Goal: Task Accomplishment & Management: Manage account settings

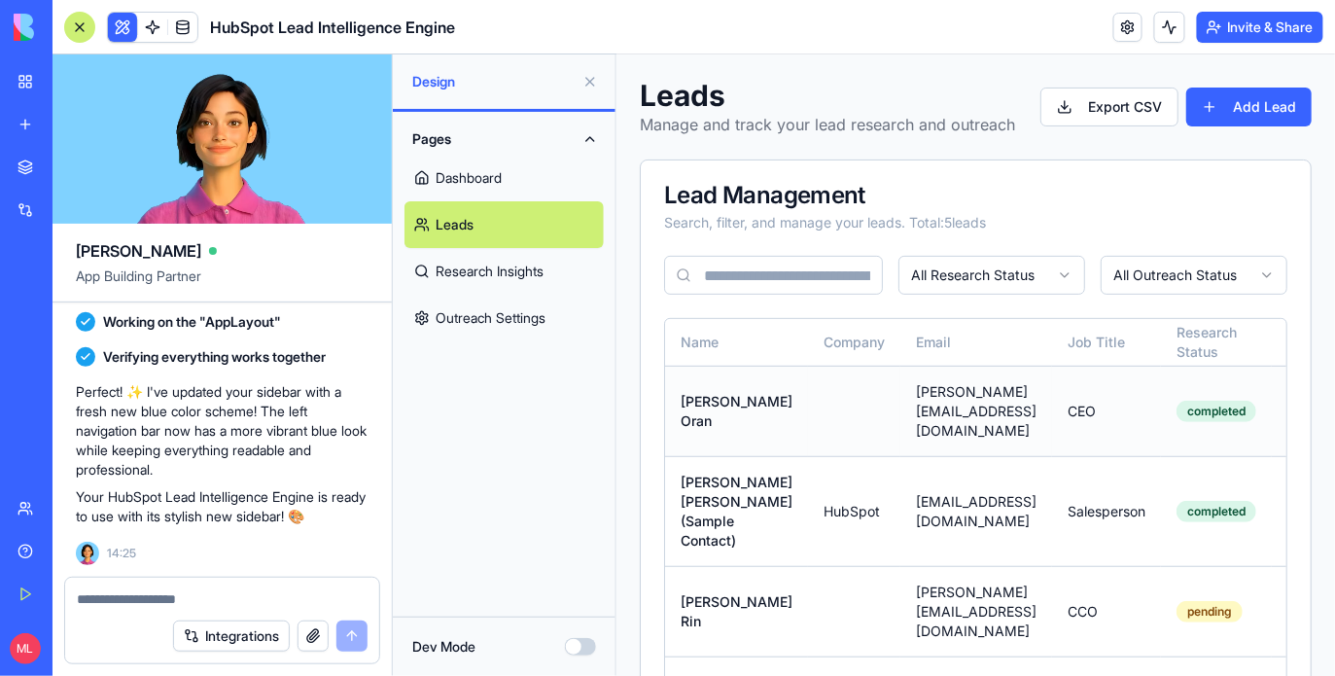
scroll to position [247, 0]
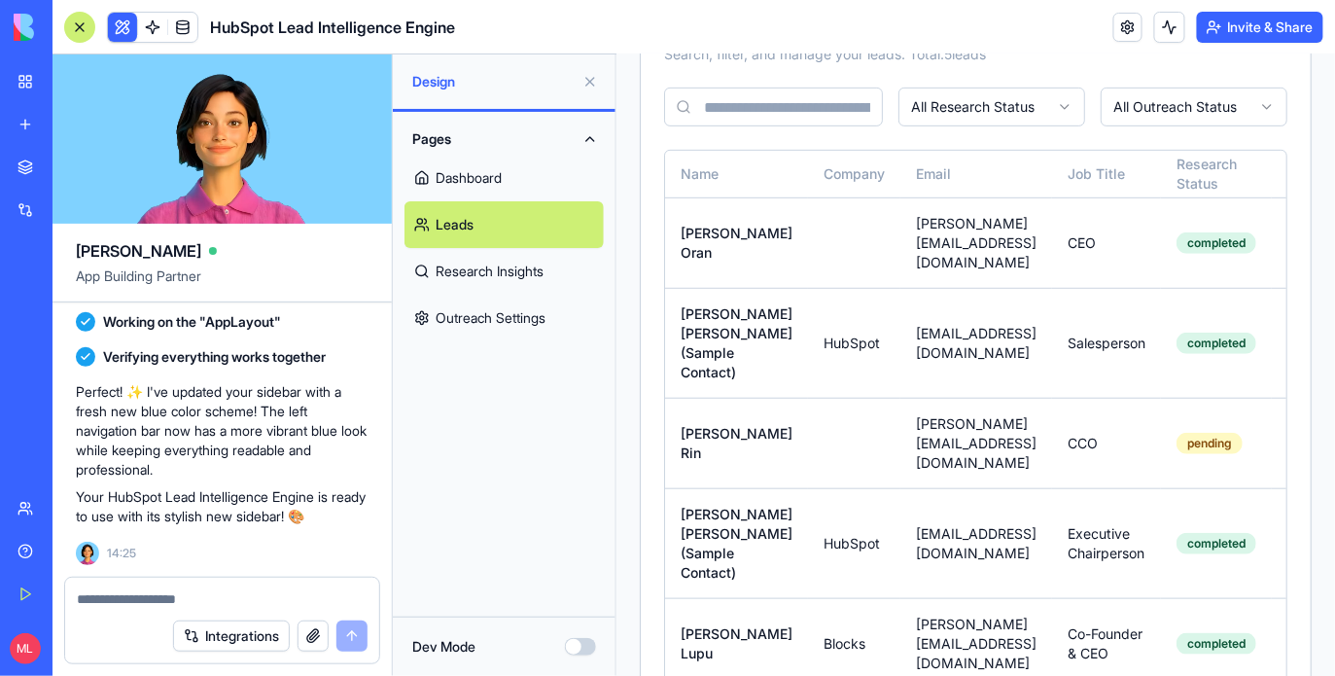
click at [82, 27] on div at bounding box center [79, 27] width 31 height 31
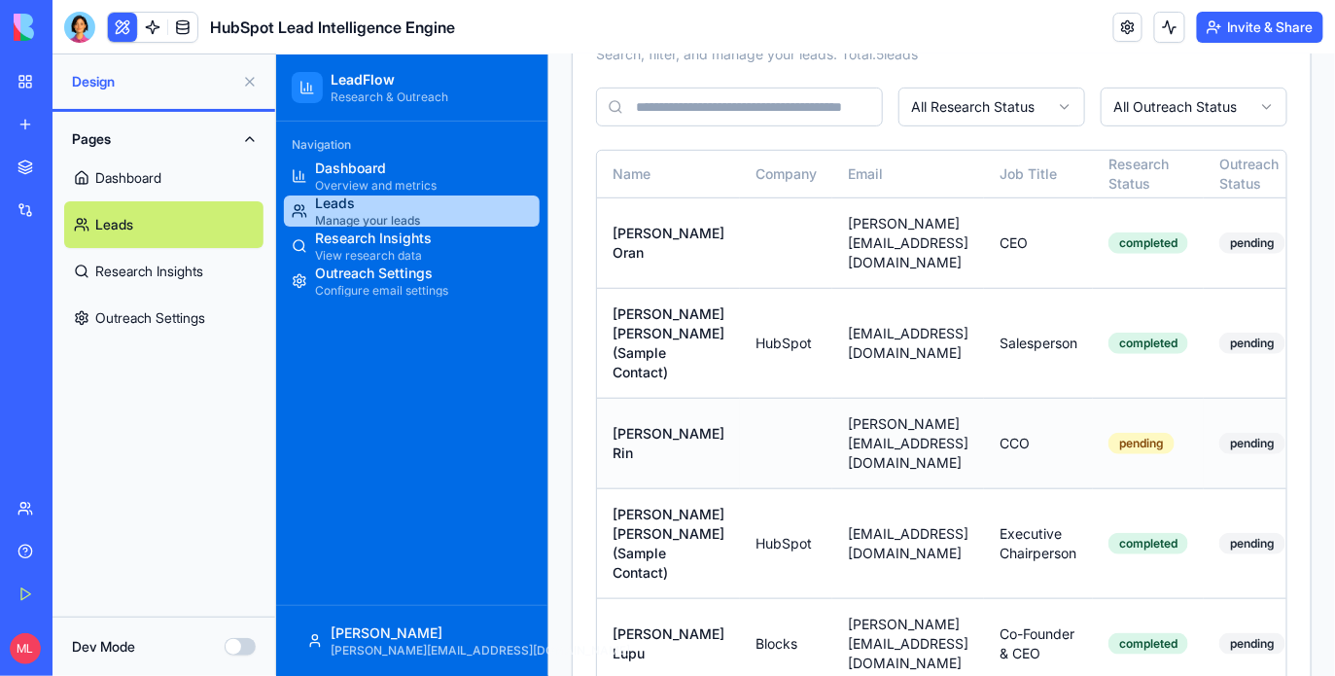
scroll to position [0, 217]
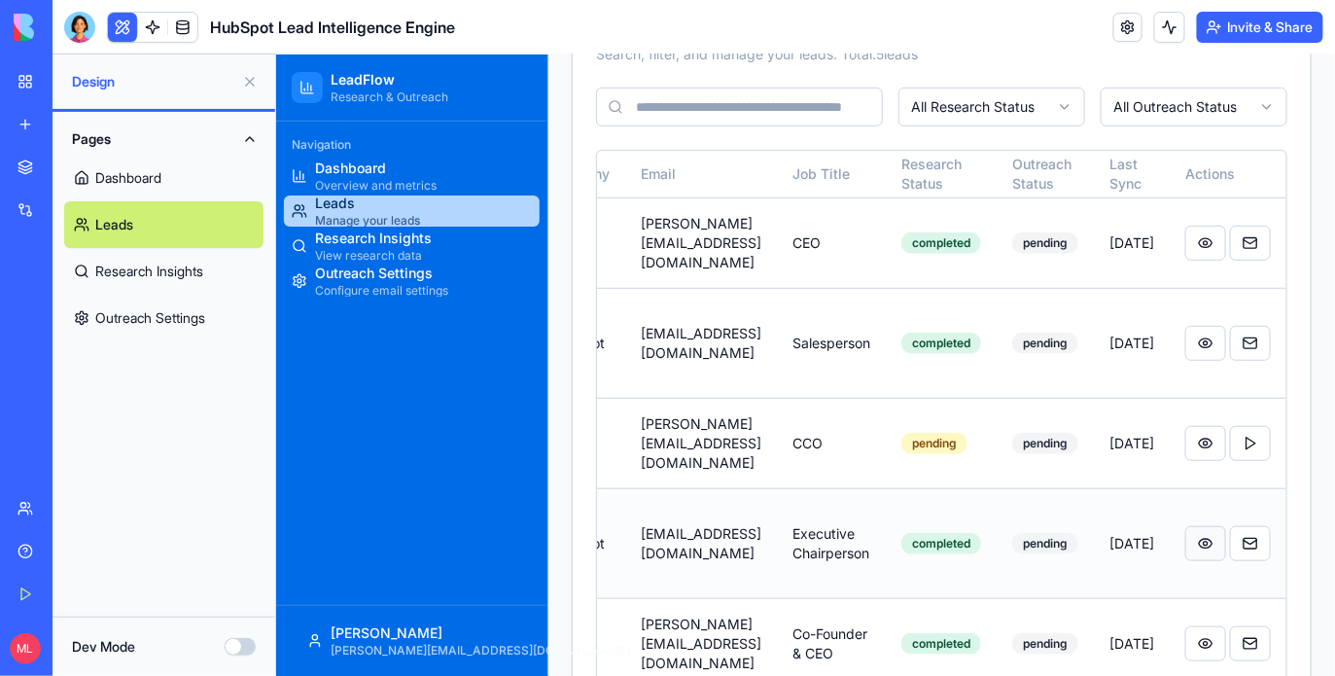
click at [1198, 525] on button at bounding box center [1204, 542] width 41 height 35
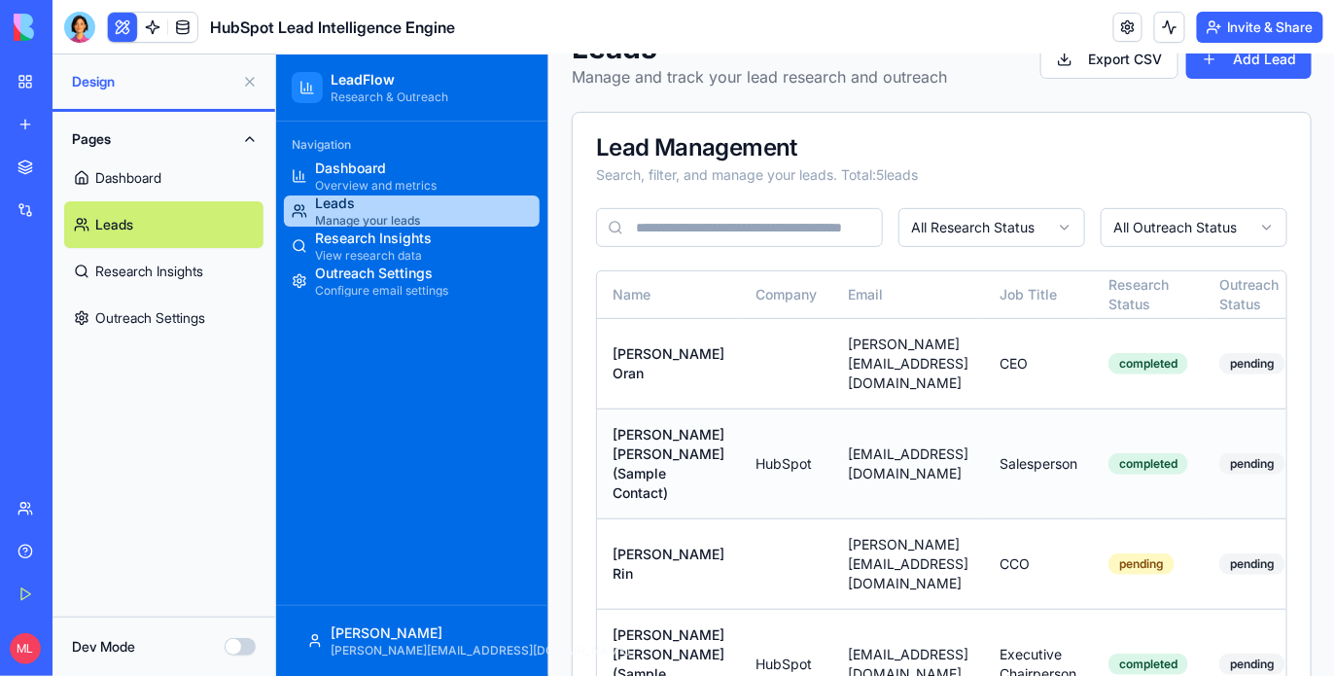
scroll to position [0, 0]
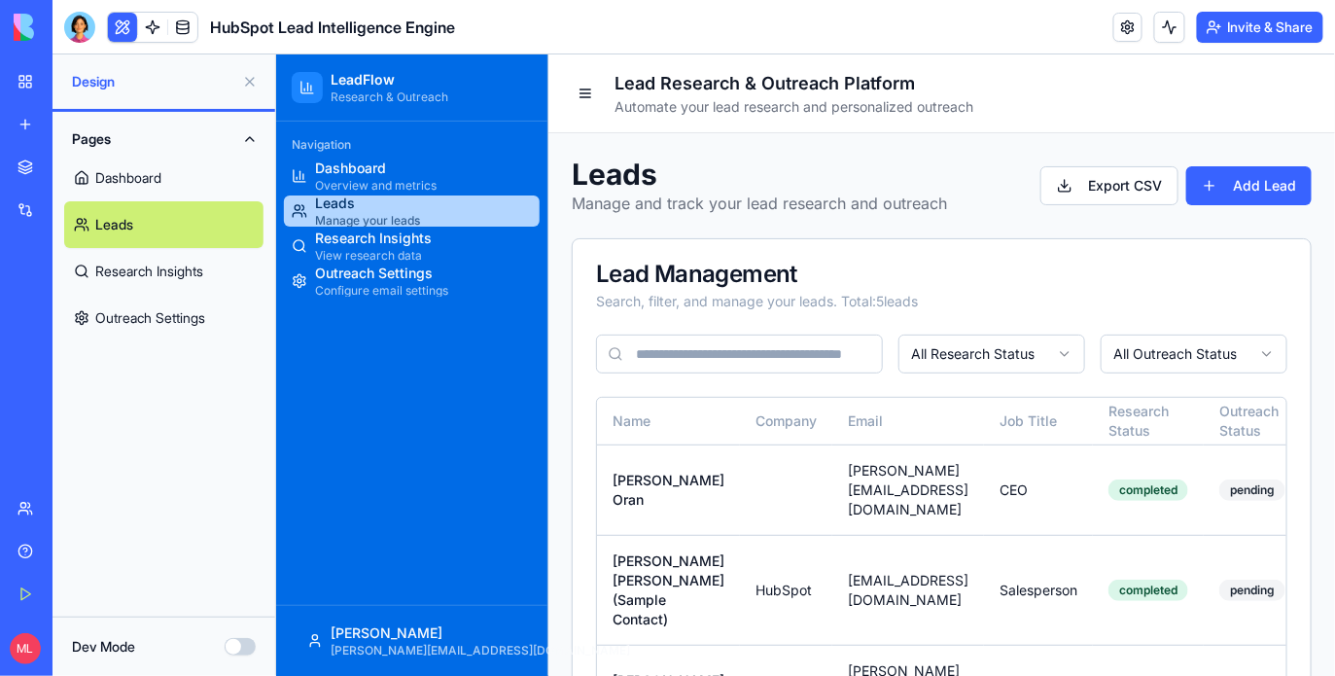
click at [250, 87] on button at bounding box center [249, 81] width 31 height 31
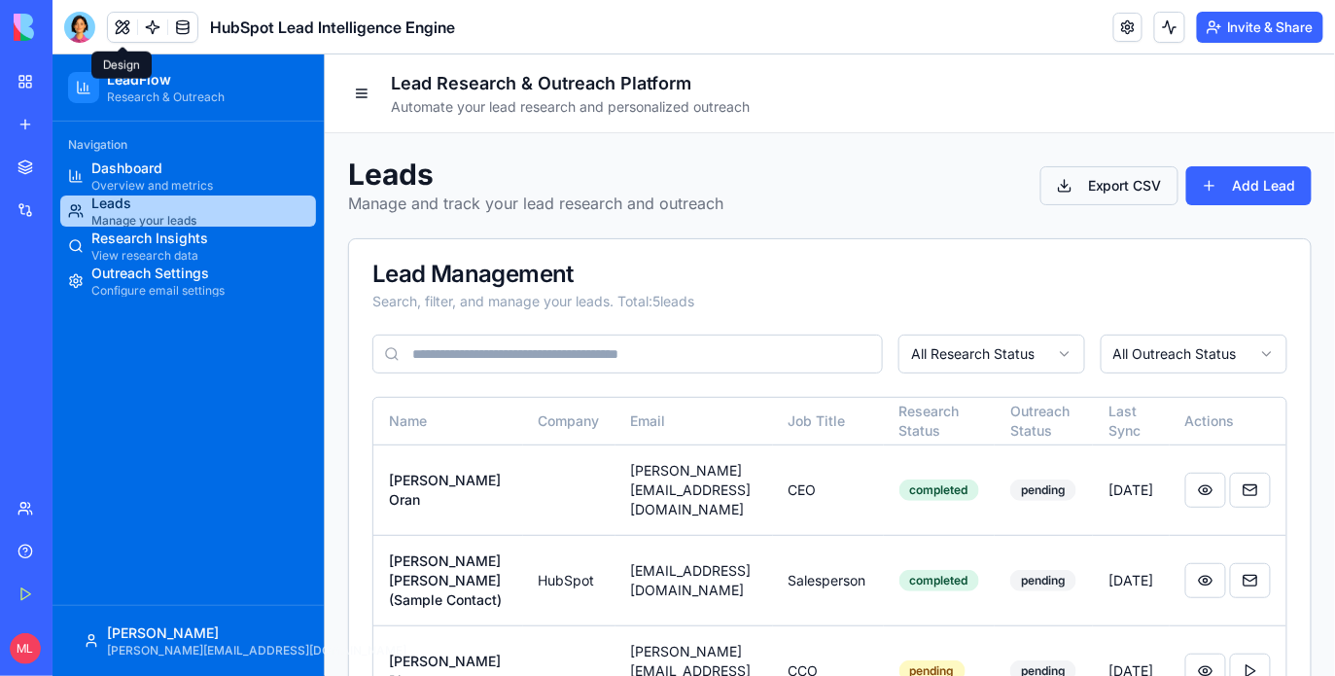
click at [1119, 165] on div "Export CSV Add Lead" at bounding box center [1174, 184] width 271 height 39
click at [1120, 178] on button "Export CSV" at bounding box center [1108, 184] width 138 height 39
click at [1095, 126] on header "Lead Research & Outreach Platform Automate your lead research and personalized …" at bounding box center [829, 92] width 1010 height 79
click at [149, 32] on link at bounding box center [152, 27] width 29 height 29
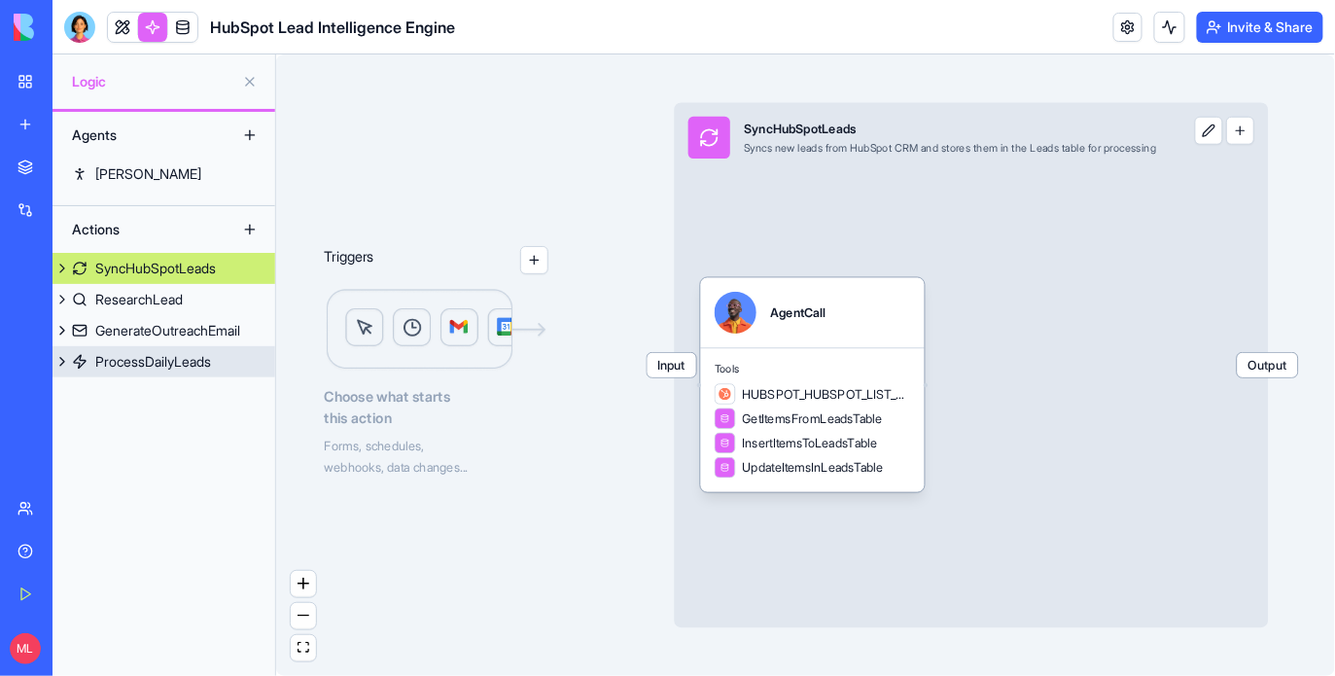
click at [135, 365] on div "ProcessDailyLeads" at bounding box center [153, 361] width 116 height 19
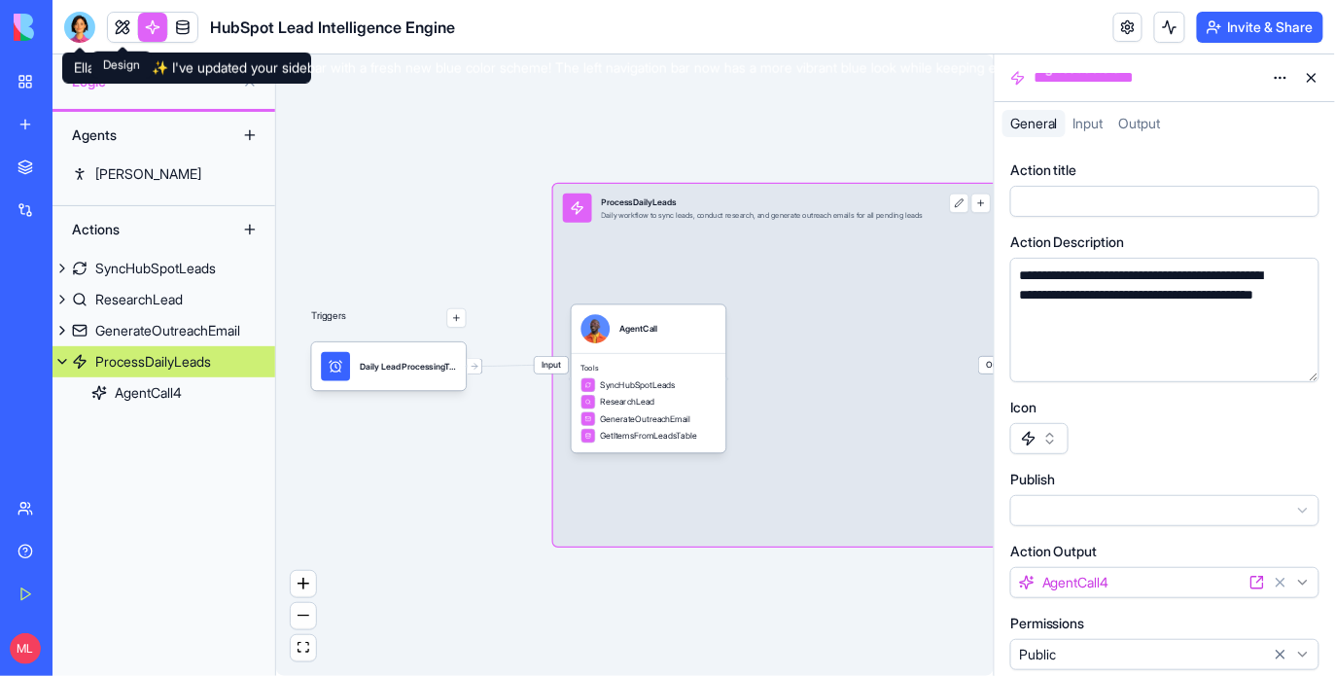
click at [122, 25] on link at bounding box center [122, 27] width 29 height 29
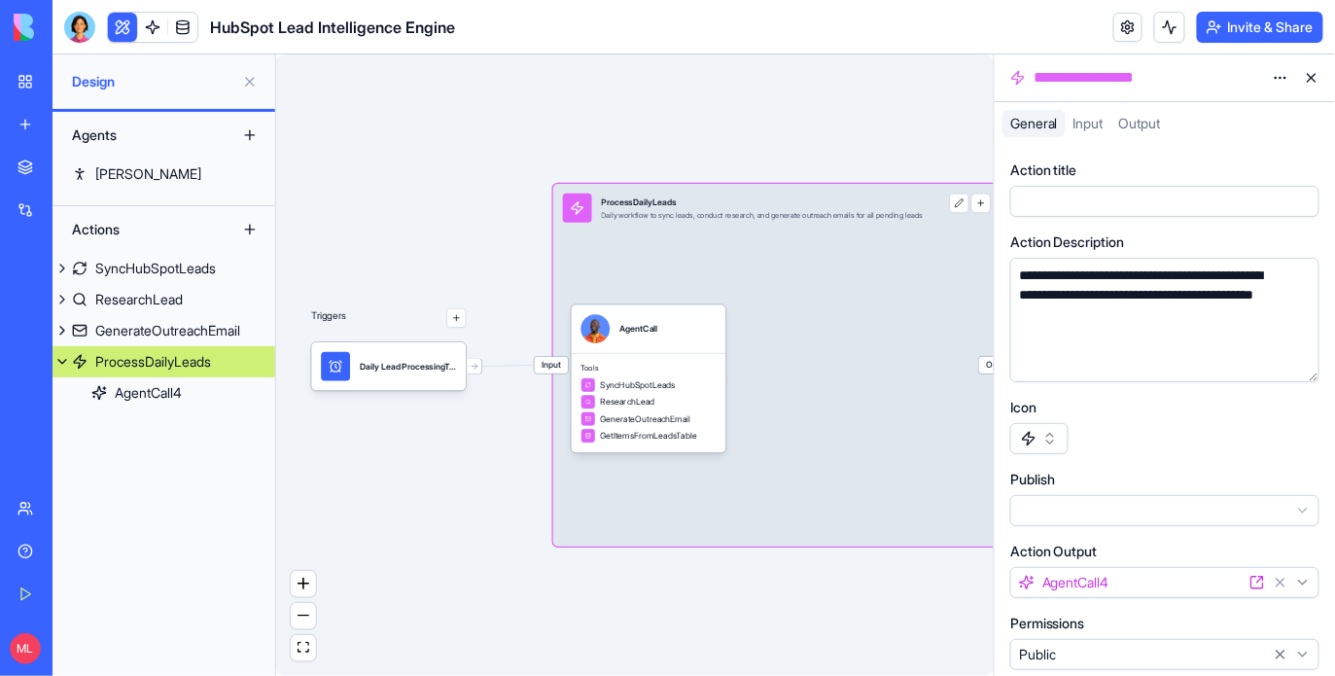
click at [122, 25] on button at bounding box center [122, 27] width 29 height 29
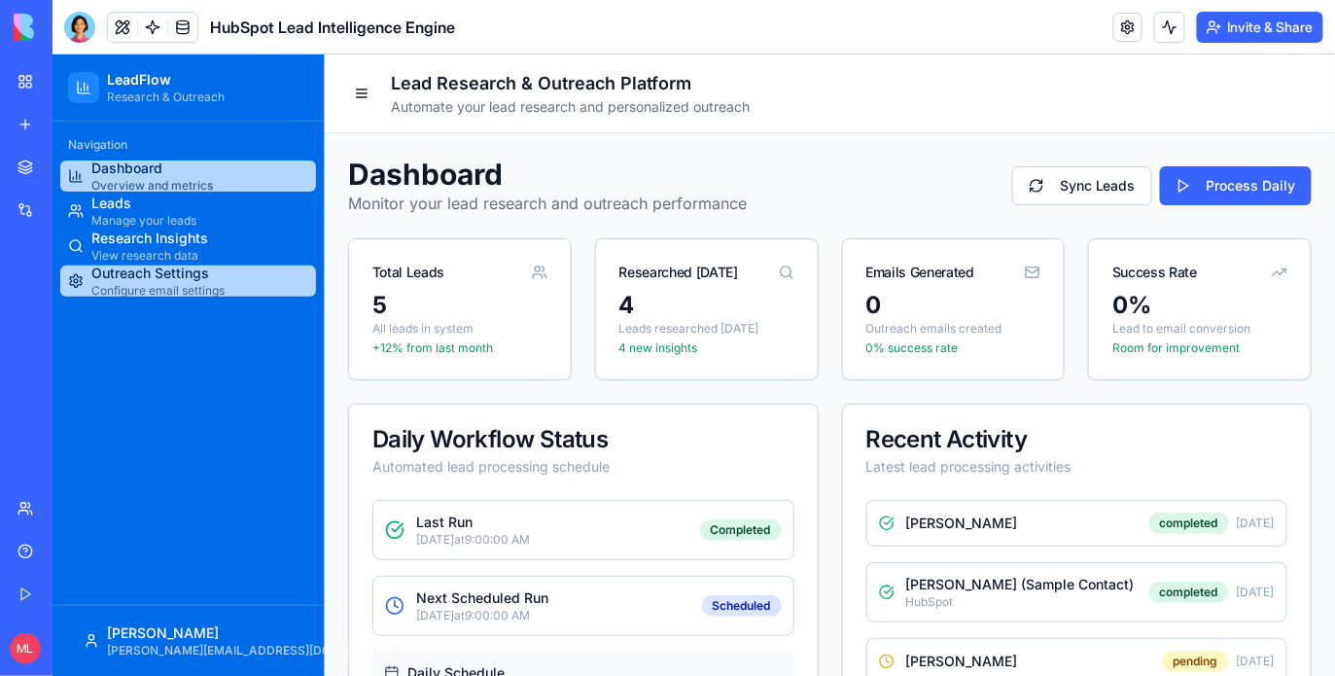
click at [165, 290] on span "Configure email settings" at bounding box center [156, 290] width 133 height 16
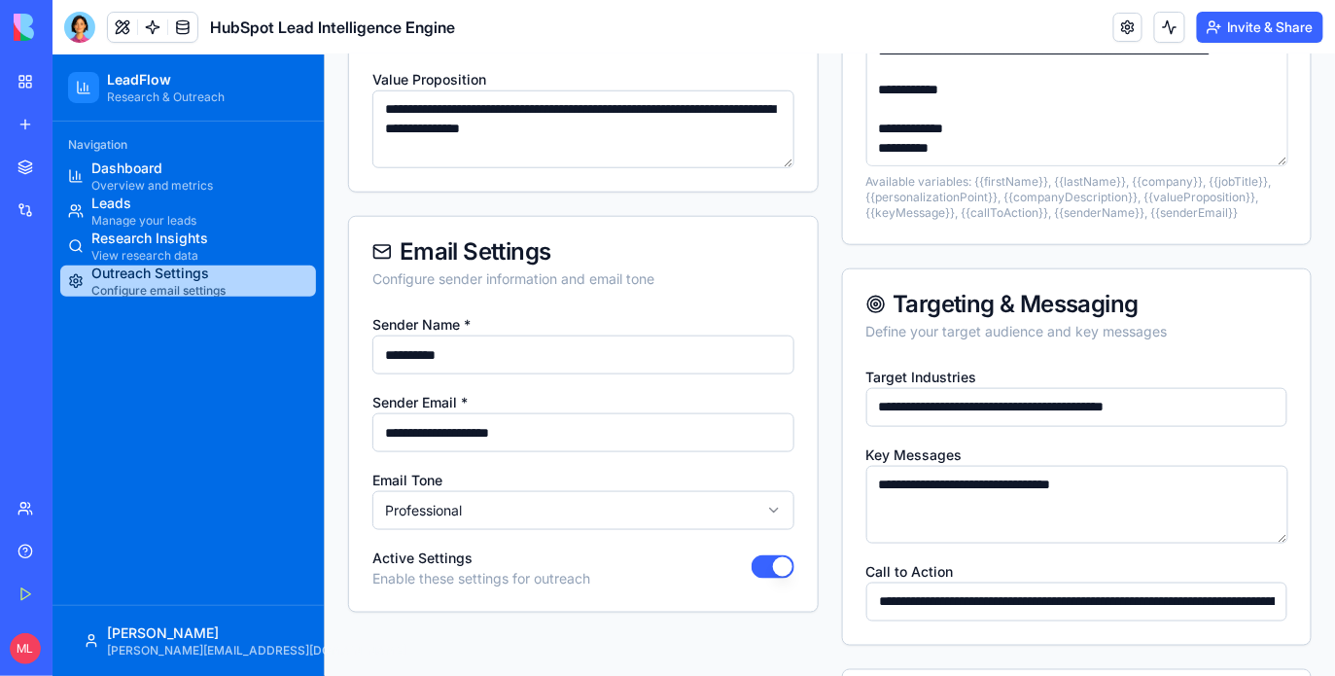
scroll to position [464, 0]
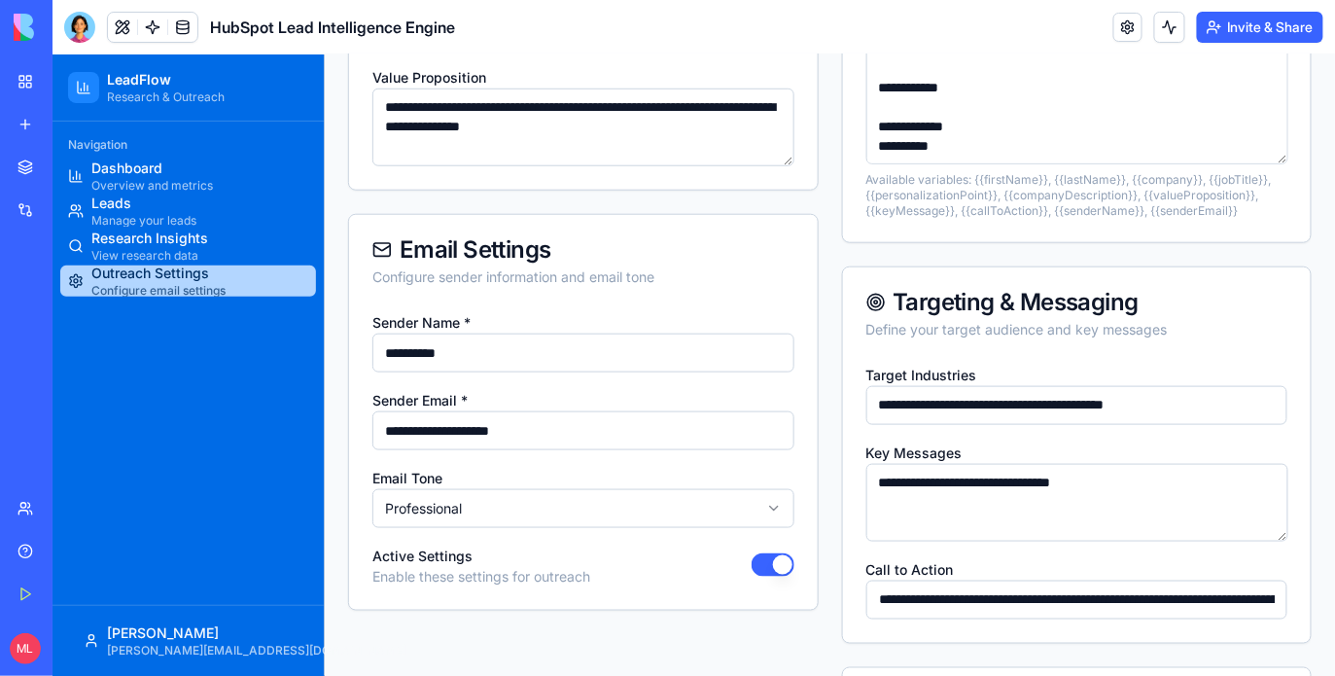
click at [430, 344] on input "**********" at bounding box center [582, 351] width 422 height 39
type input "******"
click at [425, 636] on div "**********" at bounding box center [582, 289] width 470 height 1030
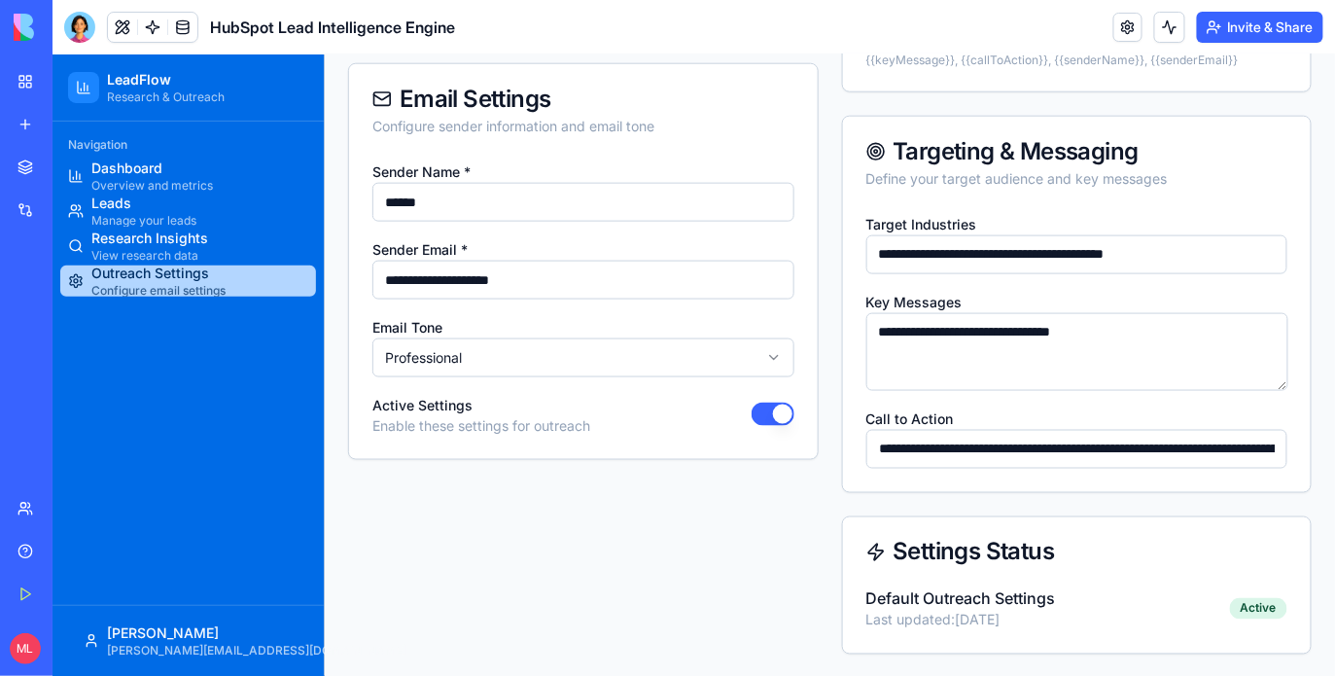
scroll to position [0, 0]
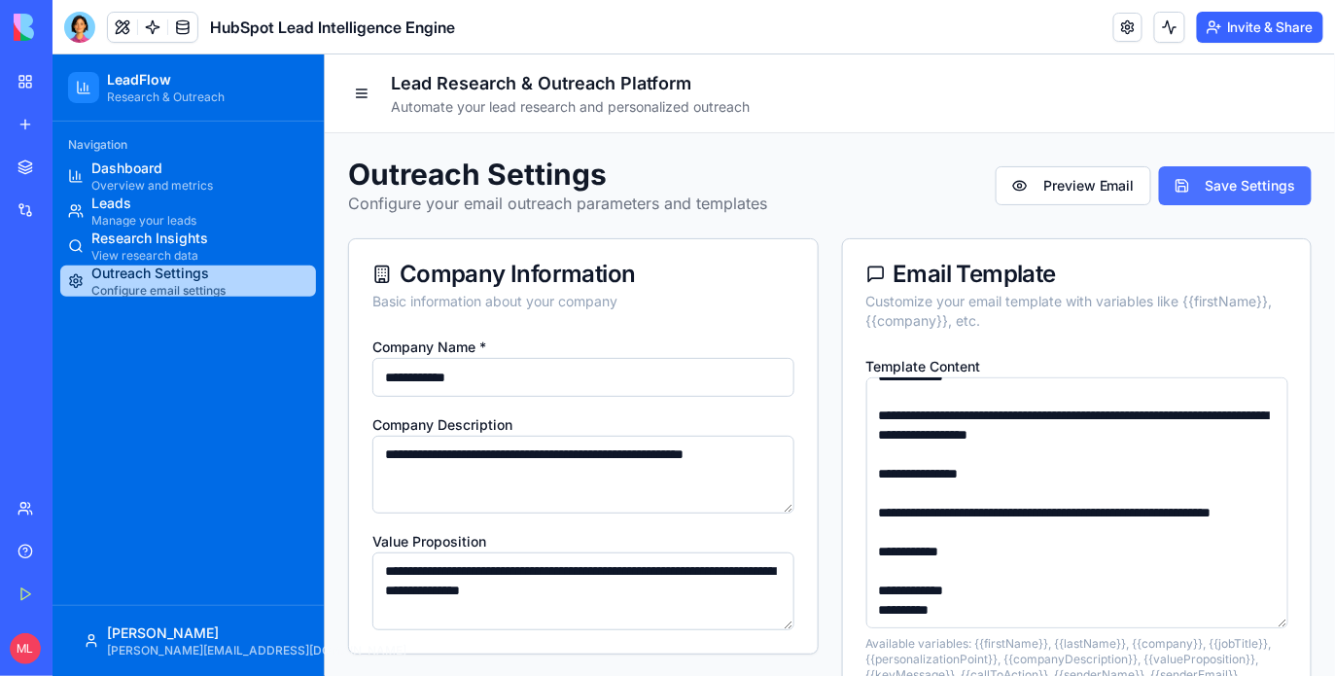
click at [1241, 170] on button "Save Settings" at bounding box center [1234, 184] width 153 height 39
click at [1081, 191] on button "Preview Email" at bounding box center [1072, 184] width 156 height 39
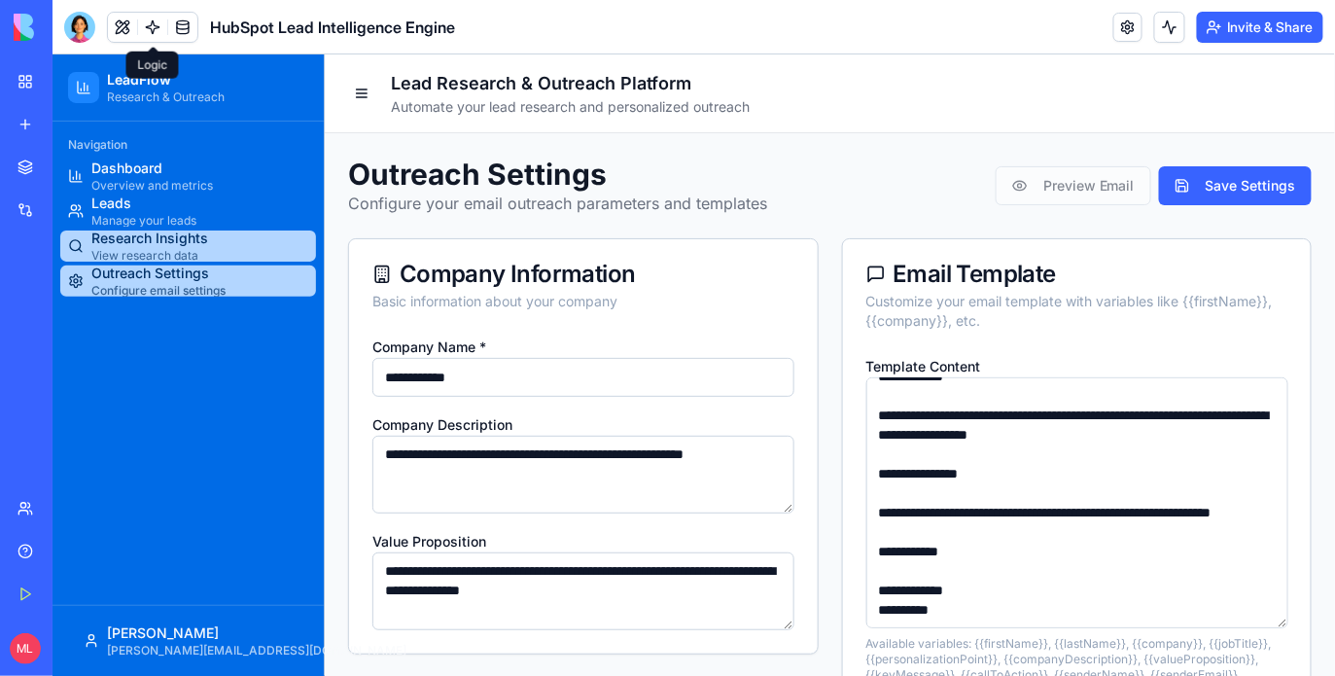
click at [139, 240] on span "Research Insights" at bounding box center [148, 236] width 117 height 19
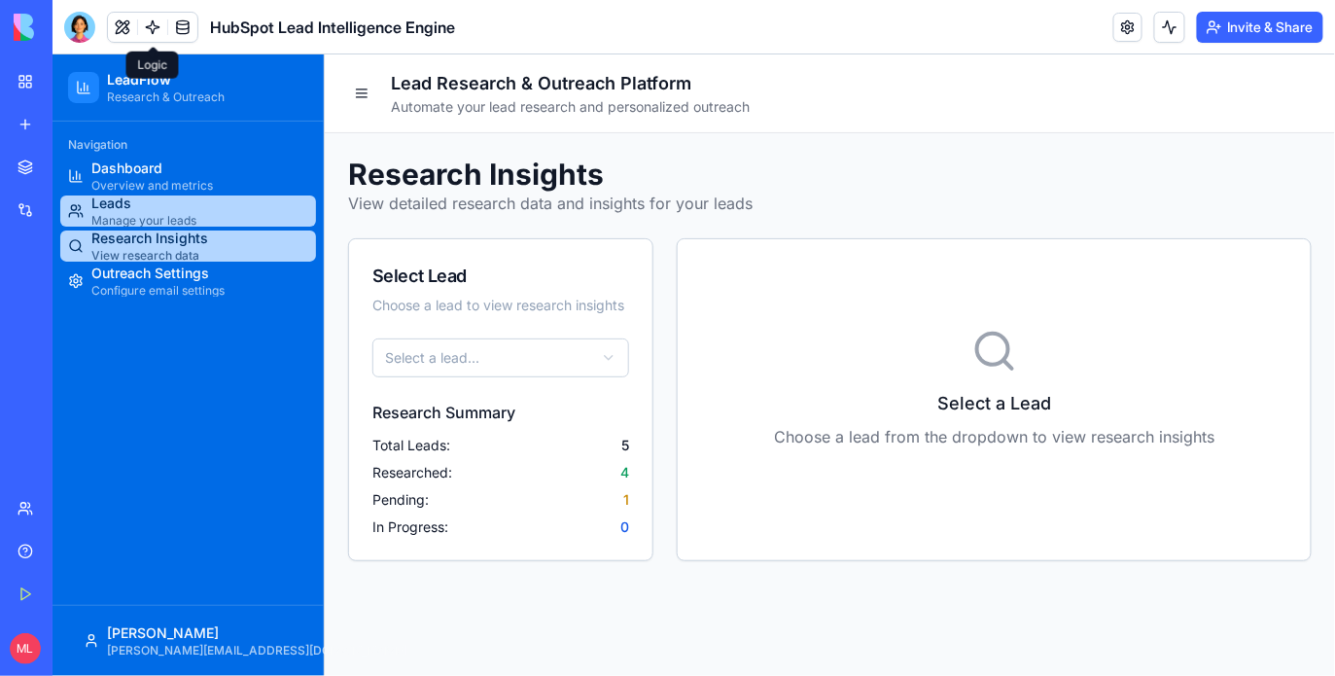
click at [125, 196] on span "Leads" at bounding box center [142, 201] width 105 height 19
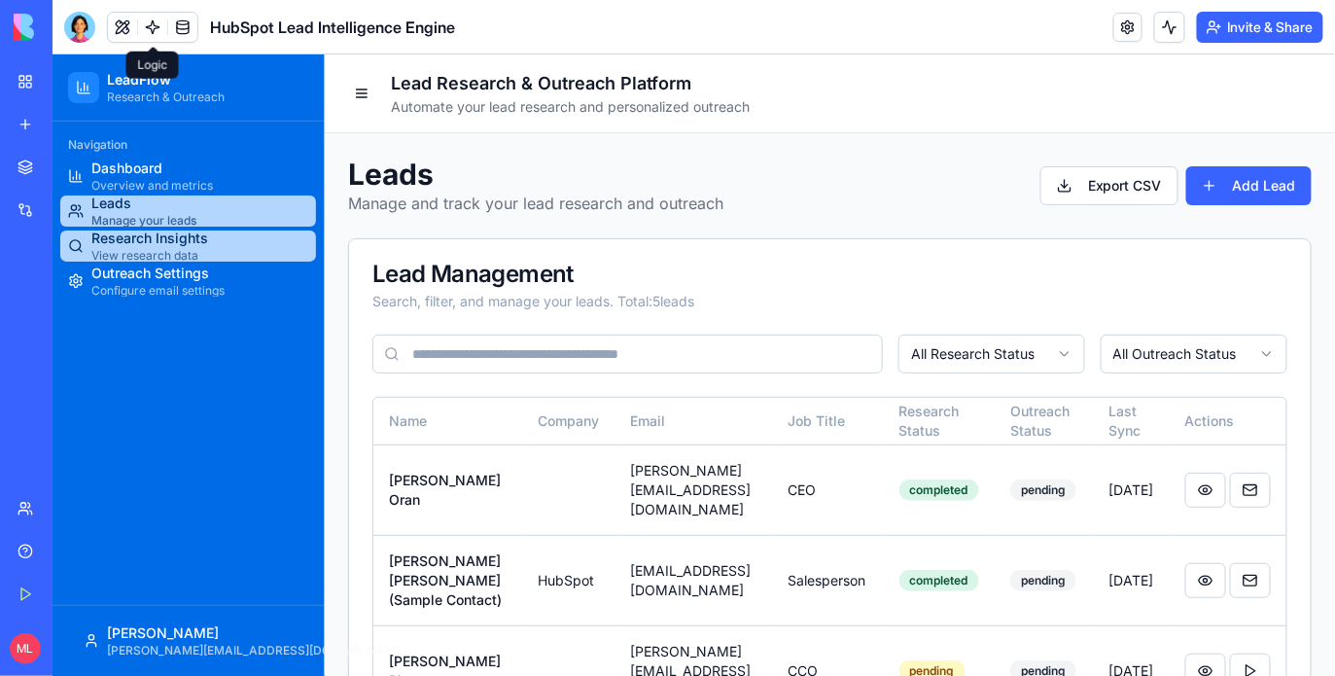
click at [127, 233] on span "Research Insights" at bounding box center [148, 236] width 117 height 19
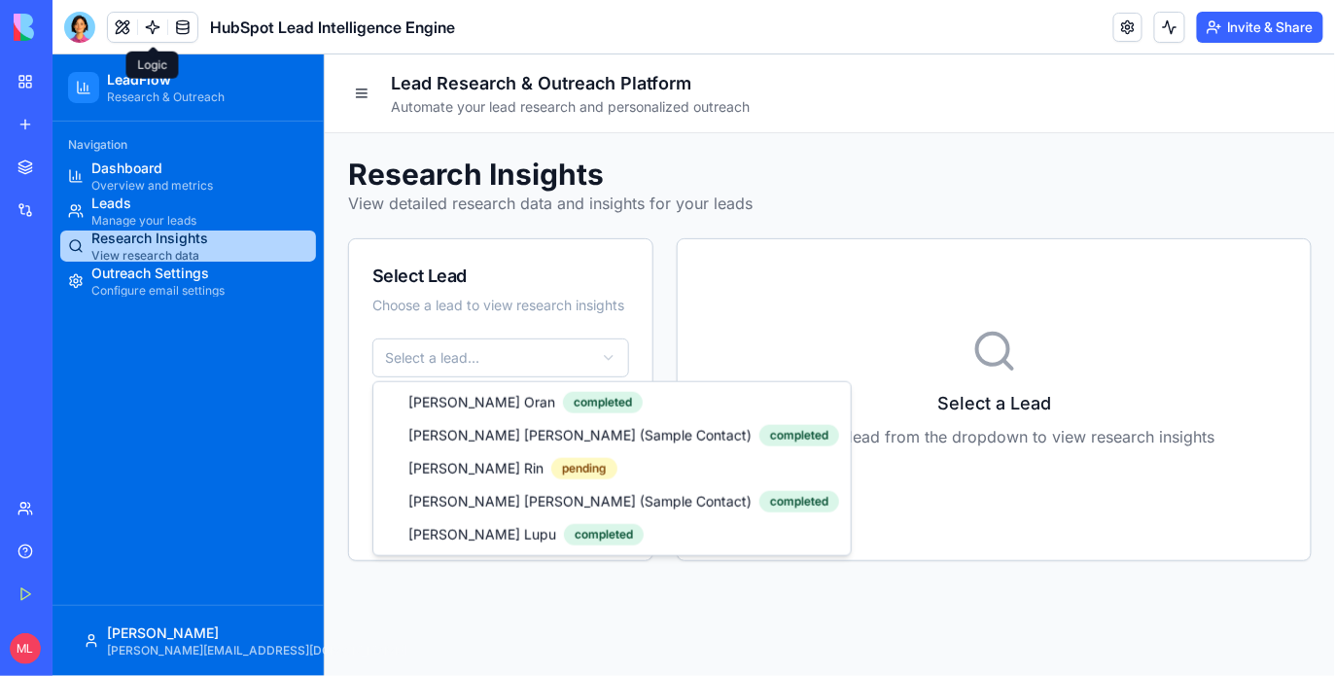
click at [496, 350] on html "LeadFlow Research & Outreach Navigation Dashboard Overview and metrics Leads Ma…" at bounding box center [693, 363] width 1282 height 621
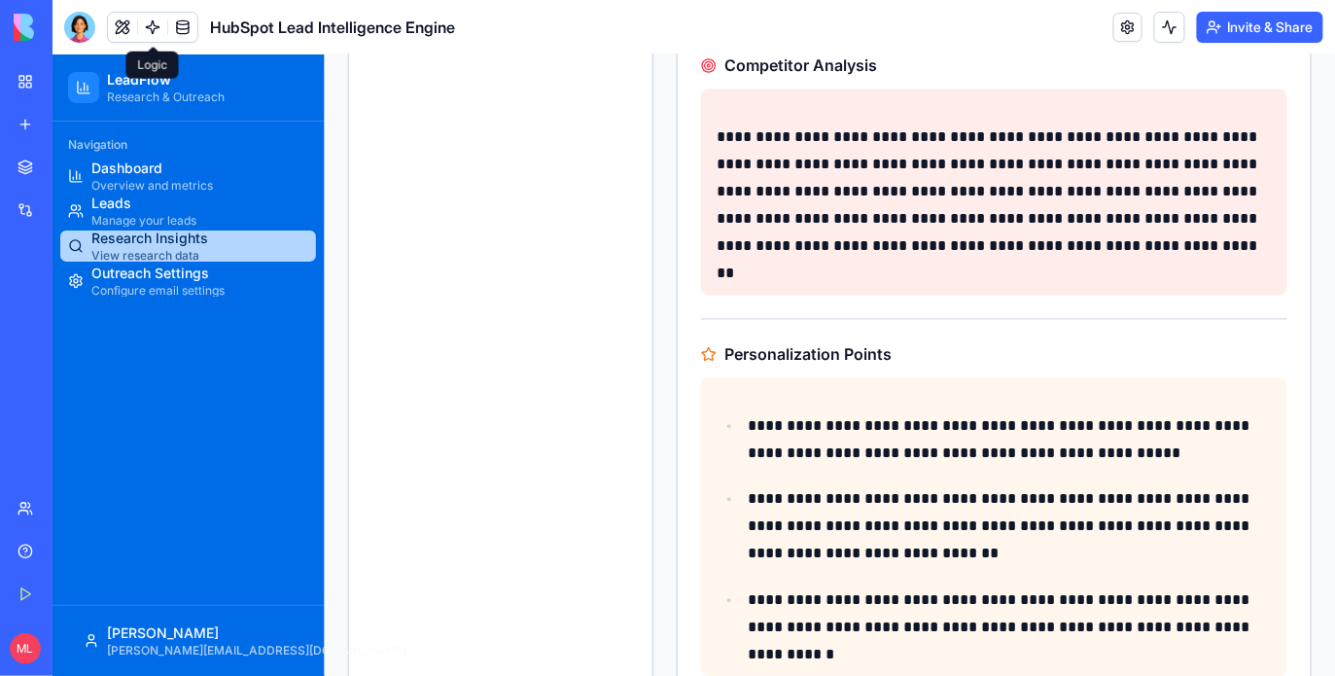
scroll to position [1112, 0]
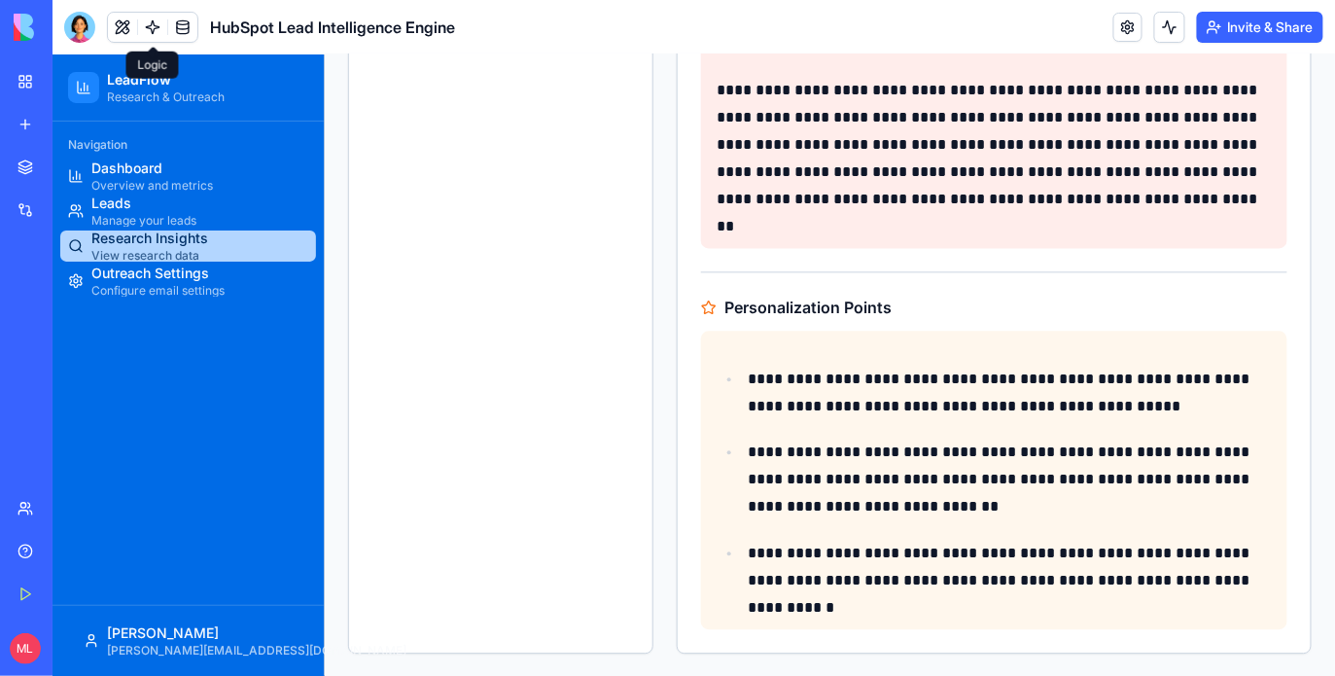
click at [213, 243] on link "Research Insights View research data" at bounding box center [187, 244] width 256 height 31
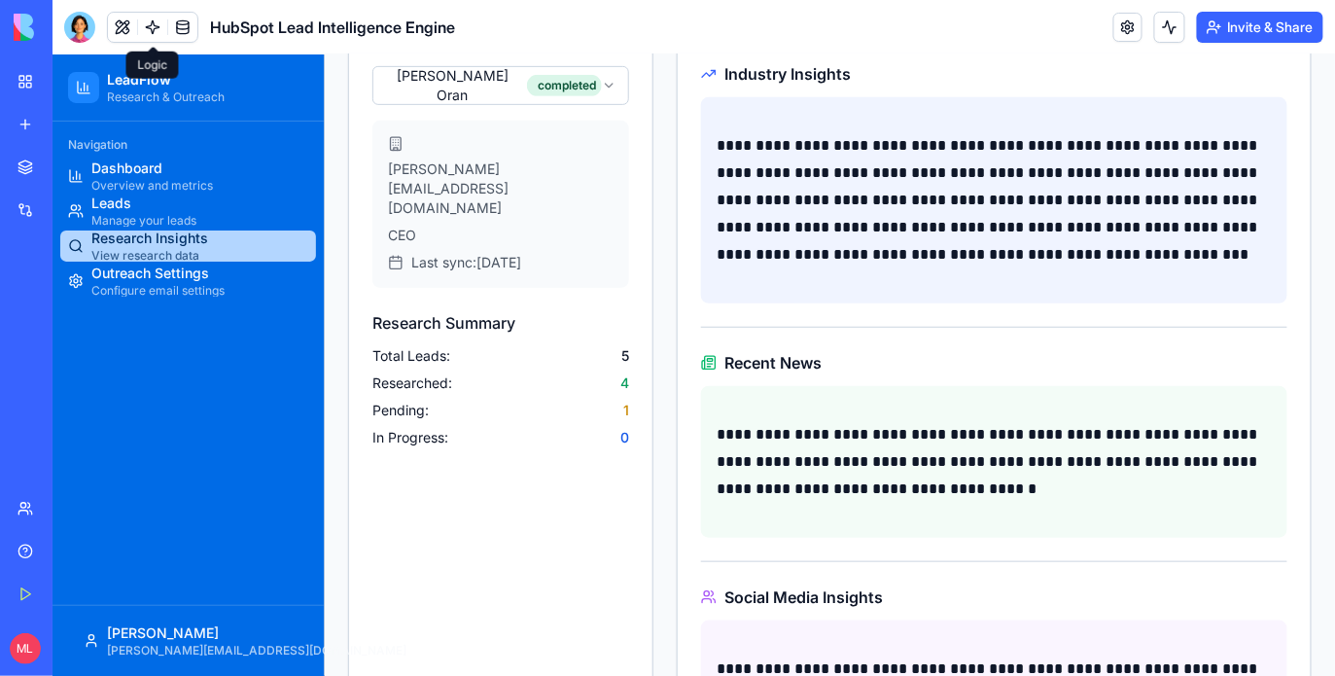
scroll to position [0, 0]
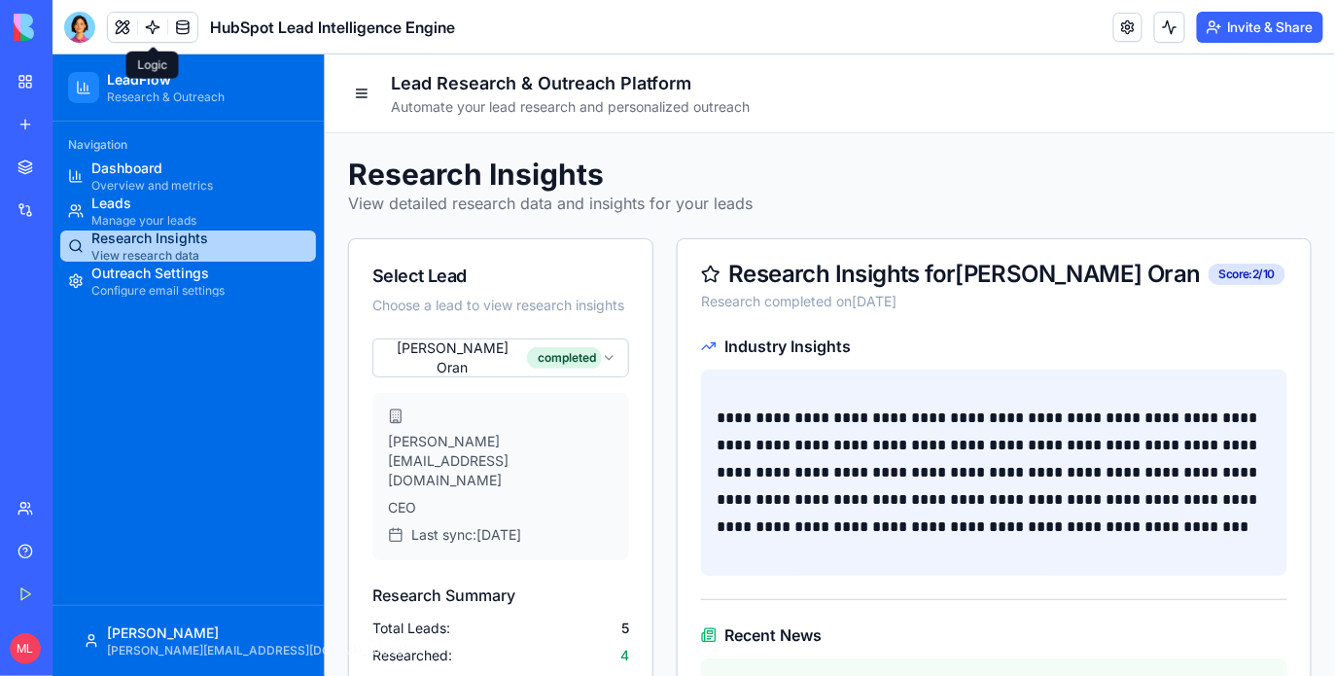
click at [533, 381] on div "Rita Oran completed rita@climero.inc CEO Last sync: 9/5/2025 Research Summary T…" at bounding box center [499, 539] width 303 height 404
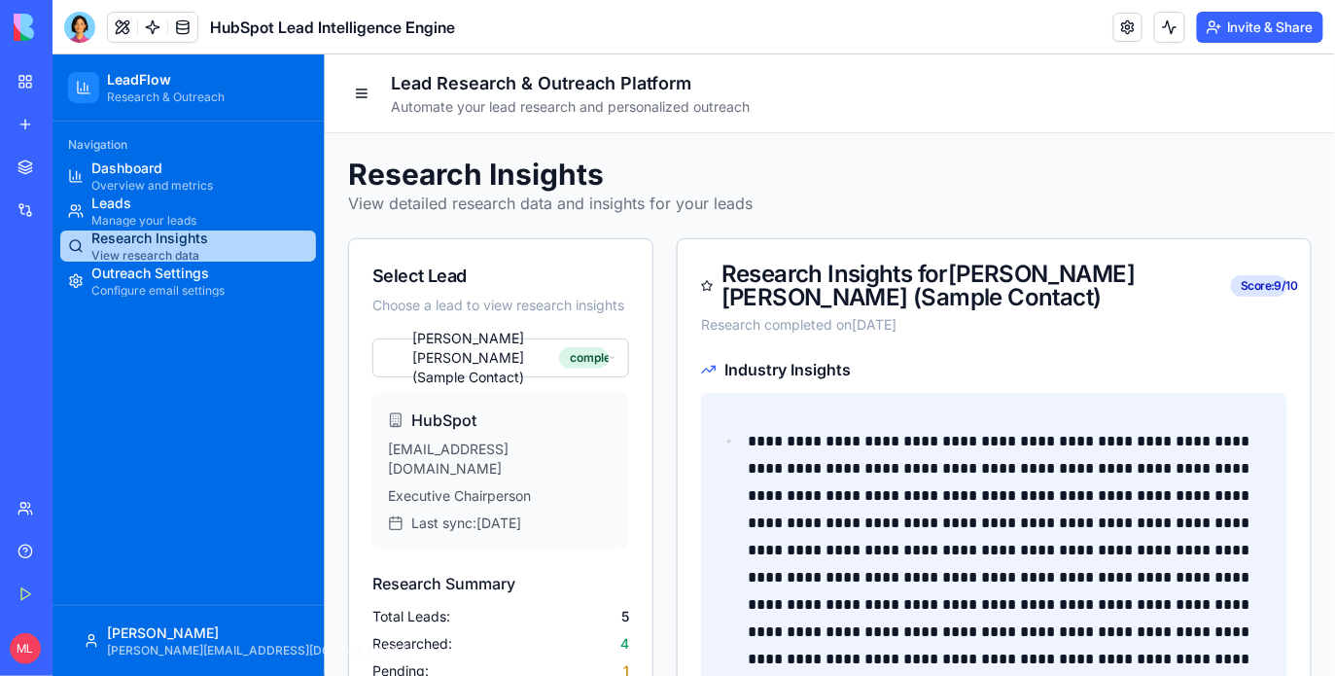
click at [111, 191] on ul "Dashboard Overview and metrics Leads Manage your leads Research Insights View r…" at bounding box center [187, 227] width 256 height 136
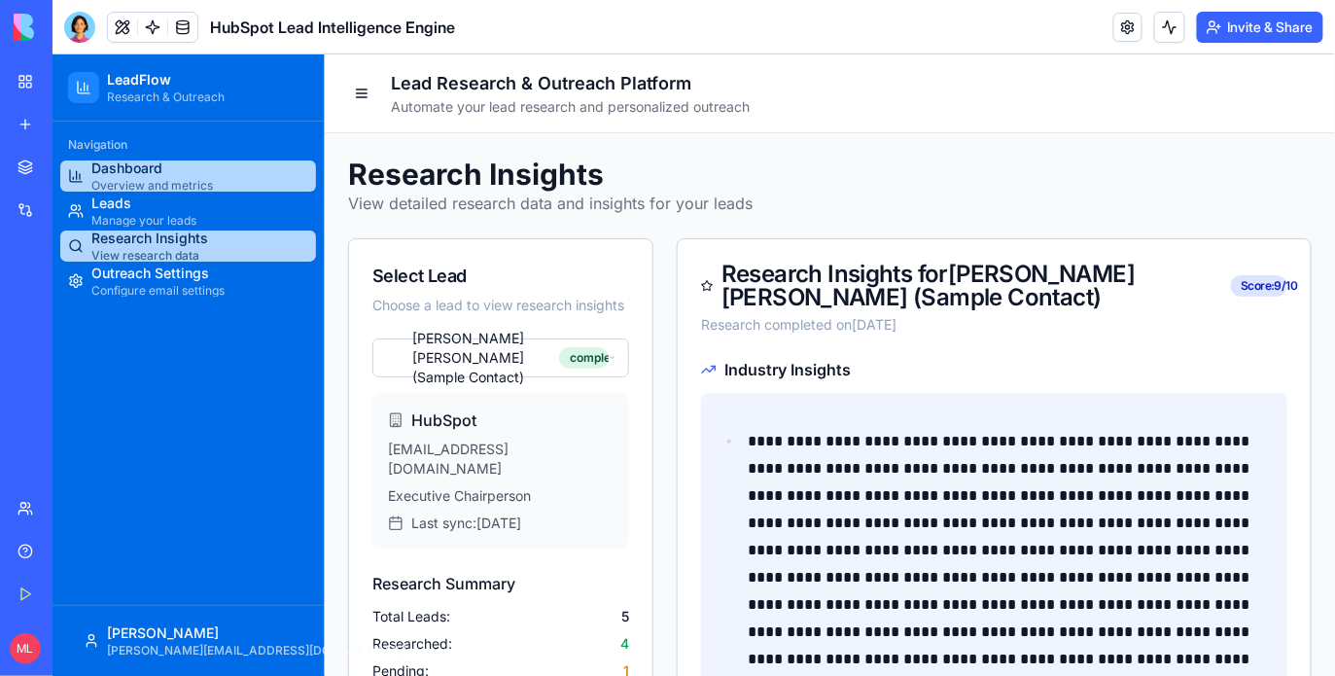
click at [120, 188] on span "Overview and metrics" at bounding box center [151, 185] width 122 height 16
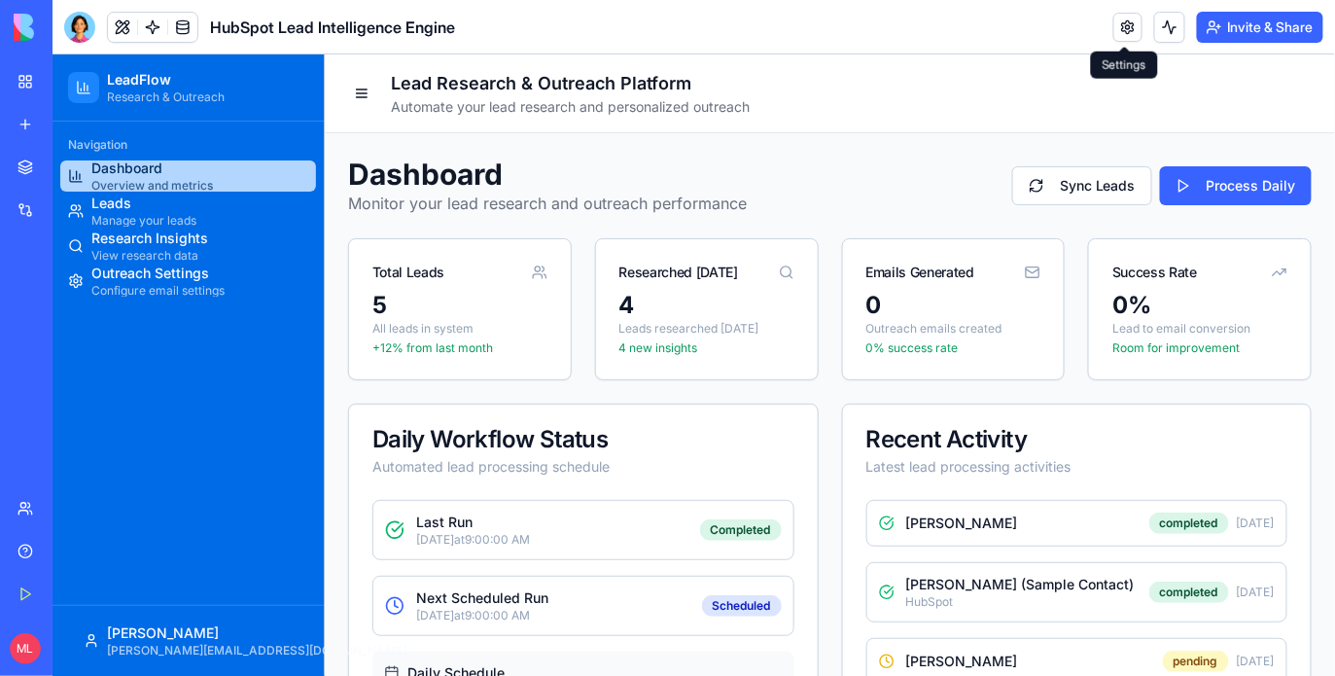
click at [1120, 31] on link at bounding box center [1127, 27] width 29 height 29
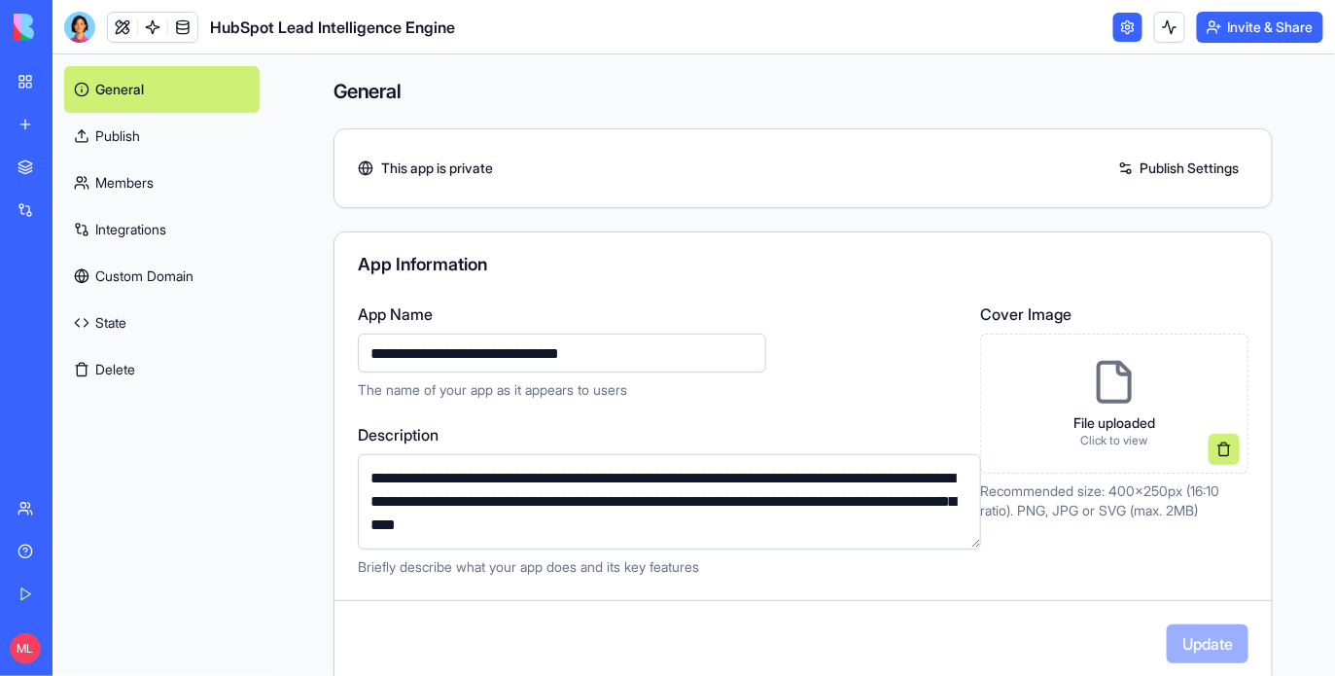
click at [162, 129] on link "Publish" at bounding box center [161, 136] width 195 height 47
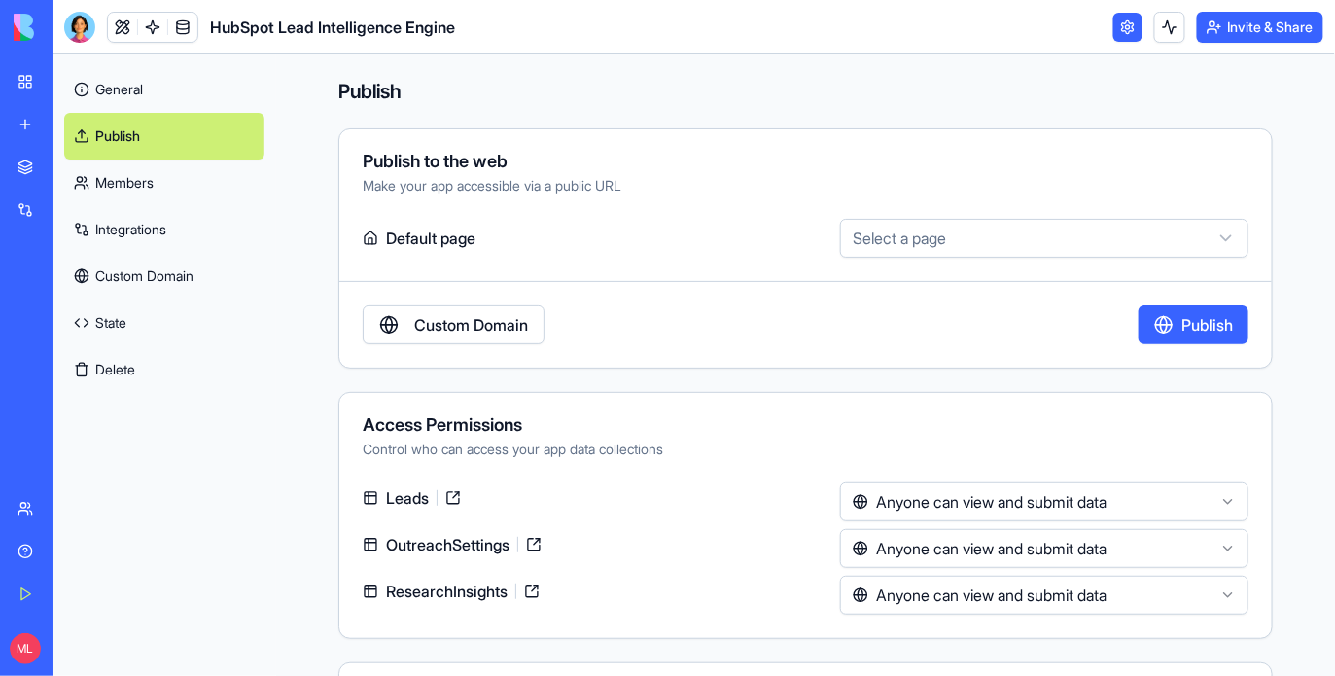
click at [164, 182] on link "Members" at bounding box center [164, 182] width 200 height 47
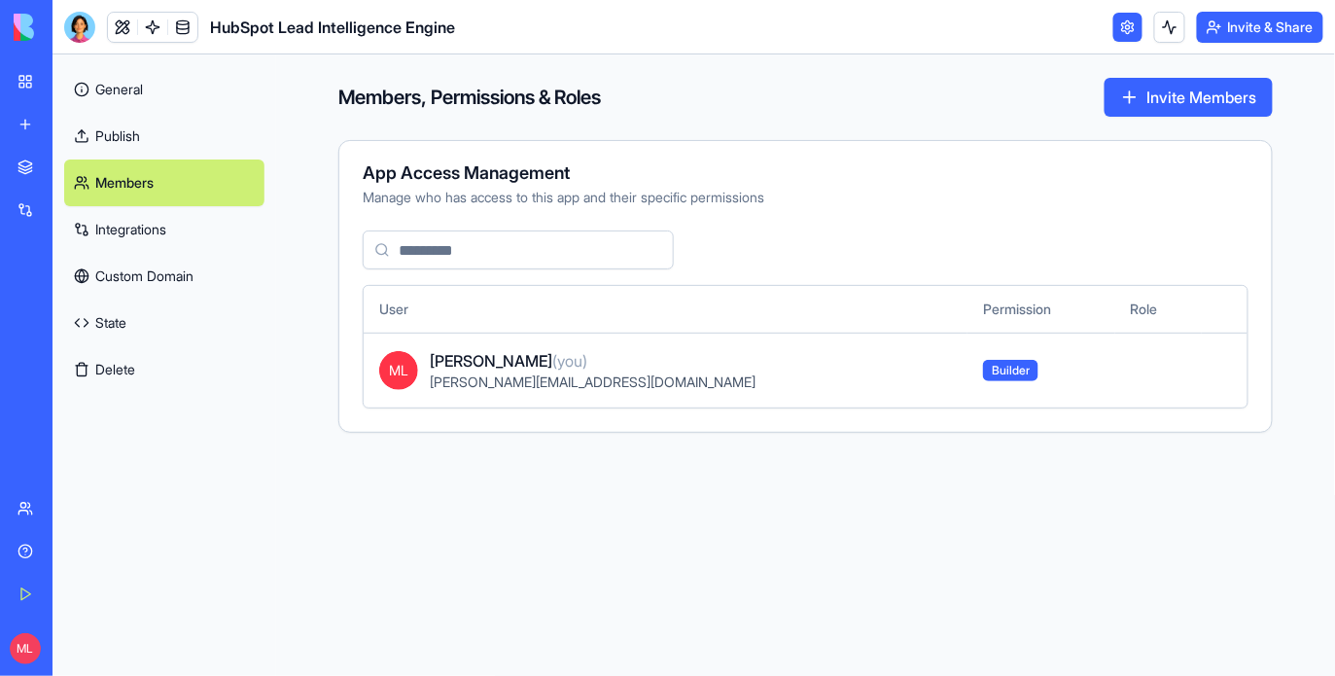
click at [166, 262] on link "Custom Domain" at bounding box center [164, 276] width 200 height 47
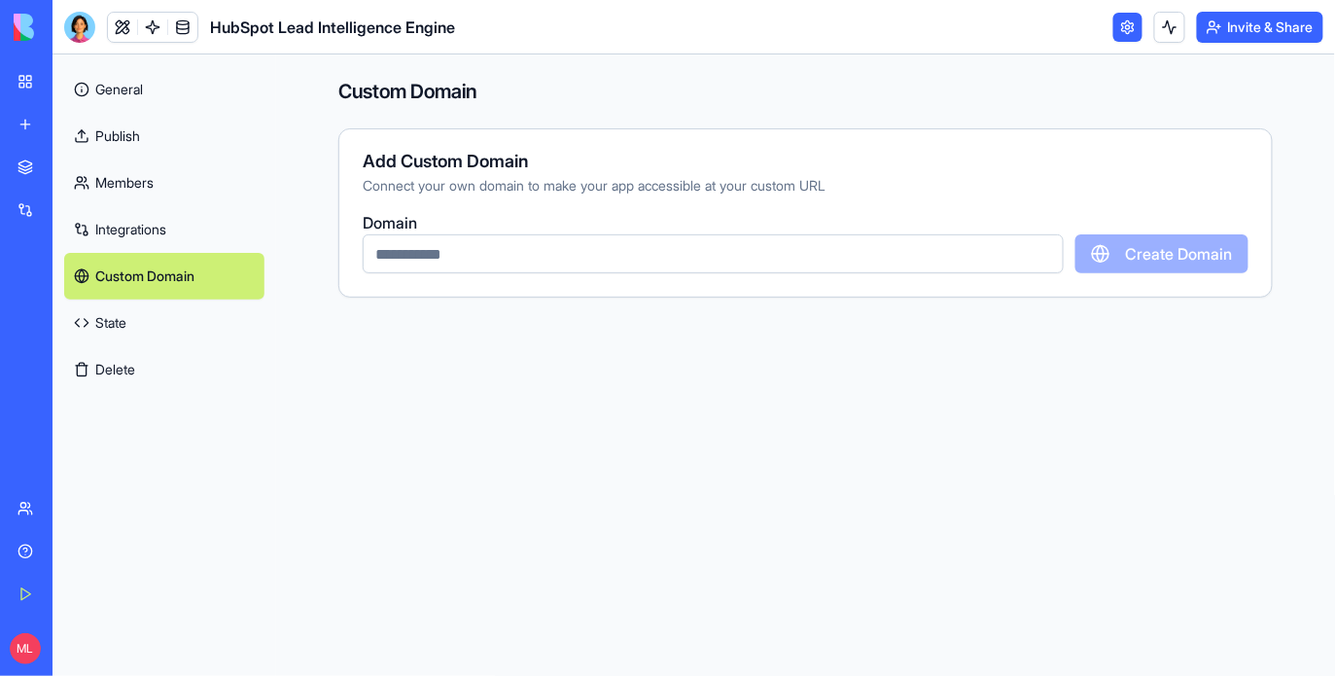
click at [166, 232] on link "Integrations" at bounding box center [164, 229] width 200 height 47
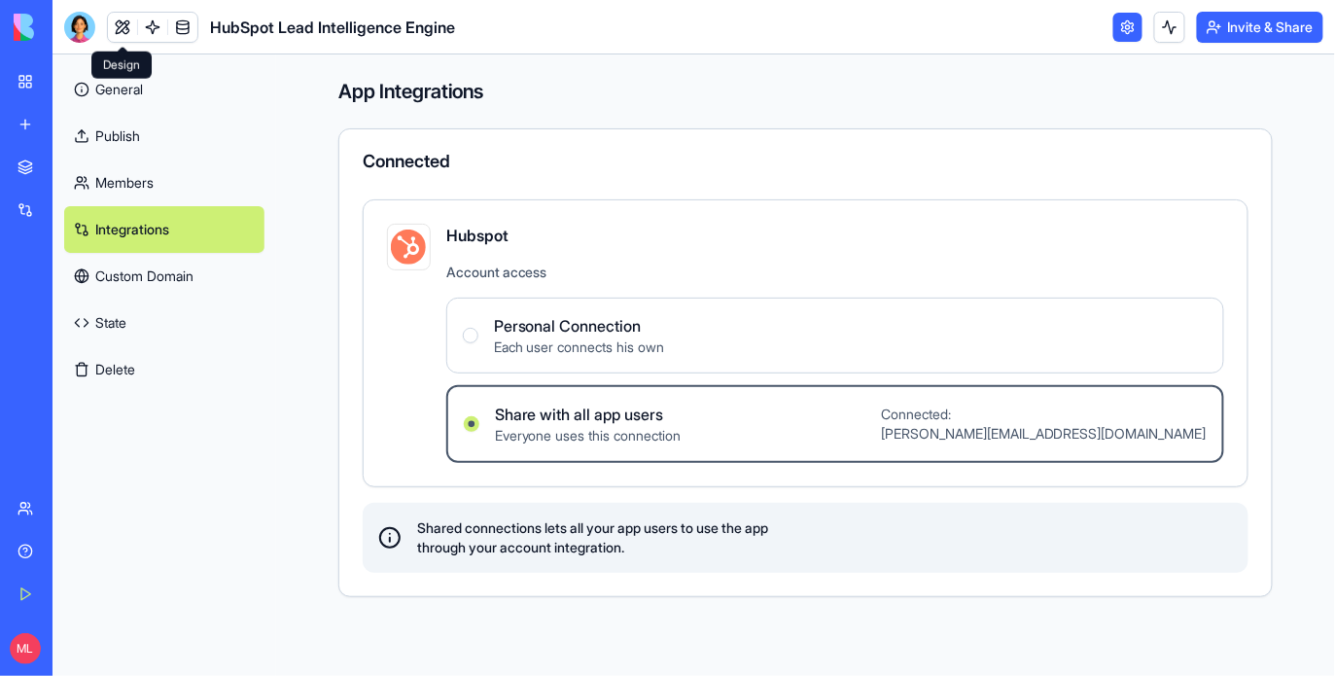
click at [122, 22] on link at bounding box center [122, 27] width 29 height 29
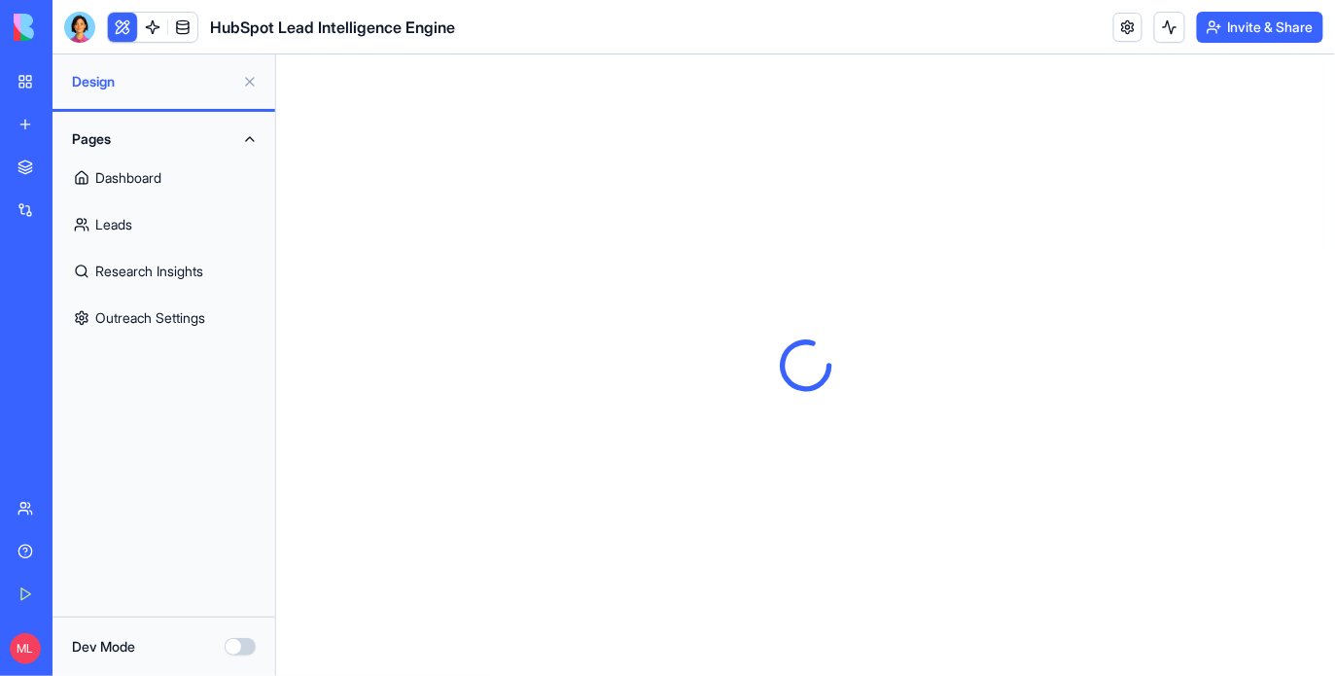
click at [164, 221] on link "Leads" at bounding box center [163, 224] width 199 height 47
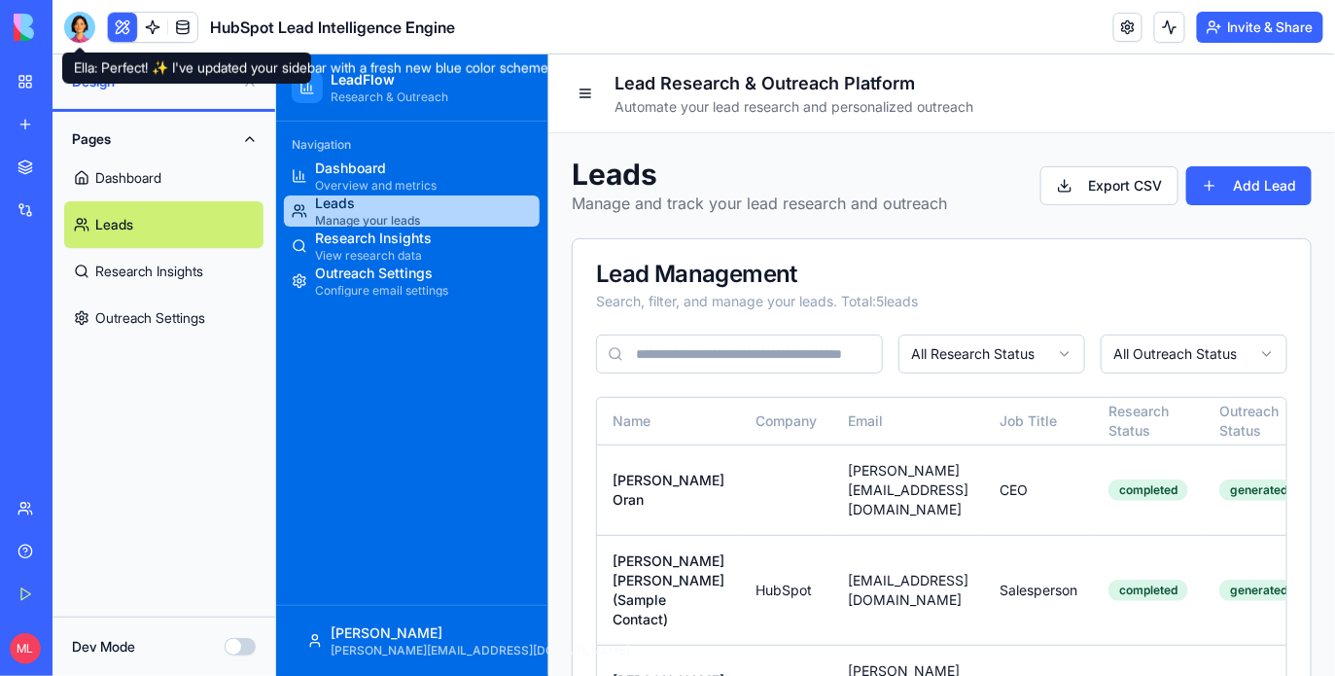
click at [117, 25] on button at bounding box center [122, 27] width 29 height 29
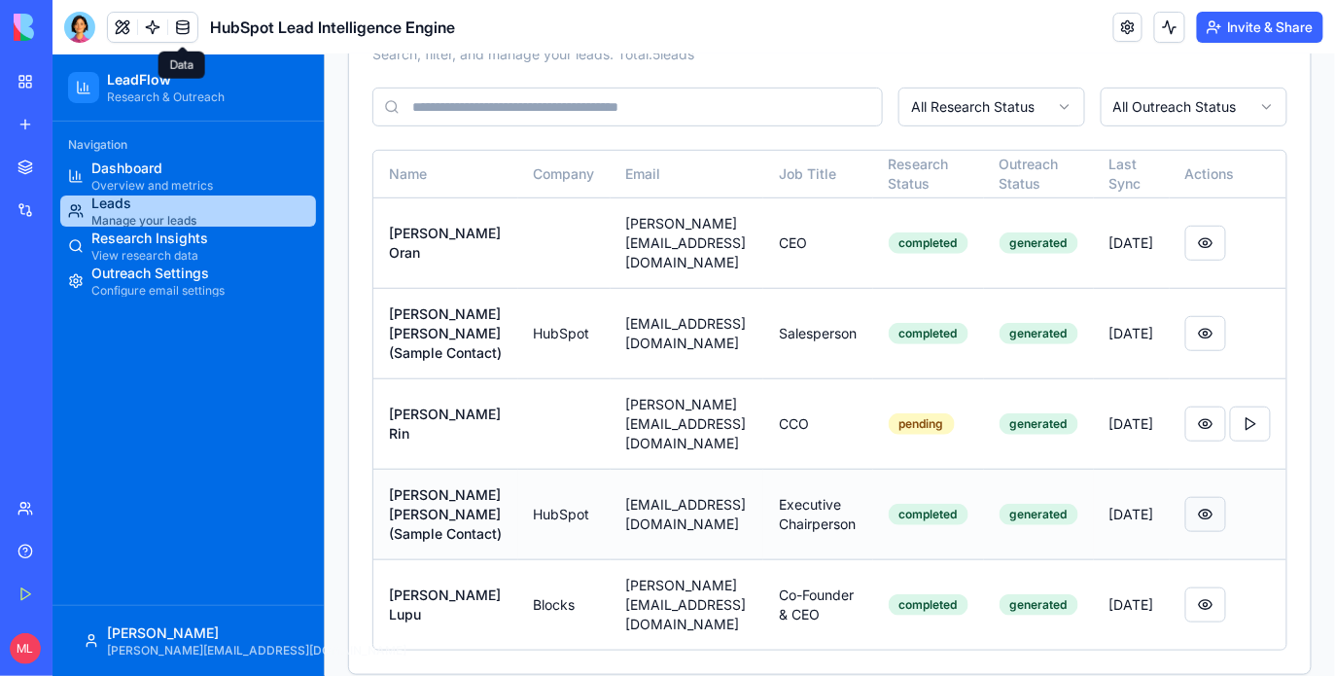
scroll to position [0, 5]
click at [1205, 513] on button at bounding box center [1204, 513] width 41 height 35
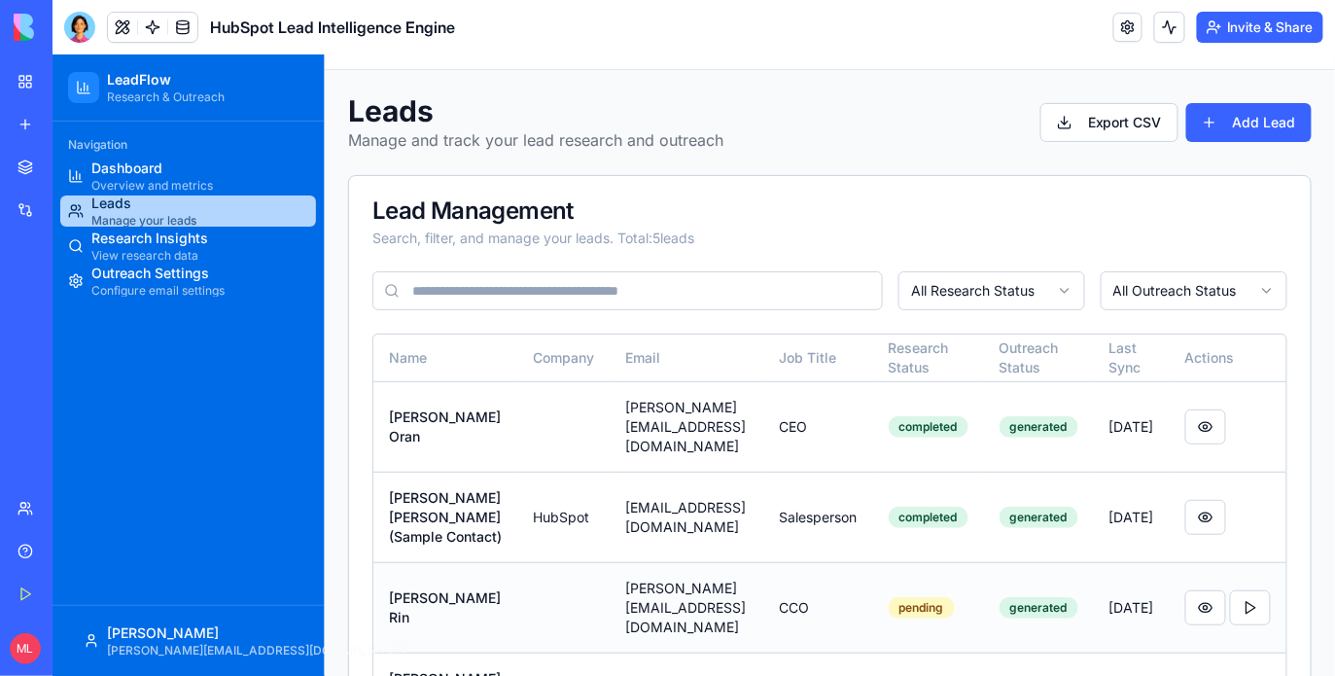
scroll to position [0, 0]
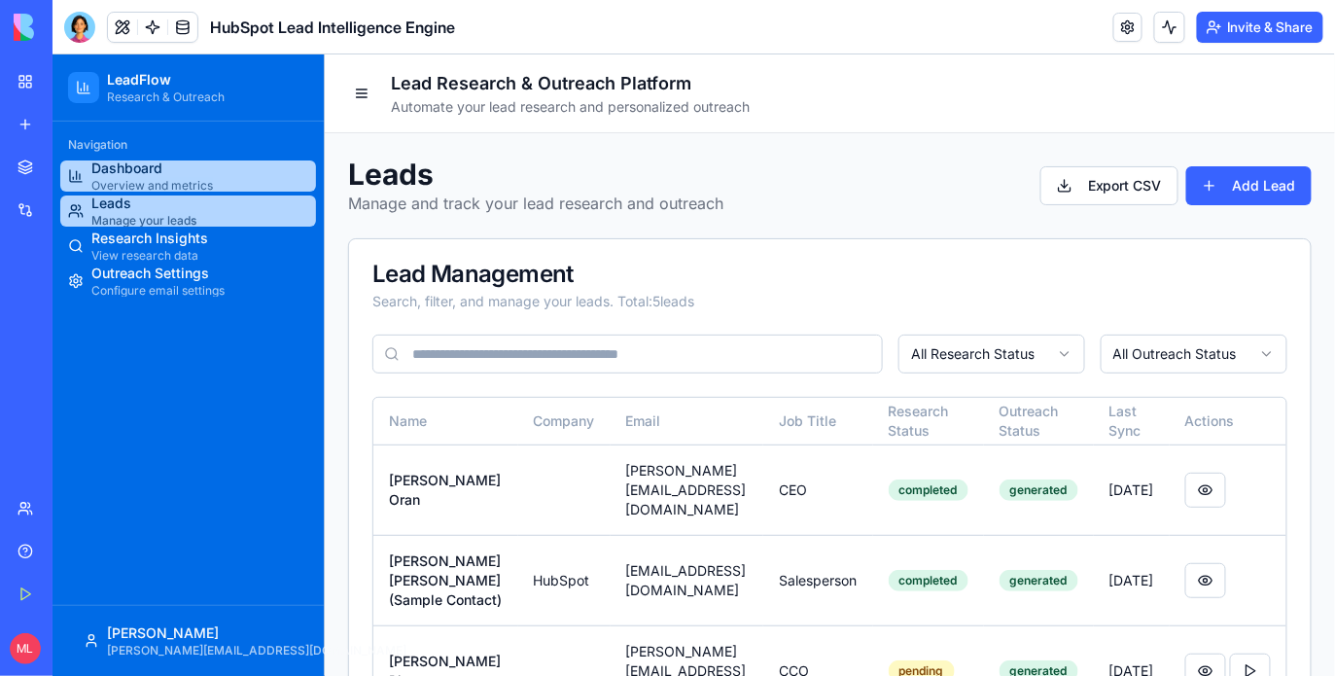
click at [146, 167] on span "Dashboard" at bounding box center [151, 166] width 122 height 19
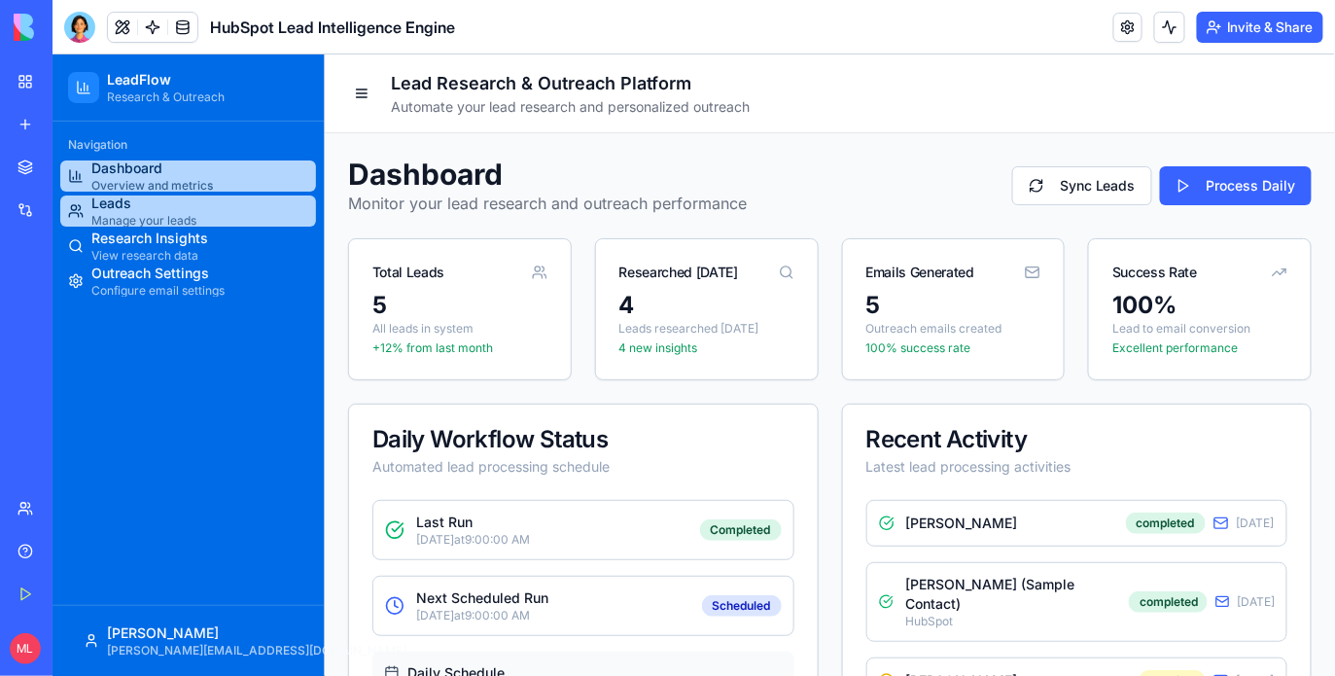
click at [191, 206] on span "Leads" at bounding box center [142, 201] width 105 height 19
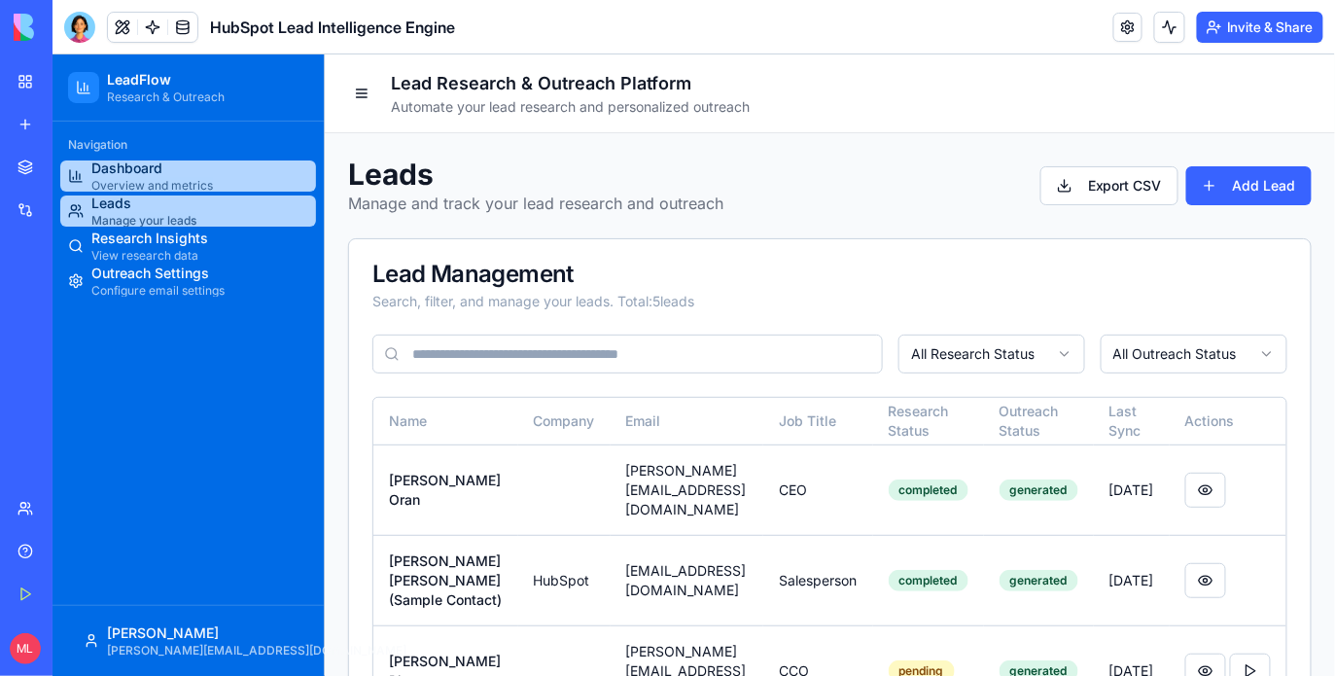
click at [224, 183] on link "Dashboard Overview and metrics" at bounding box center [187, 174] width 256 height 31
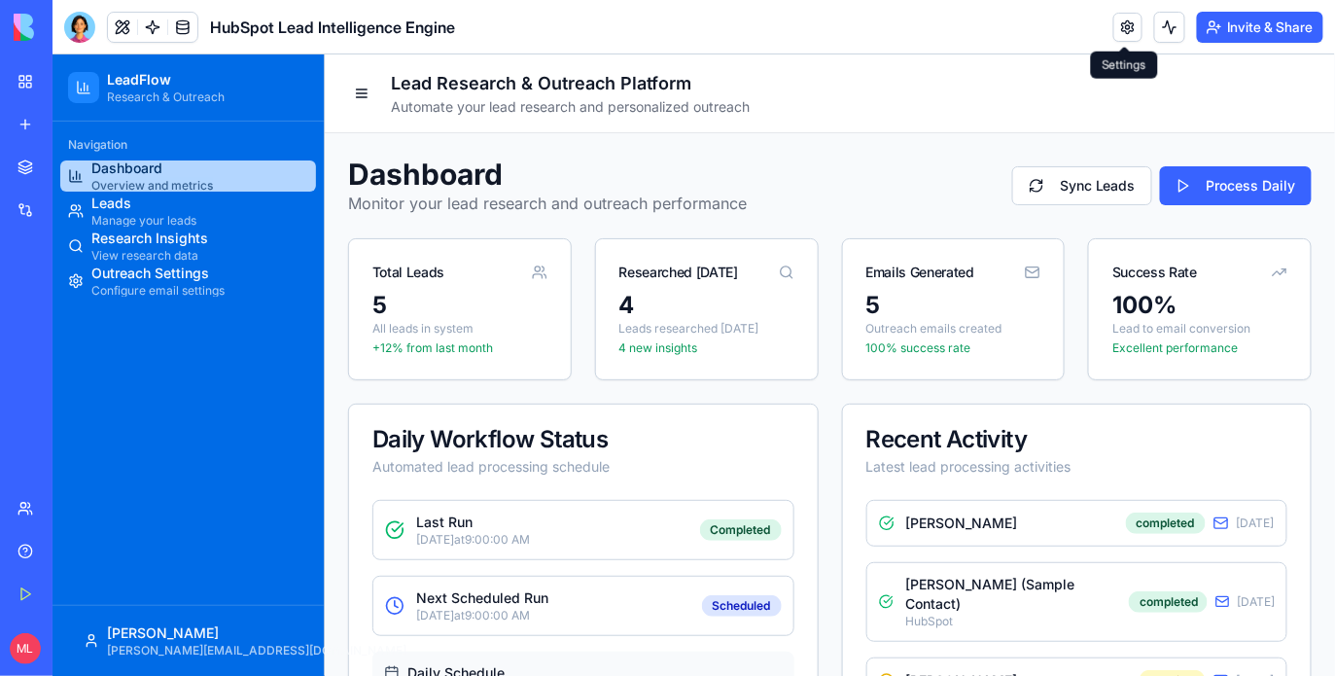
click at [1128, 28] on link at bounding box center [1127, 27] width 29 height 29
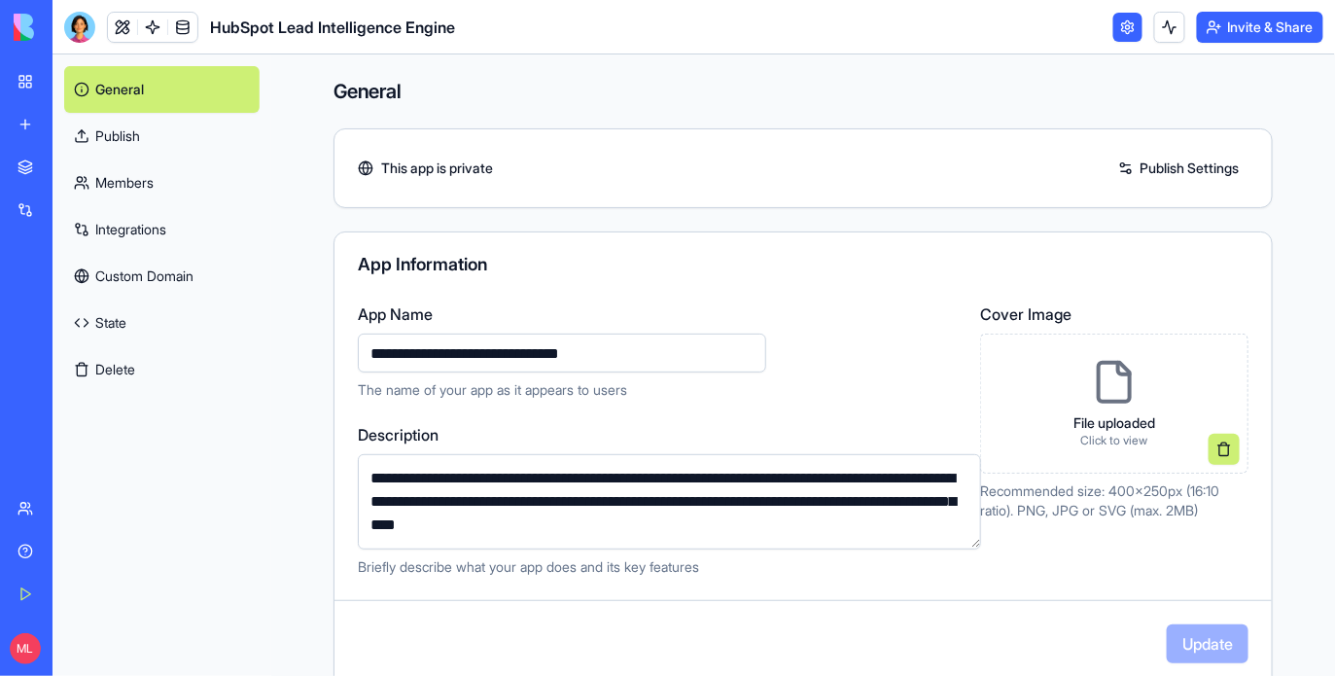
click at [150, 218] on link "Integrations" at bounding box center [161, 229] width 195 height 47
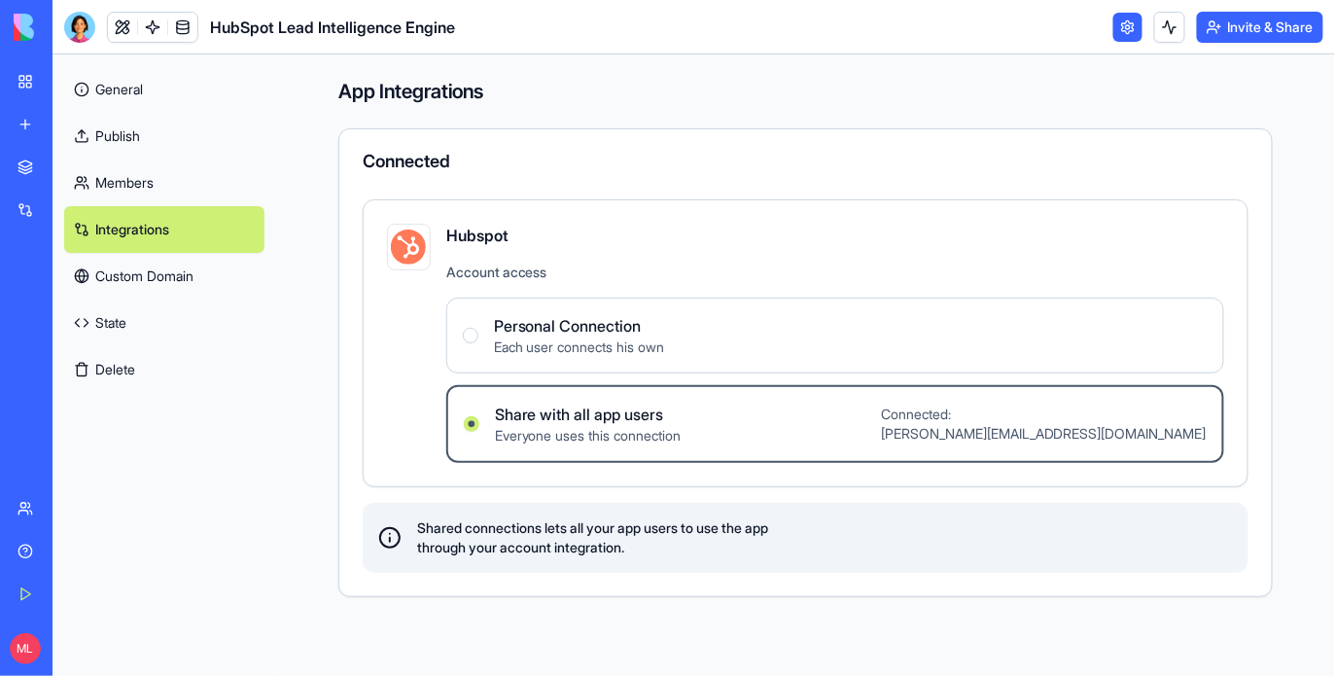
click at [145, 94] on link "General" at bounding box center [164, 89] width 200 height 47
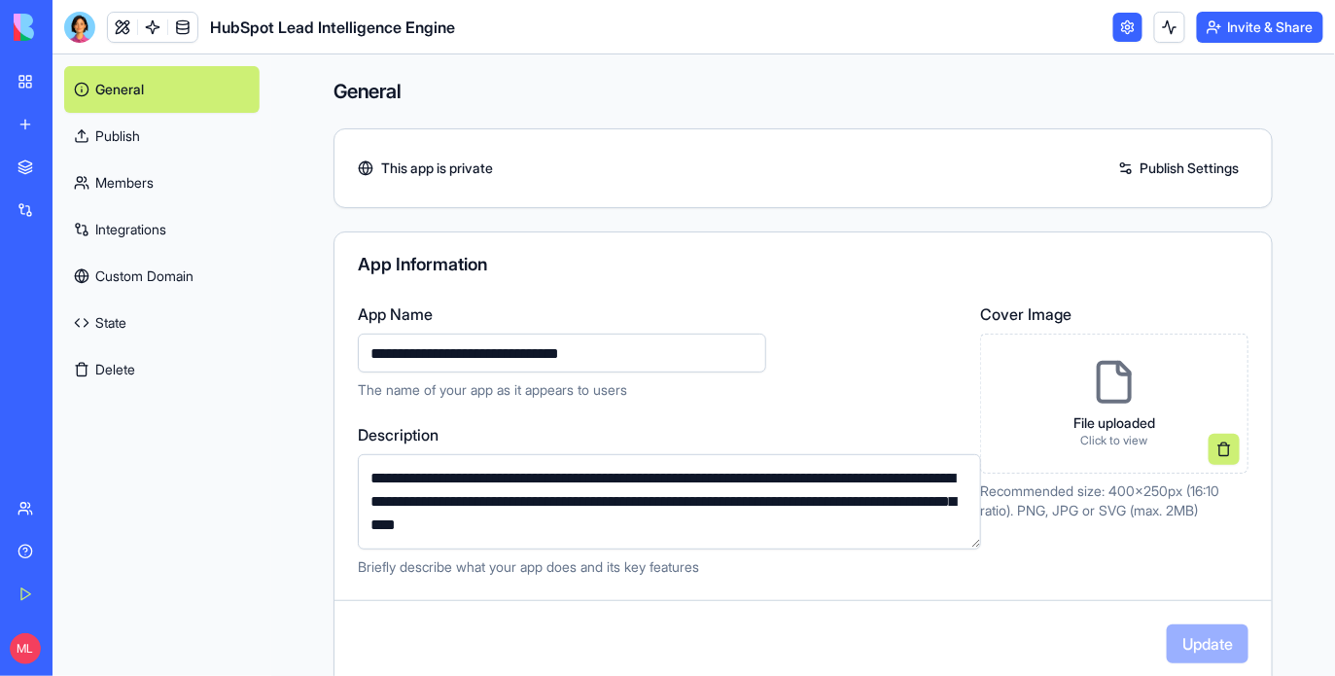
click at [143, 124] on link "Publish" at bounding box center [161, 136] width 195 height 47
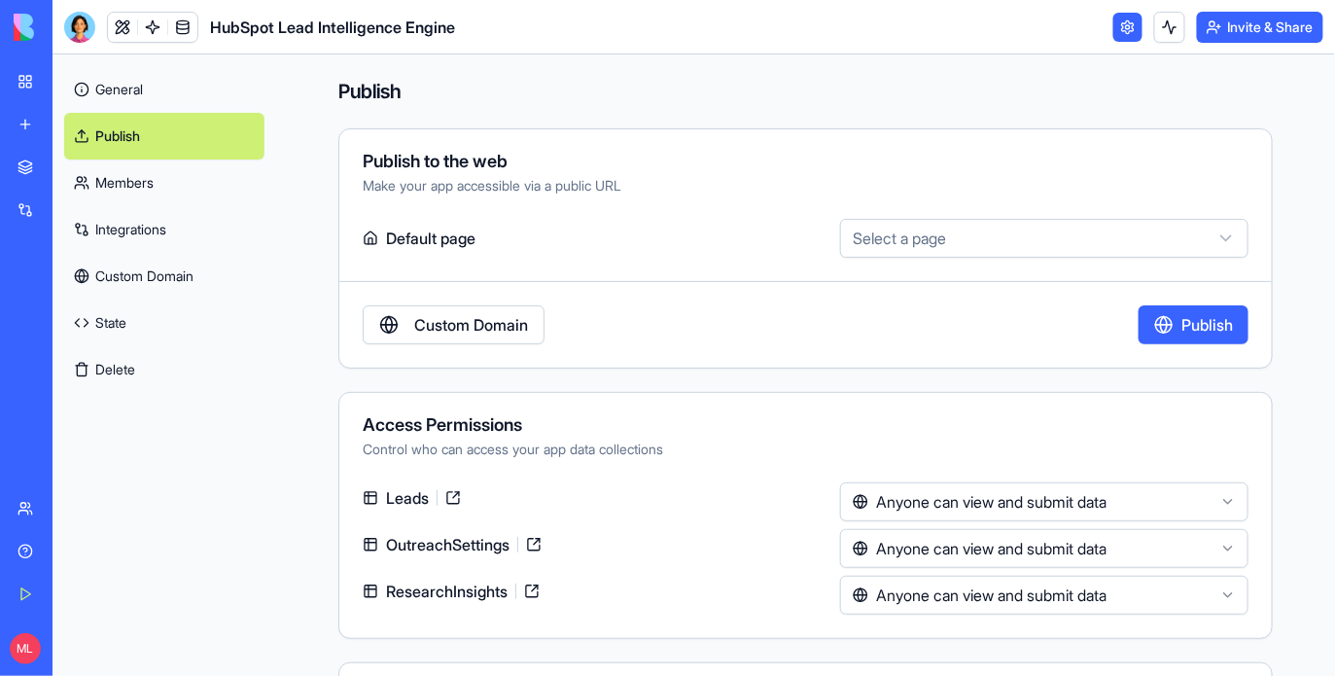
click at [1181, 330] on button "Publish" at bounding box center [1193, 324] width 110 height 39
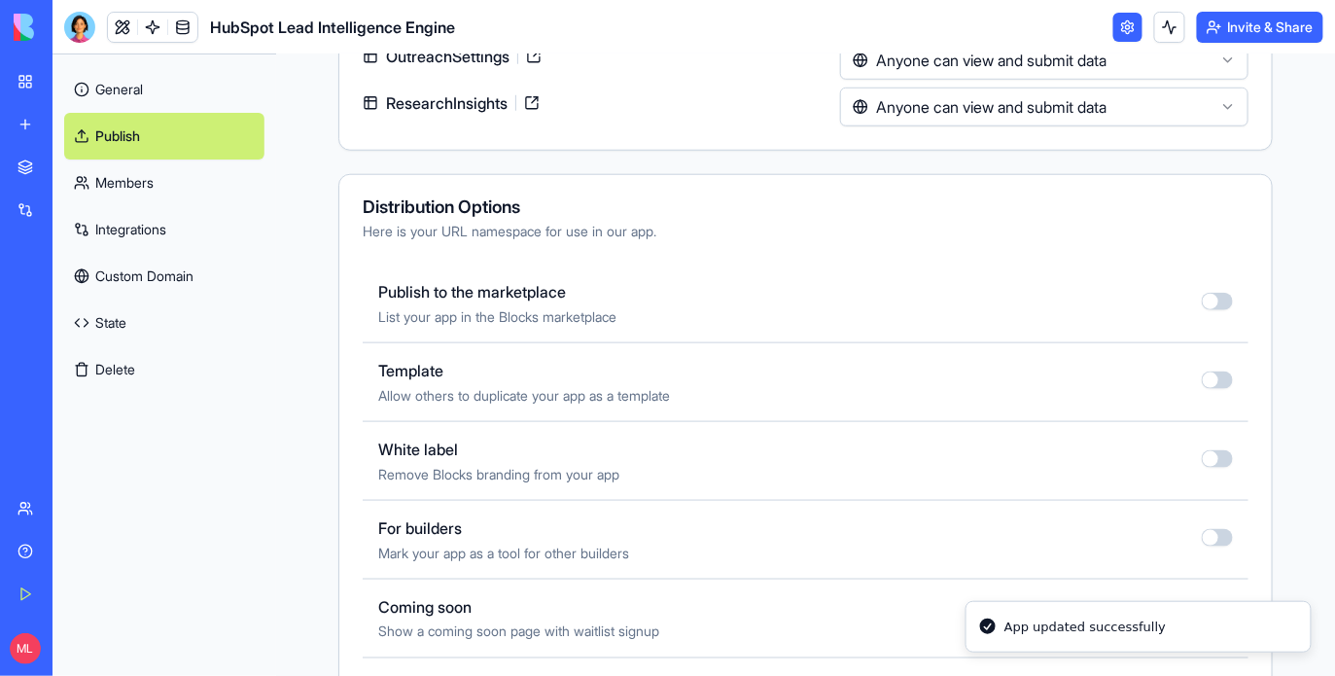
scroll to position [527, 0]
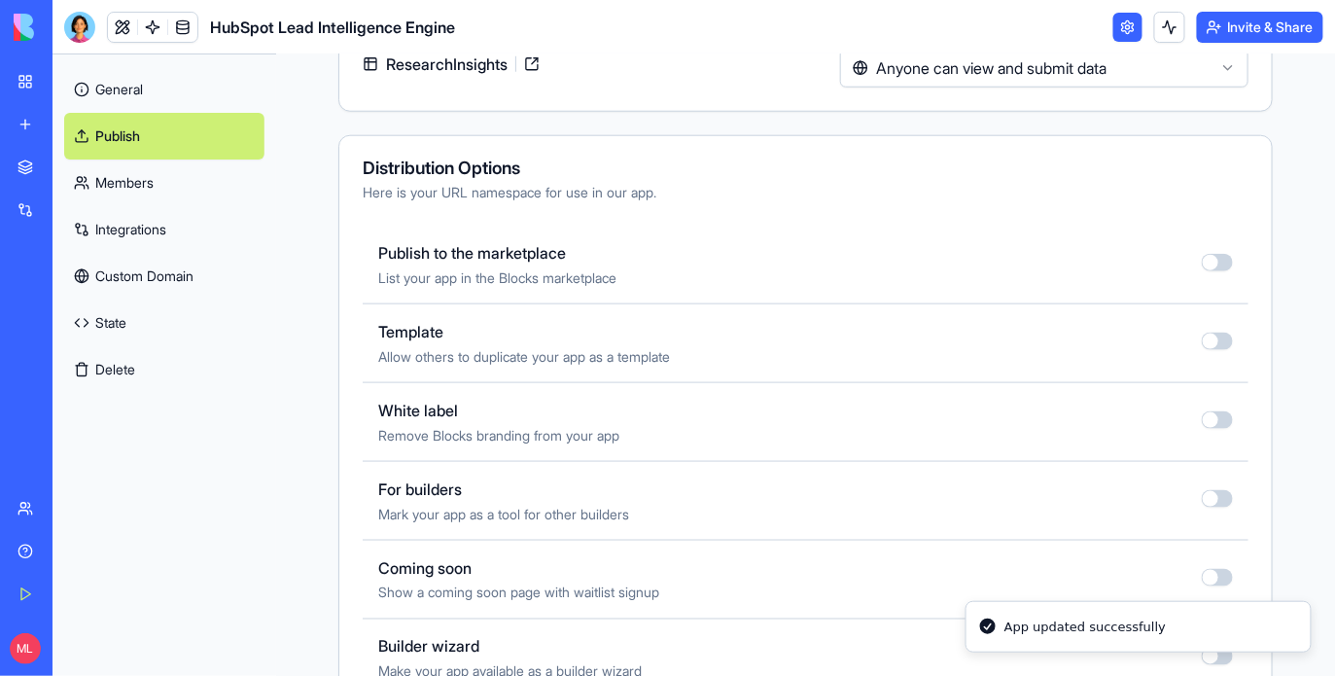
click at [1235, 256] on div "Publish to the marketplace List your app in the Blocks marketplace" at bounding box center [806, 265] width 886 height 79
click at [1222, 261] on button "button" at bounding box center [1216, 262] width 31 height 17
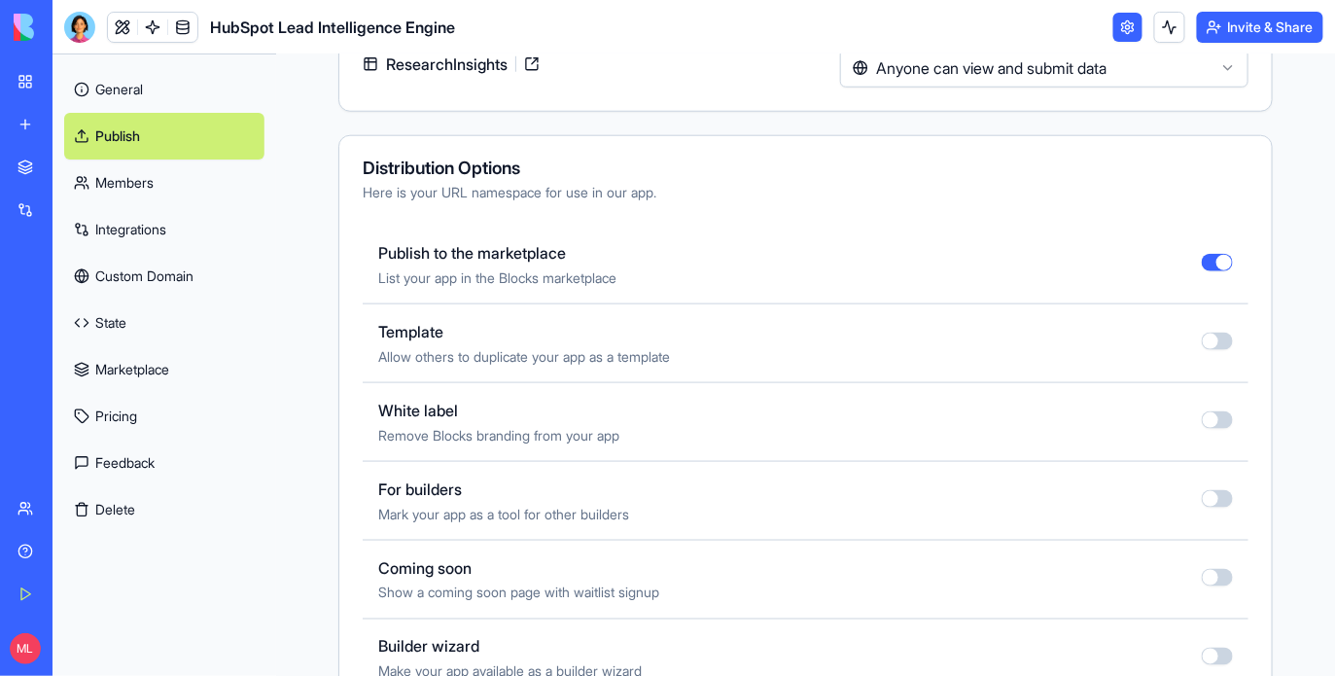
click at [134, 115] on link "Publish" at bounding box center [164, 136] width 200 height 47
click at [134, 93] on link "General" at bounding box center [164, 89] width 200 height 47
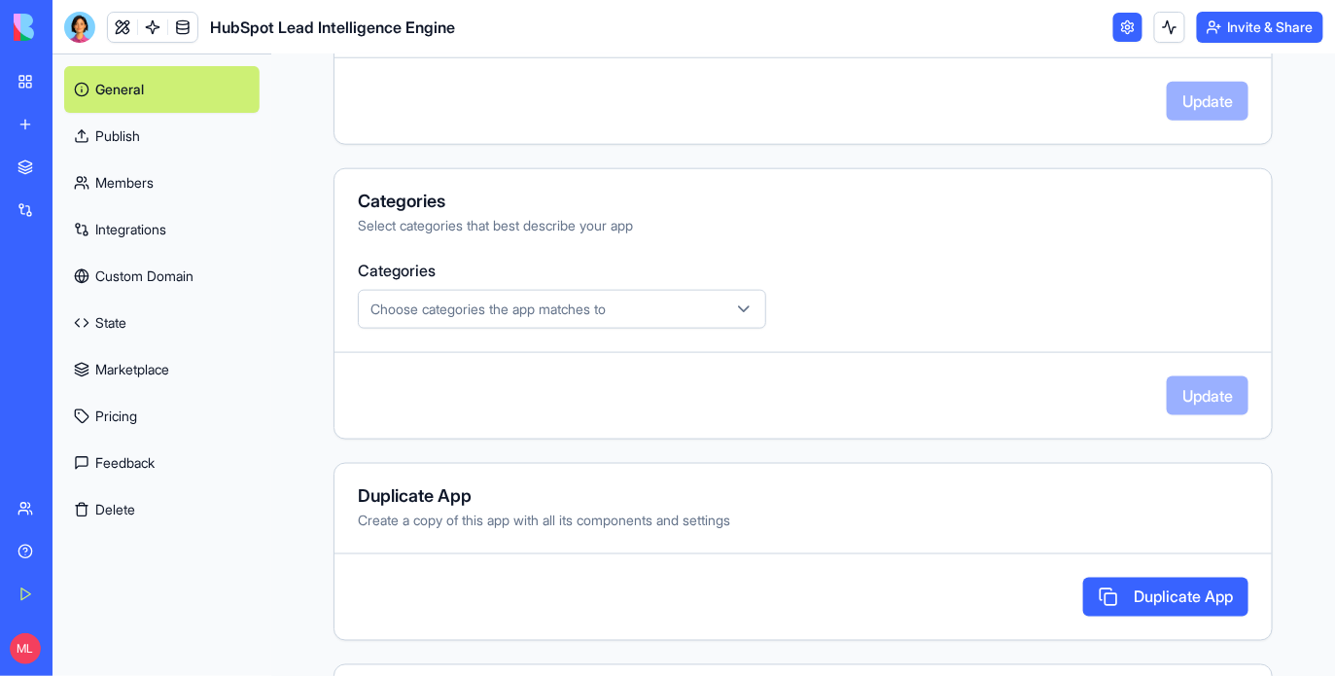
scroll to position [553, 0]
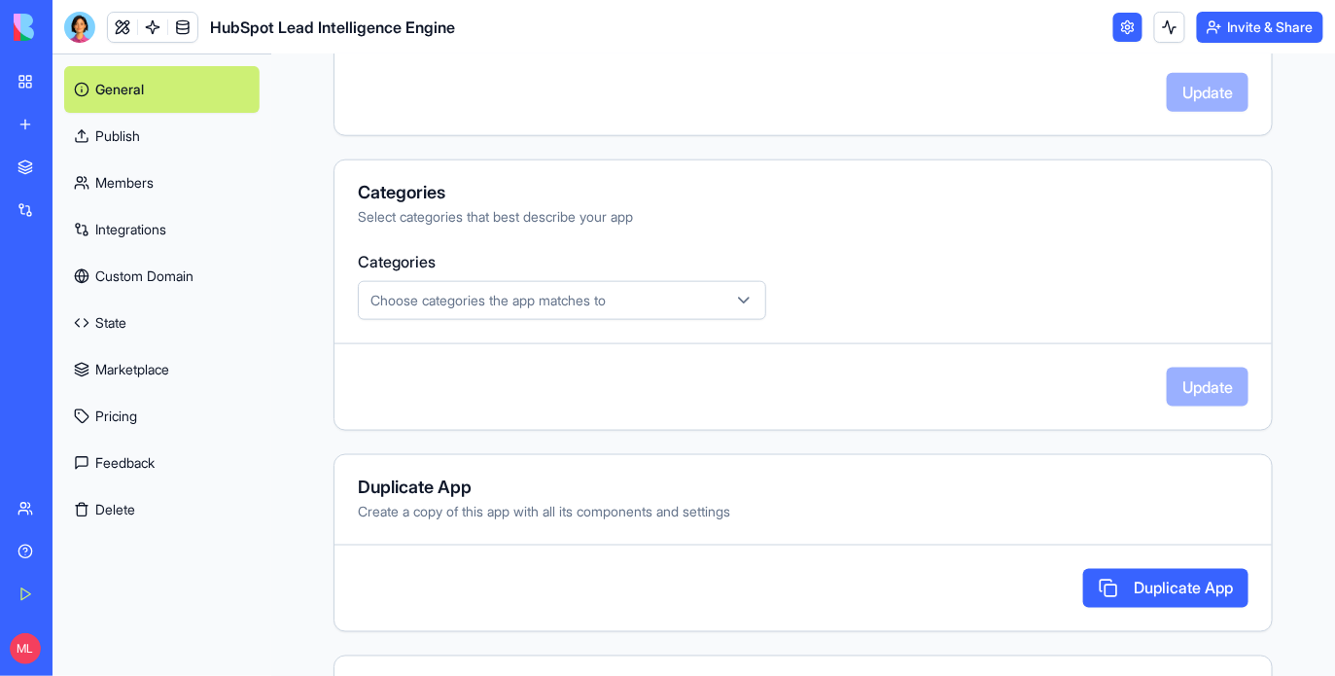
click at [573, 293] on span "Choose categories the app matches to" at bounding box center [487, 300] width 235 height 19
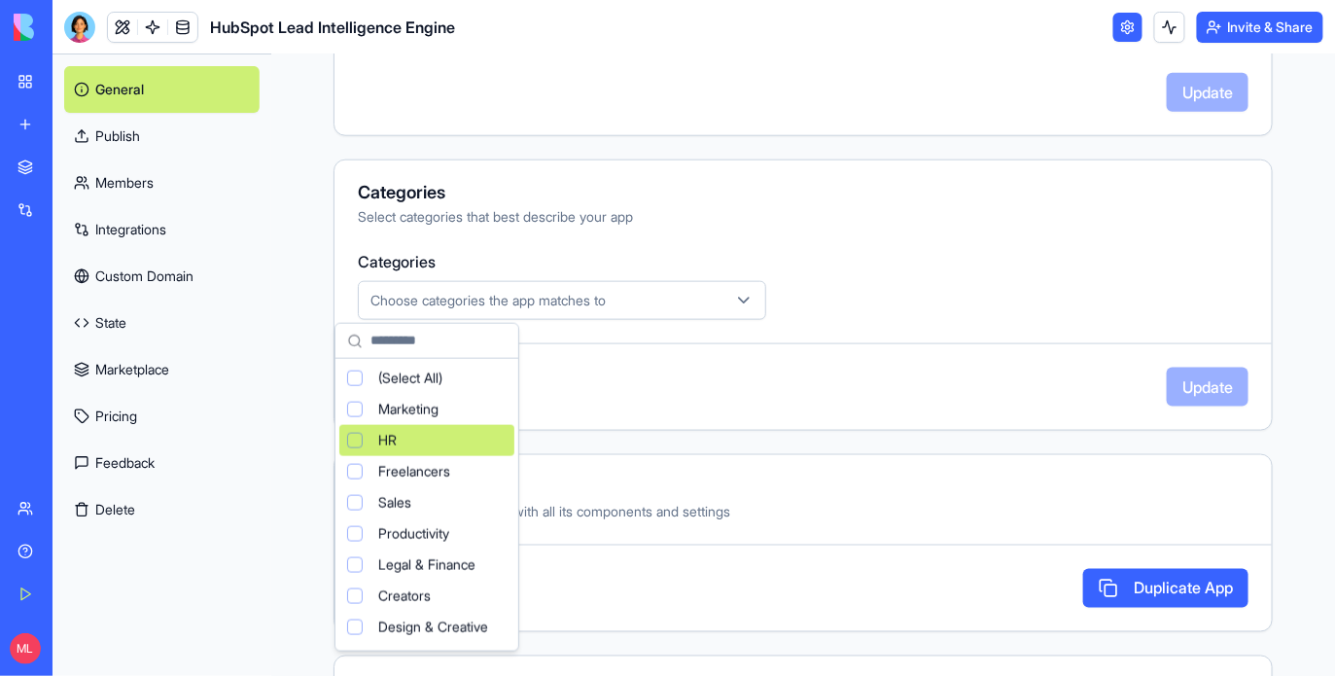
drag, startPoint x: 362, startPoint y: 434, endPoint x: 390, endPoint y: 434, distance: 28.2
click at [389, 434] on div "HR" at bounding box center [426, 440] width 175 height 31
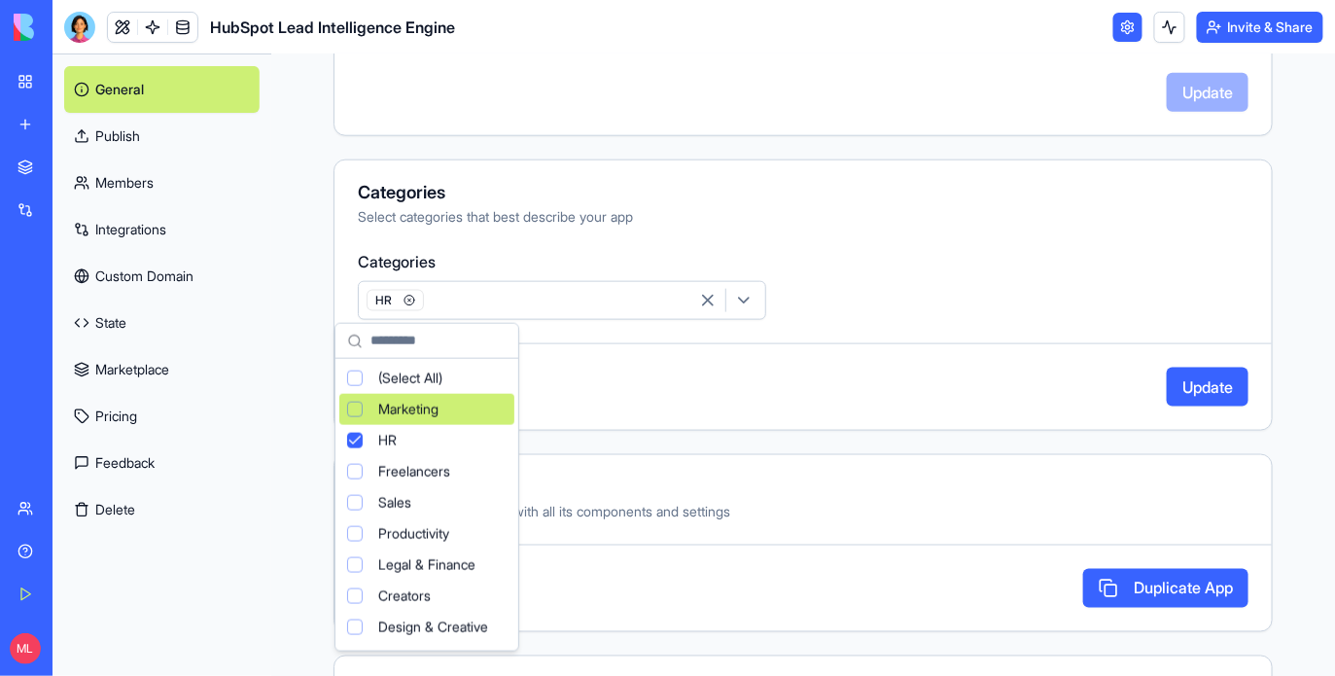
click at [356, 407] on div "Suggestions" at bounding box center [355, 409] width 16 height 16
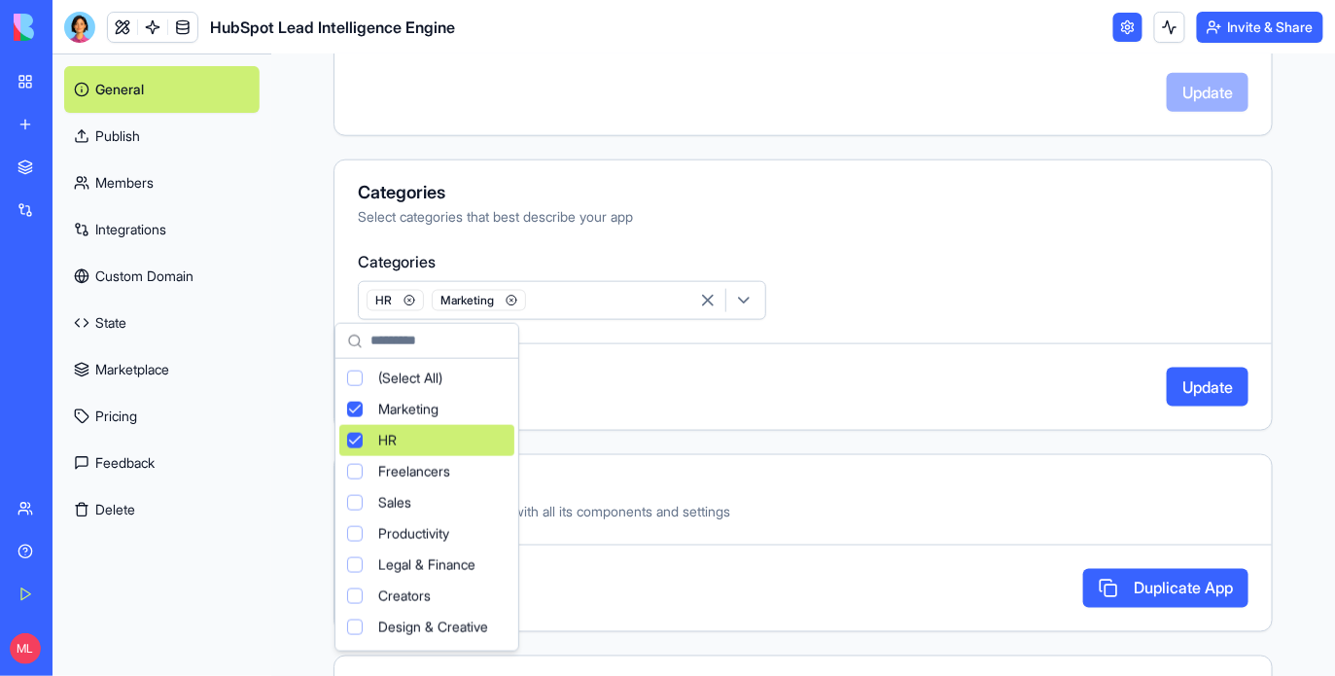
click at [356, 447] on div "HR" at bounding box center [426, 440] width 175 height 31
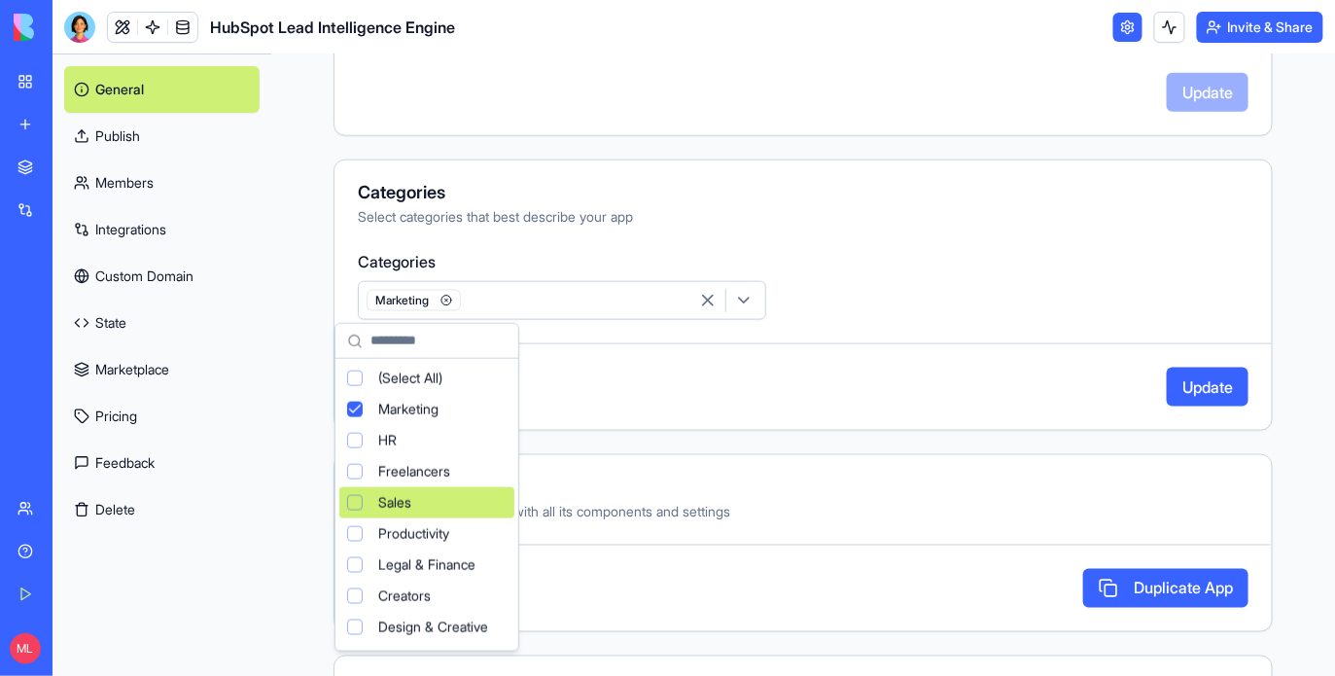
click at [353, 495] on div "Suggestions" at bounding box center [355, 503] width 16 height 16
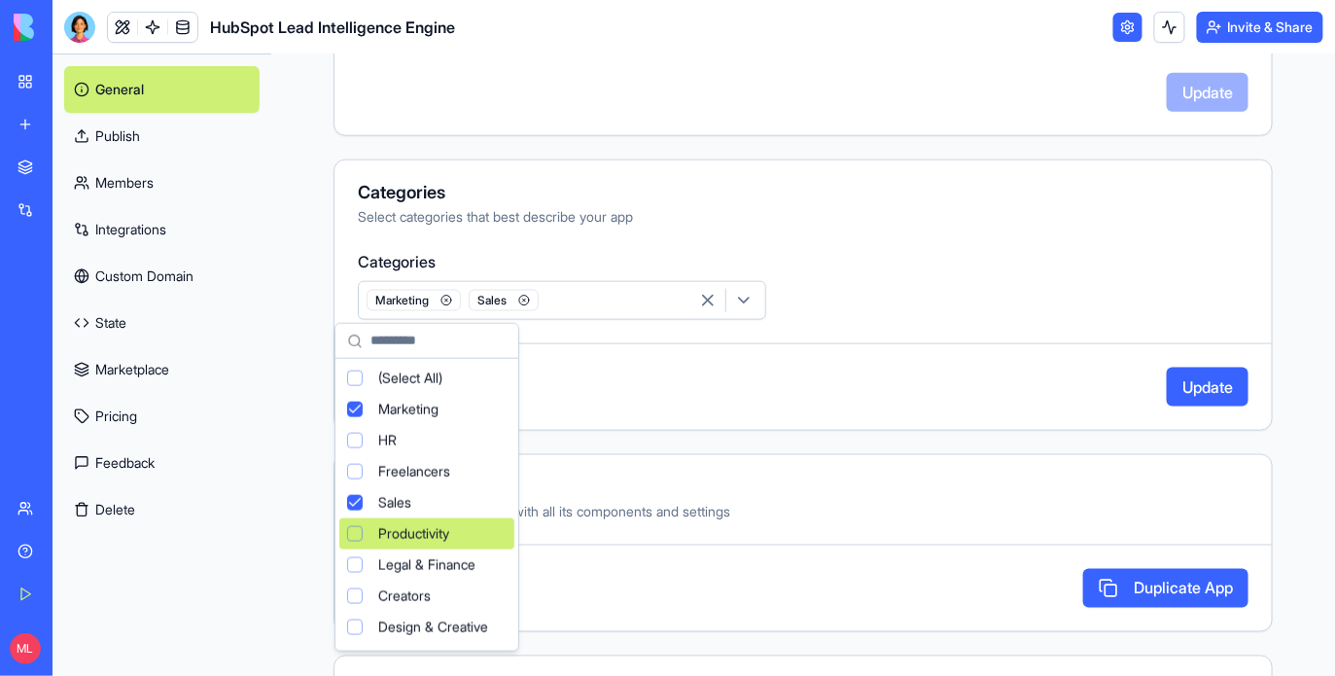
scroll to position [128, 0]
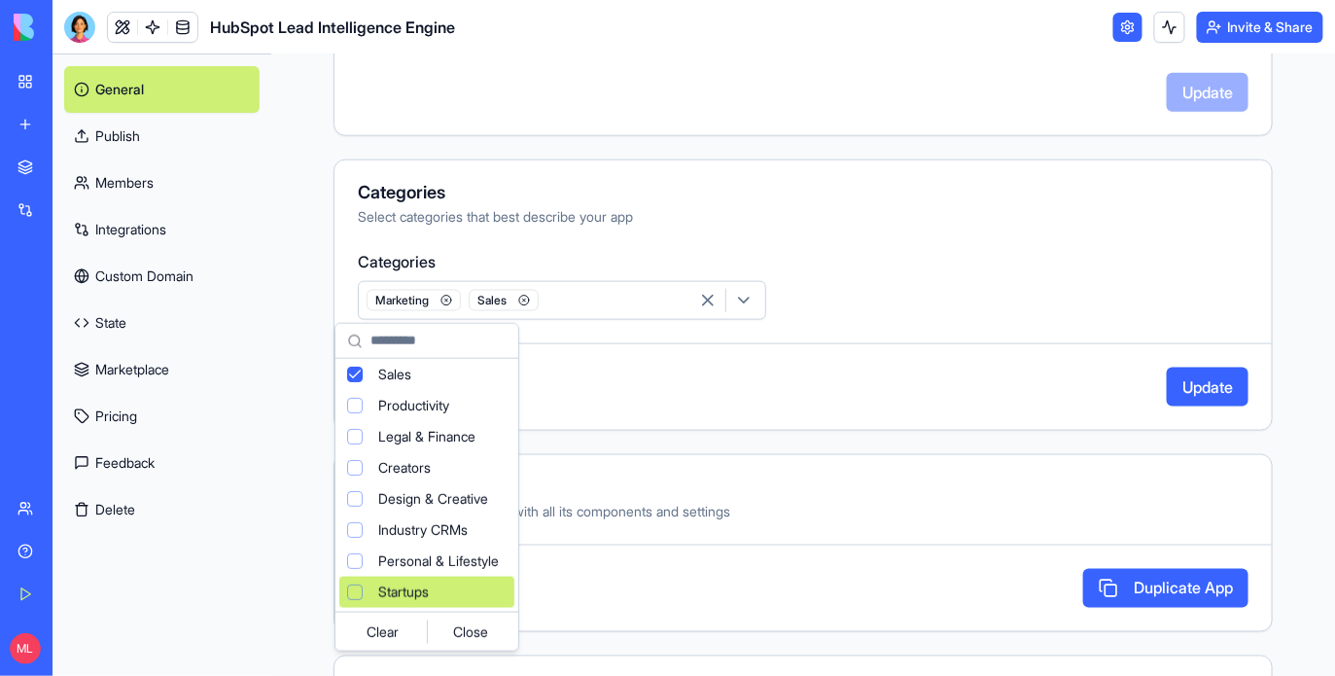
click at [354, 595] on div "Suggestions" at bounding box center [355, 592] width 16 height 16
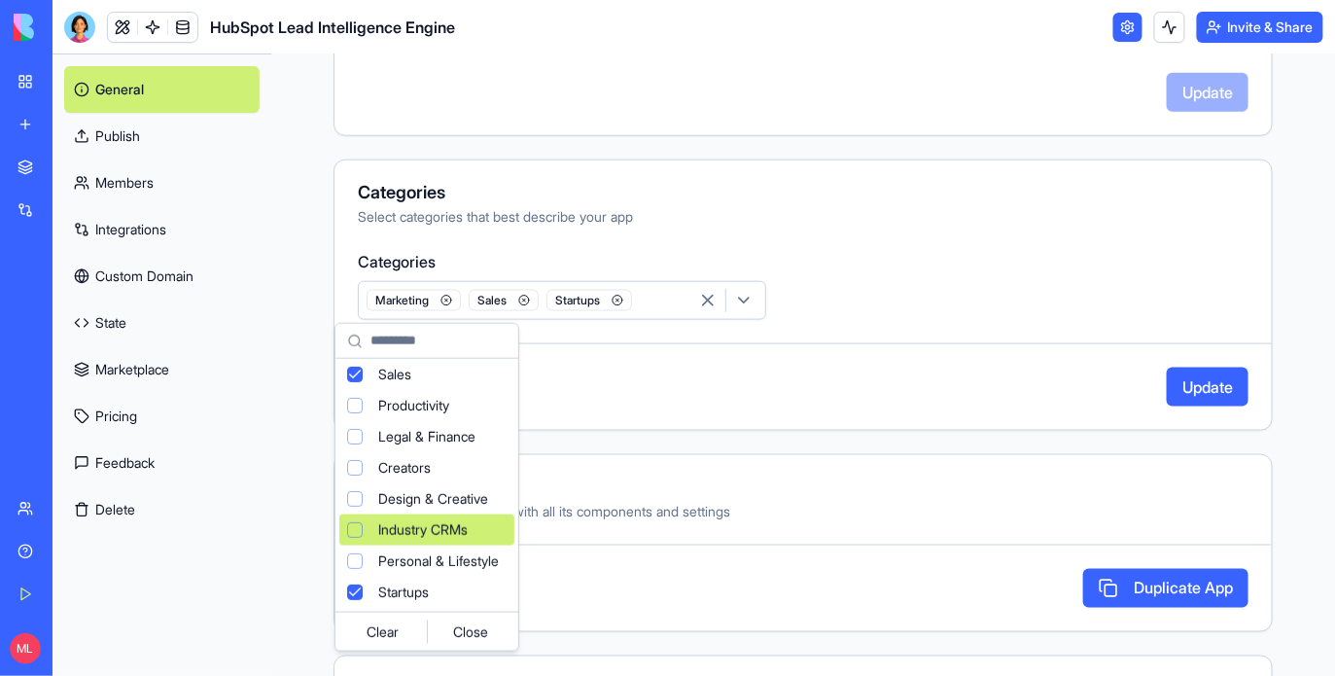
click at [352, 535] on div "Suggestions" at bounding box center [355, 530] width 16 height 16
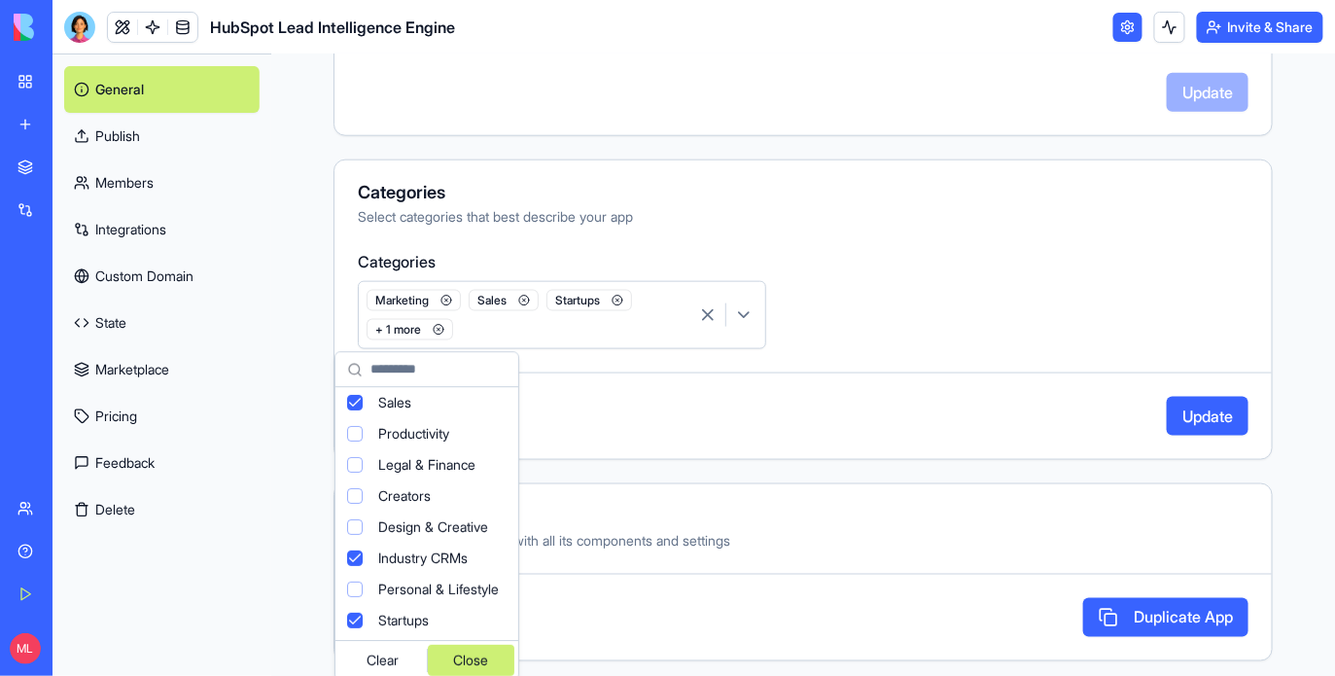
click at [480, 661] on div "Close" at bounding box center [471, 659] width 87 height 31
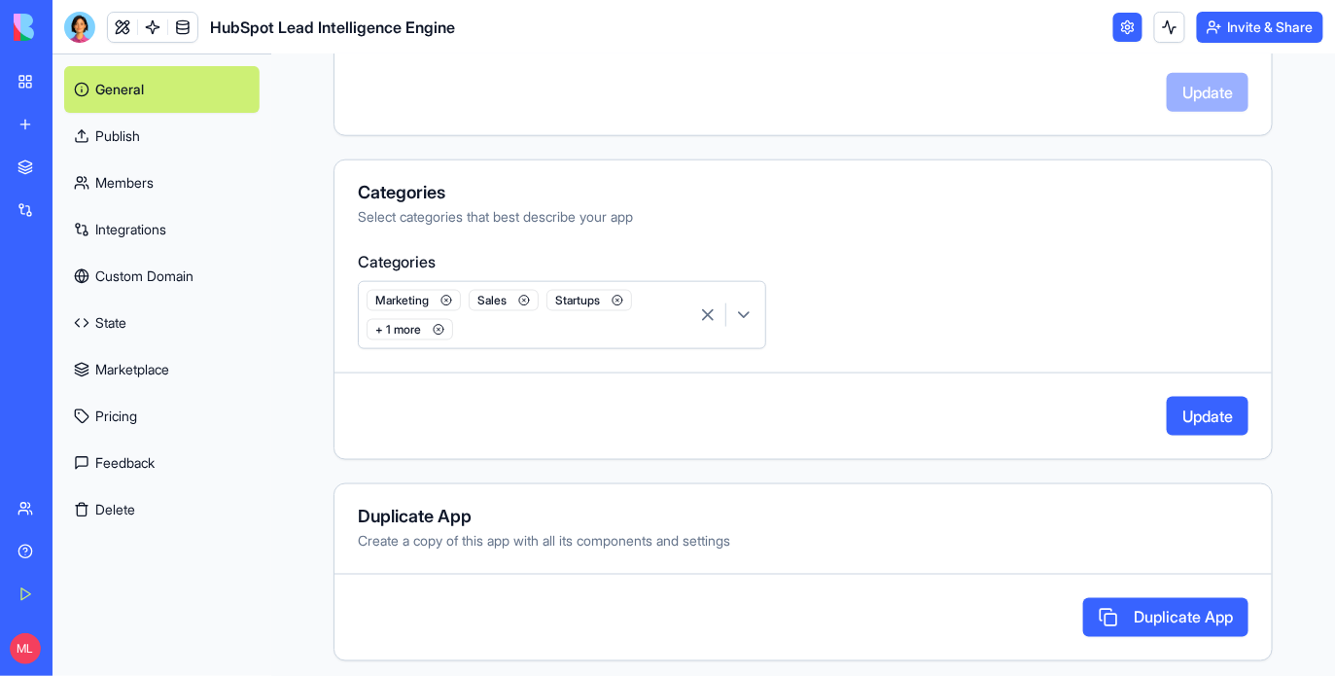
click at [1184, 413] on button "Update" at bounding box center [1207, 416] width 82 height 39
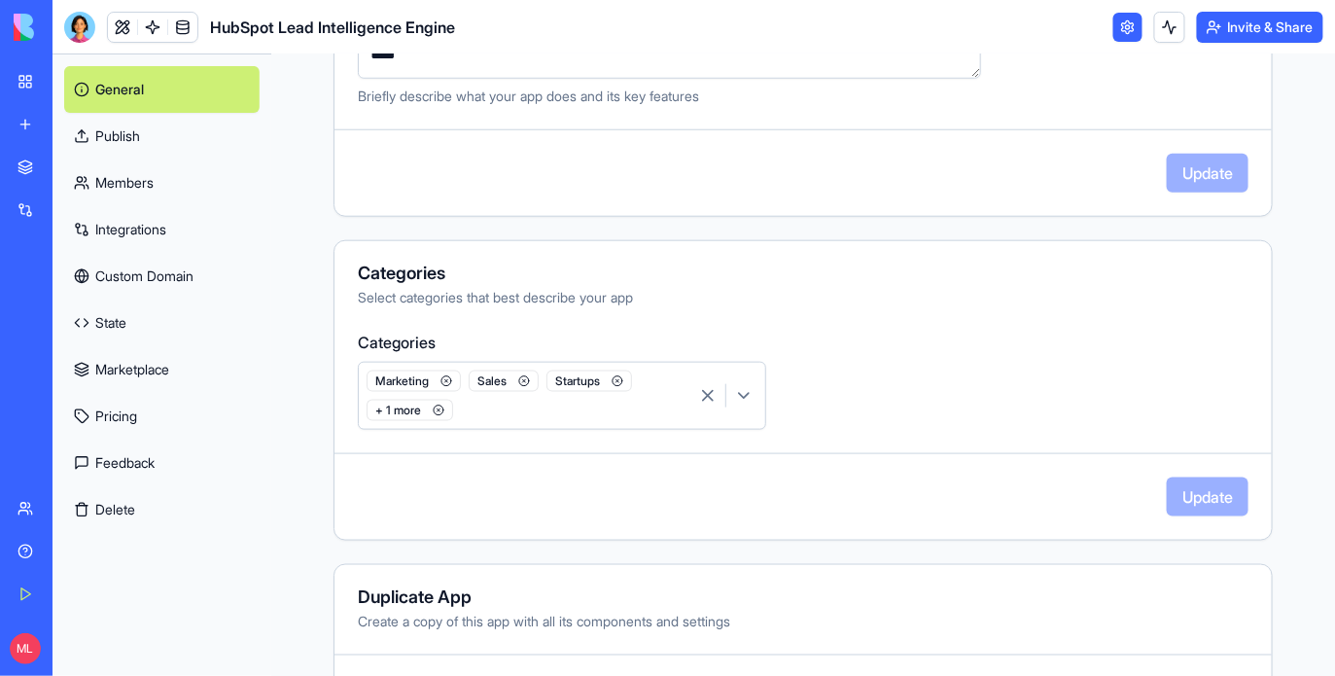
scroll to position [0, 0]
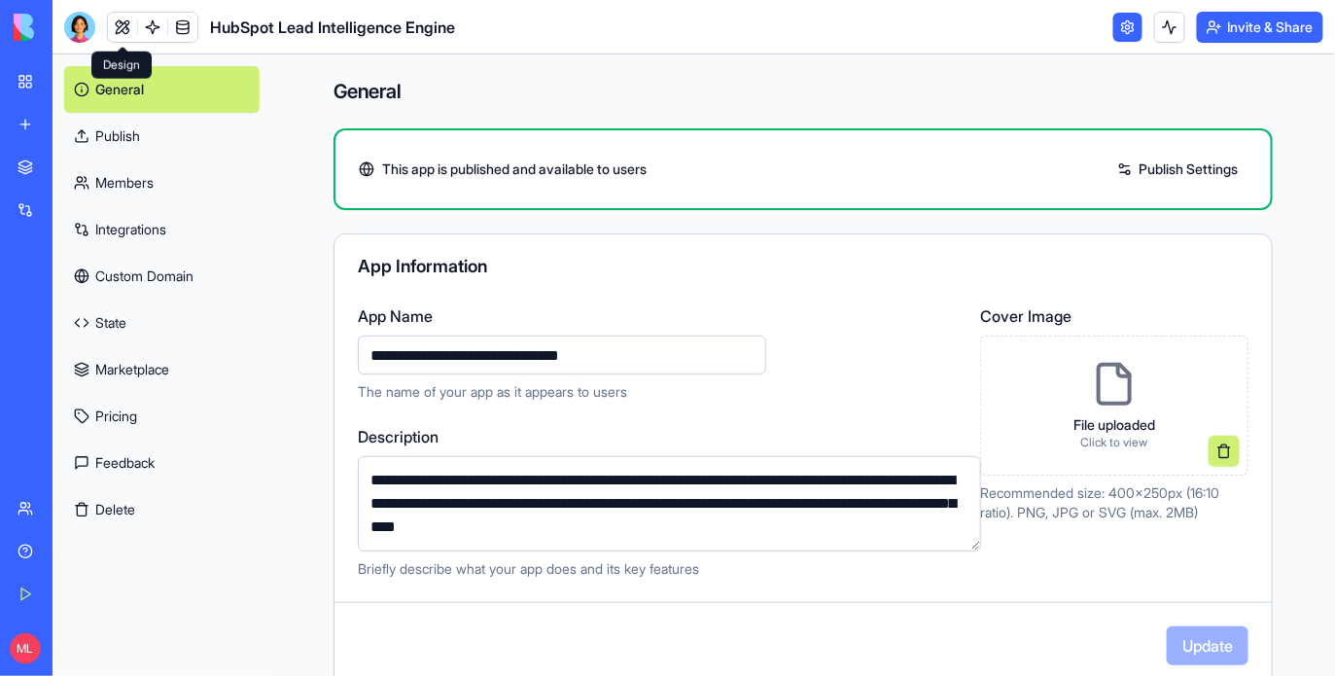
click at [115, 24] on span at bounding box center [122, 27] width 54 height 54
click at [115, 24] on button at bounding box center [122, 27] width 29 height 29
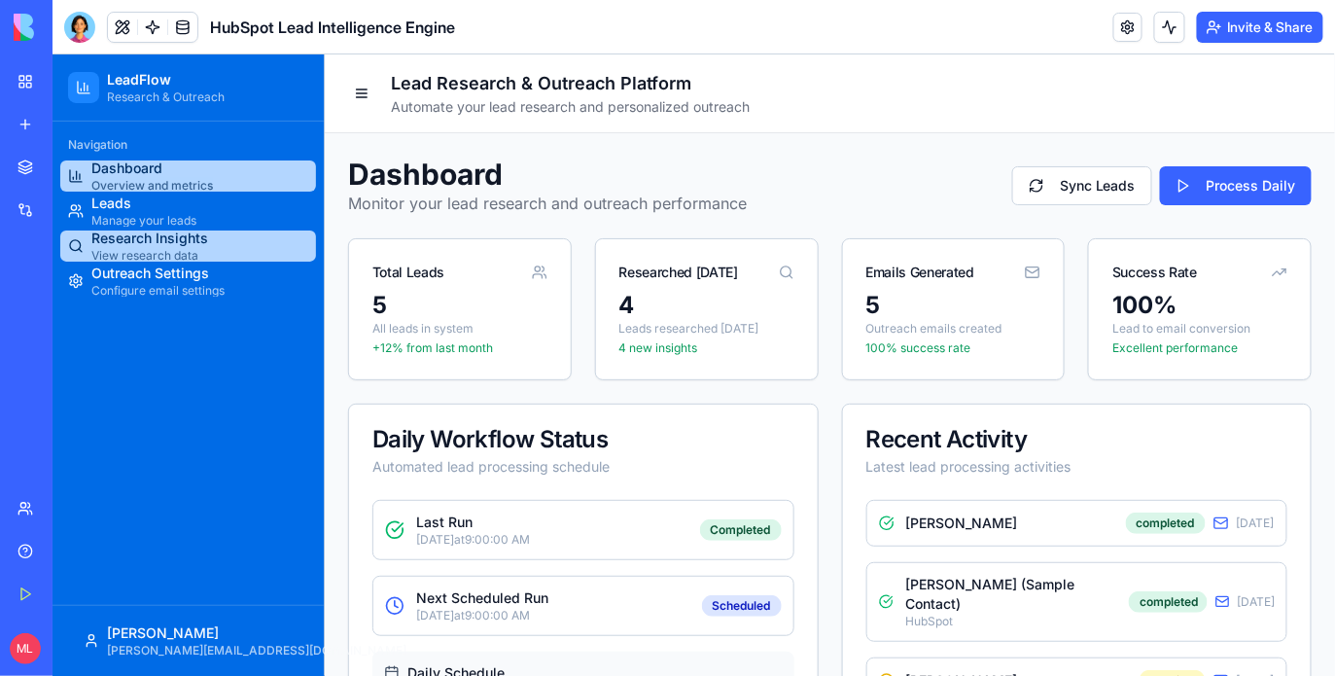
click at [143, 241] on span "Research Insights" at bounding box center [148, 236] width 117 height 19
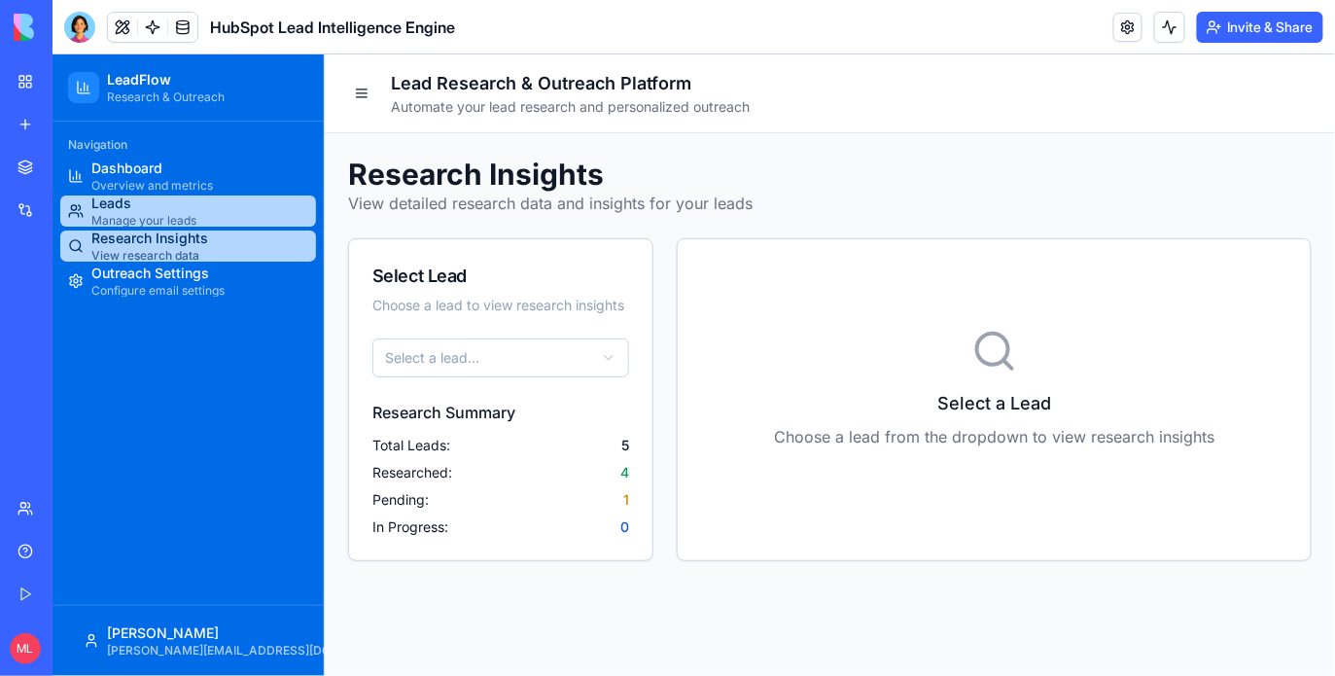
click at [143, 213] on span "Manage your leads" at bounding box center [142, 220] width 105 height 16
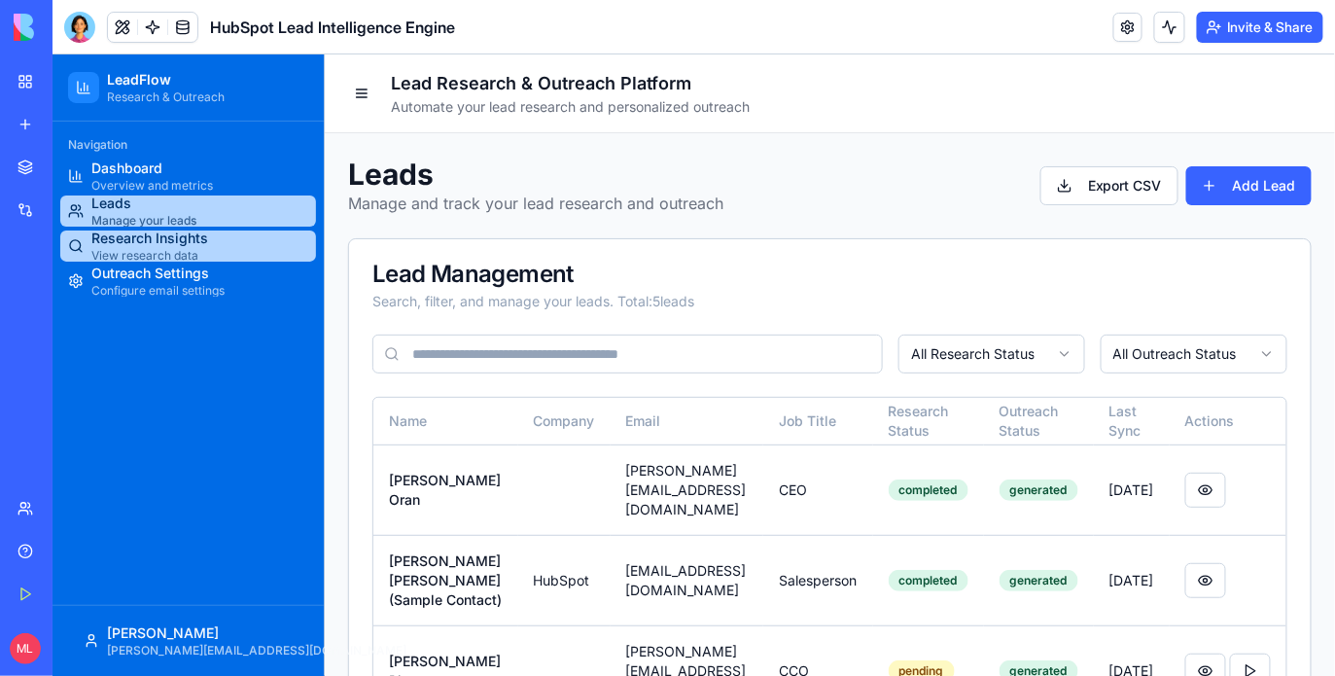
click at [232, 230] on link "Research Insights View research data" at bounding box center [187, 244] width 256 height 31
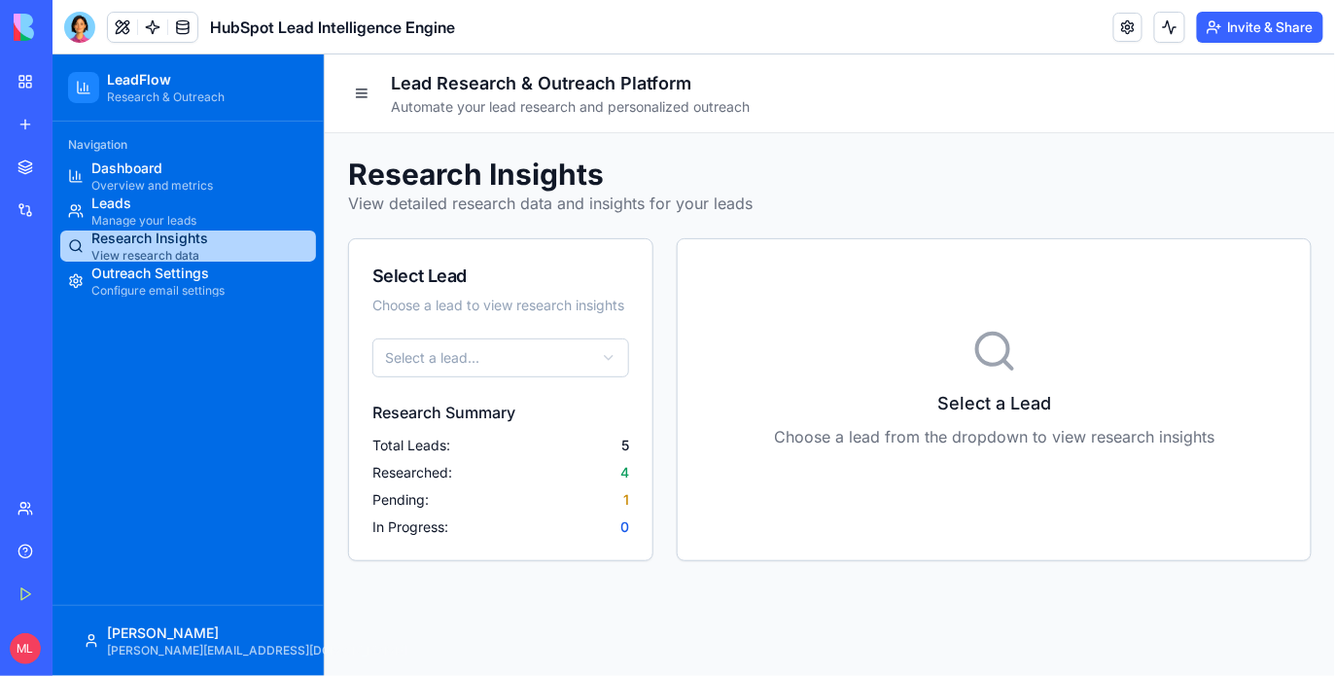
click at [233, 257] on link "Research Insights View research data" at bounding box center [187, 244] width 256 height 31
click at [233, 270] on link "Outreach Settings Configure email settings" at bounding box center [187, 279] width 256 height 31
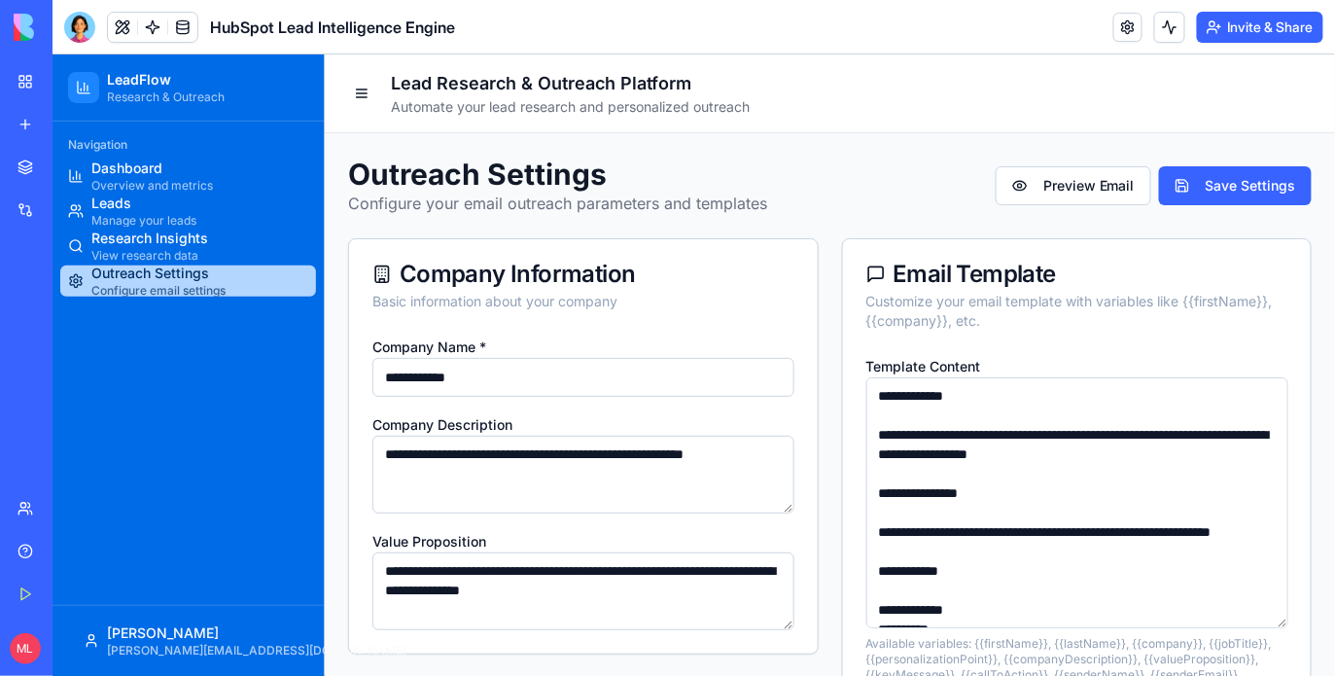
click at [157, 156] on div "Navigation" at bounding box center [187, 143] width 256 height 31
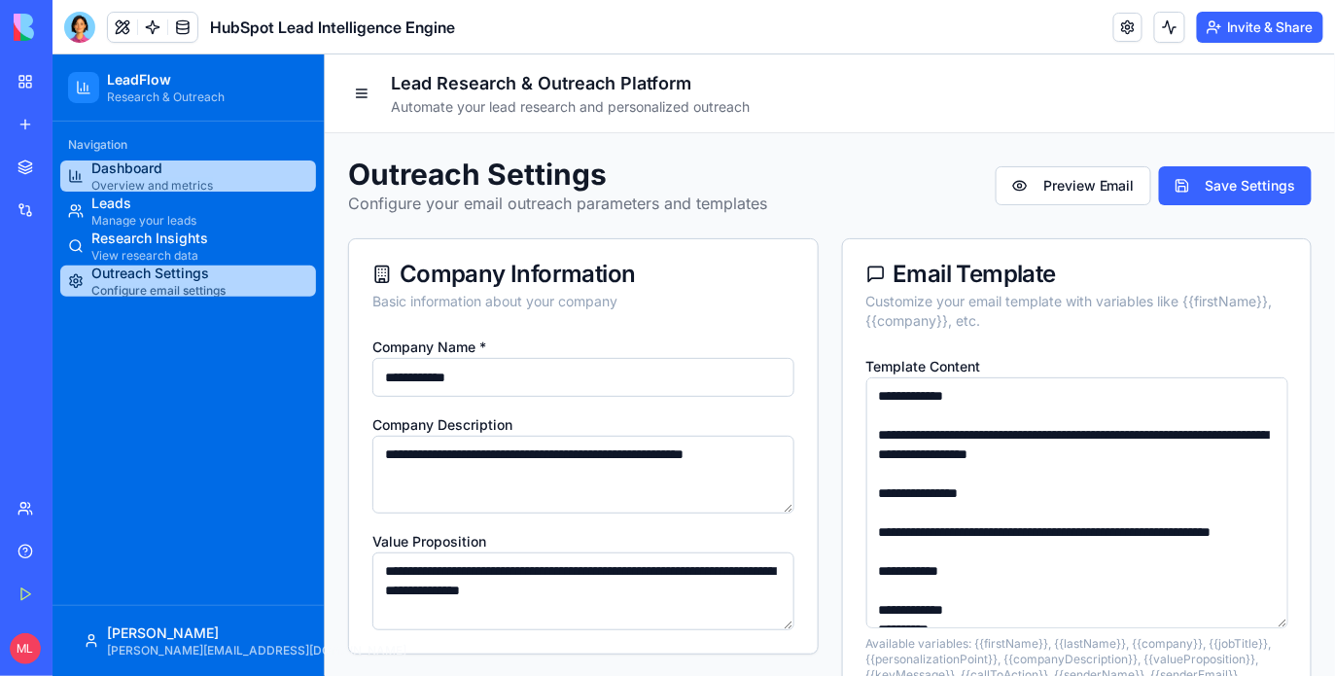
click at [165, 168] on span "Dashboard" at bounding box center [151, 166] width 122 height 19
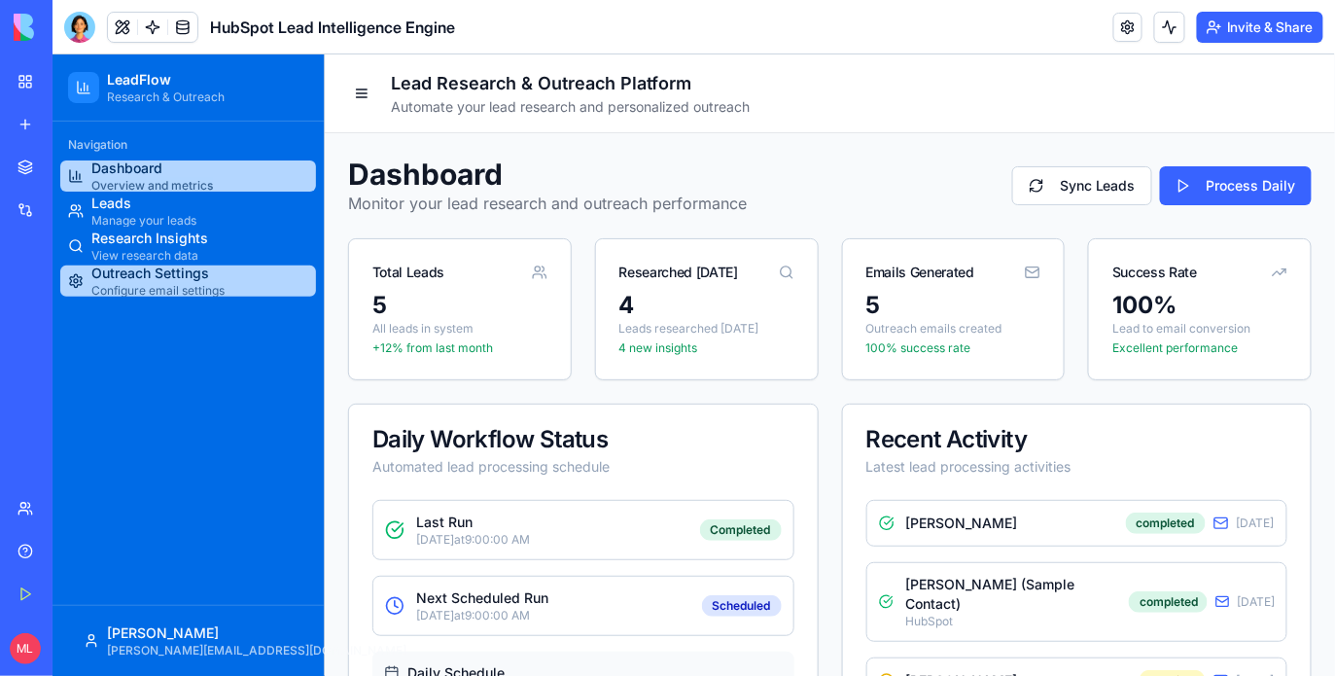
click at [240, 288] on link "Outreach Settings Configure email settings" at bounding box center [187, 279] width 256 height 31
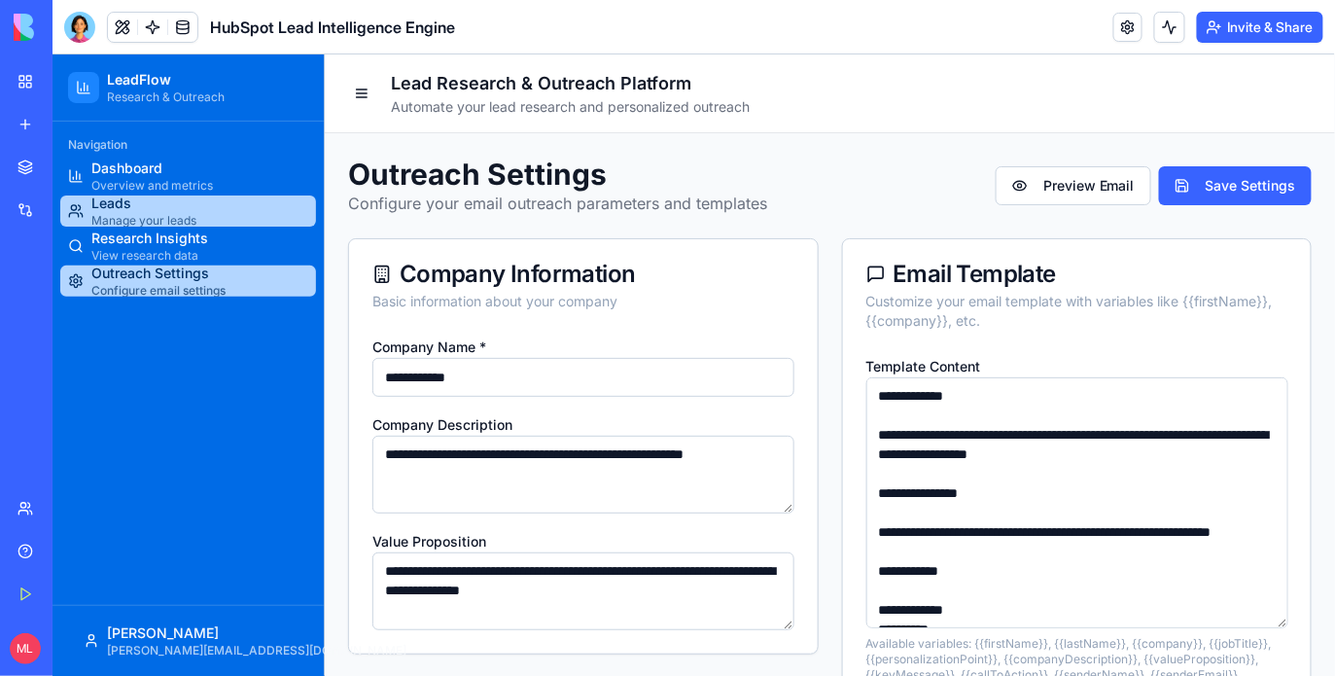
click at [159, 193] on ul "Dashboard Overview and metrics Leads Manage your leads Research Insights View r…" at bounding box center [187, 227] width 256 height 136
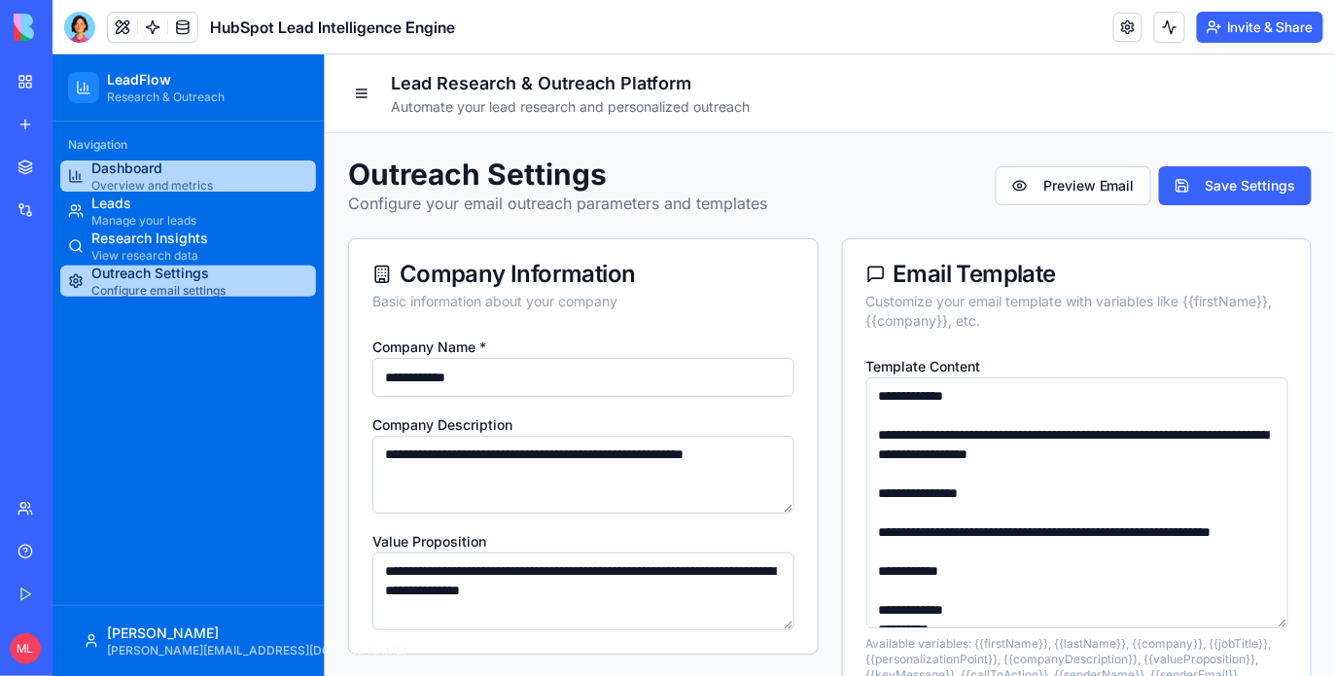
click at [163, 186] on span "Overview and metrics" at bounding box center [151, 185] width 122 height 16
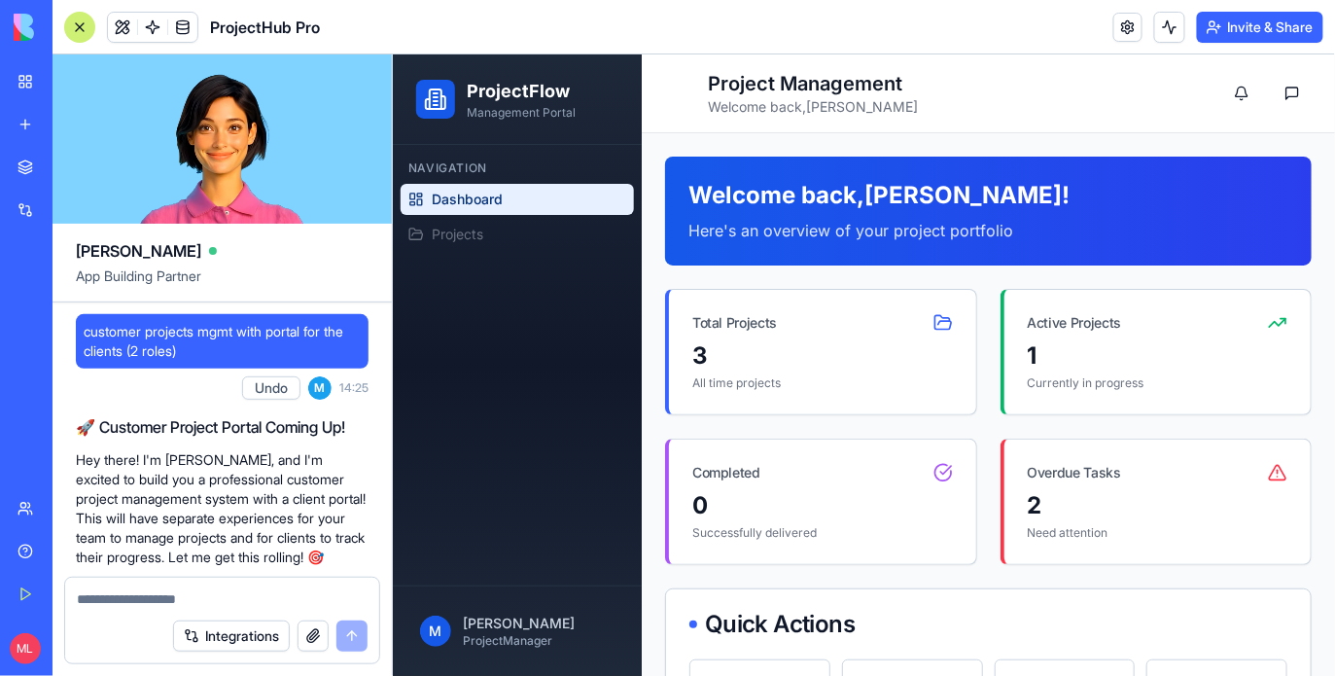
scroll to position [634, 0]
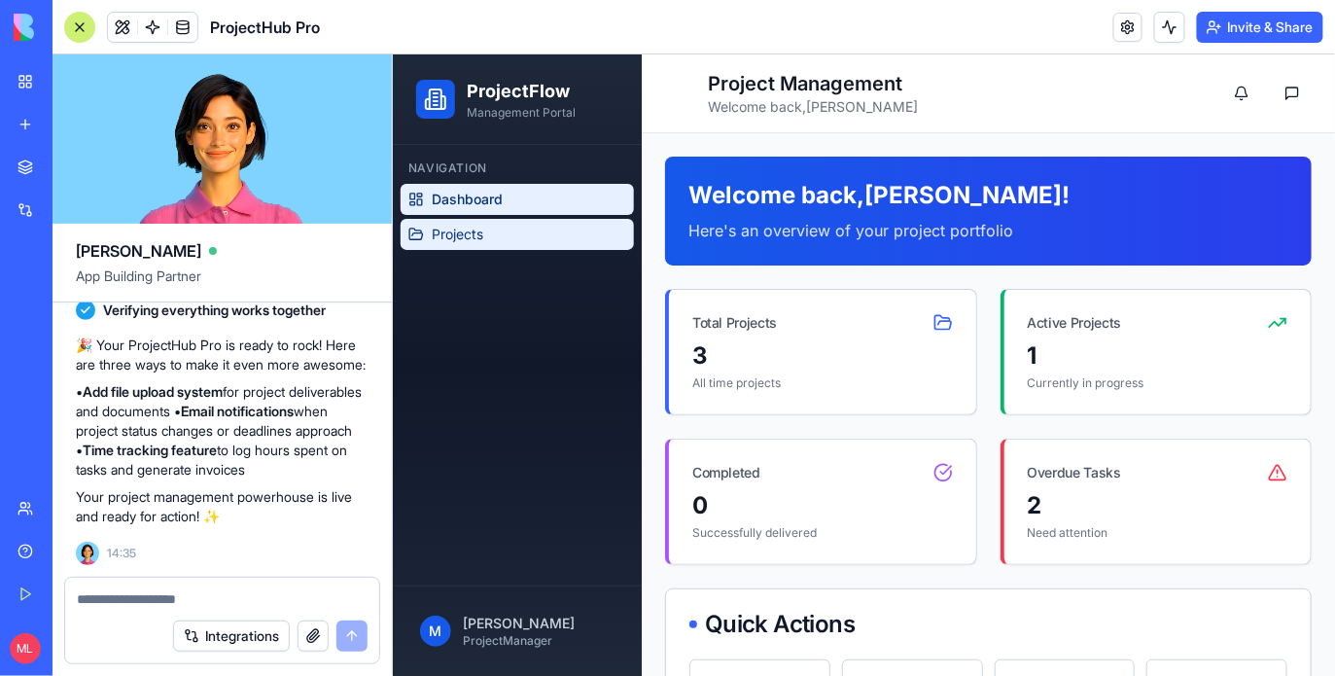
click at [468, 245] on link "Projects" at bounding box center [516, 233] width 233 height 31
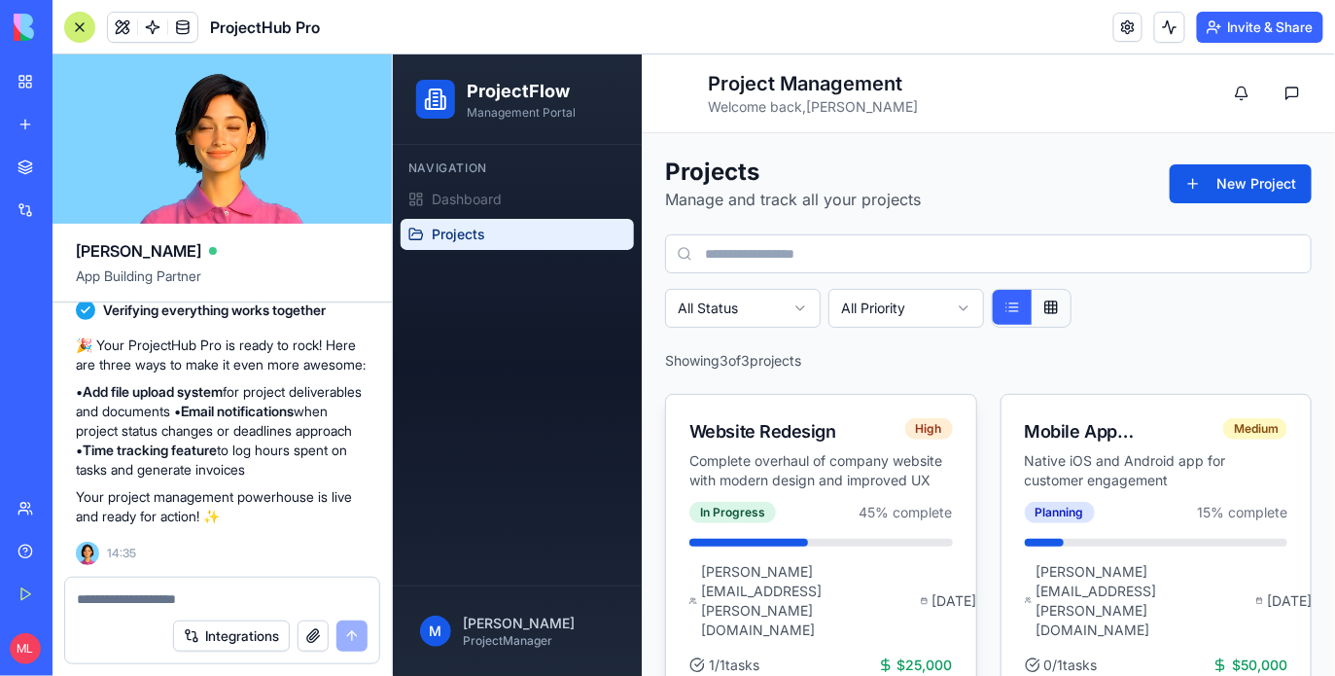
click at [865, 492] on div "Website Redesign High Complete overhaul of company website with modern design a…" at bounding box center [820, 447] width 310 height 107
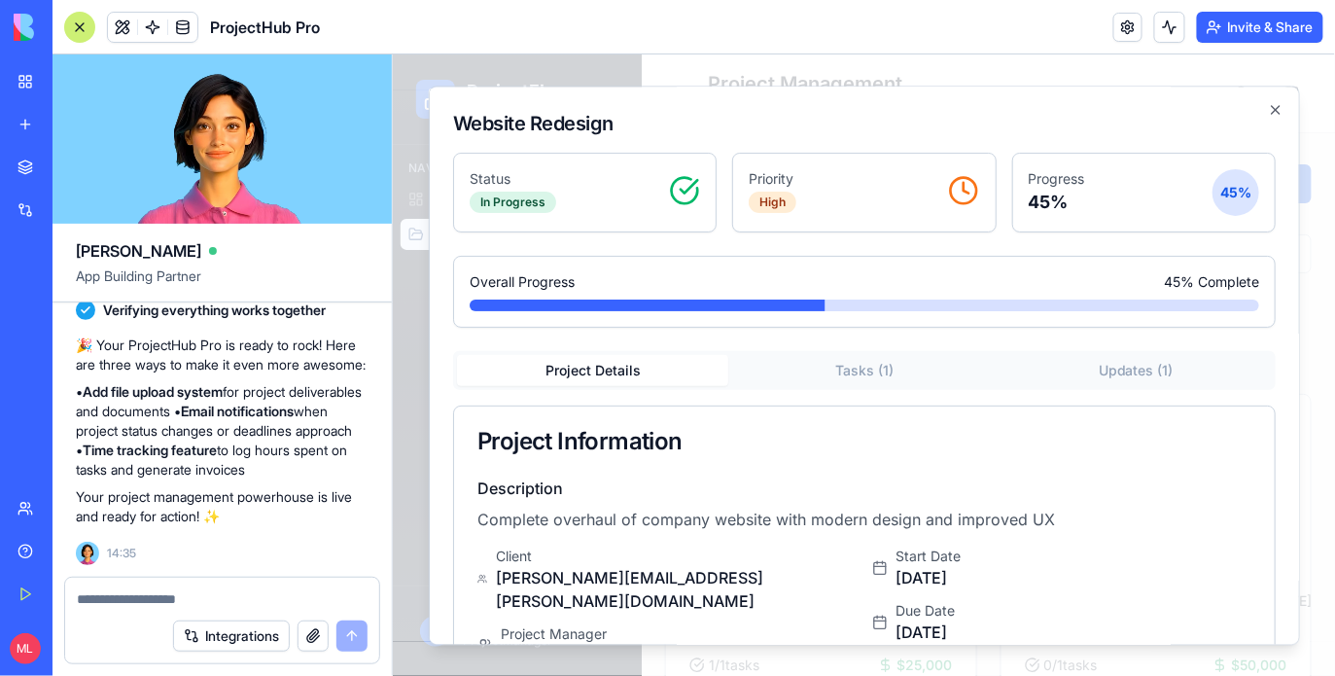
click at [882, 380] on button "Tasks ( 1 )" at bounding box center [862, 369] width 271 height 31
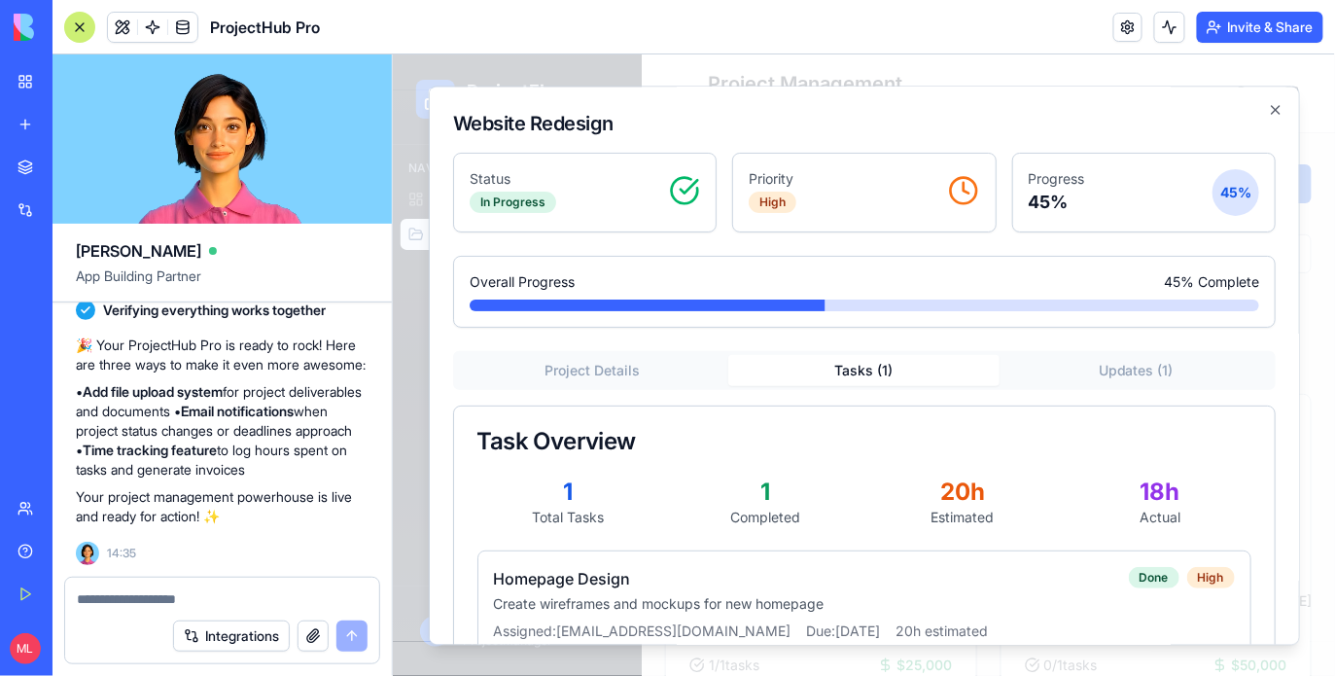
click at [1118, 380] on button "Updates ( 1 )" at bounding box center [1133, 369] width 271 height 31
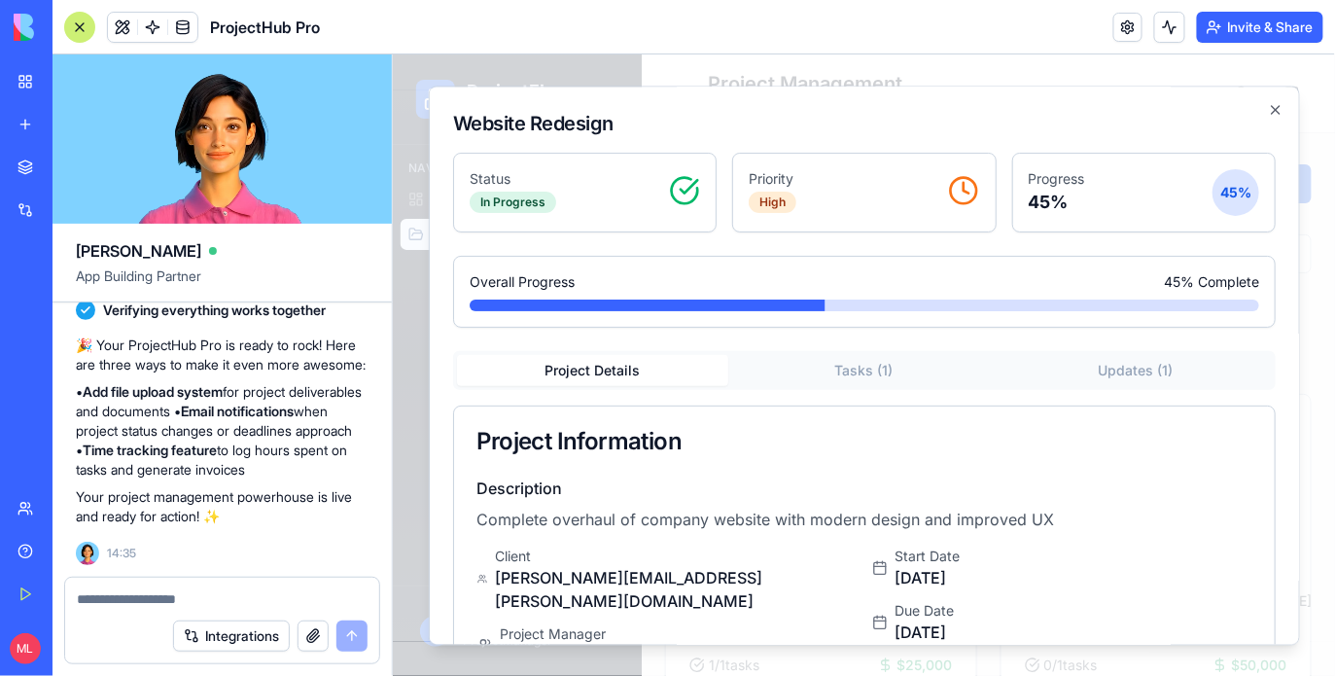
click at [655, 380] on button "Project Details" at bounding box center [591, 369] width 271 height 31
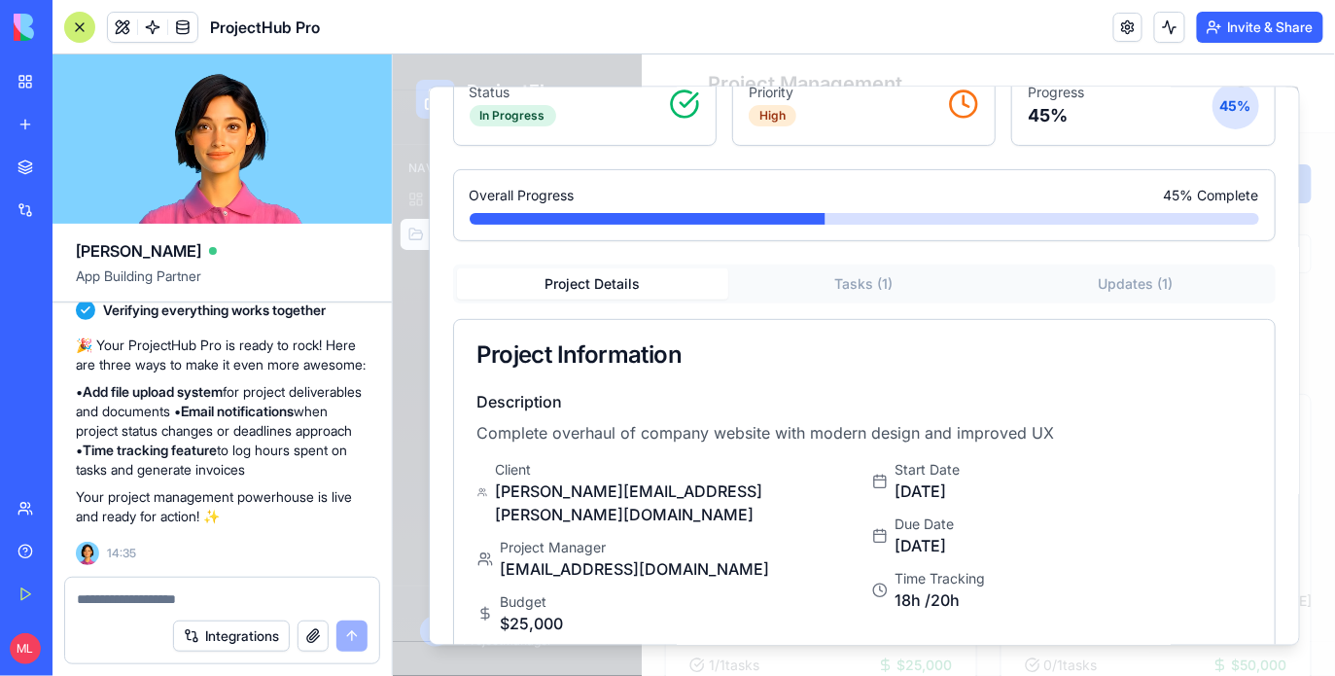
scroll to position [100, 0]
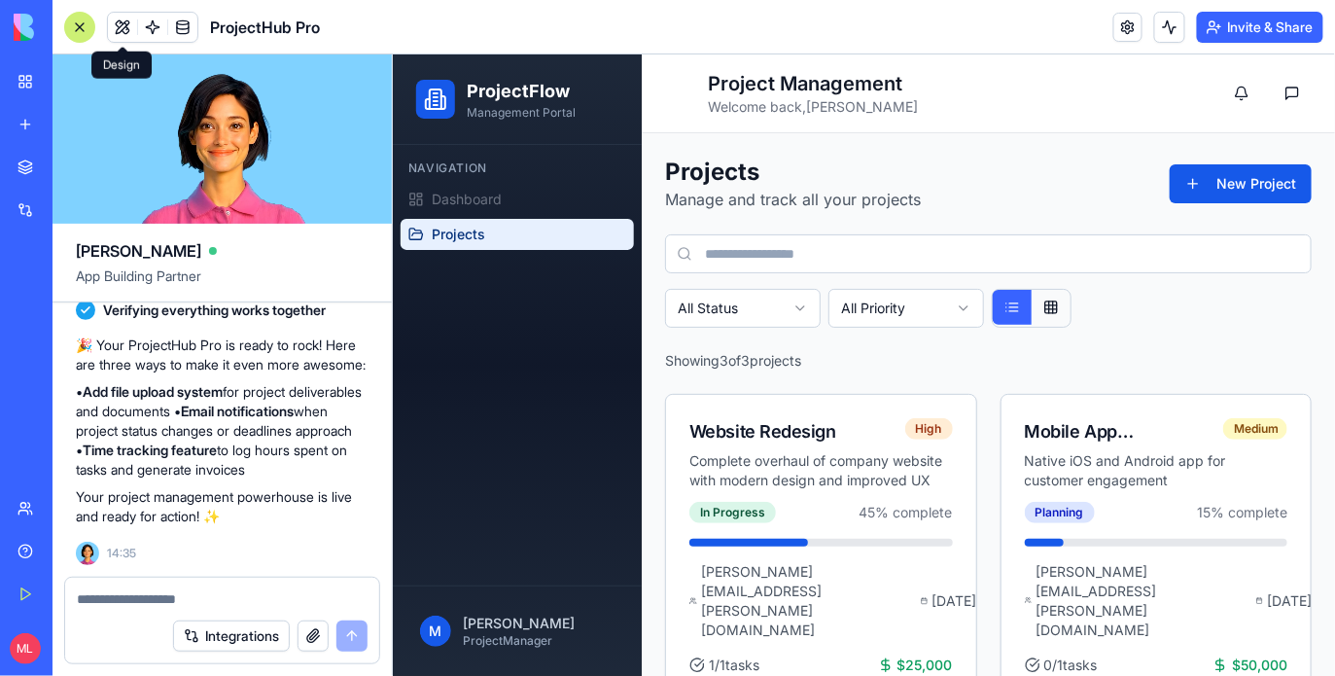
click at [121, 30] on button at bounding box center [122, 27] width 29 height 29
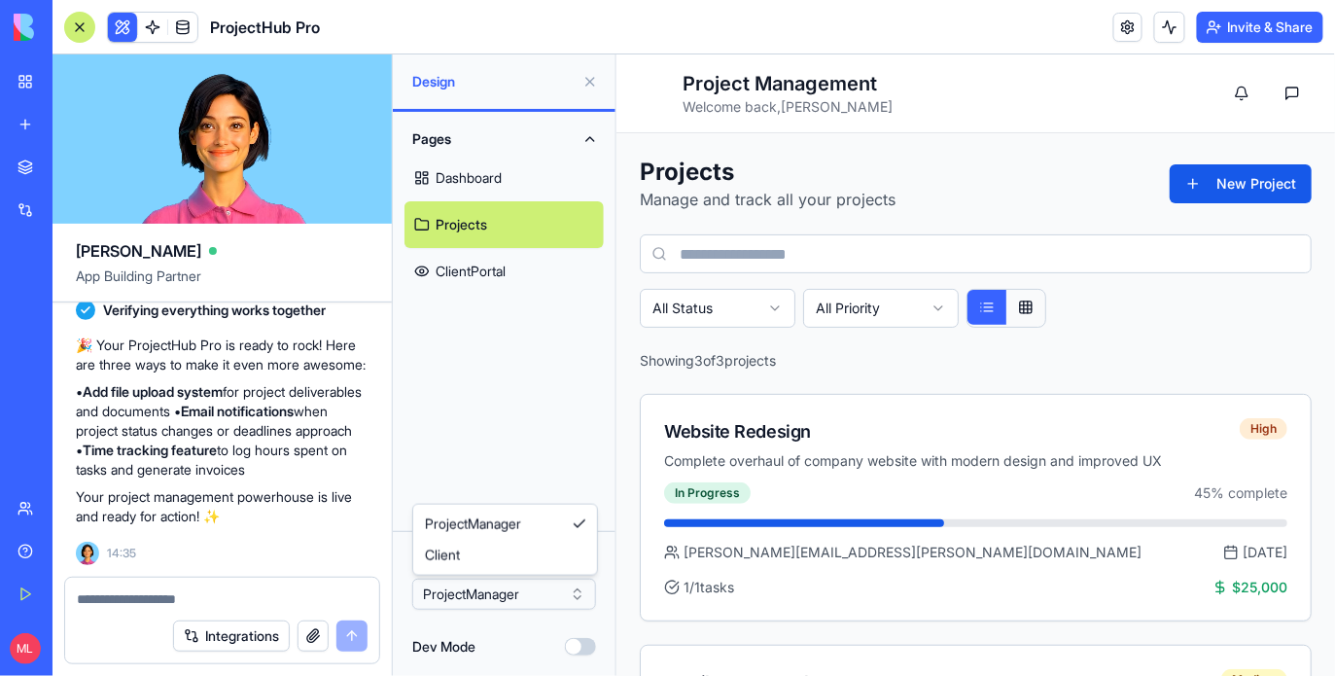
click at [485, 601] on html "BETA My Workspace New app Marketplace Integrations Recent Customer Portal Pro N…" at bounding box center [667, 338] width 1335 height 676
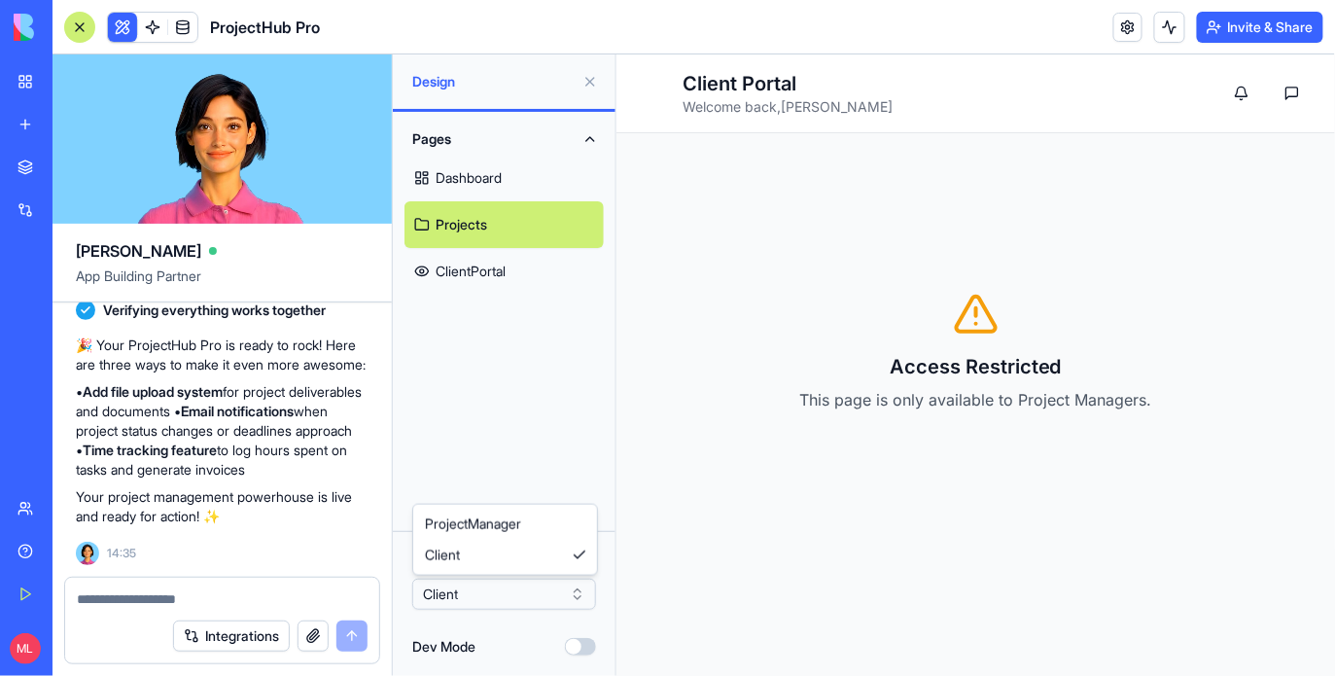
click at [480, 592] on html "BETA My Workspace New app Marketplace Integrations Recent Customer Portal Pro N…" at bounding box center [667, 338] width 1335 height 676
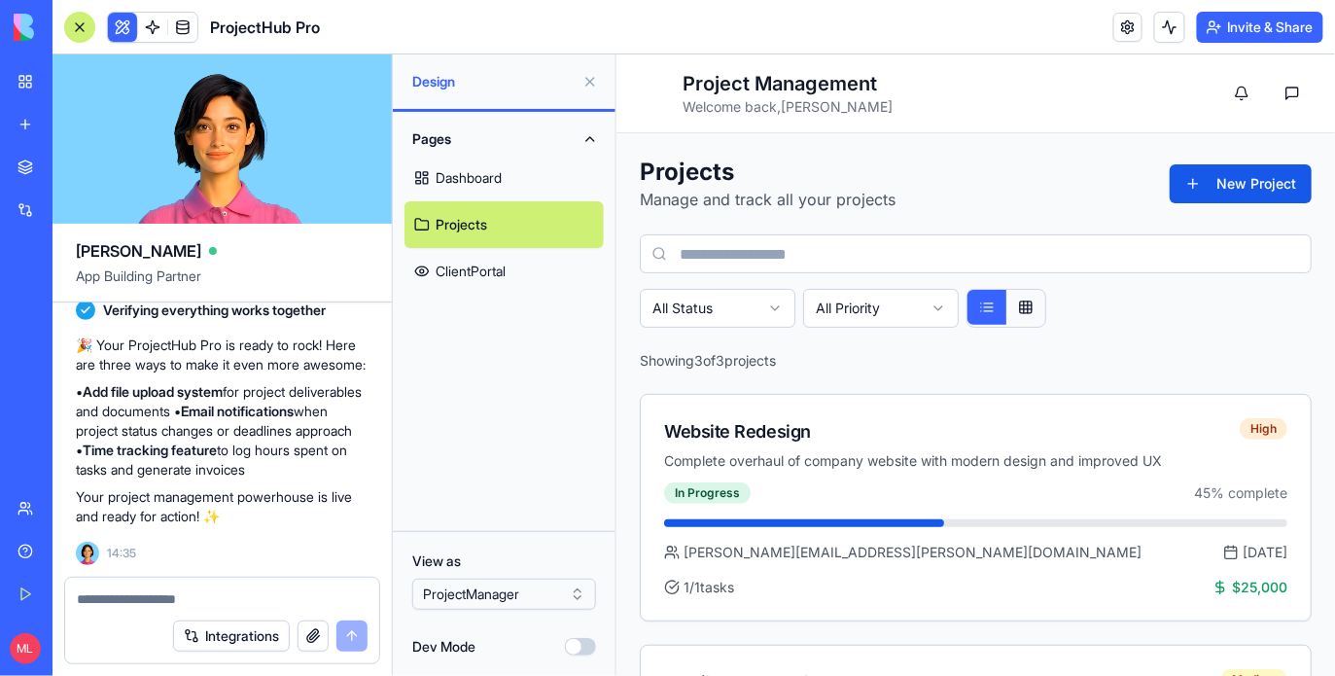
click at [186, 600] on textarea at bounding box center [222, 598] width 291 height 19
type textarea "********"
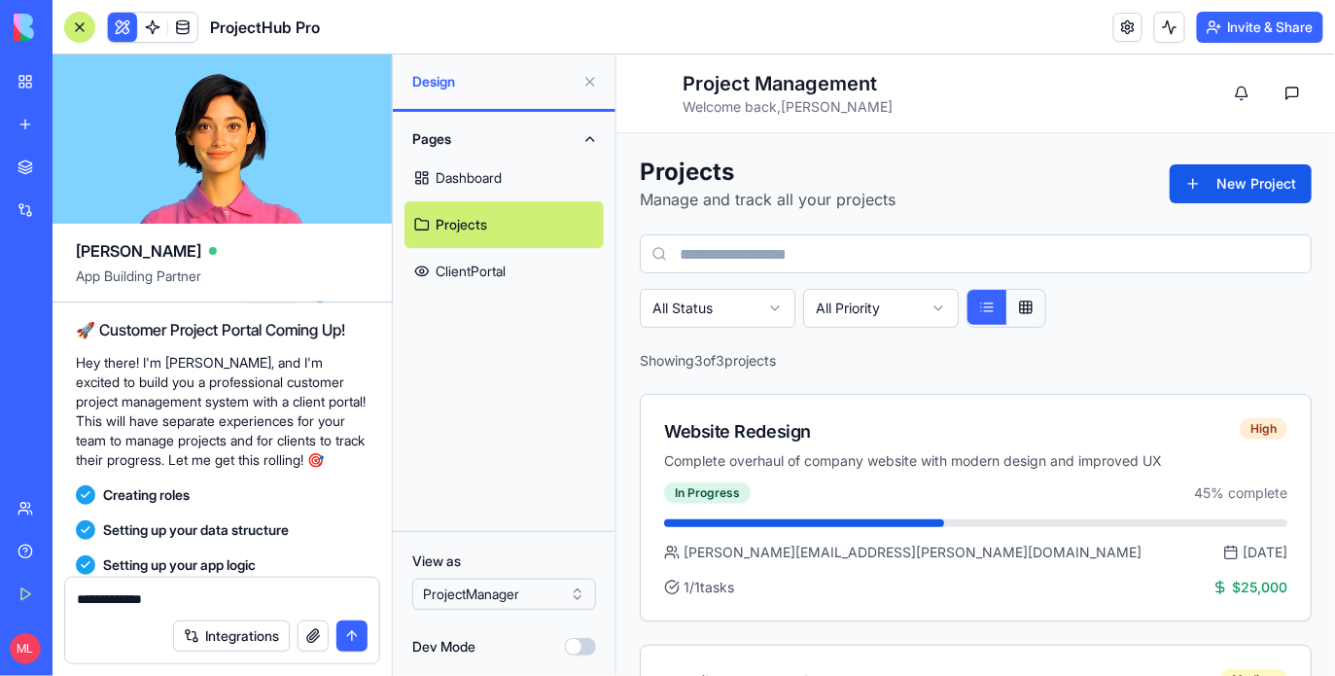
scroll to position [0, 0]
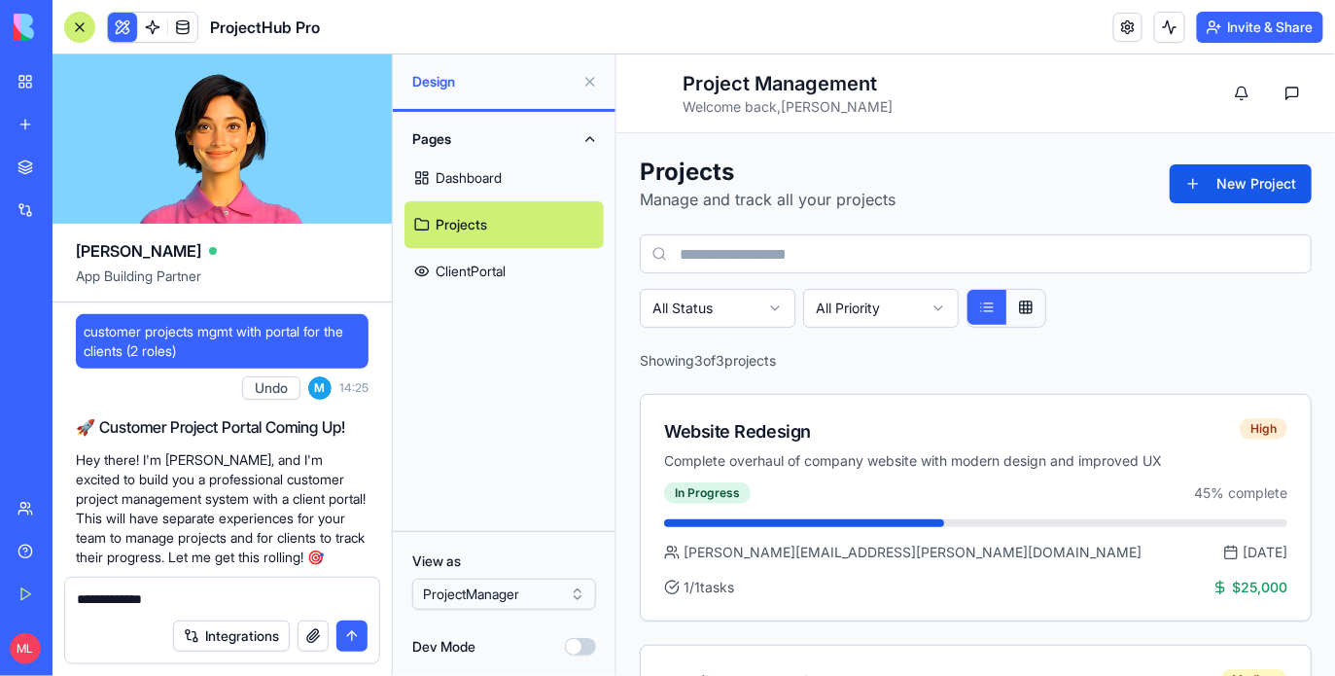
type textarea "**********"
click at [218, 352] on span "customer projects mgmt with portal for the clients (2 roles)" at bounding box center [222, 341] width 277 height 39
copy span "customer projects mgmt with portal for the clients (2 roles)"
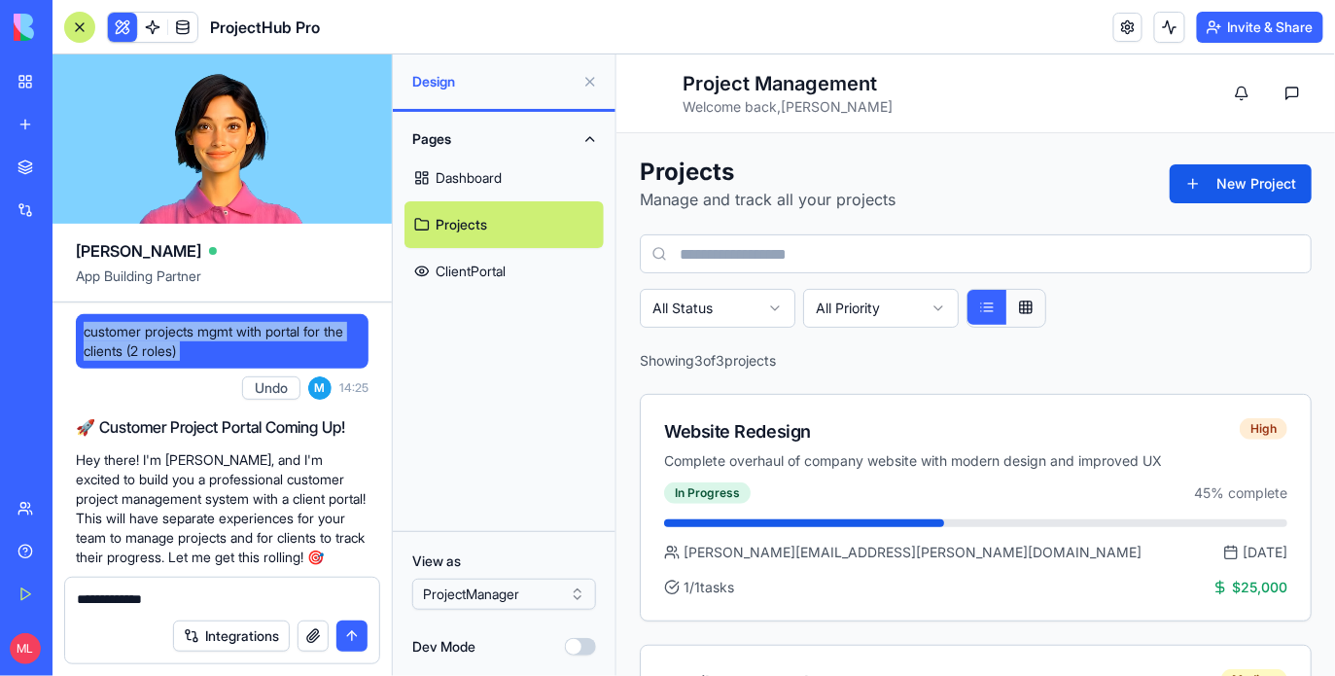
click at [26, 118] on link "New app" at bounding box center [45, 124] width 78 height 39
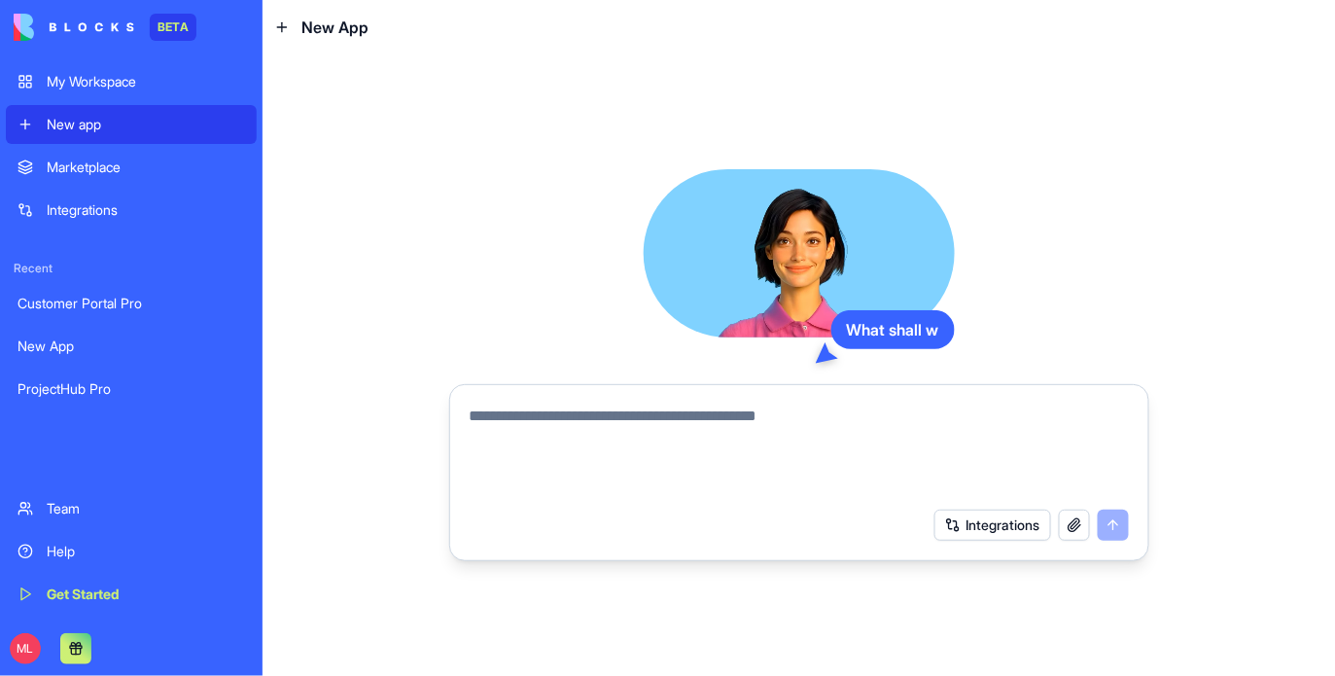
click at [543, 425] on textarea at bounding box center [798, 450] width 659 height 93
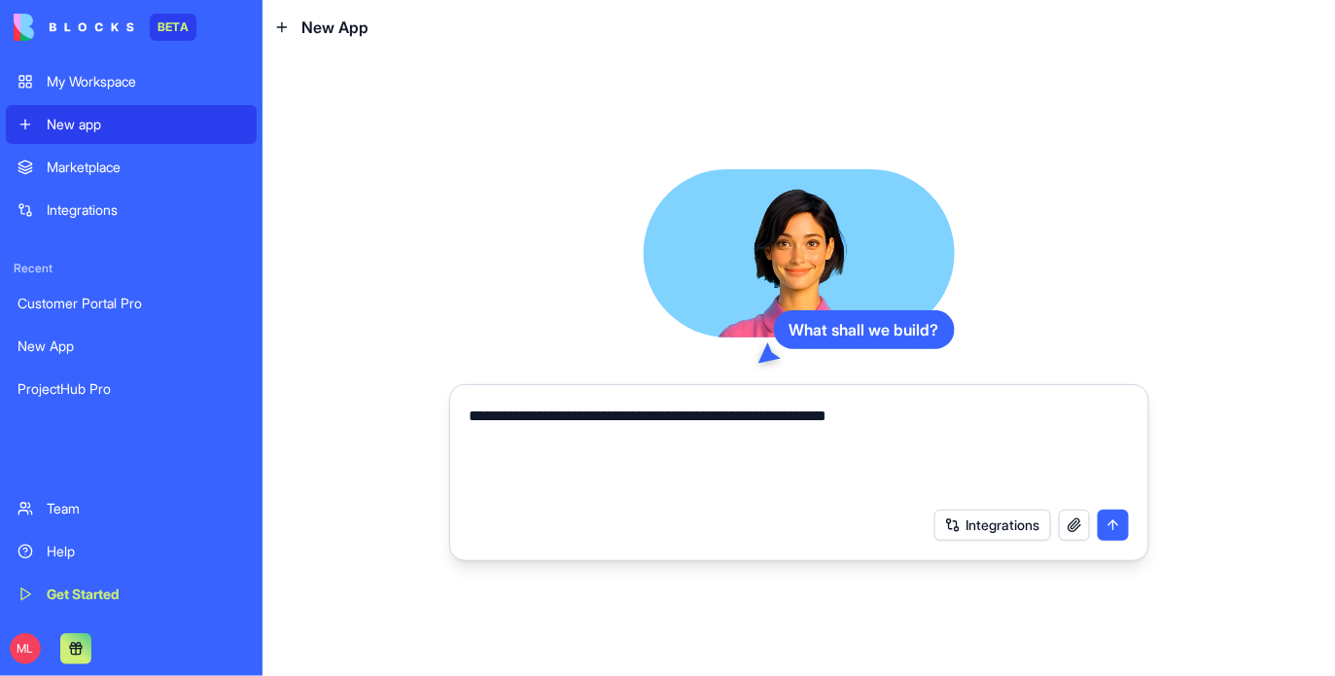
click at [651, 415] on textarea "**********" at bounding box center [798, 450] width 659 height 93
click at [883, 418] on textarea "**********" at bounding box center [798, 450] width 659 height 93
click at [970, 414] on textarea "**********" at bounding box center [798, 450] width 659 height 93
click at [667, 440] on textarea "**********" at bounding box center [798, 450] width 659 height 93
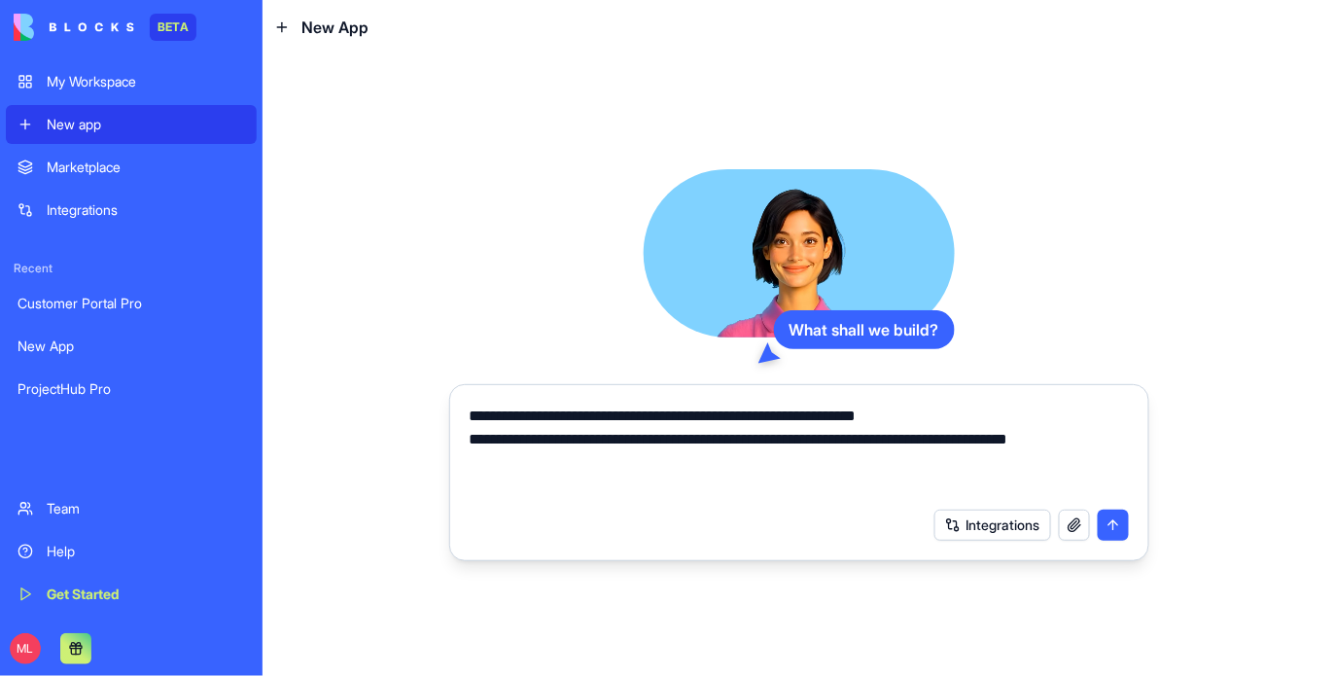
type textarea "**********"
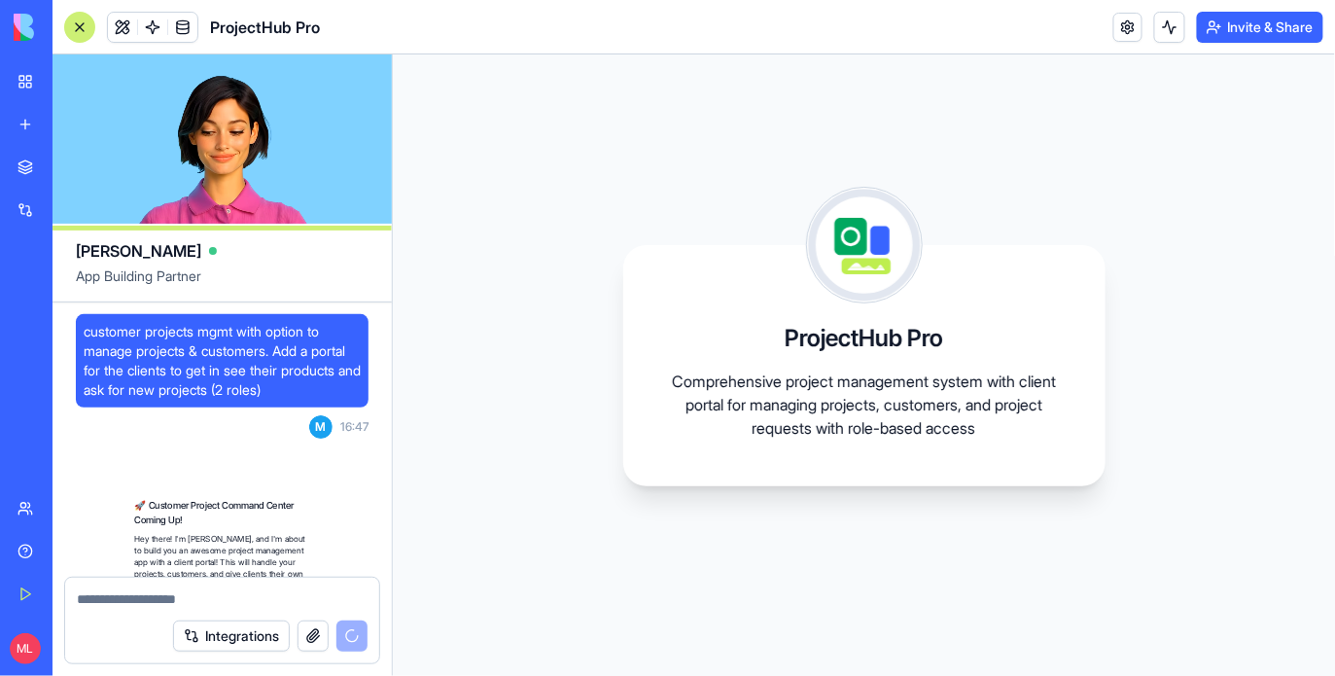
scroll to position [464, 0]
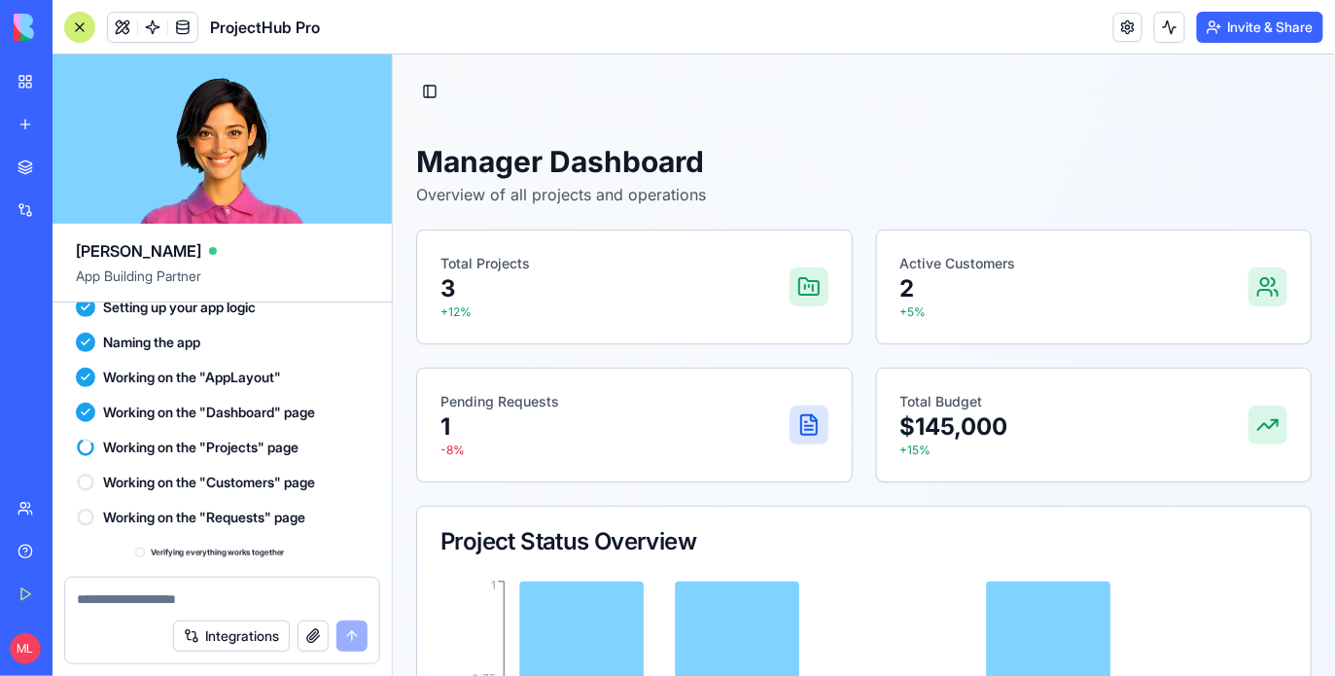
scroll to position [790, 0]
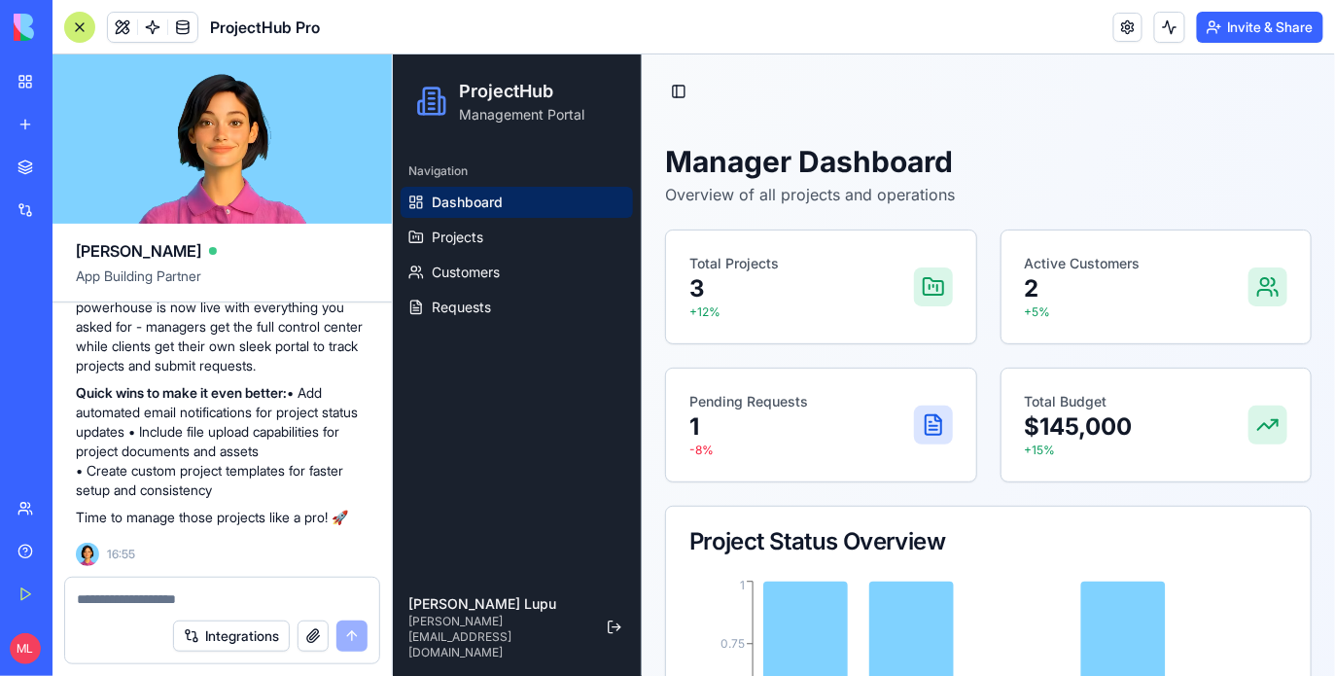
click at [73, 31] on div at bounding box center [79, 27] width 31 height 31
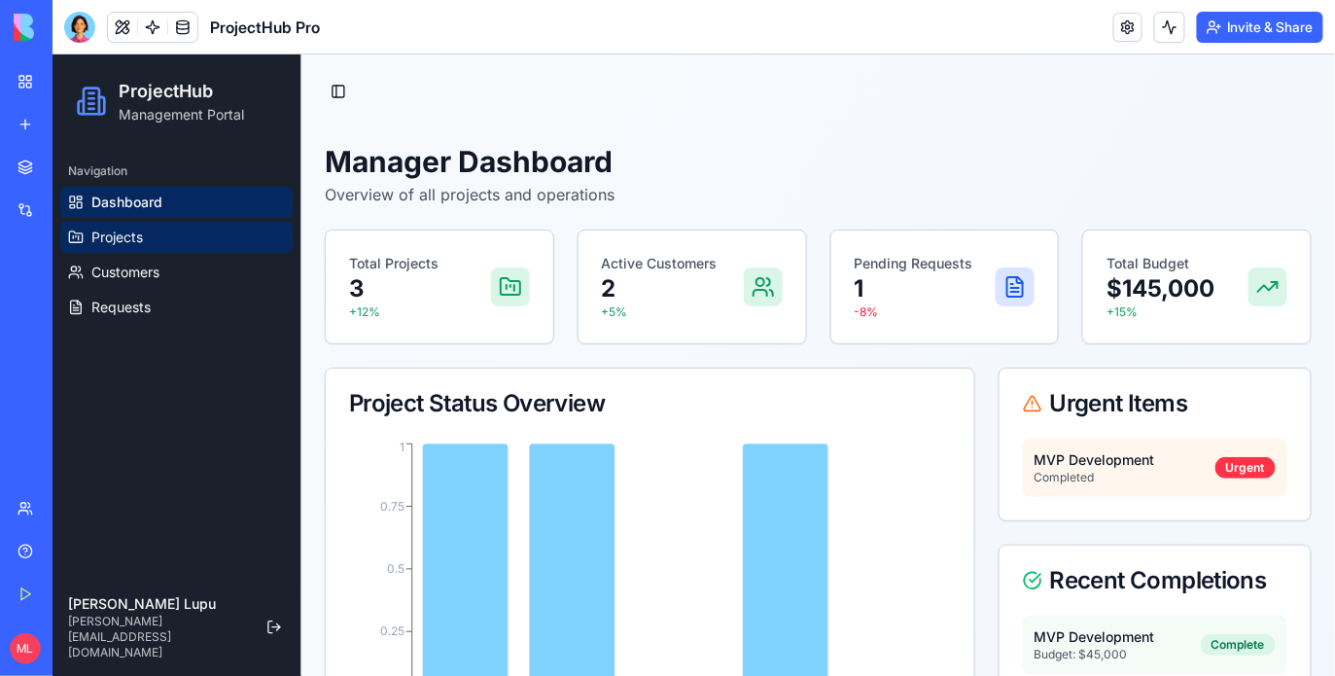
click at [192, 246] on link "Projects" at bounding box center [175, 236] width 232 height 31
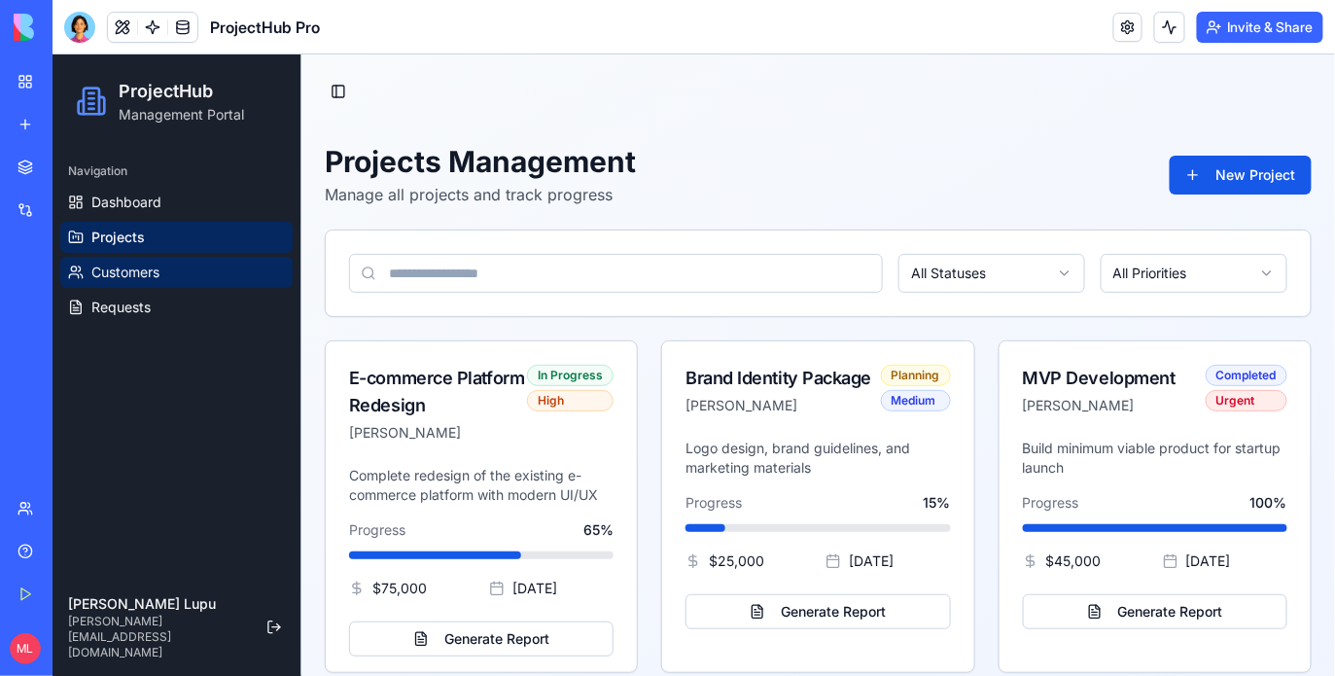
click at [186, 266] on link "Customers" at bounding box center [175, 271] width 232 height 31
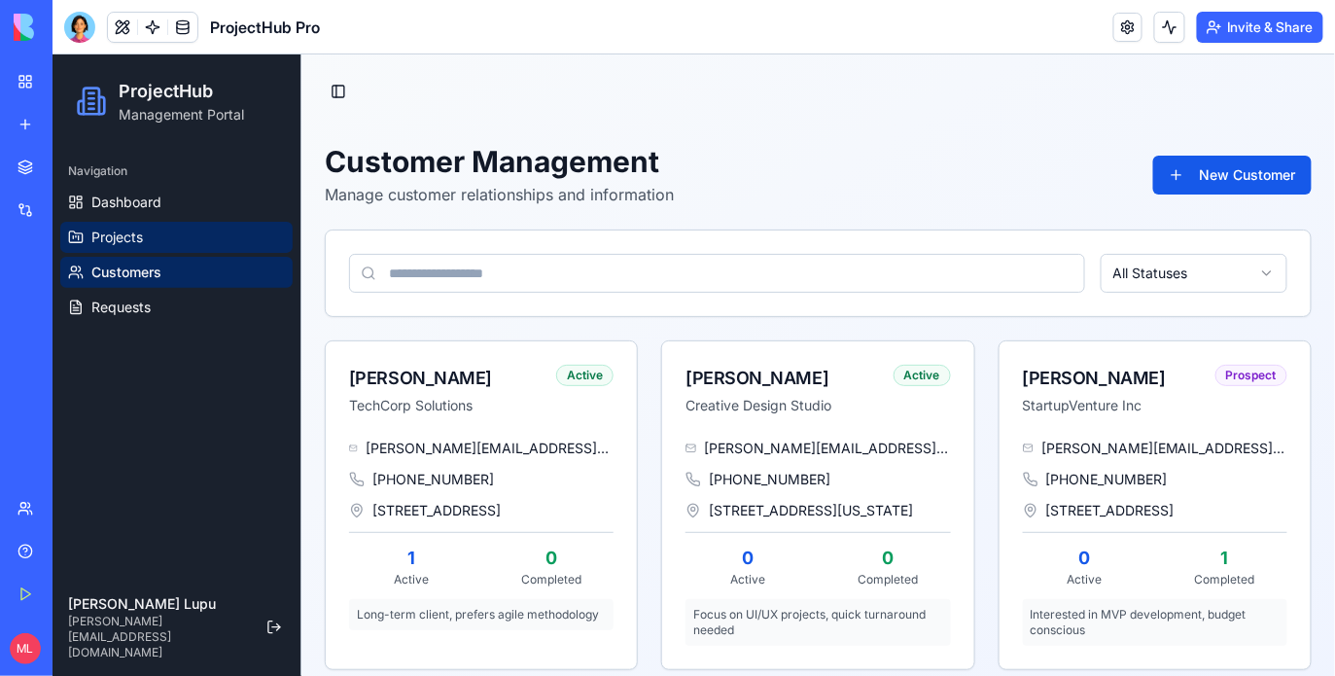
click at [147, 235] on link "Projects" at bounding box center [175, 236] width 232 height 31
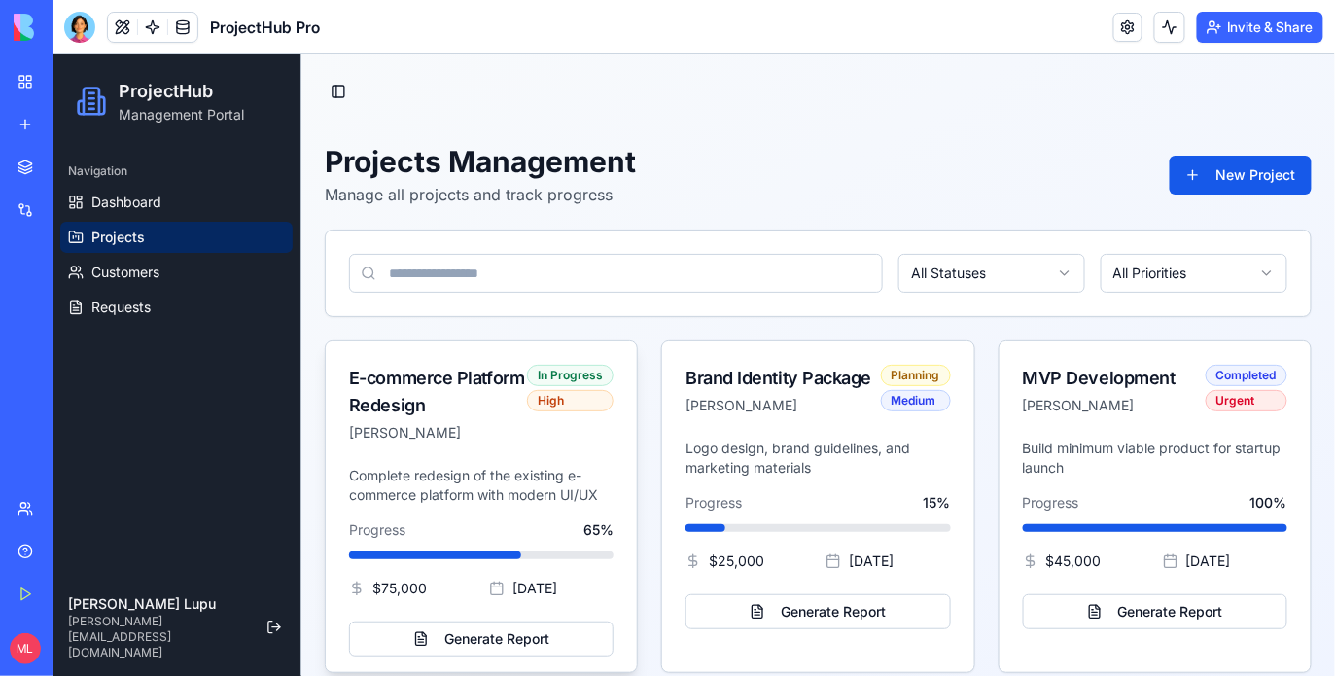
scroll to position [18, 0]
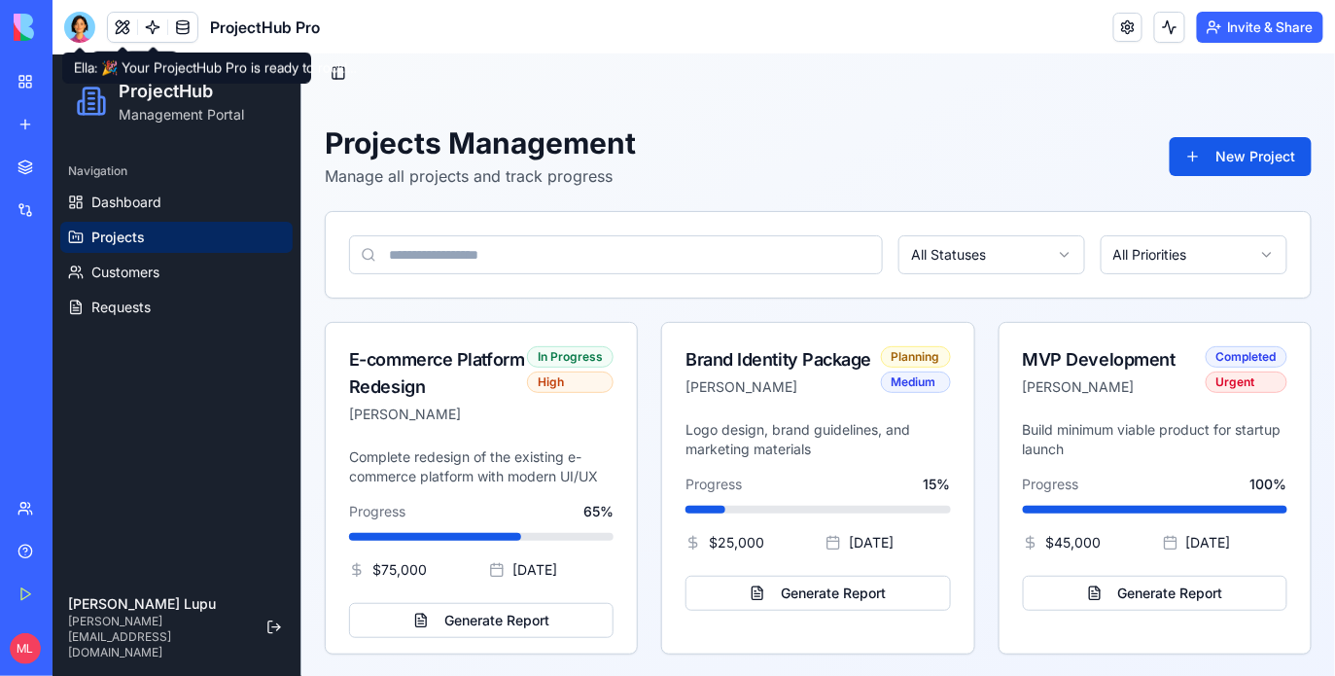
click at [76, 30] on div at bounding box center [79, 27] width 31 height 31
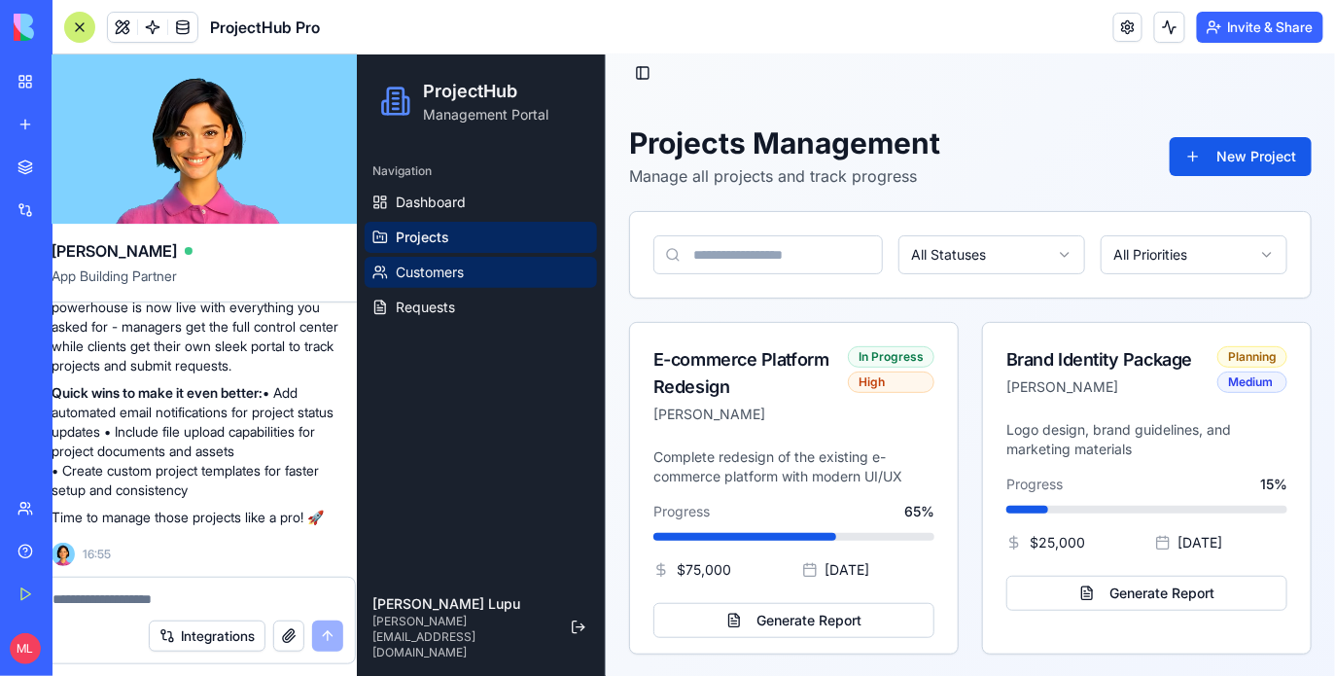
scroll to position [0, 0]
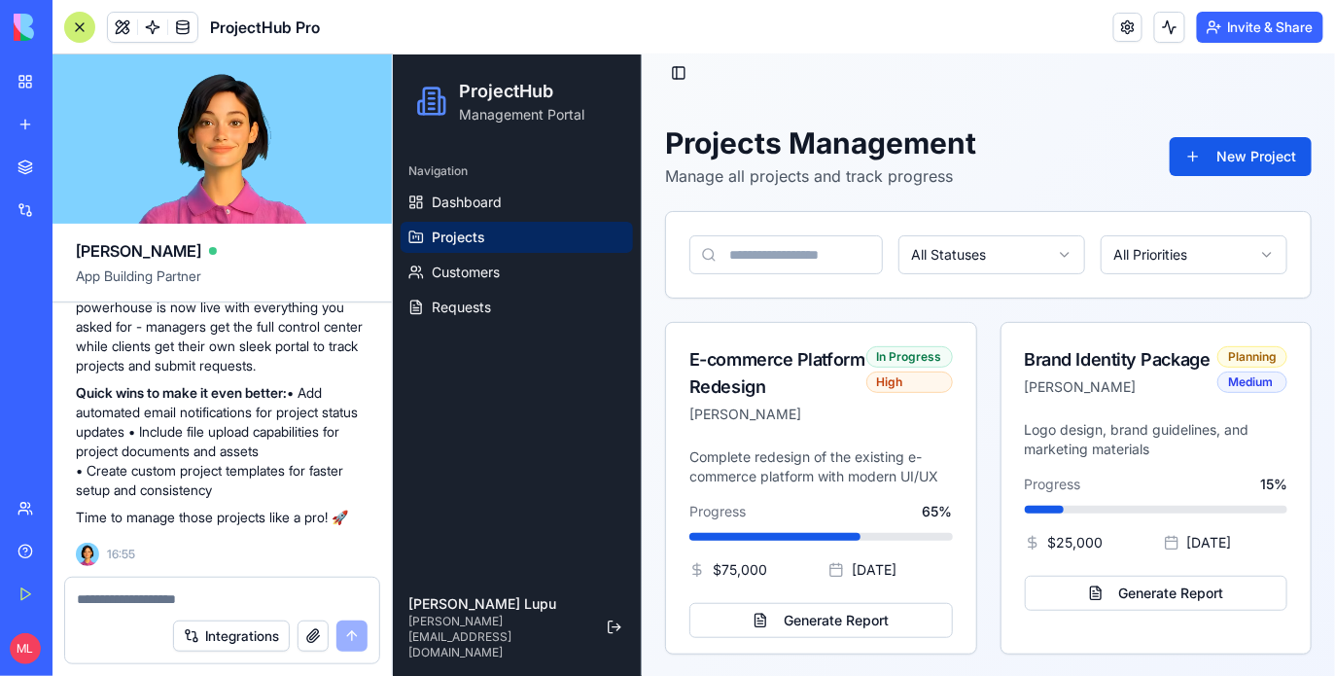
click at [131, 602] on textarea at bounding box center [222, 598] width 291 height 19
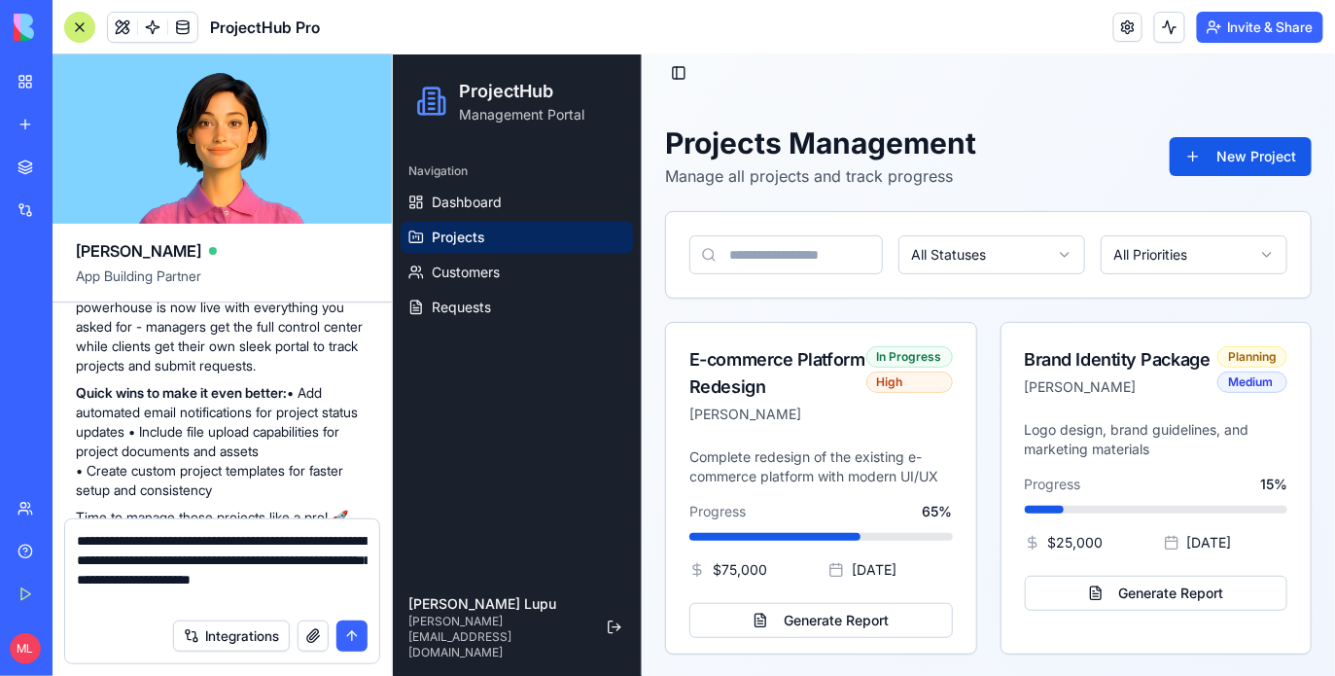
type textarea "**********"
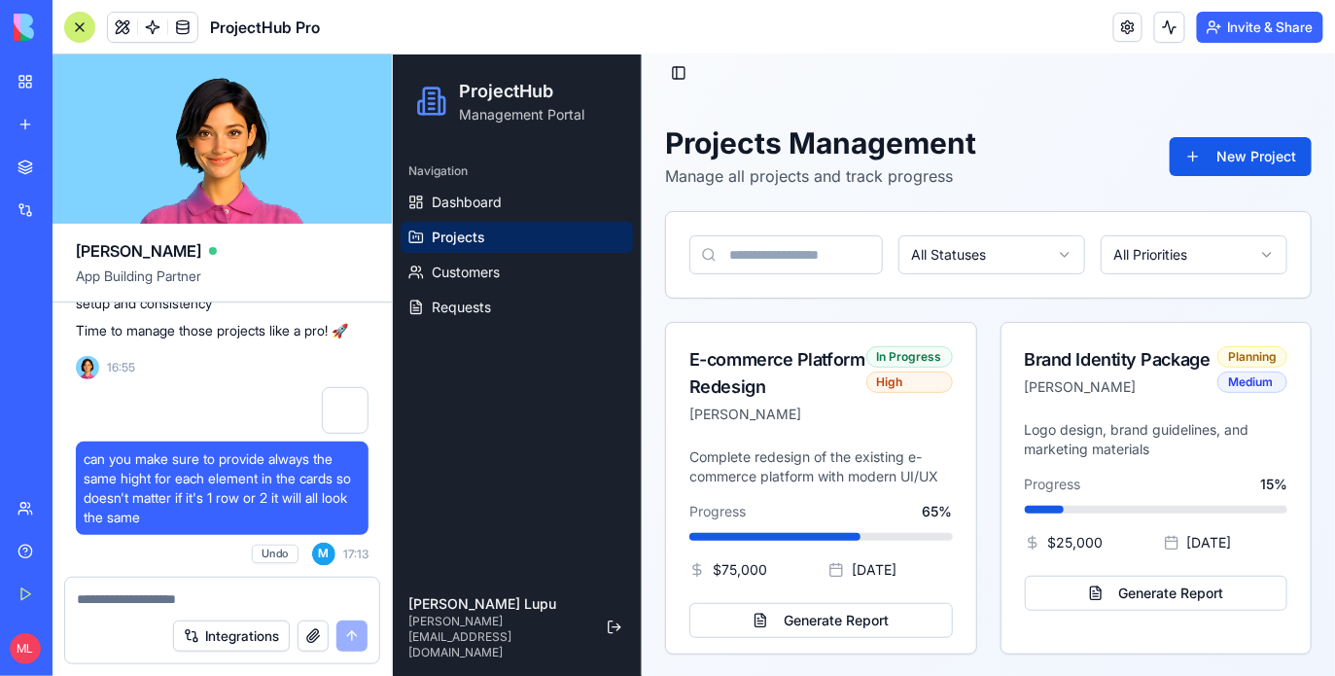
scroll to position [1338, 0]
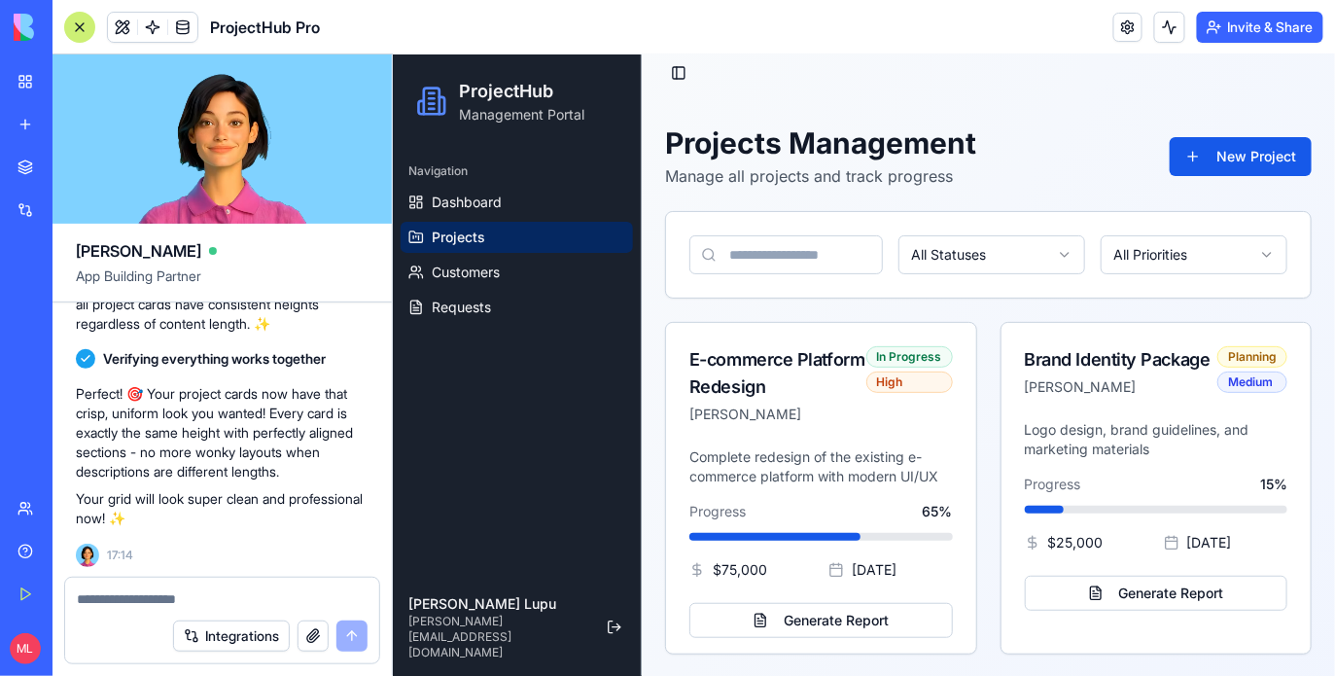
click at [77, 29] on div at bounding box center [79, 27] width 31 height 31
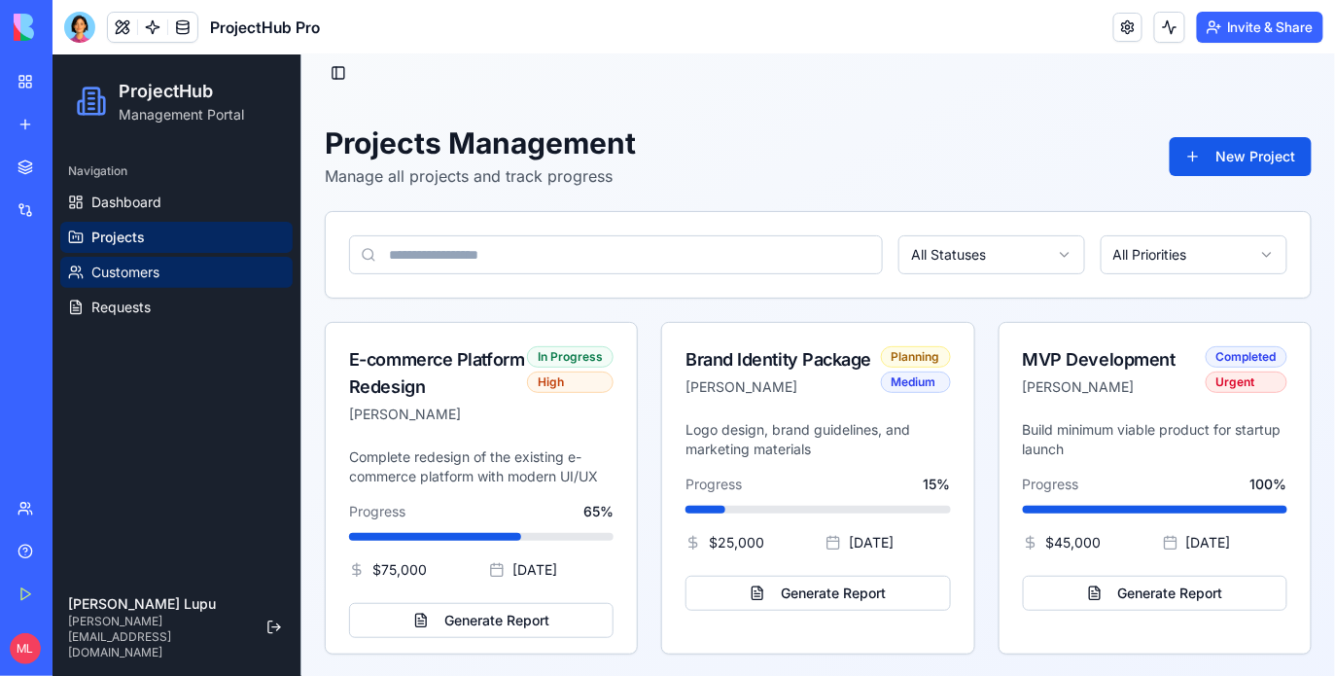
click at [153, 259] on link "Customers" at bounding box center [175, 271] width 232 height 31
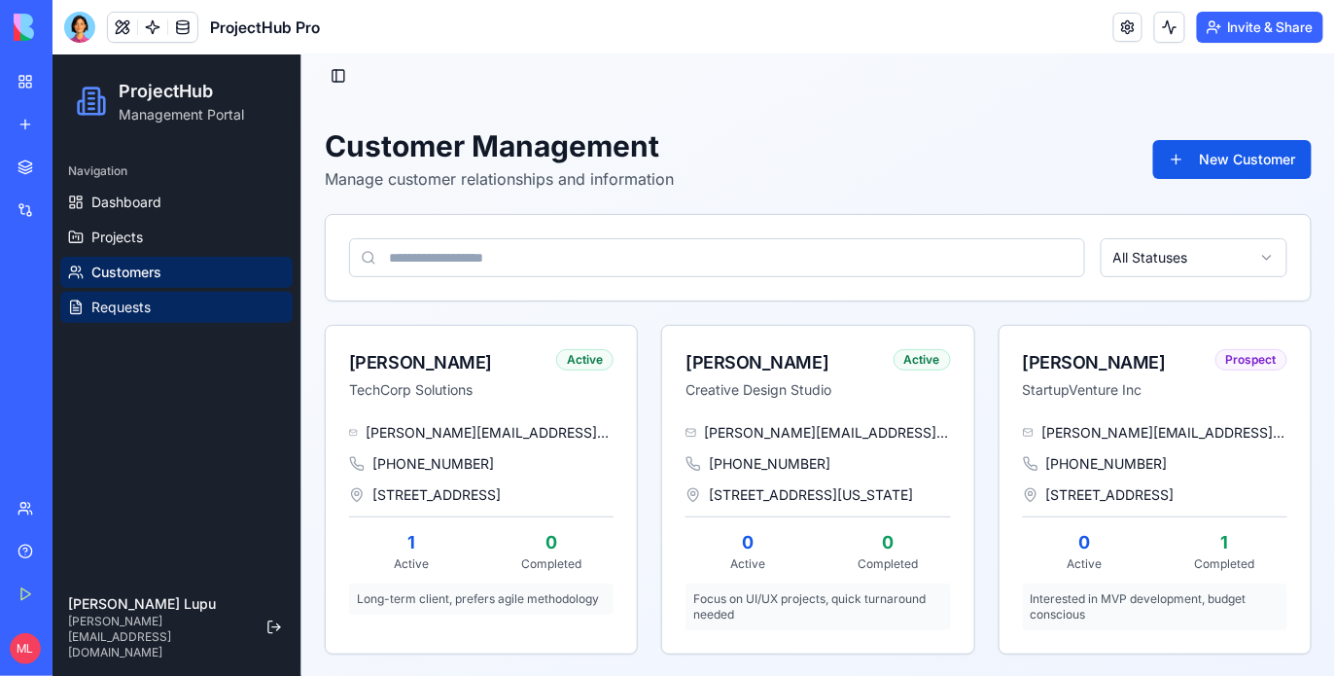
click at [144, 291] on link "Requests" at bounding box center [175, 306] width 232 height 31
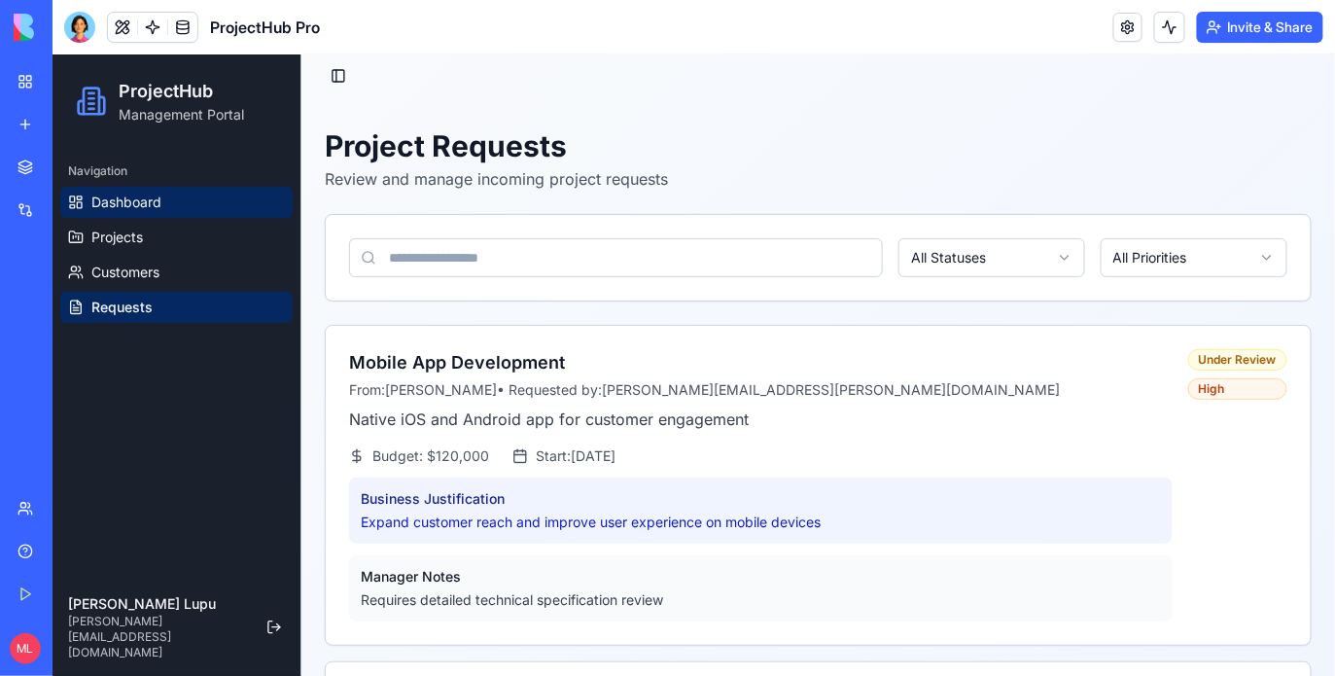
click at [102, 193] on span "Dashboard" at bounding box center [125, 200] width 70 height 19
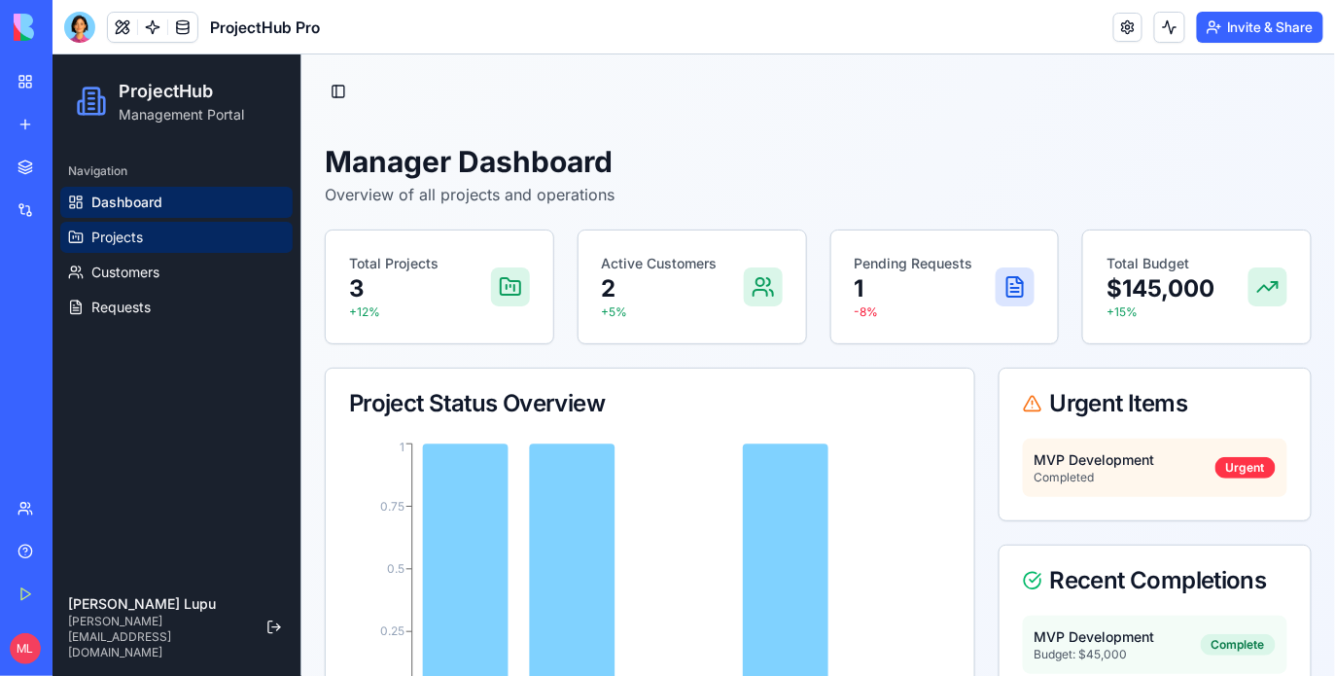
click at [146, 235] on link "Projects" at bounding box center [175, 236] width 232 height 31
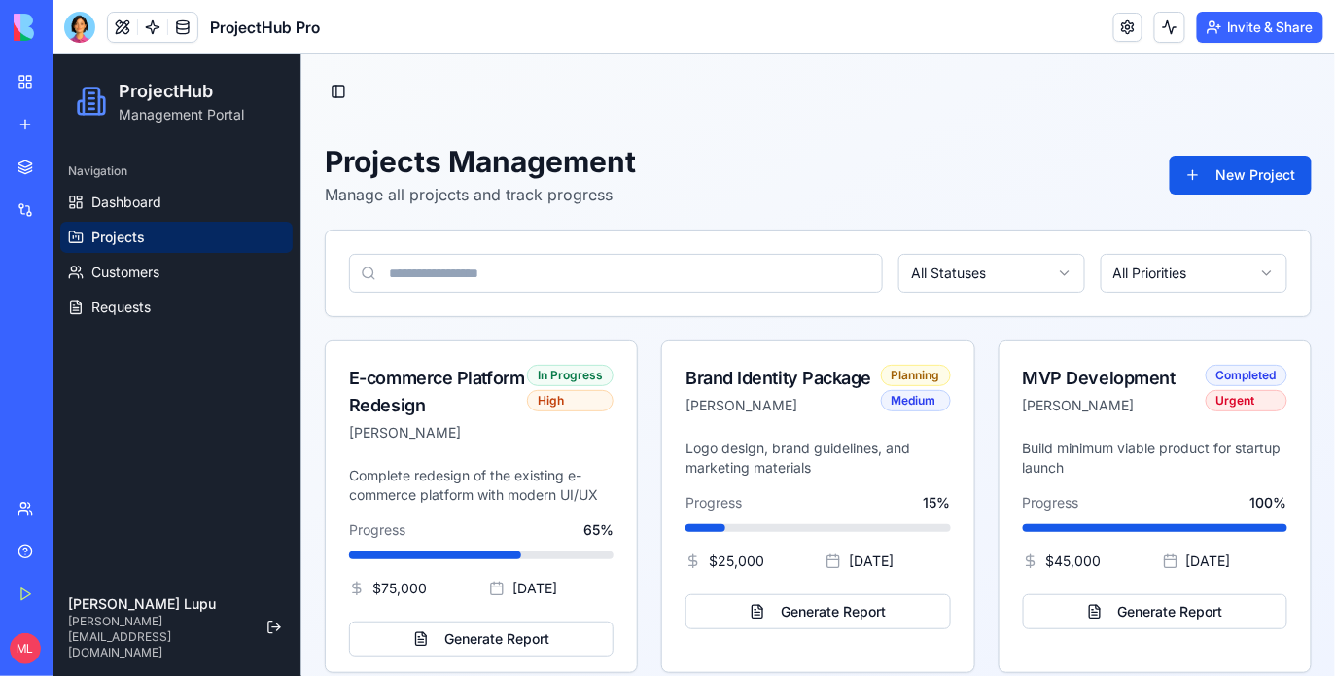
click at [71, 50] on header "ProjectHub Pro Invite & Share" at bounding box center [693, 27] width 1282 height 54
click at [72, 41] on div at bounding box center [79, 27] width 31 height 31
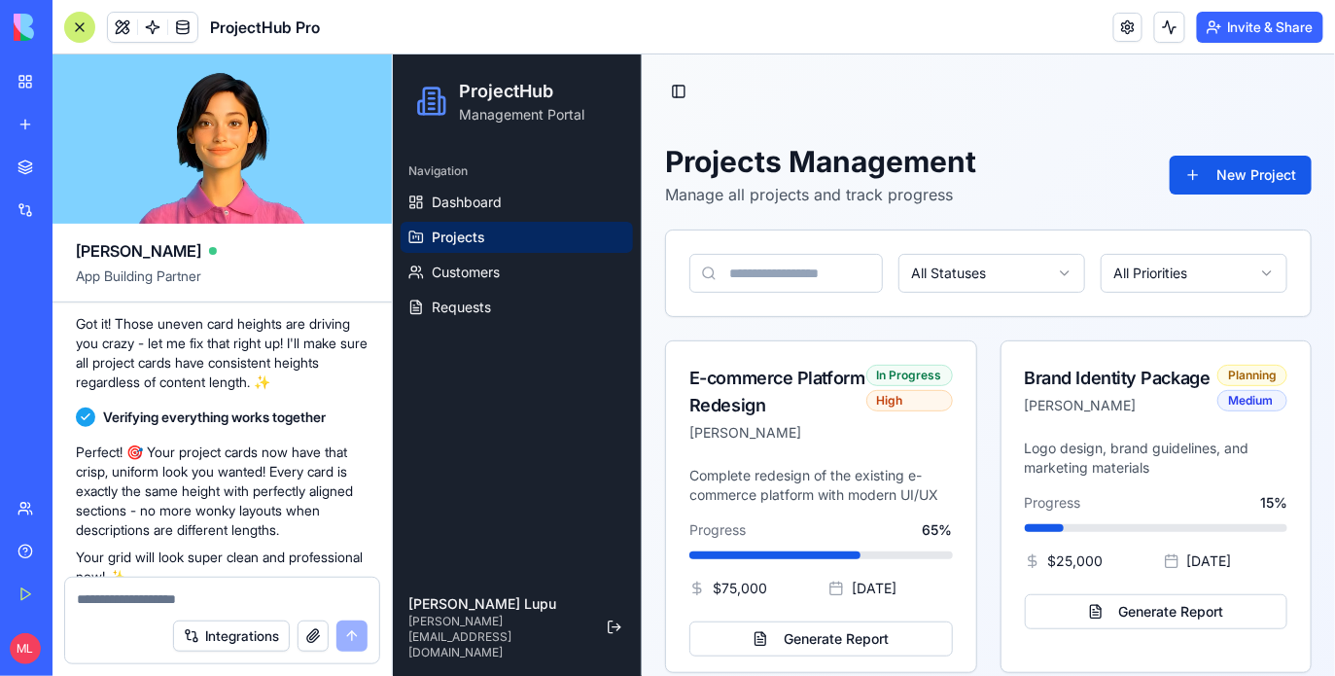
scroll to position [1338, 0]
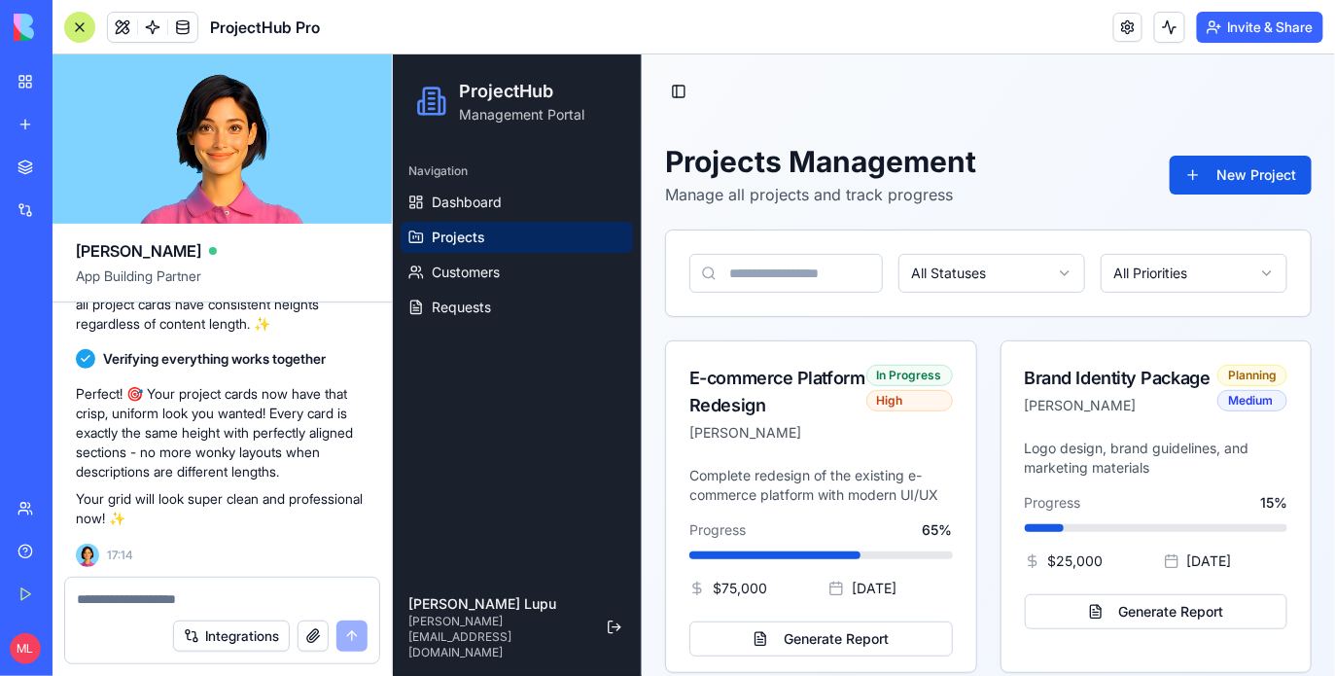
click at [167, 598] on textarea at bounding box center [222, 598] width 291 height 19
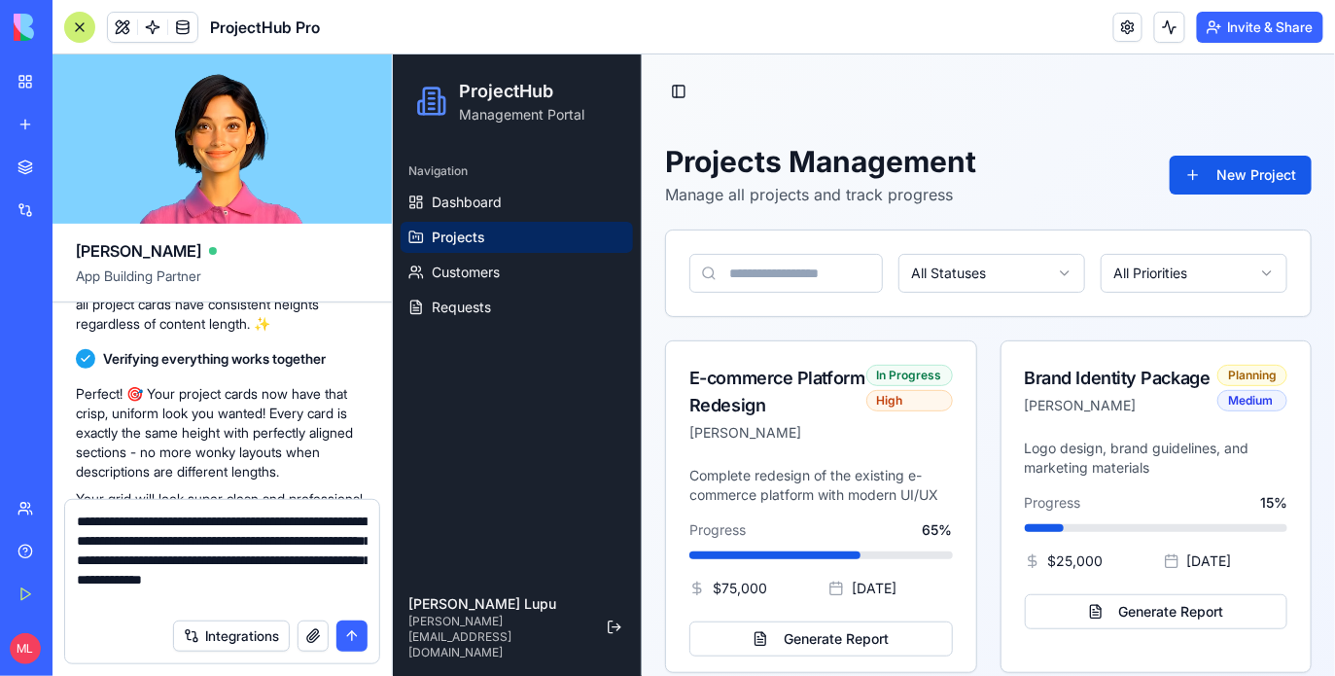
click at [261, 584] on textarea "**********" at bounding box center [222, 559] width 291 height 97
type textarea "**********"
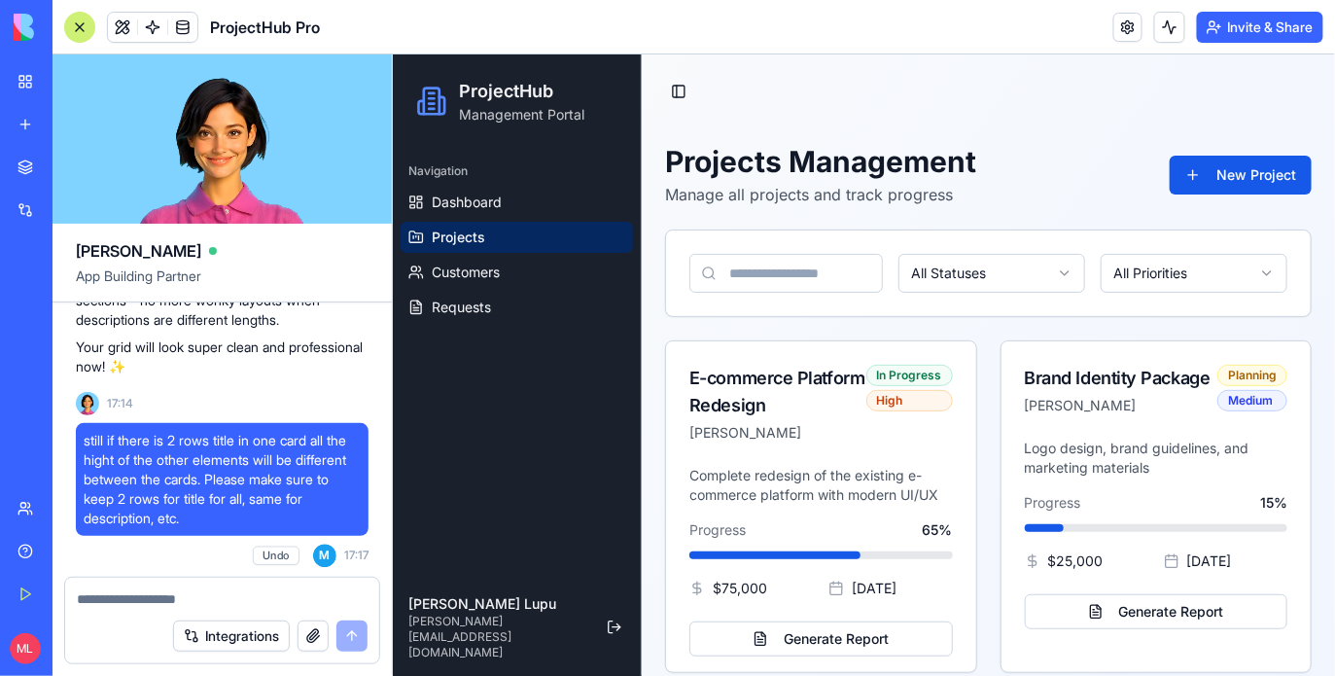
scroll to position [1909, 0]
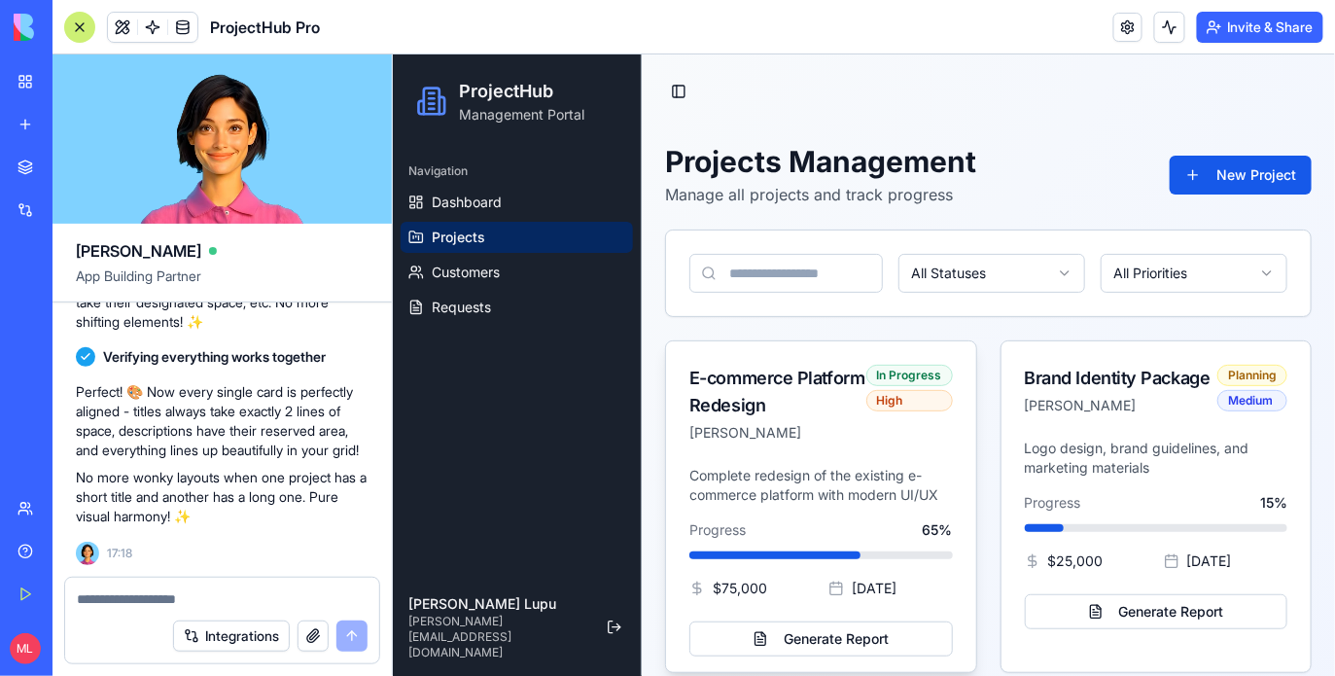
click at [896, 491] on p "Complete redesign of the existing e-commerce platform with modern UI/UX" at bounding box center [819, 484] width 263 height 39
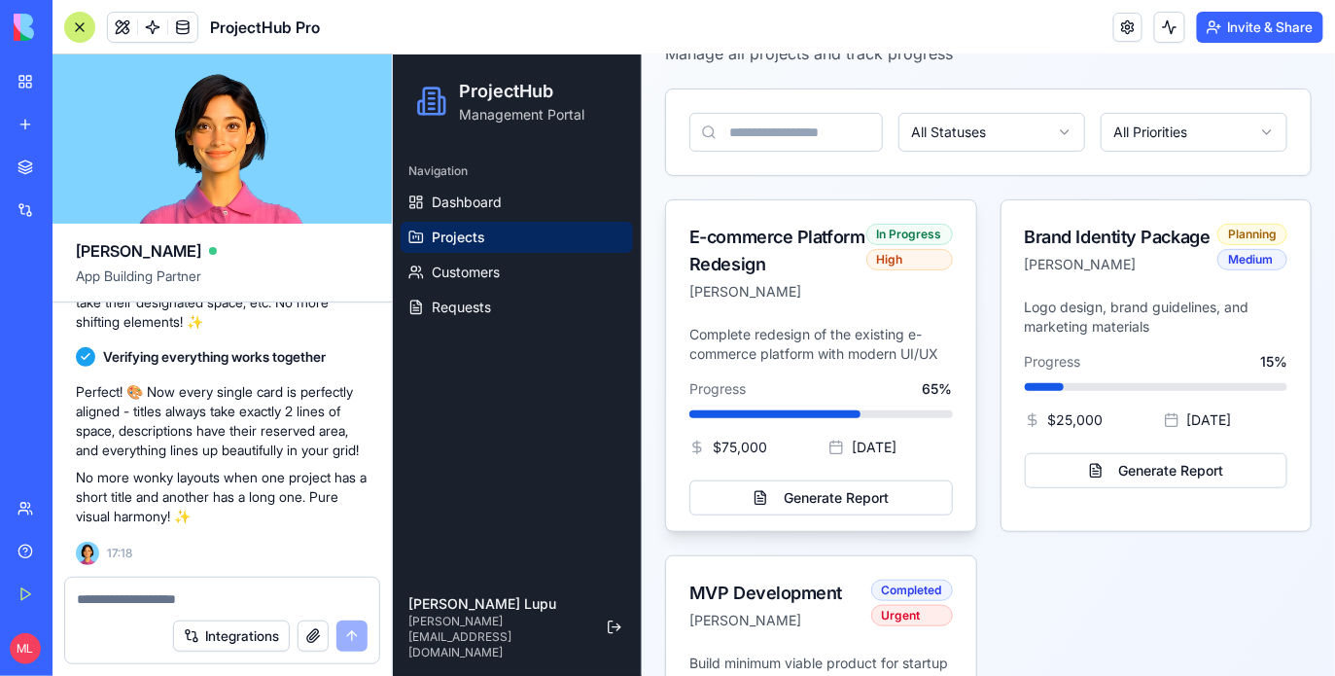
scroll to position [113, 0]
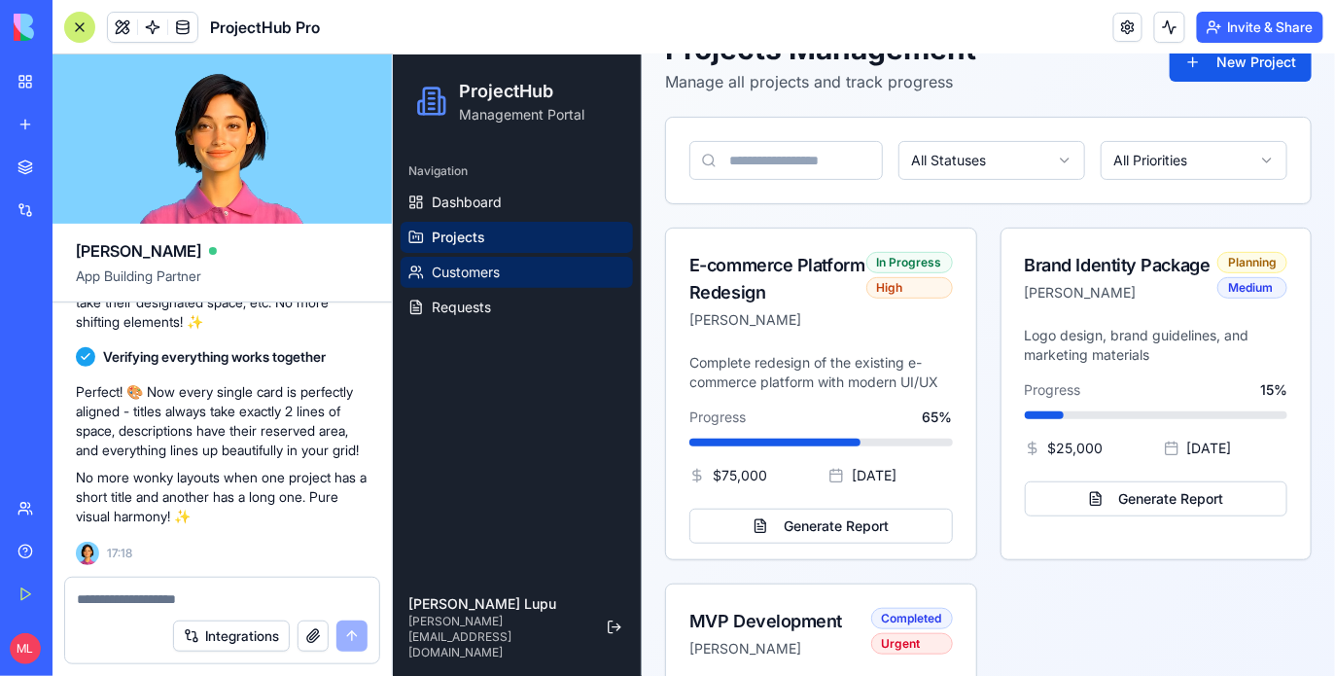
click at [479, 269] on span "Customers" at bounding box center [465, 270] width 68 height 19
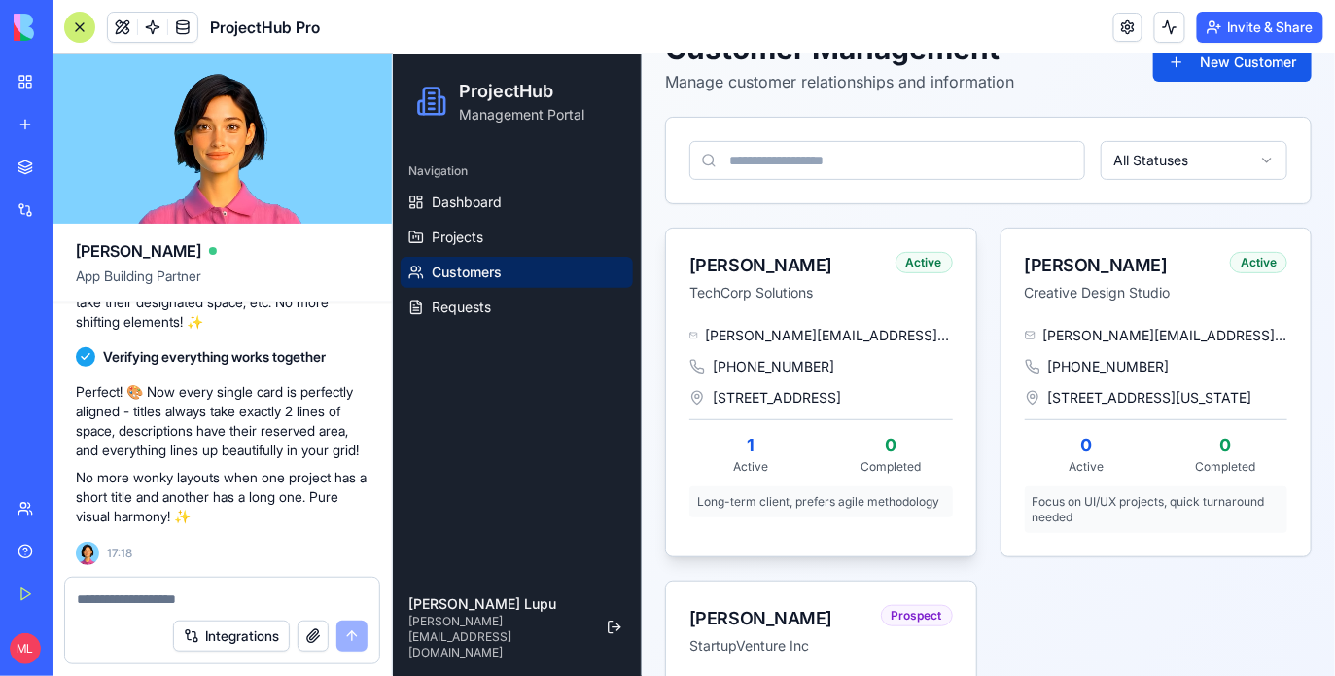
click at [747, 330] on span "sarah.johnson@techcorp.com" at bounding box center [828, 334] width 247 height 19
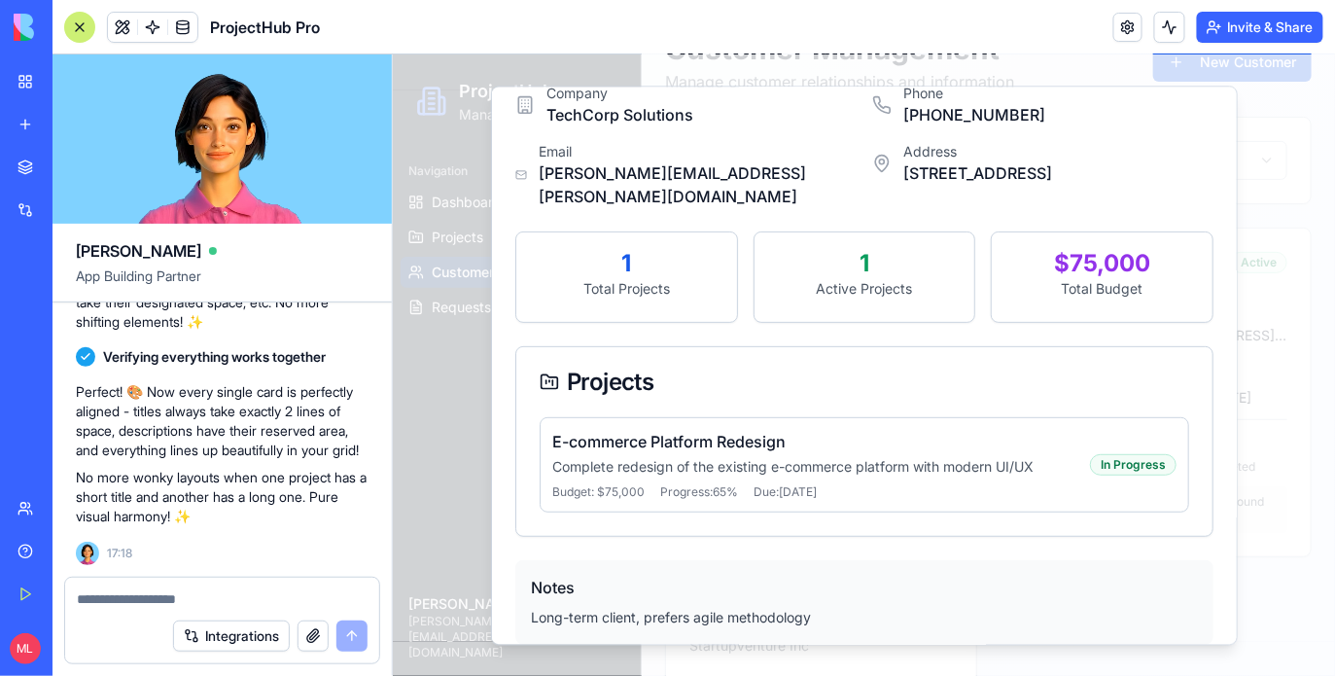
scroll to position [85, 0]
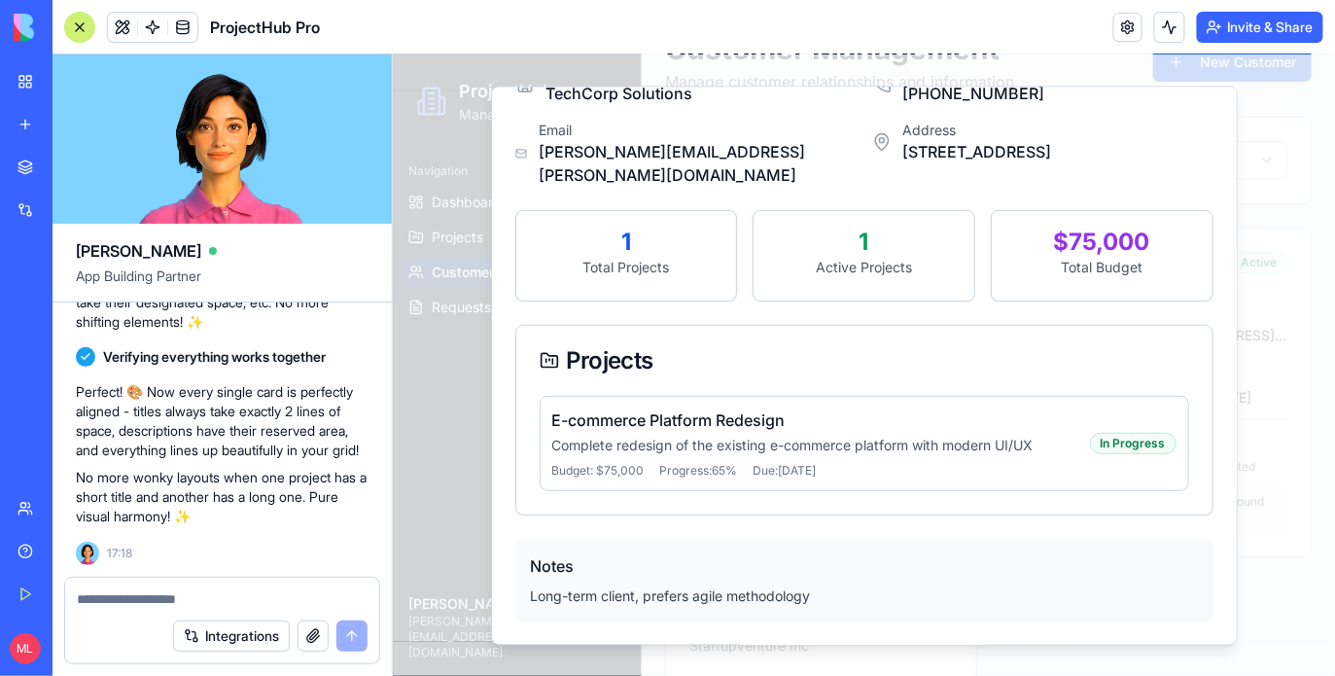
click at [683, 429] on div "E-commerce Platform Redesign Complete redesign of the existing e-commerce platf…" at bounding box center [820, 442] width 538 height 70
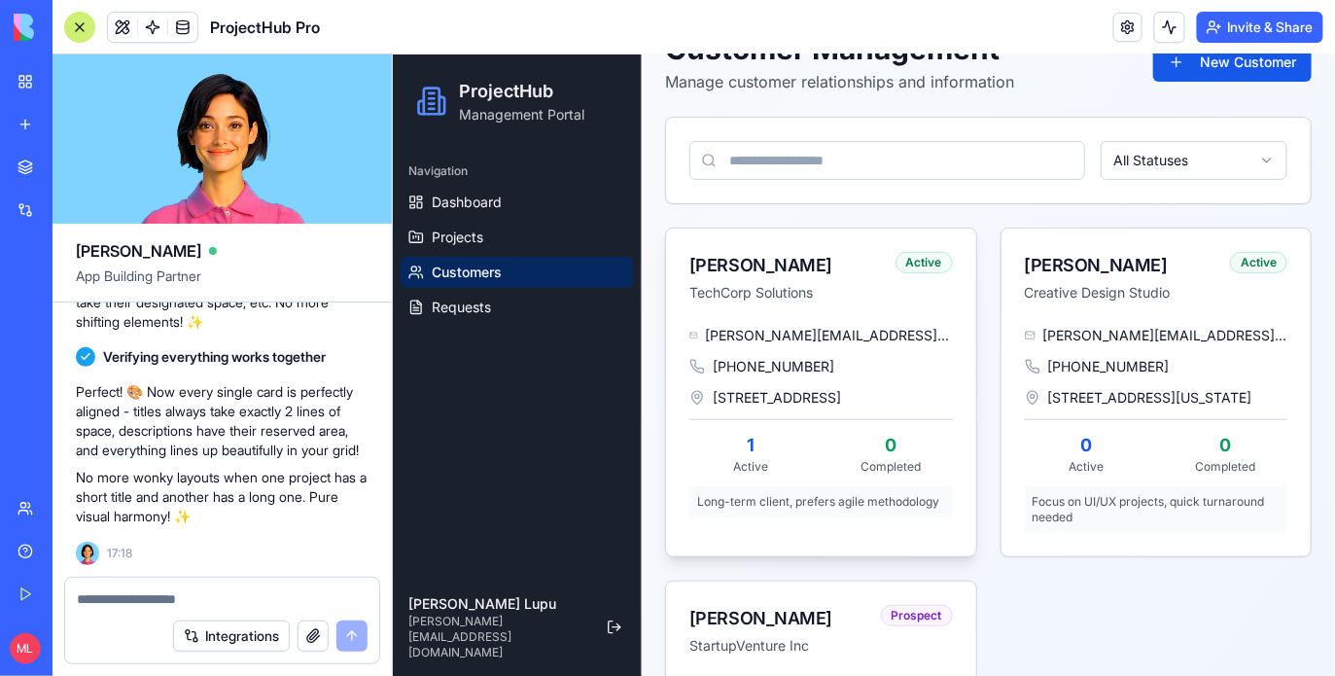
scroll to position [0, 0]
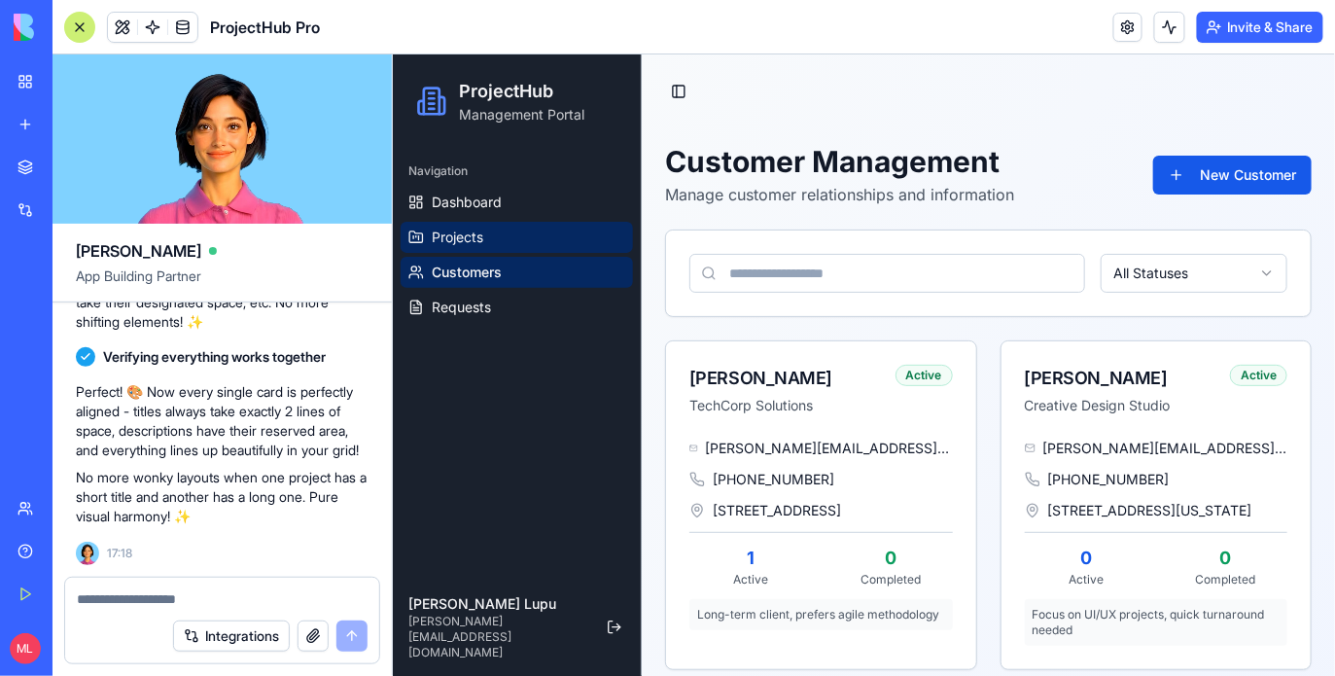
click at [454, 240] on span "Projects" at bounding box center [457, 235] width 52 height 19
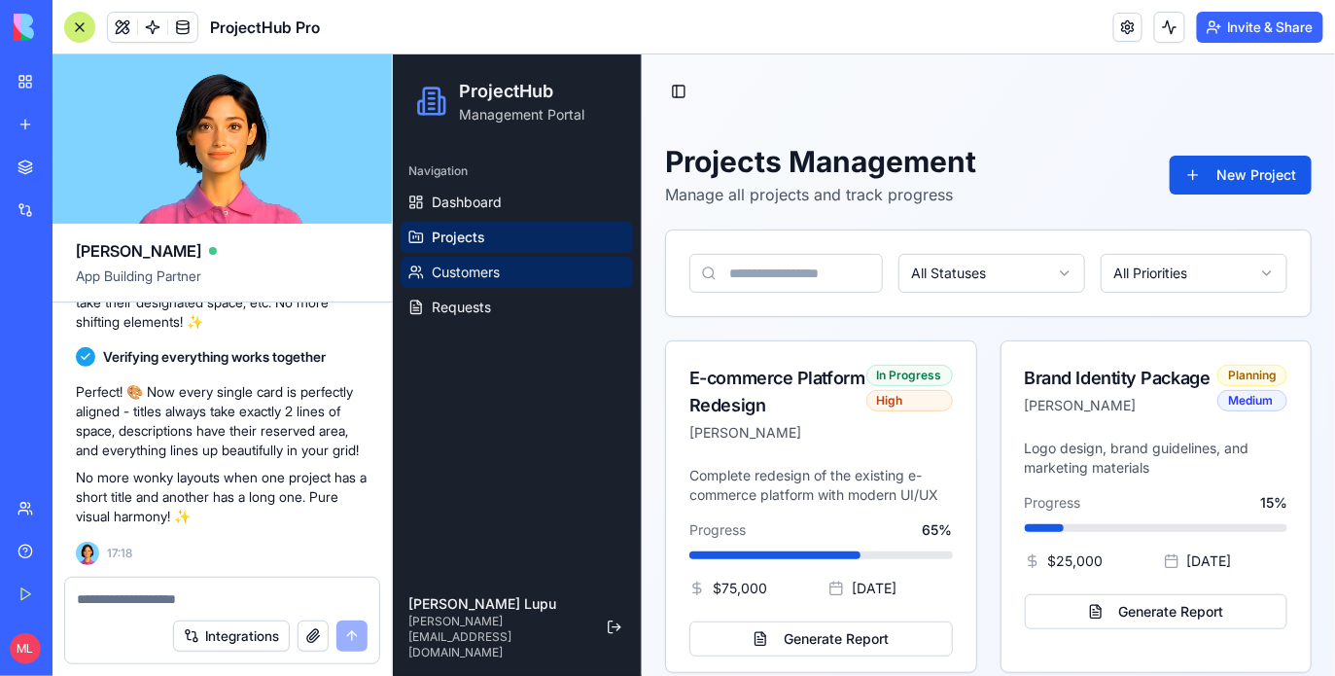
click at [486, 278] on span "Customers" at bounding box center [465, 270] width 68 height 19
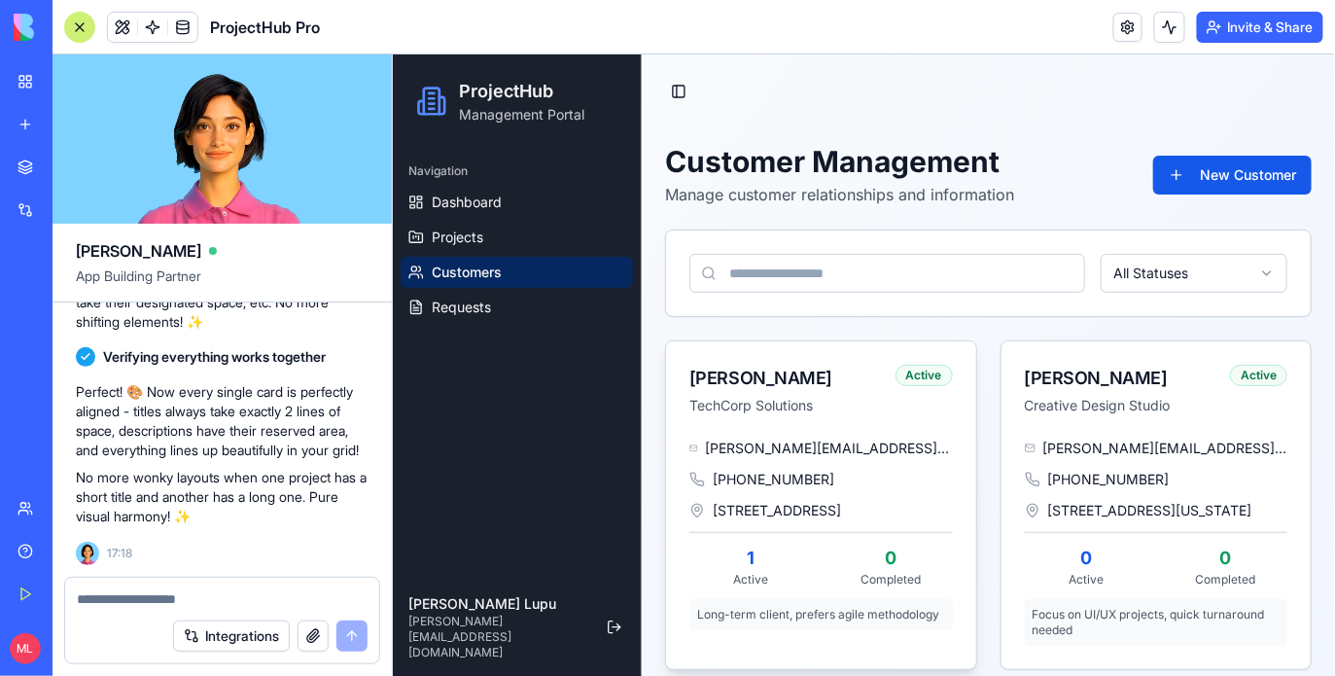
click at [884, 469] on div "[PHONE_NUMBER]" at bounding box center [819, 478] width 263 height 19
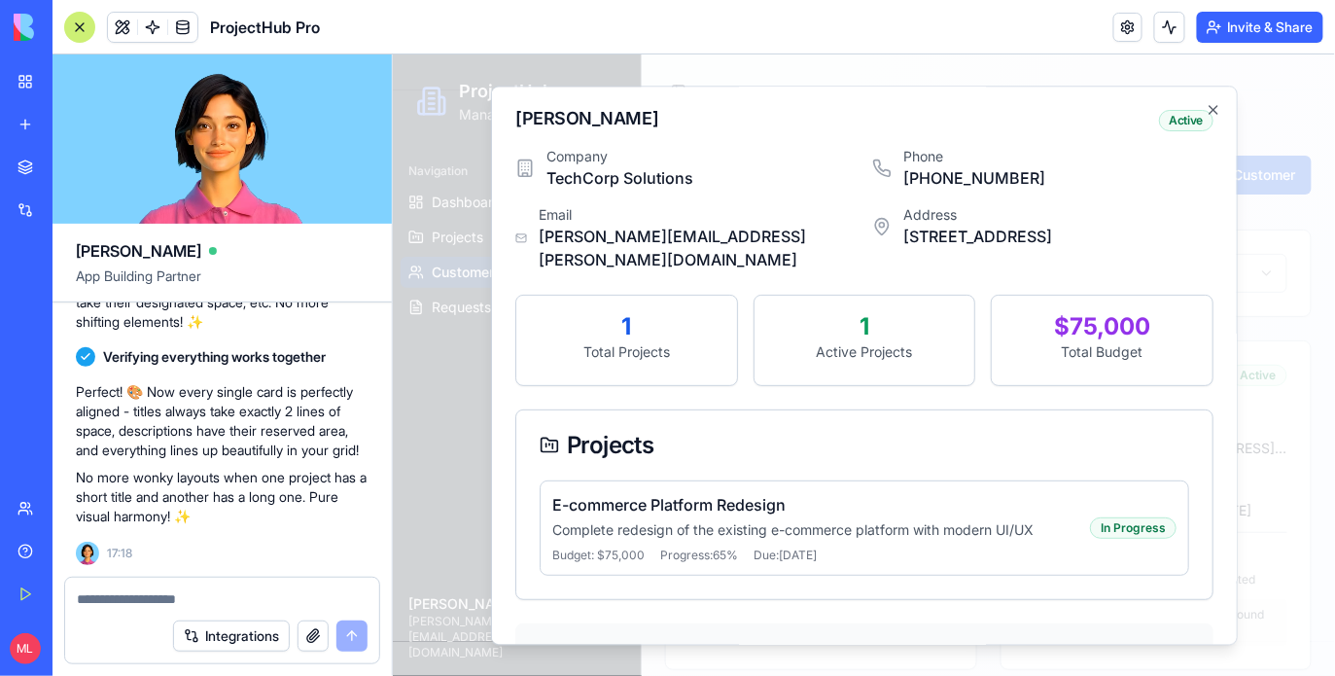
scroll to position [85, 0]
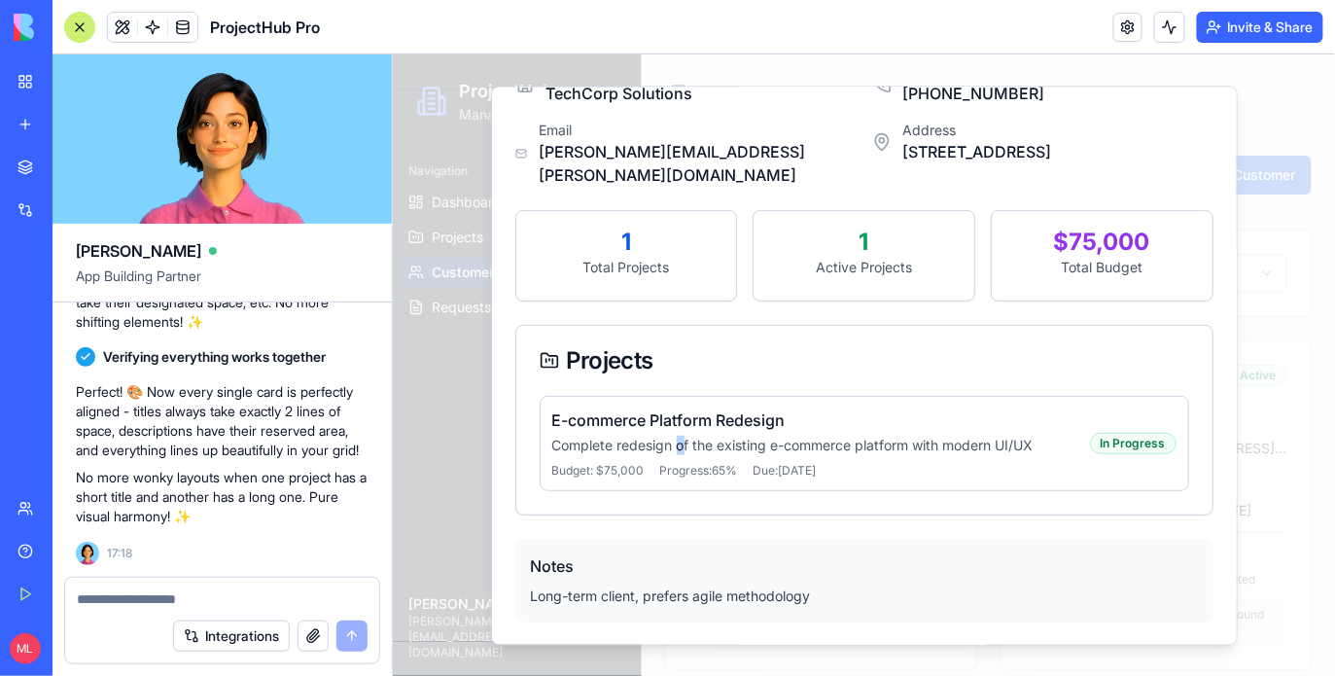
click at [680, 435] on p "Complete redesign of the existing e-commerce platform with modern UI/UX" at bounding box center [820, 443] width 538 height 19
click at [515, 407] on div "E-commerce Platform Redesign Complete redesign of the existing e-commerce platf…" at bounding box center [863, 454] width 696 height 119
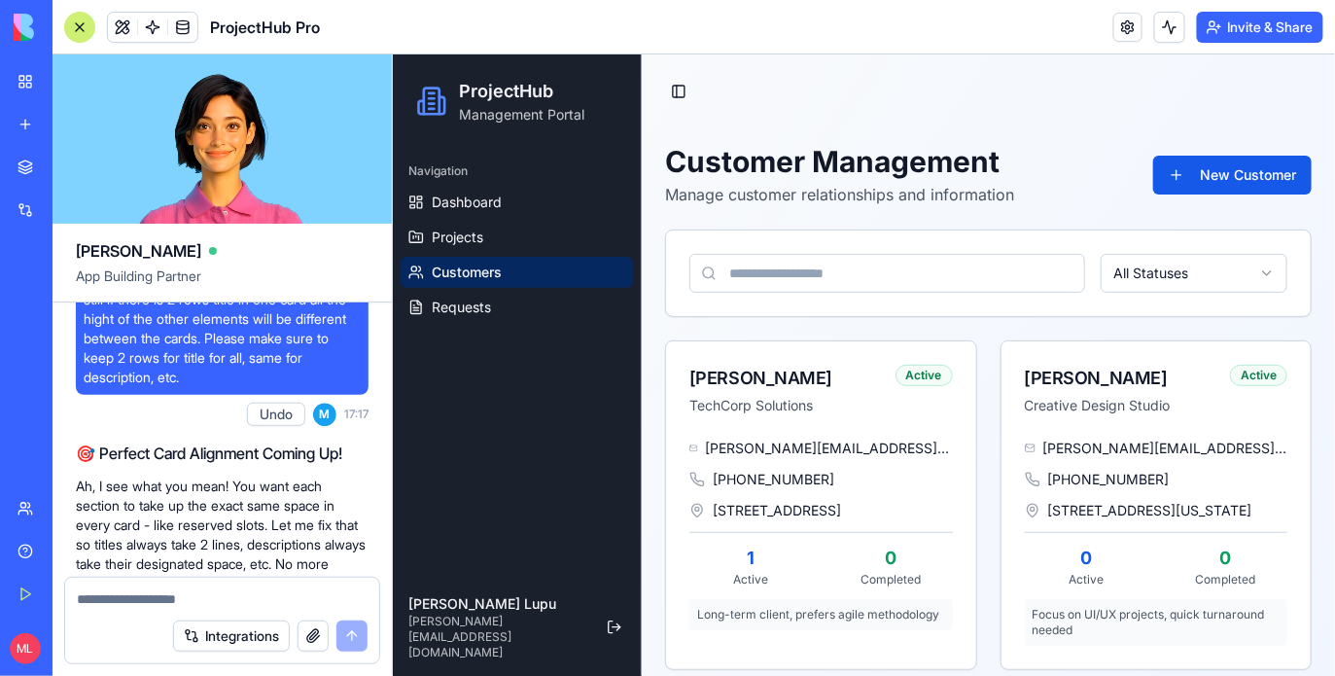
scroll to position [1549, 0]
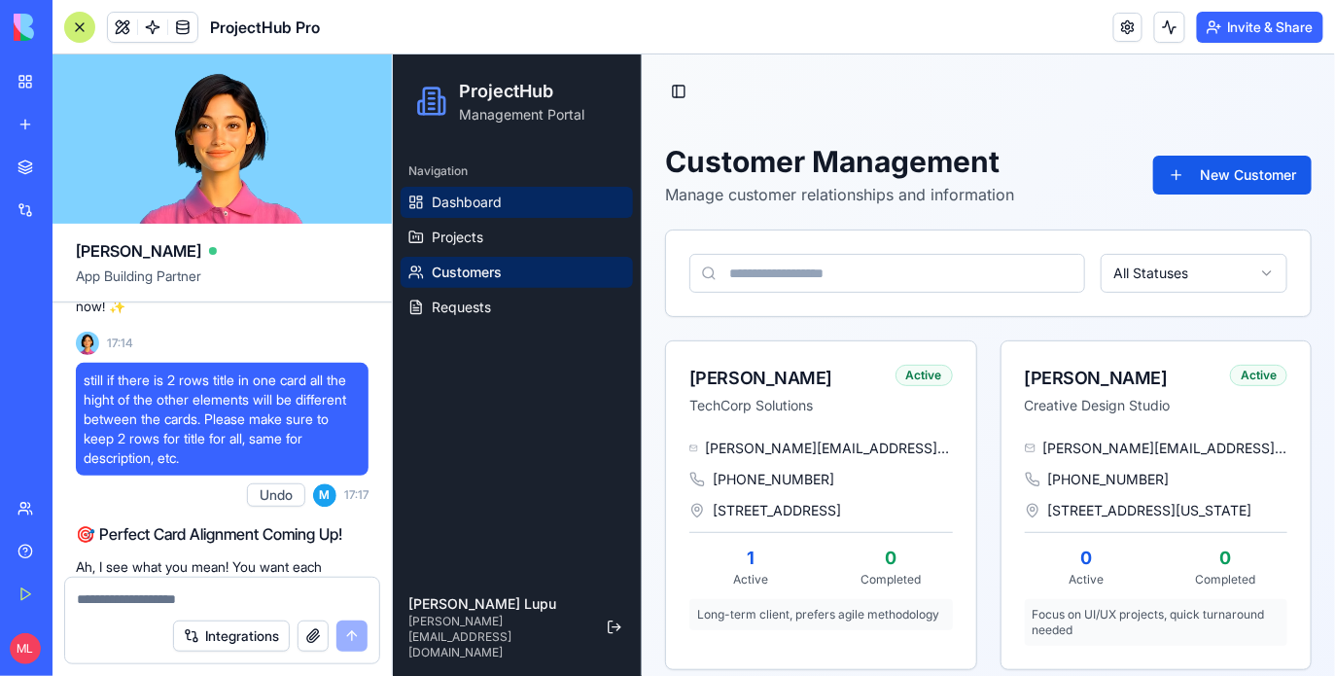
click at [477, 191] on span "Dashboard" at bounding box center [466, 200] width 70 height 19
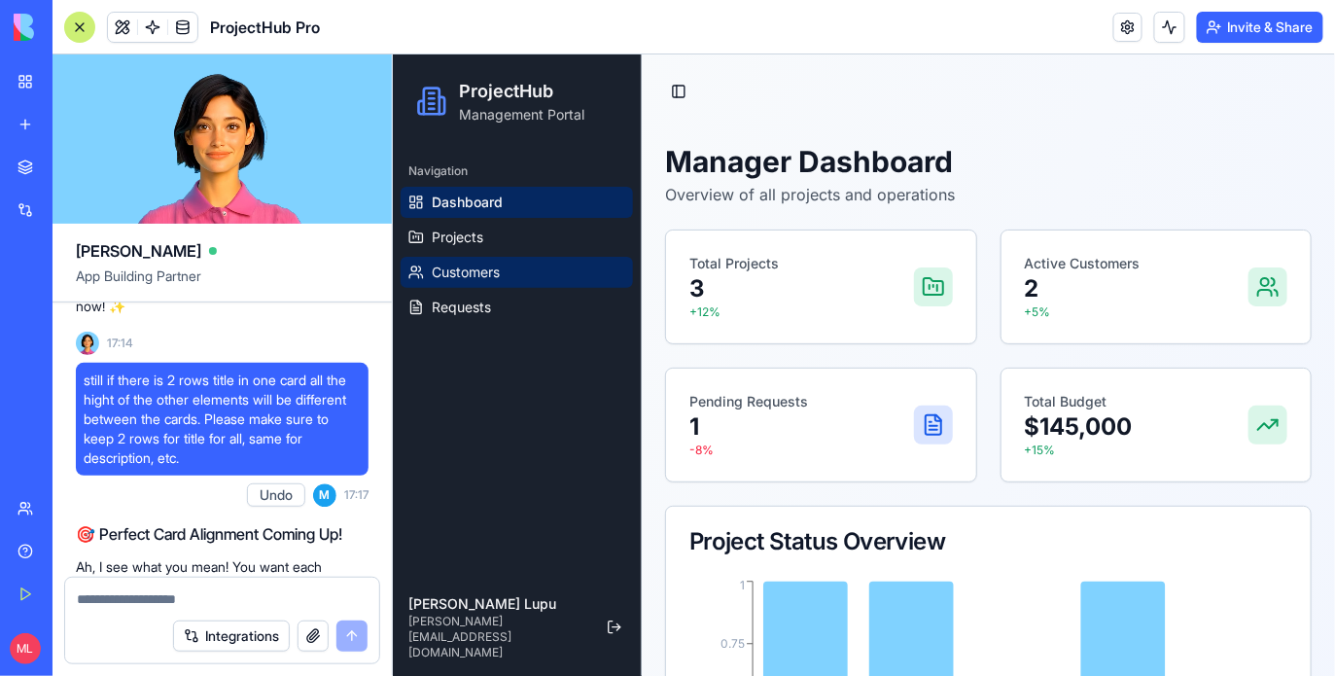
click at [451, 270] on span "Customers" at bounding box center [465, 270] width 68 height 19
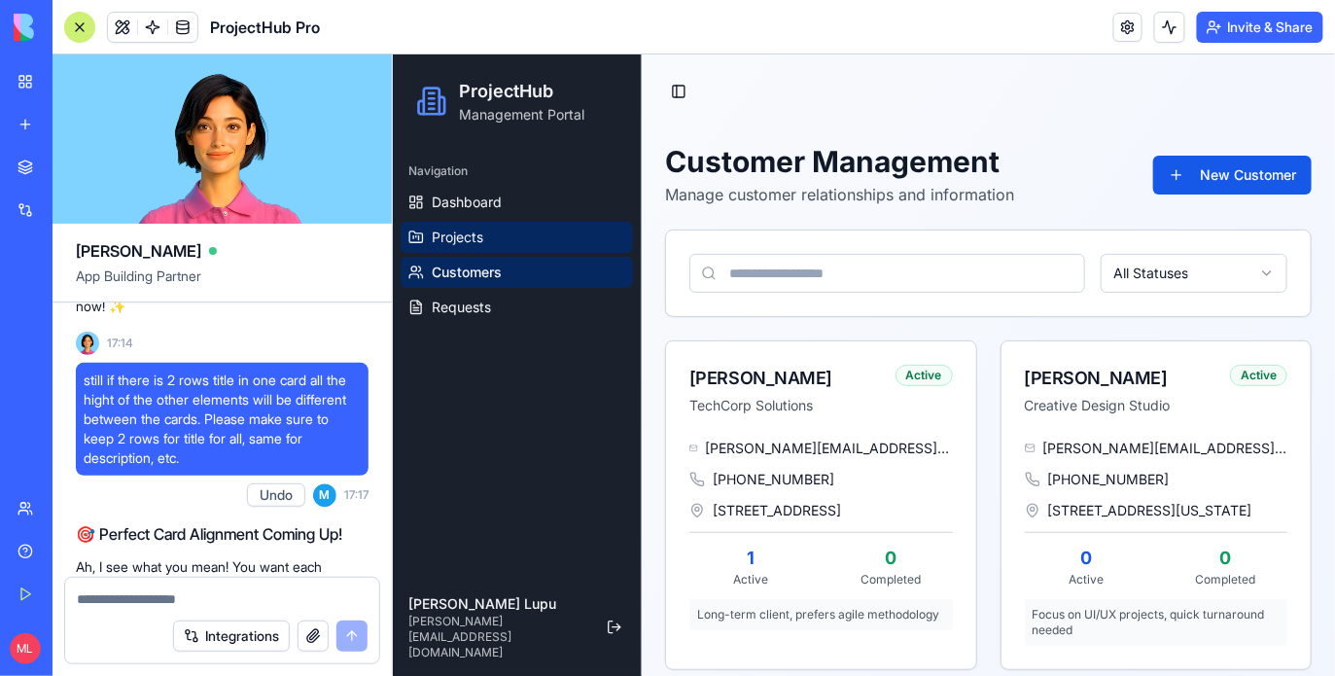
click at [446, 243] on span "Projects" at bounding box center [457, 235] width 52 height 19
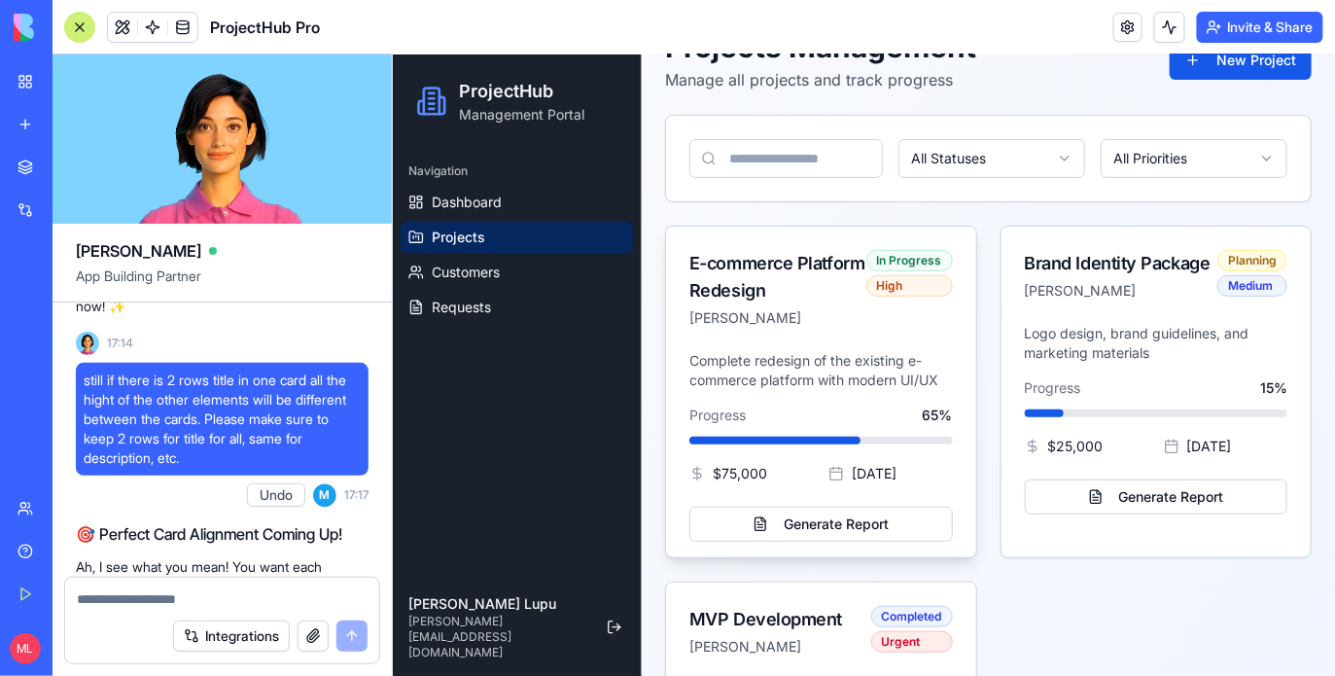
scroll to position [347, 0]
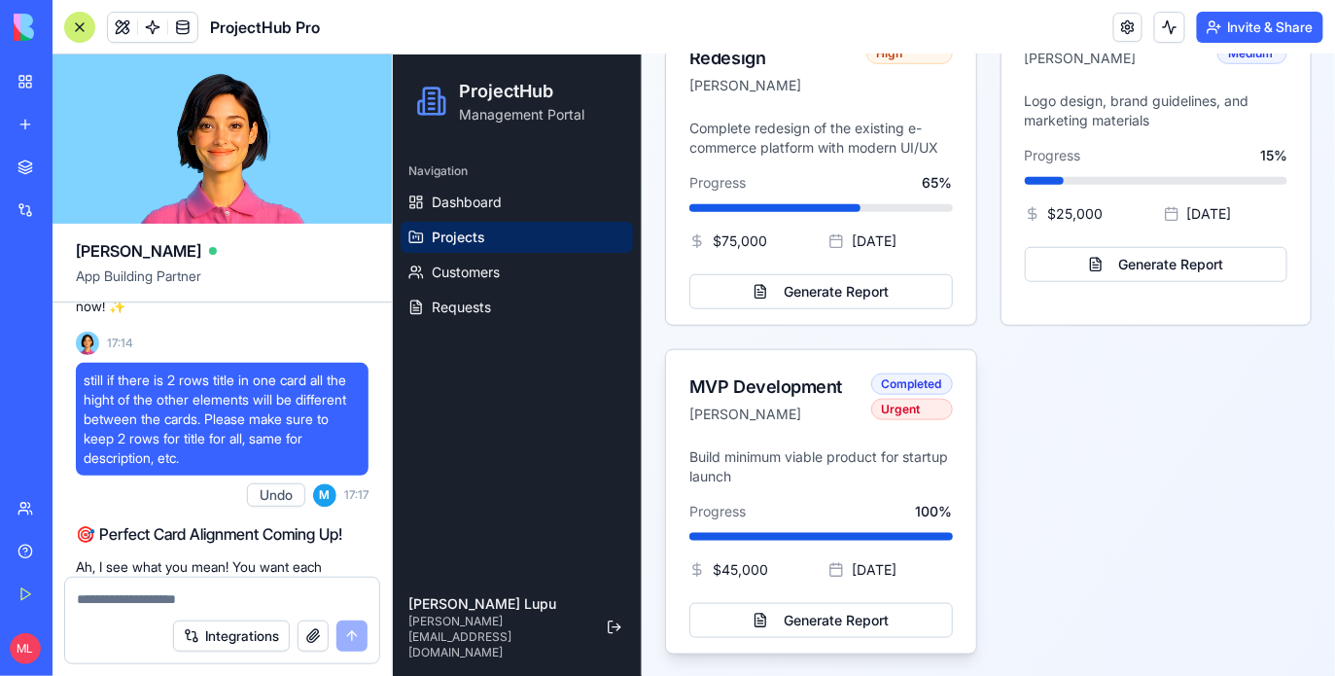
click at [833, 438] on div "MVP Development Emily Rodriguez Completed Urgent" at bounding box center [820, 397] width 310 height 97
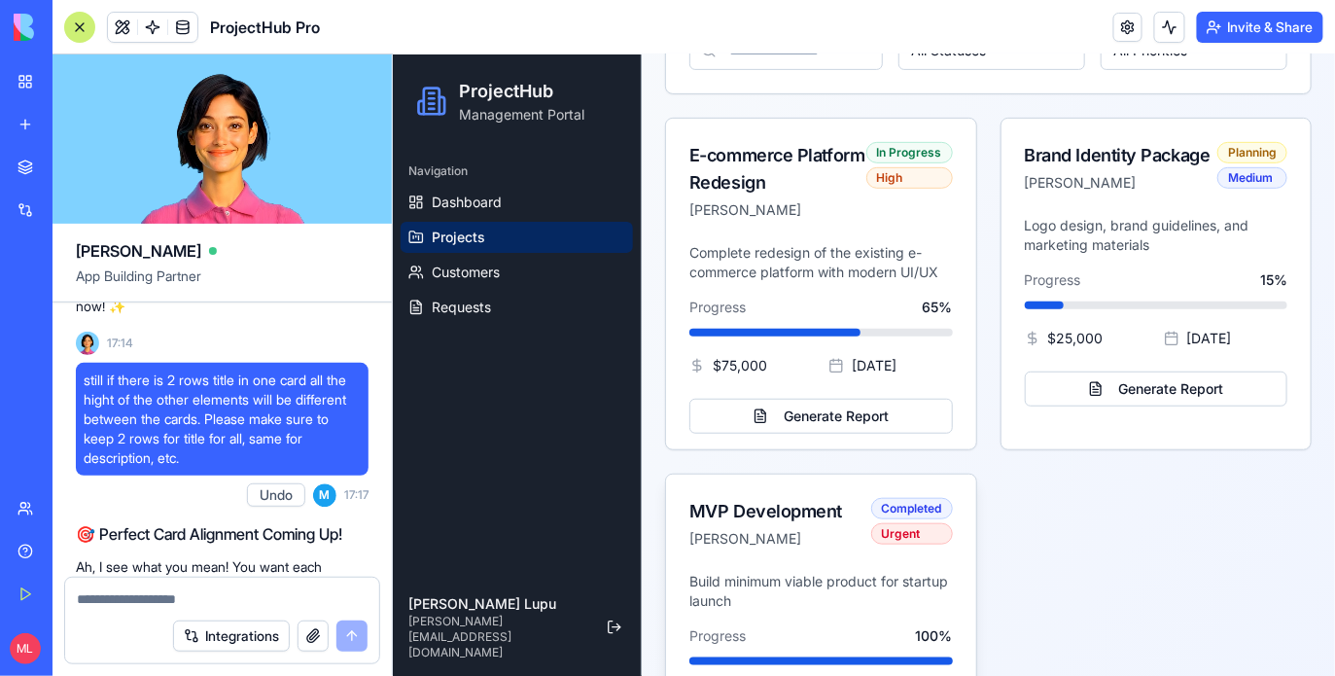
scroll to position [0, 0]
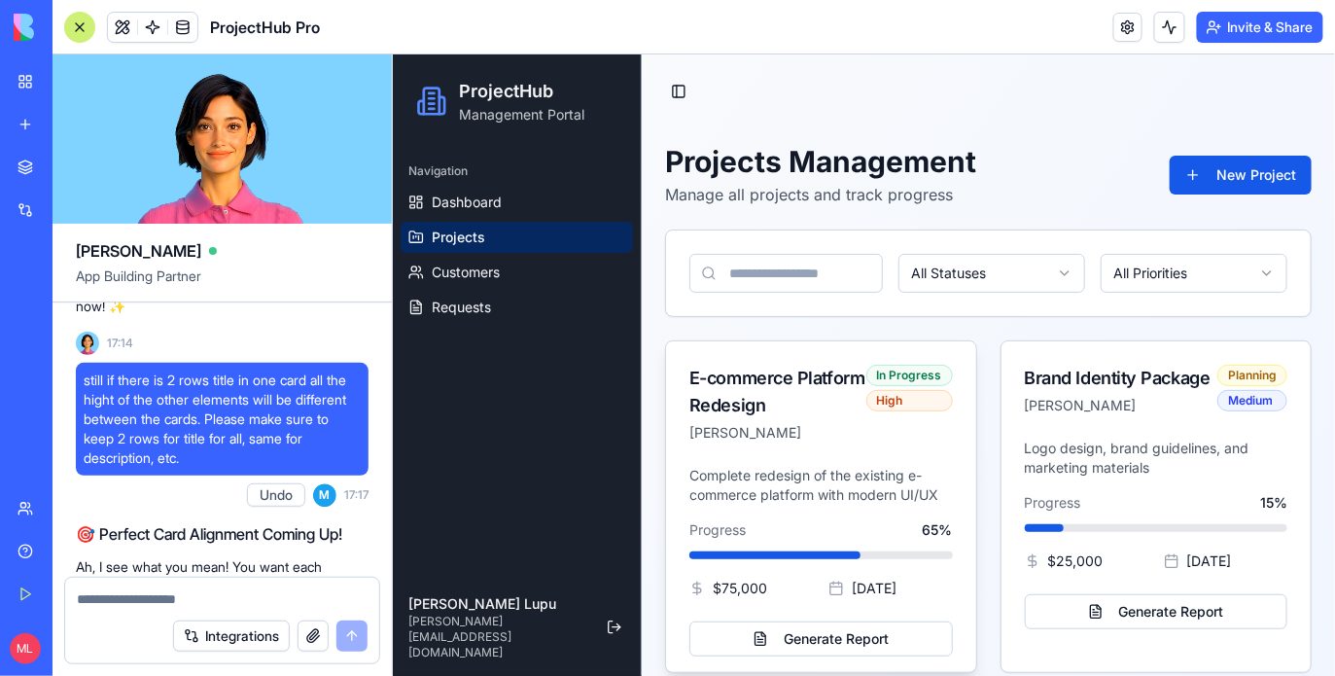
click at [845, 430] on p "[PERSON_NAME]" at bounding box center [776, 431] width 177 height 19
click at [1283, 187] on button "New Project" at bounding box center [1239, 174] width 142 height 39
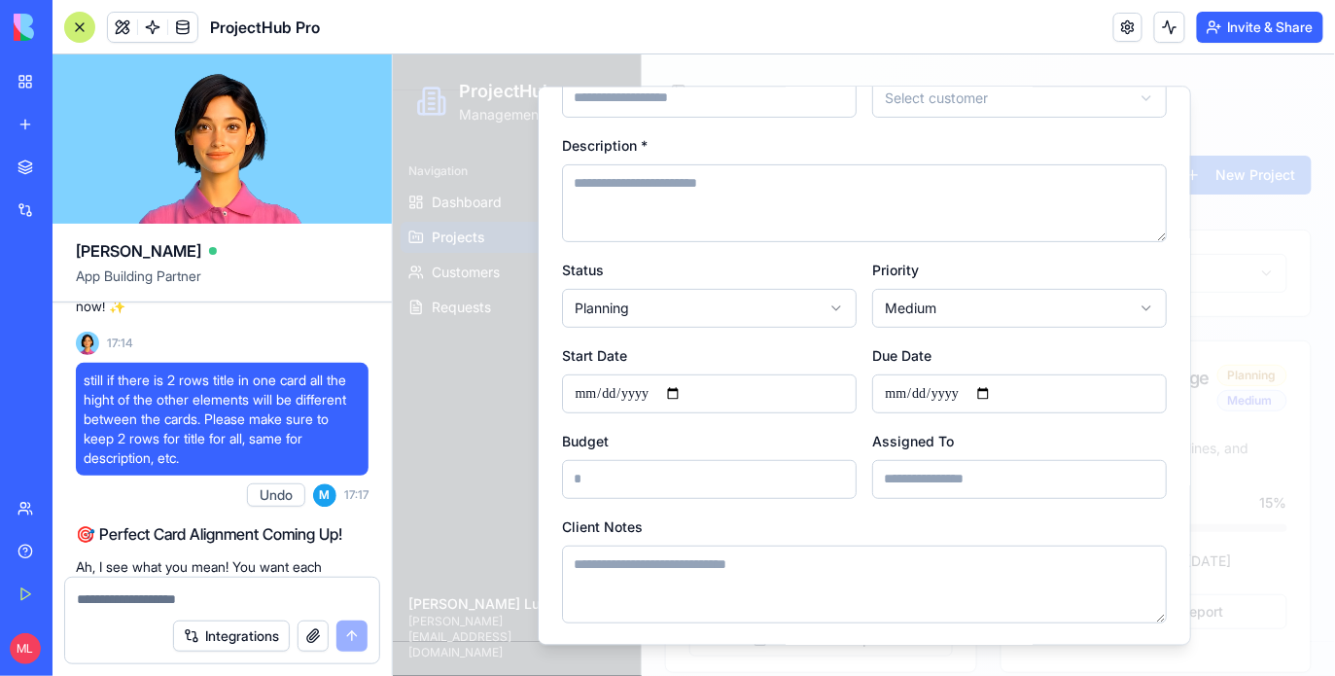
scroll to position [166, 0]
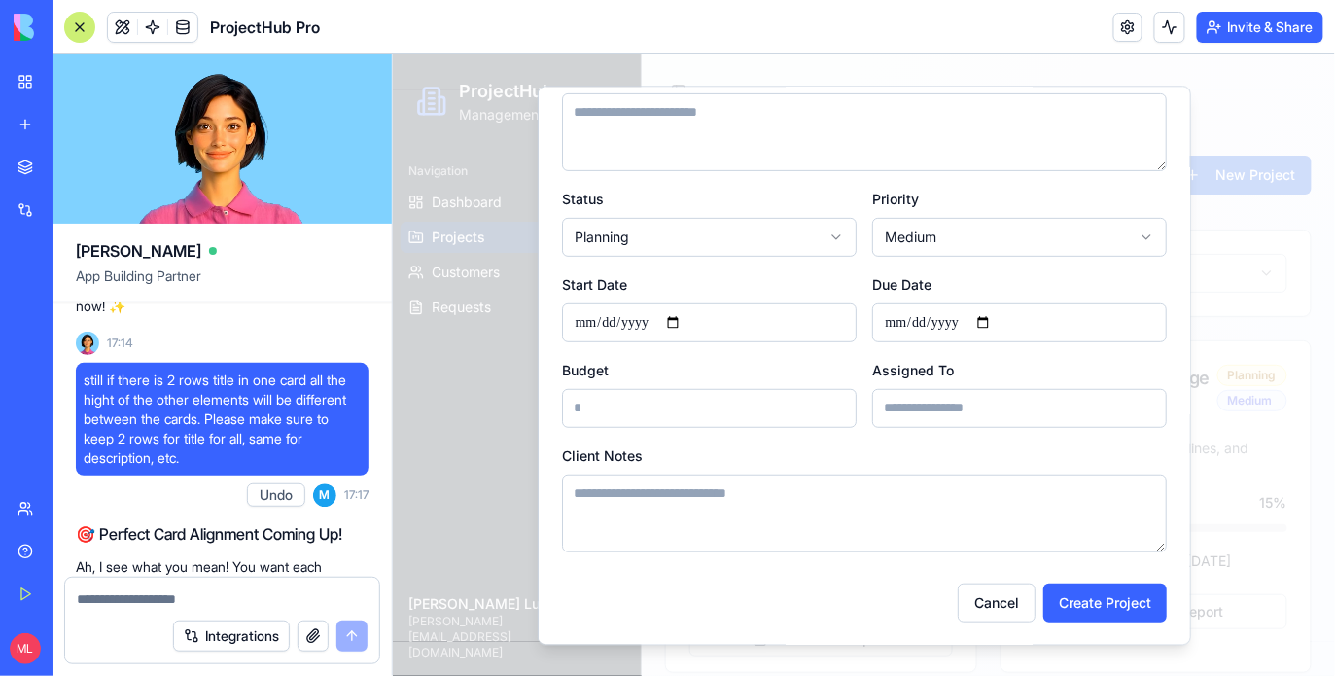
click at [1199, 421] on div at bounding box center [863, 363] width 942 height 621
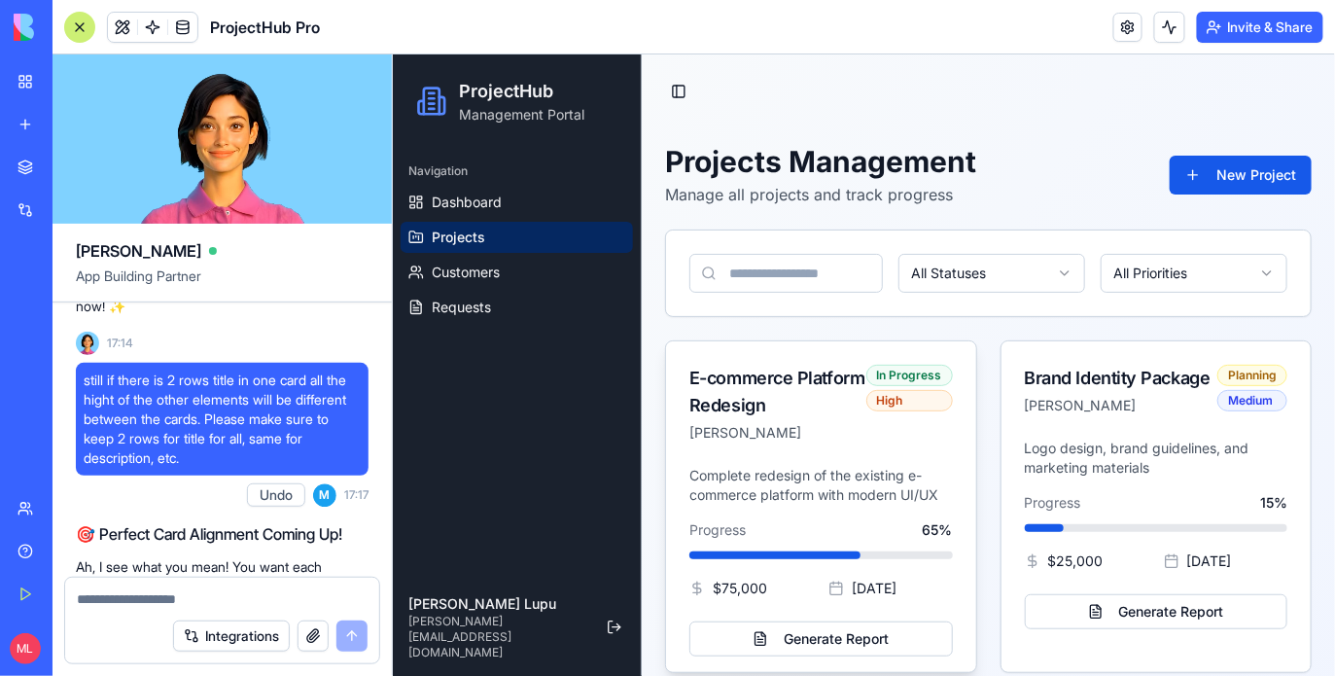
click at [866, 471] on p "Complete redesign of the existing e-commerce platform with modern UI/UX" at bounding box center [819, 484] width 263 height 39
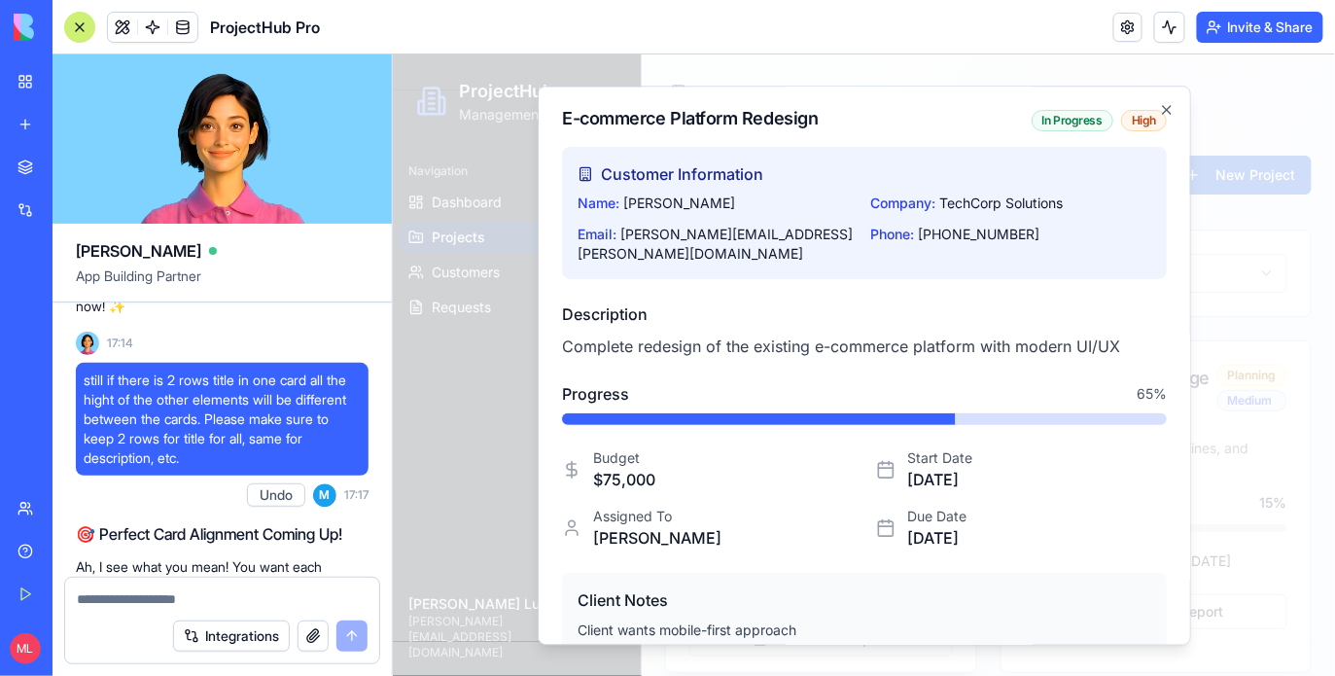
scroll to position [16, 0]
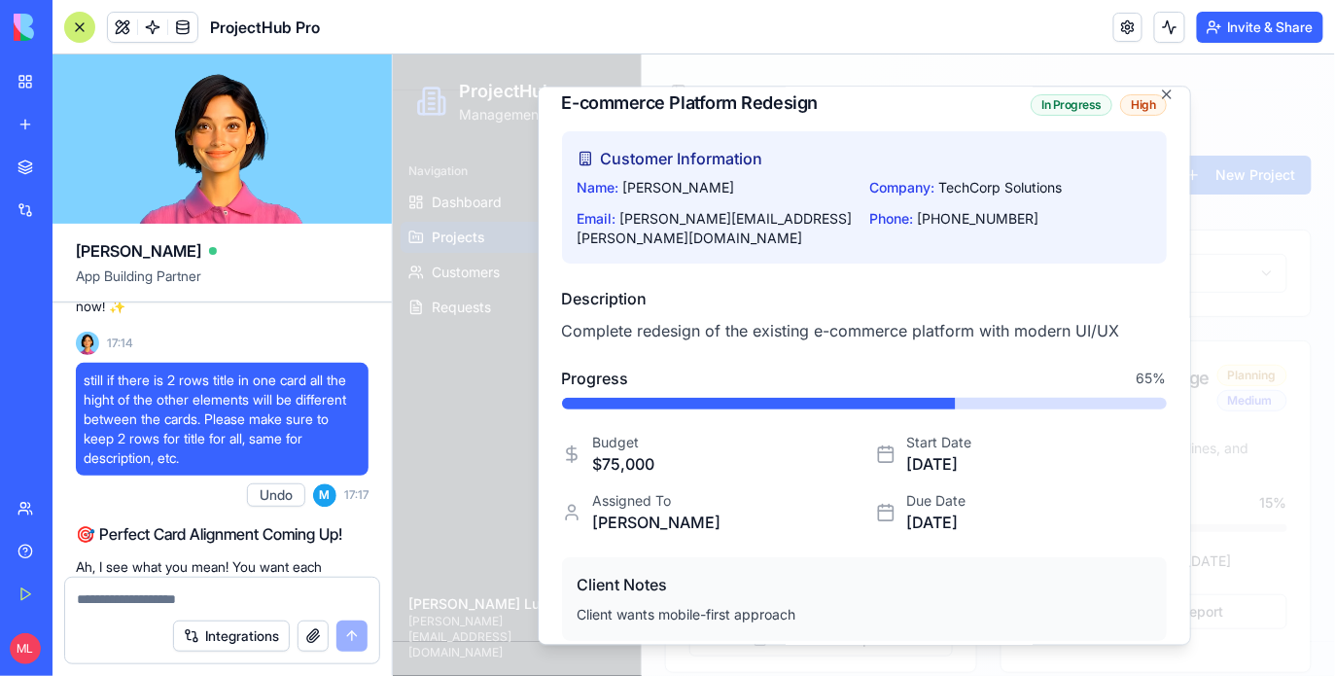
click at [661, 580] on div "Client Notes Client wants mobile-first approach" at bounding box center [863, 598] width 605 height 85
click at [661, 603] on p "Client wants mobile-first approach" at bounding box center [862, 614] width 573 height 22
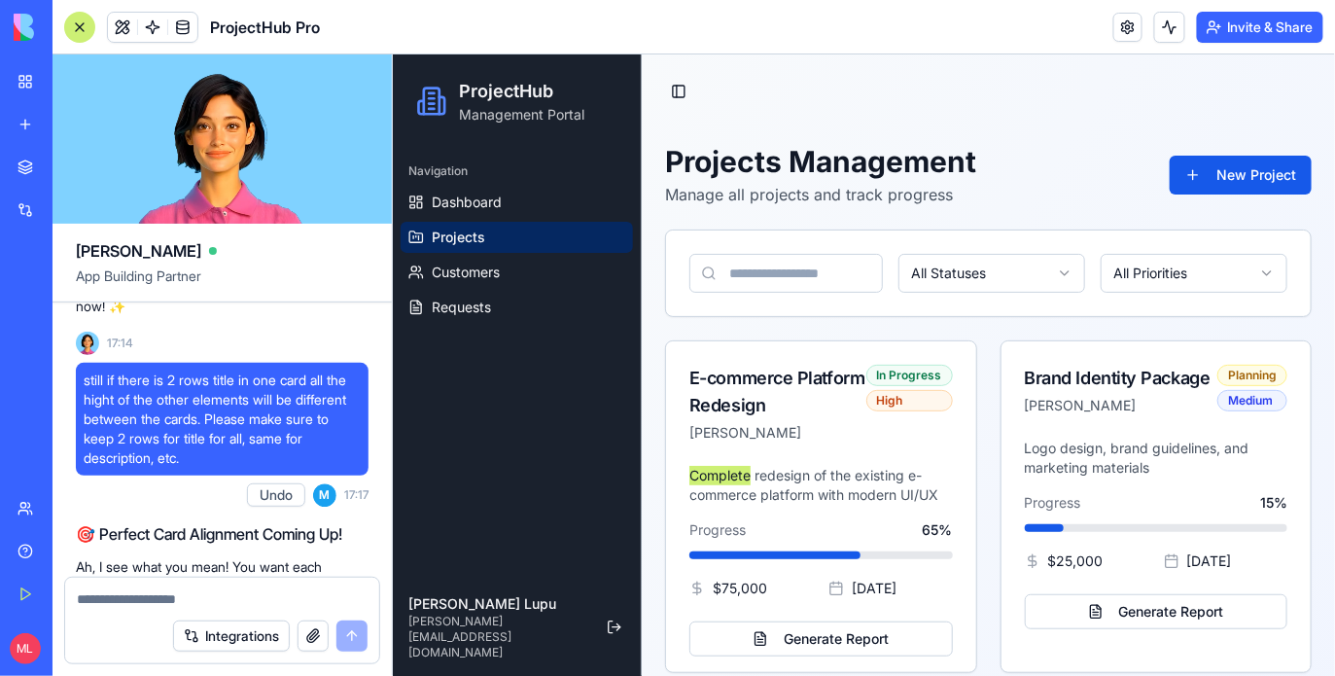
scroll to position [0, 0]
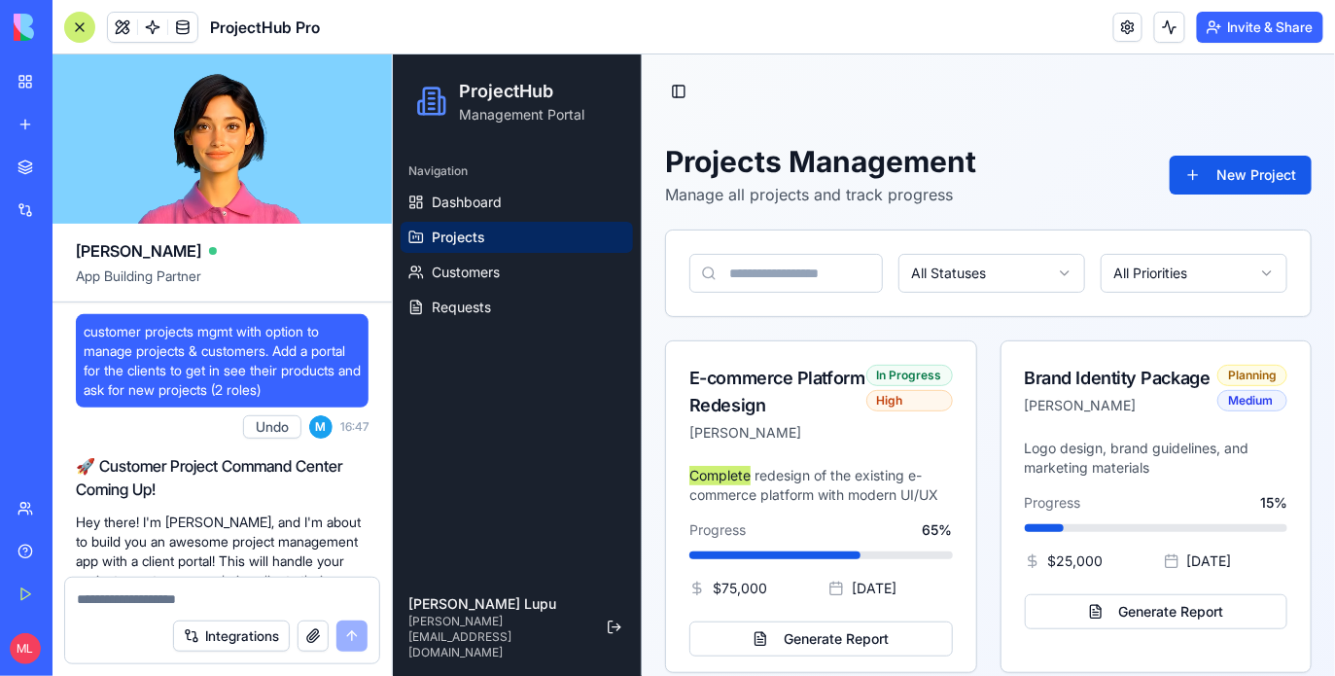
click at [206, 362] on span "customer projects mgmt with option to manage projects & customers. Add a portal…" at bounding box center [222, 361] width 277 height 78
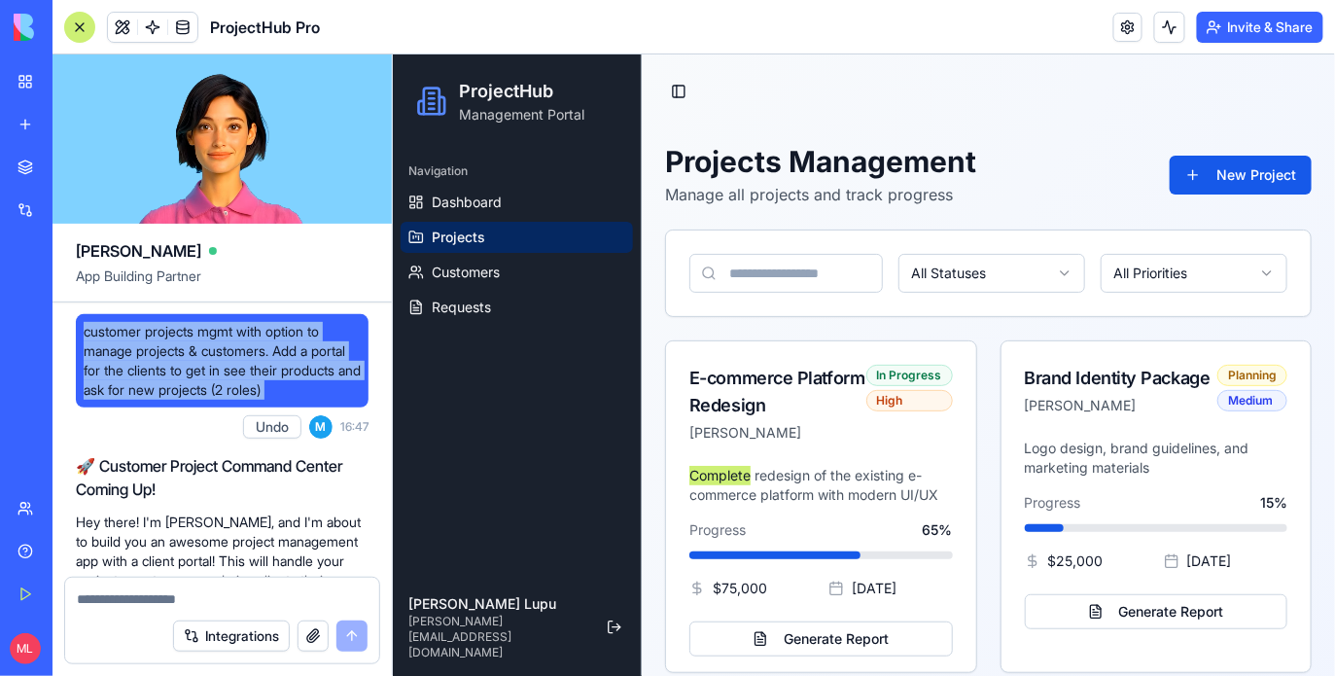
click at [206, 362] on span "customer projects mgmt with option to manage projects & customers. Add a portal…" at bounding box center [222, 361] width 277 height 78
copy span "customer projects mgmt with option to manage projects & customers. Add a portal…"
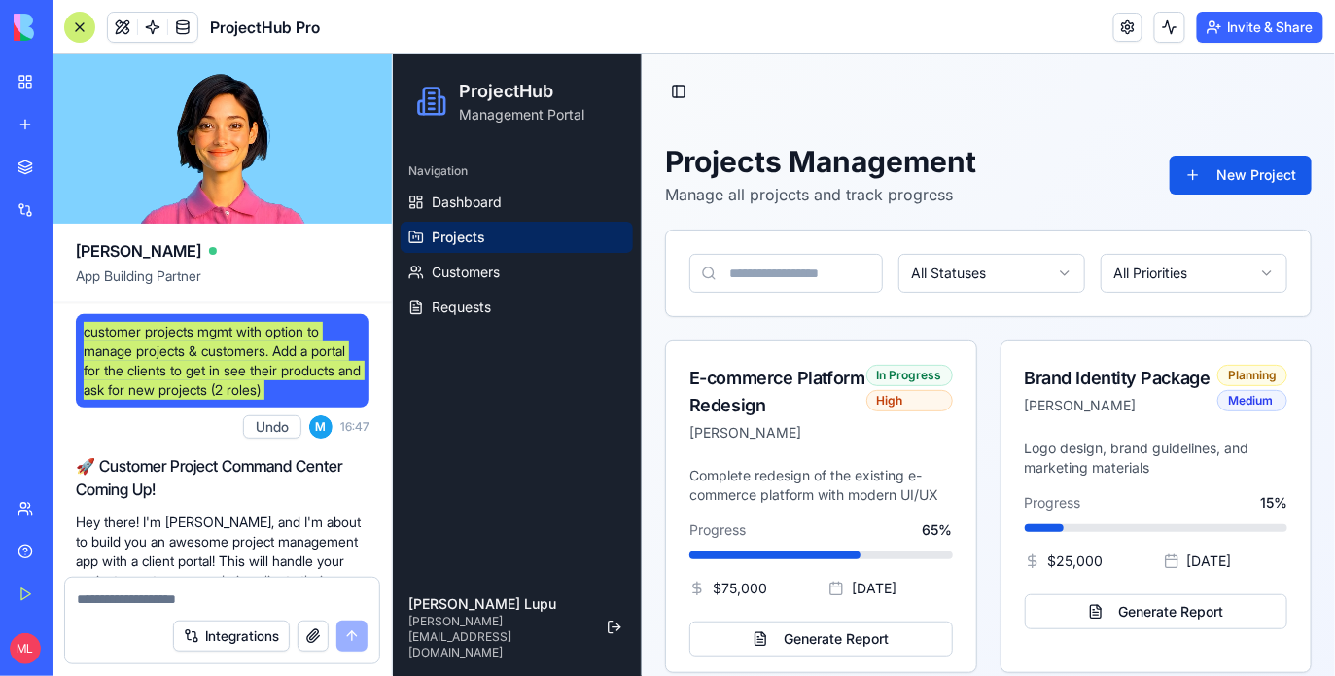
click at [460, 411] on div "Navigation Dashboard Projects Customers Requests" at bounding box center [516, 362] width 248 height 431
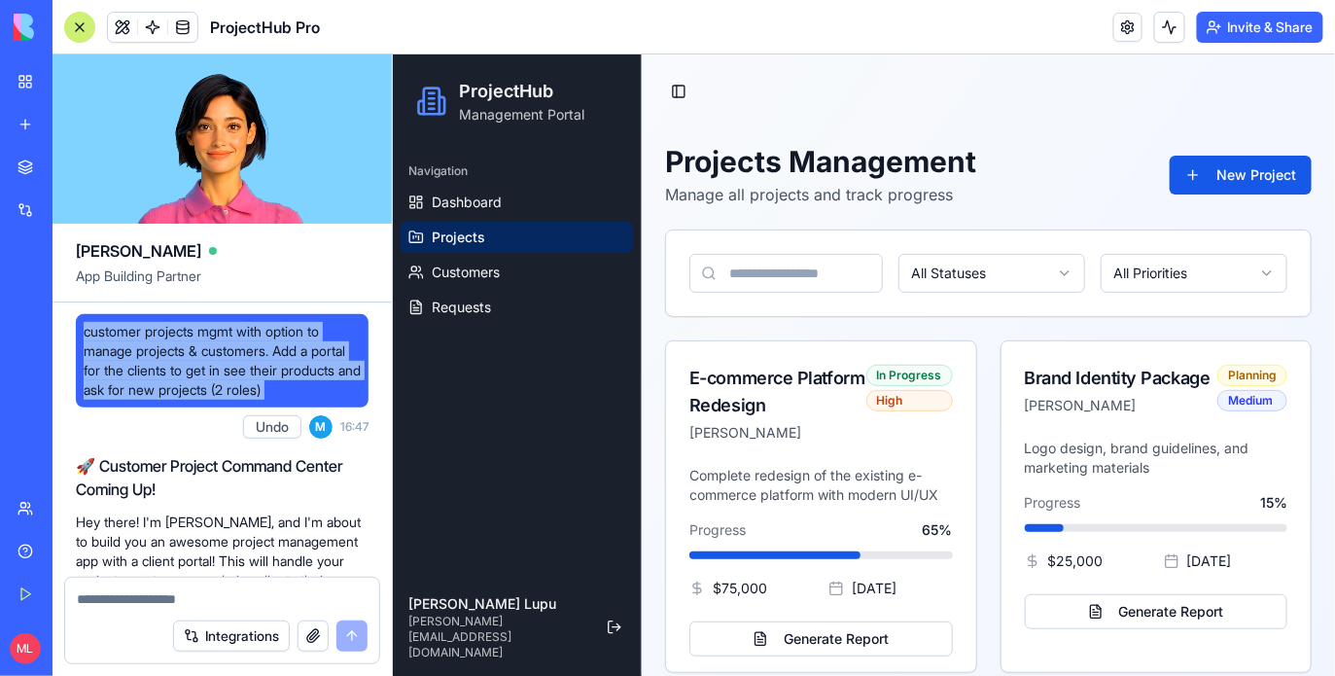
click at [270, 393] on span "customer projects mgmt with option to manage projects & customers. Add a portal…" at bounding box center [222, 361] width 277 height 78
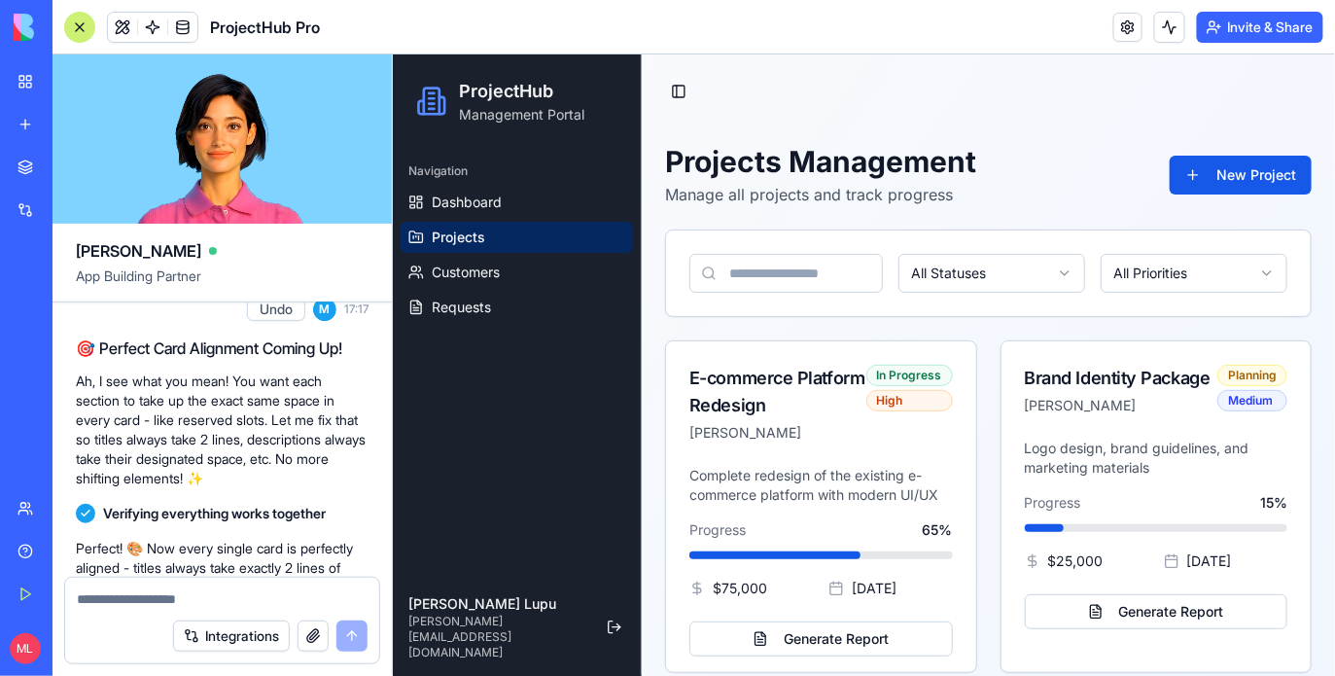
scroll to position [1909, 0]
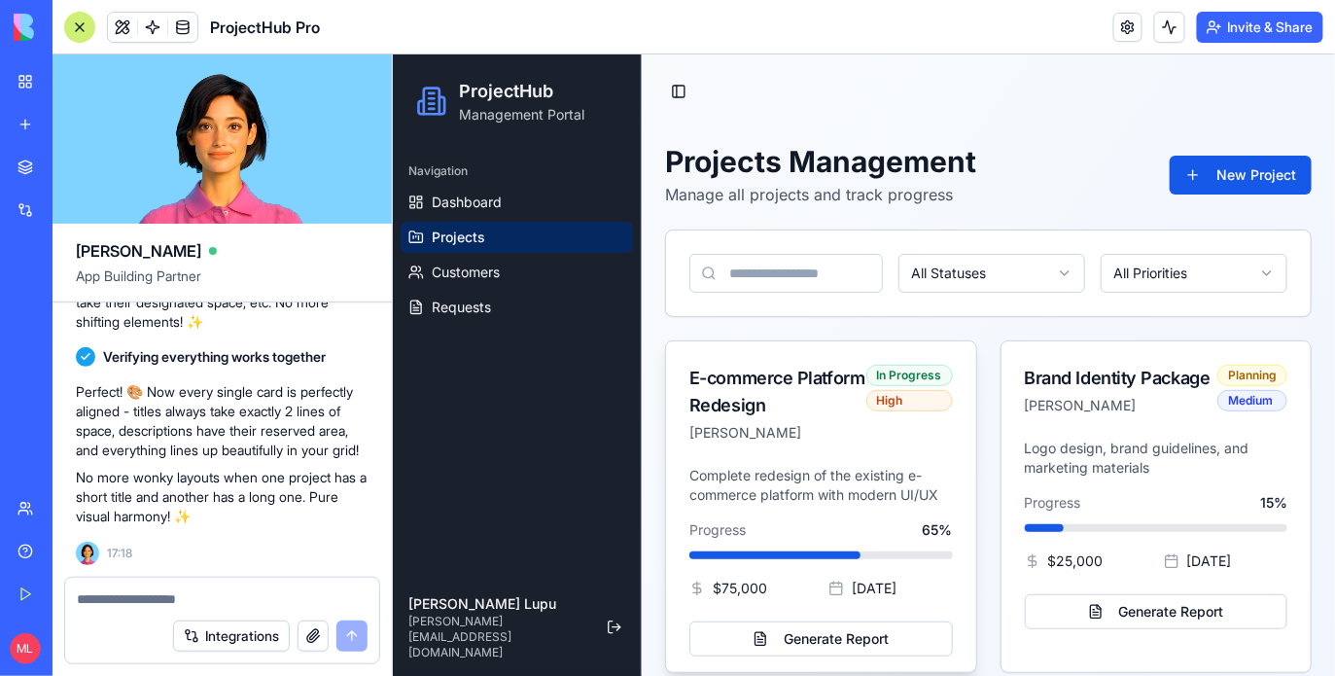
click at [757, 543] on div "Progress 65 % $ 75,000 3/30/2025" at bounding box center [819, 558] width 263 height 78
click at [775, 503] on body "ProjectHub Management Portal Navigation Dashboard Projects Customers Requests M…" at bounding box center [863, 538] width 942 height 970
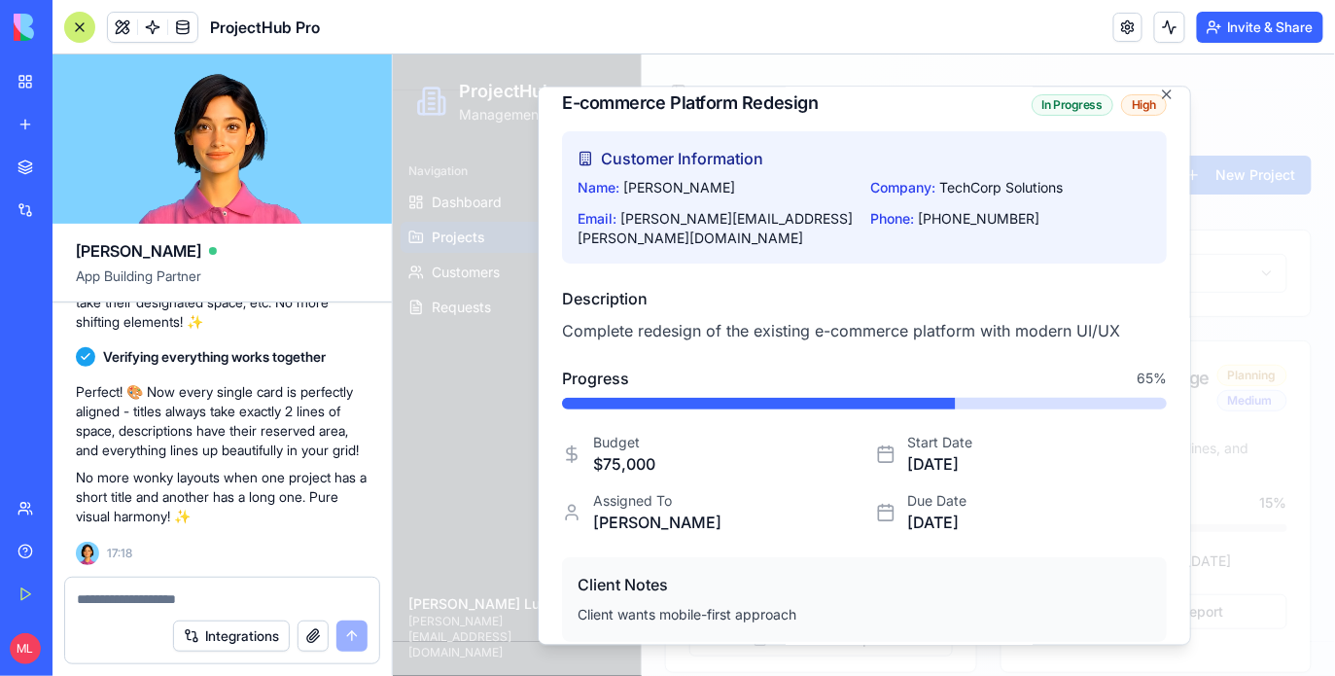
scroll to position [0, 0]
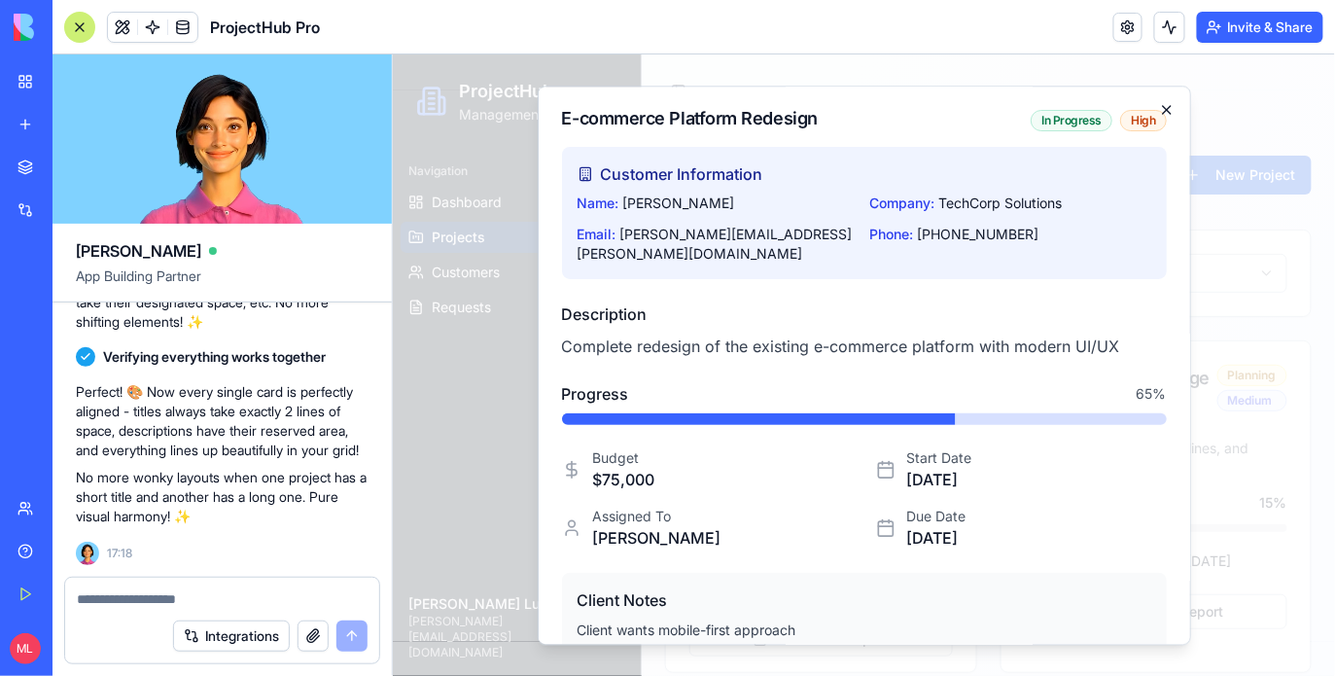
click at [1168, 103] on icon "button" at bounding box center [1166, 109] width 16 height 16
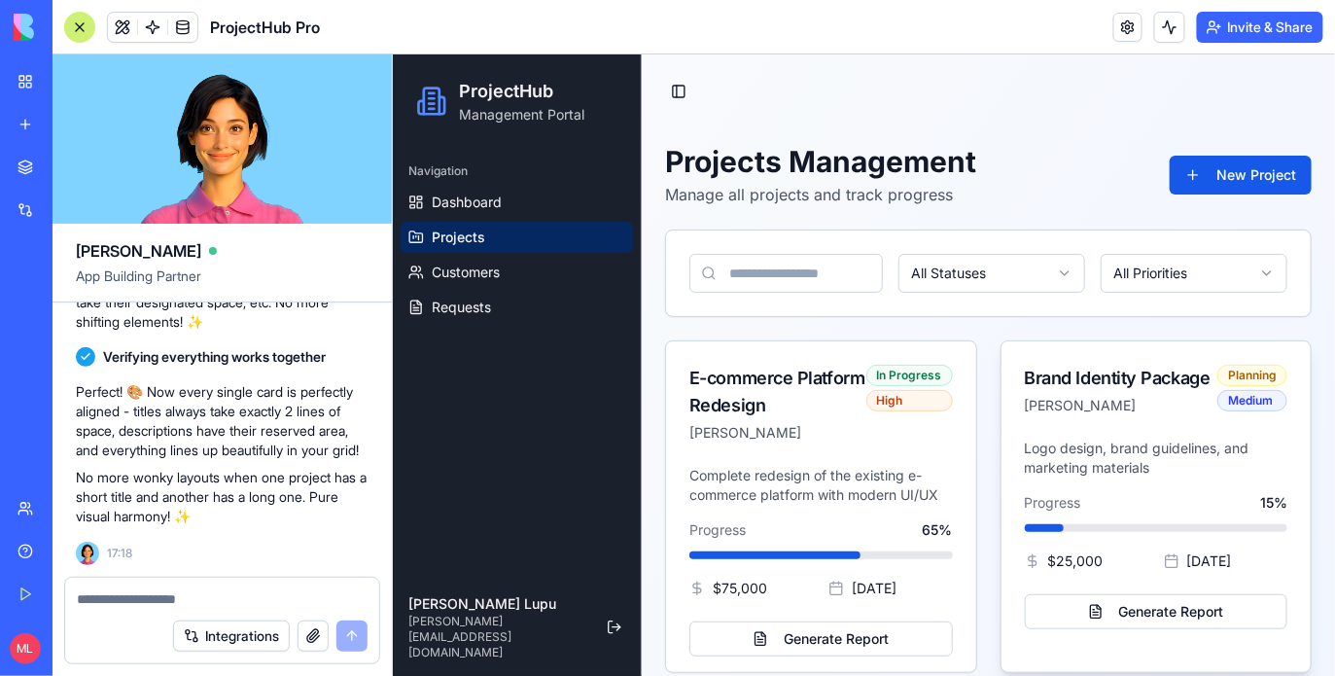
click at [1067, 464] on p "Logo design, brand guidelines, and marketing materials" at bounding box center [1155, 456] width 263 height 39
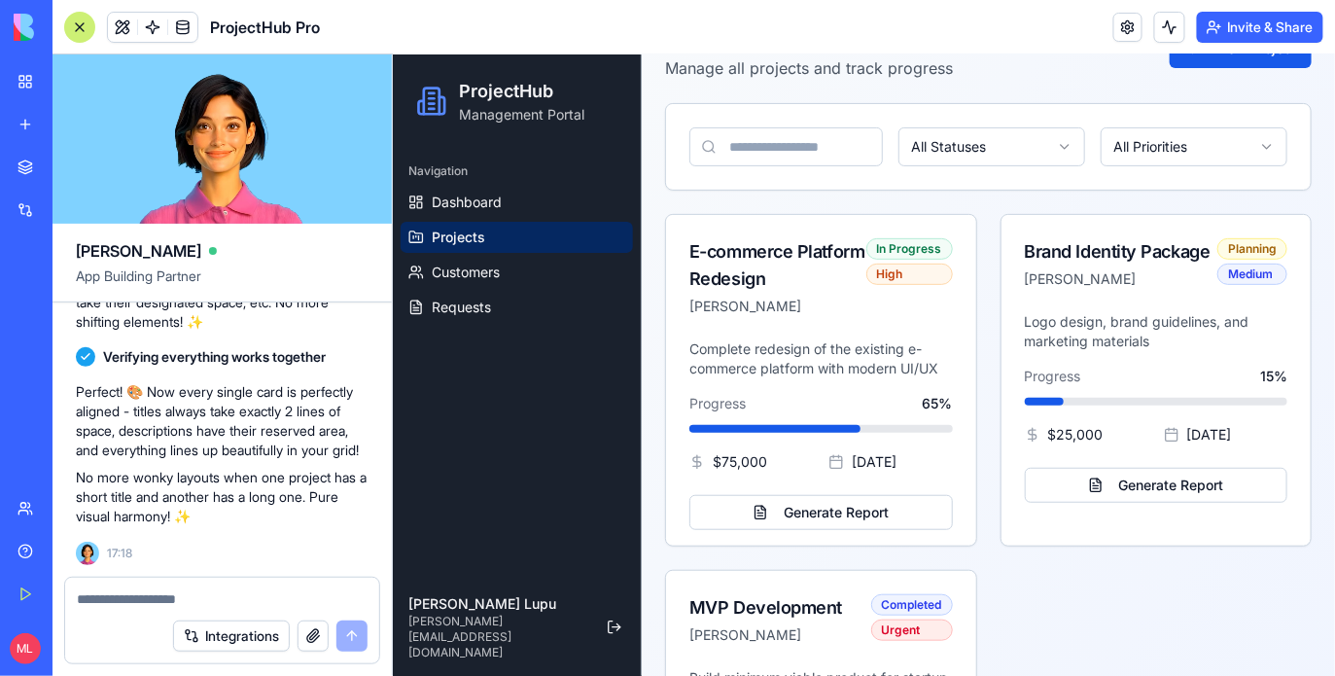
scroll to position [347, 0]
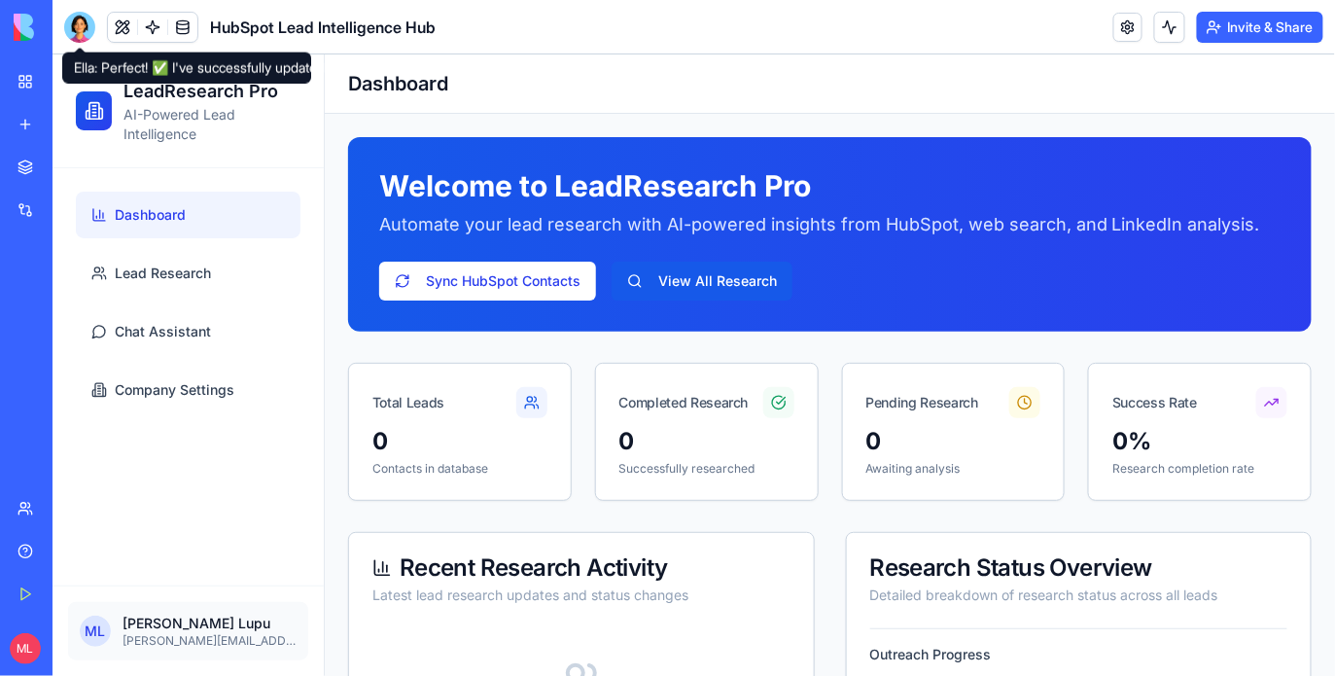
click at [1132, 10] on header "HubSpot Lead Intelligence Hub Invite & Share" at bounding box center [693, 27] width 1282 height 54
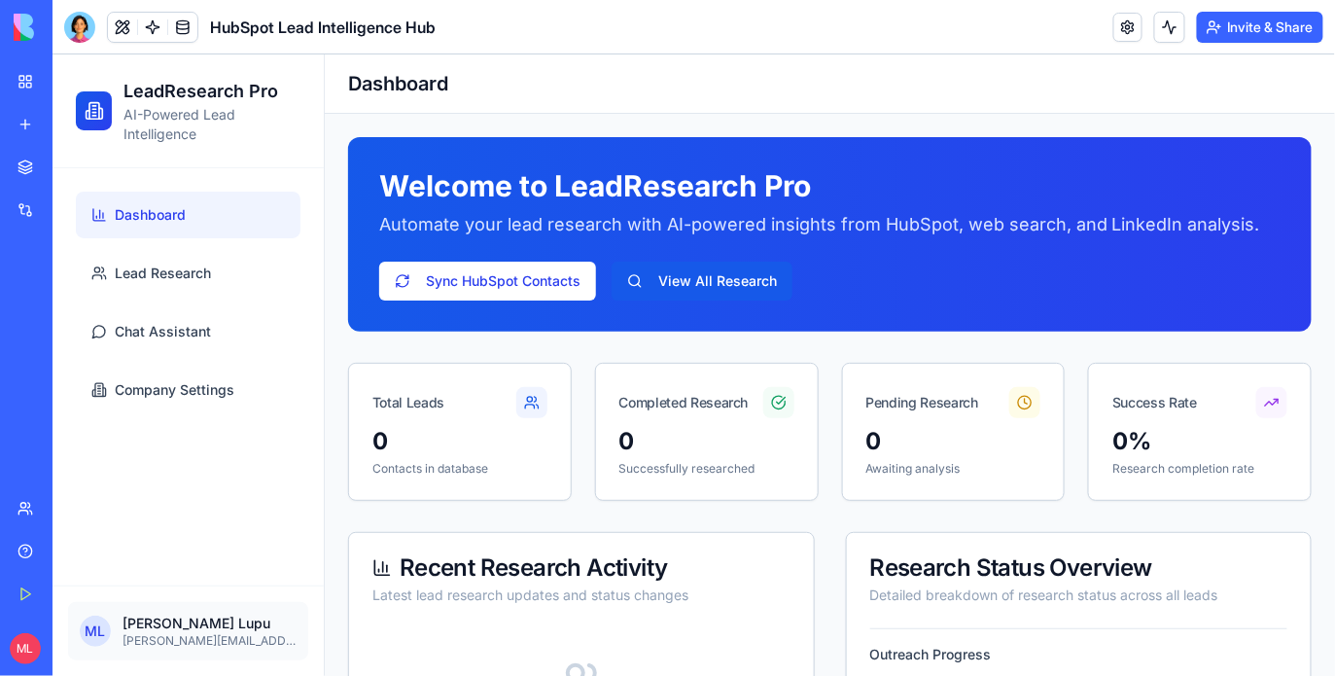
click at [1122, 26] on link at bounding box center [1127, 27] width 29 height 29
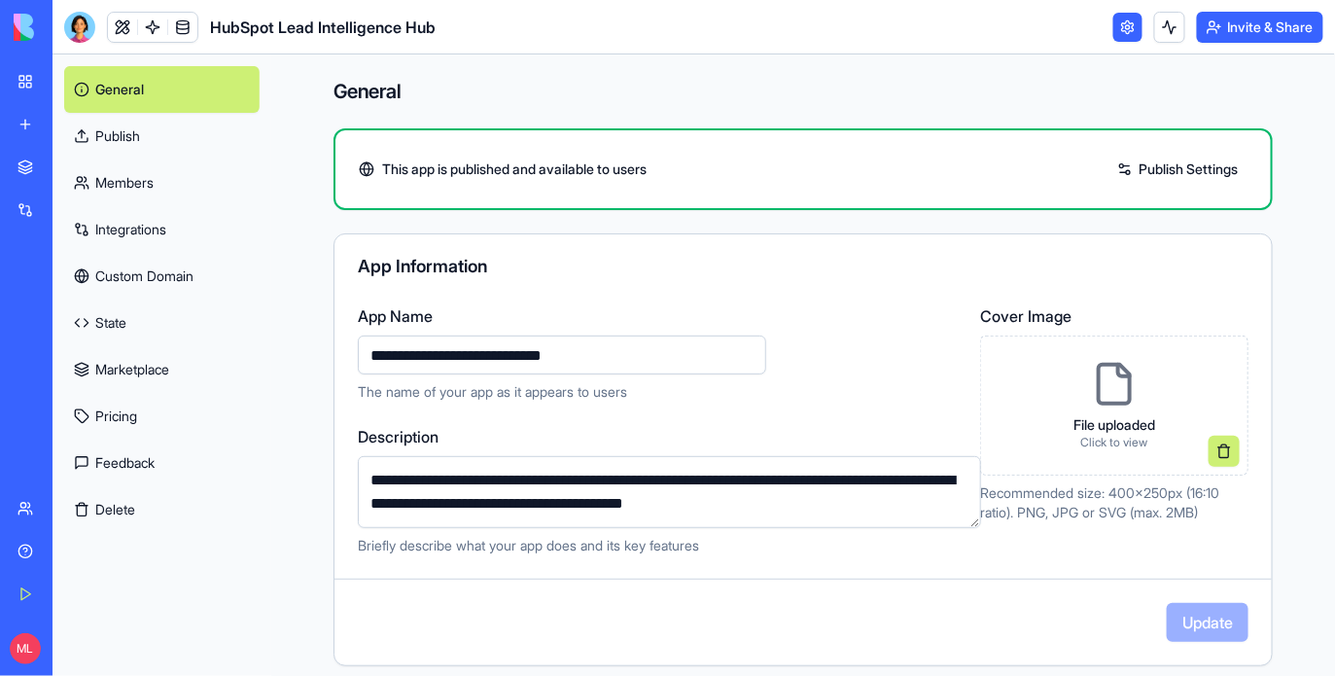
click at [201, 148] on link "Publish" at bounding box center [161, 136] width 195 height 47
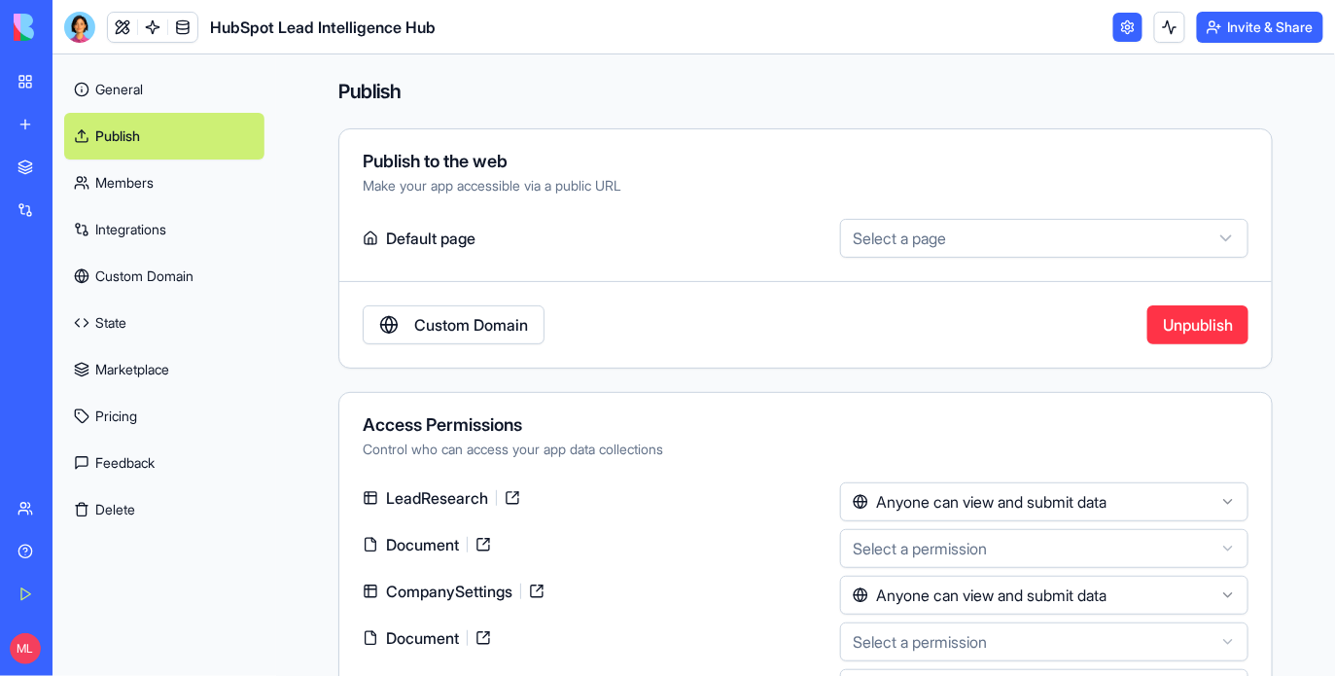
click at [1172, 324] on button "Unpublish" at bounding box center [1197, 324] width 101 height 39
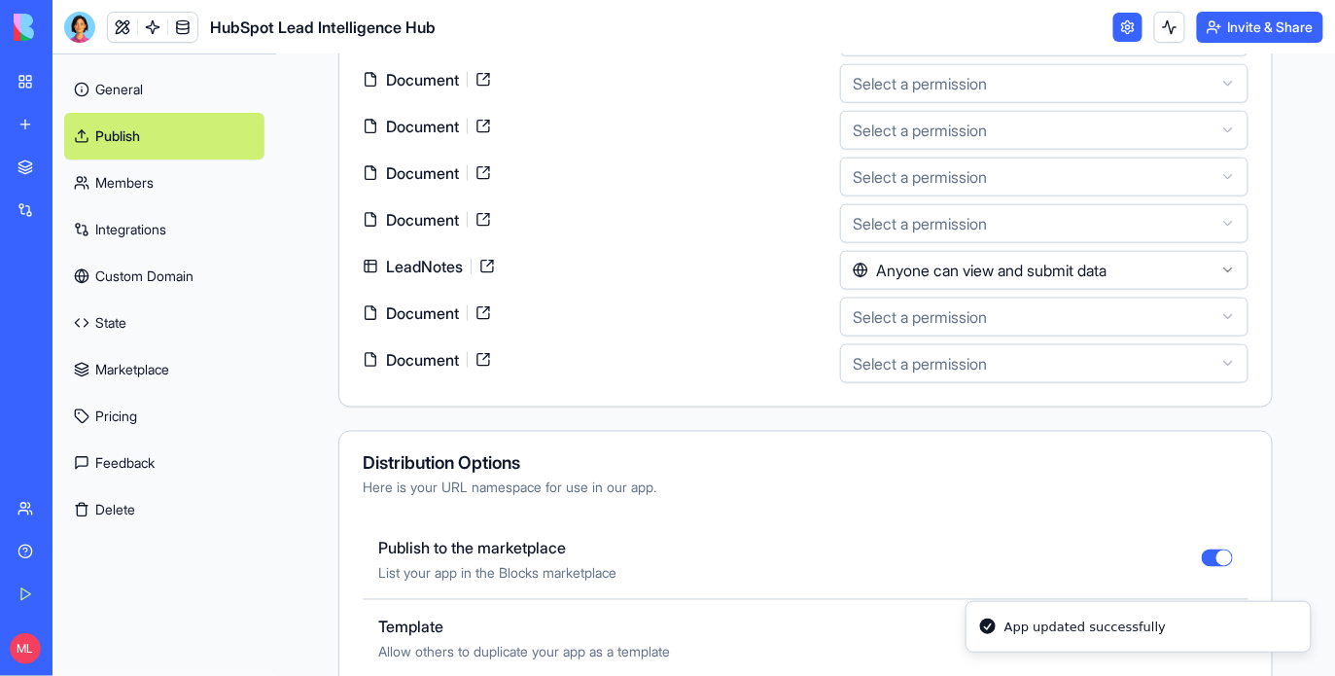
scroll to position [766, 0]
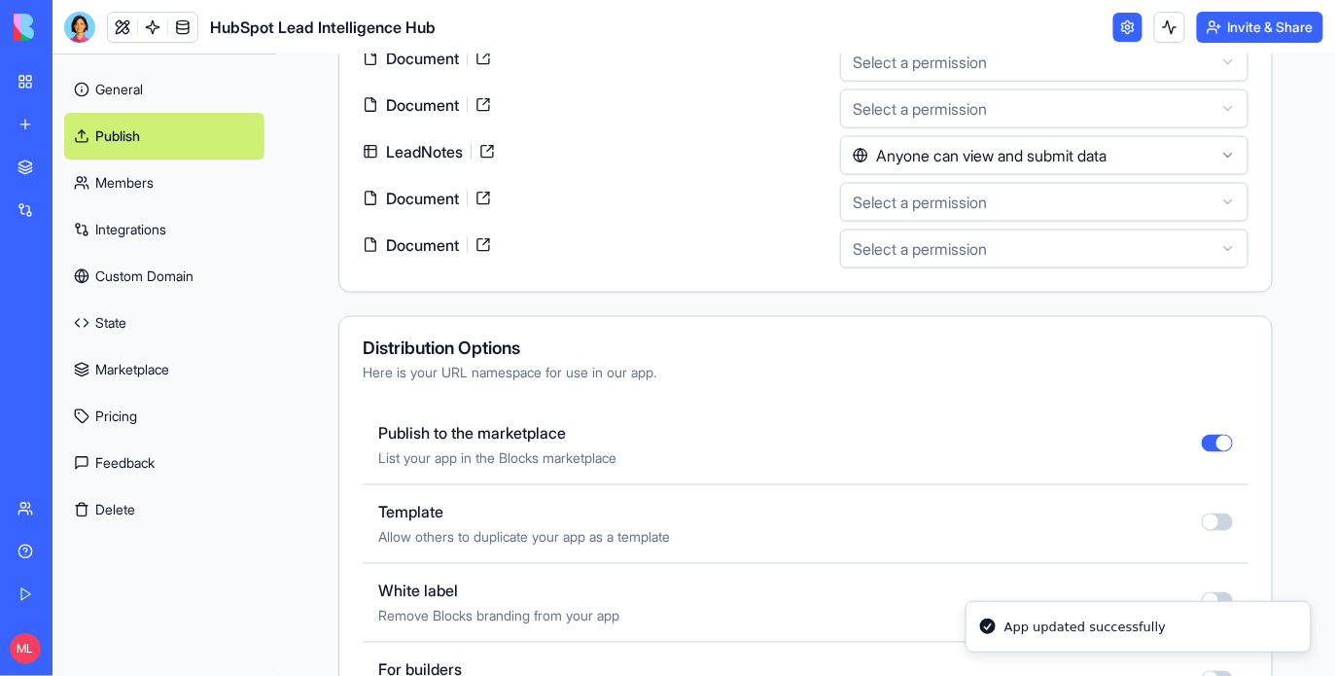
click at [1220, 432] on div "Publish to the marketplace List your app in the Blocks marketplace" at bounding box center [806, 445] width 886 height 79
click at [1220, 446] on button "button" at bounding box center [1216, 442] width 31 height 17
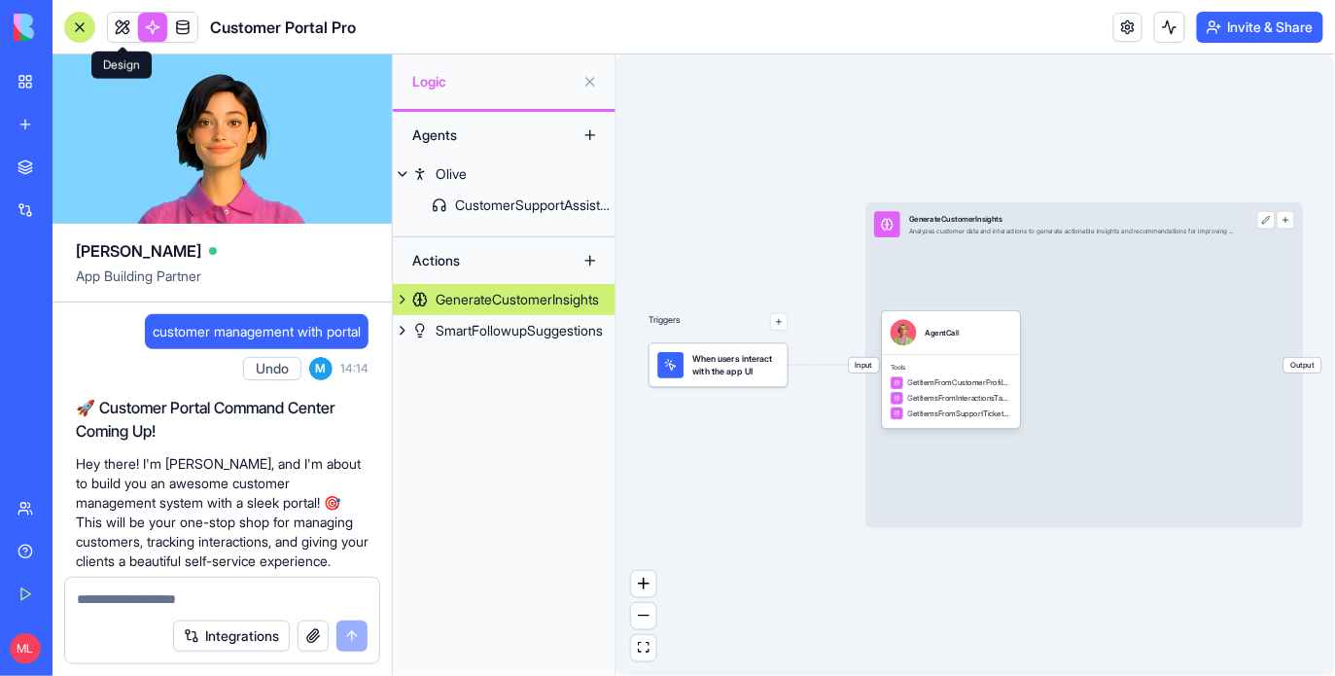
scroll to position [1435, 0]
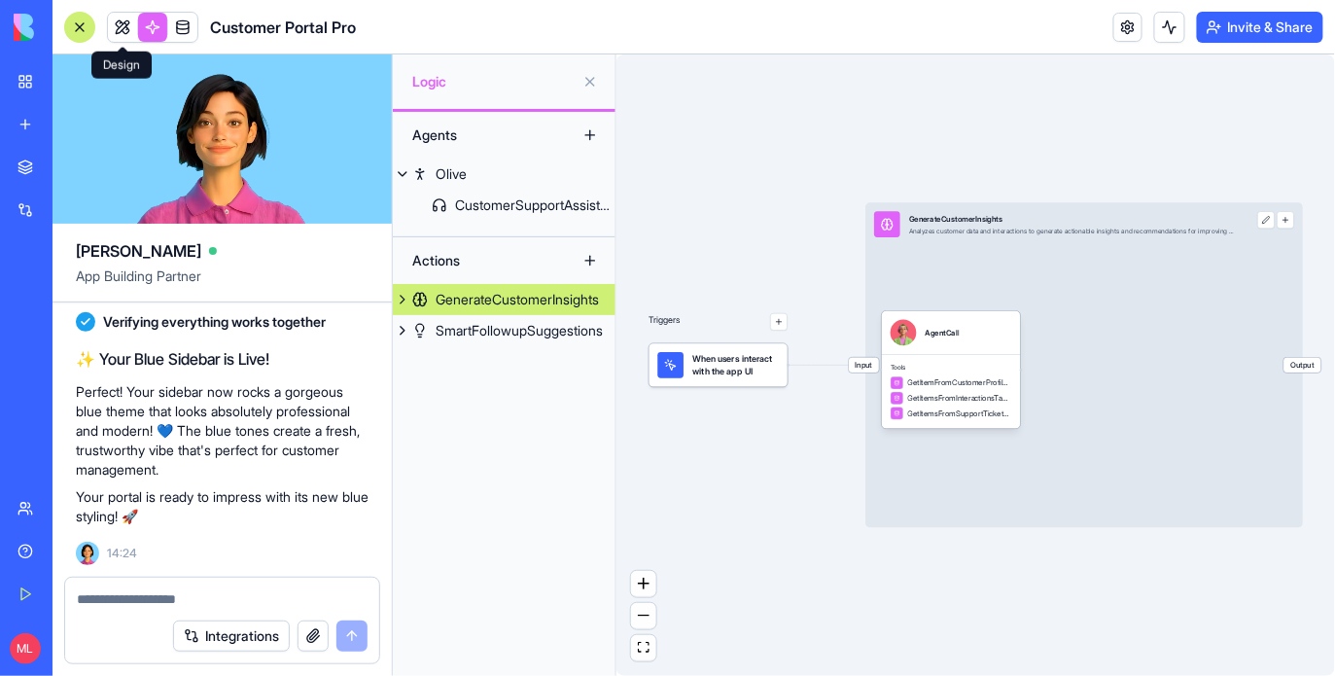
click at [154, 27] on link at bounding box center [152, 27] width 29 height 29
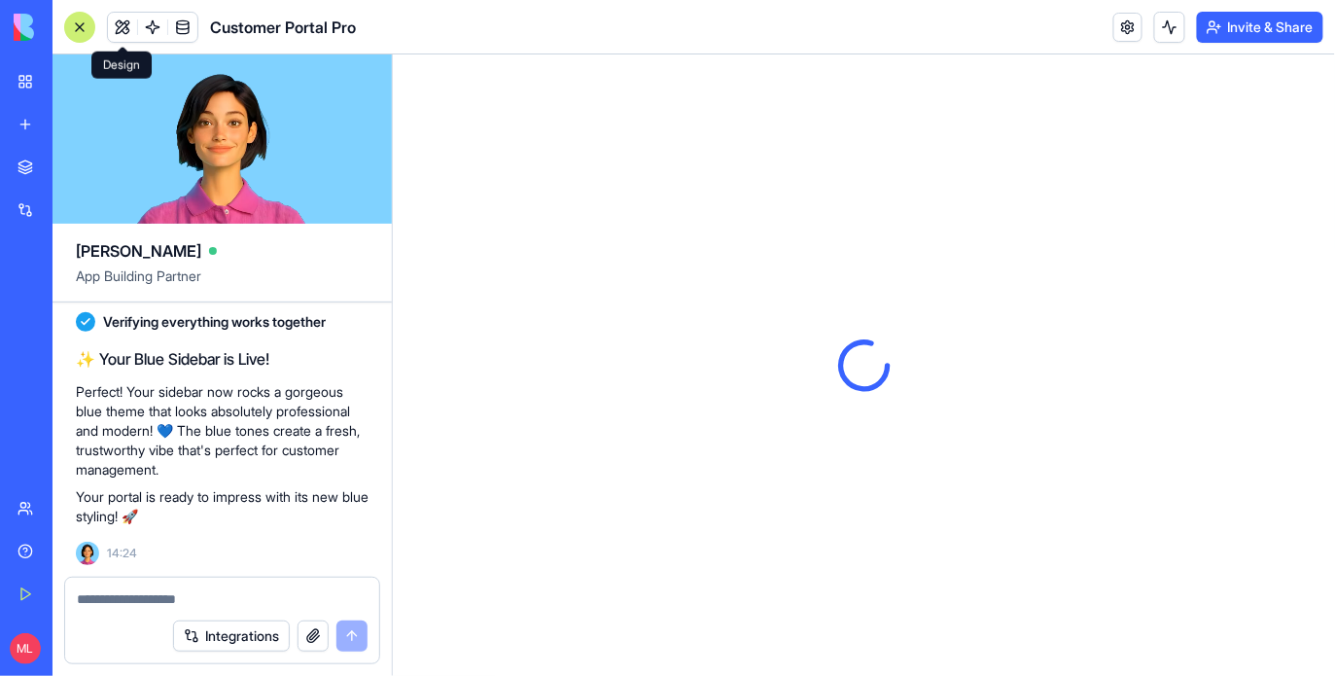
click at [129, 27] on button at bounding box center [122, 27] width 29 height 29
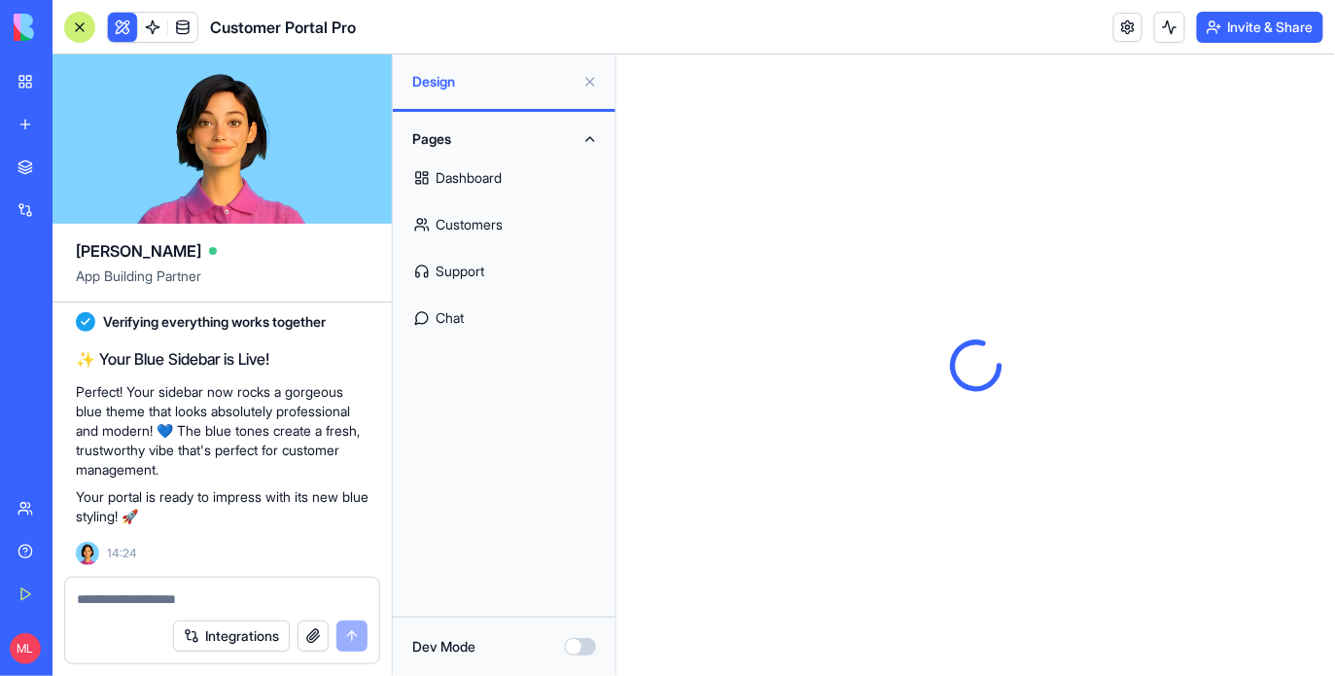
click at [594, 80] on button at bounding box center [589, 81] width 31 height 31
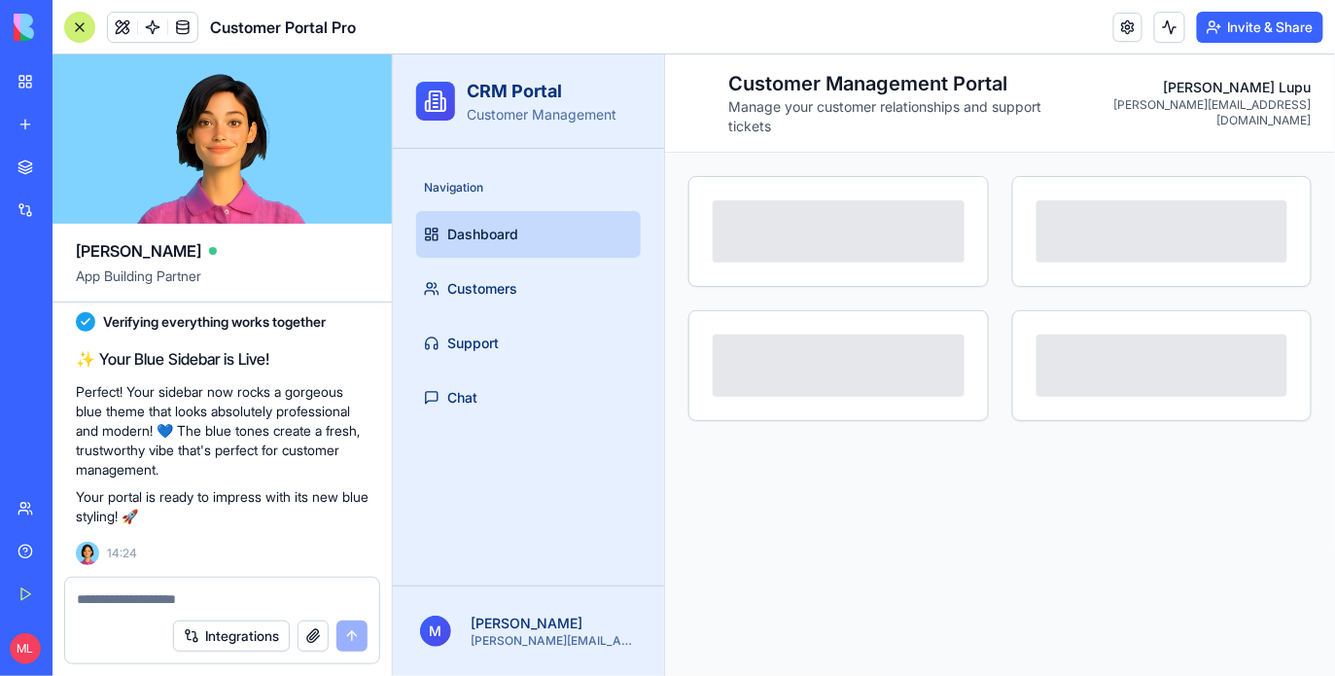
click at [87, 27] on div at bounding box center [79, 27] width 31 height 31
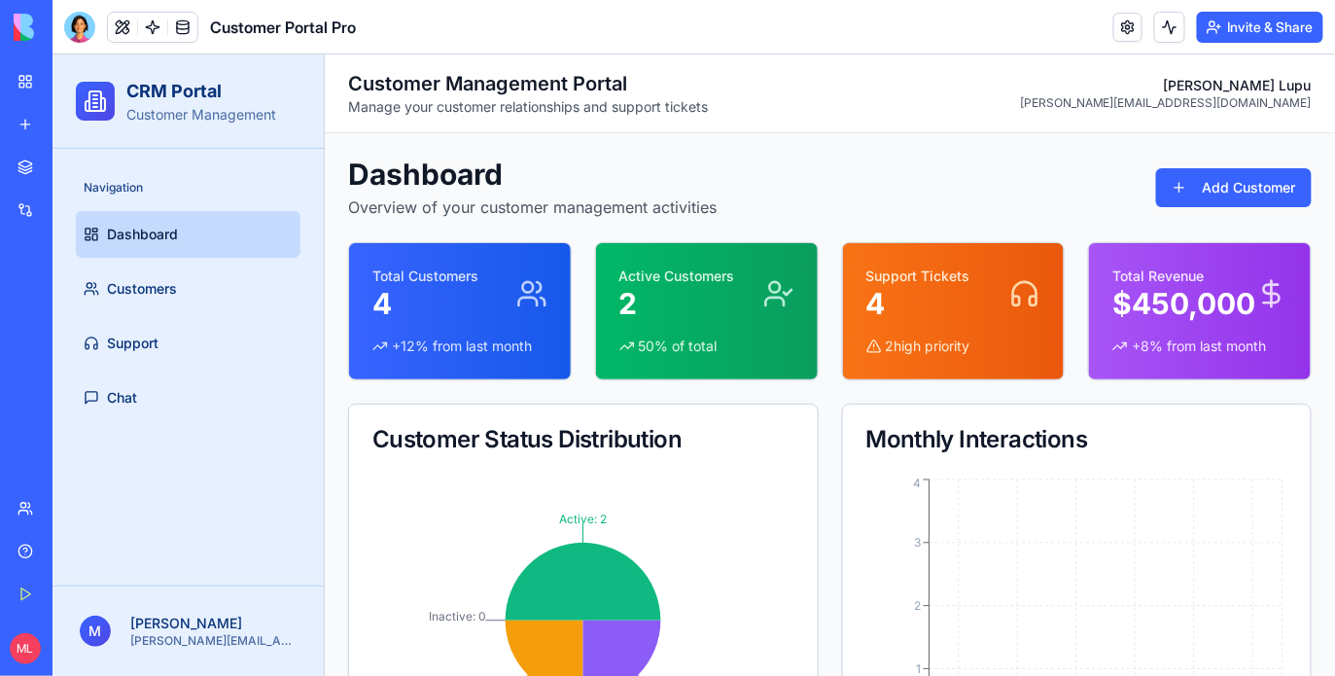
click at [207, 249] on link "Dashboard" at bounding box center [187, 233] width 225 height 47
click at [204, 295] on link "Customers" at bounding box center [187, 287] width 225 height 47
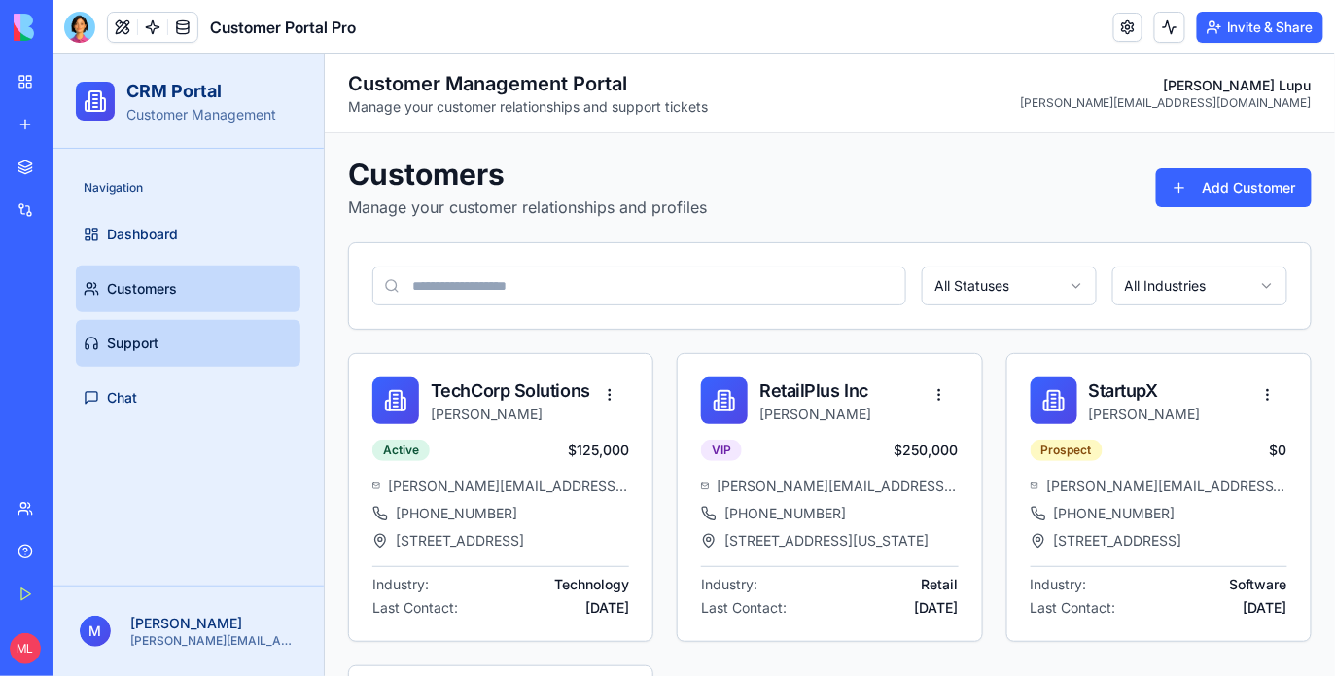
click at [149, 340] on span "Support" at bounding box center [132, 341] width 52 height 19
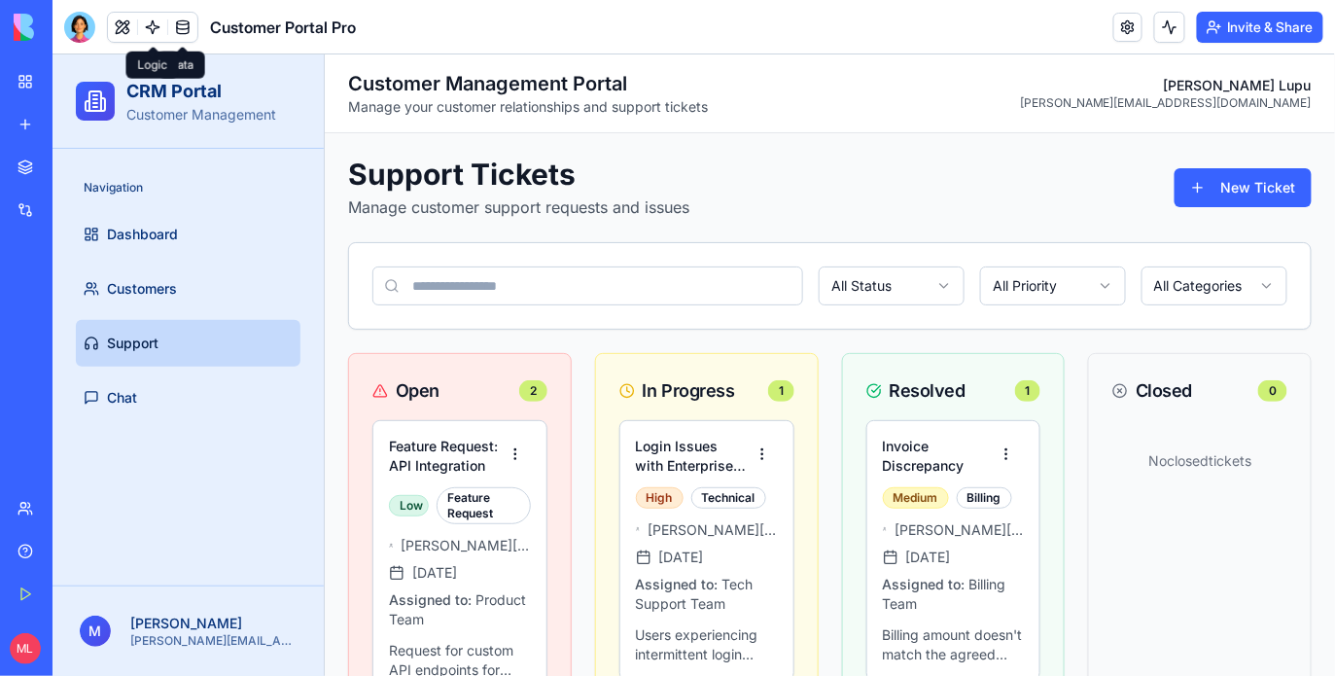
click at [153, 37] on link at bounding box center [152, 27] width 29 height 29
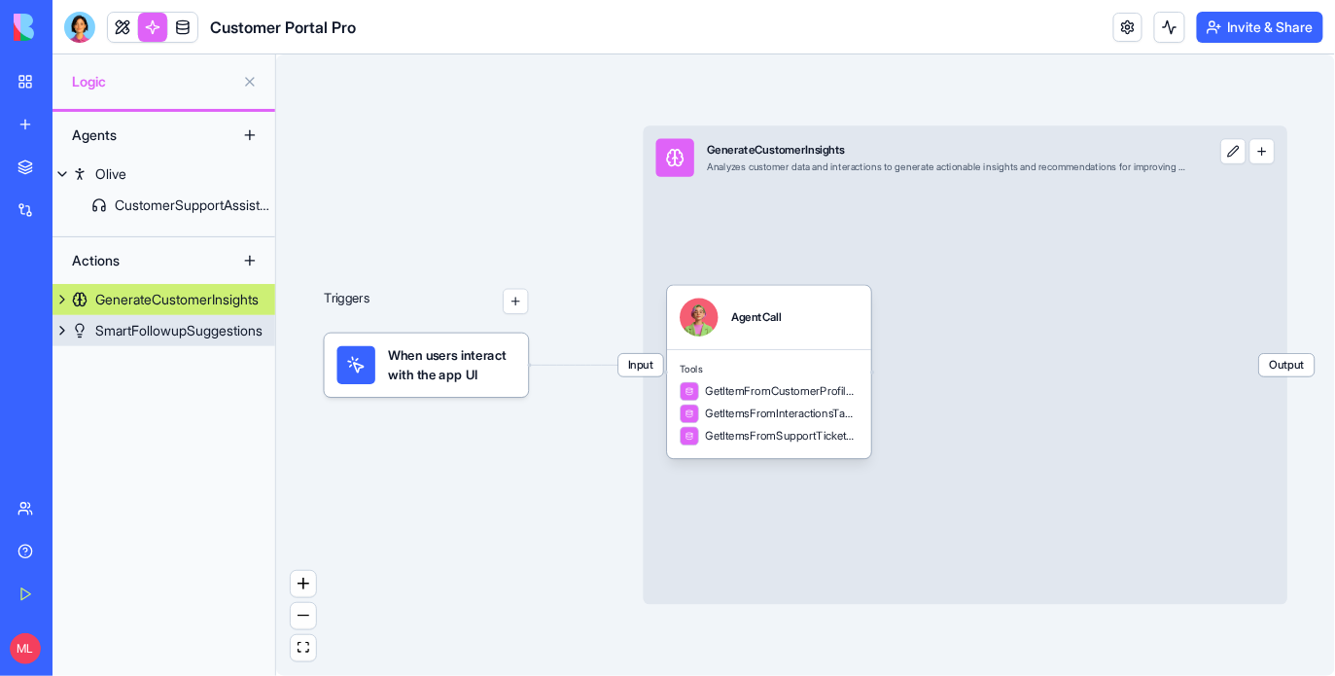
click at [142, 328] on div "SmartFollowupSuggestions" at bounding box center [178, 330] width 167 height 19
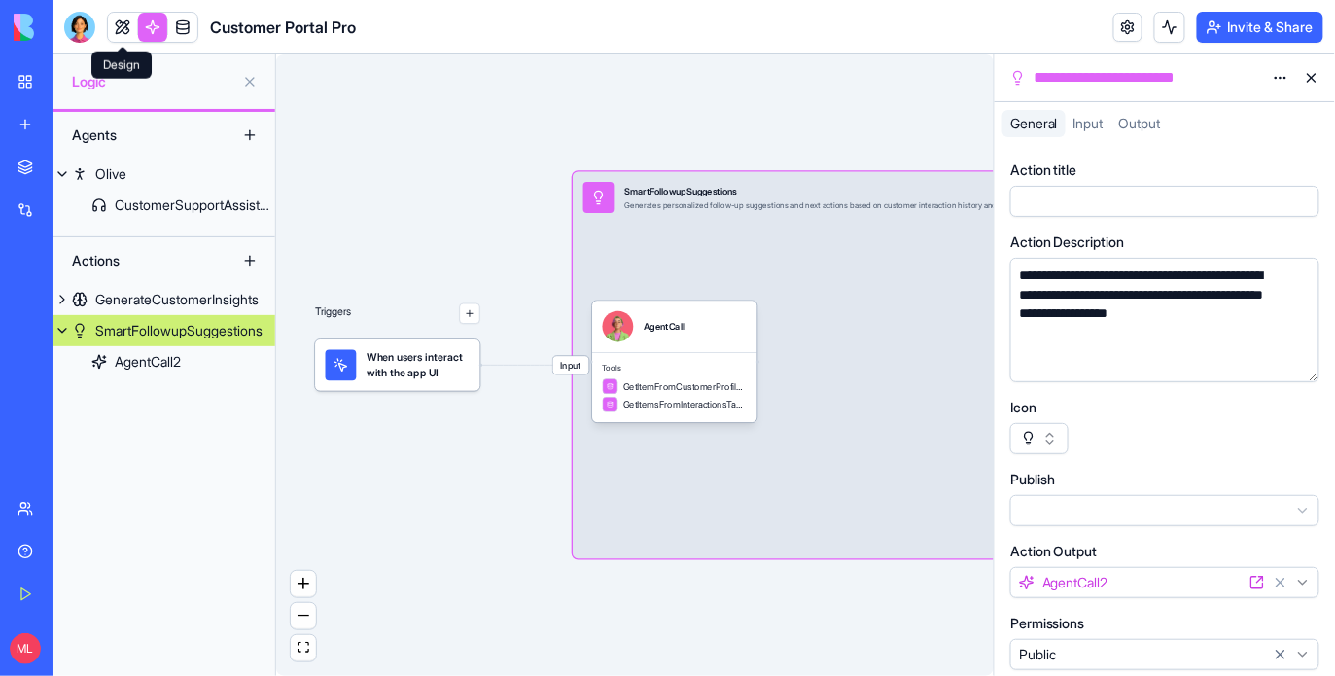
click at [122, 34] on link at bounding box center [122, 27] width 29 height 29
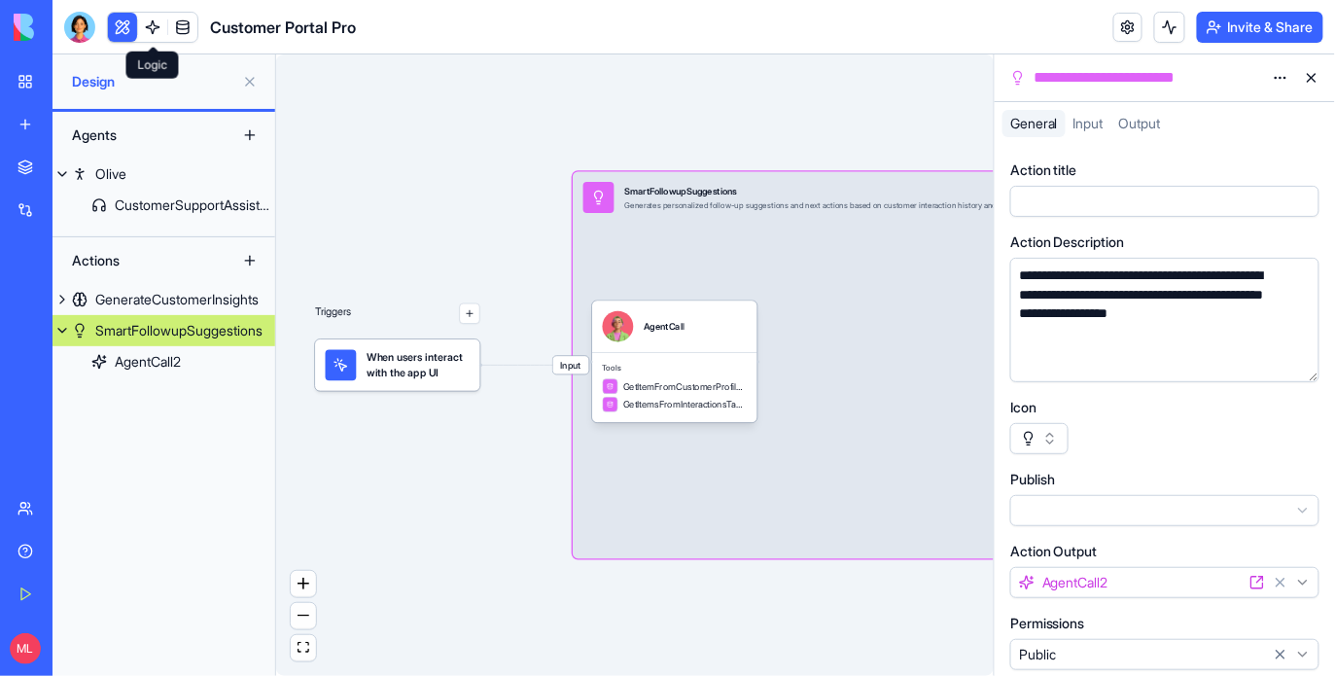
click at [122, 34] on button at bounding box center [122, 27] width 29 height 29
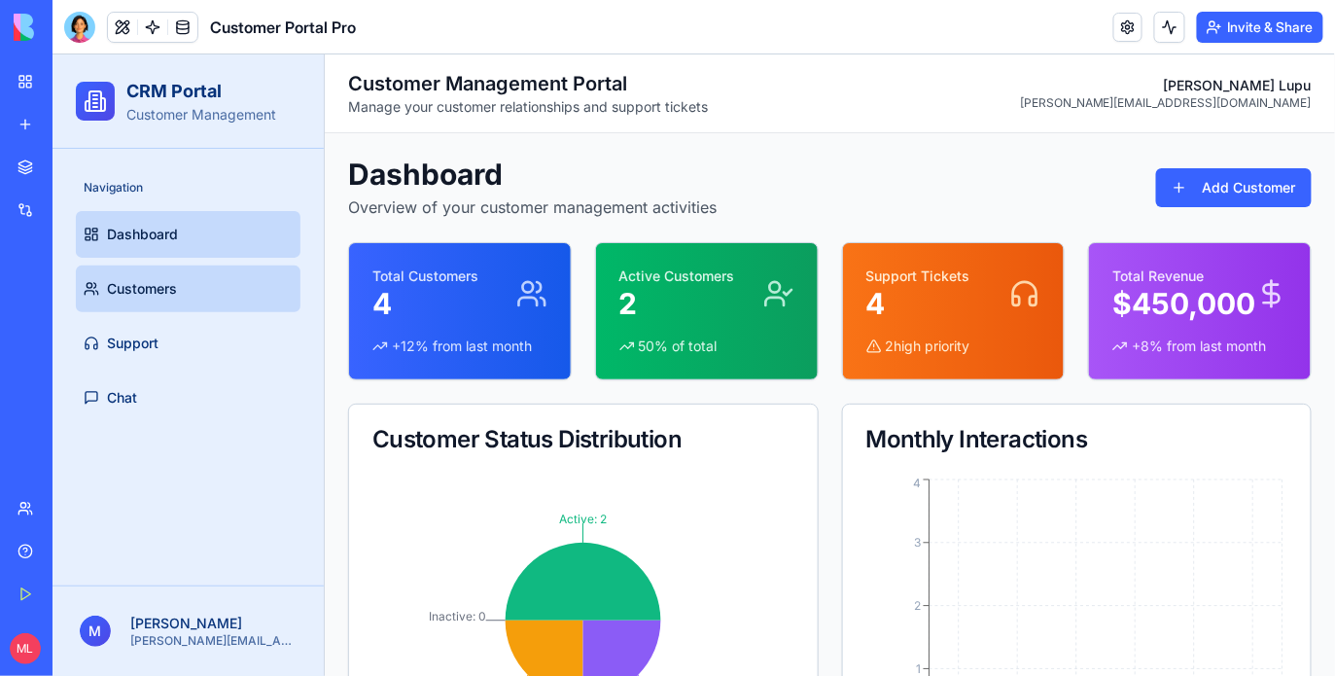
click at [176, 292] on span "Customers" at bounding box center [141, 287] width 70 height 19
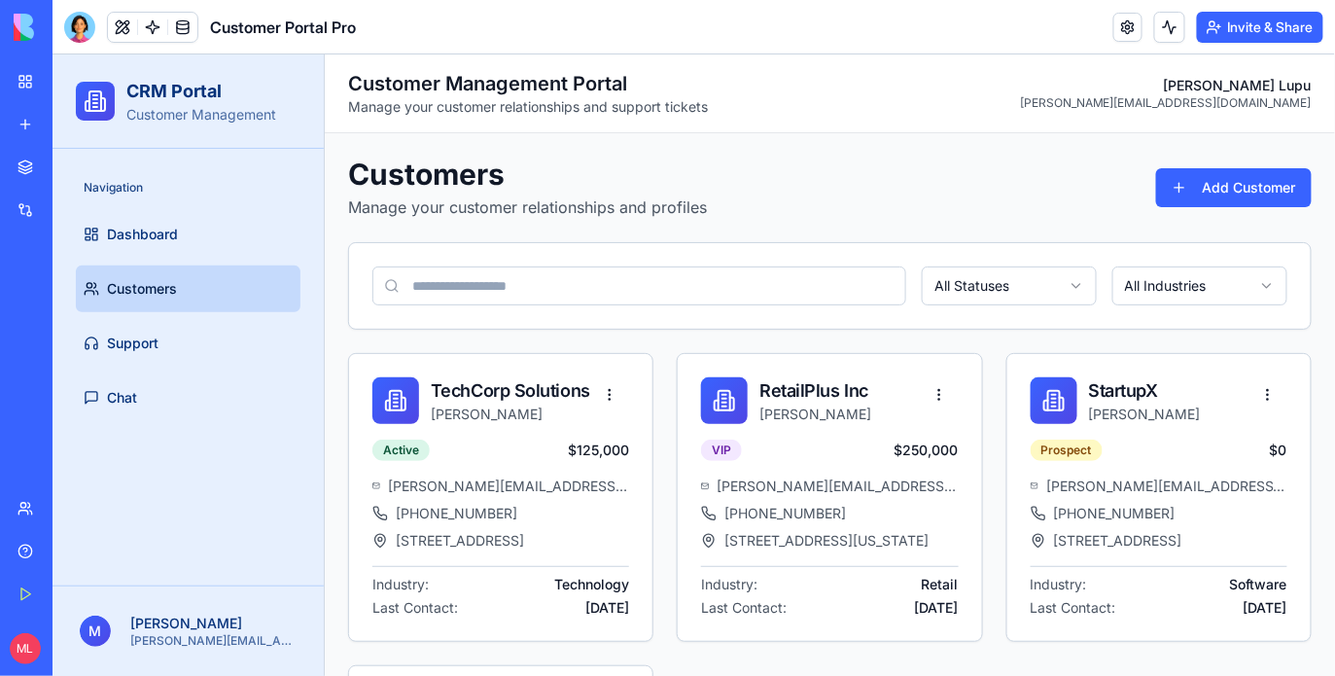
click at [176, 368] on ul "Dashboard Customers Support Chat" at bounding box center [187, 315] width 225 height 210
click at [176, 340] on link "Support" at bounding box center [187, 342] width 225 height 47
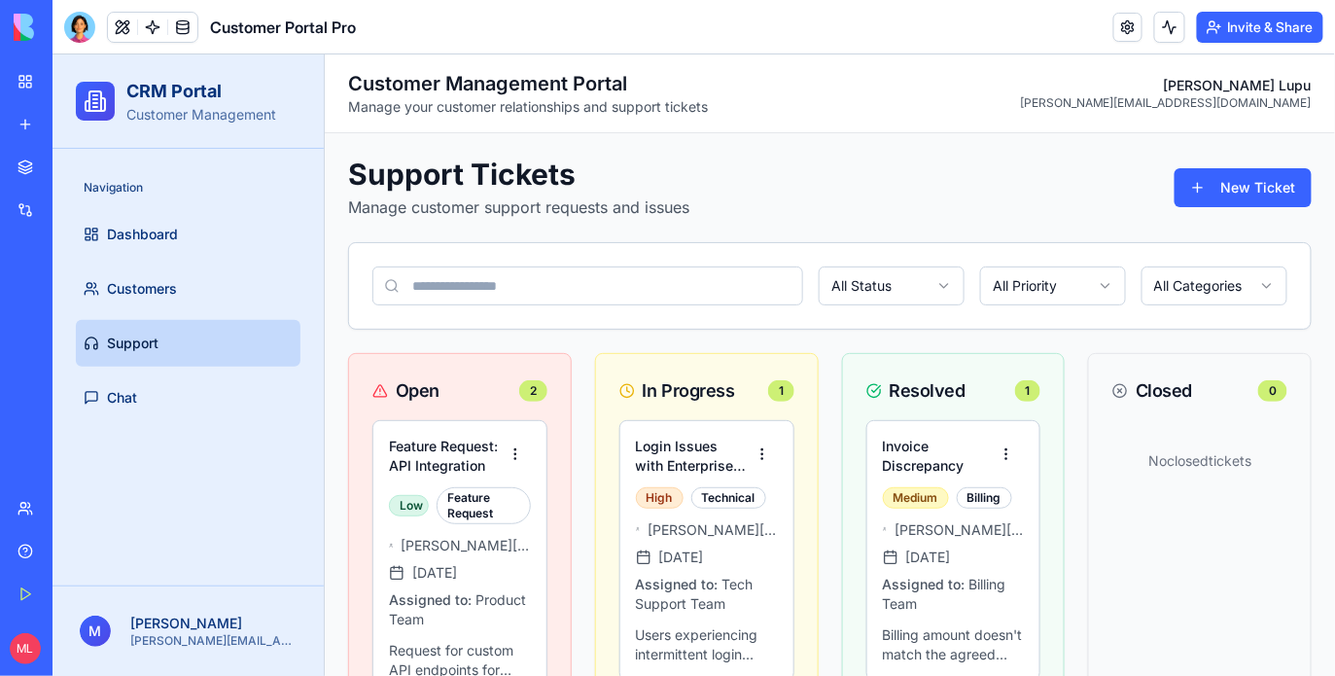
click at [1211, 208] on div "Support Tickets Manage customer support requests and issues New Ticket" at bounding box center [828, 187] width 963 height 62
click at [1212, 198] on button "New Ticket" at bounding box center [1241, 186] width 137 height 39
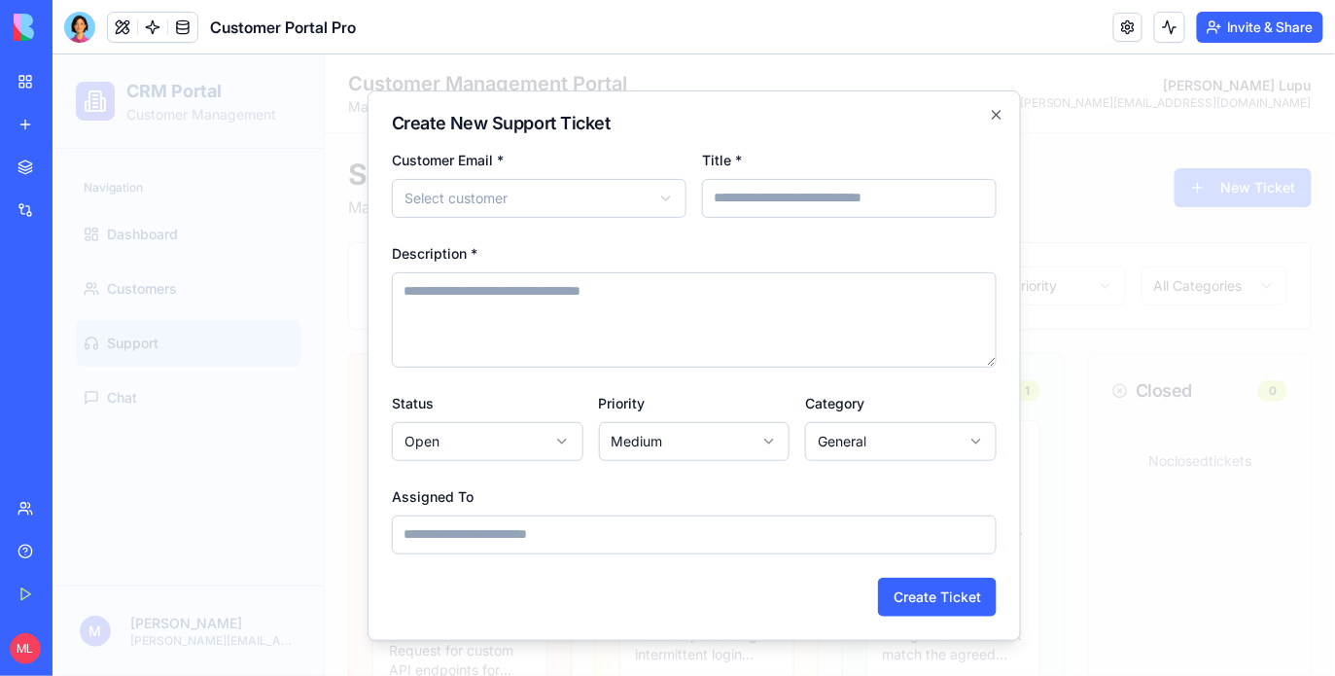
click at [1060, 498] on div at bounding box center [693, 363] width 1282 height 621
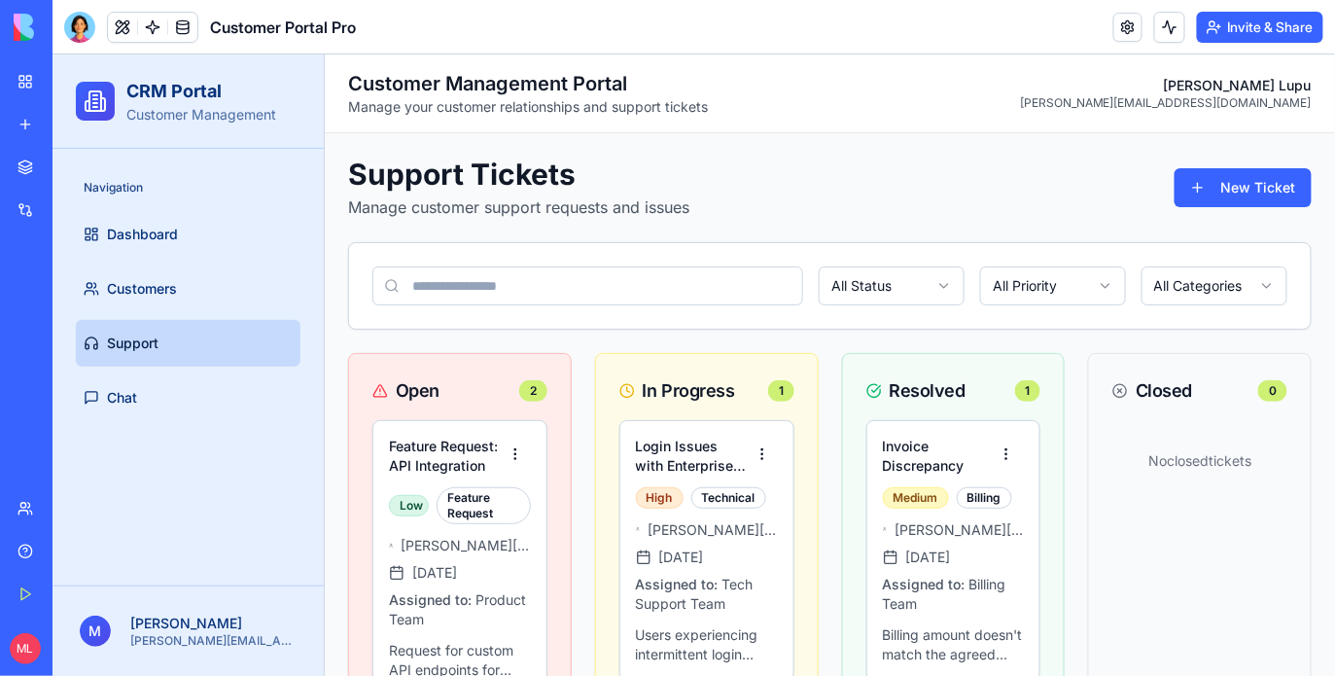
click at [82, 18] on div at bounding box center [79, 27] width 31 height 31
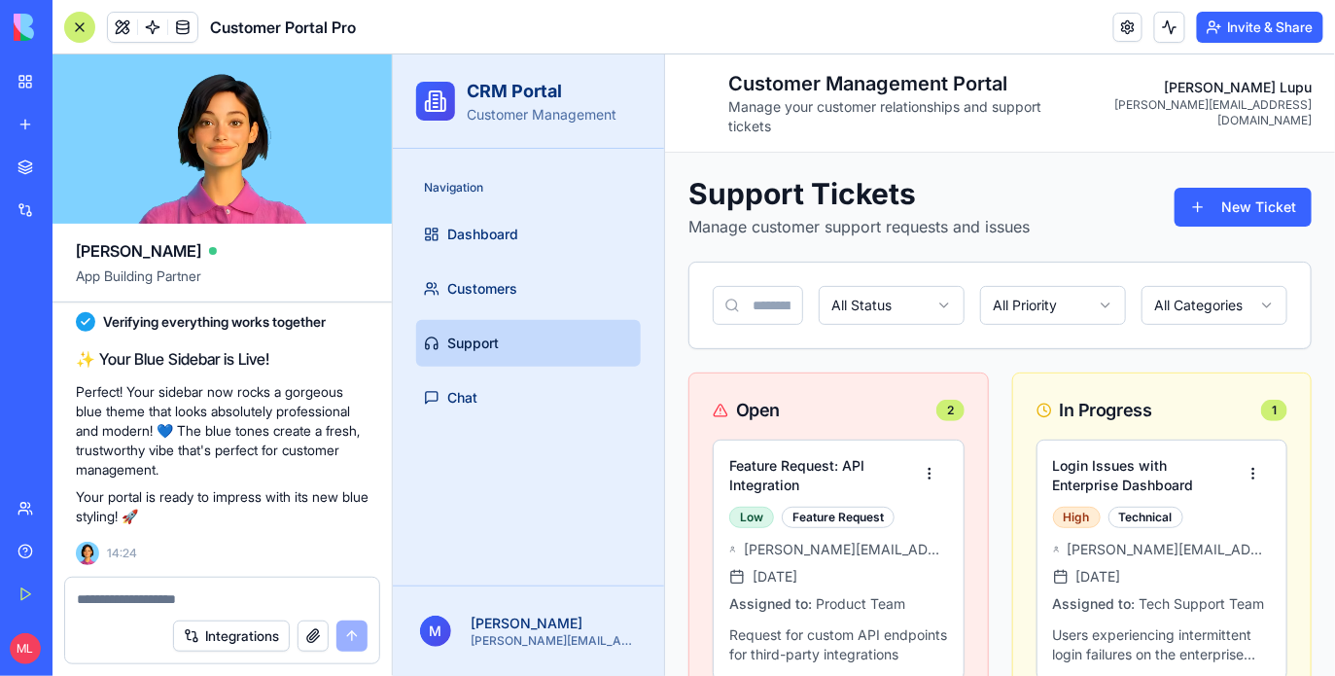
click at [130, 597] on textarea at bounding box center [222, 598] width 291 height 19
type textarea "**********"
drag, startPoint x: 85, startPoint y: 20, endPoint x: 220, endPoint y: 195, distance: 221.1
click at [85, 20] on div at bounding box center [79, 27] width 31 height 31
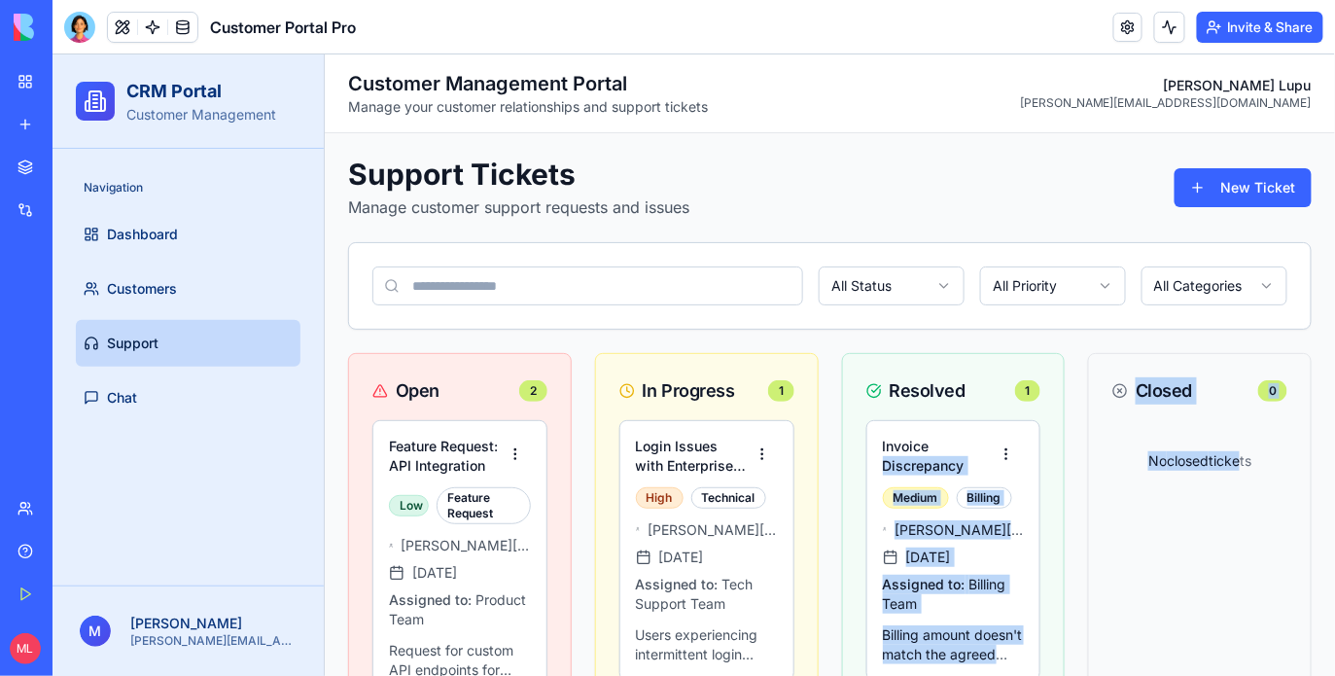
drag, startPoint x: 952, startPoint y: 447, endPoint x: 1238, endPoint y: 453, distance: 286.8
click at [1238, 453] on div "Open 2 Feature Request: API Integration Low Feature Request mike.davis@startupx…" at bounding box center [828, 673] width 963 height 643
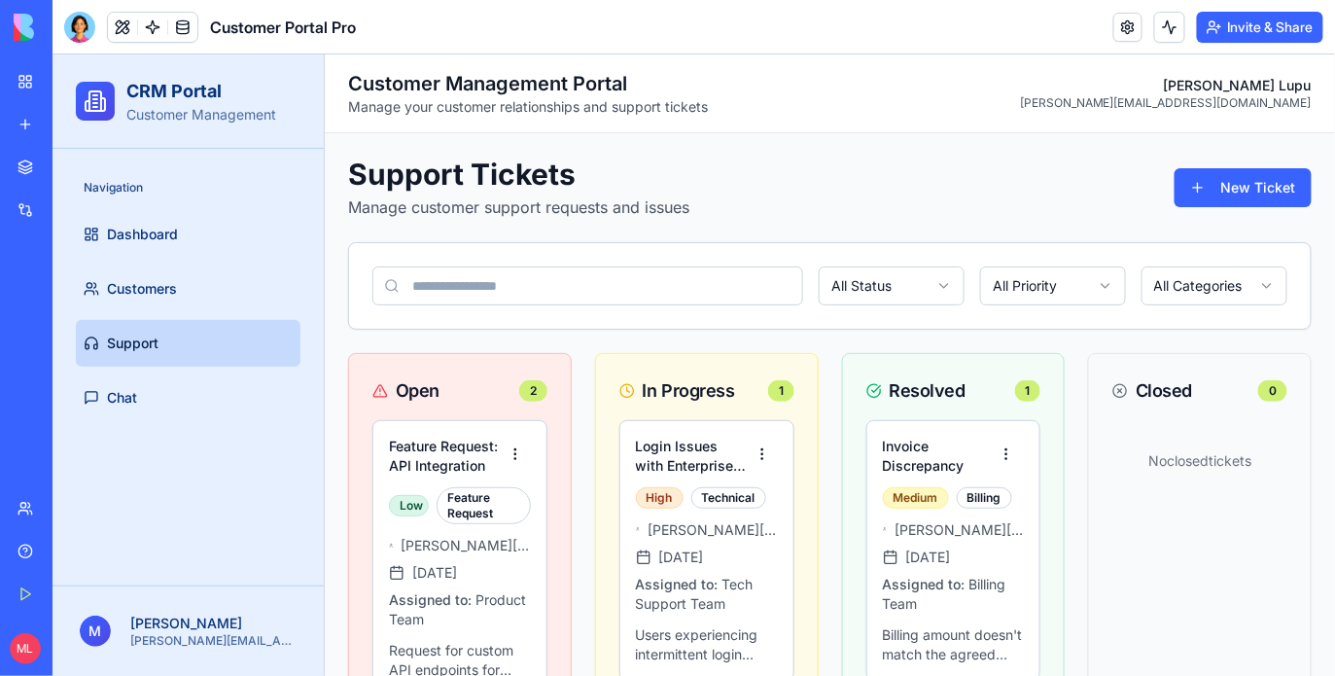
click at [1152, 514] on div "No closed tickets" at bounding box center [1199, 471] width 222 height 105
click at [1004, 446] on html "CRM Portal Customer Management Navigation Dashboard Customers Support Chat M Mi…" at bounding box center [693, 535] width 1282 height 965
click at [952, 446] on h4 "Invoice Discrepancy" at bounding box center [935, 454] width 106 height 39
click at [968, 466] on h4 "Invoice Discrepancy" at bounding box center [935, 454] width 106 height 39
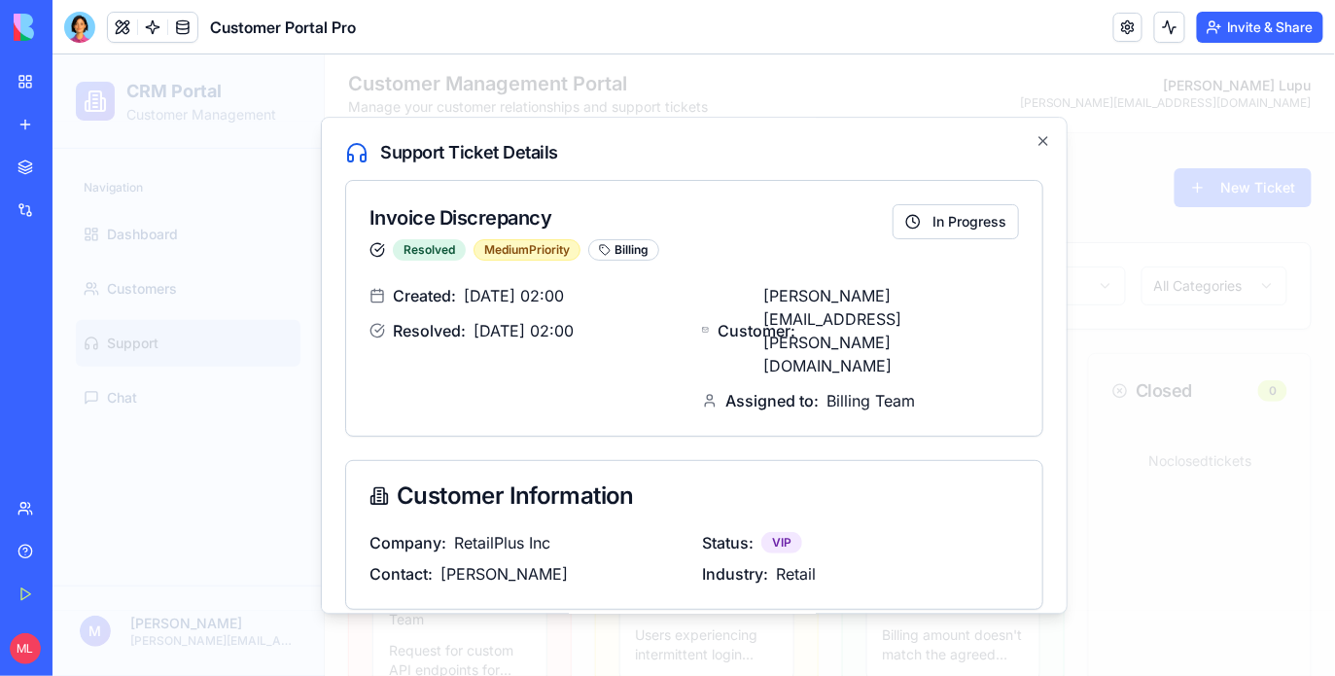
scroll to position [262, 0]
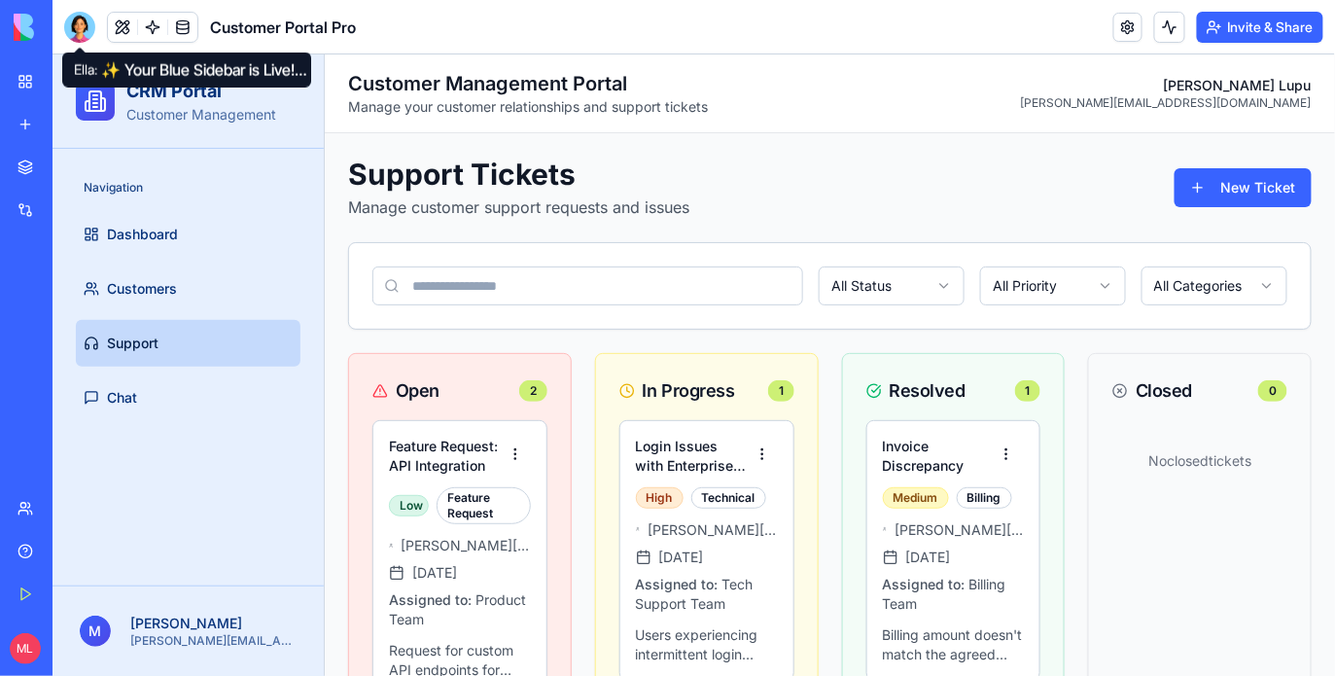
click at [76, 31] on div at bounding box center [79, 27] width 31 height 31
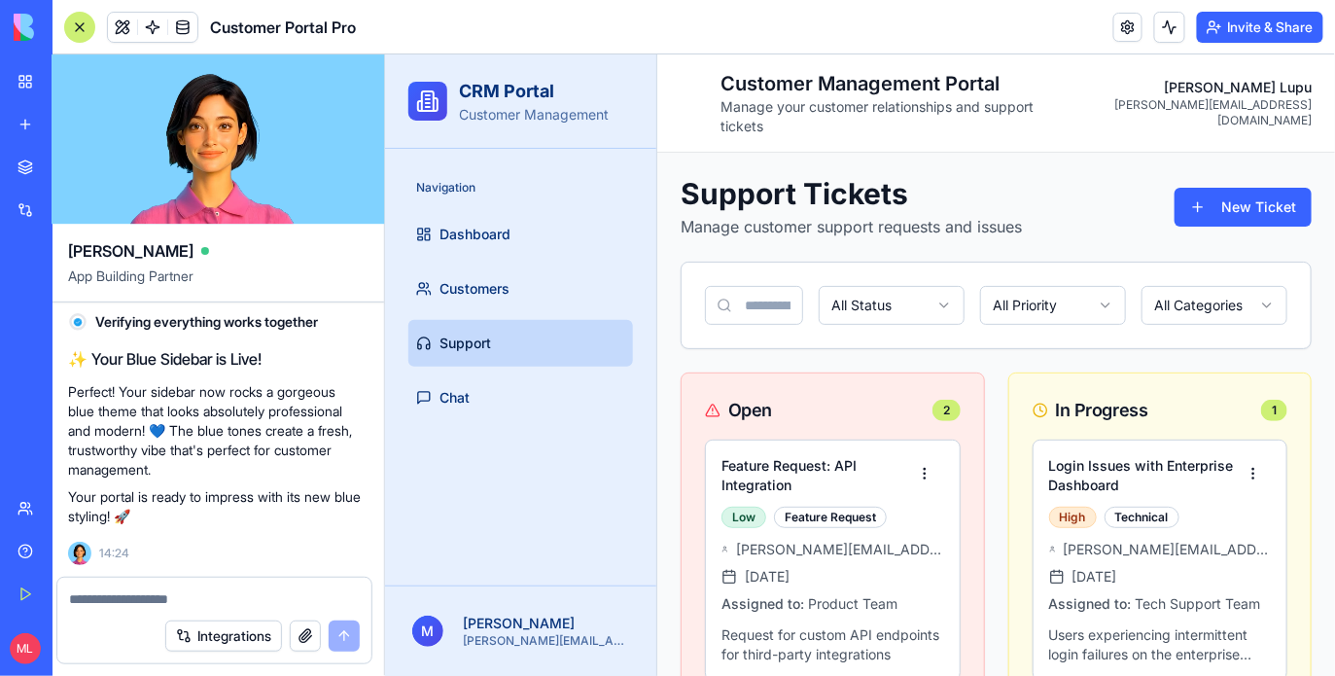
scroll to position [0, 0]
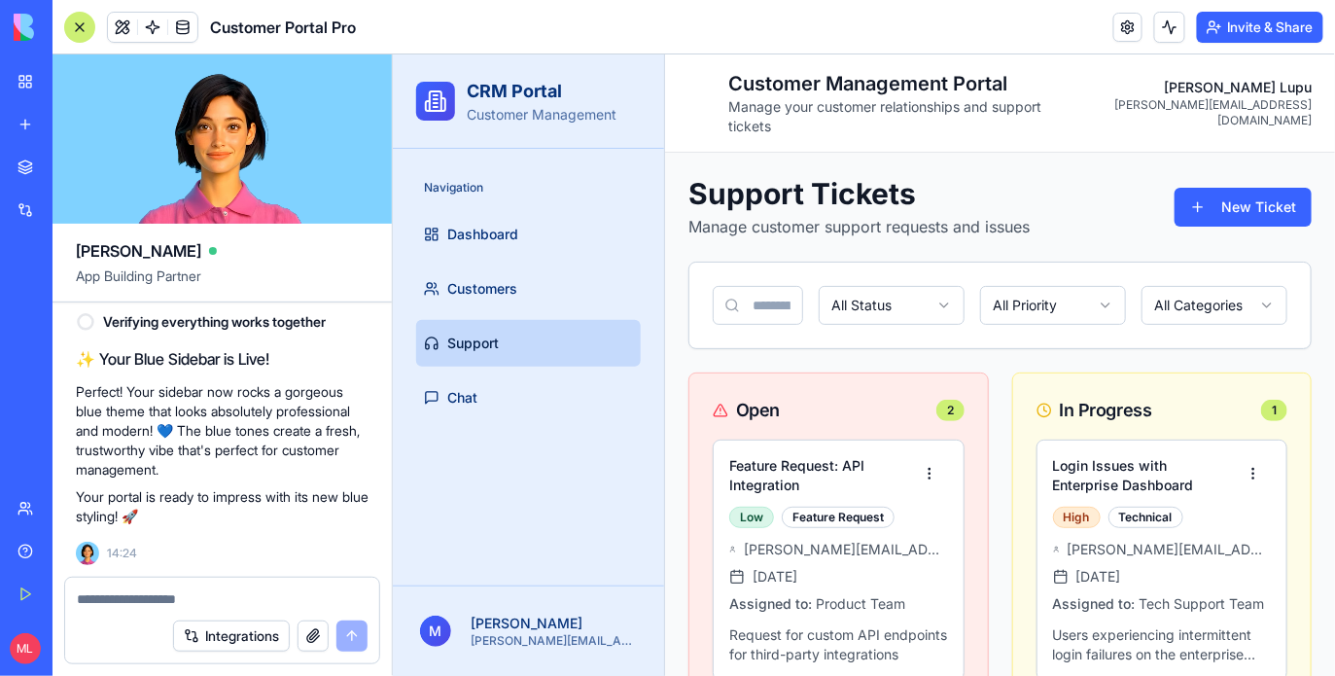
click at [196, 604] on textarea at bounding box center [222, 598] width 291 height 19
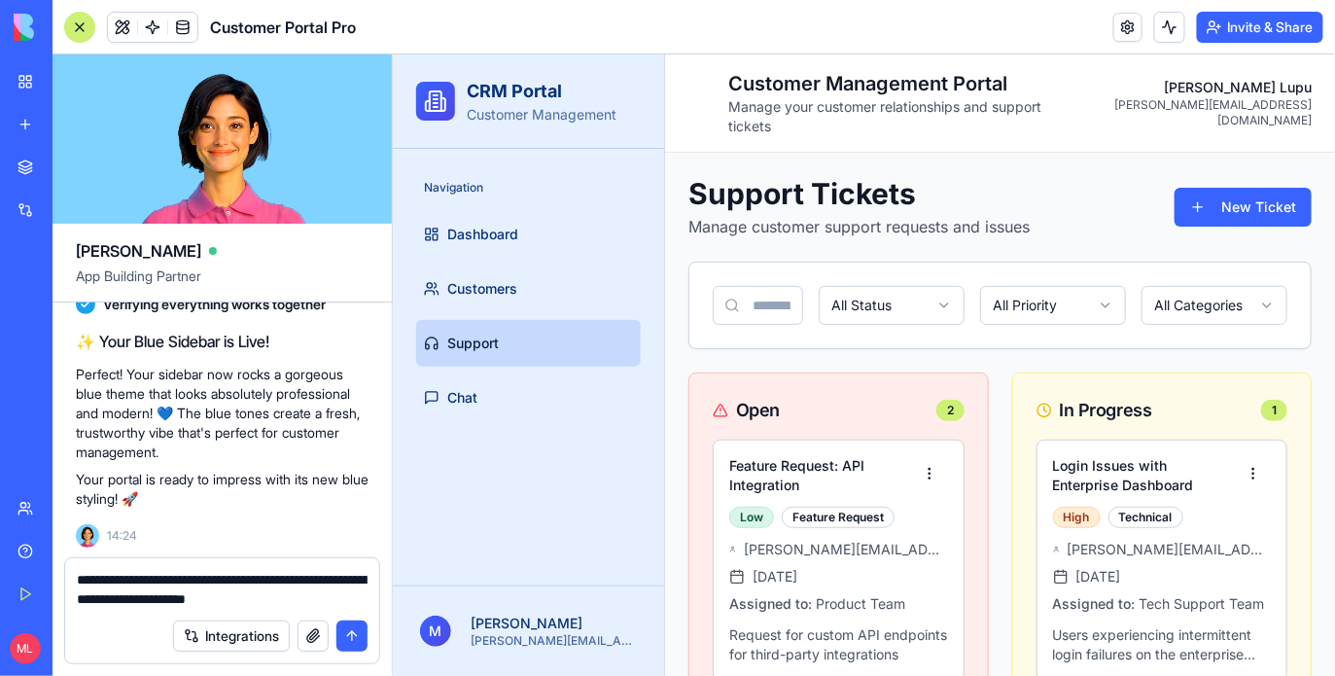
type textarea "**********"
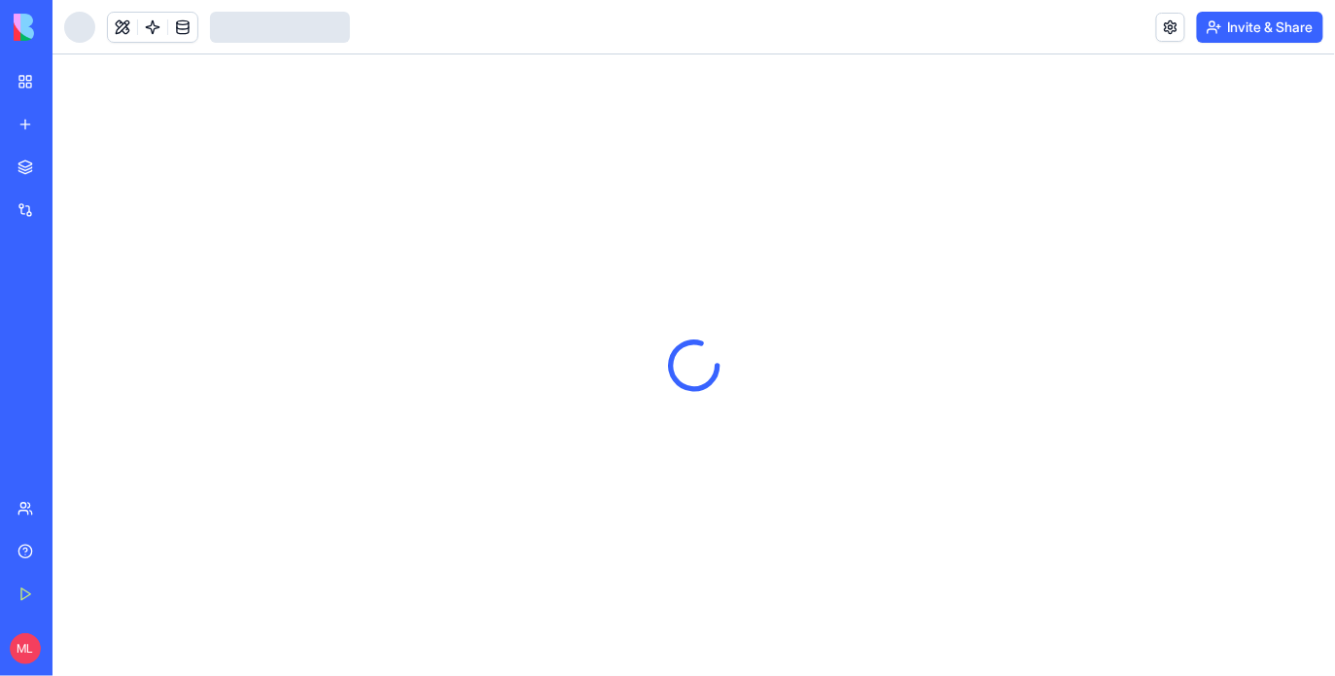
click at [75, 27] on div at bounding box center [79, 27] width 31 height 31
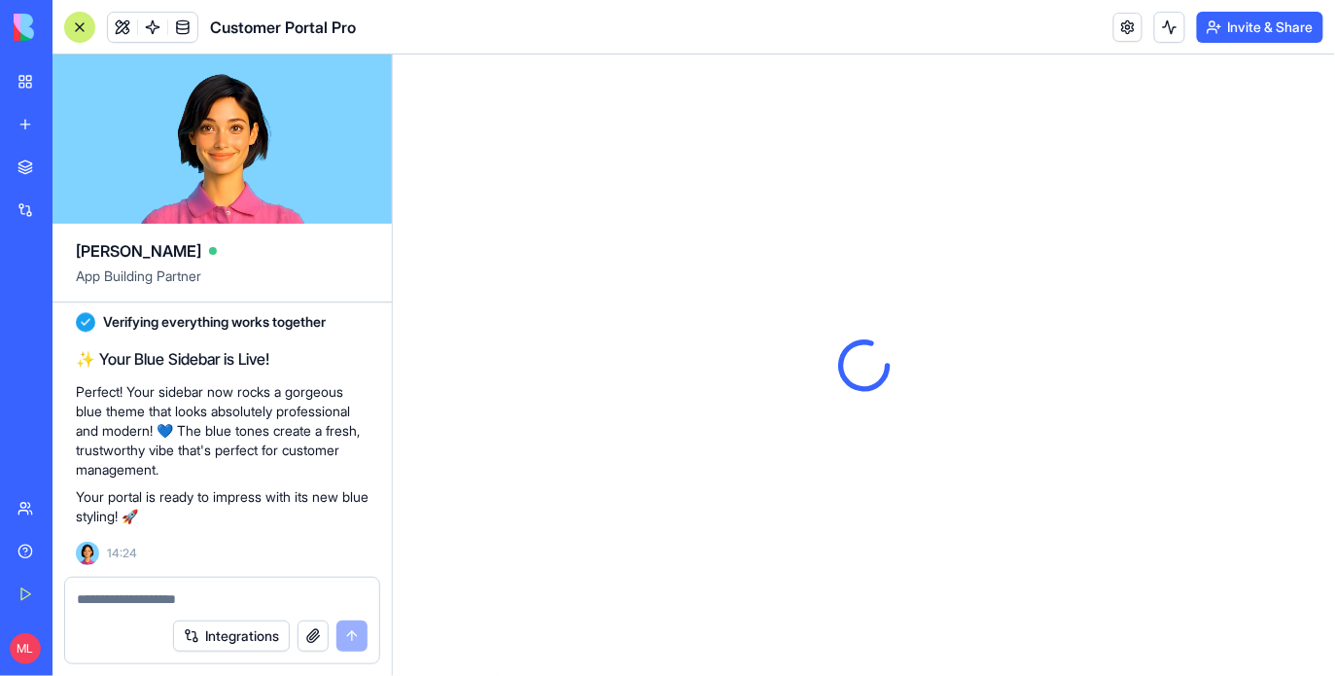
click at [173, 596] on textarea at bounding box center [222, 598] width 291 height 19
type textarea "**********"
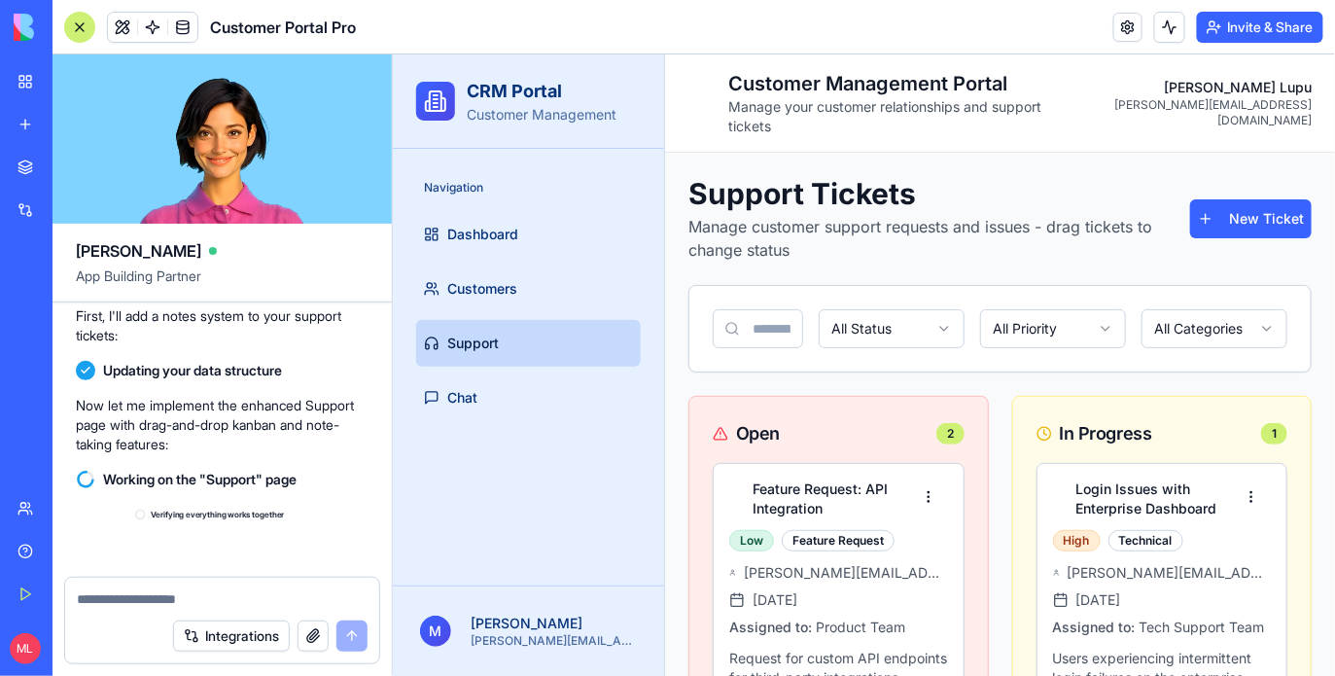
scroll to position [2181, 0]
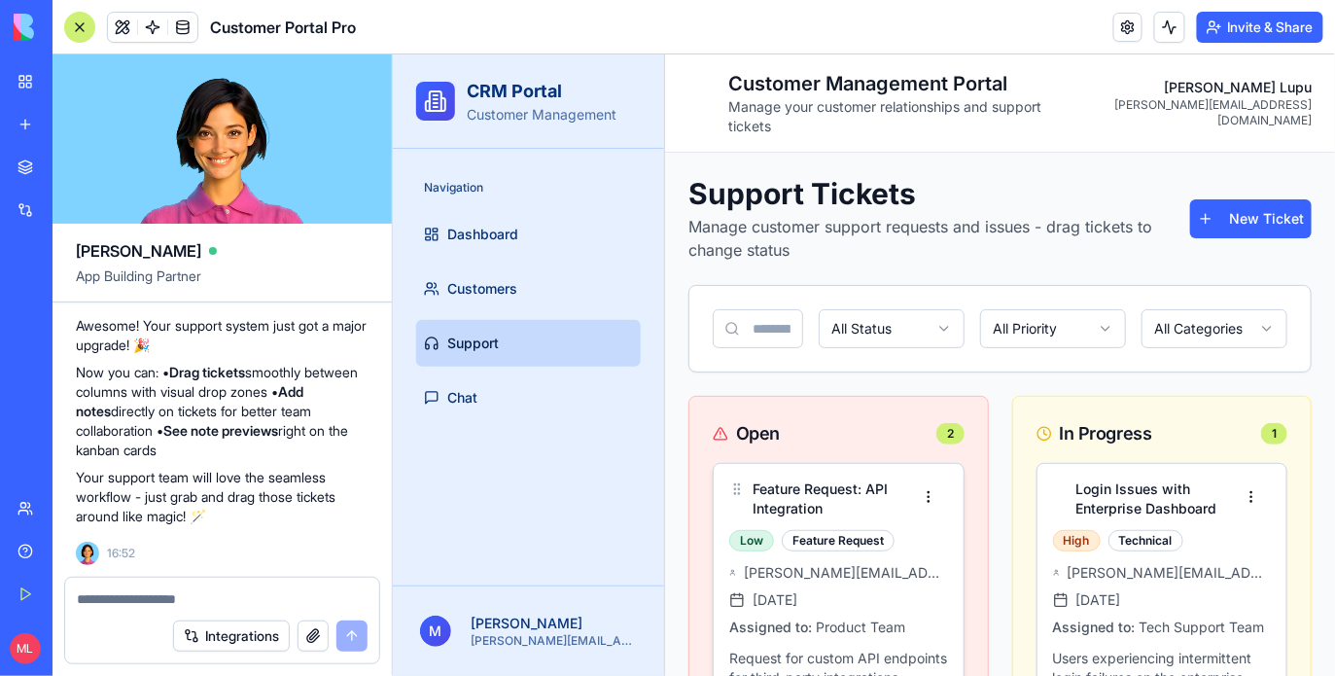
click at [854, 490] on h4 "Feature Request: API Integration" at bounding box center [829, 497] width 156 height 39
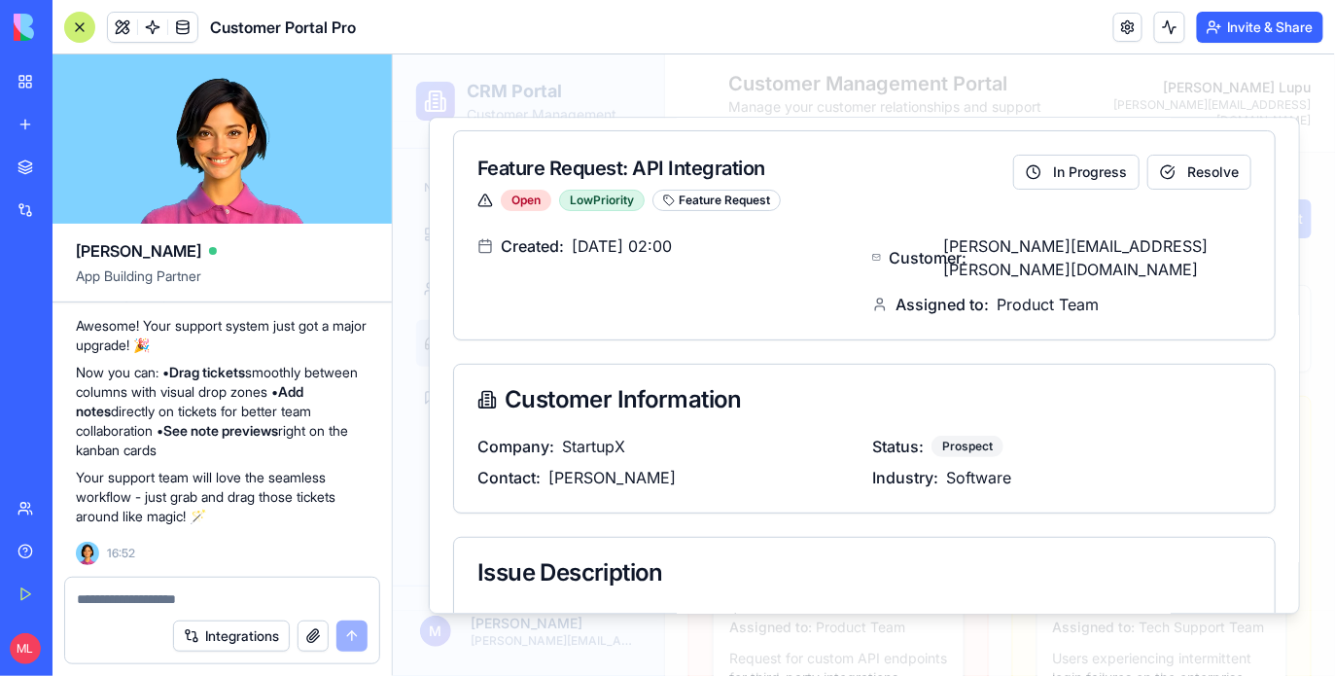
scroll to position [336, 0]
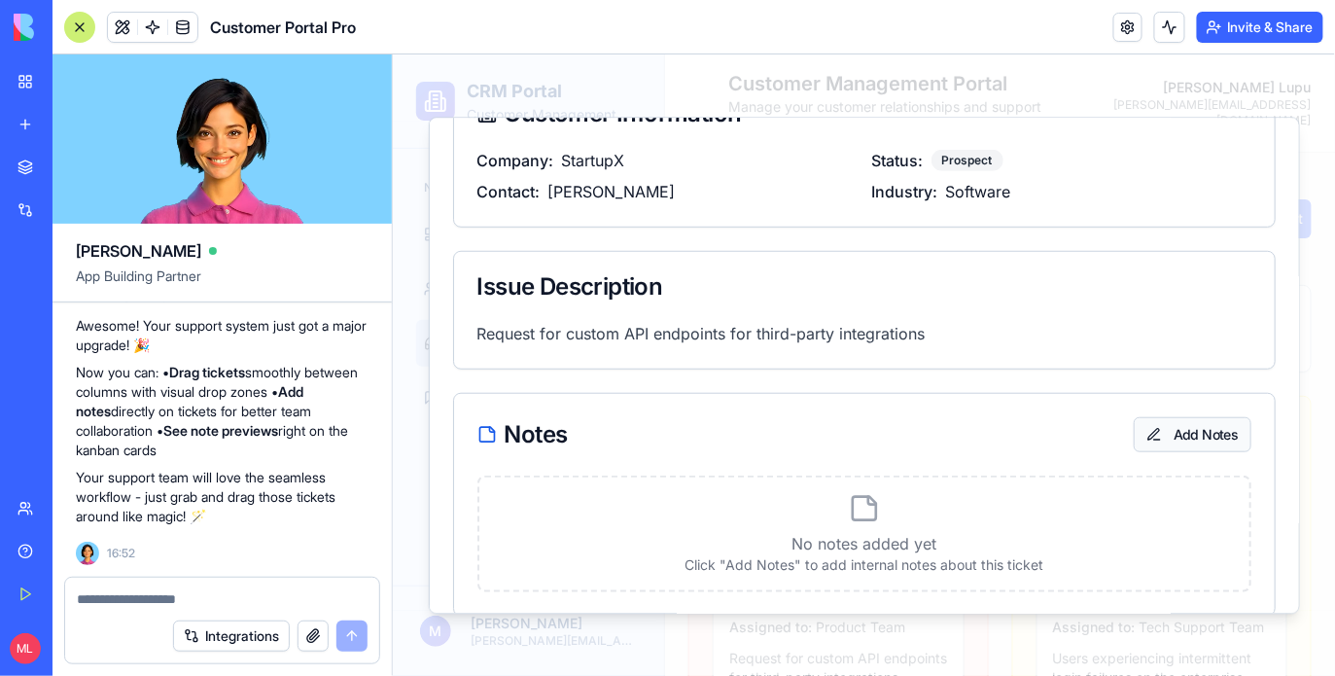
click at [1163, 416] on button "Add Notes" at bounding box center [1191, 432] width 118 height 35
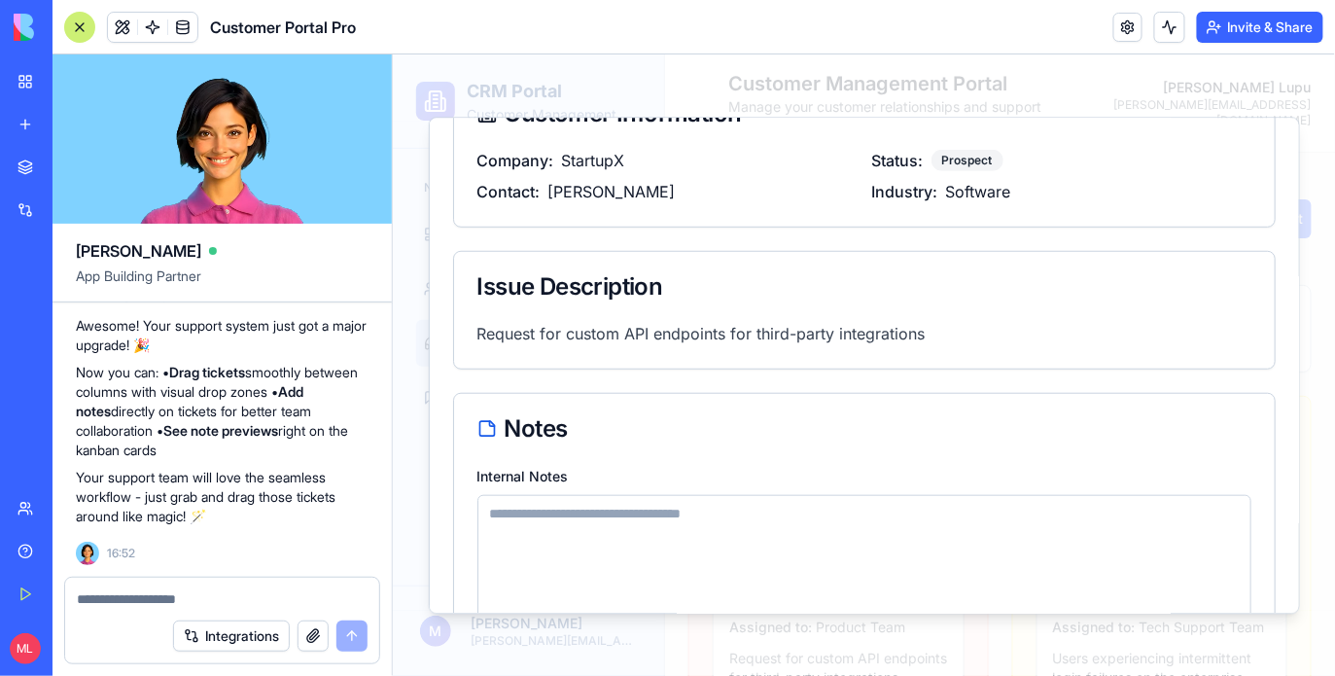
click at [897, 506] on textarea "Internal Notes" at bounding box center [863, 560] width 774 height 134
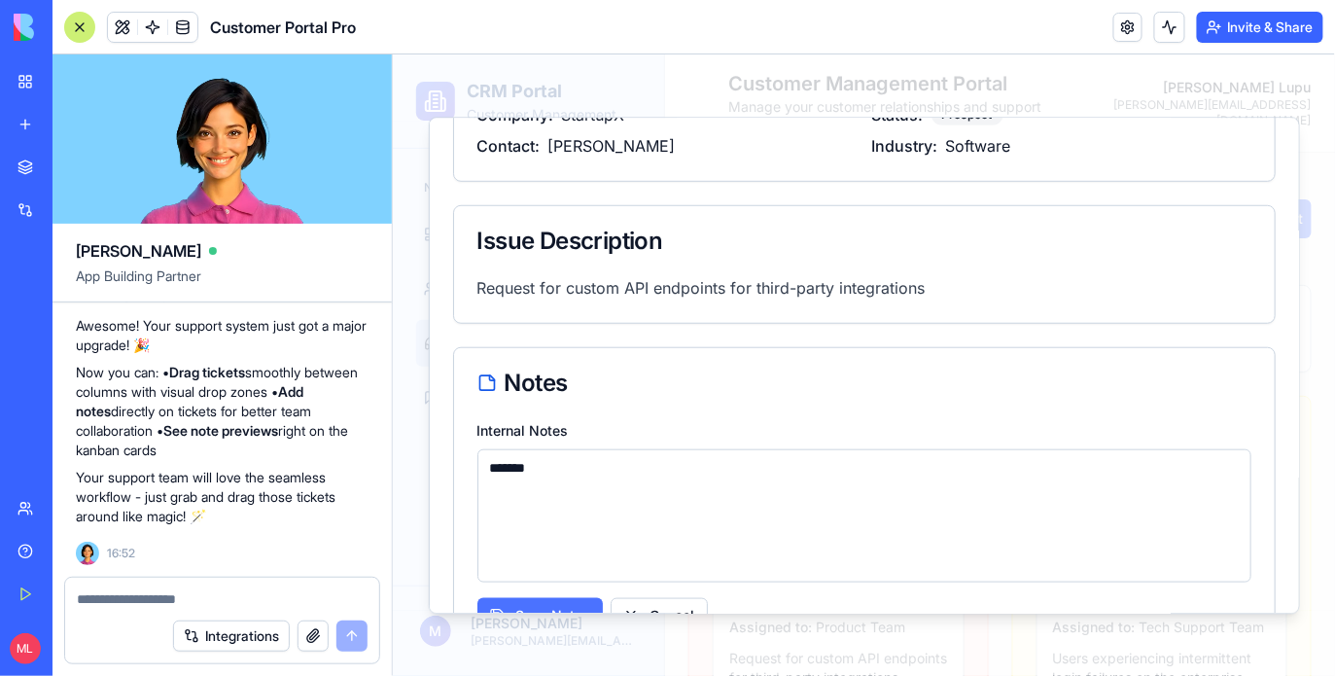
type textarea "*******"
click at [560, 597] on button "Save Notes" at bounding box center [538, 614] width 125 height 35
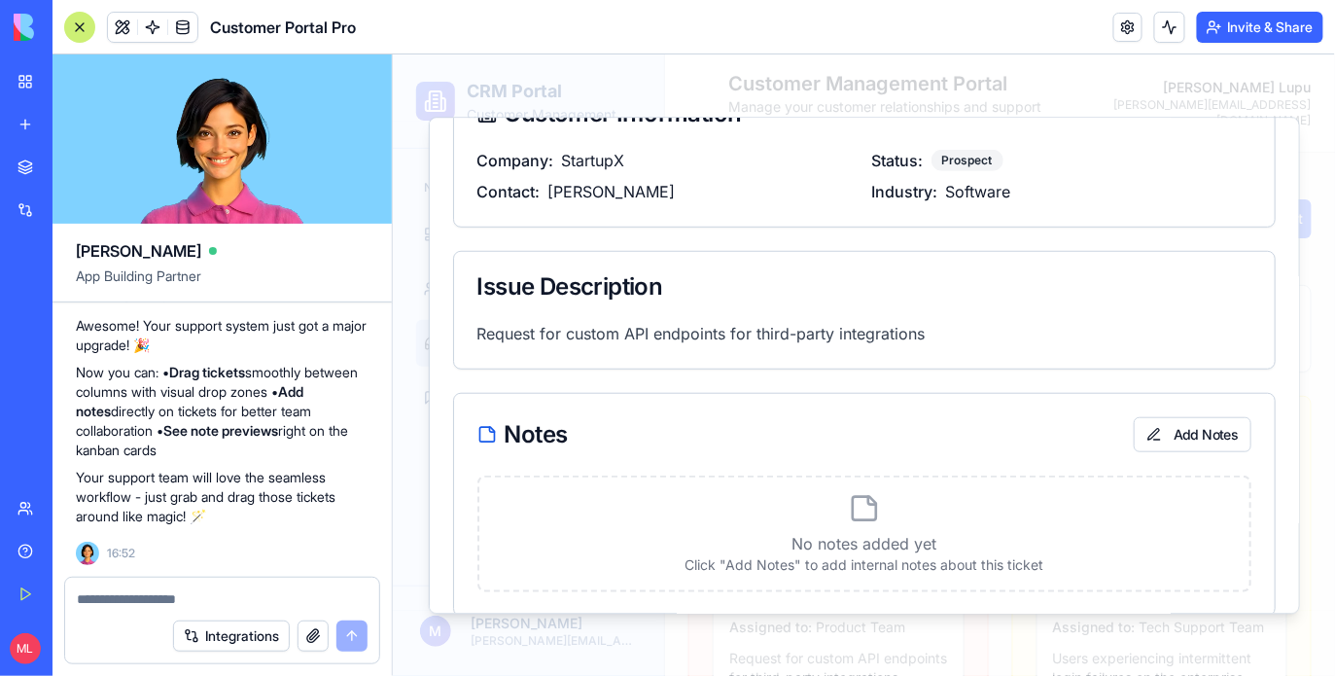
click at [144, 578] on div at bounding box center [222, 592] width 314 height 31
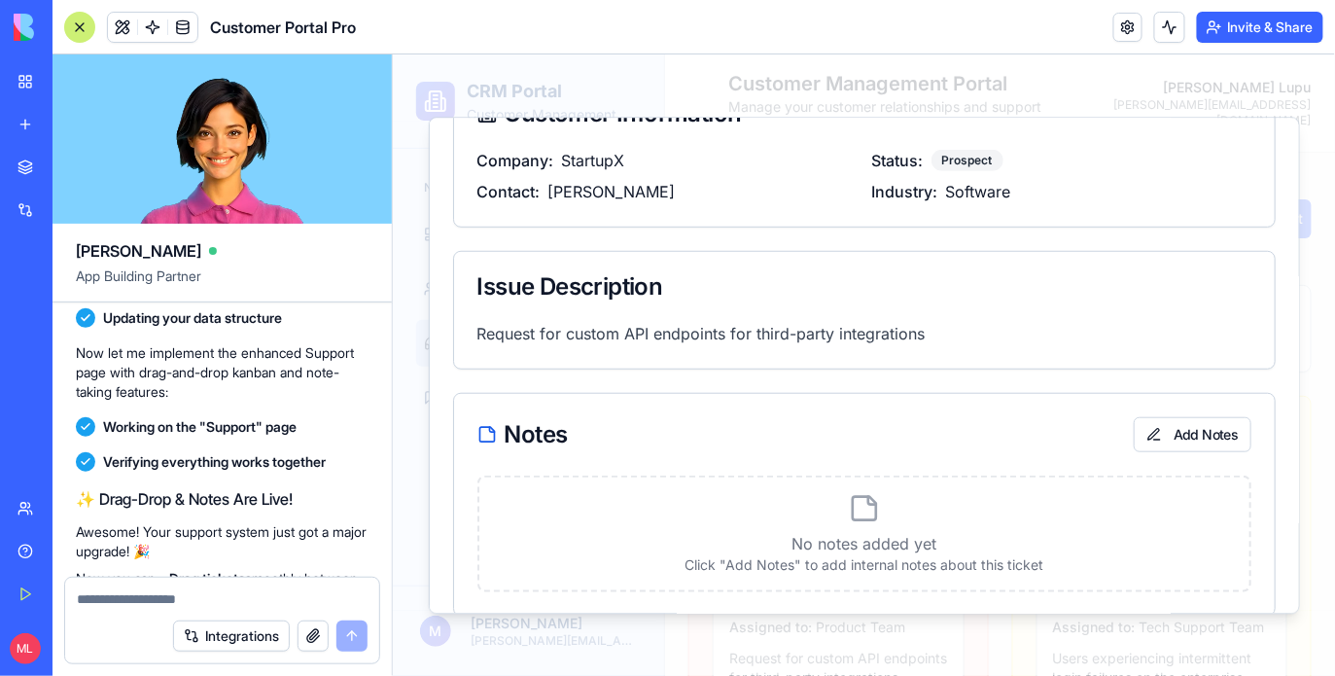
scroll to position [1939, 0]
click at [1173, 415] on button "Add Notes" at bounding box center [1191, 432] width 118 height 35
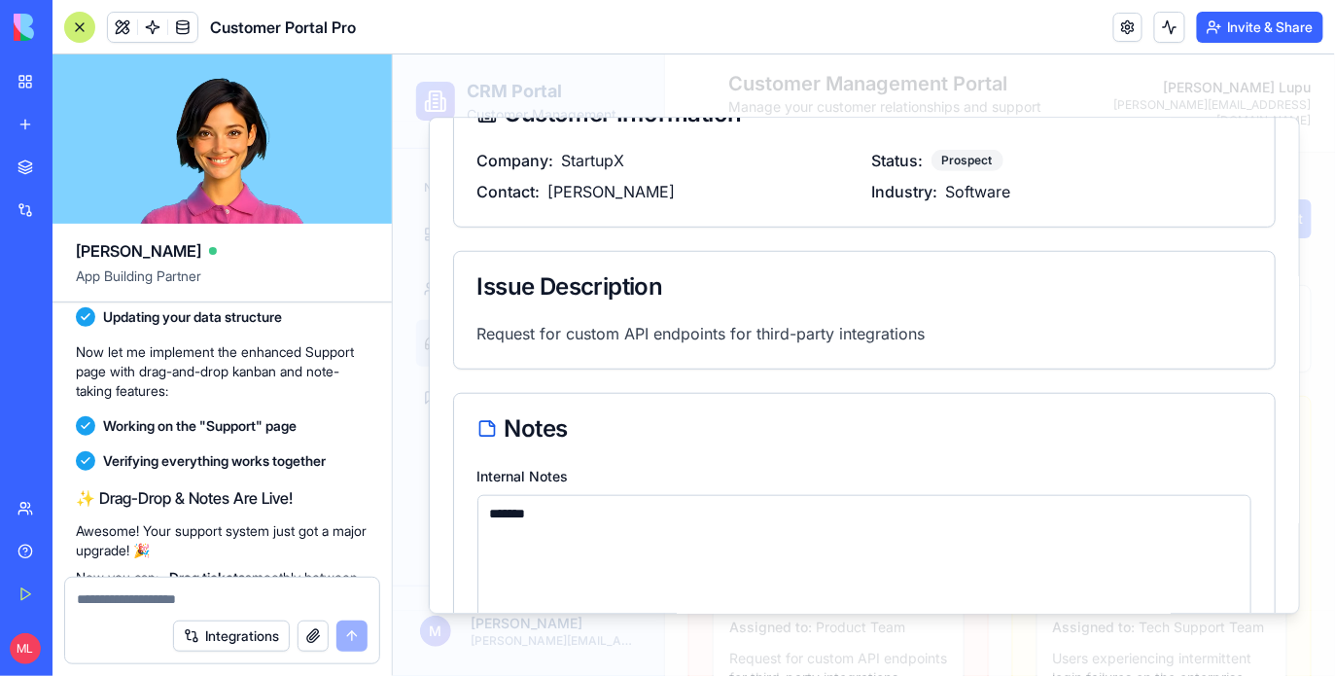
click at [692, 525] on textarea "*******" at bounding box center [863, 560] width 774 height 134
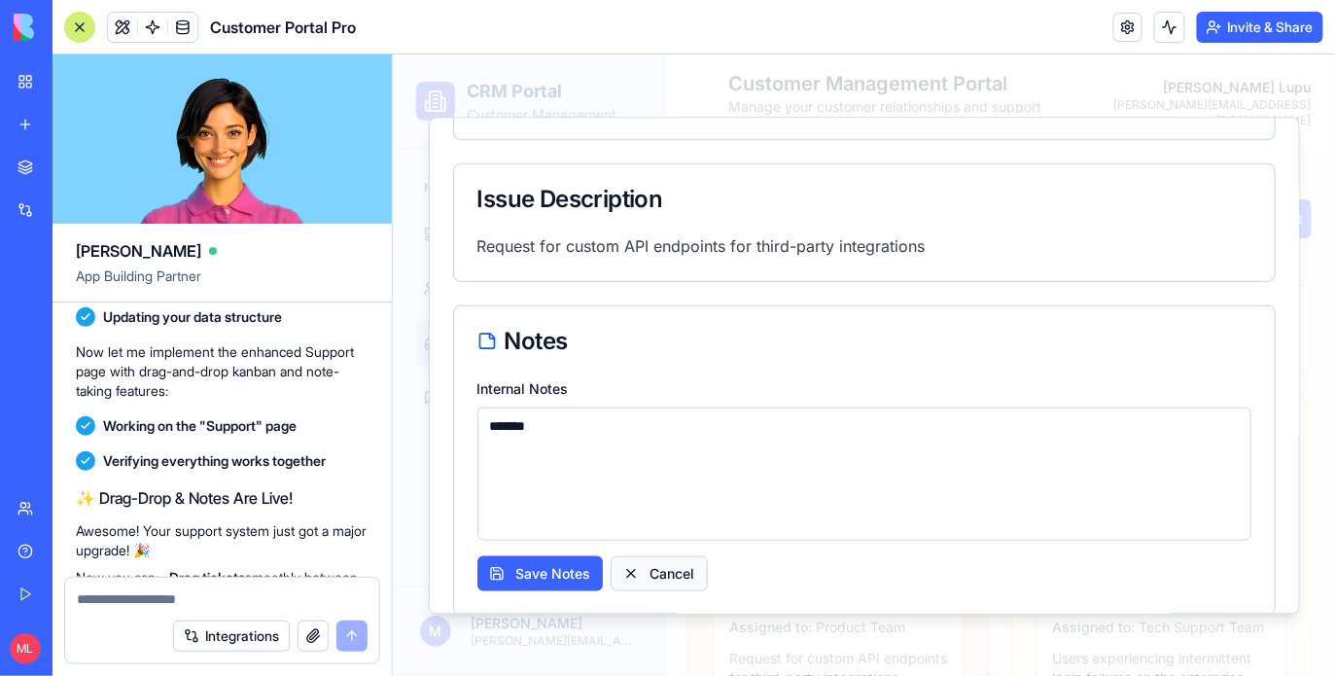
click at [666, 555] on button "Cancel" at bounding box center [657, 572] width 97 height 35
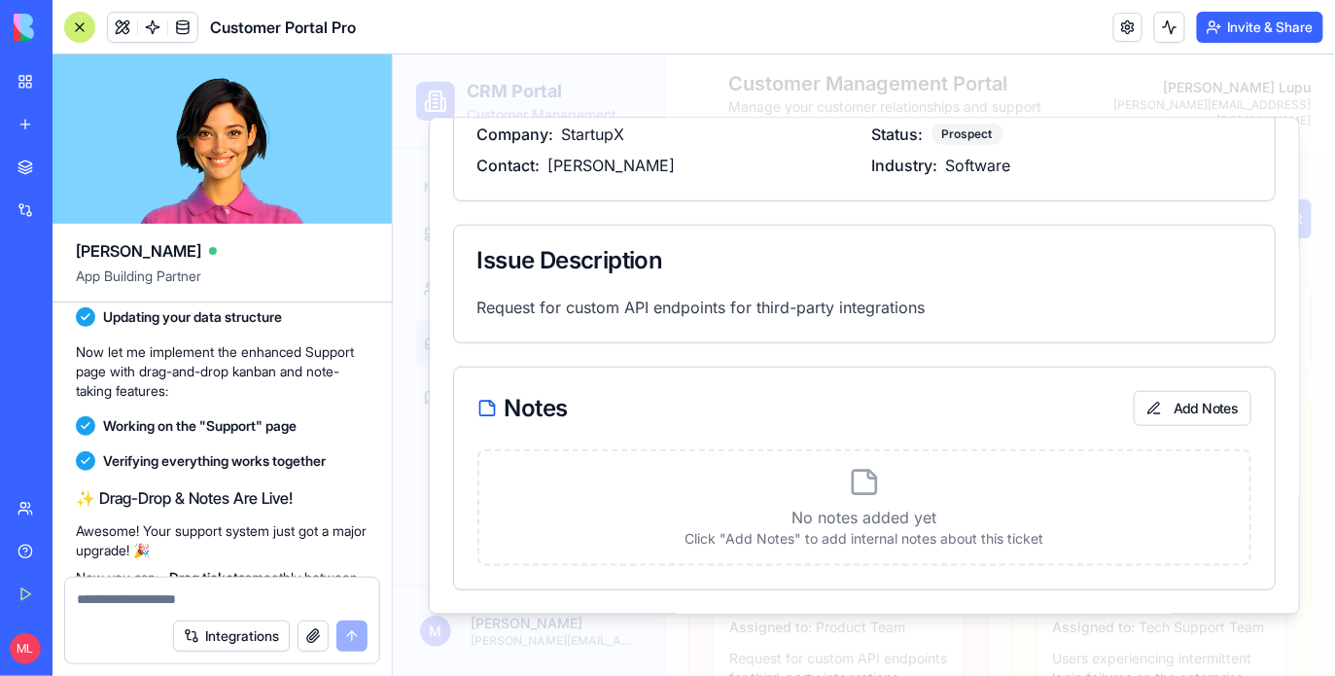
scroll to position [336, 0]
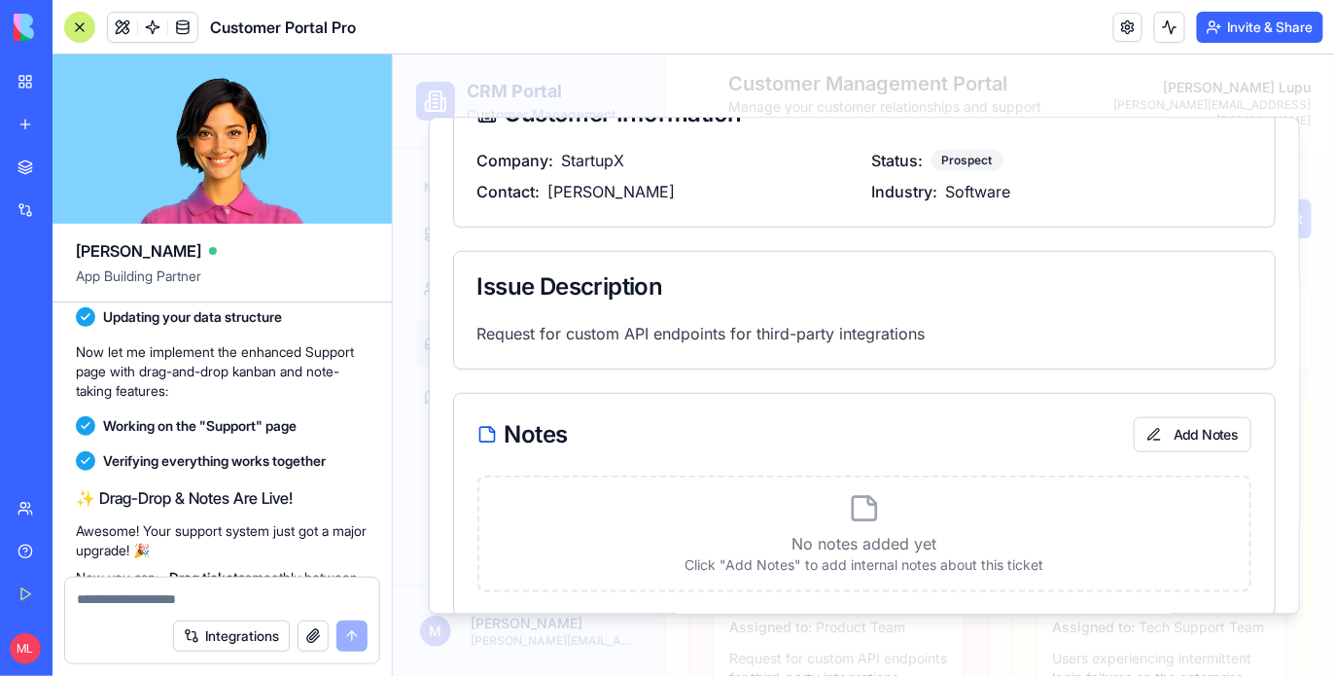
click at [219, 583] on div at bounding box center [222, 592] width 314 height 31
click at [211, 587] on div at bounding box center [222, 592] width 314 height 31
click at [177, 596] on textarea at bounding box center [222, 598] width 291 height 19
type textarea "**********"
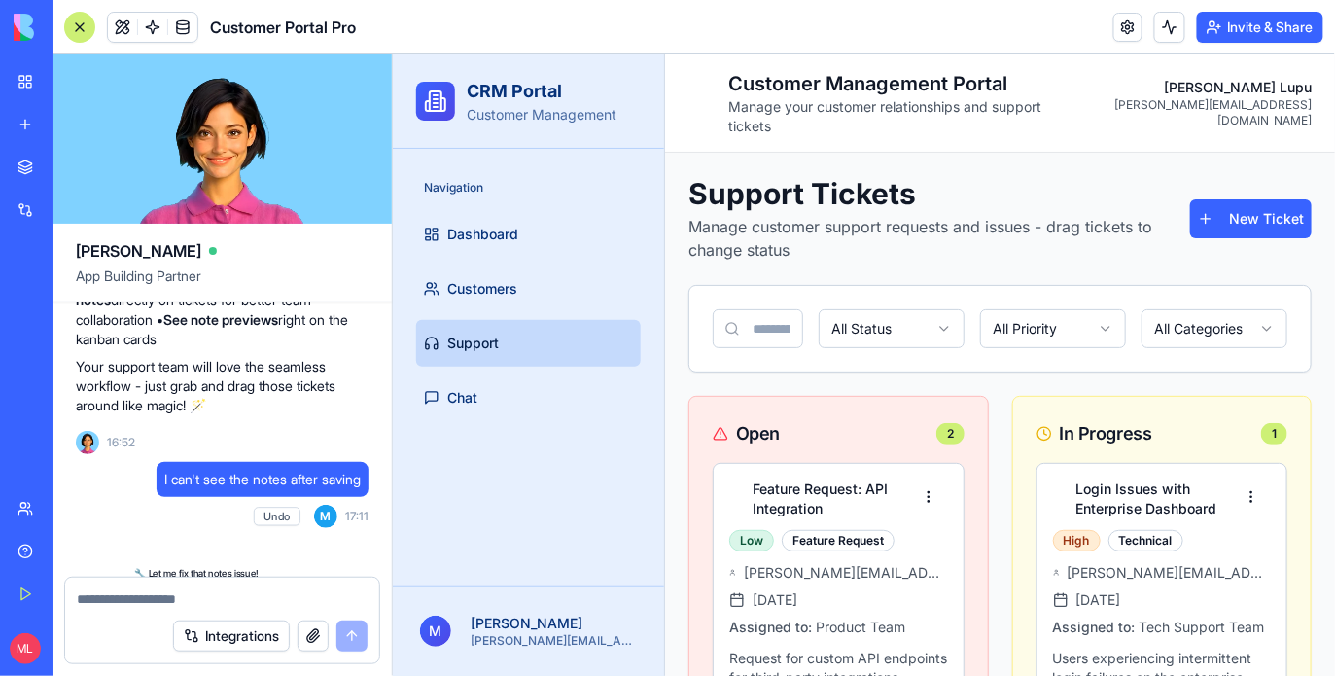
scroll to position [2652, 0]
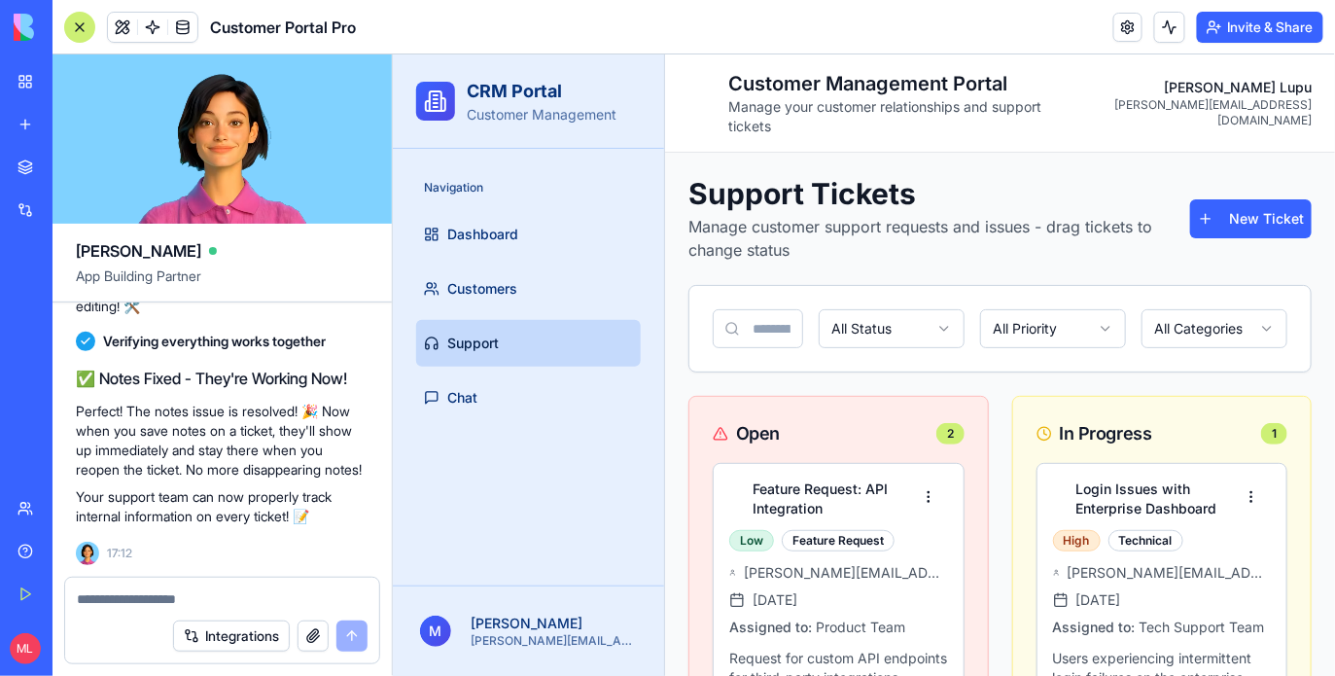
click at [76, 29] on div at bounding box center [79, 27] width 31 height 31
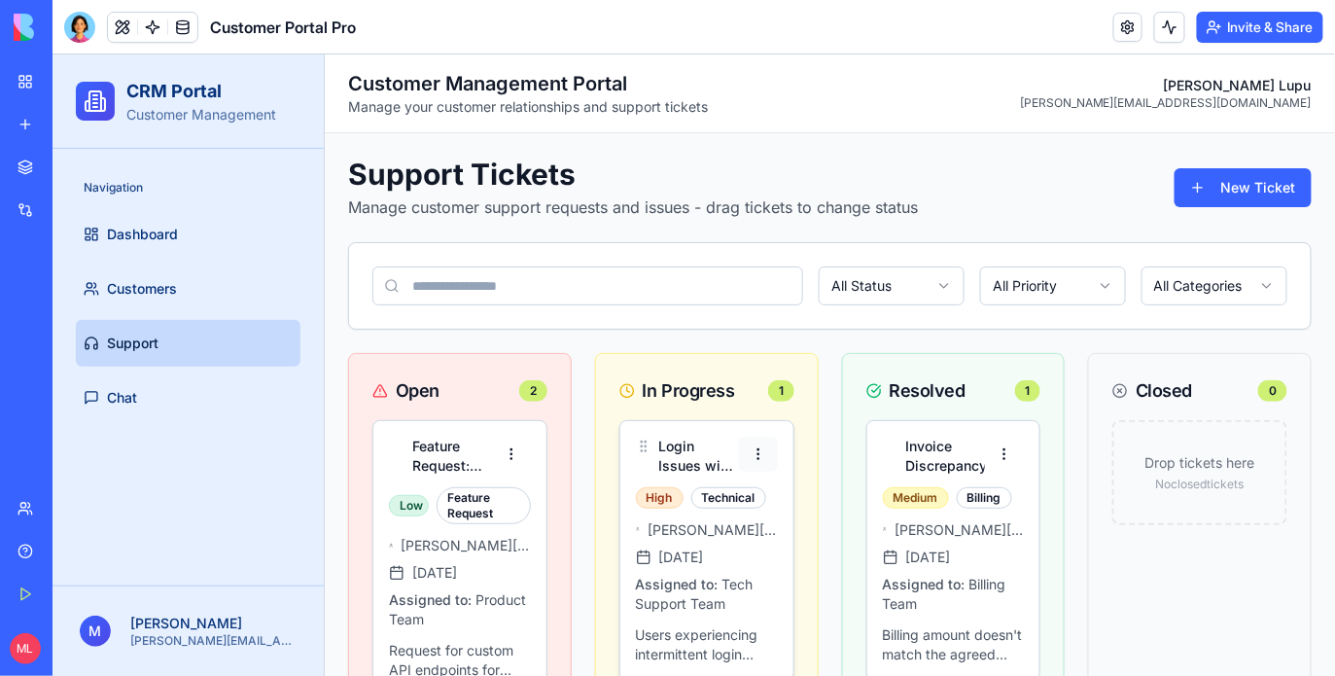
click at [756, 457] on html "CRM Portal Customer Management Navigation Dashboard Customers Support Chat M Mi…" at bounding box center [693, 557] width 1282 height 1008
click at [480, 512] on html "CRM Portal Customer Management Navigation Dashboard Customers Support Chat M Mi…" at bounding box center [693, 557] width 1282 height 1008
click at [473, 436] on h4 "Feature Request: API Integration" at bounding box center [451, 454] width 80 height 39
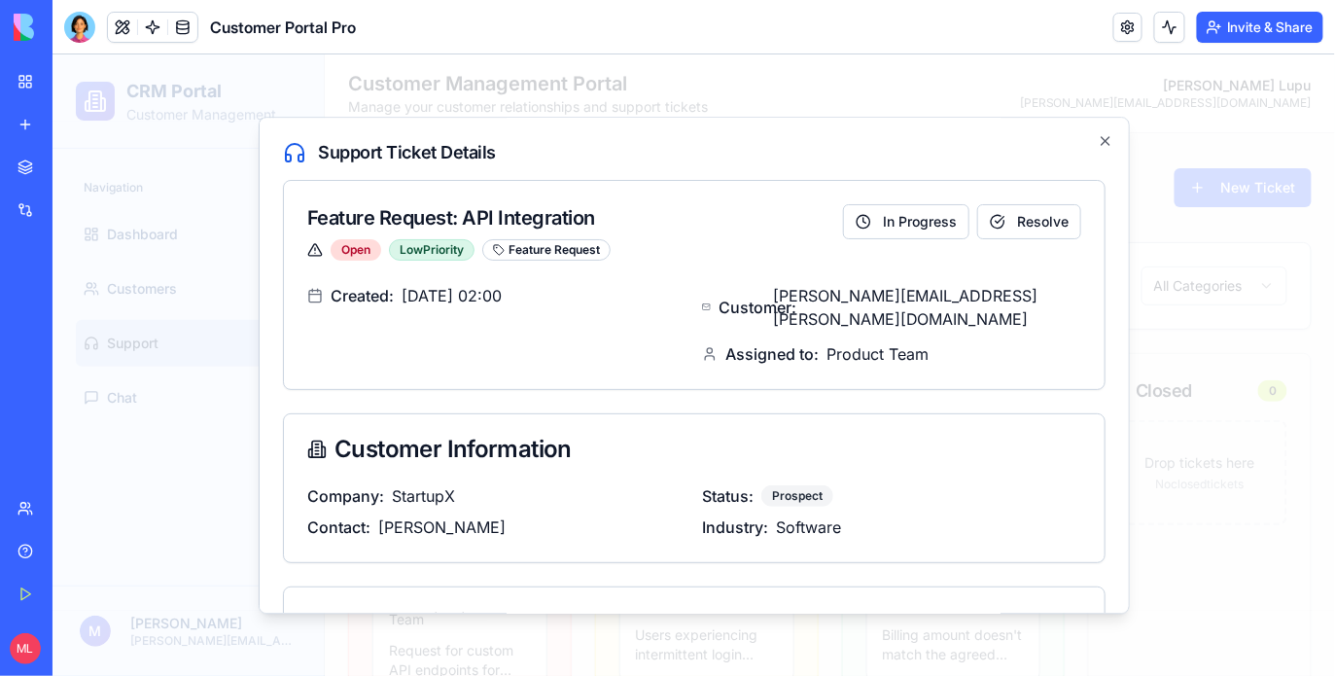
scroll to position [317, 0]
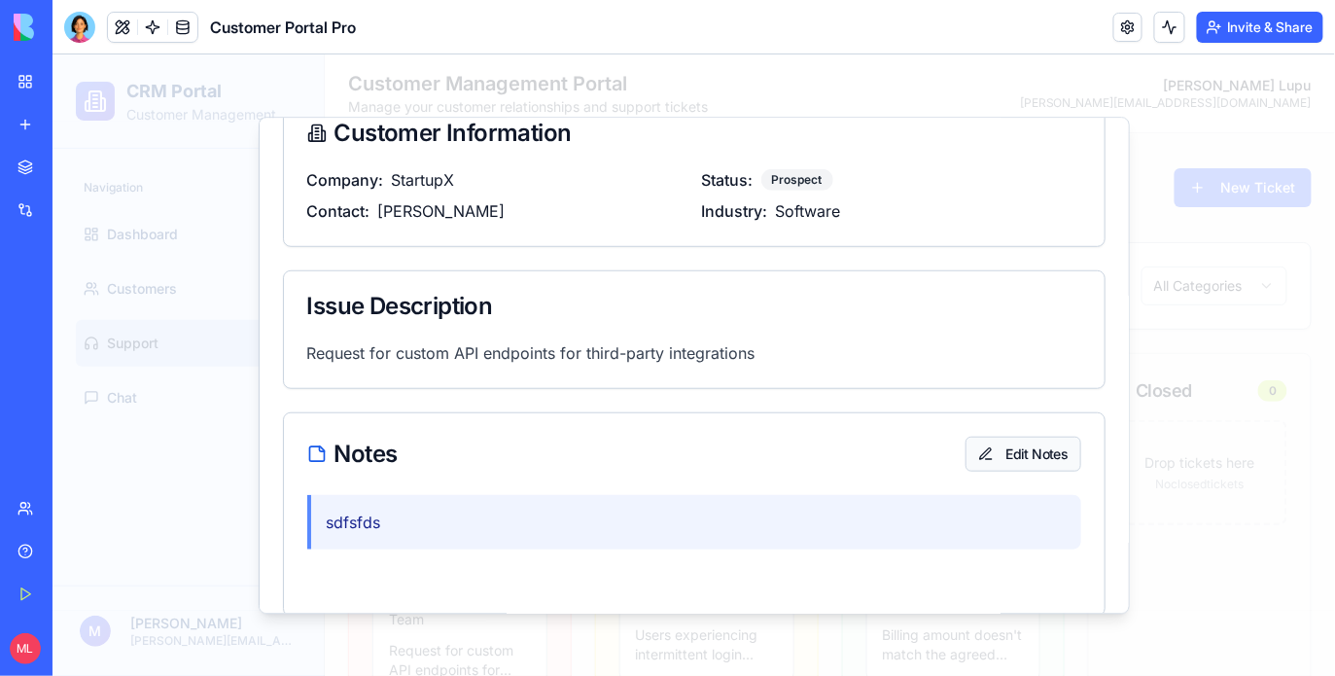
click at [1051, 434] on button "Edit Notes" at bounding box center [1021, 451] width 115 height 35
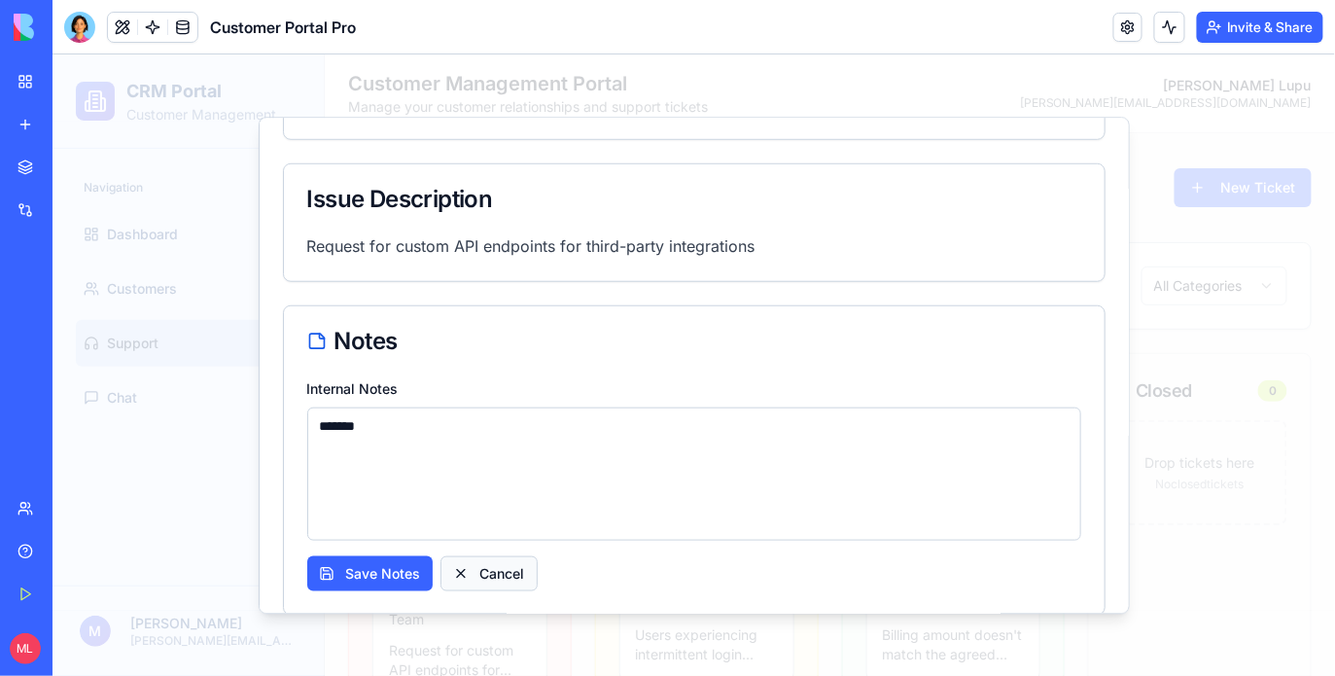
click at [511, 562] on button "Cancel" at bounding box center [487, 572] width 97 height 35
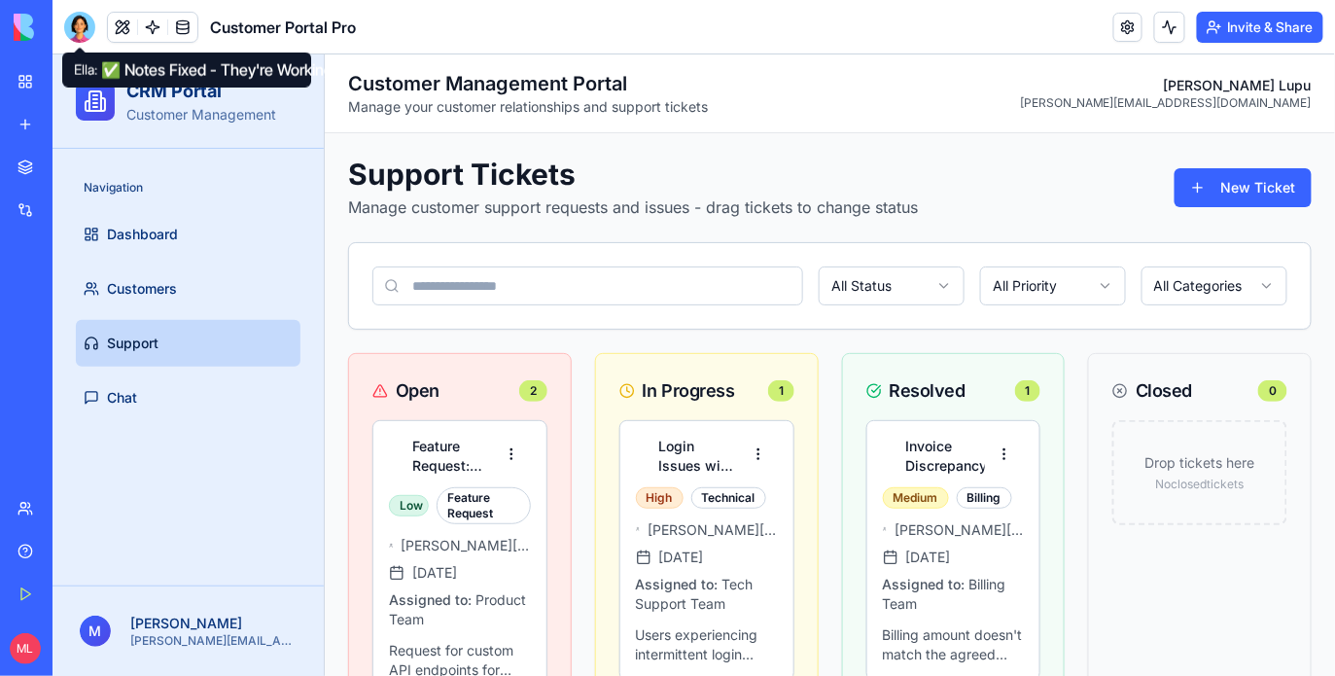
click at [80, 23] on div at bounding box center [79, 27] width 31 height 31
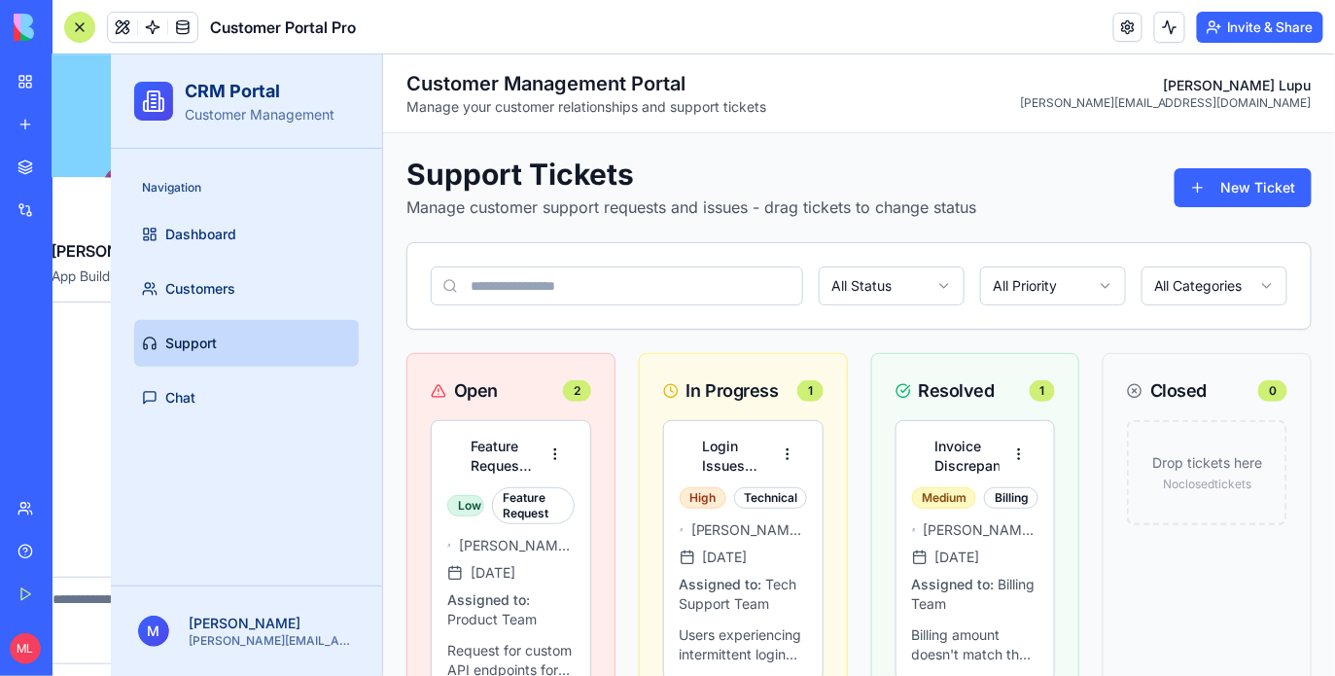
scroll to position [0, 0]
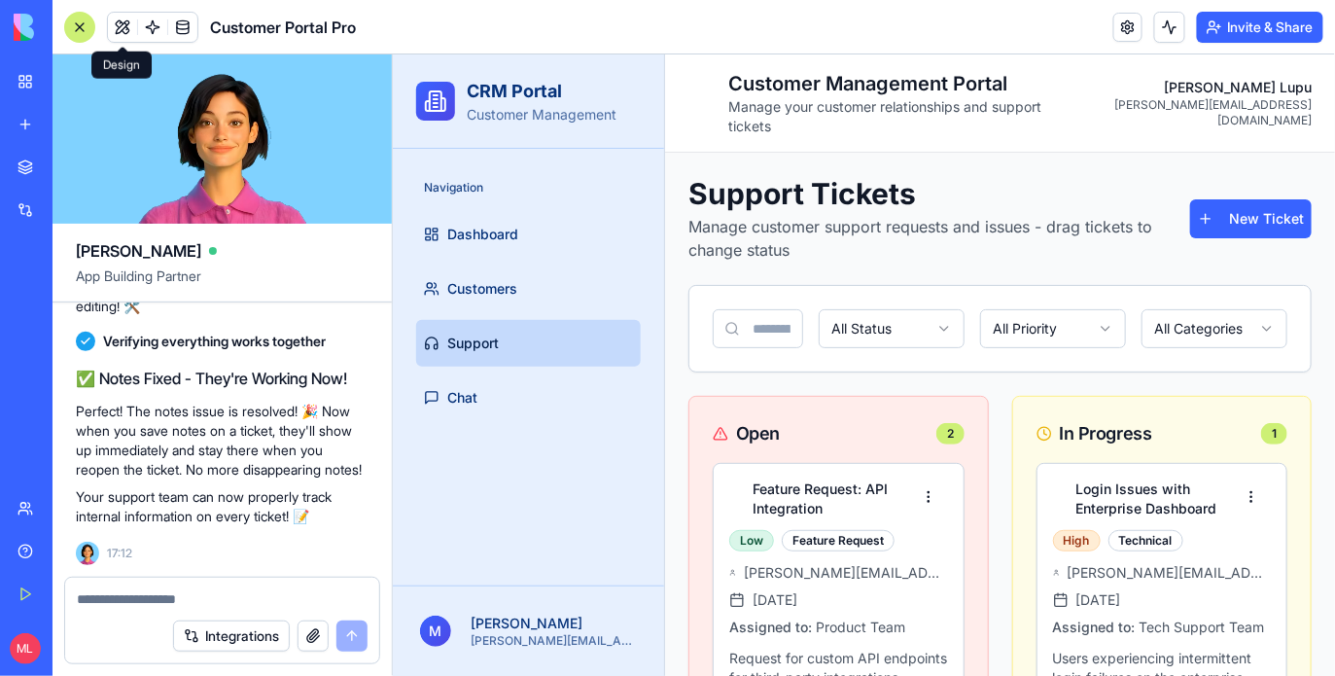
click at [83, 27] on div at bounding box center [79, 27] width 31 height 31
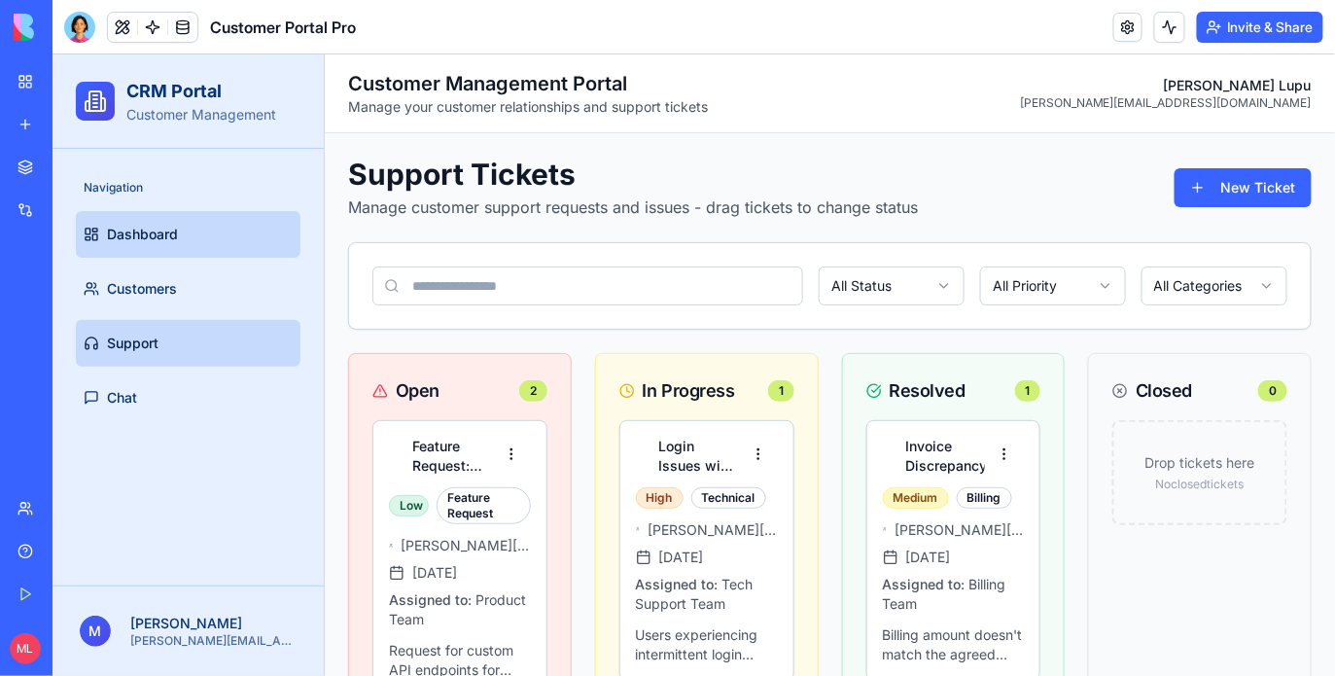
click at [195, 221] on link "Dashboard" at bounding box center [187, 233] width 225 height 47
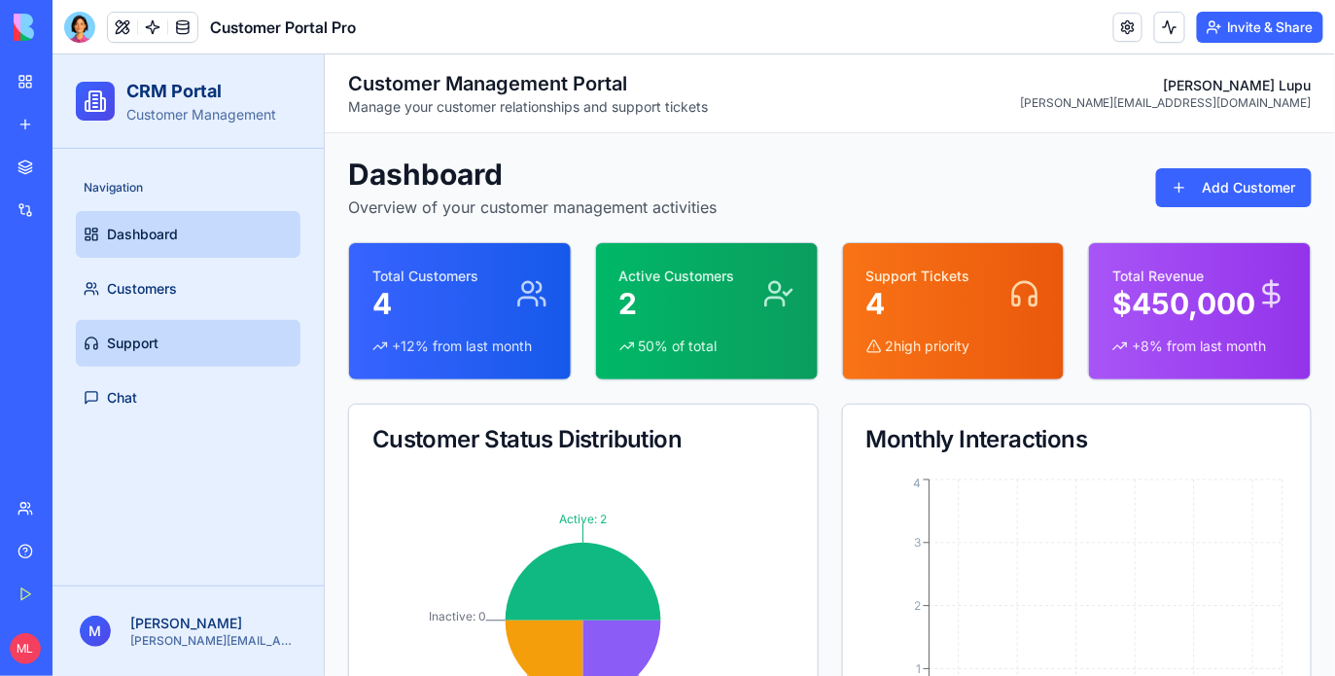
click at [169, 324] on link "Support" at bounding box center [187, 342] width 225 height 47
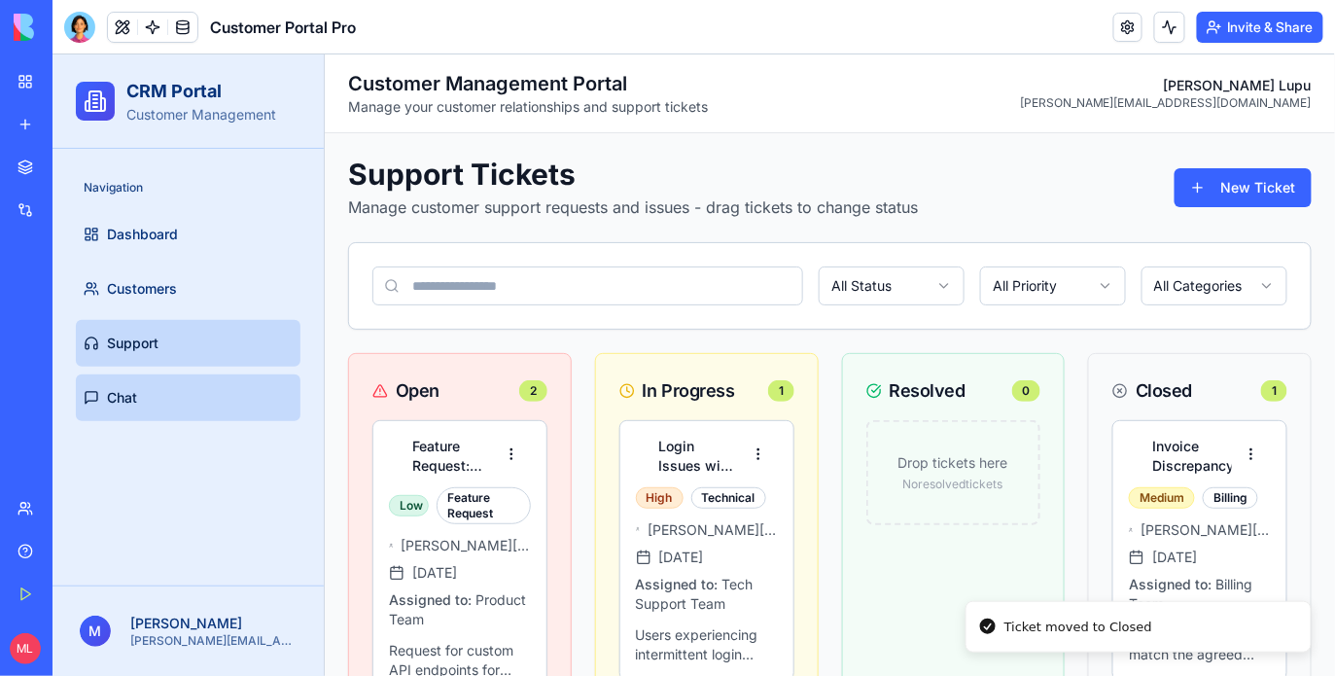
click at [144, 419] on link "Chat" at bounding box center [187, 396] width 225 height 47
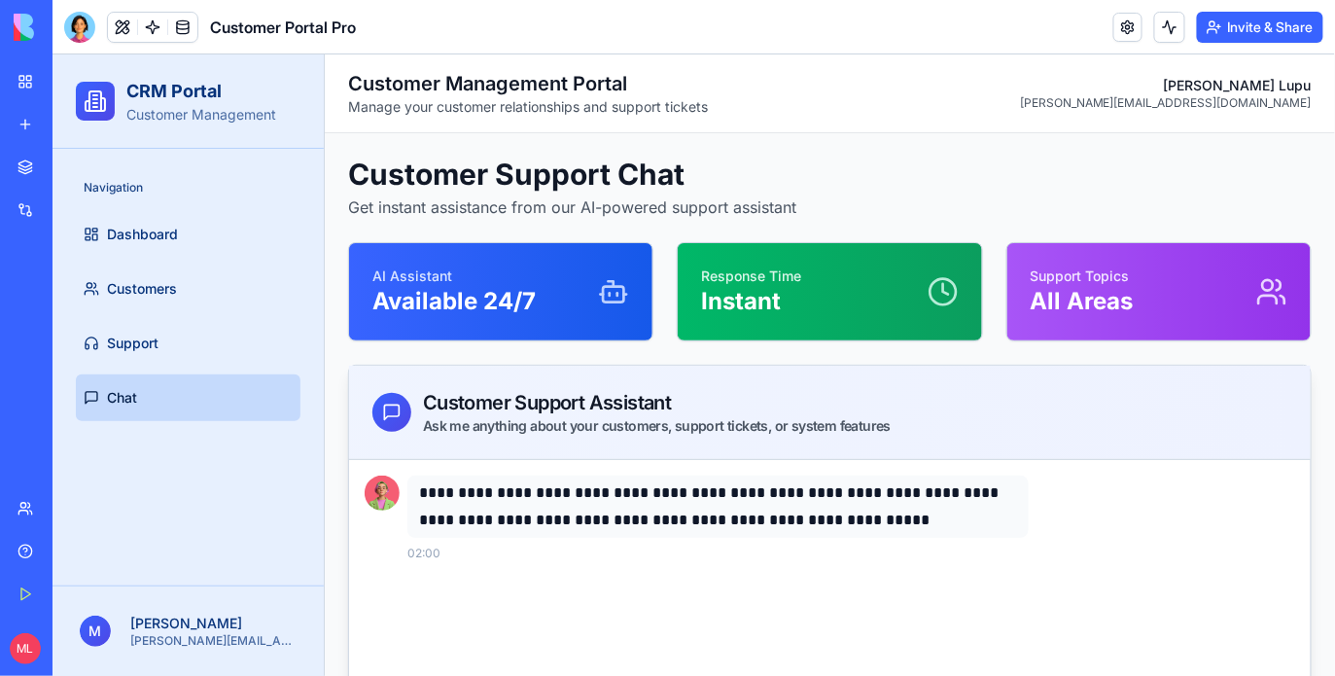
click at [196, 185] on div "Navigation" at bounding box center [187, 186] width 225 height 31
click at [191, 239] on link "Dashboard" at bounding box center [187, 233] width 225 height 47
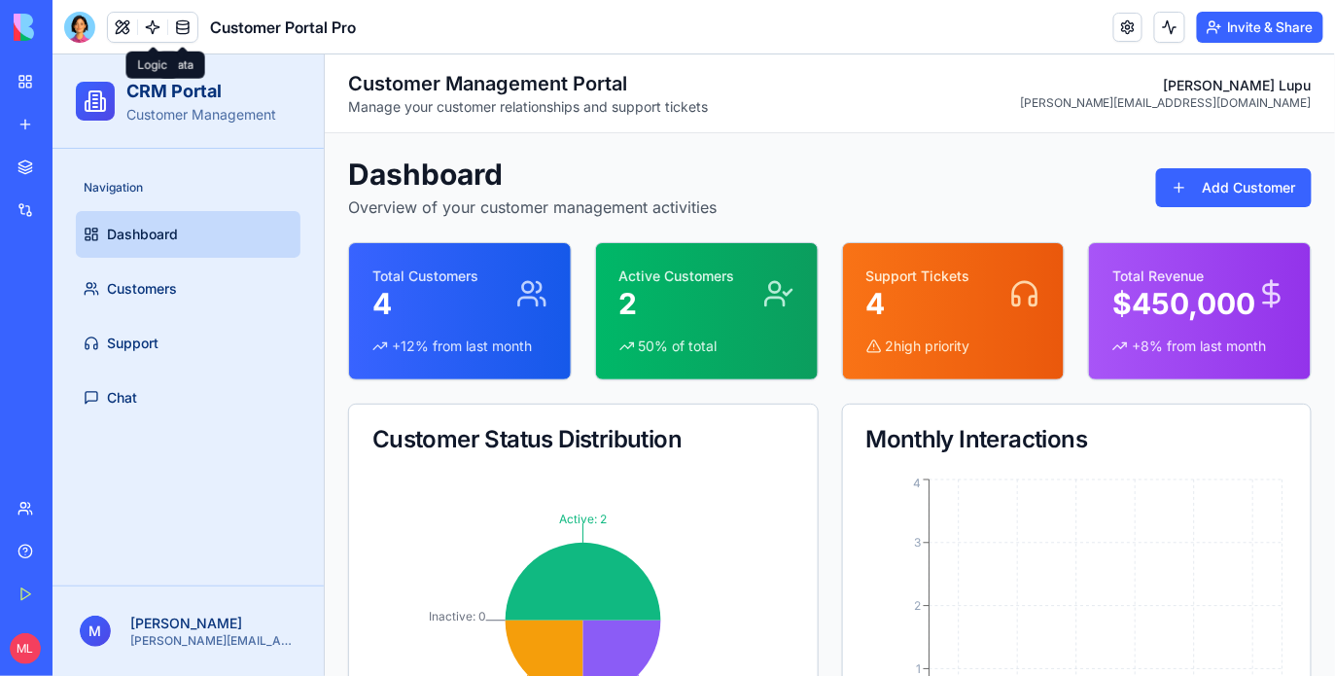
click at [154, 36] on body "BETA My Workspace New app Marketplace Integrations Recent ProjectHub Pro Freela…" at bounding box center [667, 338] width 1335 height 676
click at [154, 36] on link at bounding box center [152, 27] width 29 height 29
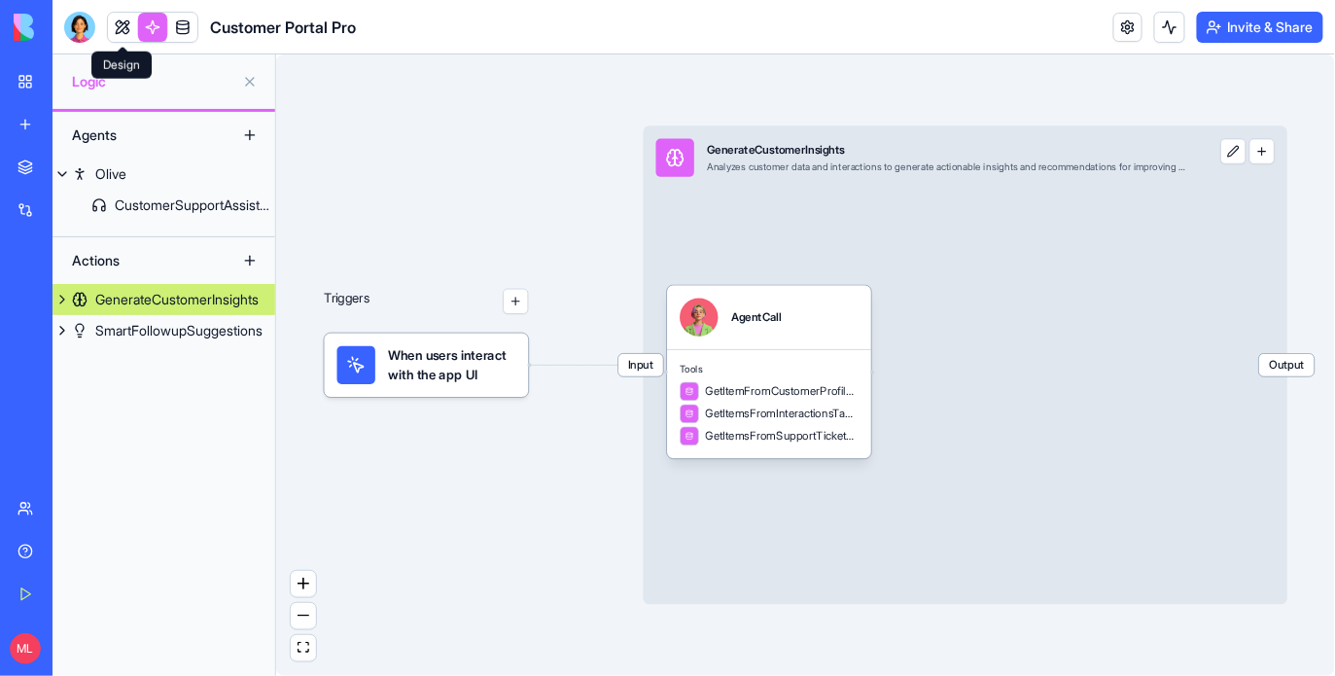
click at [118, 29] on link at bounding box center [122, 27] width 29 height 29
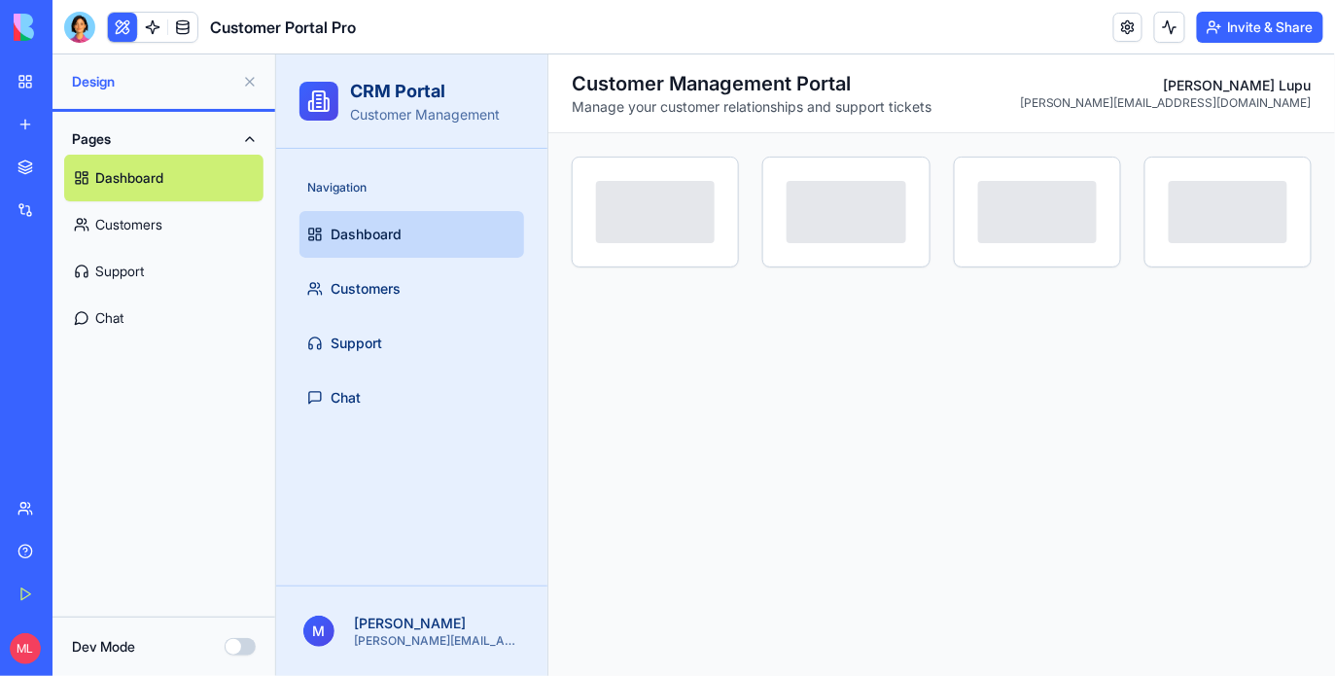
click at [124, 320] on link "Chat" at bounding box center [163, 318] width 199 height 47
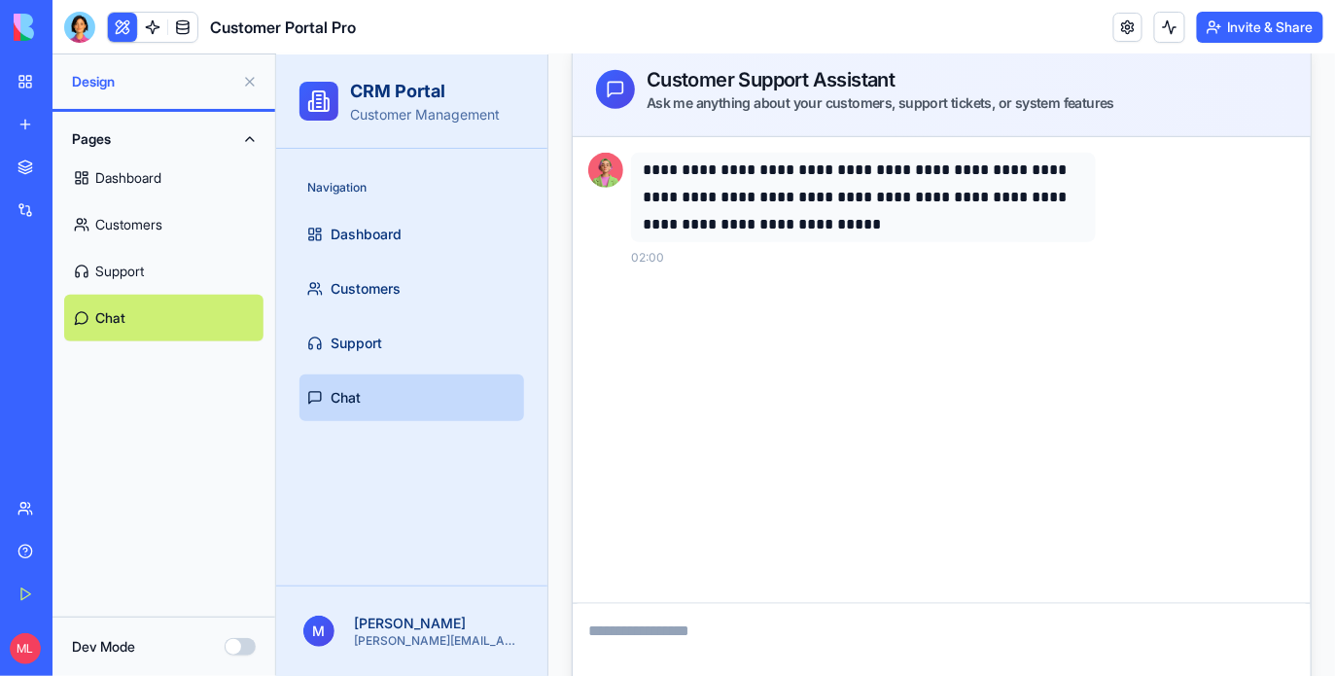
scroll to position [370, 0]
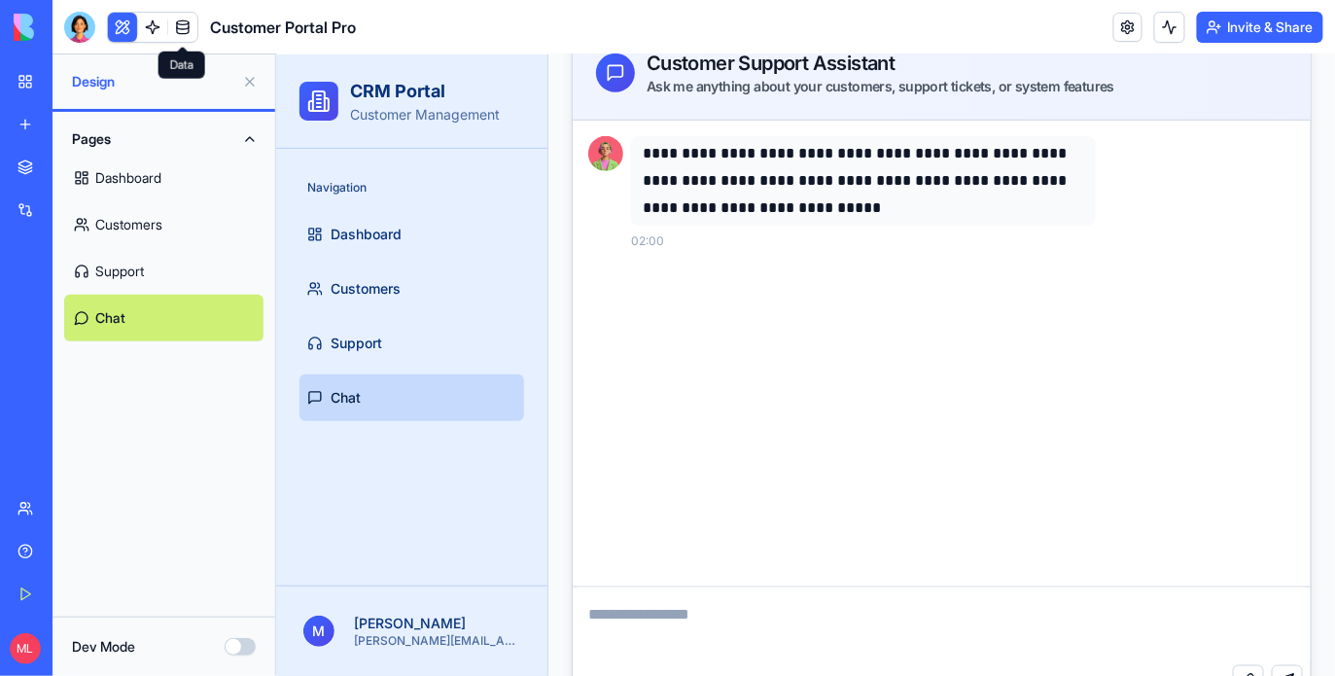
click at [157, 22] on span at bounding box center [183, 27] width 54 height 54
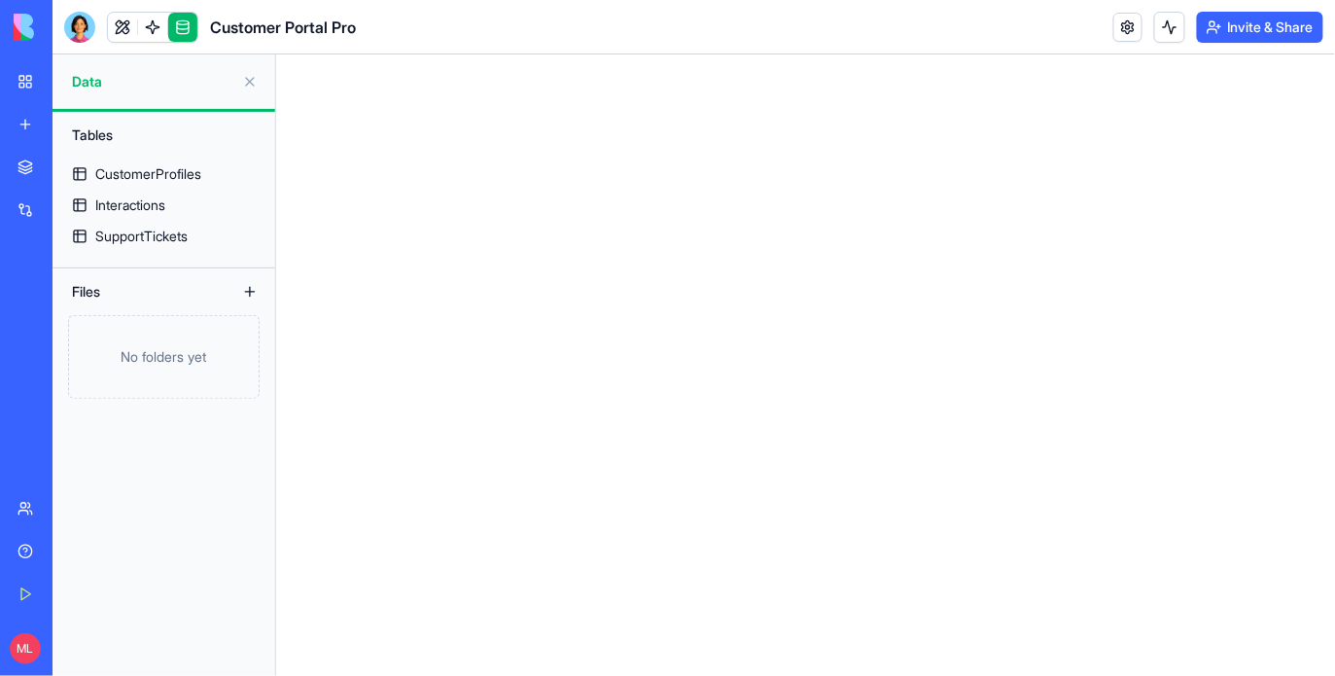
click at [153, 28] on link at bounding box center [152, 27] width 29 height 29
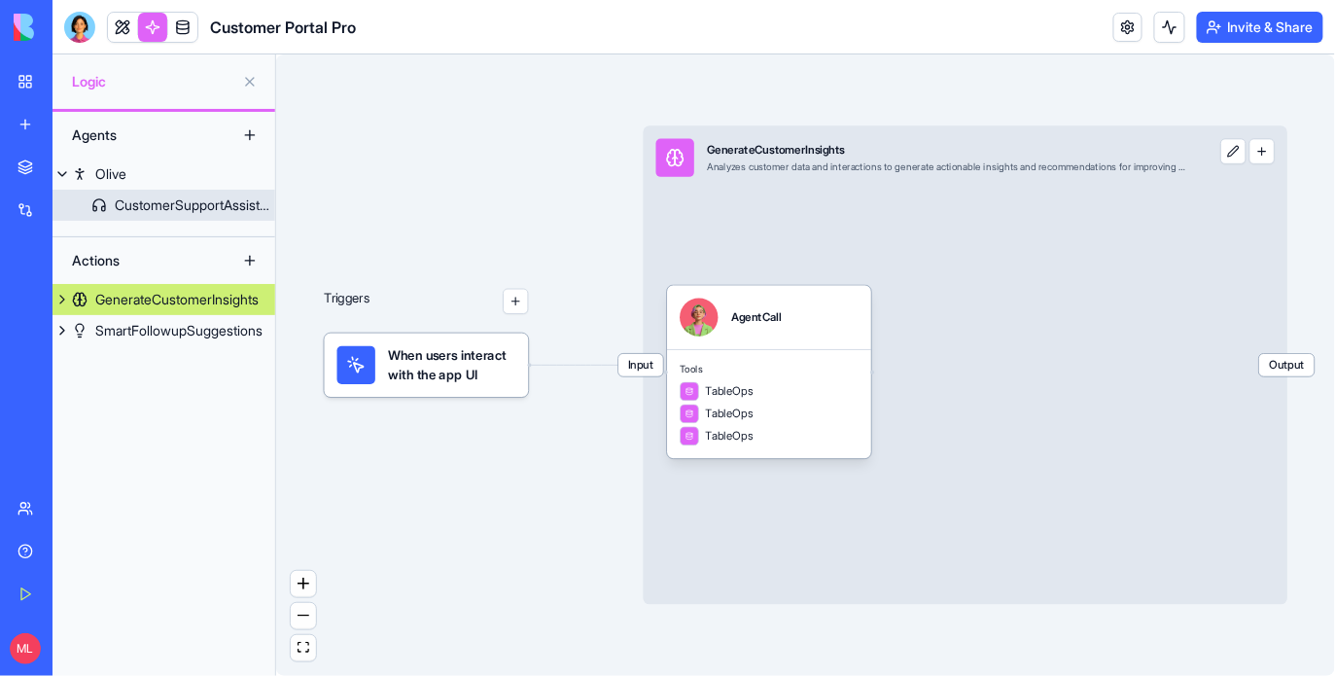
click at [112, 197] on link "CustomerSupportAssistant" at bounding box center [163, 205] width 223 height 31
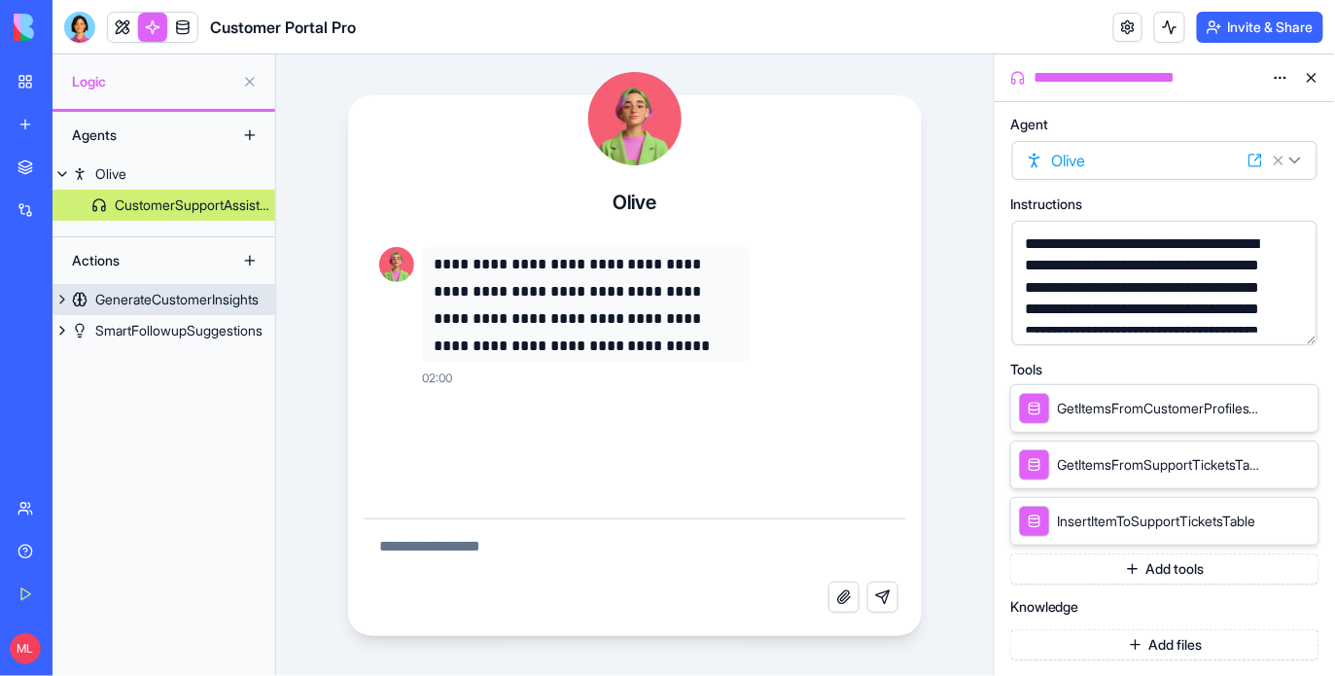
click at [176, 290] on div "GenerateCustomerInsights" at bounding box center [176, 299] width 163 height 19
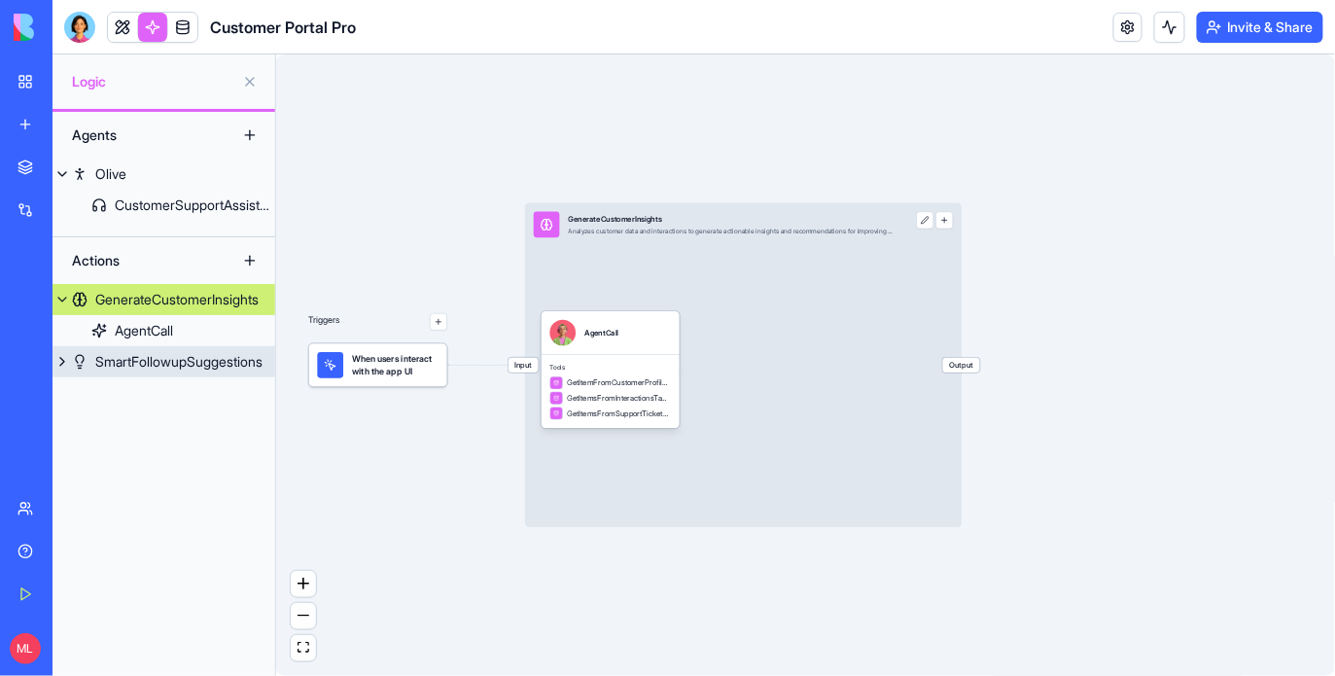
click at [204, 355] on div "SmartFollowupSuggestions" at bounding box center [178, 361] width 167 height 19
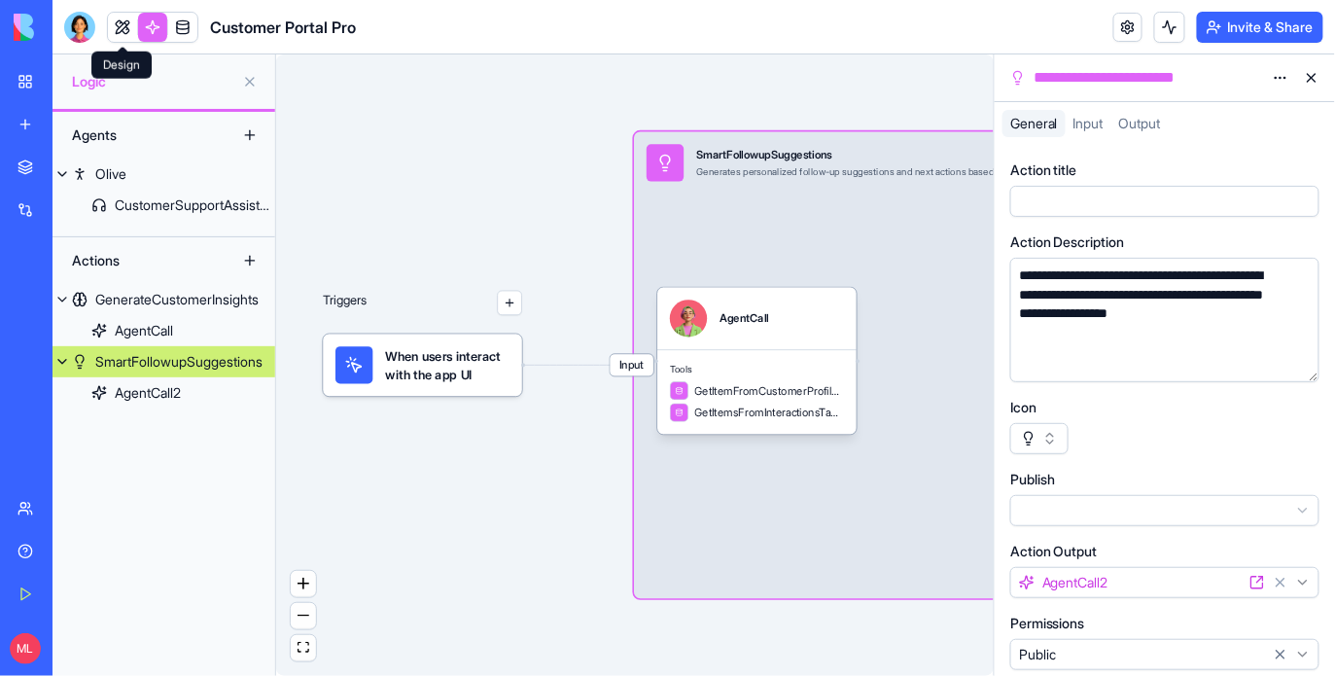
click at [119, 25] on link at bounding box center [122, 27] width 29 height 29
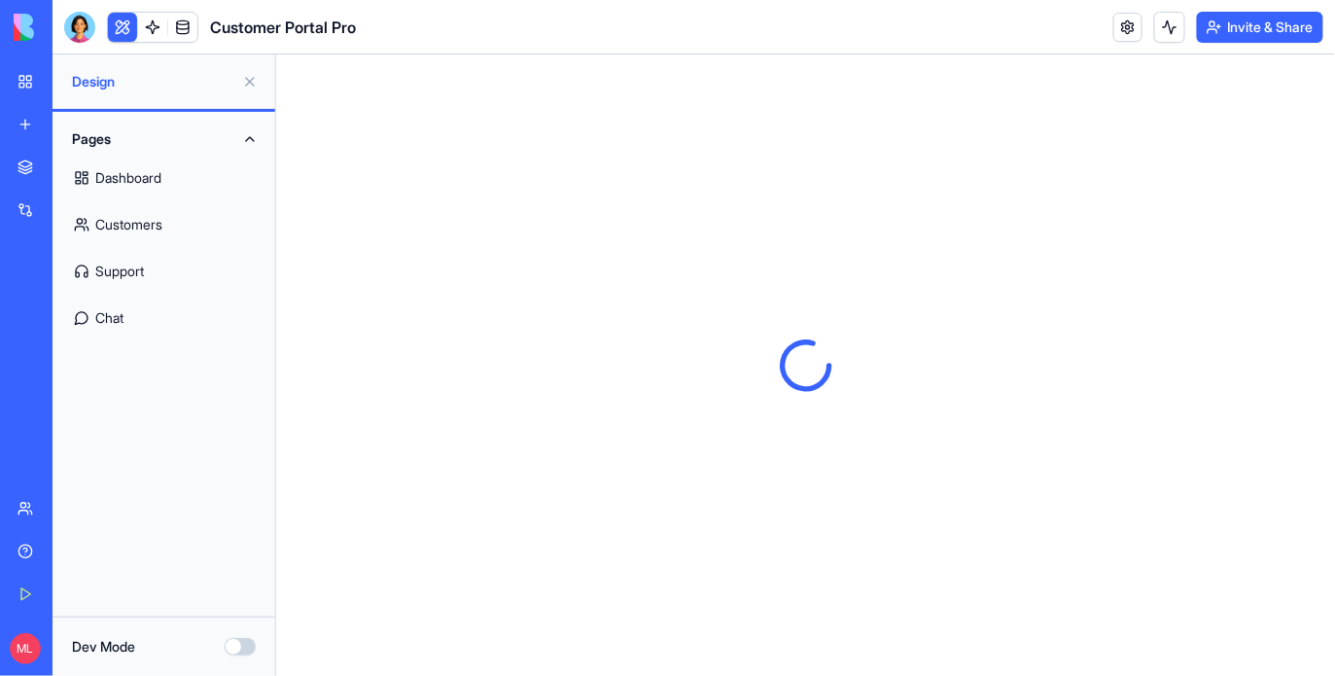
click at [111, 228] on link "Customers" at bounding box center [163, 224] width 199 height 47
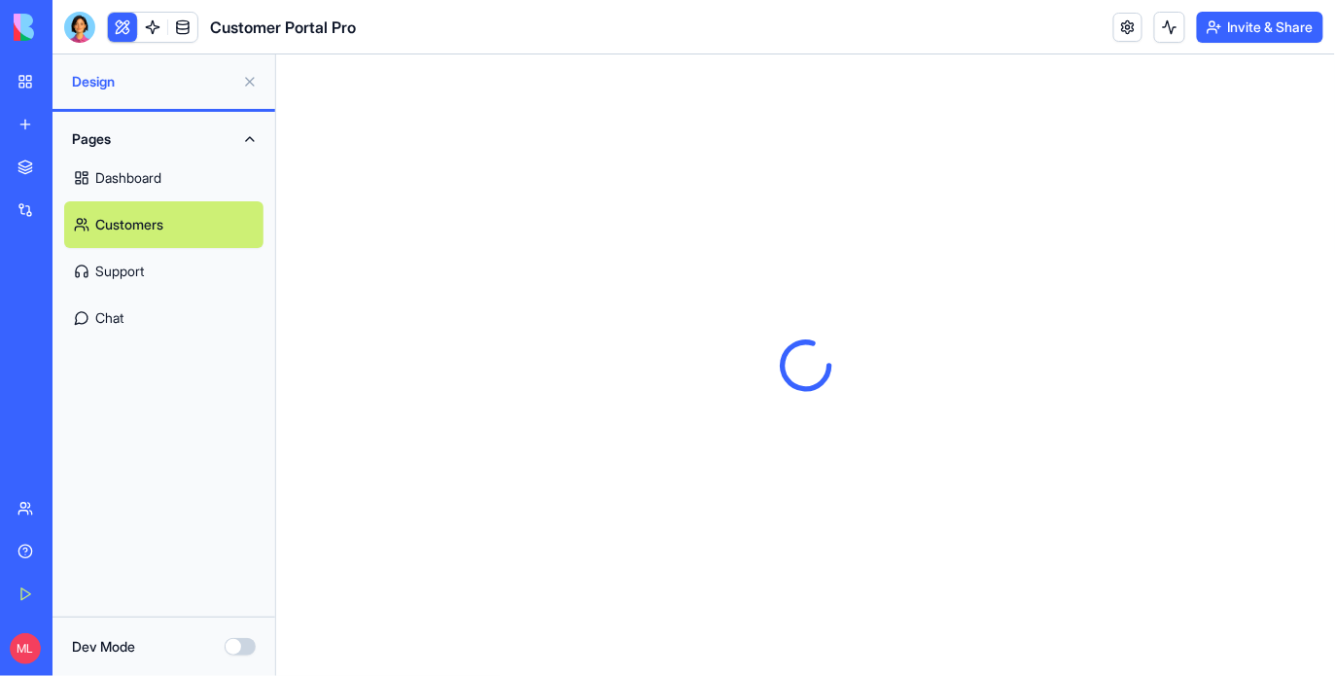
click at [120, 21] on button at bounding box center [122, 27] width 29 height 29
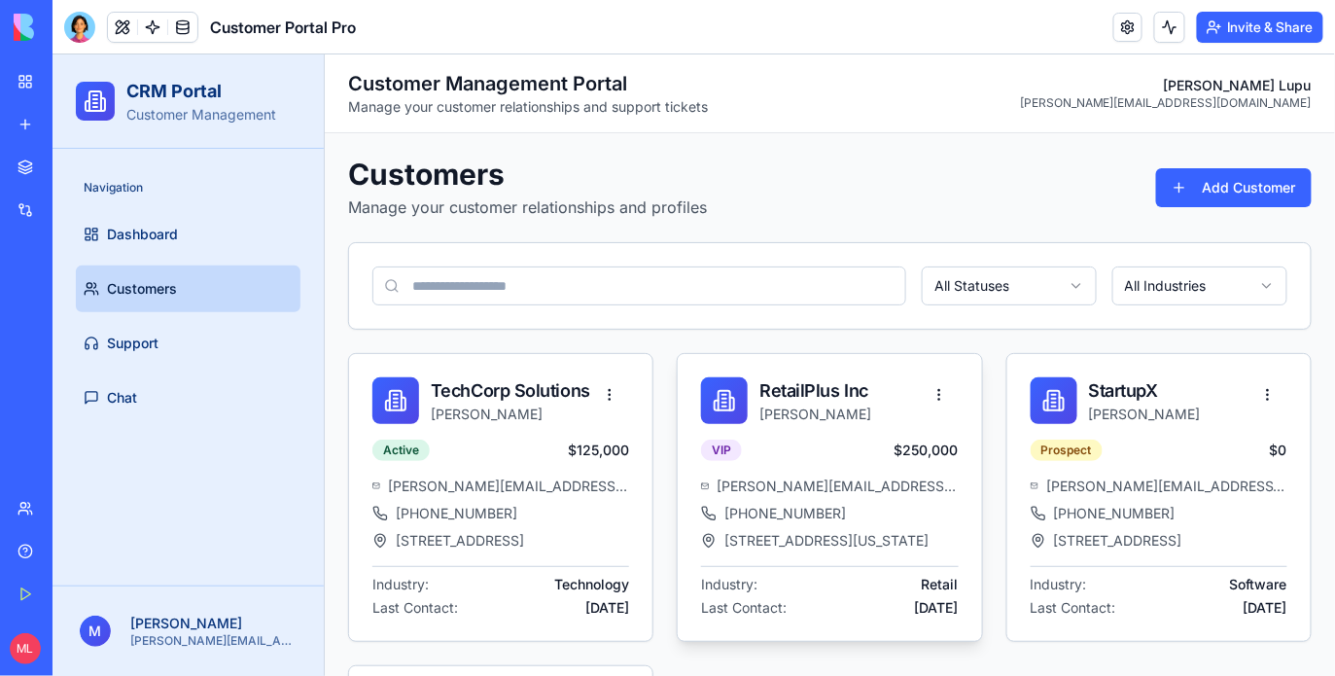
click at [887, 483] on span "[PERSON_NAME][EMAIL_ADDRESS][PERSON_NAME][DOMAIN_NAME]" at bounding box center [836, 484] width 241 height 19
click at [936, 394] on html "CRM Portal Customer Management Navigation Dashboard Customers Support Chat M Mi…" at bounding box center [693, 514] width 1282 height 922
click at [764, 573] on html "CRM Portal Customer Management Navigation Dashboard Customers Support Chat M Mi…" at bounding box center [693, 514] width 1282 height 922
click at [764, 531] on span "[STREET_ADDRESS][US_STATE]" at bounding box center [825, 539] width 204 height 19
click at [737, 383] on div at bounding box center [723, 399] width 47 height 47
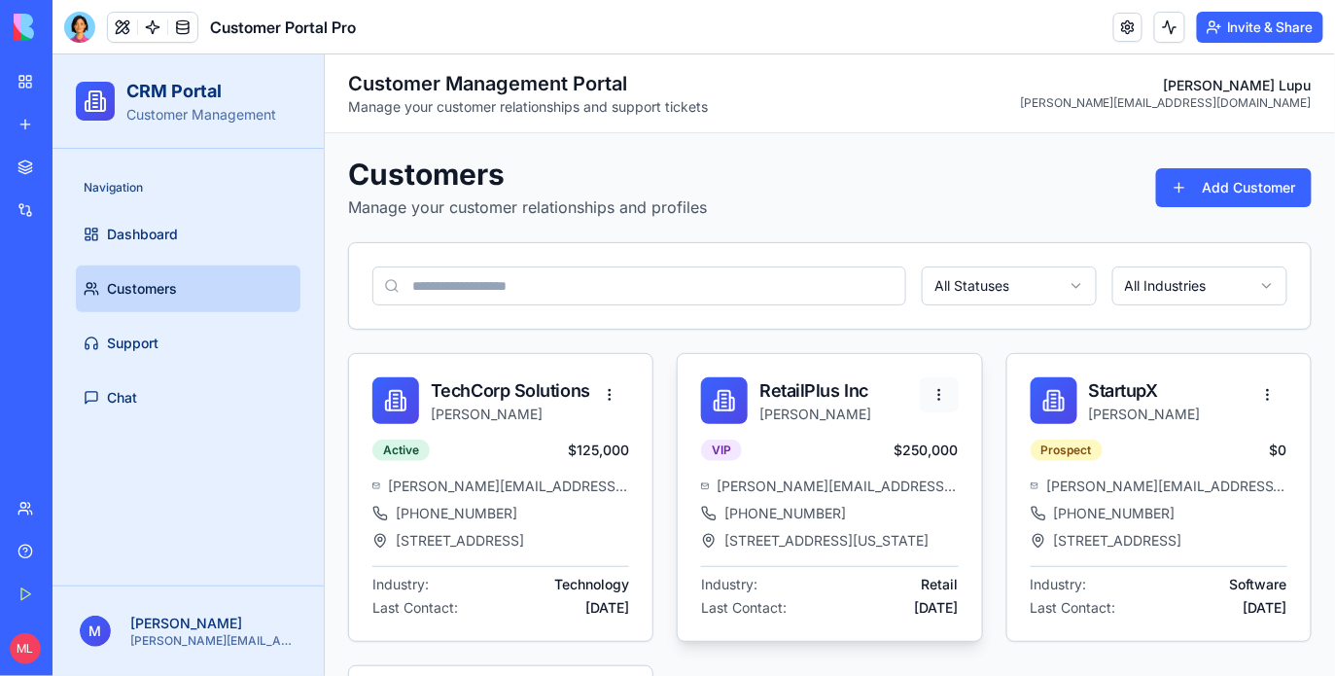
click at [955, 388] on html "CRM Portal Customer Management Navigation Dashboard Customers Support Chat M Mi…" at bounding box center [693, 514] width 1282 height 922
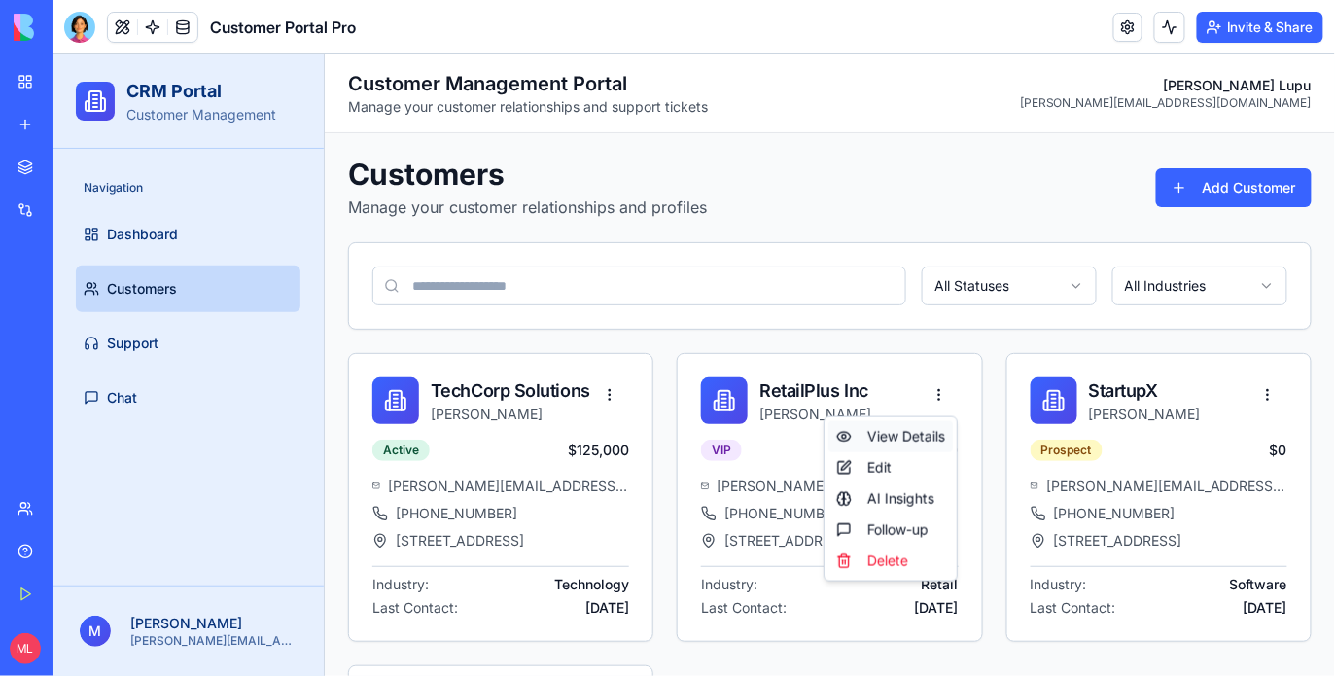
click at [913, 424] on div "View Details" at bounding box center [889, 435] width 124 height 31
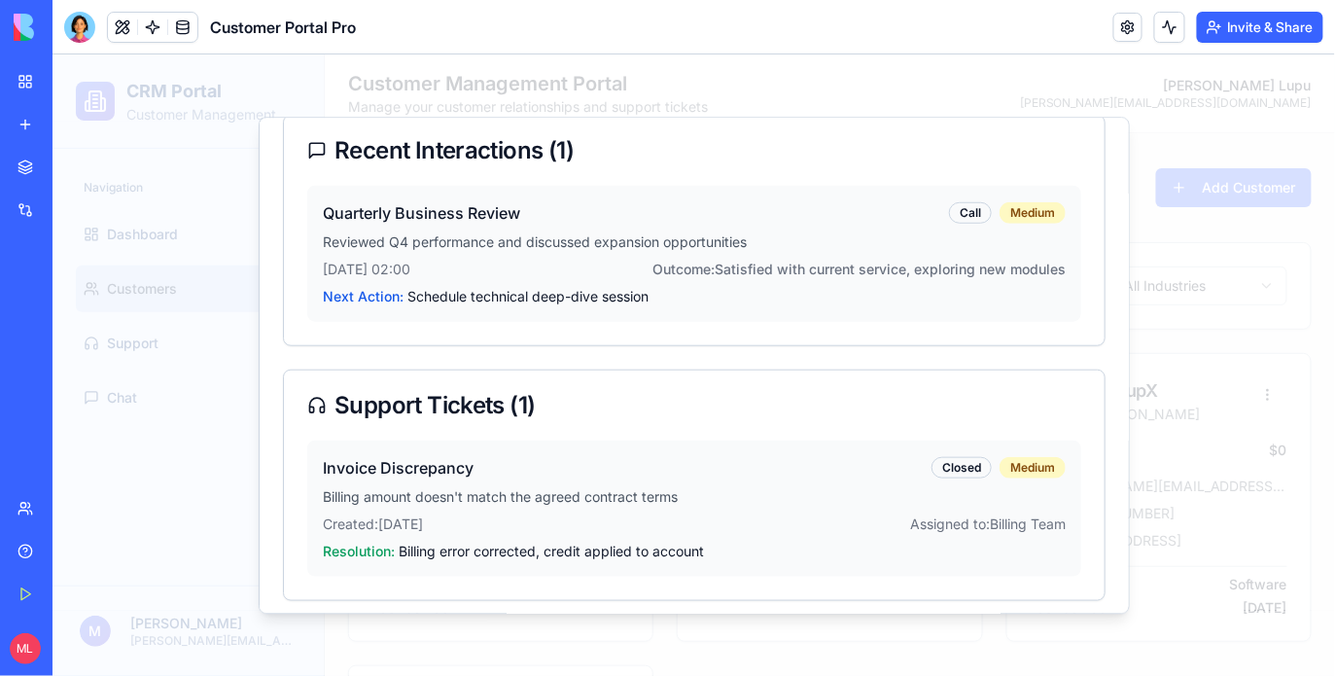
scroll to position [428, 0]
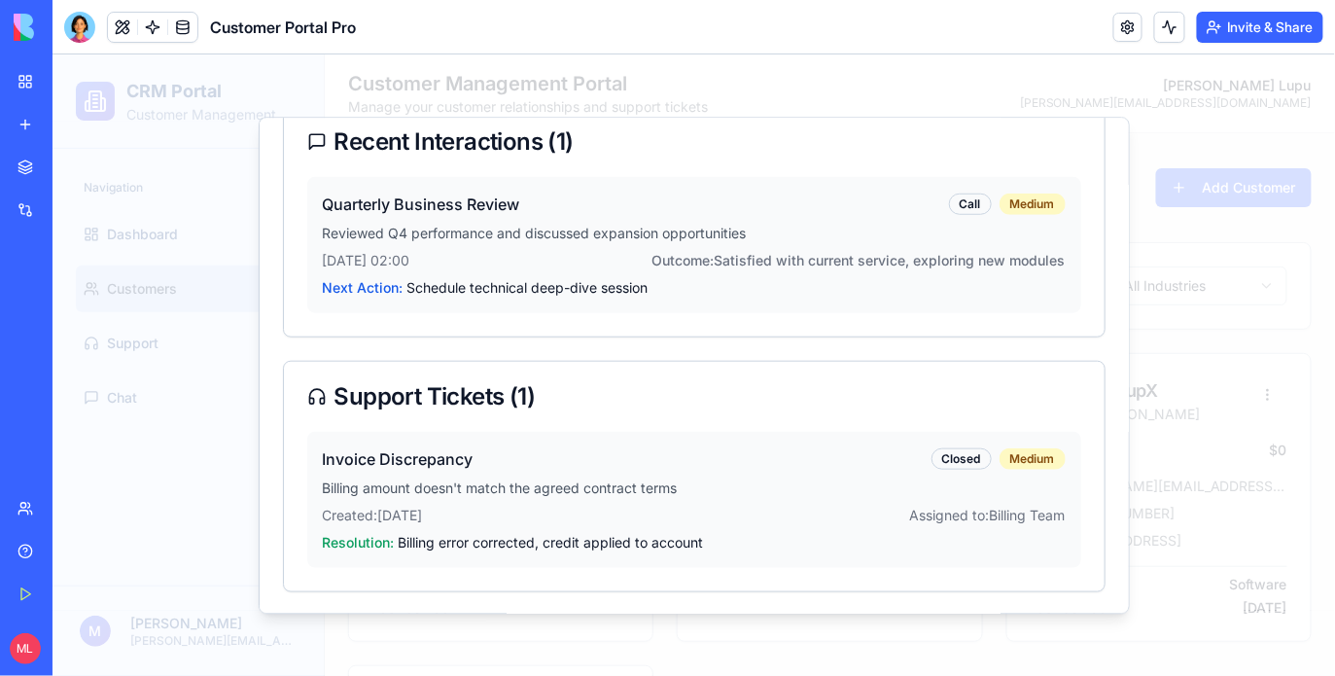
click at [514, 449] on div "Invoice Discrepancy Closed Medium" at bounding box center [693, 456] width 743 height 23
click at [947, 451] on div "Closed" at bounding box center [960, 456] width 60 height 21
click at [861, 489] on p "Billing amount doesn't match the agreed contract terms" at bounding box center [693, 485] width 743 height 19
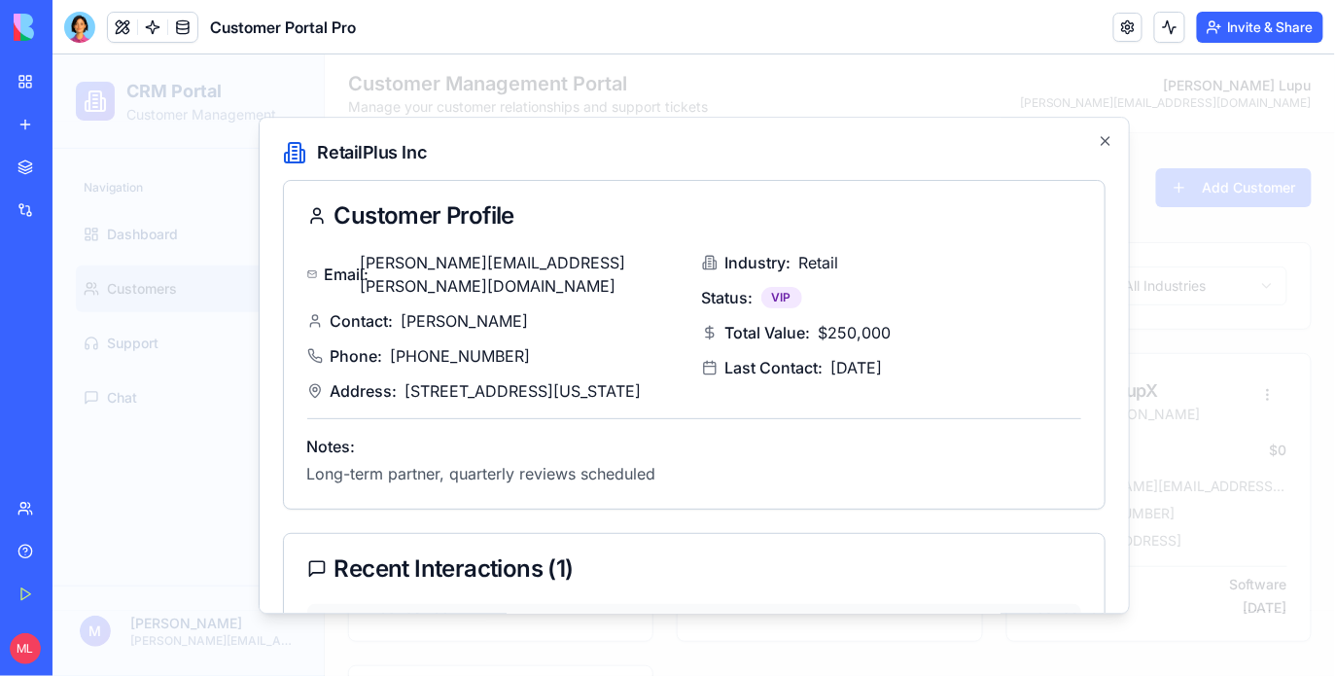
click at [864, 302] on div "Status: VIP" at bounding box center [890, 296] width 379 height 23
click at [778, 302] on div "VIP" at bounding box center [780, 296] width 41 height 21
click at [510, 497] on div "Email: [PERSON_NAME][EMAIL_ADDRESS][PERSON_NAME][DOMAIN_NAME] Contact: [PERSON_…" at bounding box center [693, 379] width 820 height 258
click at [511, 434] on div "Notes: Long-term partner, quarterly reviews scheduled" at bounding box center [693, 459] width 774 height 51
click at [679, 308] on div "Contact: [PERSON_NAME]" at bounding box center [495, 319] width 379 height 23
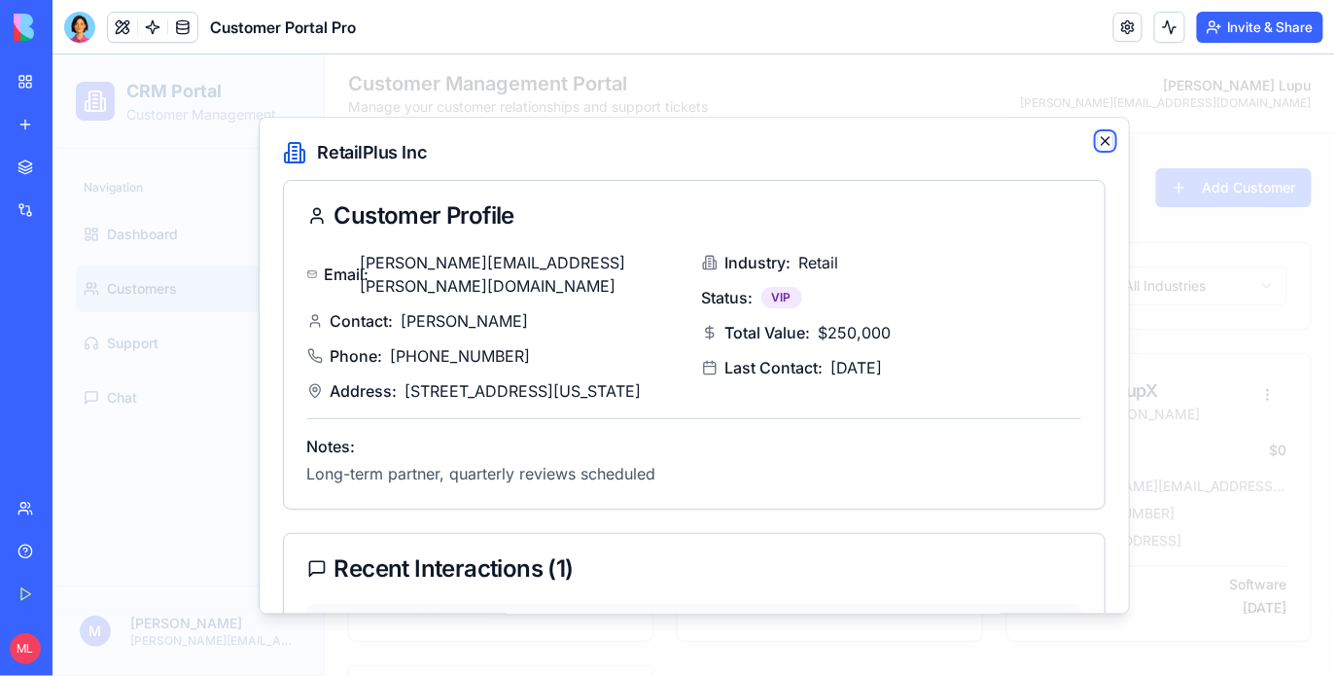
click at [1101, 136] on icon "button" at bounding box center [1104, 140] width 8 height 8
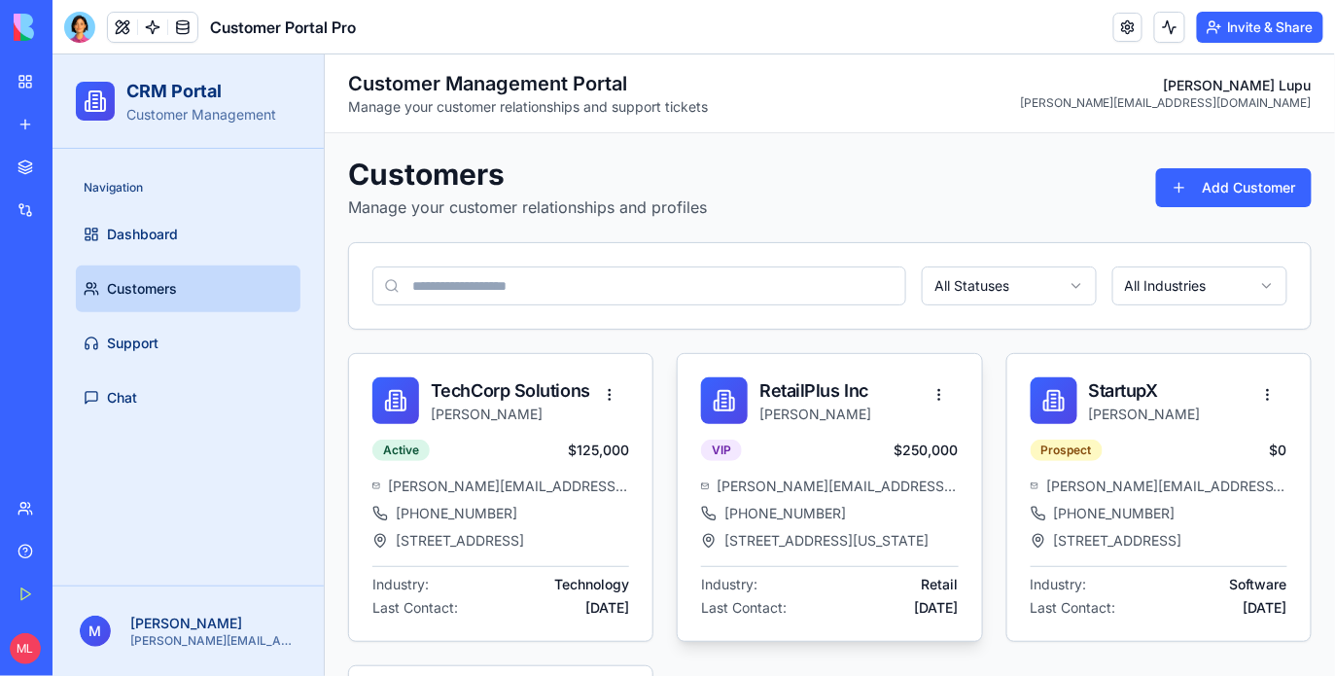
click at [806, 473] on div "VIP $ 250,000 [PERSON_NAME][EMAIL_ADDRESS][PERSON_NAME][DOMAIN_NAME] [PHONE_NUM…" at bounding box center [828, 538] width 303 height 201
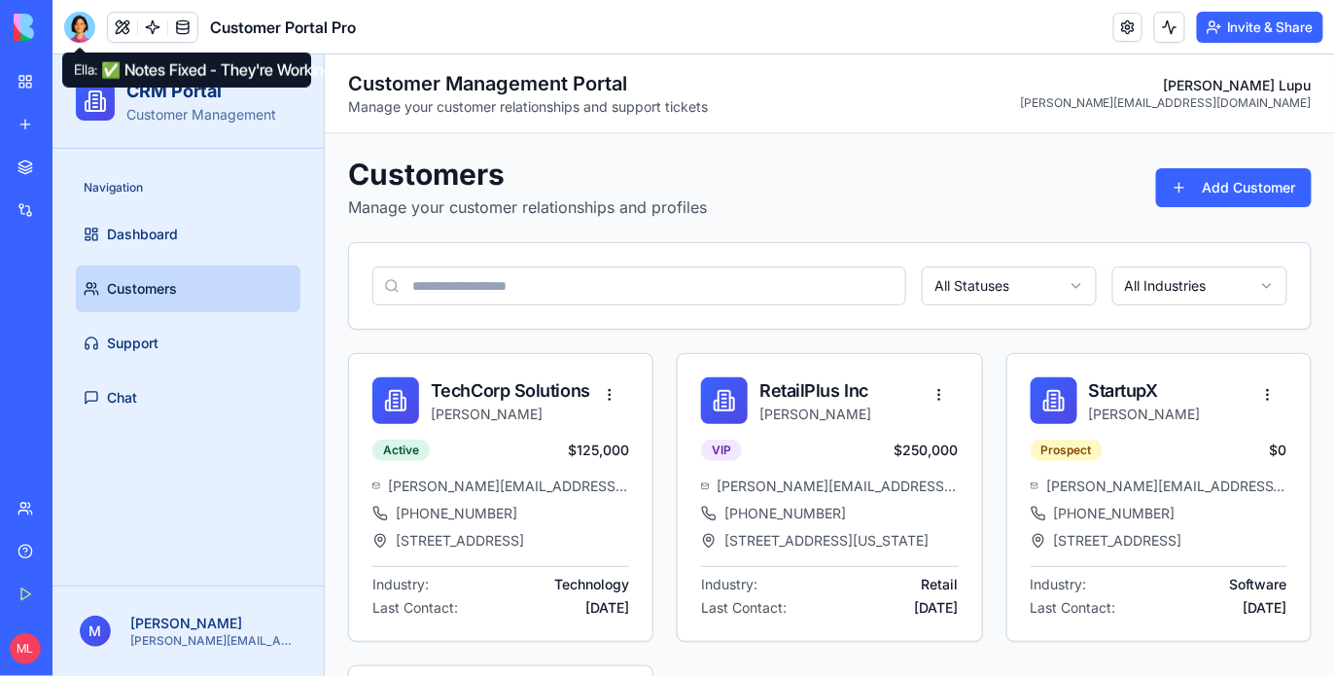
click at [80, 37] on div at bounding box center [79, 27] width 31 height 31
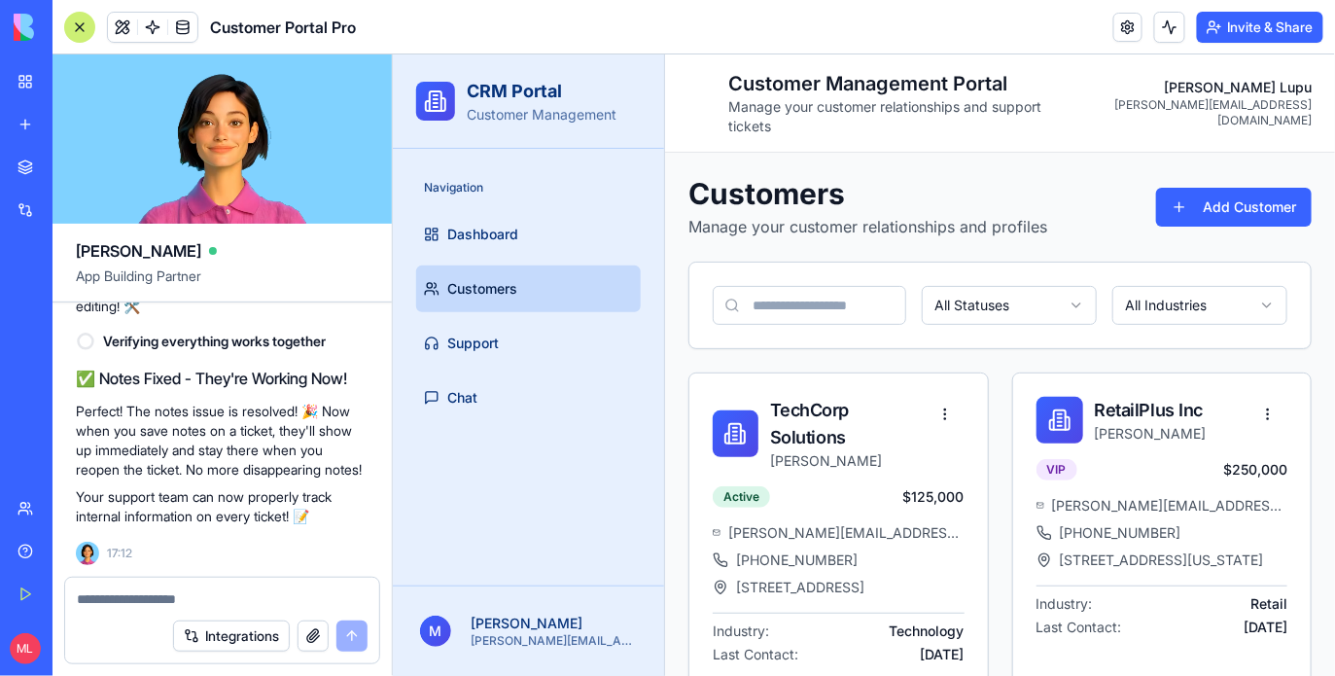
click at [155, 592] on textarea at bounding box center [222, 598] width 291 height 19
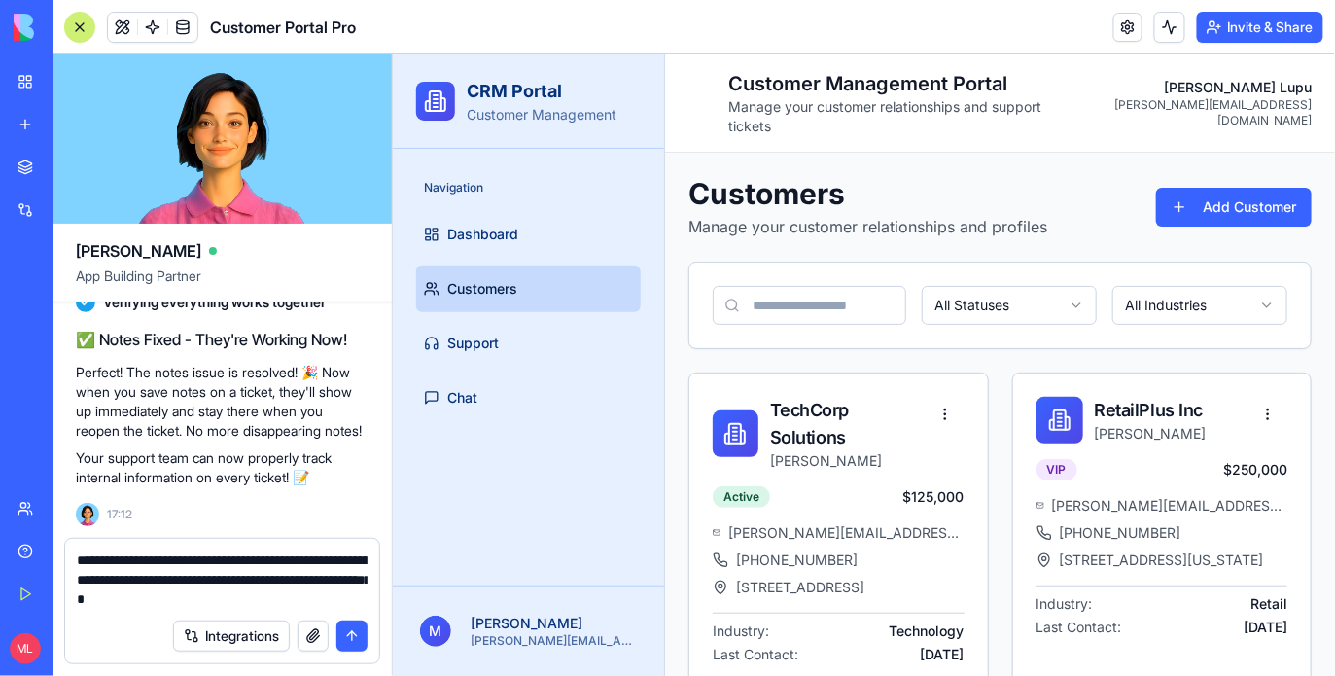
type textarea "**********"
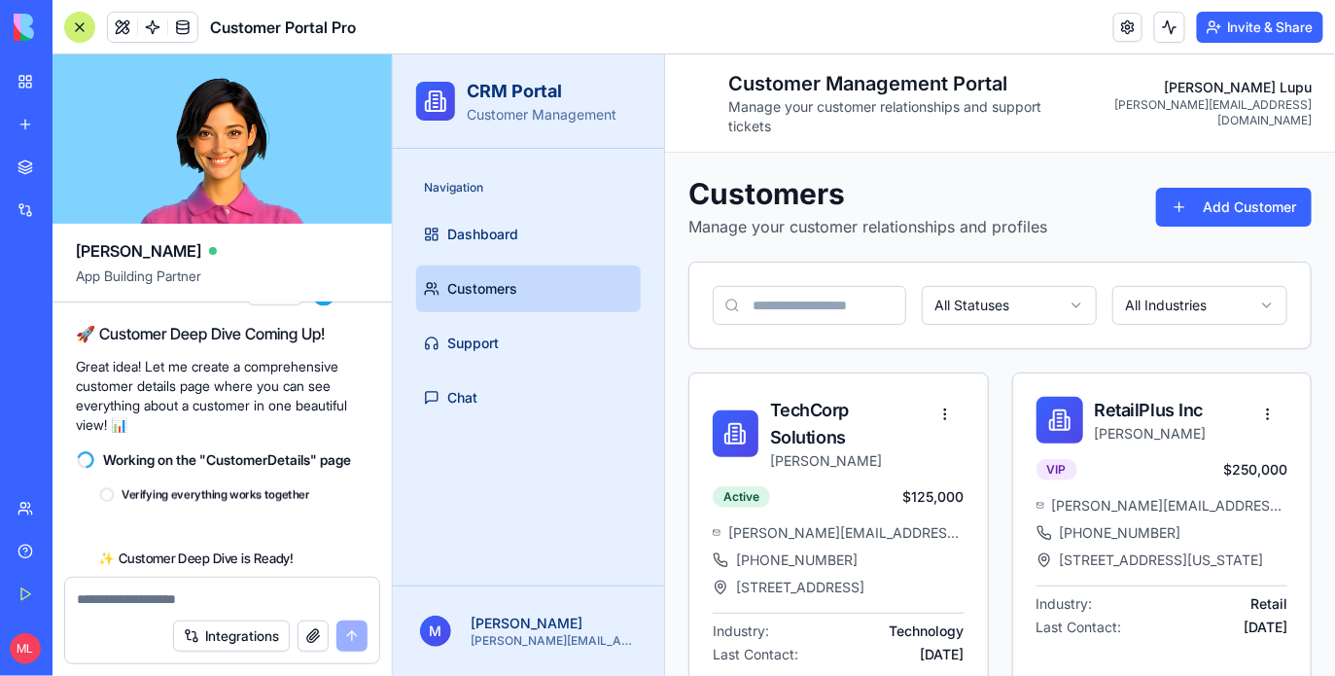
scroll to position [3406, 0]
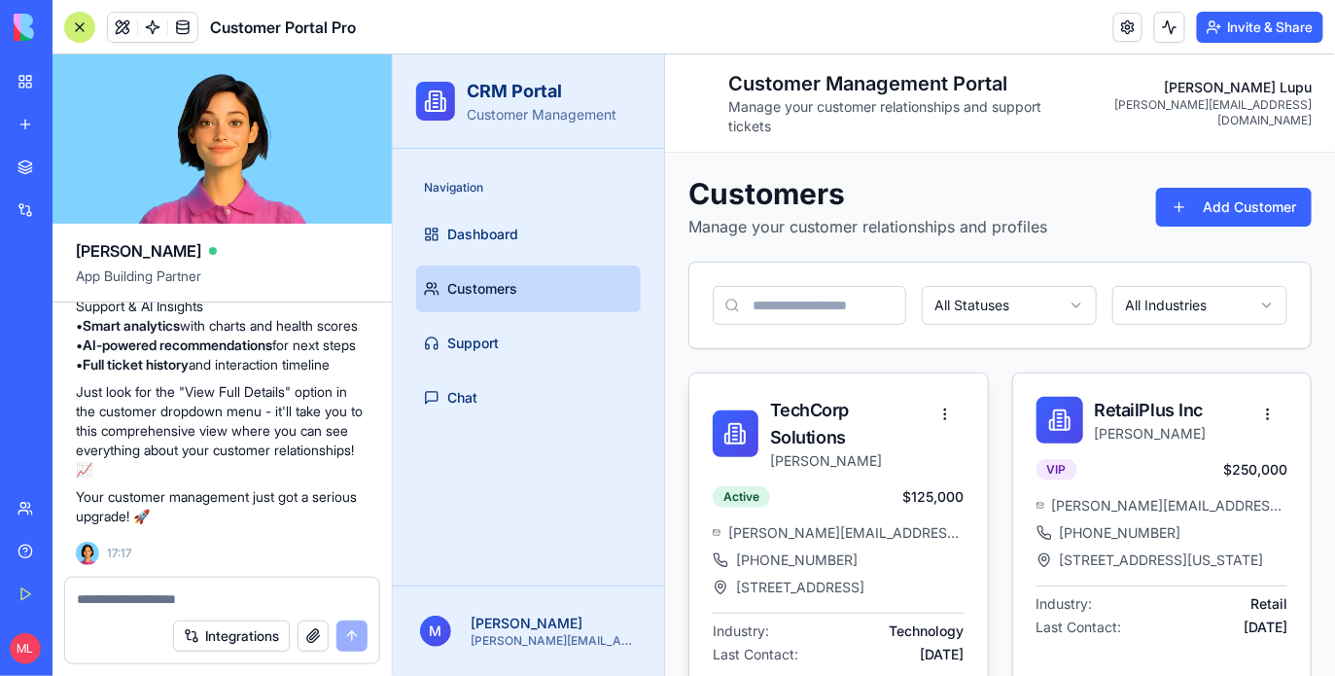
click at [717, 417] on div at bounding box center [735, 432] width 46 height 47
click at [853, 421] on div "TechCorp Solutions" at bounding box center [847, 423] width 156 height 54
click at [929, 392] on html "CRM Portal Customer Management Navigation Dashboard Customers Support Chat M Mi…" at bounding box center [863, 537] width 942 height 969
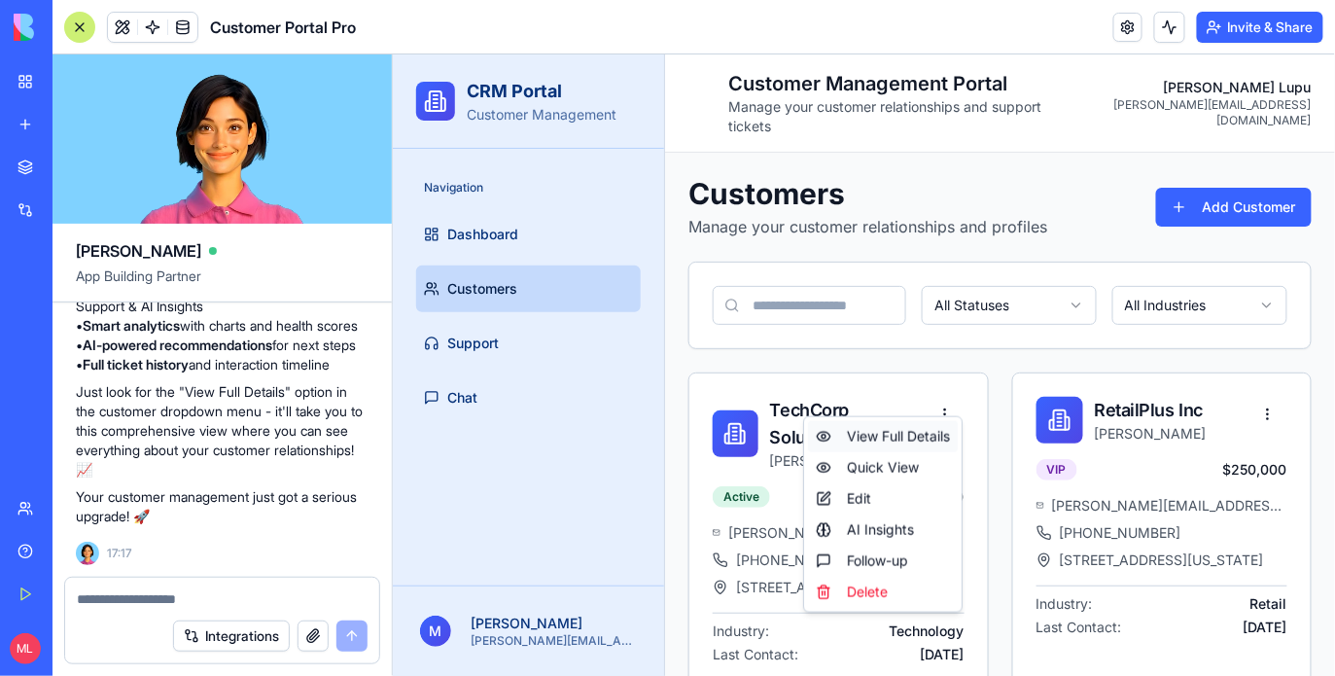
click at [929, 429] on div "View Full Details" at bounding box center [882, 435] width 150 height 31
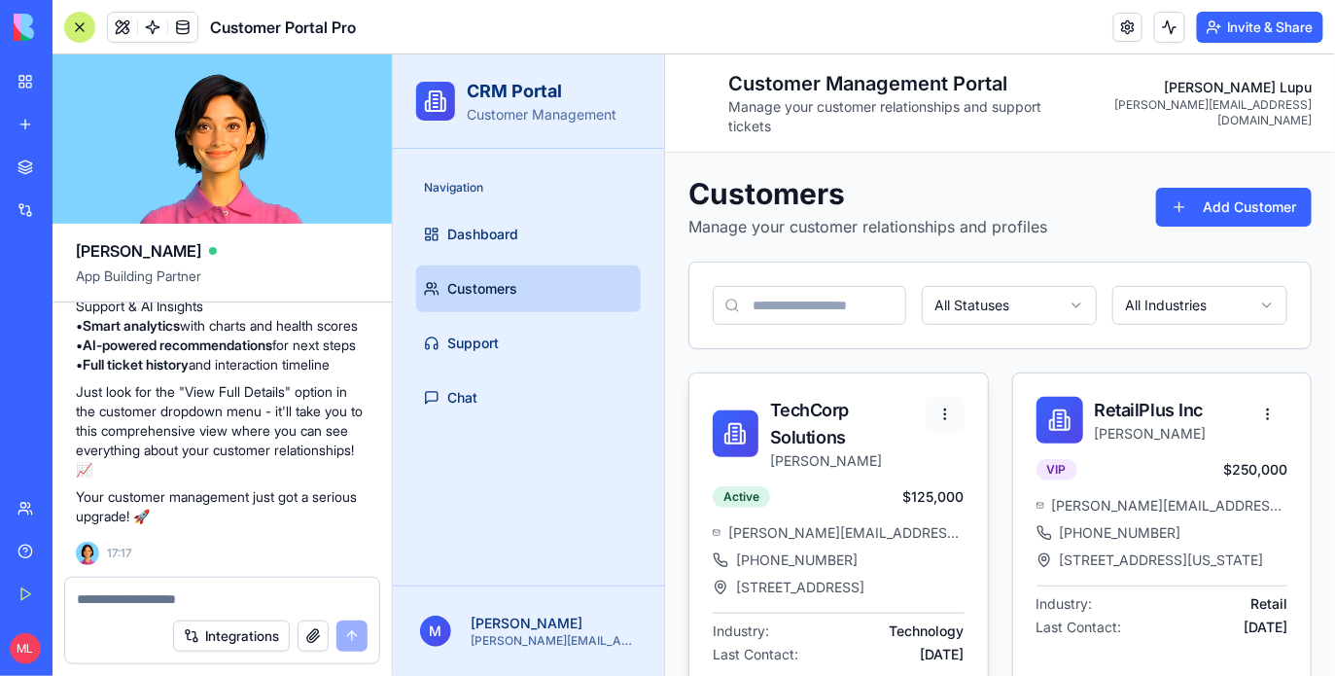
click at [930, 383] on html "CRM Portal Customer Management Navigation Dashboard Customers Support Chat M Mi…" at bounding box center [863, 537] width 942 height 969
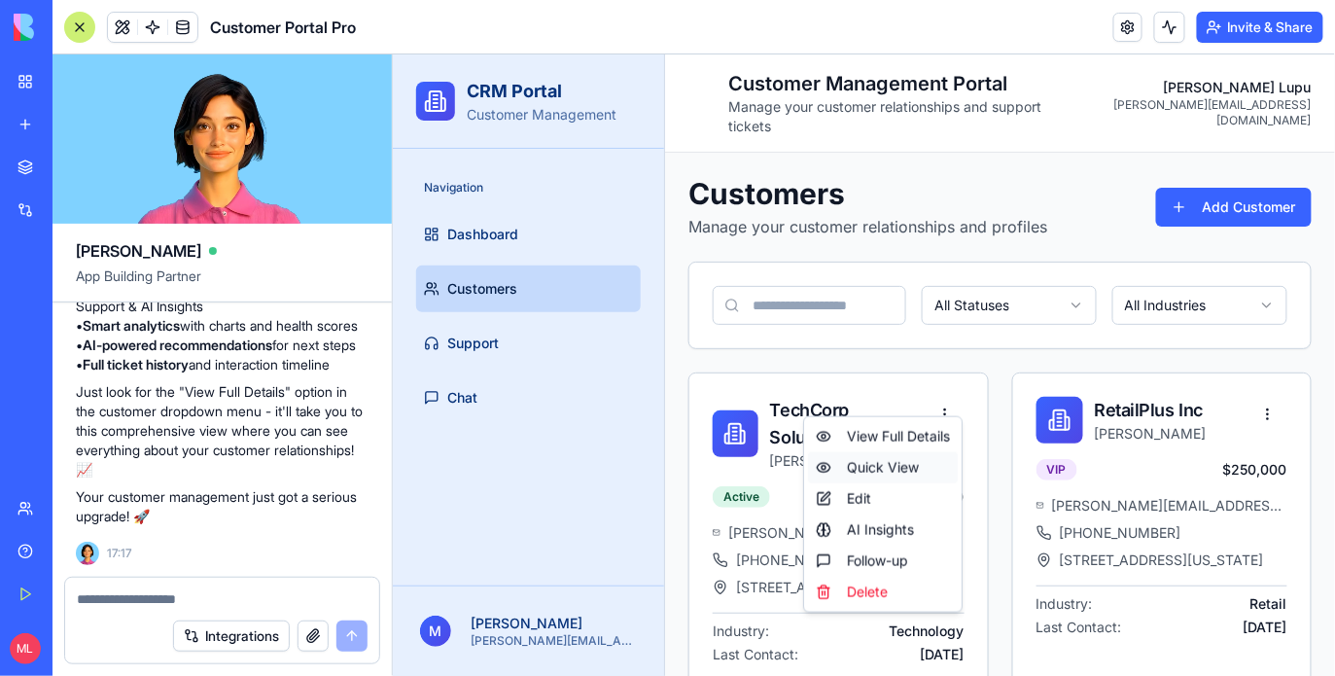
click at [861, 465] on div "Quick View" at bounding box center [882, 466] width 150 height 31
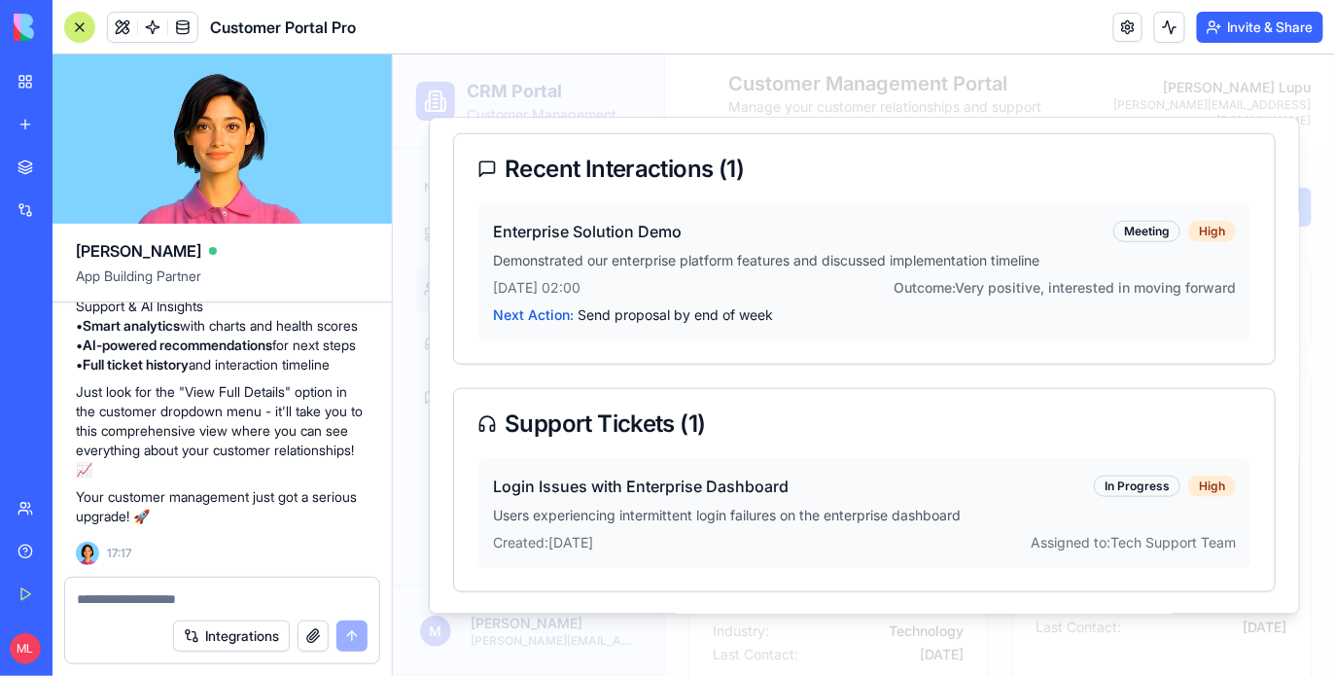
scroll to position [0, 0]
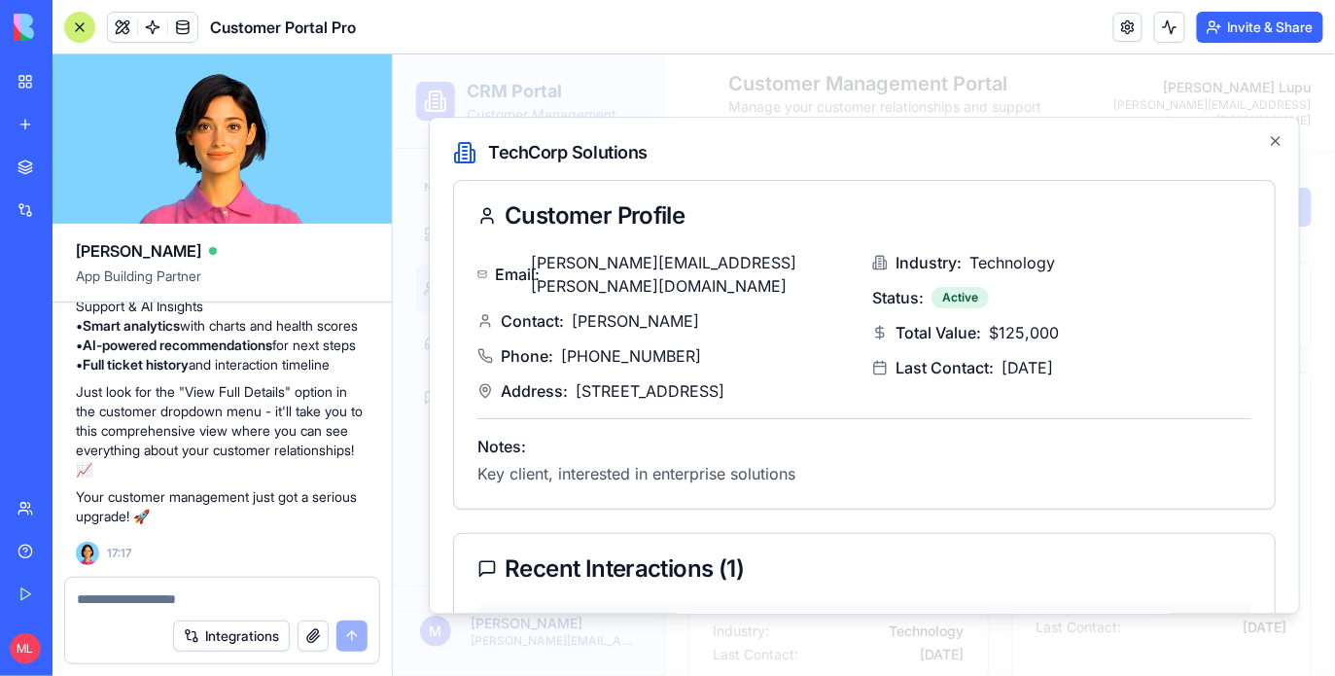
click at [1282, 138] on div "TechCorp Solutions Customer Profile Email: [PERSON_NAME][EMAIL_ADDRESS][PERSON_…" at bounding box center [863, 364] width 871 height 497
click at [1279, 139] on icon "button" at bounding box center [1275, 140] width 16 height 16
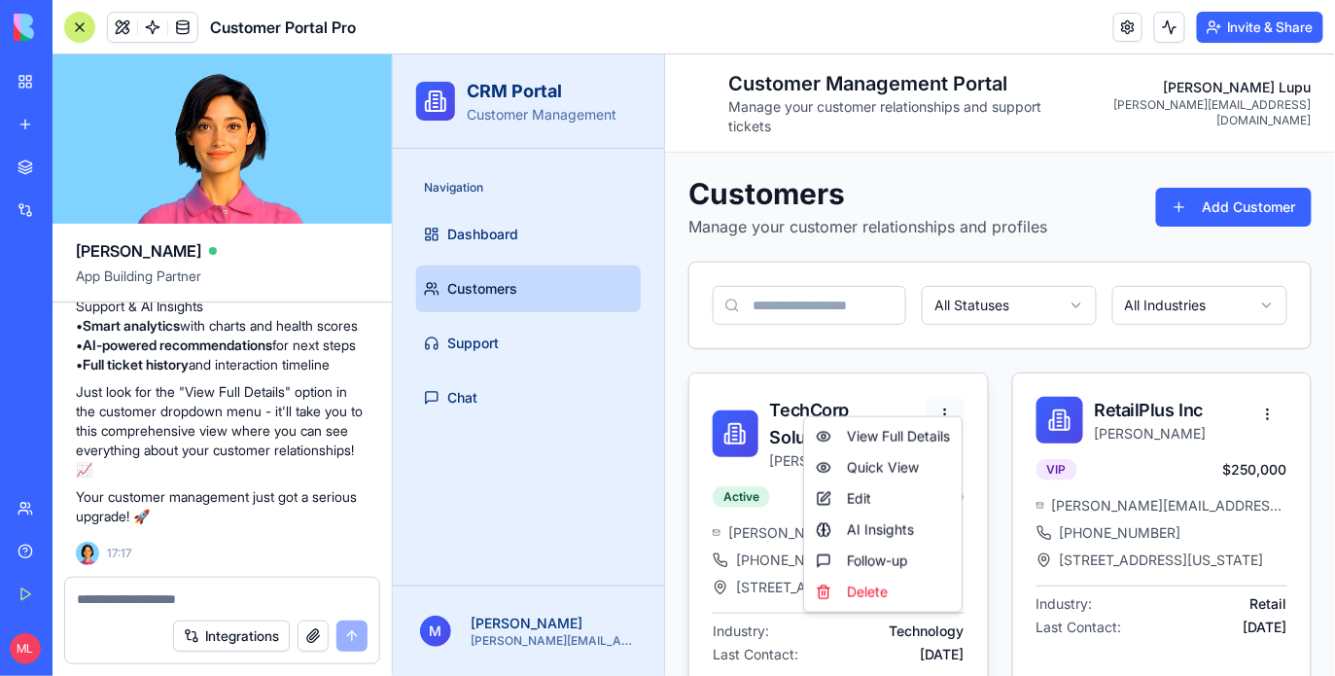
click at [953, 382] on html "CRM Portal Customer Management Navigation Dashboard Customers Support Chat M Mi…" at bounding box center [863, 537] width 942 height 969
click at [940, 361] on html "CRM Portal Customer Management Navigation Dashboard Customers Support Chat M Mi…" at bounding box center [863, 537] width 942 height 969
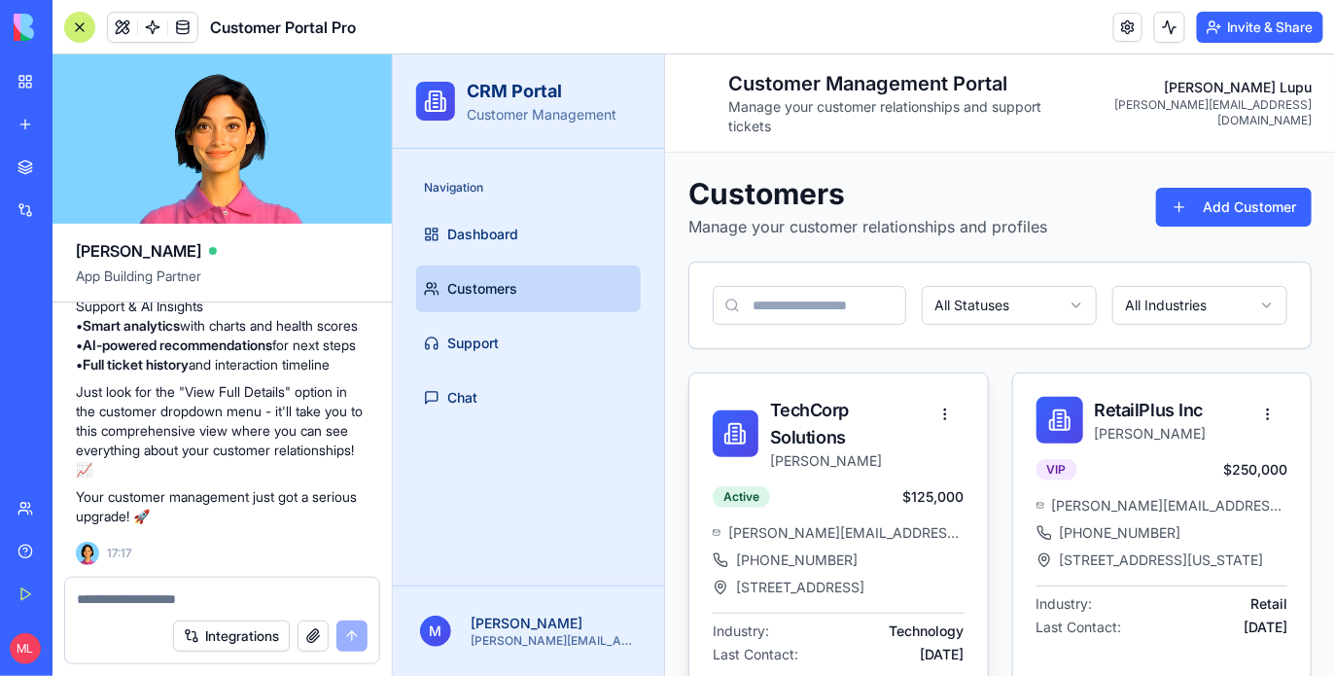
click at [836, 522] on span "john.smith@techcorp.com" at bounding box center [844, 531] width 235 height 19
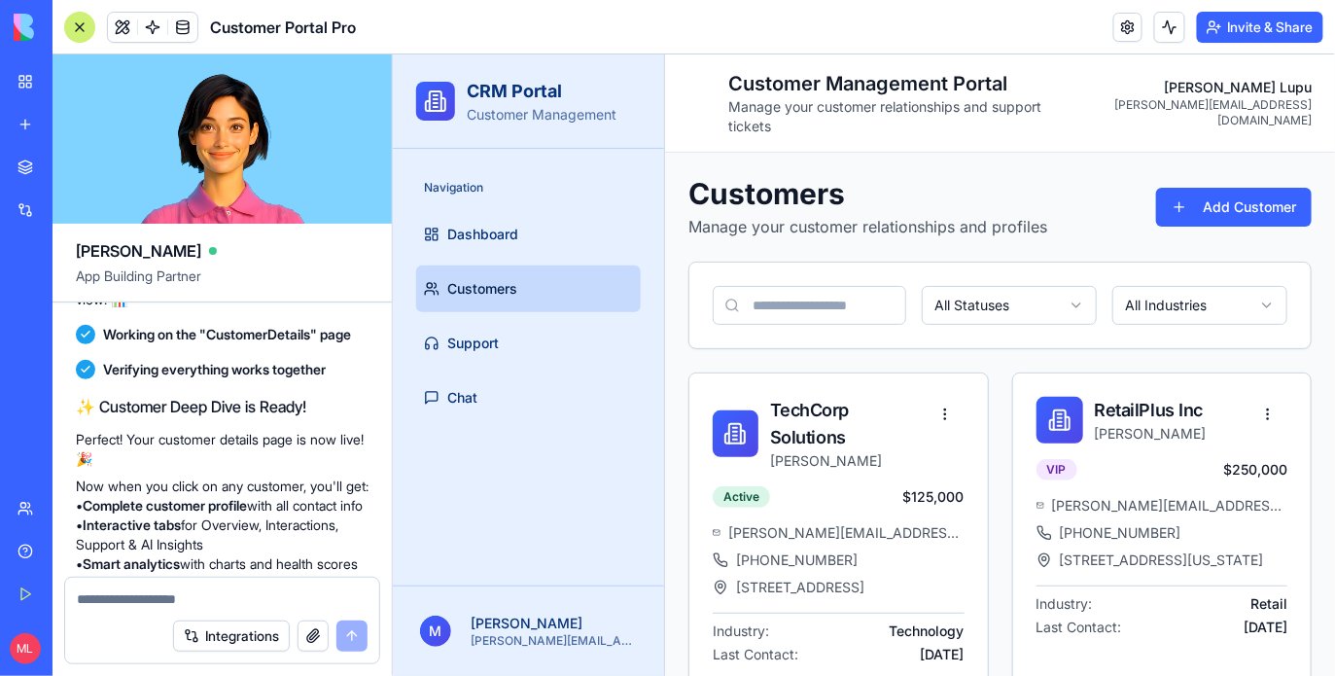
scroll to position [3108, 0]
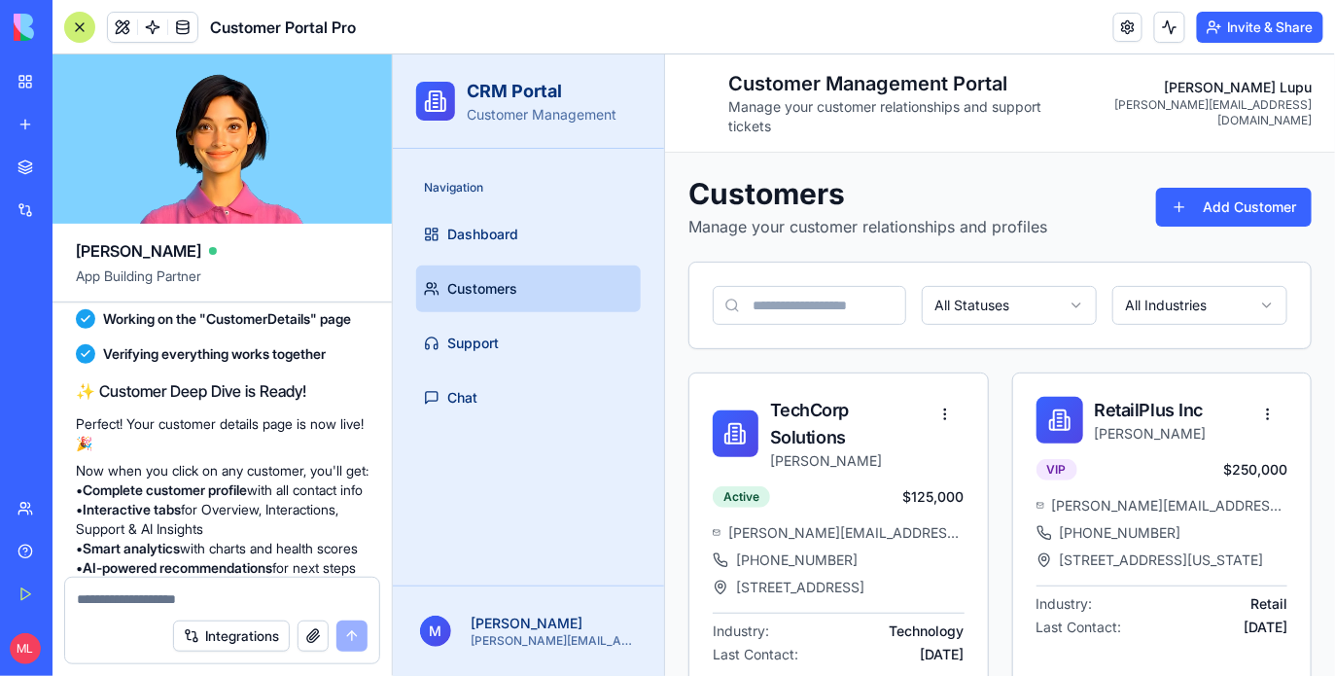
click at [252, 364] on span "Verifying everything works together" at bounding box center [214, 353] width 223 height 19
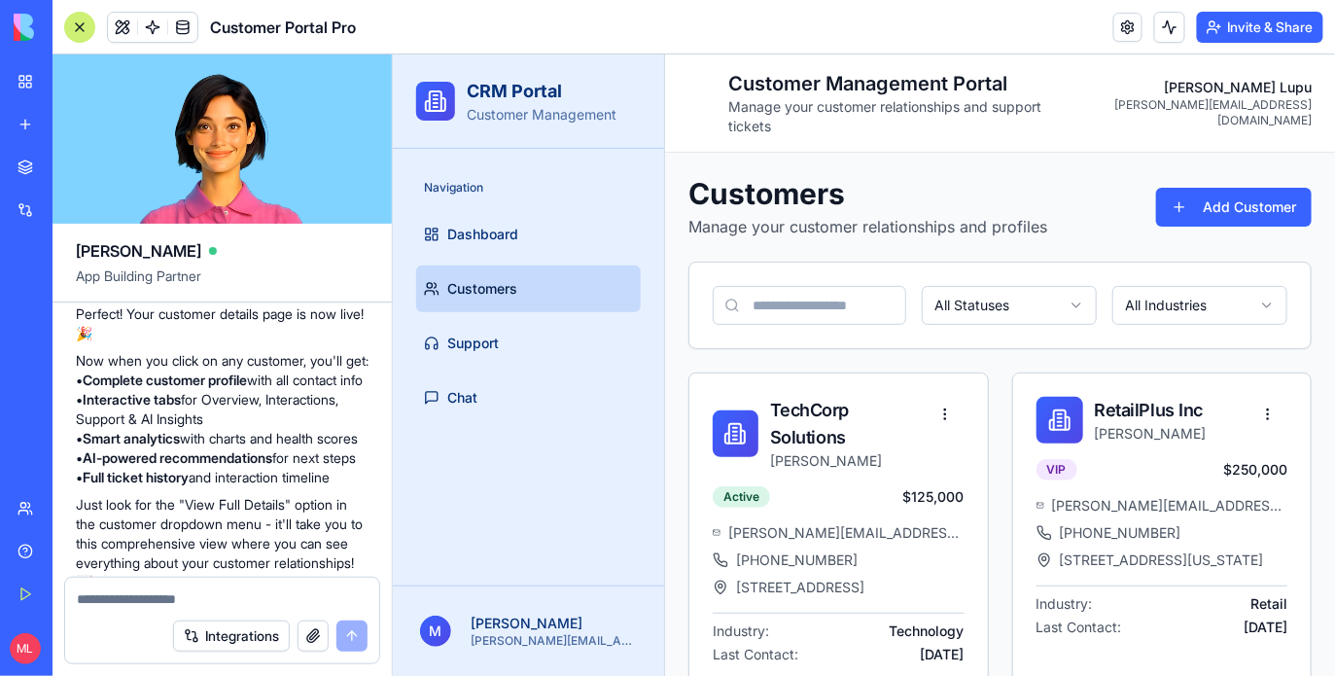
scroll to position [3116, 0]
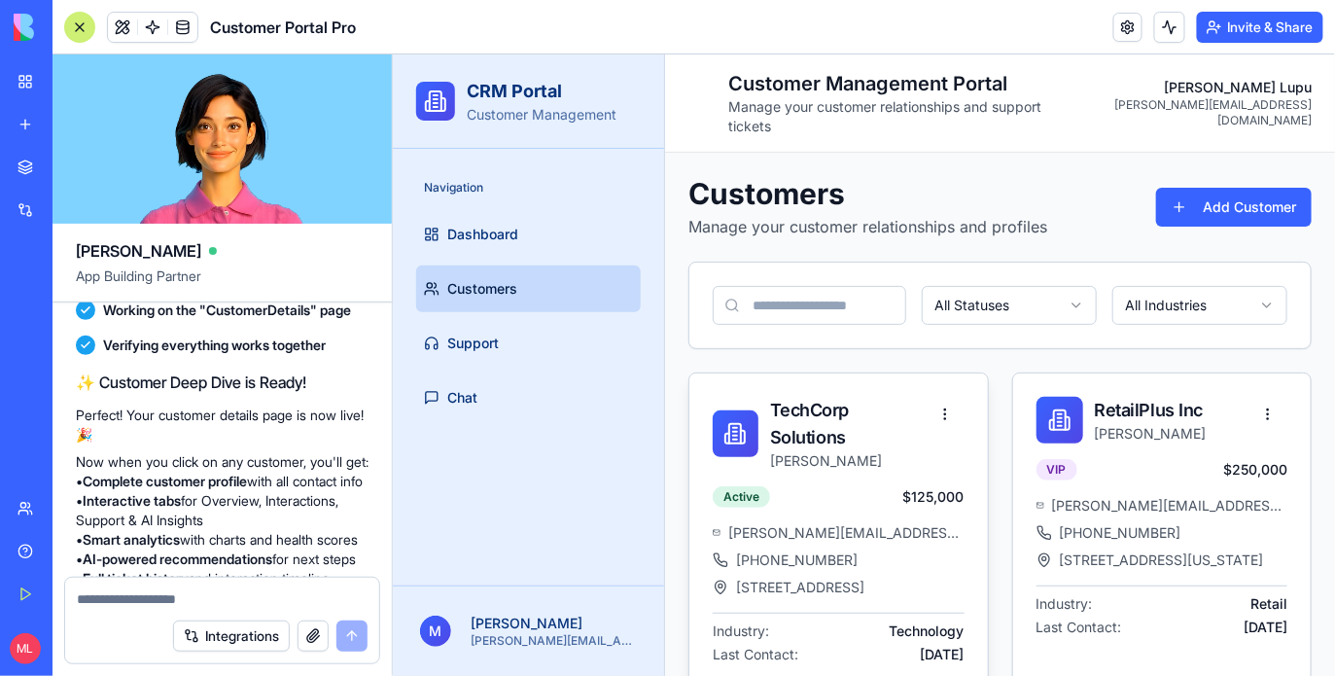
click at [845, 454] on div "TechCorp Solutions John Smith" at bounding box center [837, 428] width 298 height 113
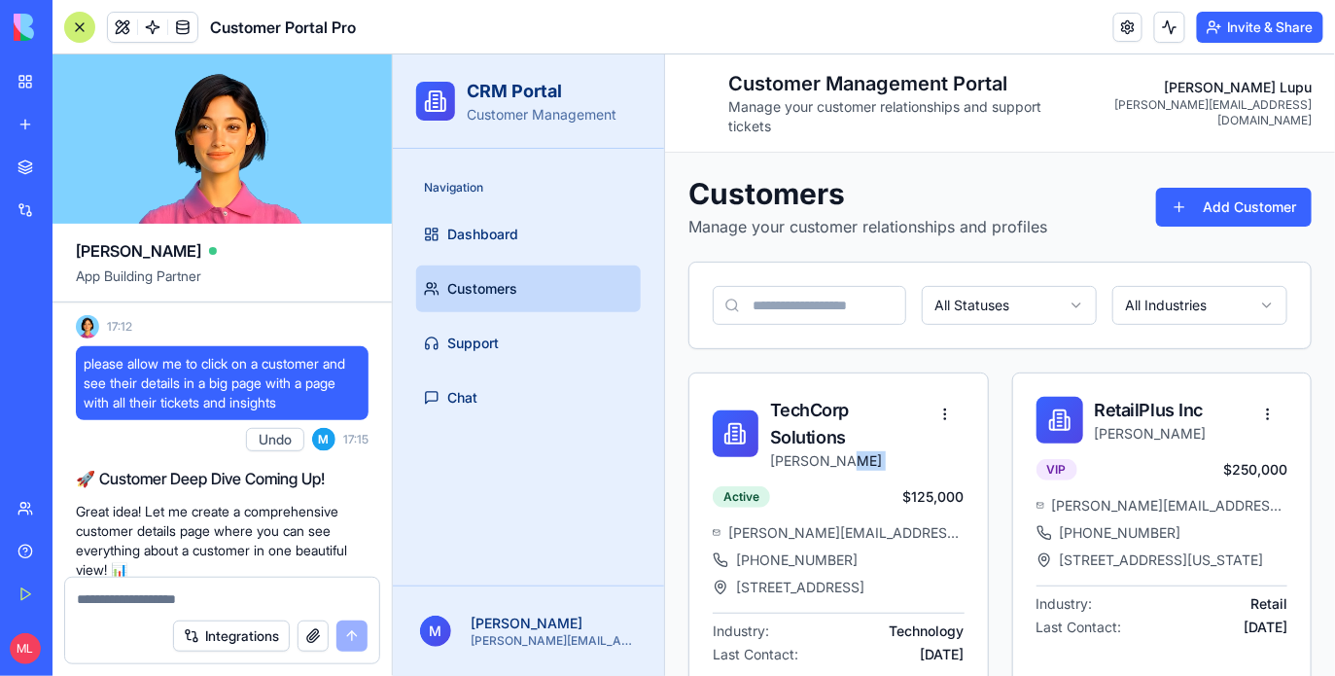
scroll to position [3406, 0]
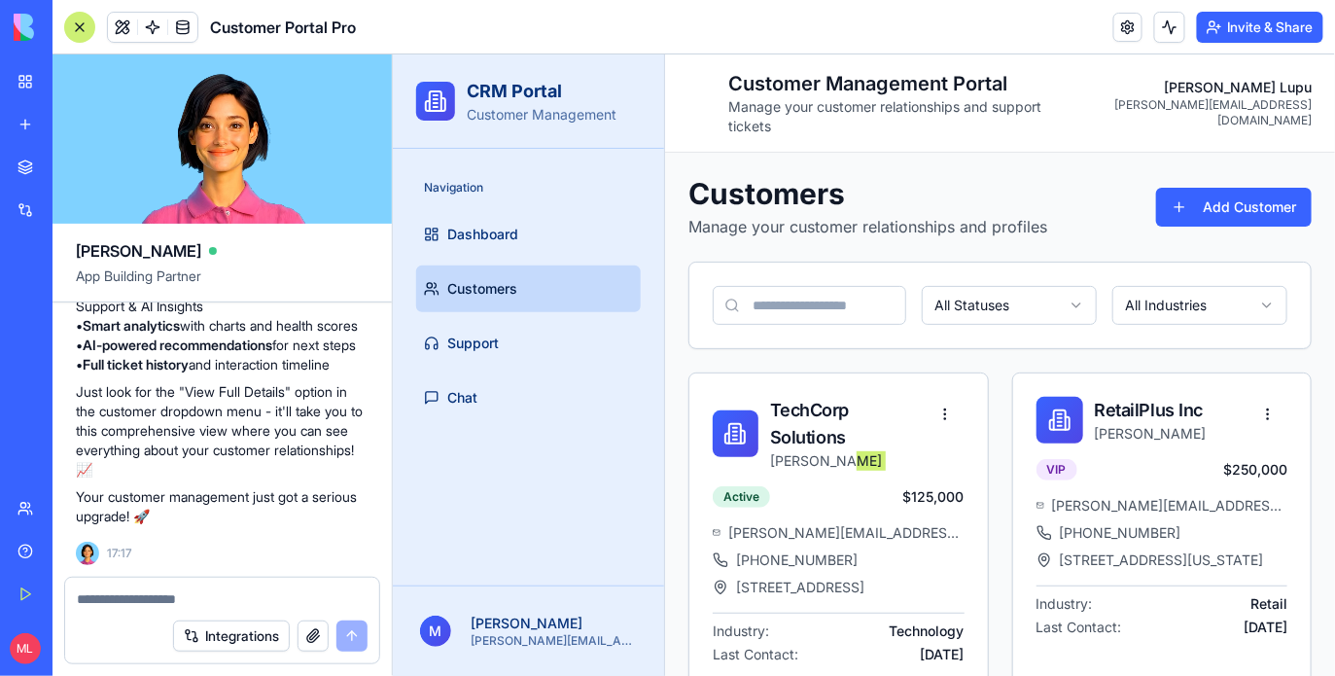
click at [167, 607] on textarea at bounding box center [222, 598] width 291 height 19
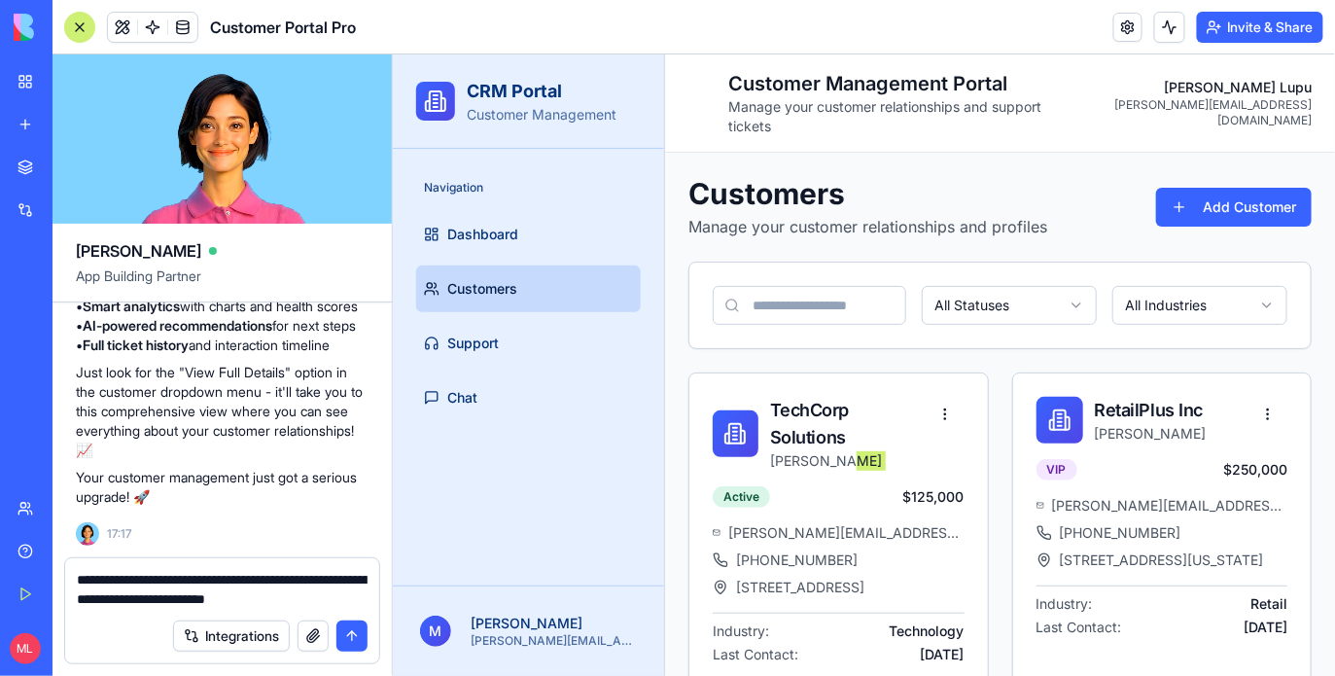
type textarea "**********"
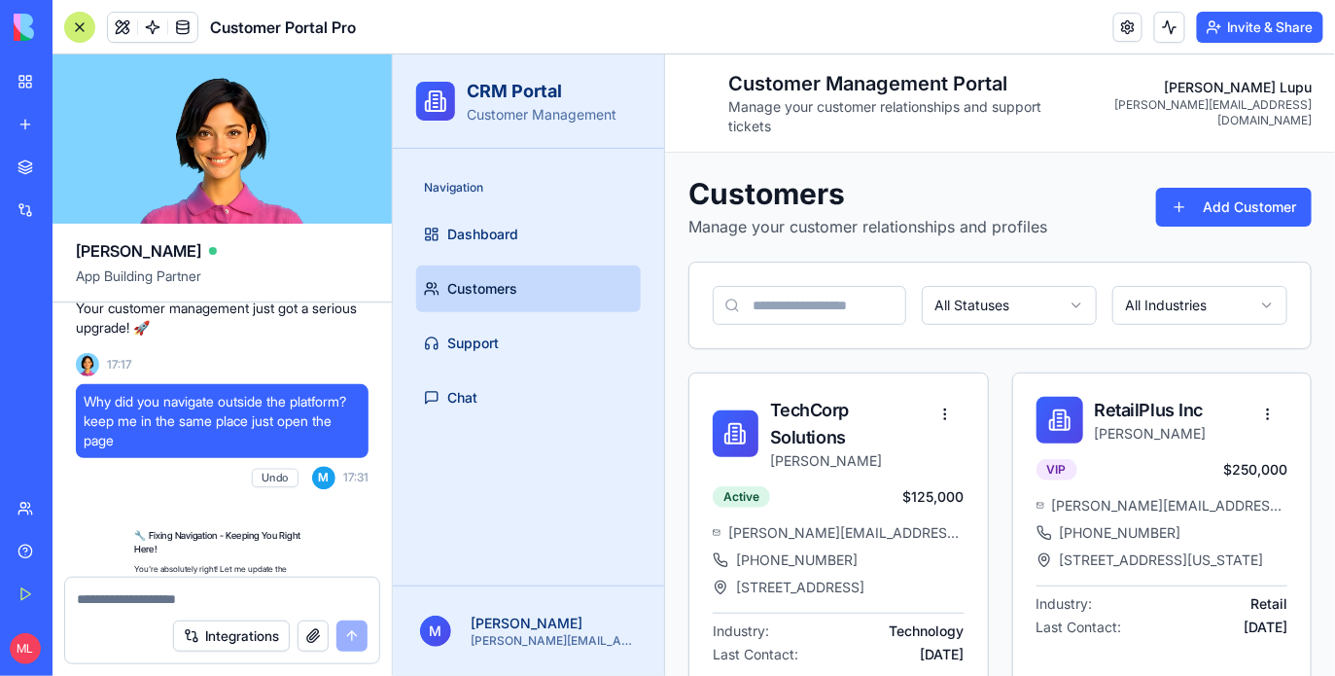
scroll to position [3954, 0]
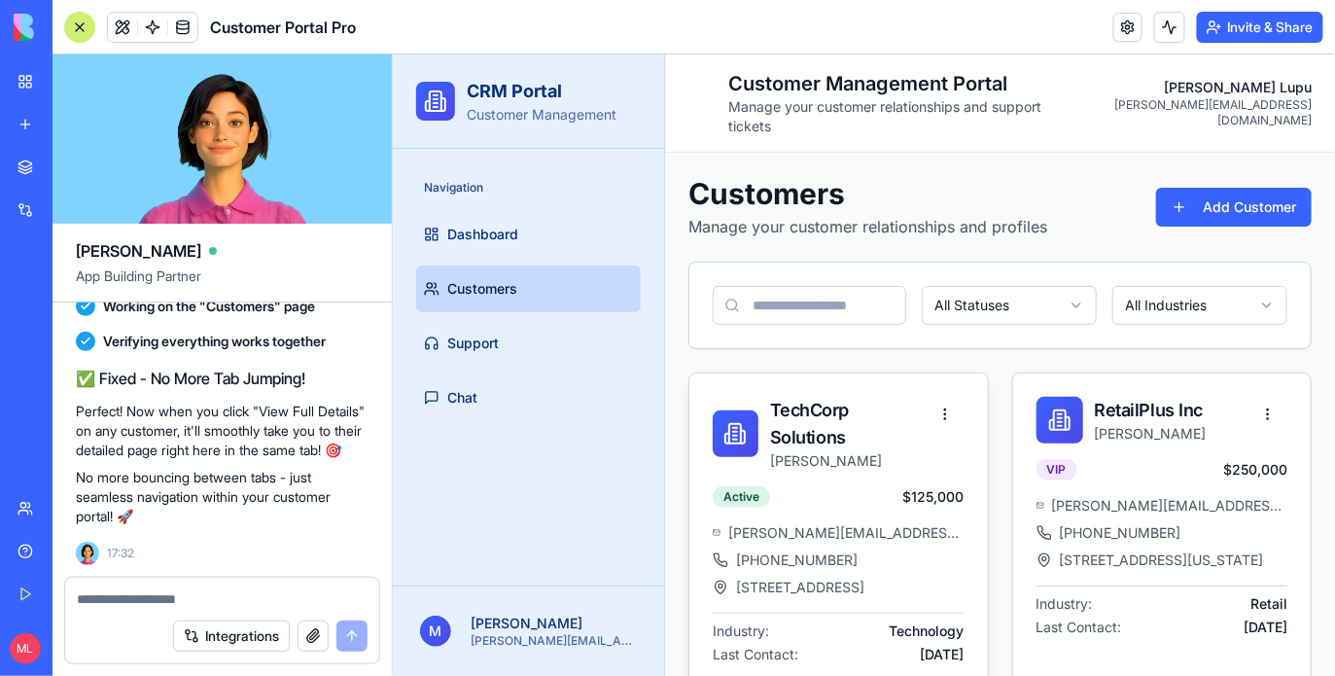
click at [752, 448] on div "TechCorp Solutions John Smith" at bounding box center [818, 433] width 213 height 74
click at [807, 450] on p "John Smith" at bounding box center [847, 459] width 156 height 19
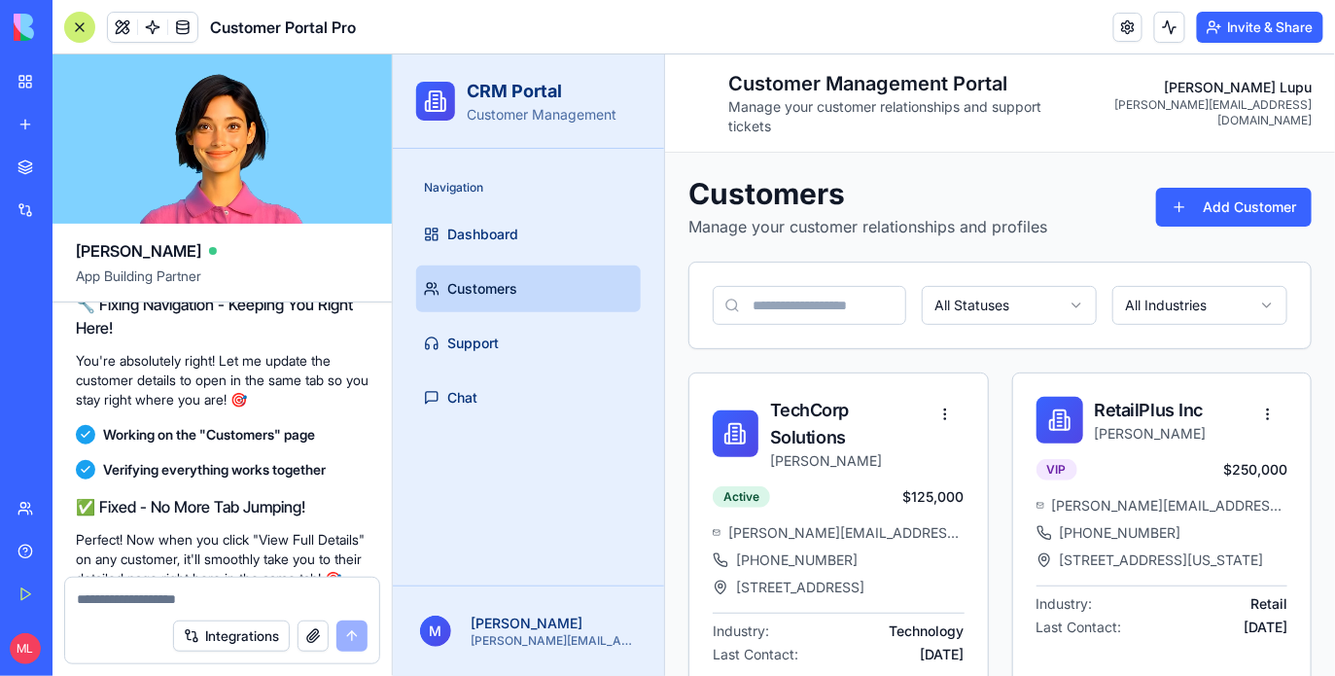
scroll to position [3732, 0]
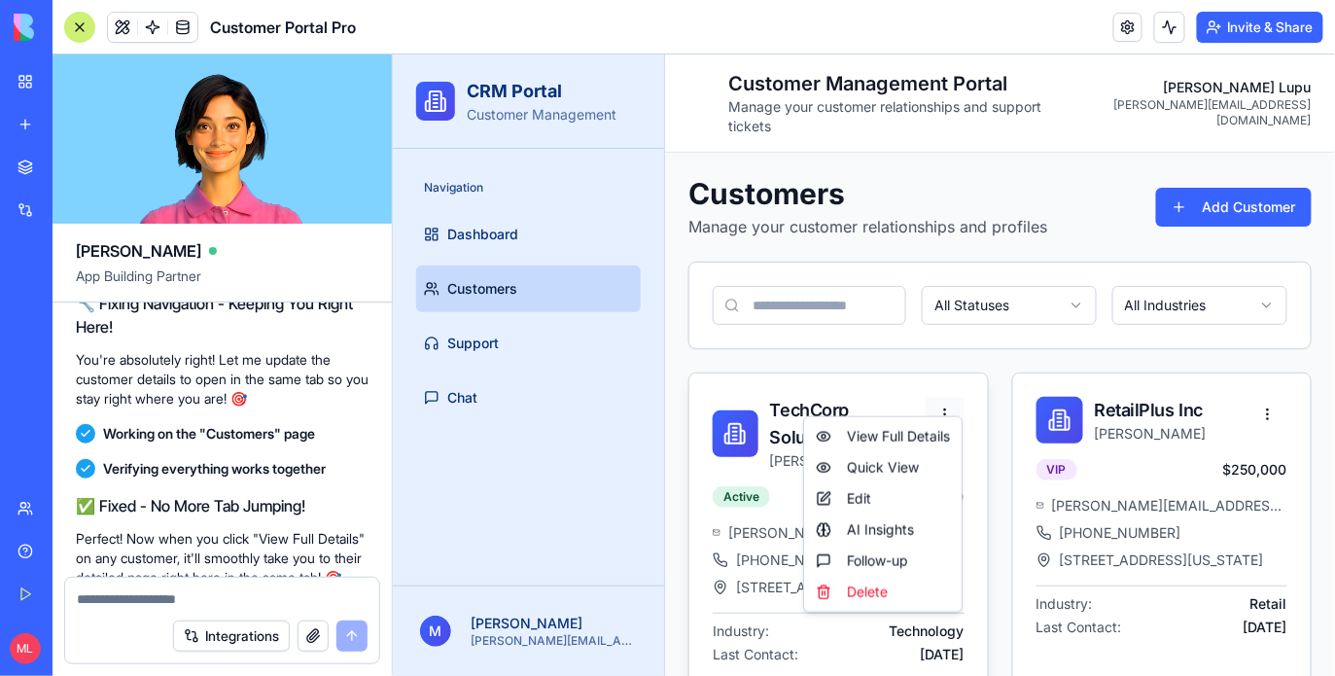
click at [945, 402] on html "CRM Portal Customer Management Navigation Dashboard Customers Support Chat M Mi…" at bounding box center [863, 537] width 942 height 969
click at [927, 438] on div "View Full Details" at bounding box center [882, 435] width 150 height 31
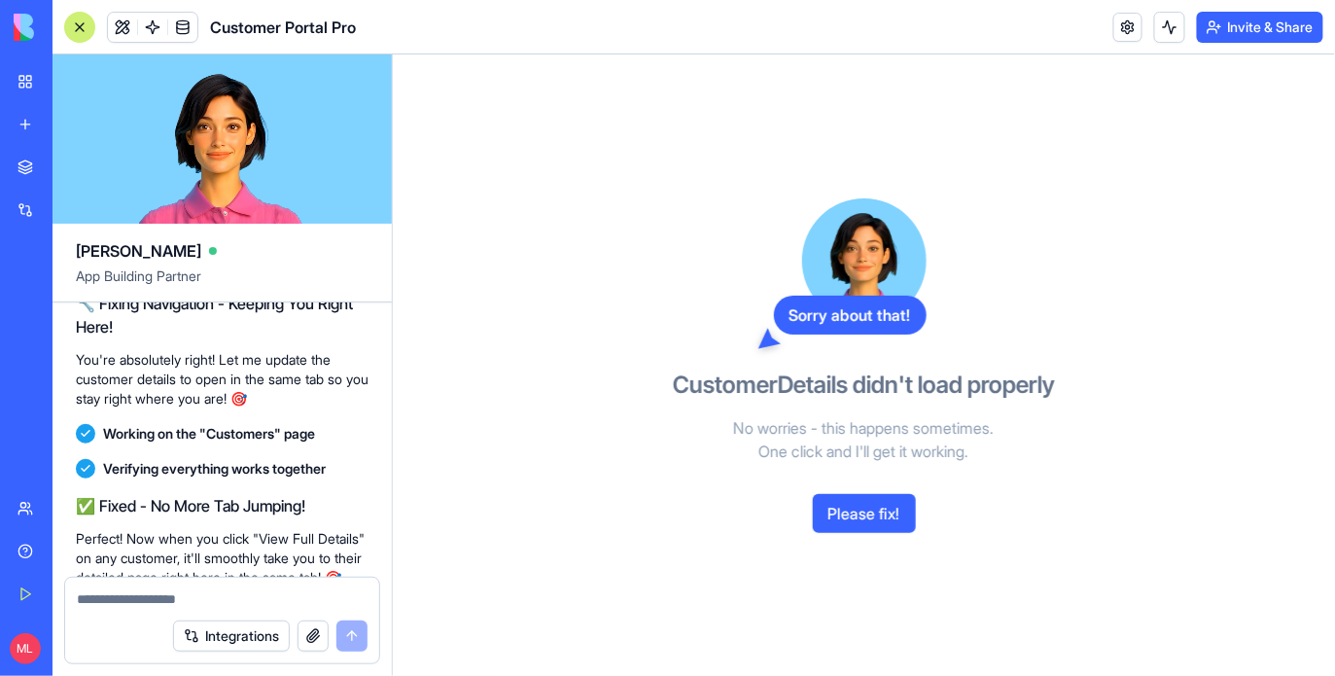
click at [888, 494] on button "Please fix!" at bounding box center [864, 513] width 103 height 39
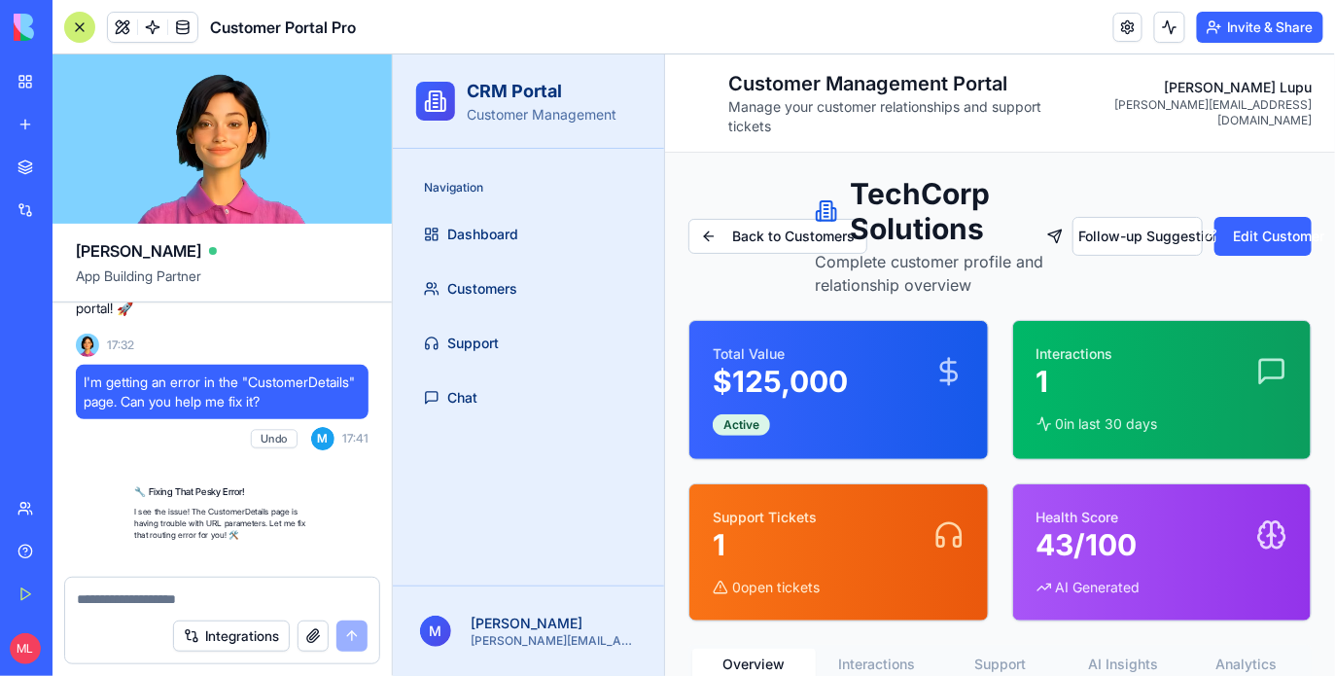
scroll to position [4505, 0]
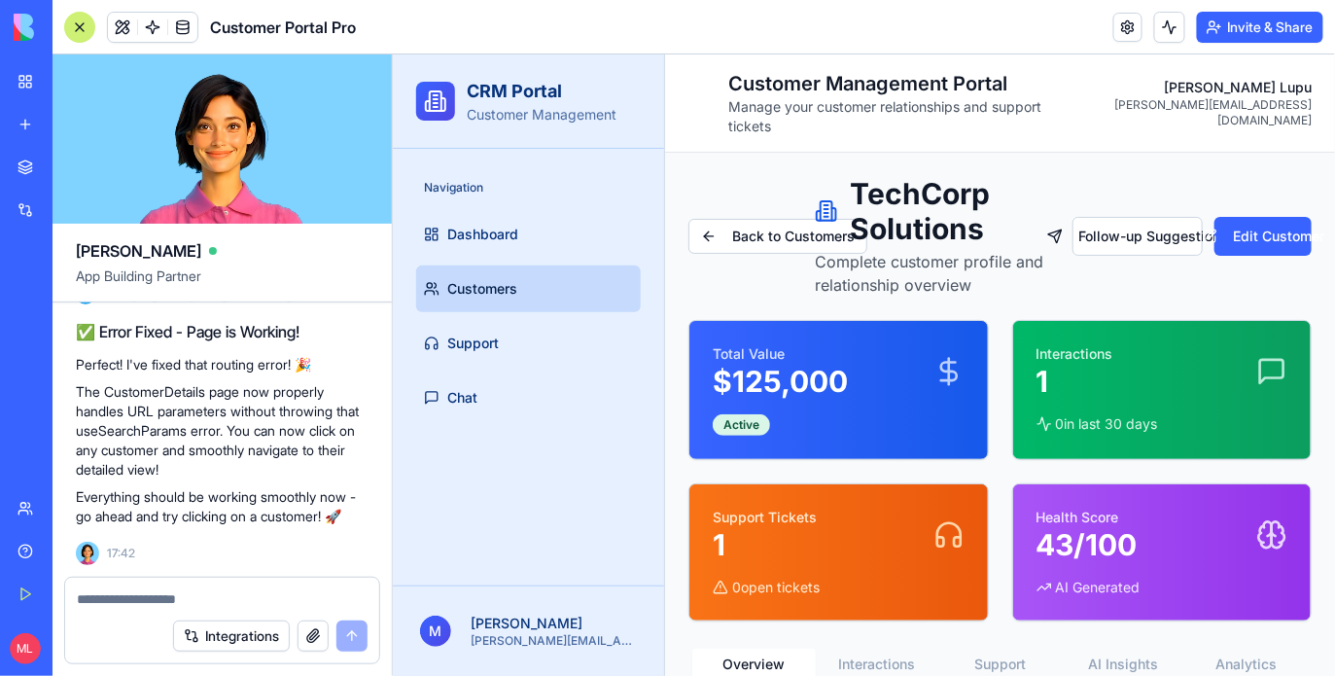
click at [523, 300] on link "Customers" at bounding box center [527, 287] width 225 height 47
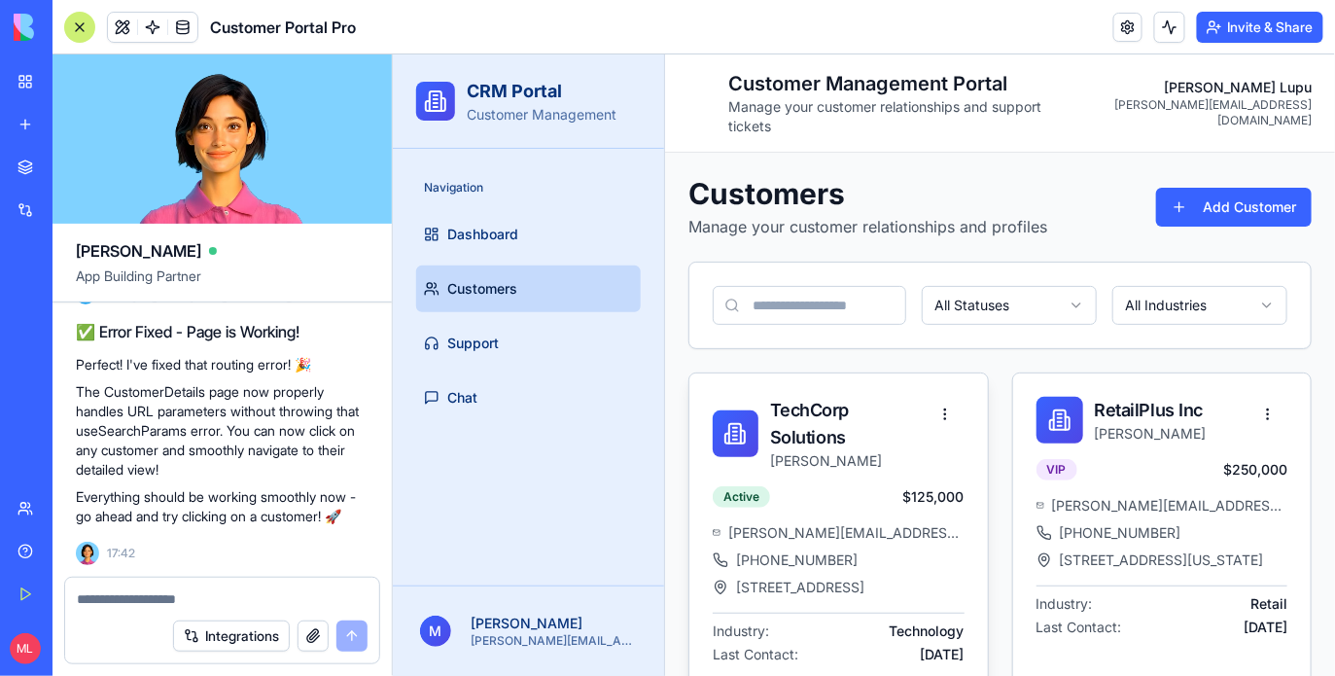
click at [738, 421] on icon at bounding box center [733, 432] width 23 height 23
click at [943, 384] on html "CRM Portal Customer Management Navigation Dashboard Customers Support Chat M Mi…" at bounding box center [863, 537] width 942 height 969
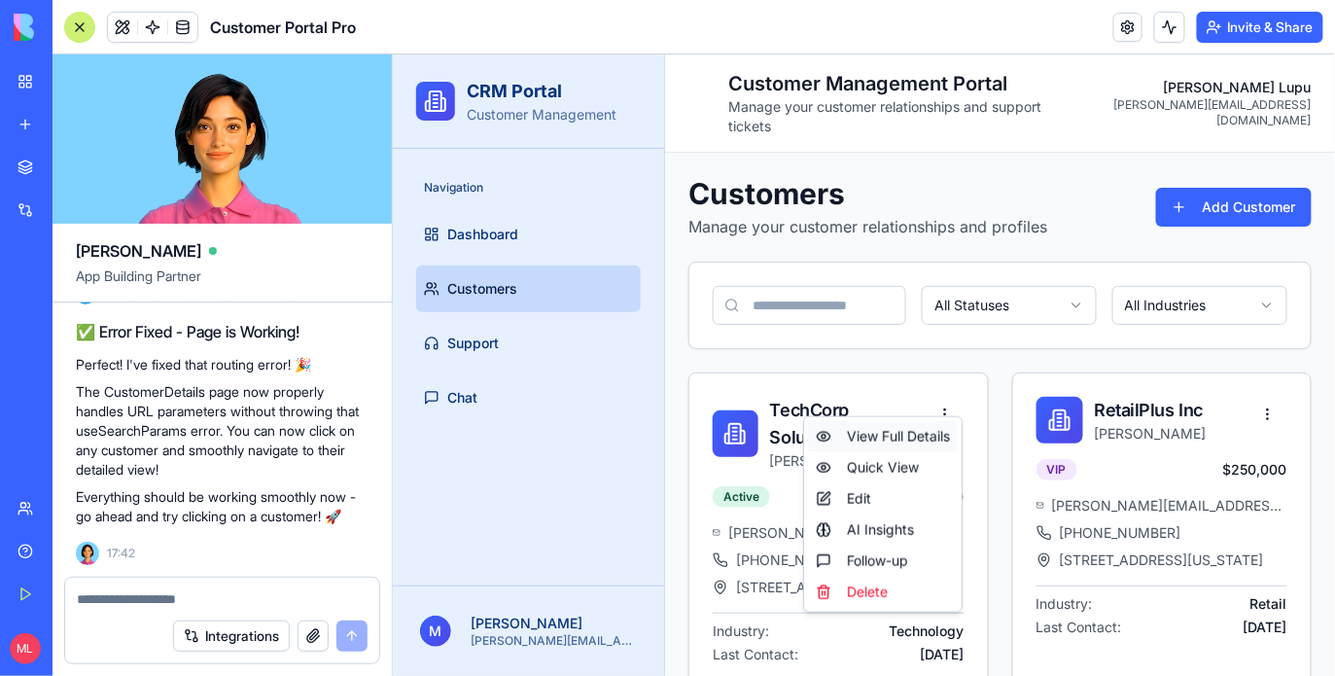
click at [942, 434] on div "View Full Details" at bounding box center [882, 435] width 150 height 31
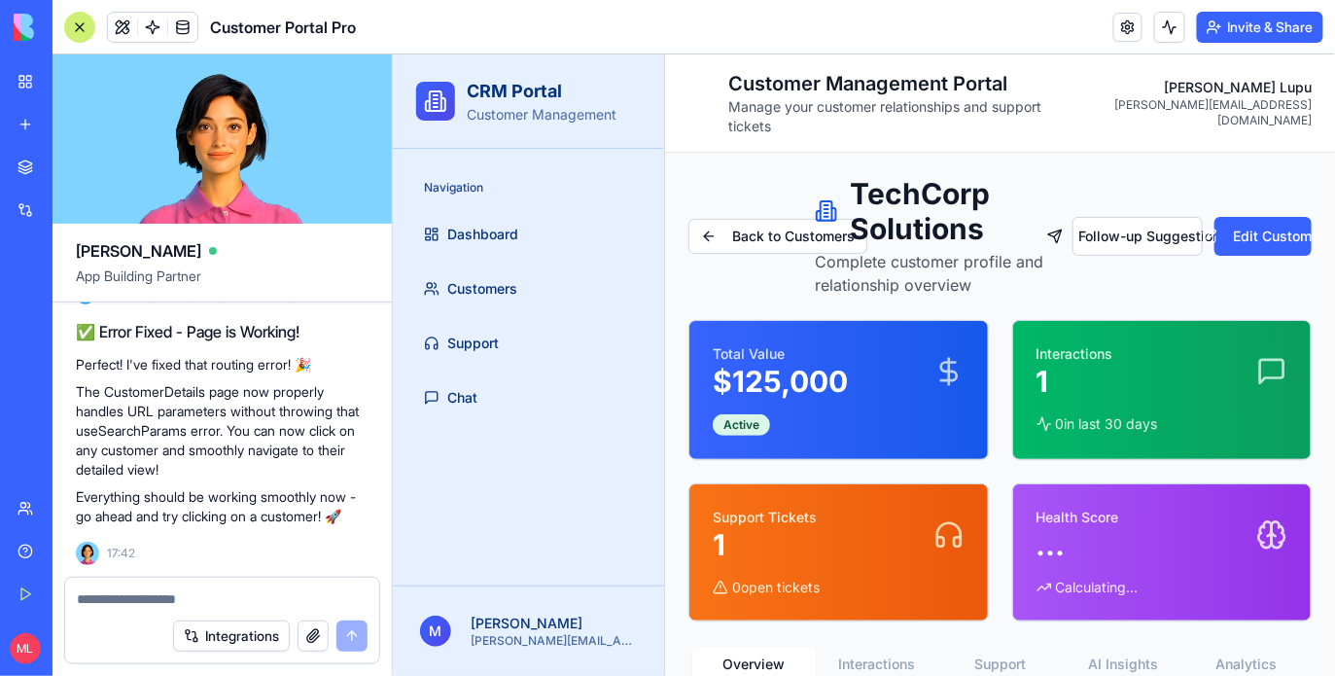
scroll to position [8, 0]
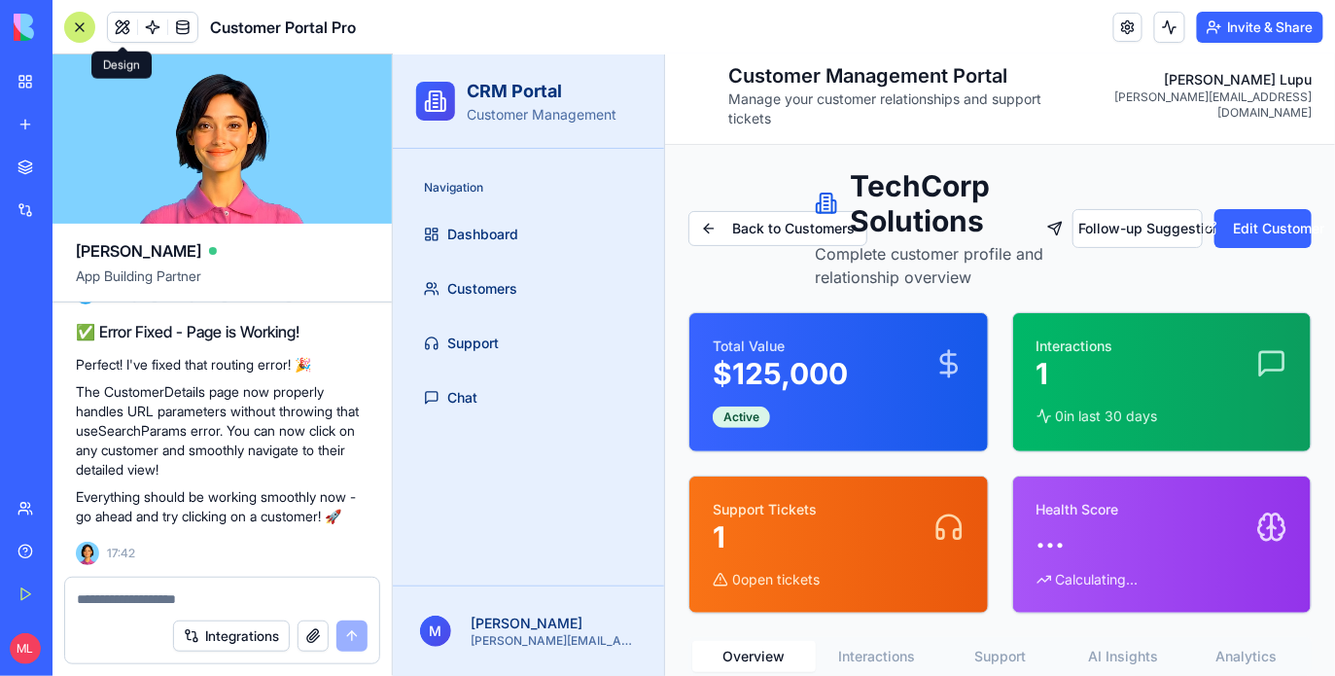
click at [89, 32] on div at bounding box center [79, 27] width 31 height 31
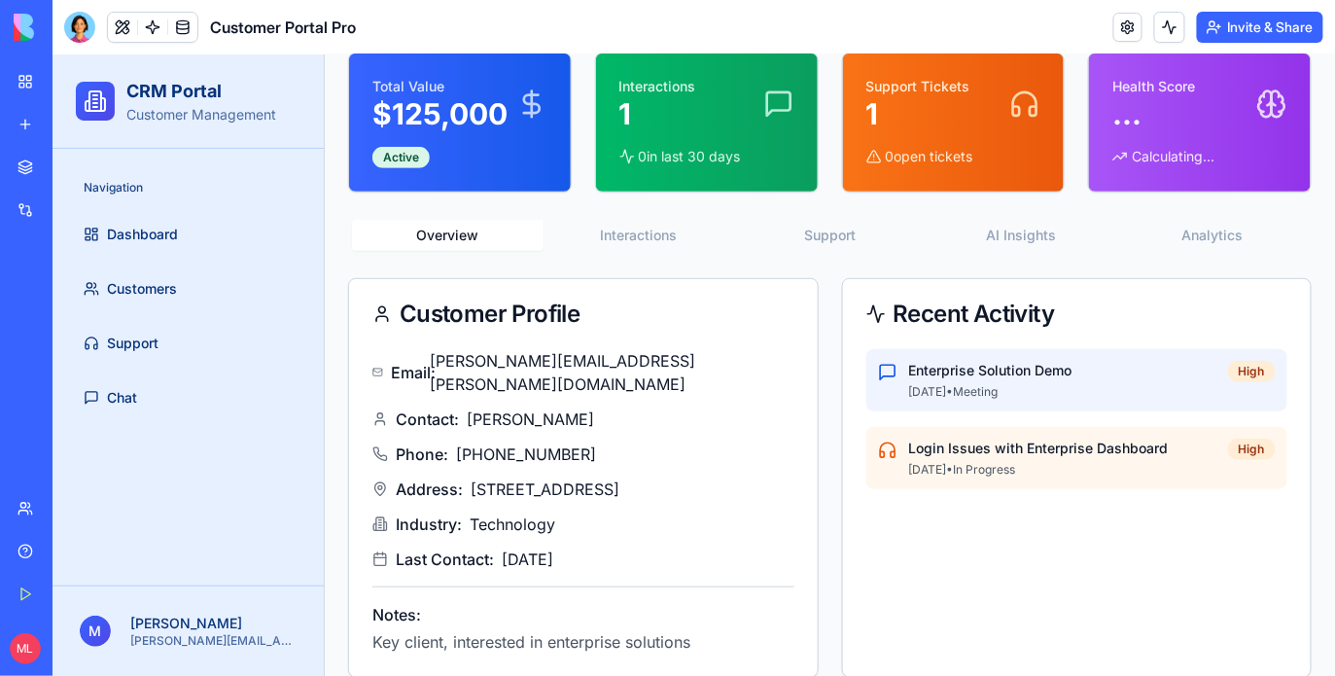
scroll to position [0, 0]
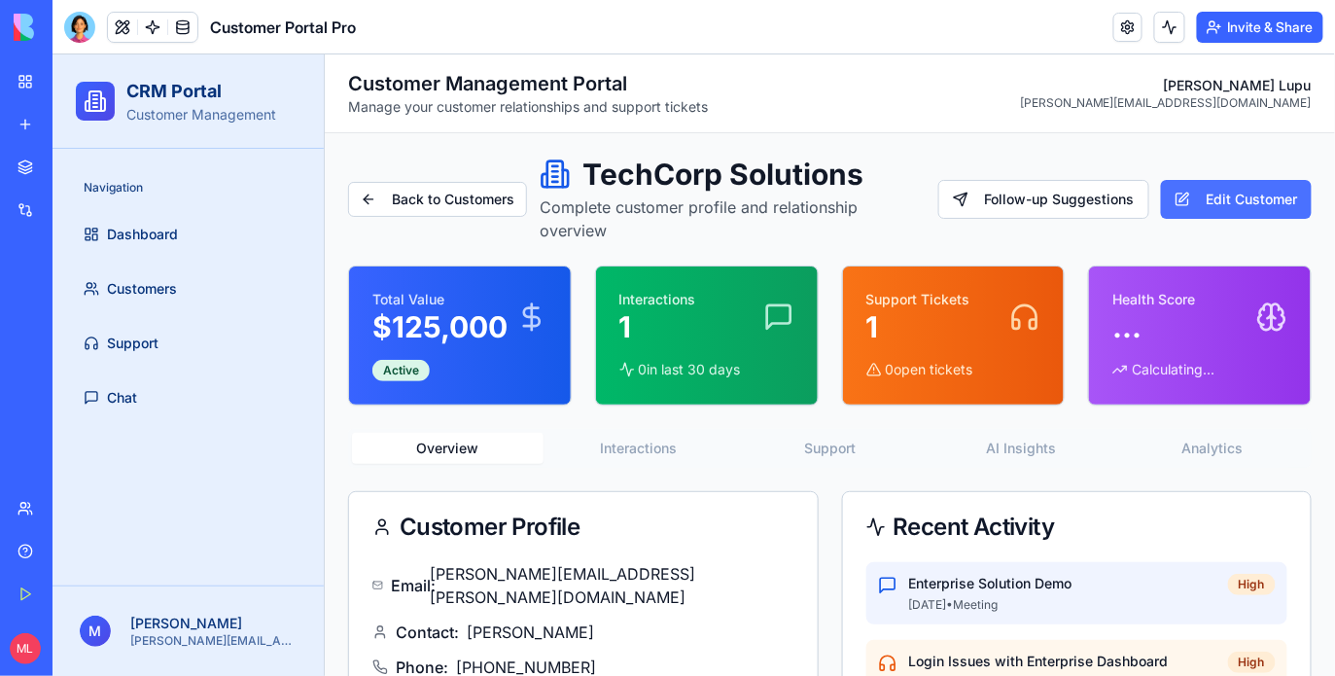
click at [1246, 209] on button "Edit Customer" at bounding box center [1235, 198] width 151 height 39
click at [1241, 198] on button "Edit Customer" at bounding box center [1235, 198] width 151 height 39
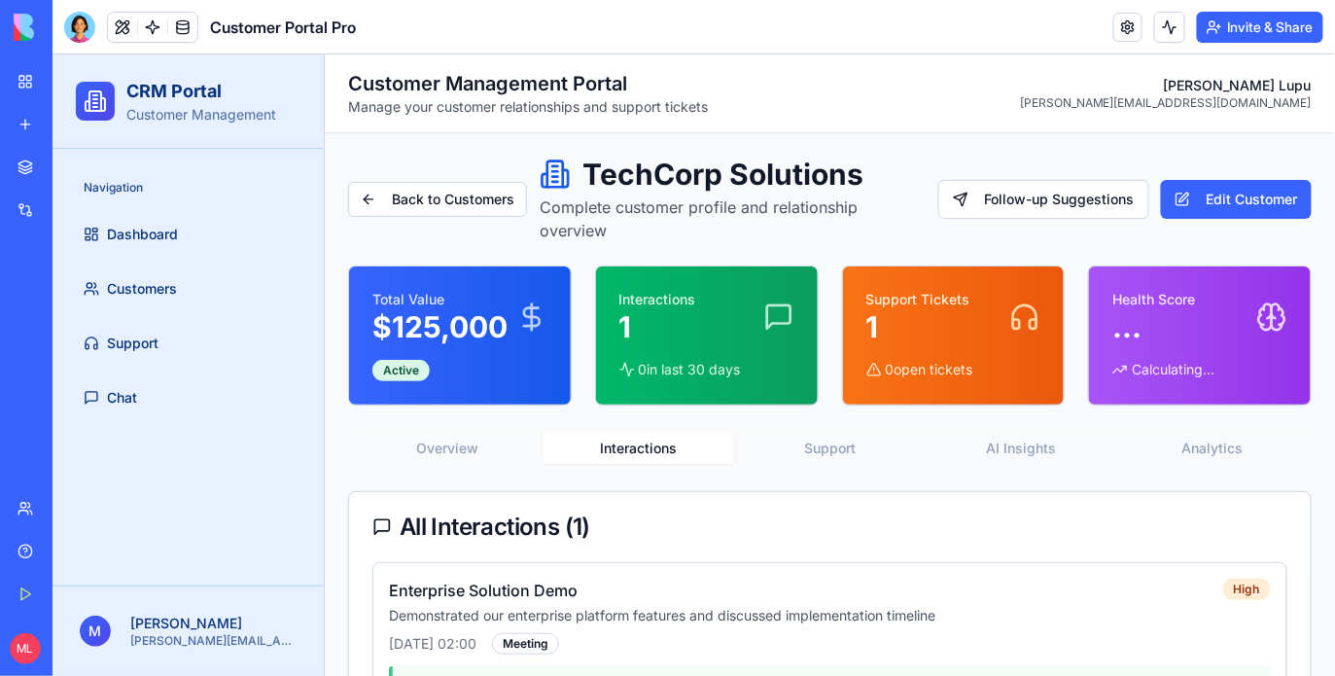
click at [646, 450] on button "Interactions" at bounding box center [637, 447] width 191 height 31
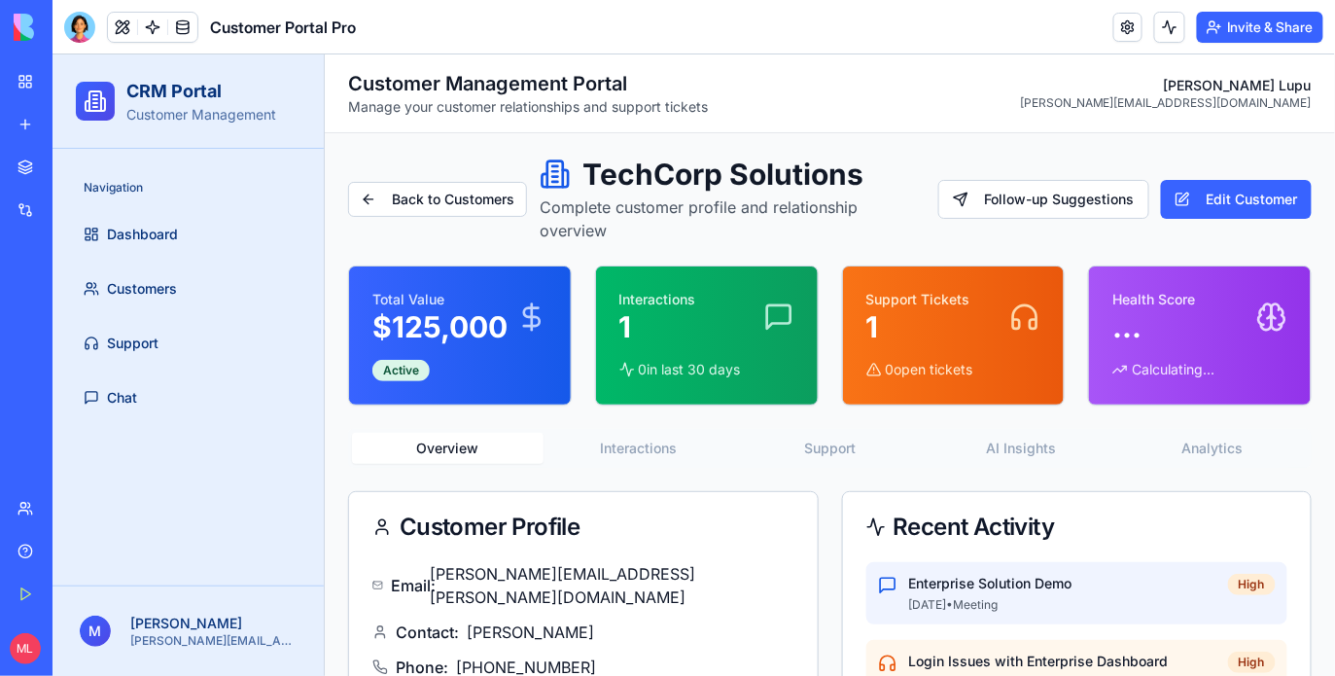
click at [491, 446] on button "Overview" at bounding box center [446, 447] width 191 height 31
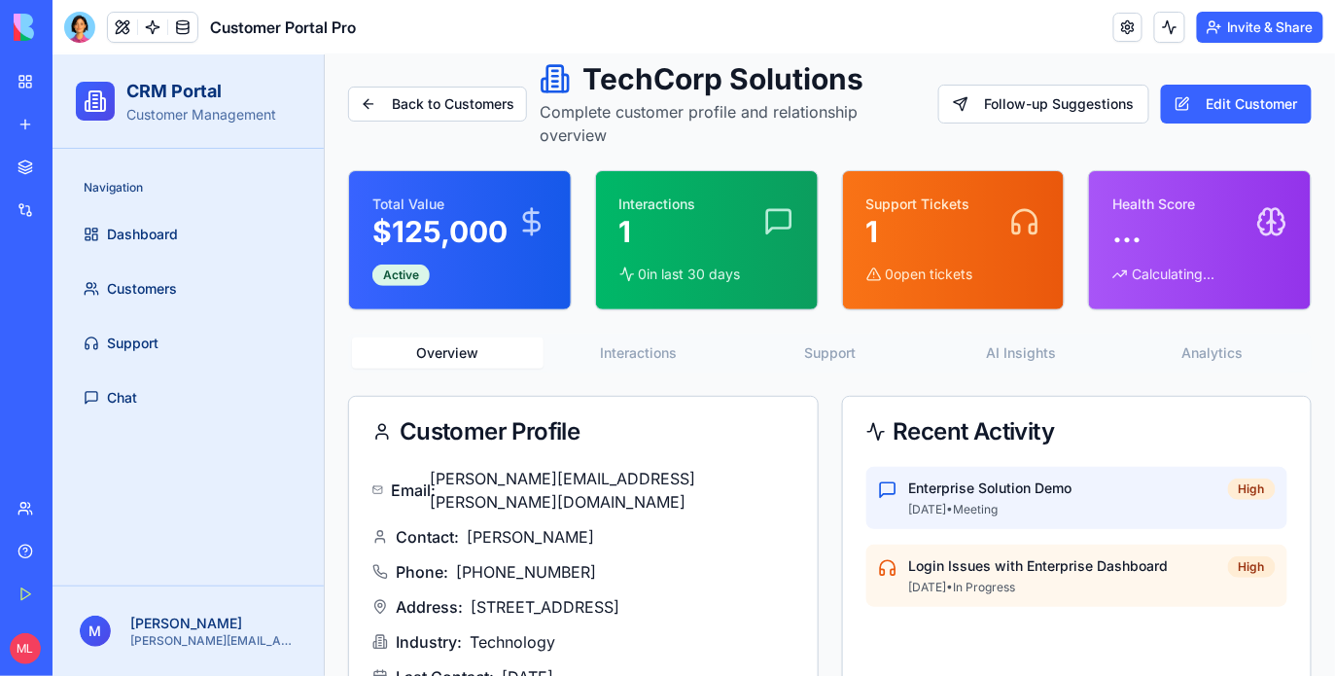
scroll to position [86, 0]
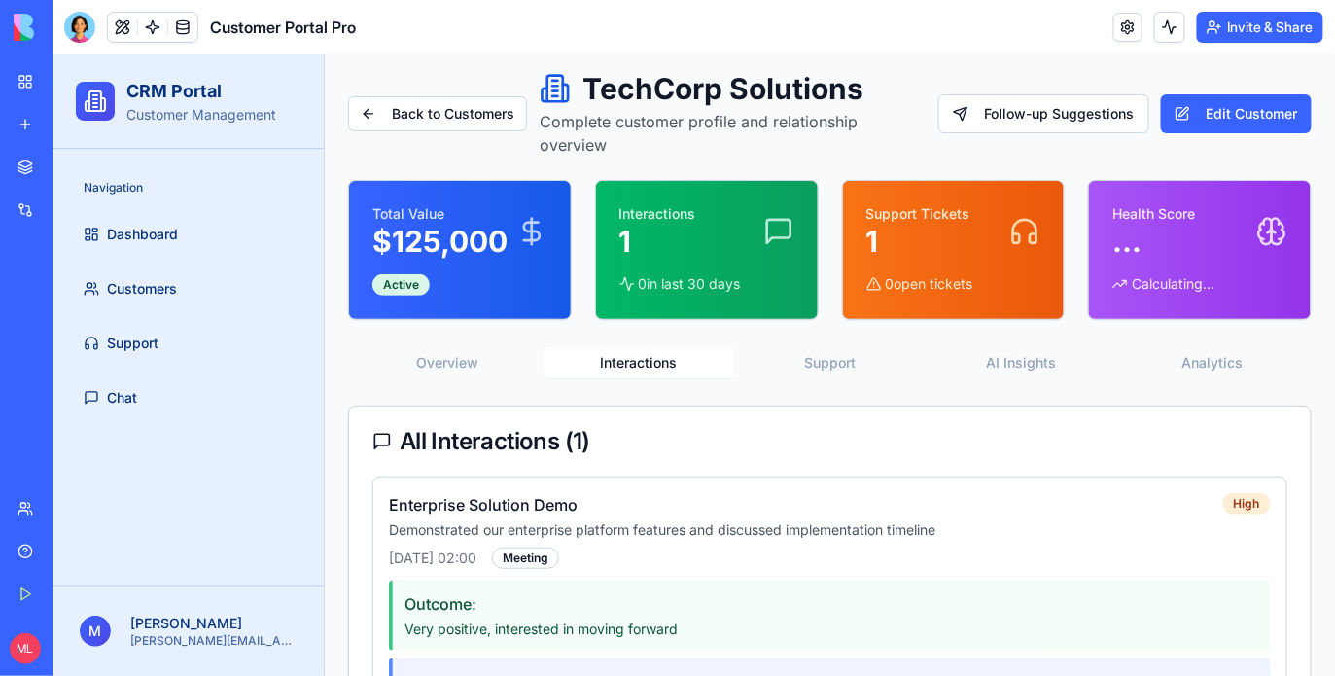
click at [645, 359] on button "Interactions" at bounding box center [637, 361] width 191 height 31
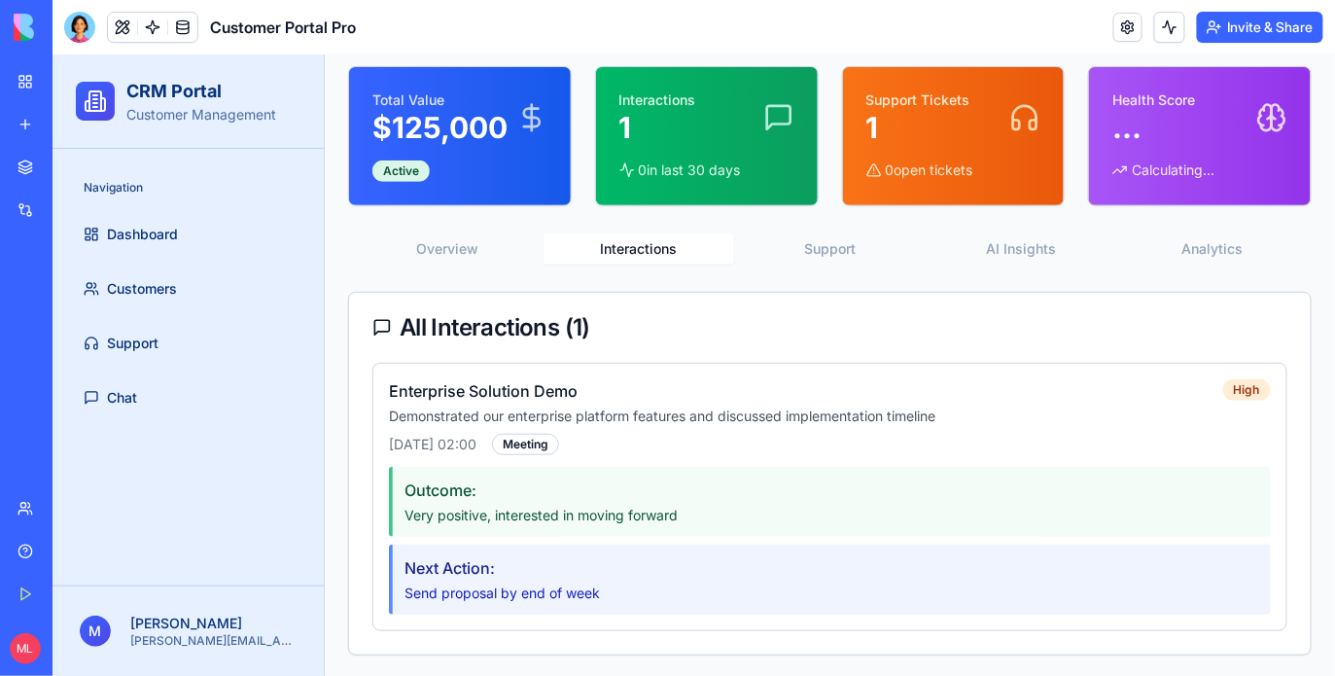
click at [793, 229] on div "Overview Interactions Support AI Insights Analytics" at bounding box center [828, 247] width 963 height 39
click at [819, 262] on div "Overview Interactions Support AI Insights Analytics" at bounding box center [828, 247] width 963 height 39
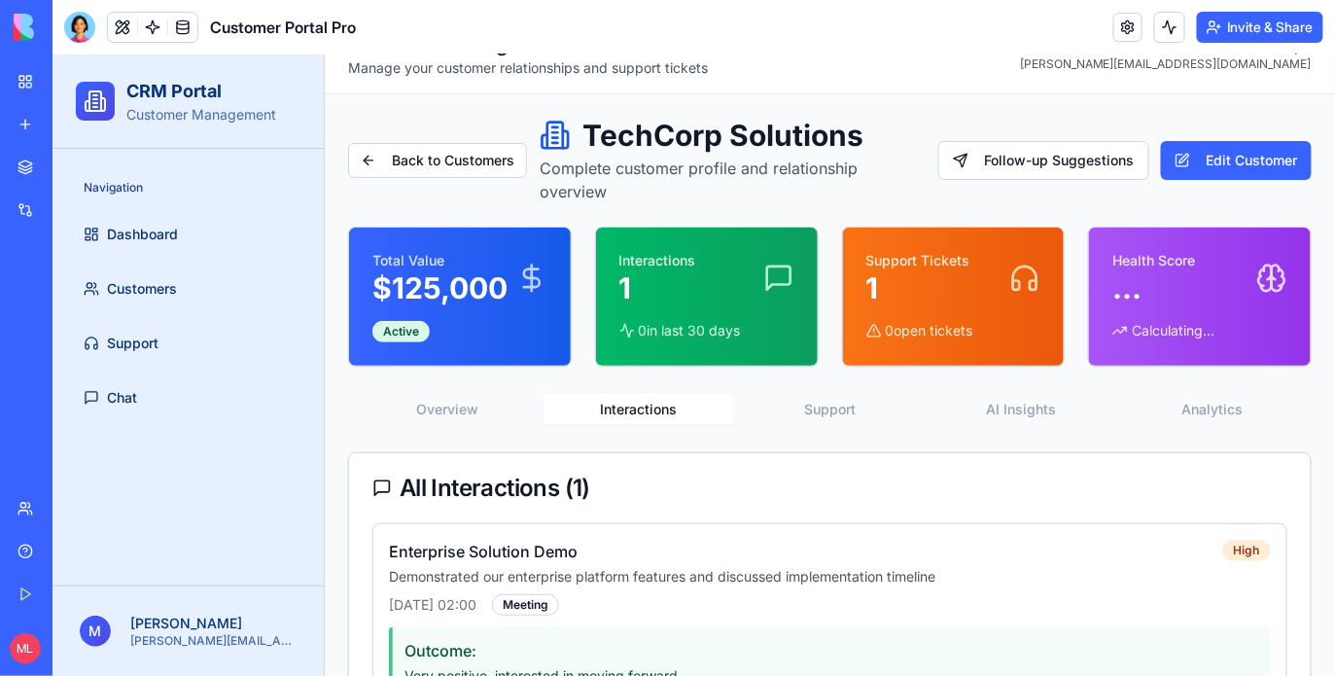
click at [828, 246] on div "Back to Customers TechCorp Solutions Complete customer profile and relationship…" at bounding box center [828, 466] width 963 height 698
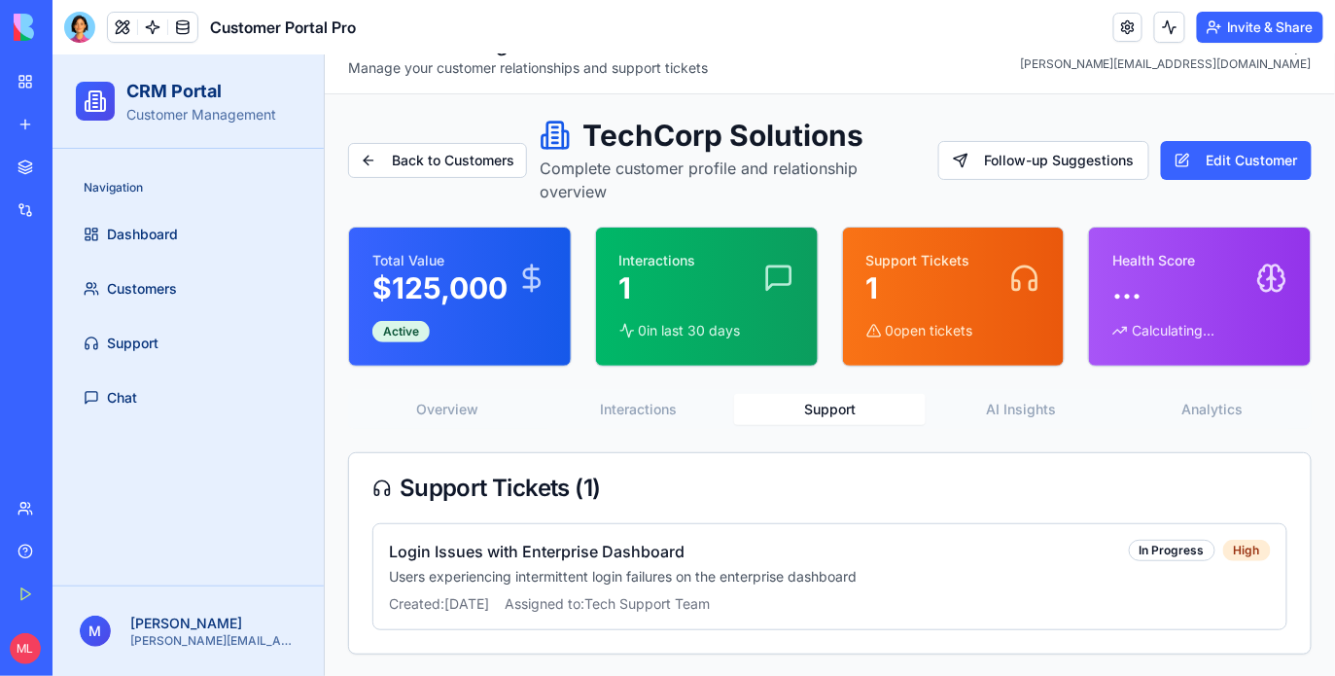
click at [1018, 413] on button "AI Insights" at bounding box center [1019, 408] width 191 height 31
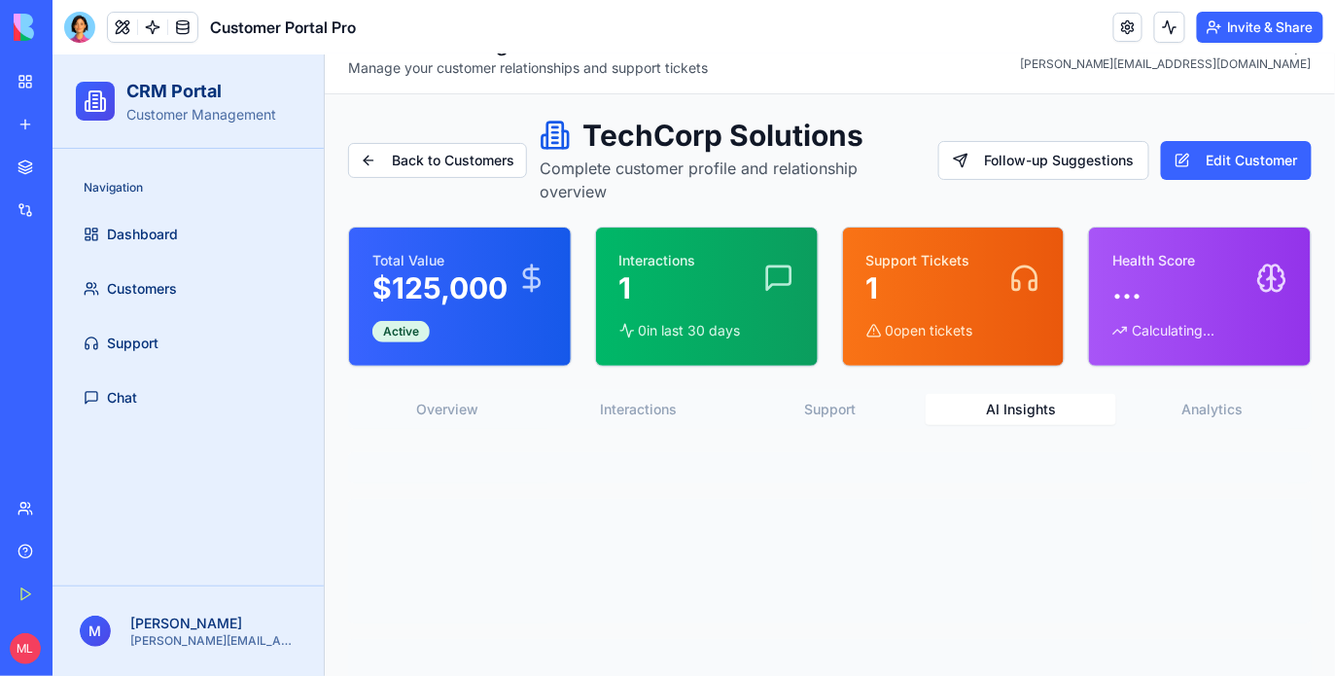
scroll to position [117, 0]
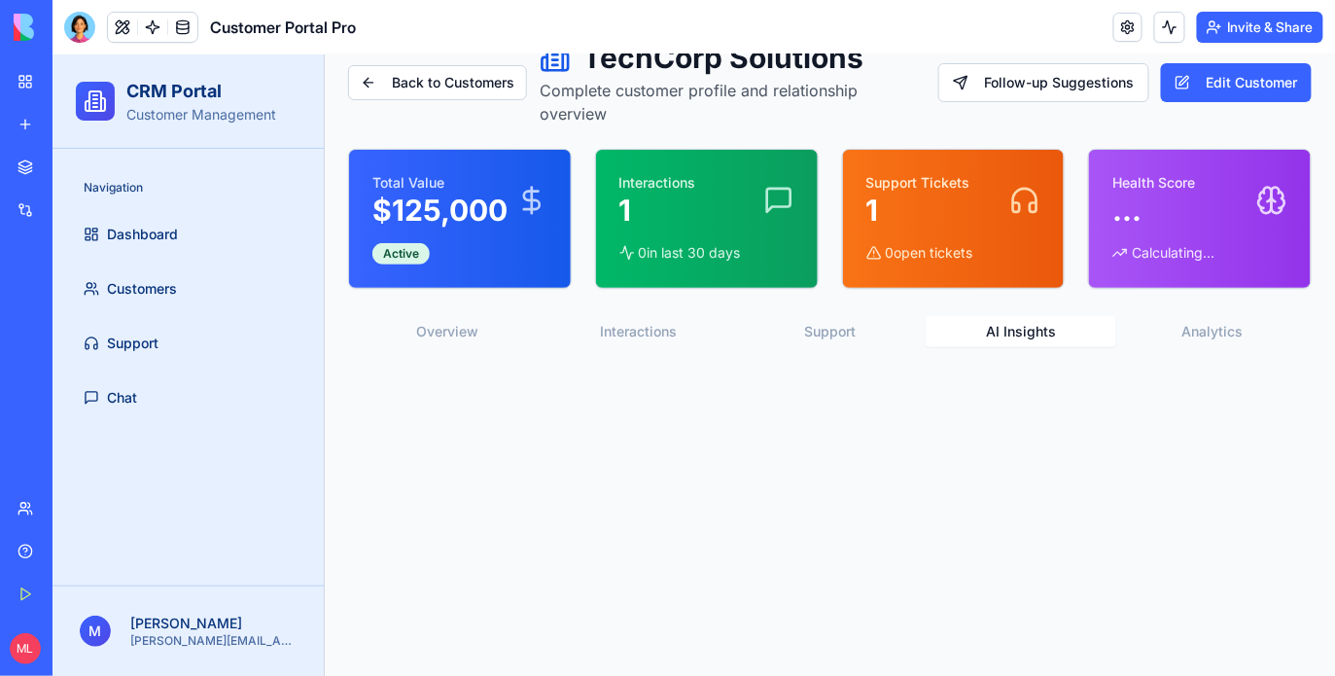
click at [1208, 325] on button "Analytics" at bounding box center [1210, 330] width 191 height 31
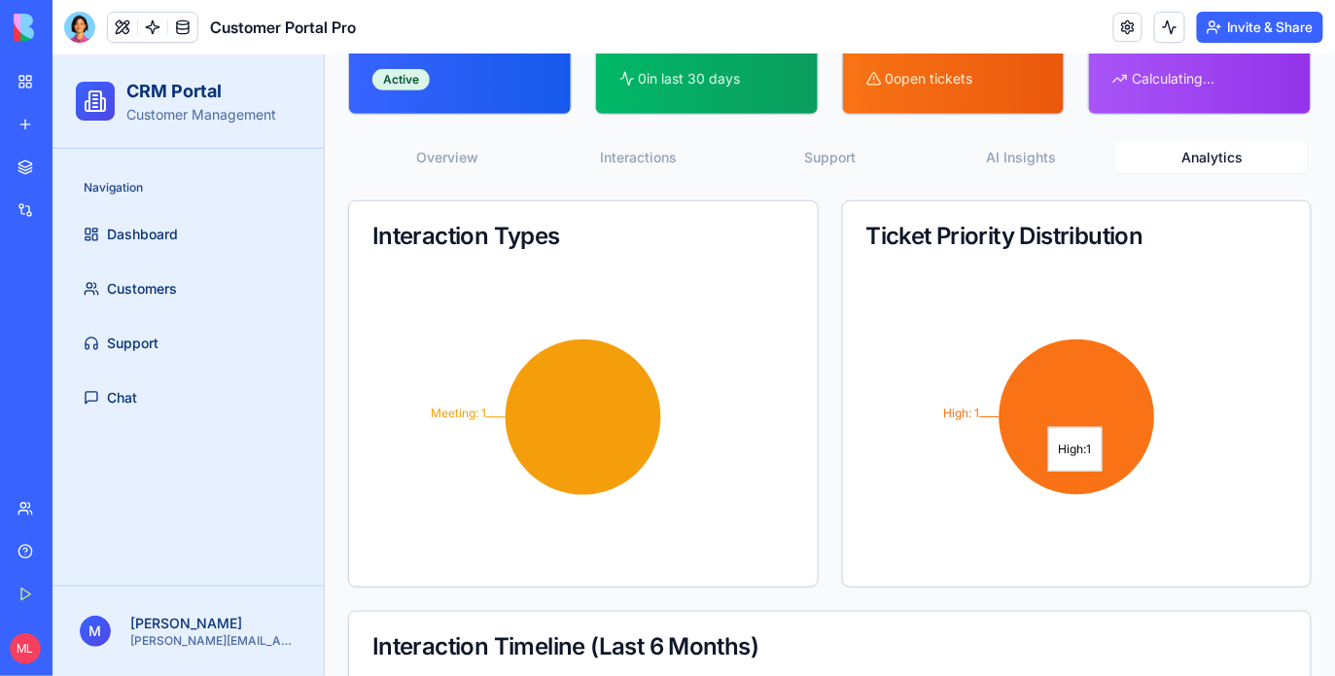
scroll to position [90, 0]
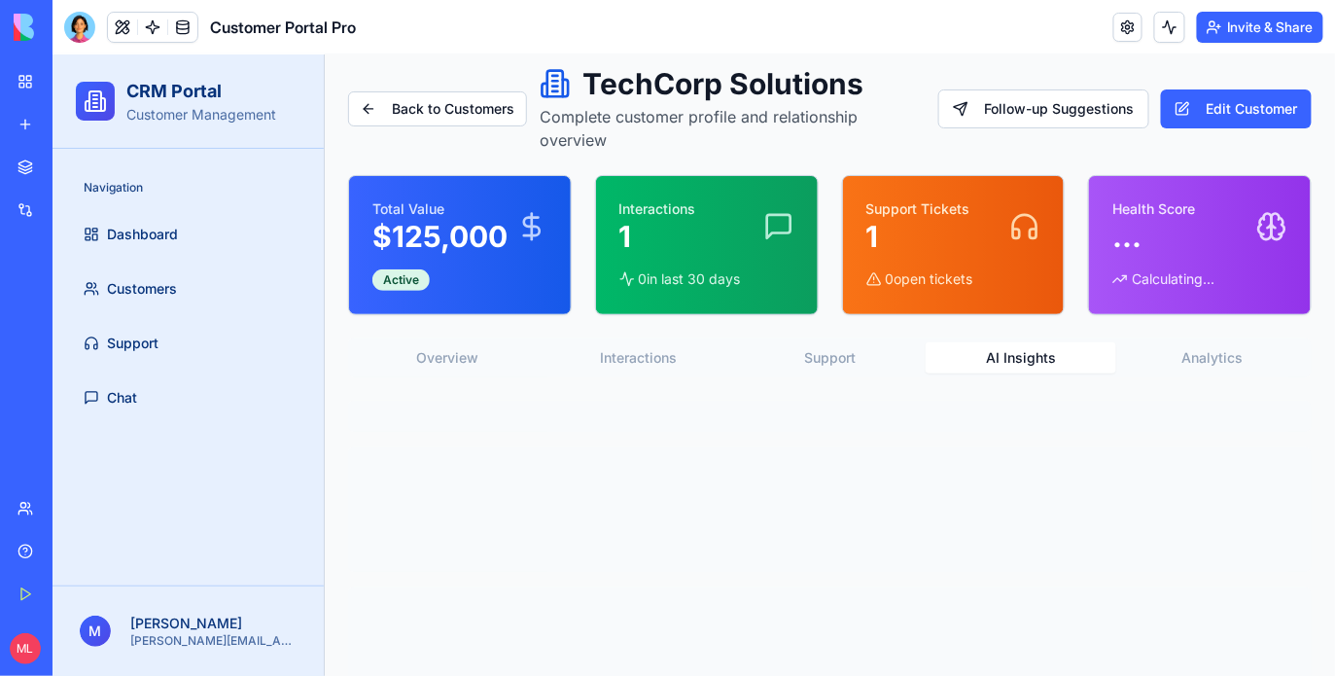
click at [1000, 361] on button "AI Insights" at bounding box center [1019, 356] width 191 height 31
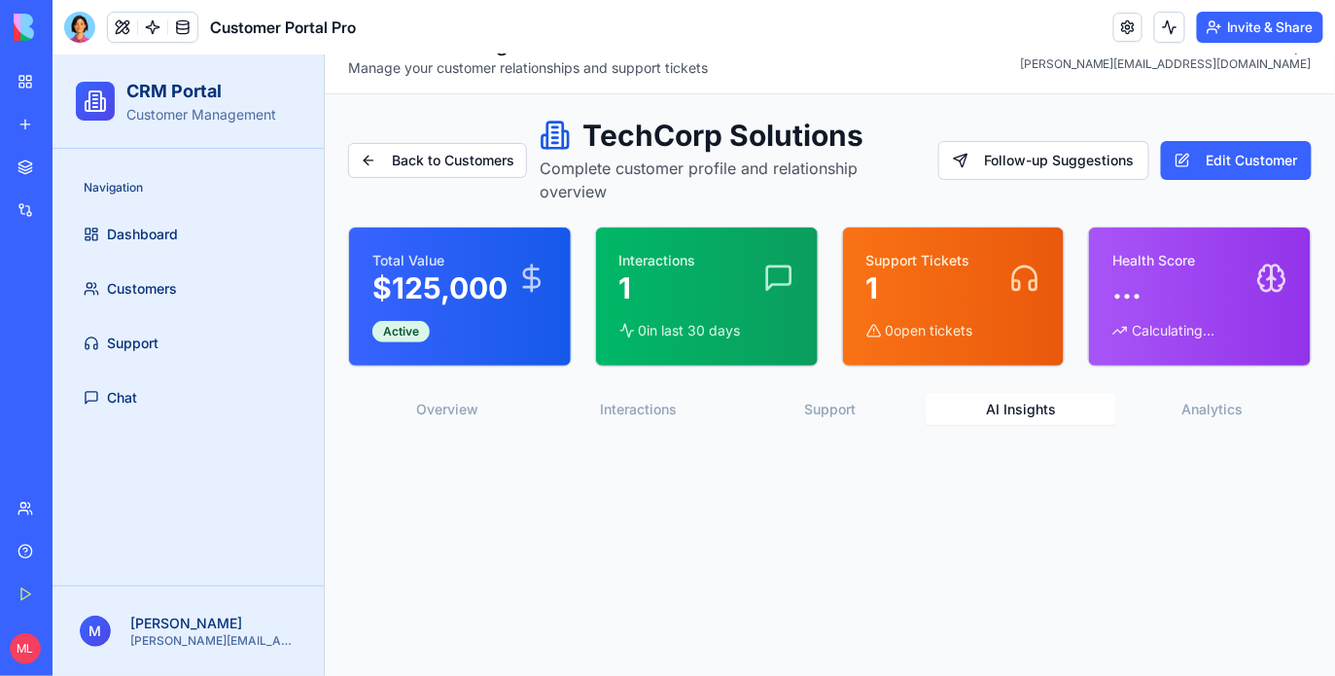
click at [819, 361] on div "Back to Customers TechCorp Solutions Complete customer profile and relationship…" at bounding box center [828, 424] width 963 height 614
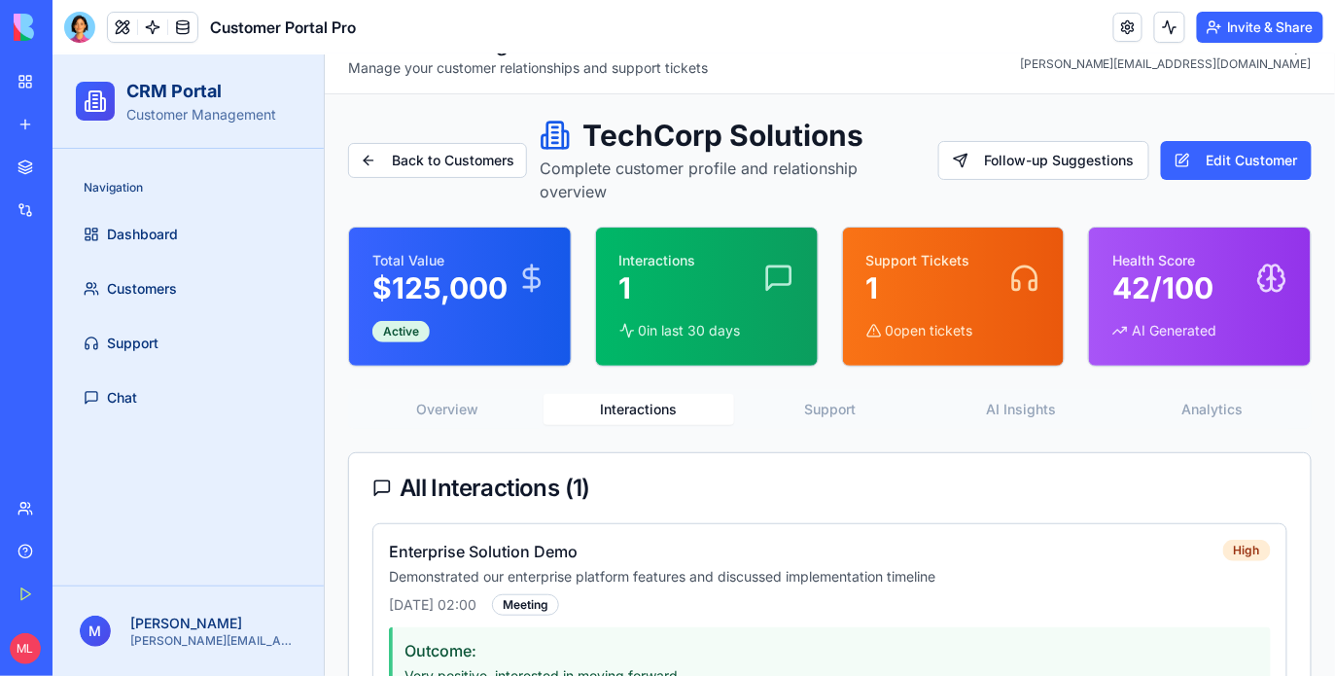
click at [642, 407] on button "Interactions" at bounding box center [637, 408] width 191 height 31
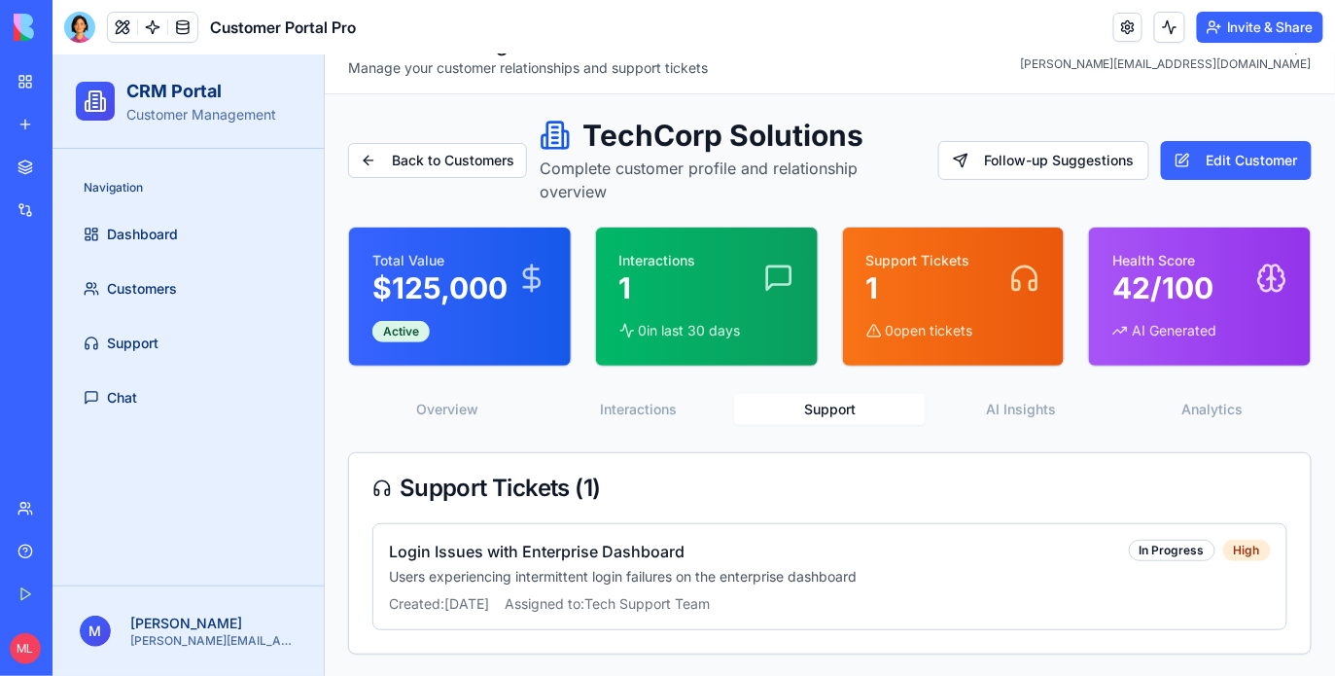
click at [870, 400] on button "Support" at bounding box center [828, 408] width 191 height 31
click at [1074, 385] on div "Back to Customers TechCorp Solutions Complete customer profile and relationship…" at bounding box center [828, 385] width 963 height 537
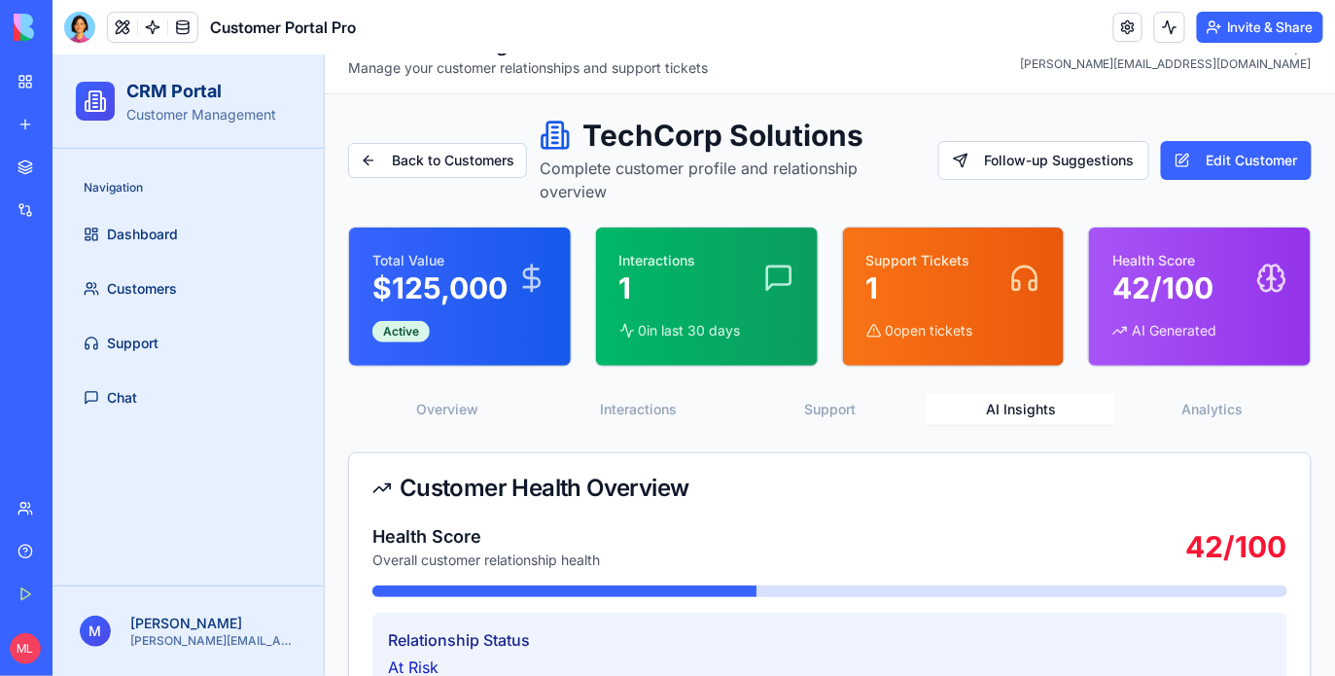
click at [1063, 418] on button "AI Insights" at bounding box center [1019, 408] width 191 height 31
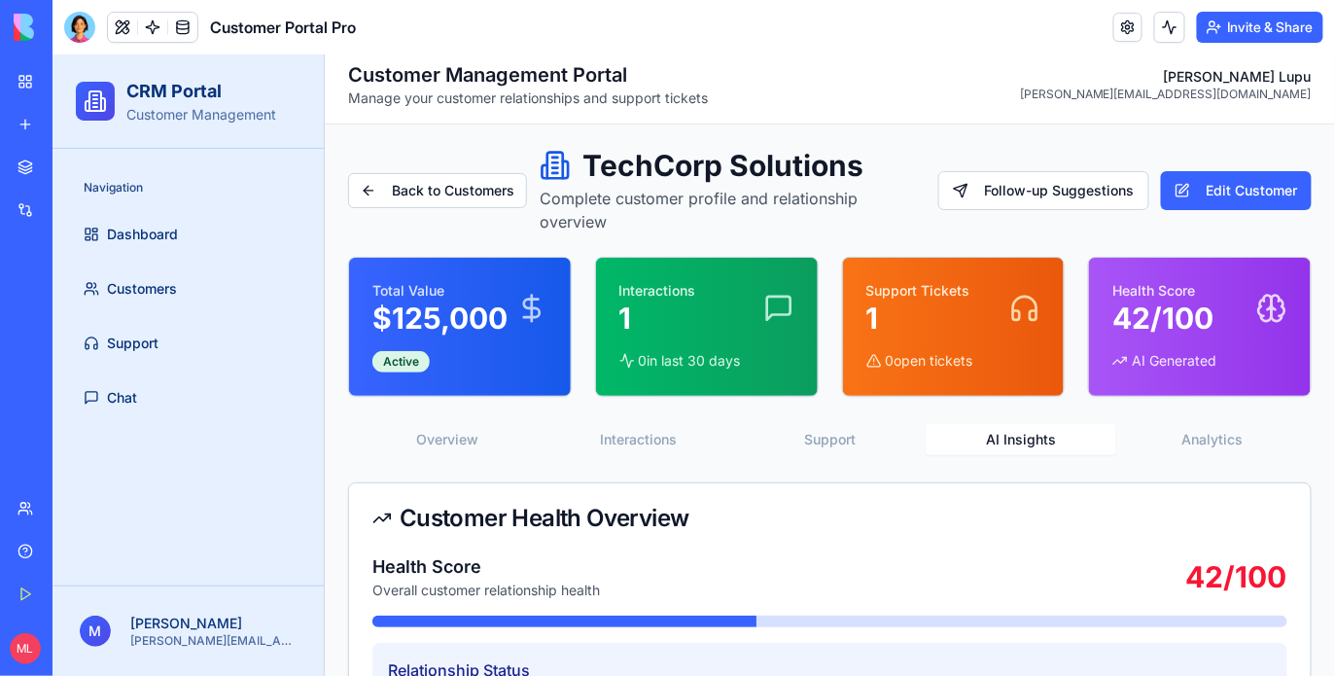
scroll to position [0, 0]
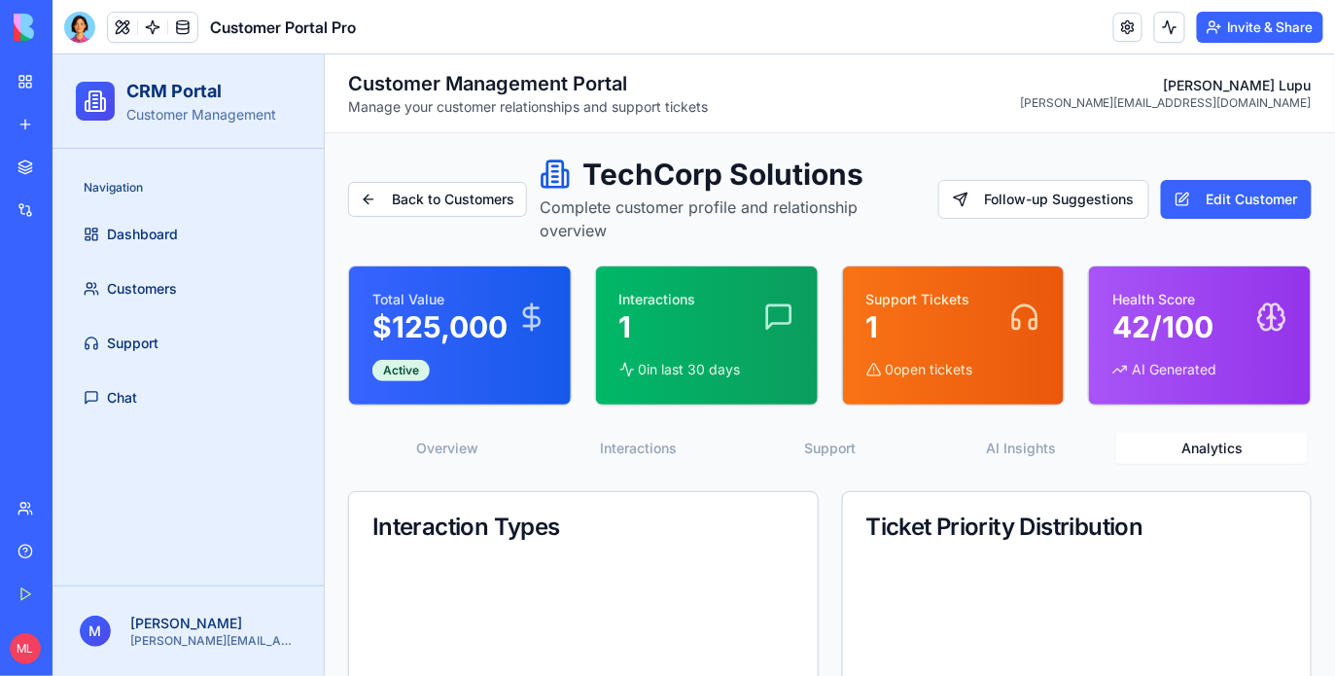
click at [1233, 432] on button "Analytics" at bounding box center [1210, 447] width 191 height 31
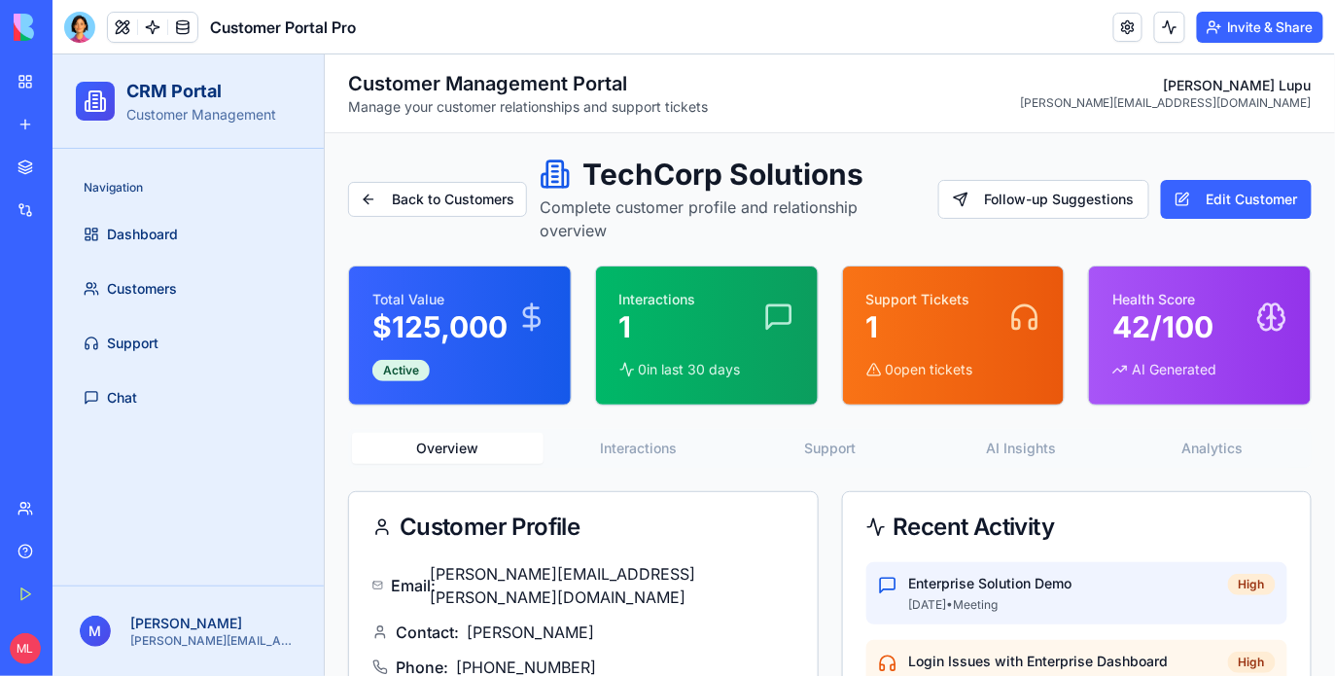
click at [445, 445] on button "Overview" at bounding box center [446, 447] width 191 height 31
click at [394, 188] on button "Back to Customers" at bounding box center [436, 198] width 179 height 35
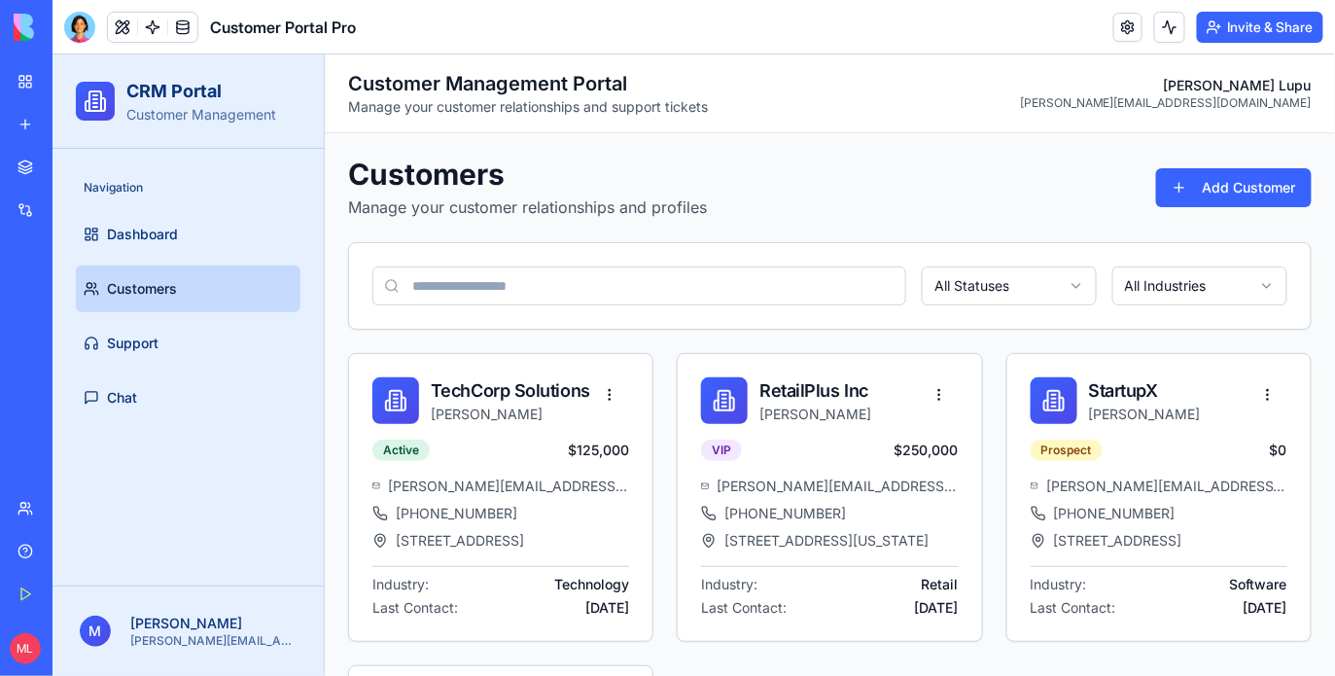
click at [188, 310] on link "Customers" at bounding box center [187, 287] width 225 height 47
click at [188, 338] on link "Support" at bounding box center [187, 342] width 225 height 47
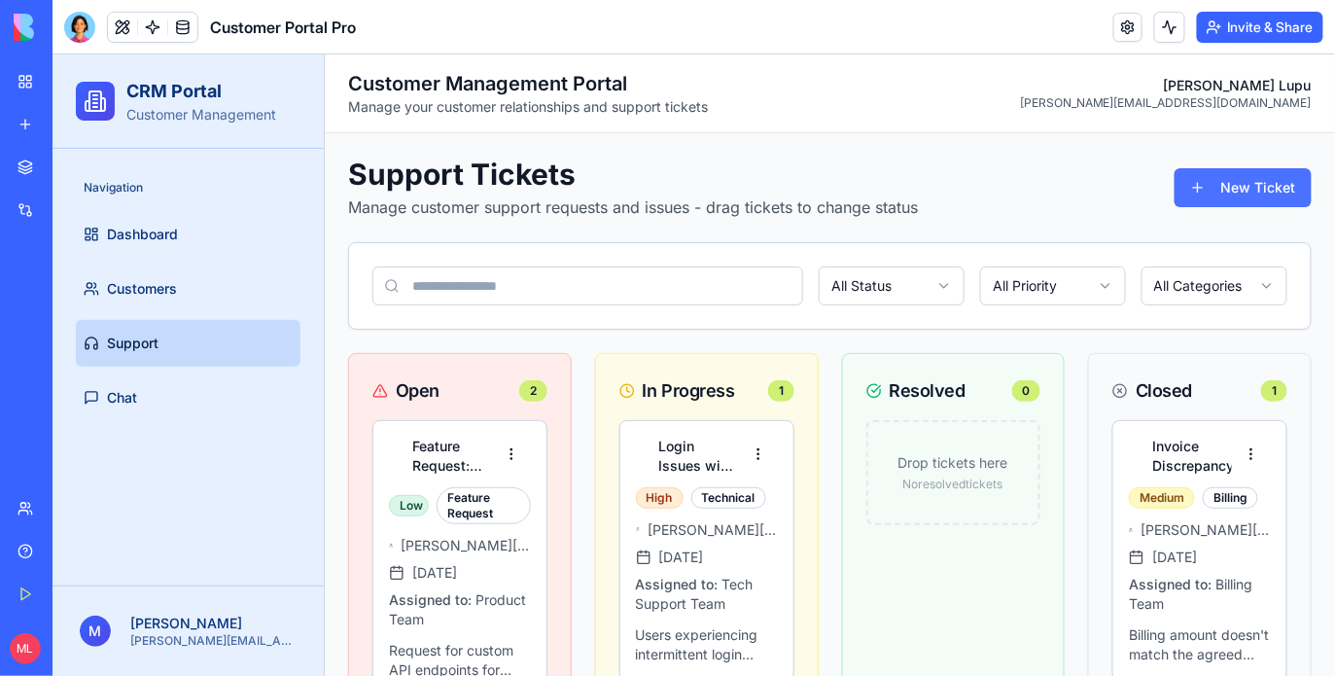
click at [1240, 189] on button "New Ticket" at bounding box center [1241, 186] width 137 height 39
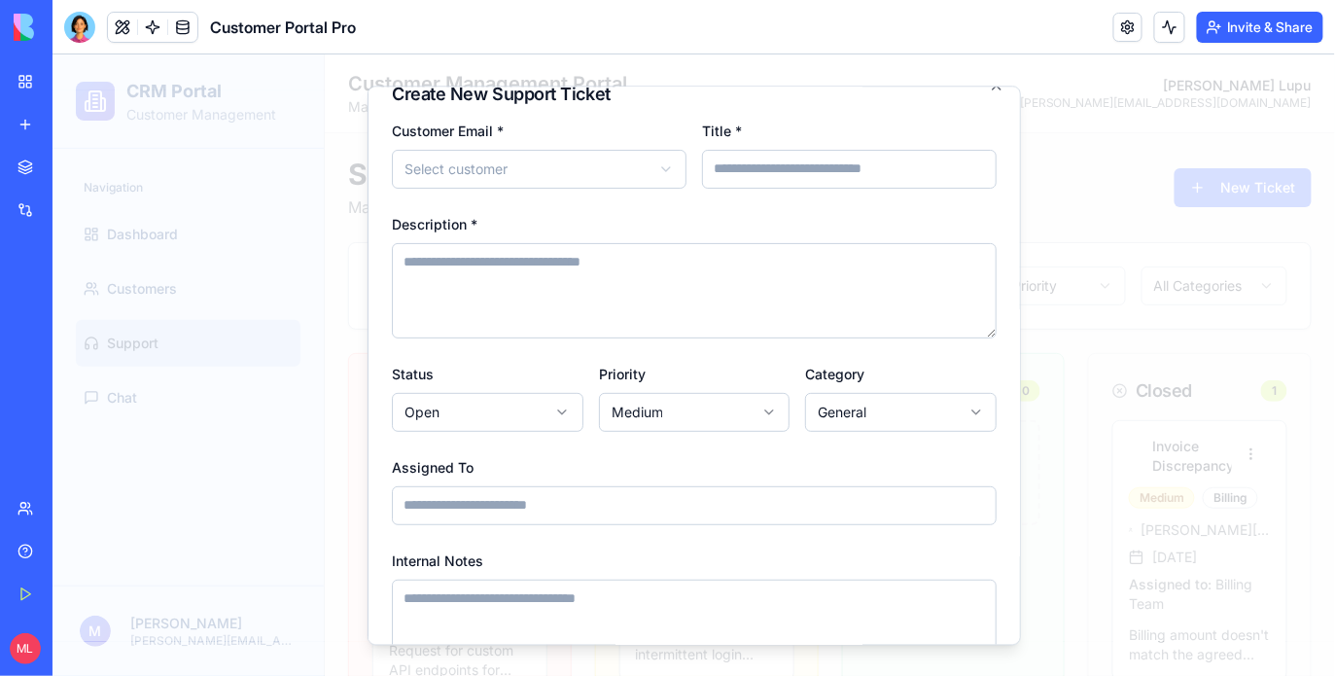
scroll to position [122, 0]
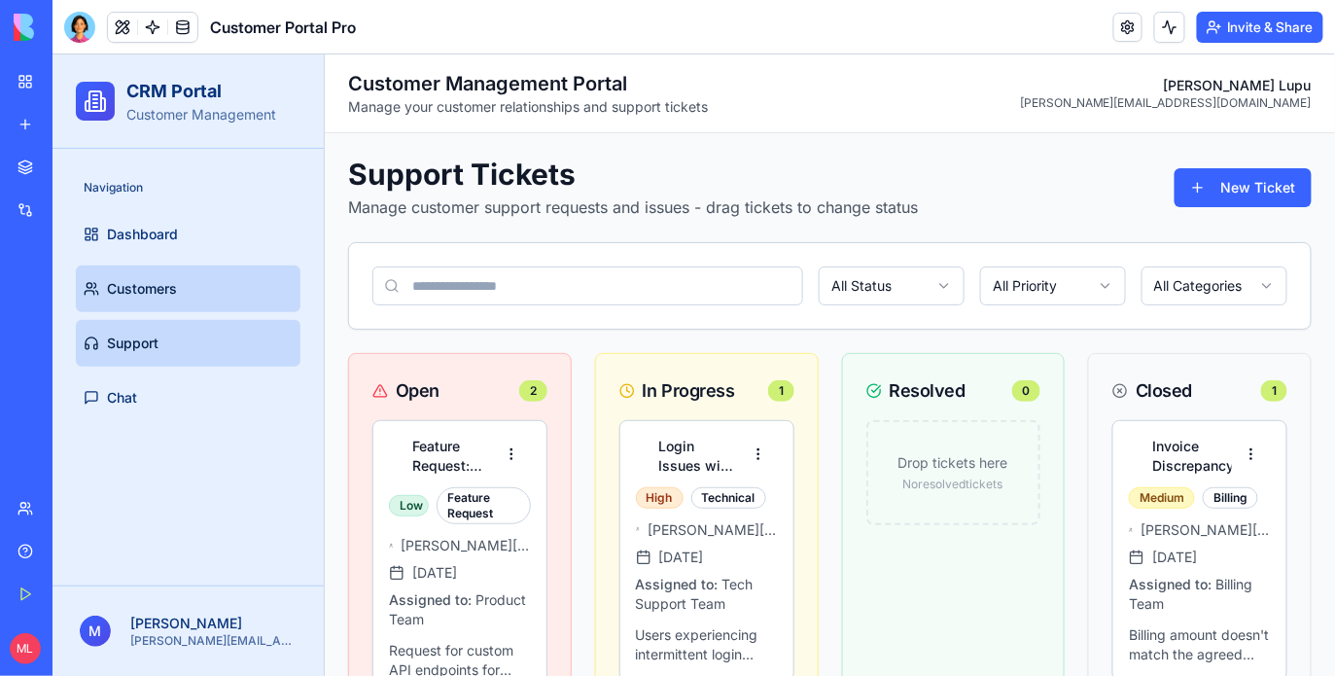
click at [129, 310] on link "Customers" at bounding box center [187, 287] width 225 height 47
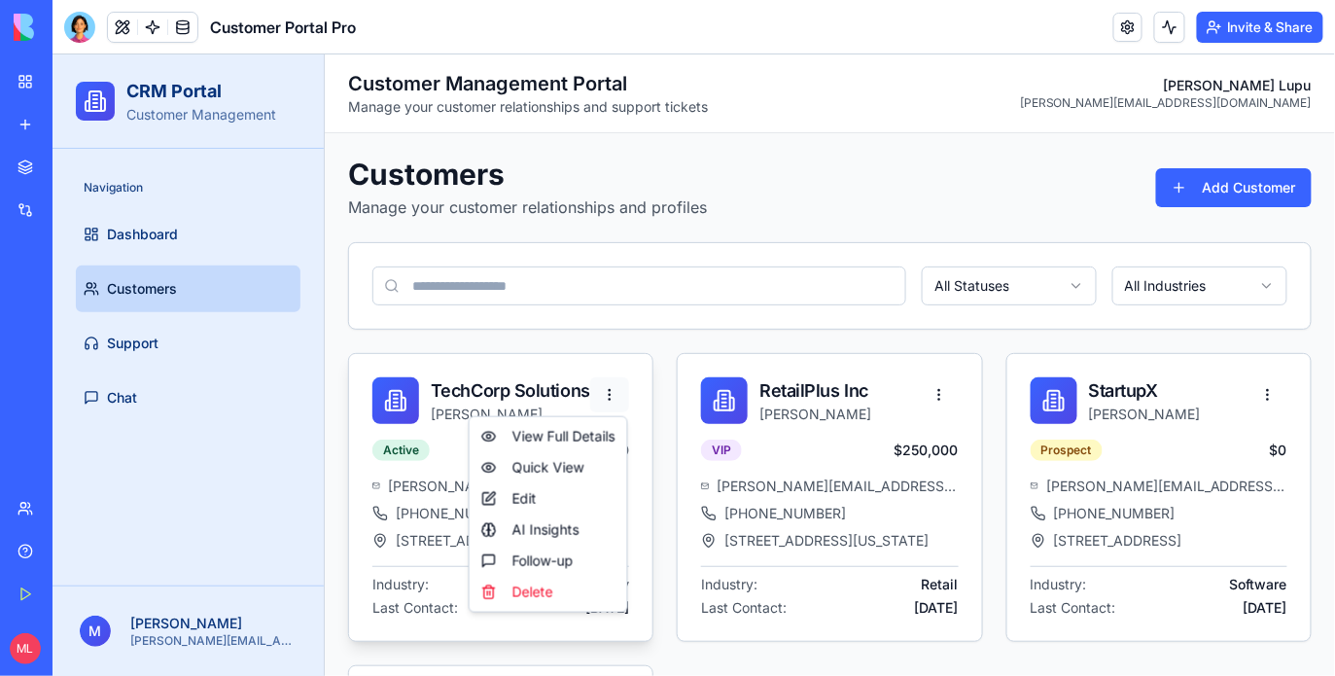
click at [614, 398] on html "CRM Portal Customer Management Navigation Dashboard Customers Support Chat M Mi…" at bounding box center [693, 514] width 1282 height 922
click at [551, 503] on div "Edit" at bounding box center [547, 497] width 150 height 31
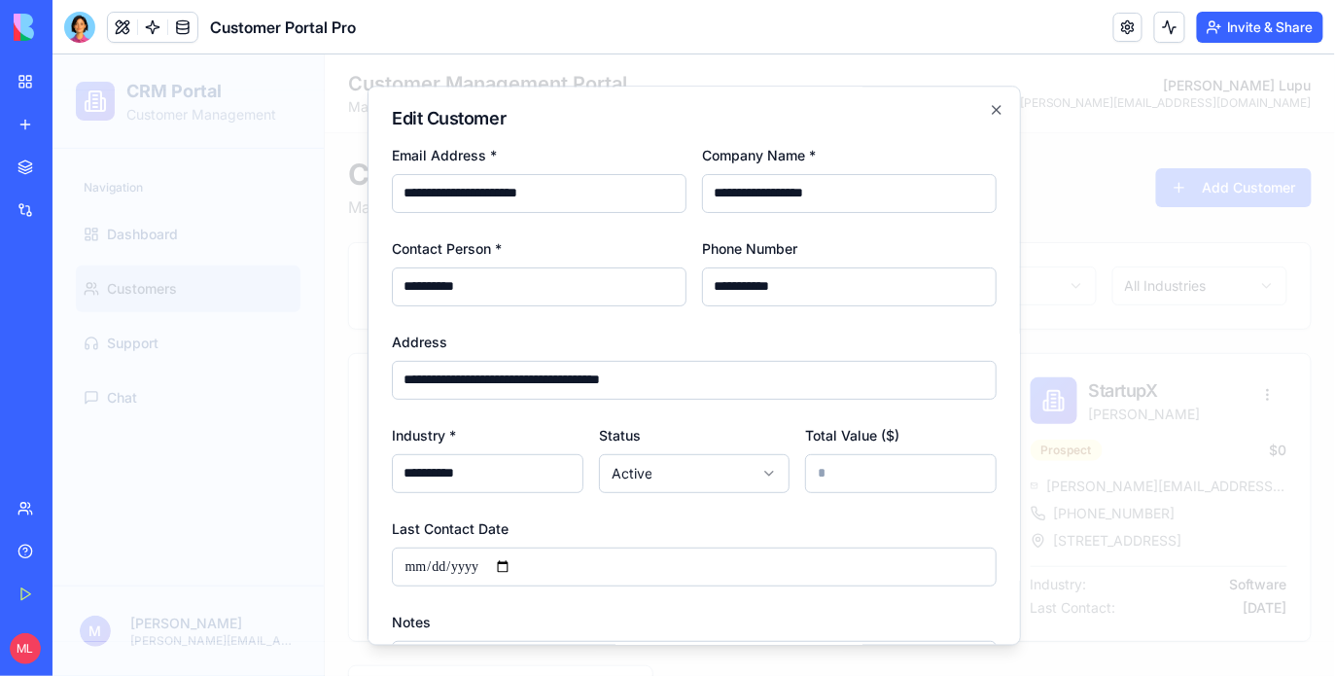
scroll to position [176, 0]
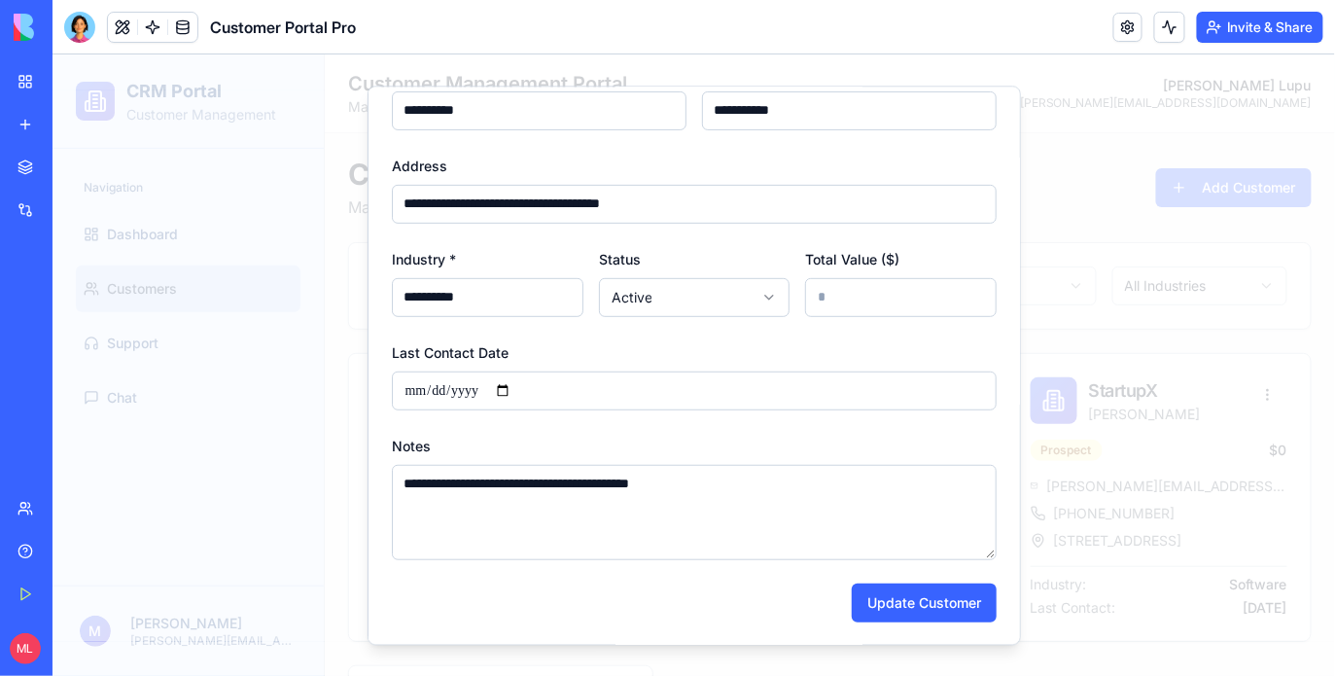
drag, startPoint x: 1185, startPoint y: 440, endPoint x: 1174, endPoint y: 440, distance: 10.7
click at [1184, 440] on div at bounding box center [693, 363] width 1282 height 621
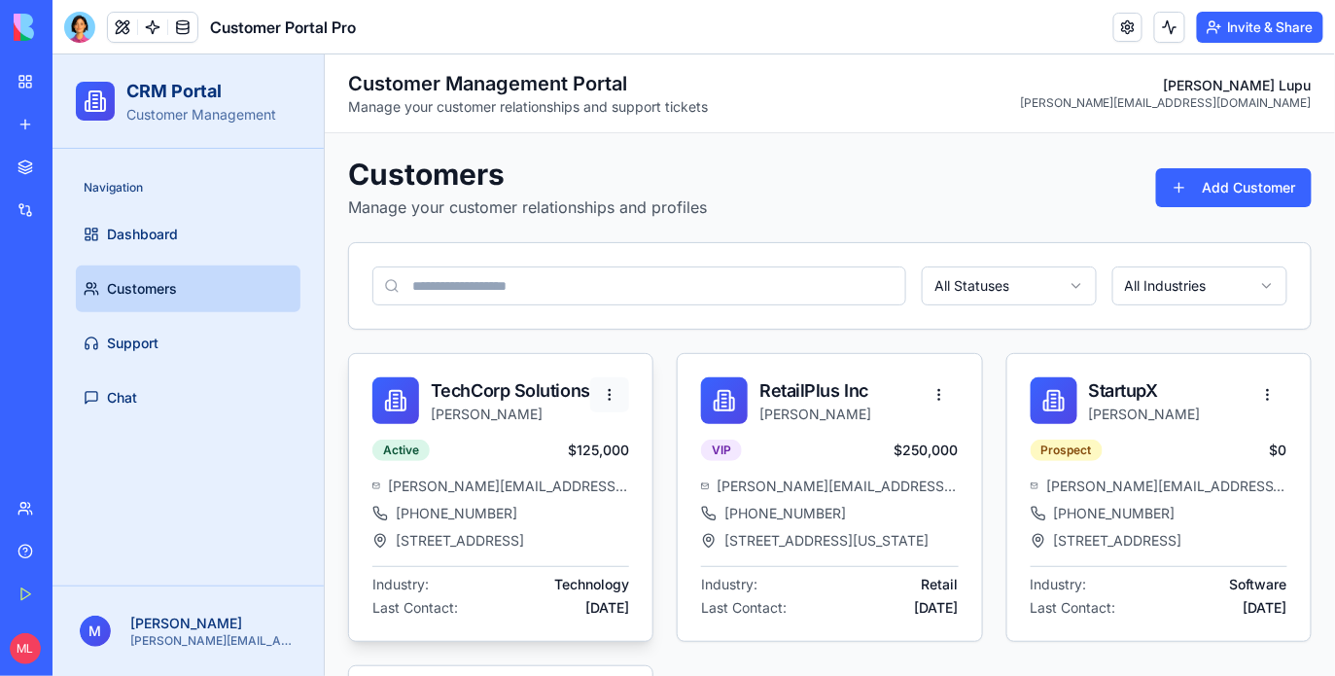
click at [617, 396] on html "CRM Portal Customer Management Navigation Dashboard Customers Support Chat M Mi…" at bounding box center [693, 514] width 1282 height 922
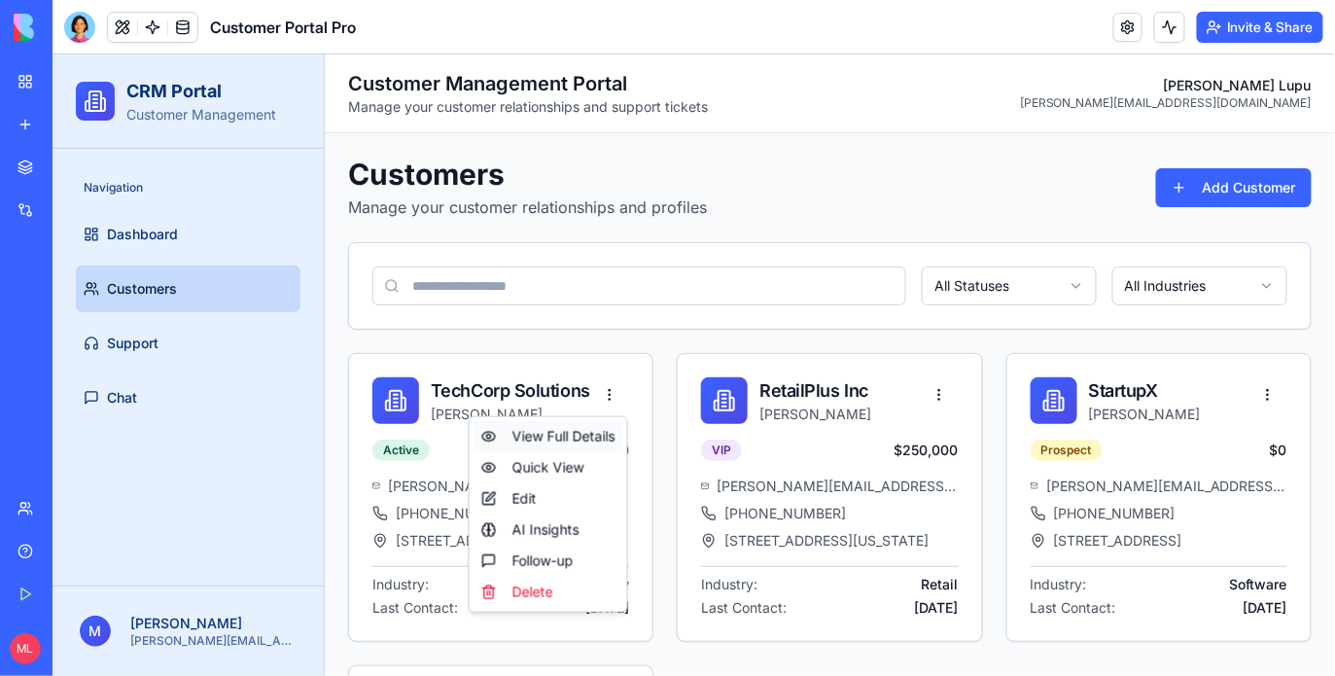
click at [614, 422] on div "View Full Details" at bounding box center [547, 435] width 150 height 31
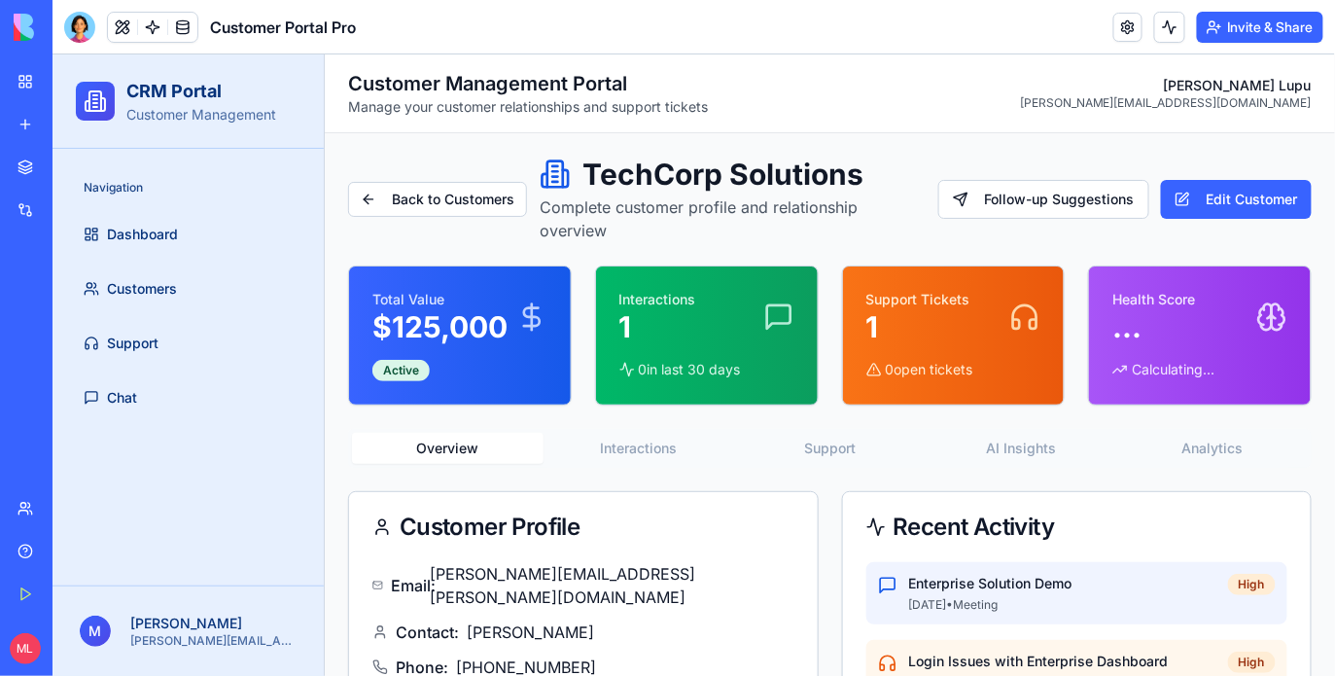
click at [664, 430] on div "Overview Interactions Support AI Insights Analytics" at bounding box center [828, 447] width 963 height 39
click at [664, 448] on button "Interactions" at bounding box center [637, 447] width 191 height 31
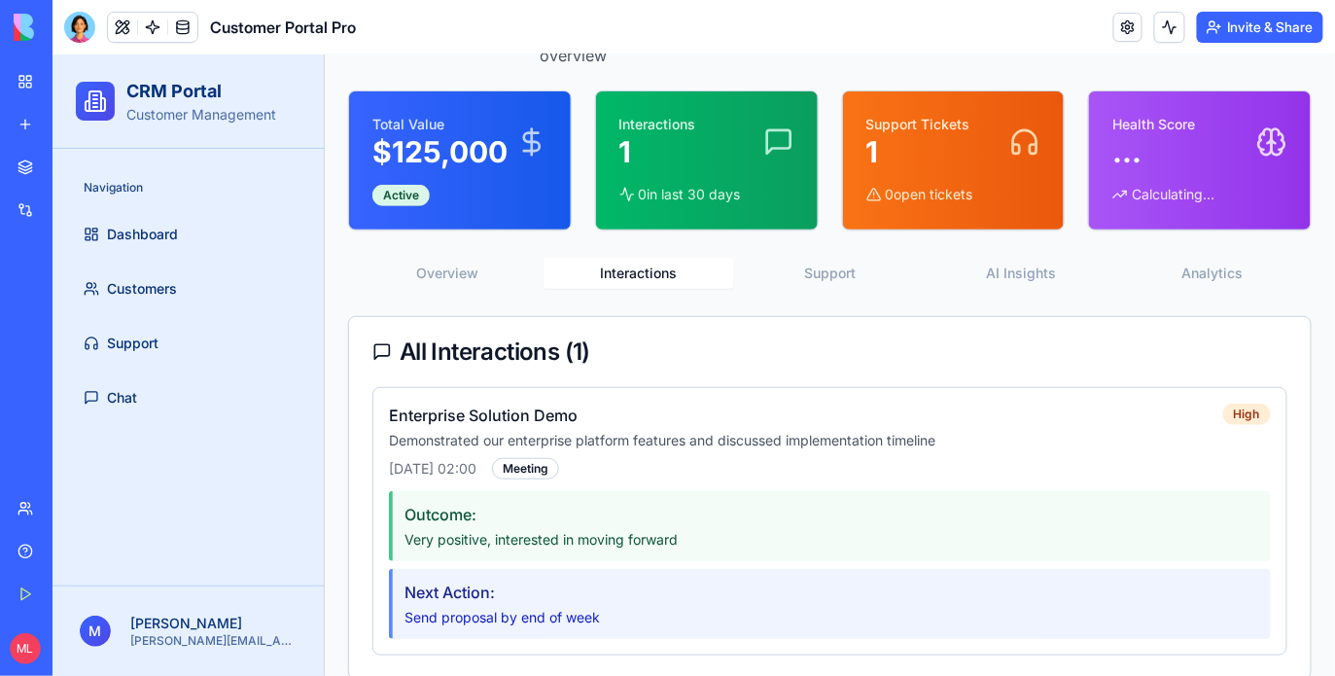
scroll to position [199, 0]
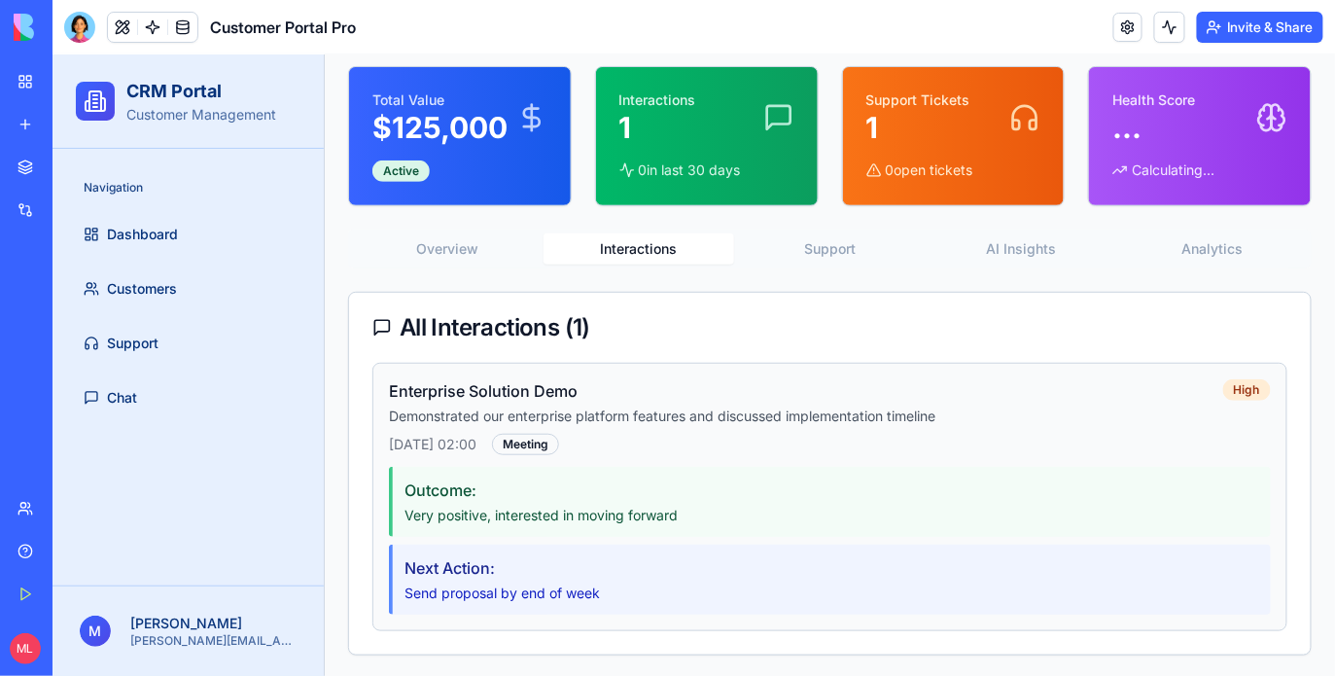
click at [519, 398] on h4 "Enterprise Solution Demo" at bounding box center [805, 389] width 834 height 23
click at [513, 504] on p "Very positive, interested in moving forward" at bounding box center [830, 513] width 854 height 19
click at [558, 445] on div "Meeting" at bounding box center [524, 443] width 67 height 21
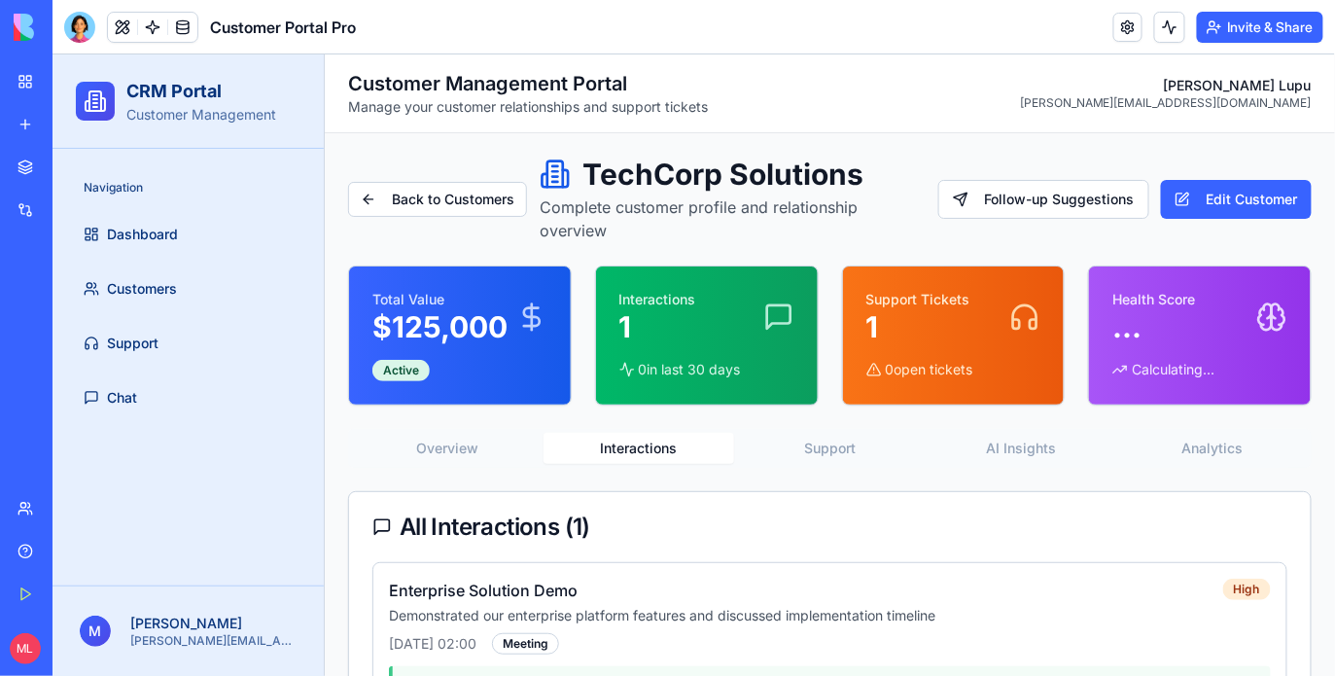
click at [835, 250] on div "Back to Customers TechCorp Solutions Complete customer profile and relationship…" at bounding box center [828, 505] width 963 height 698
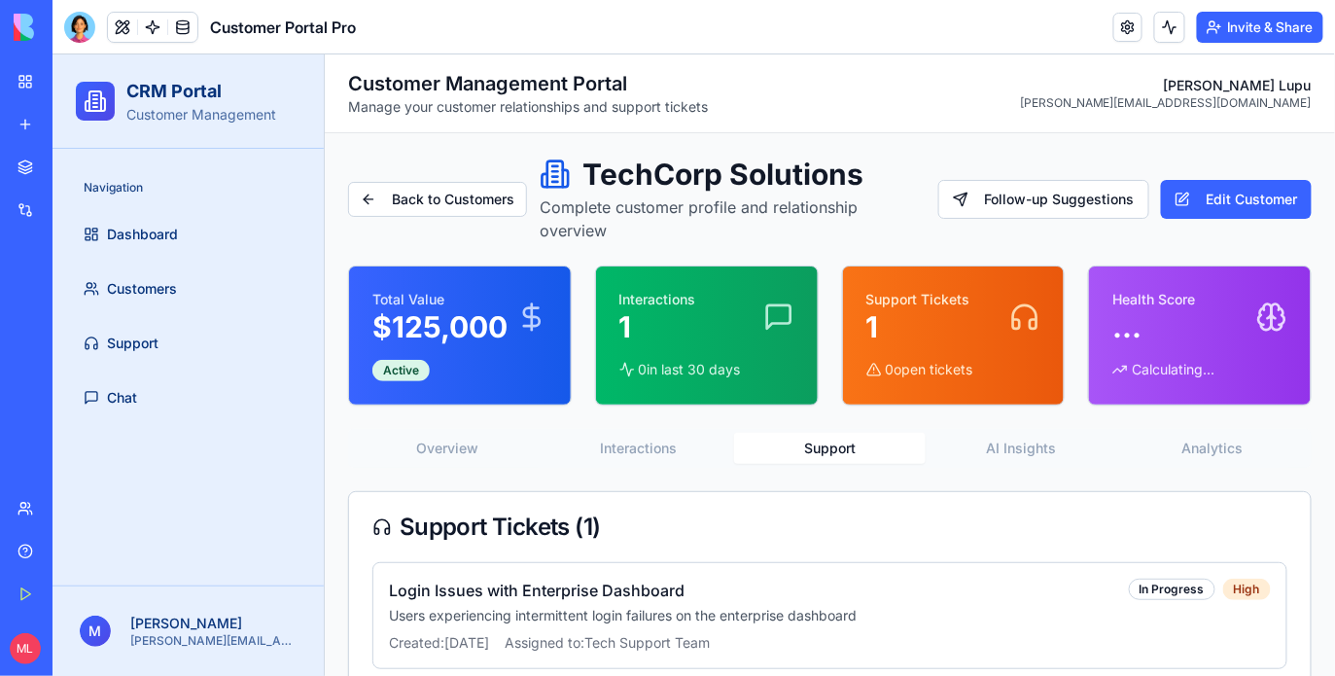
scroll to position [39, 0]
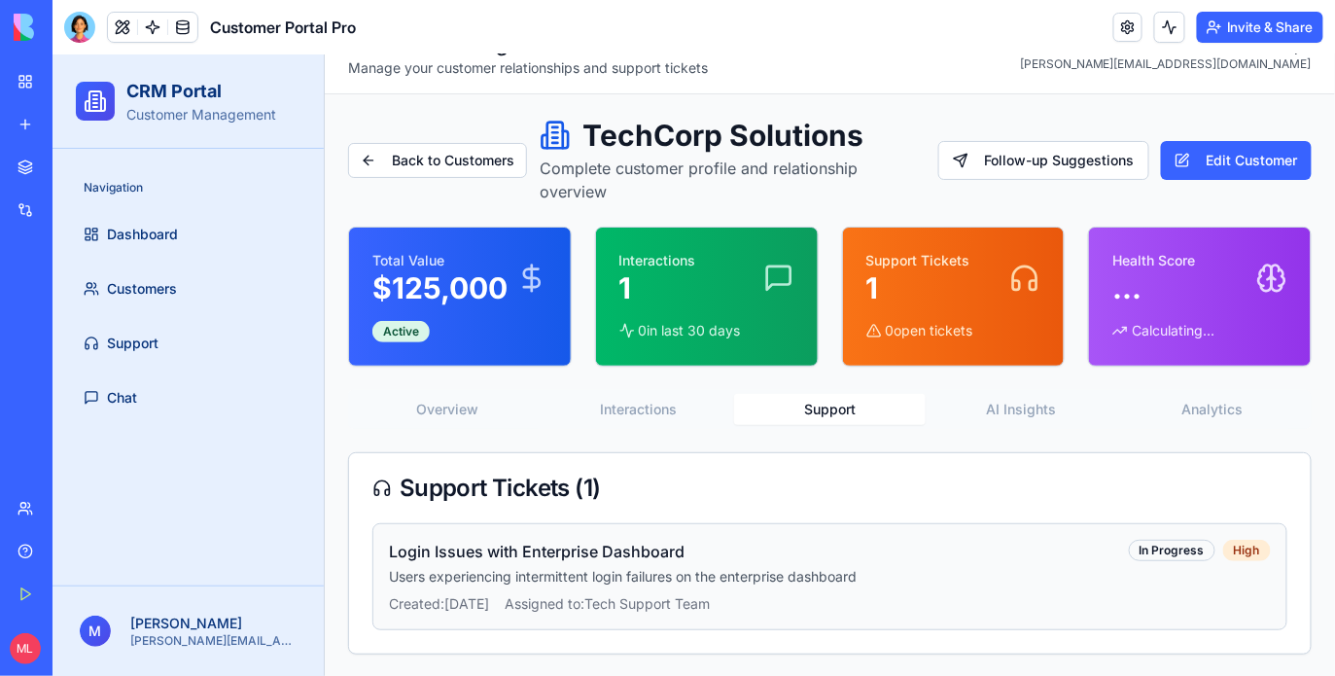
click at [739, 526] on div "Login Issues with Enterprise Dashboard Users experiencing intermittent login fa…" at bounding box center [828, 575] width 915 height 107
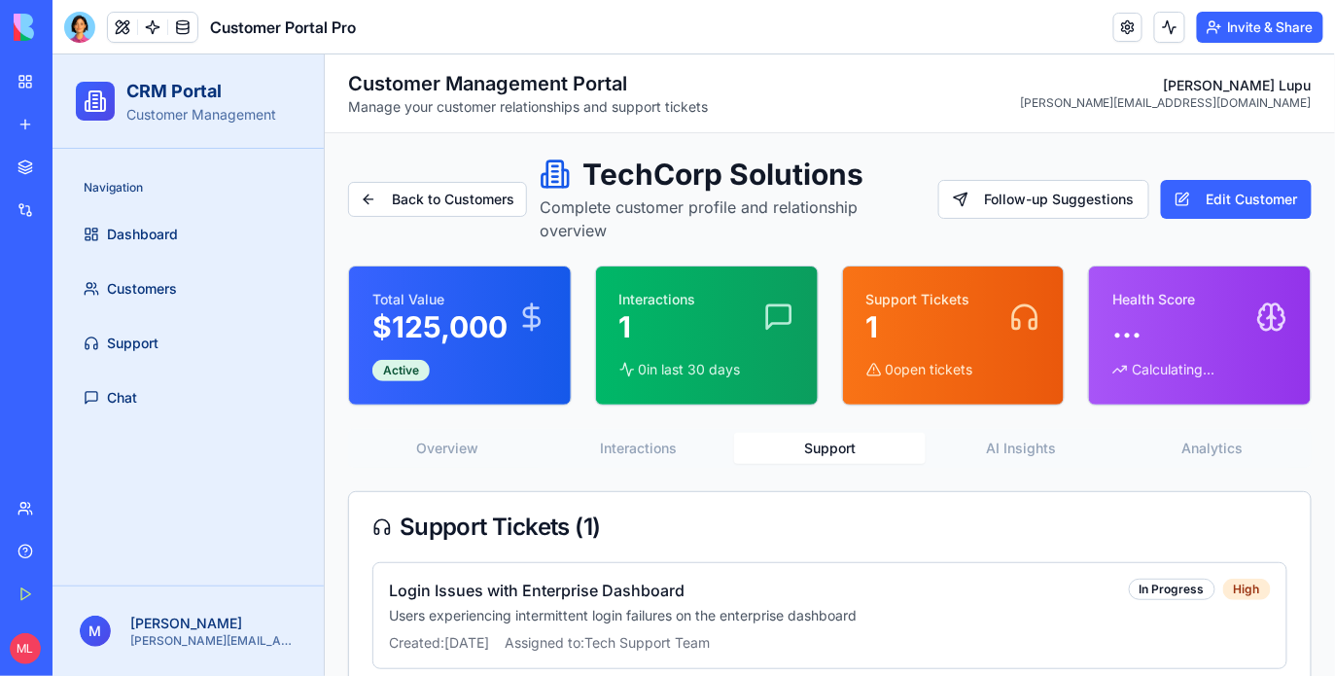
click at [1043, 408] on div "Back to Customers TechCorp Solutions Complete customer profile and relationship…" at bounding box center [828, 424] width 963 height 537
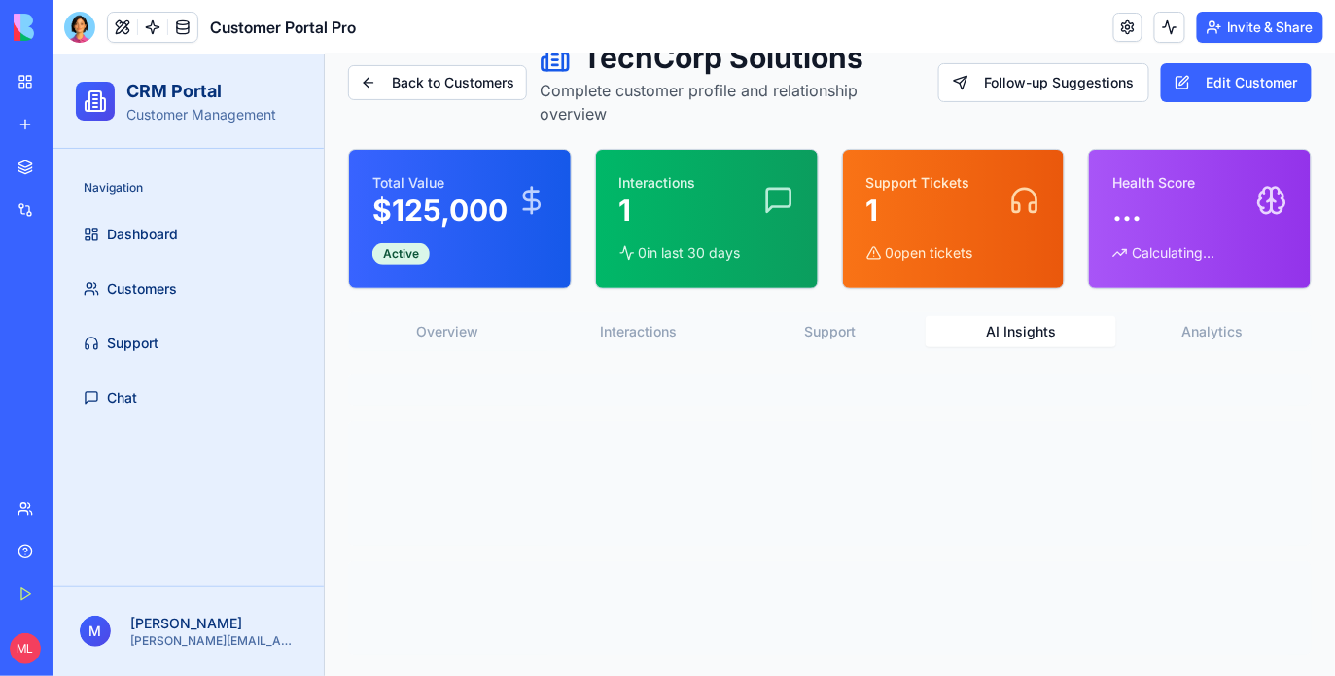
scroll to position [39, 0]
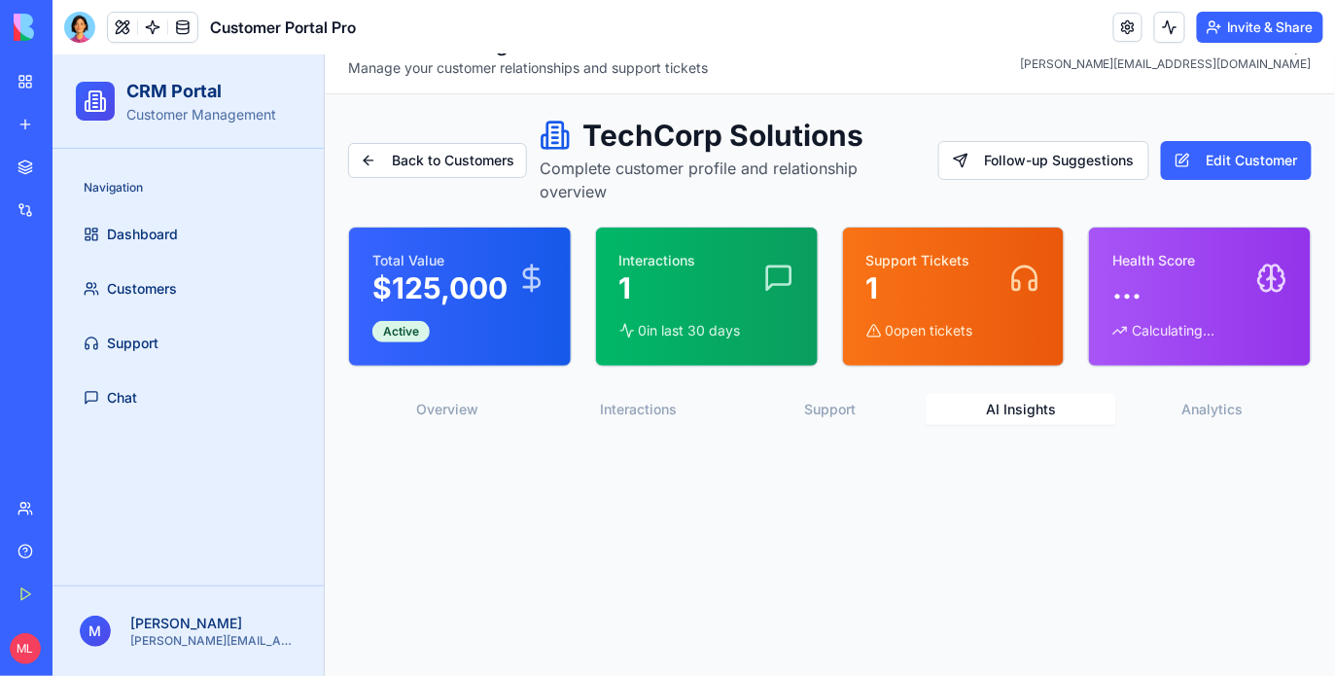
click at [815, 330] on div "Back to Customers TechCorp Solutions Complete customer profile and relationship…" at bounding box center [828, 424] width 963 height 614
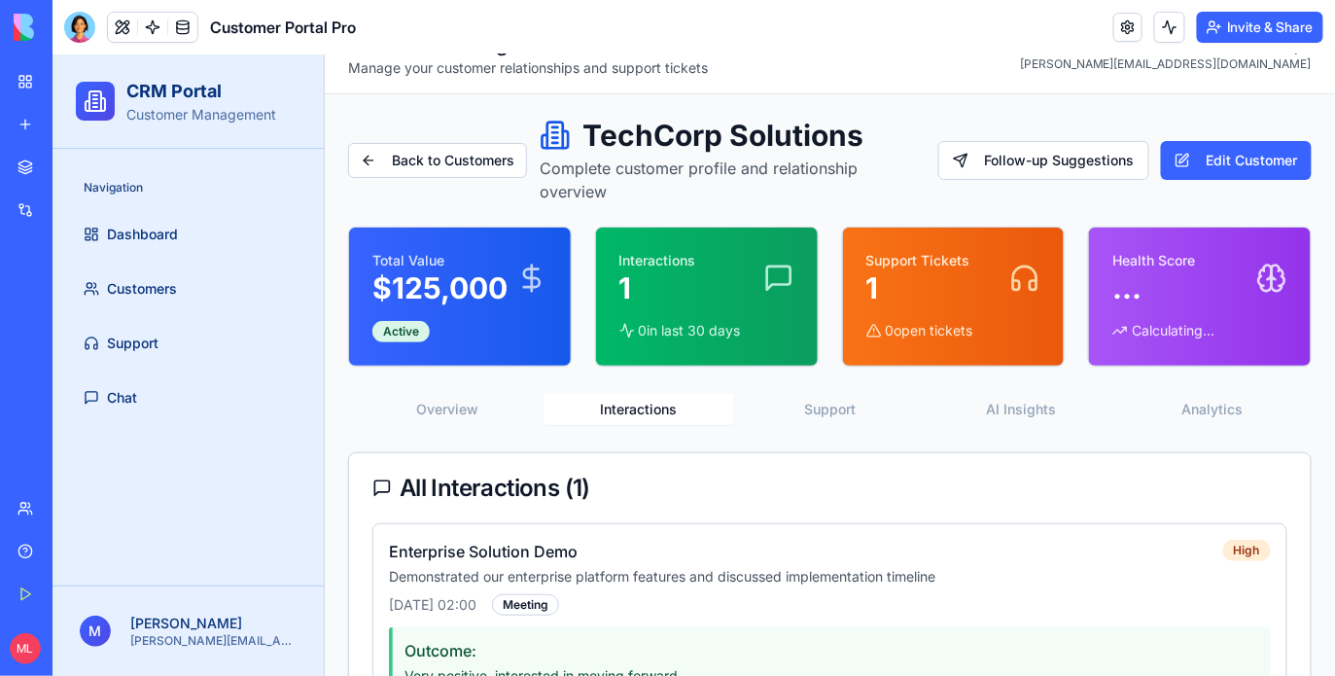
click at [653, 408] on button "Interactions" at bounding box center [637, 408] width 191 height 31
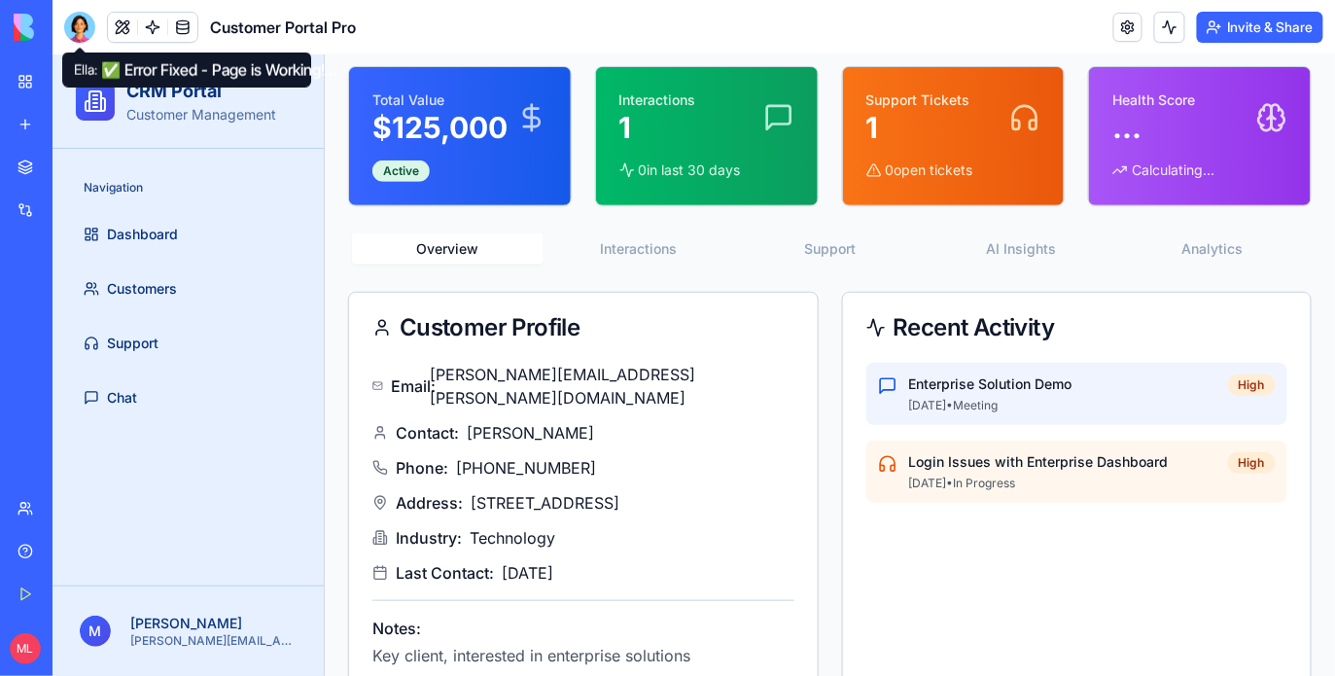
click at [475, 251] on button "Overview" at bounding box center [446, 247] width 191 height 31
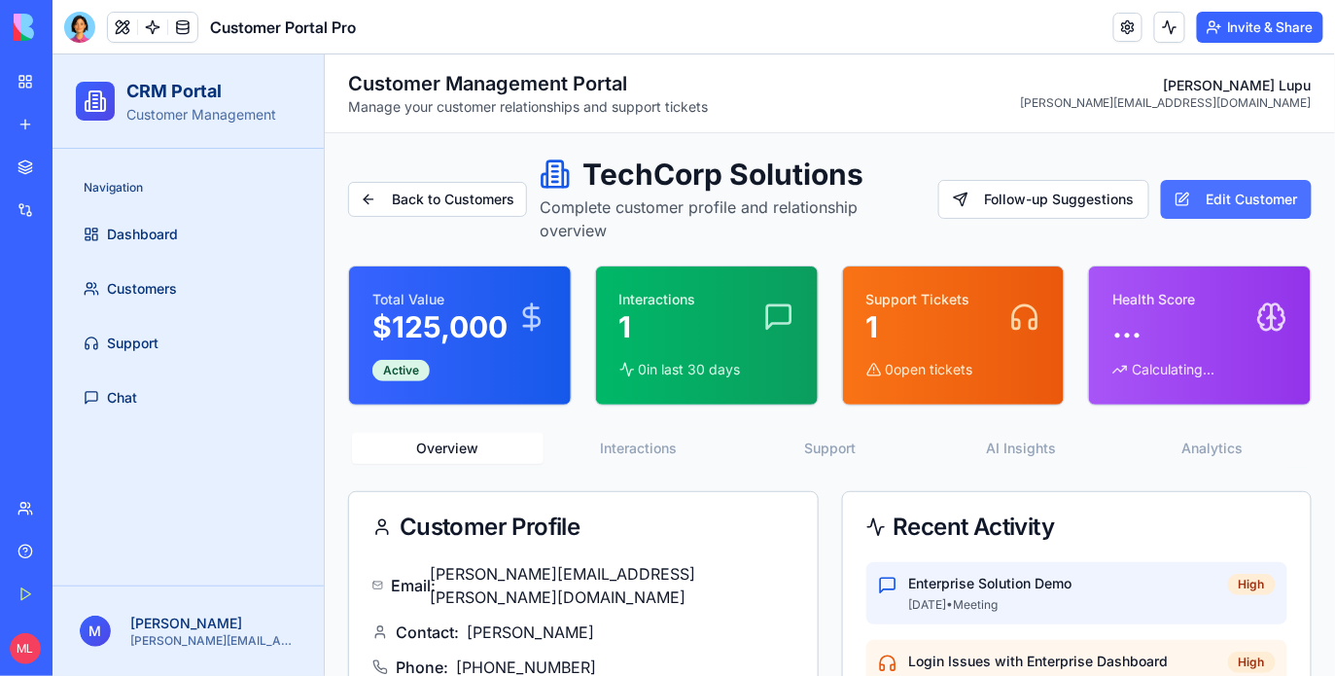
click at [1269, 188] on button "Edit Customer" at bounding box center [1235, 198] width 151 height 39
click at [1266, 201] on button "Edit Customer" at bounding box center [1235, 198] width 151 height 39
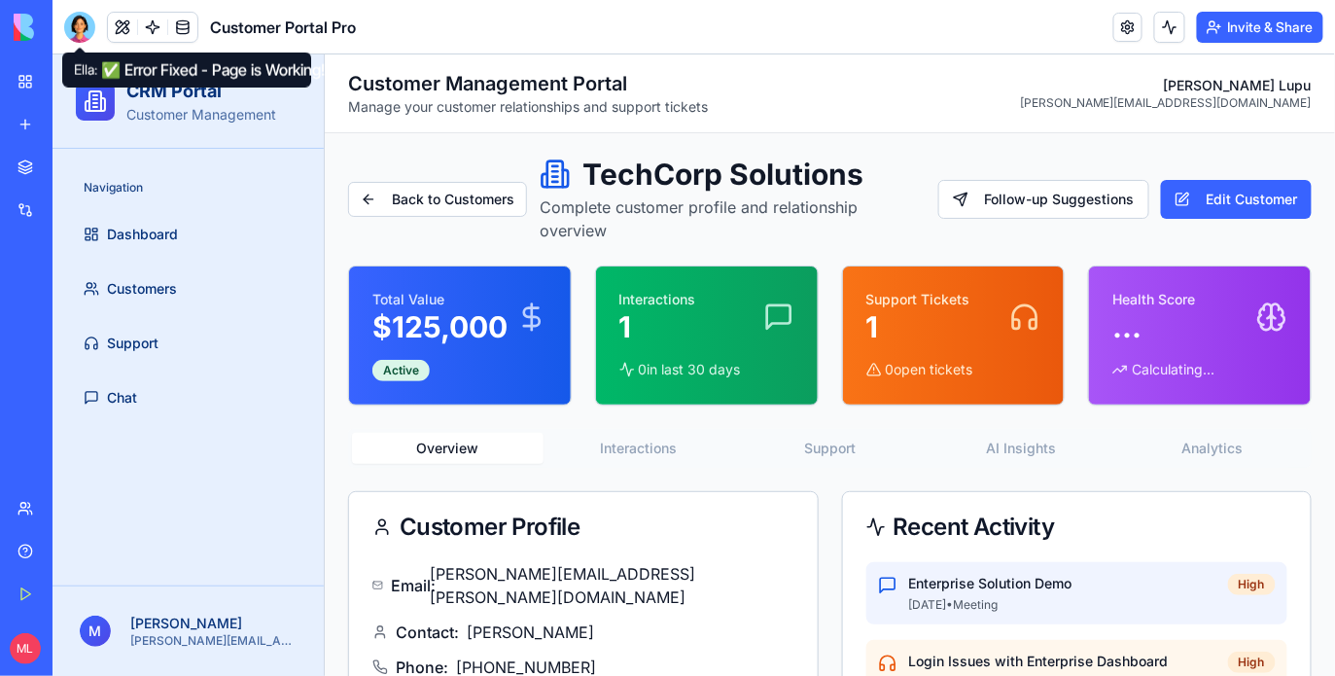
click at [77, 31] on div at bounding box center [79, 27] width 31 height 31
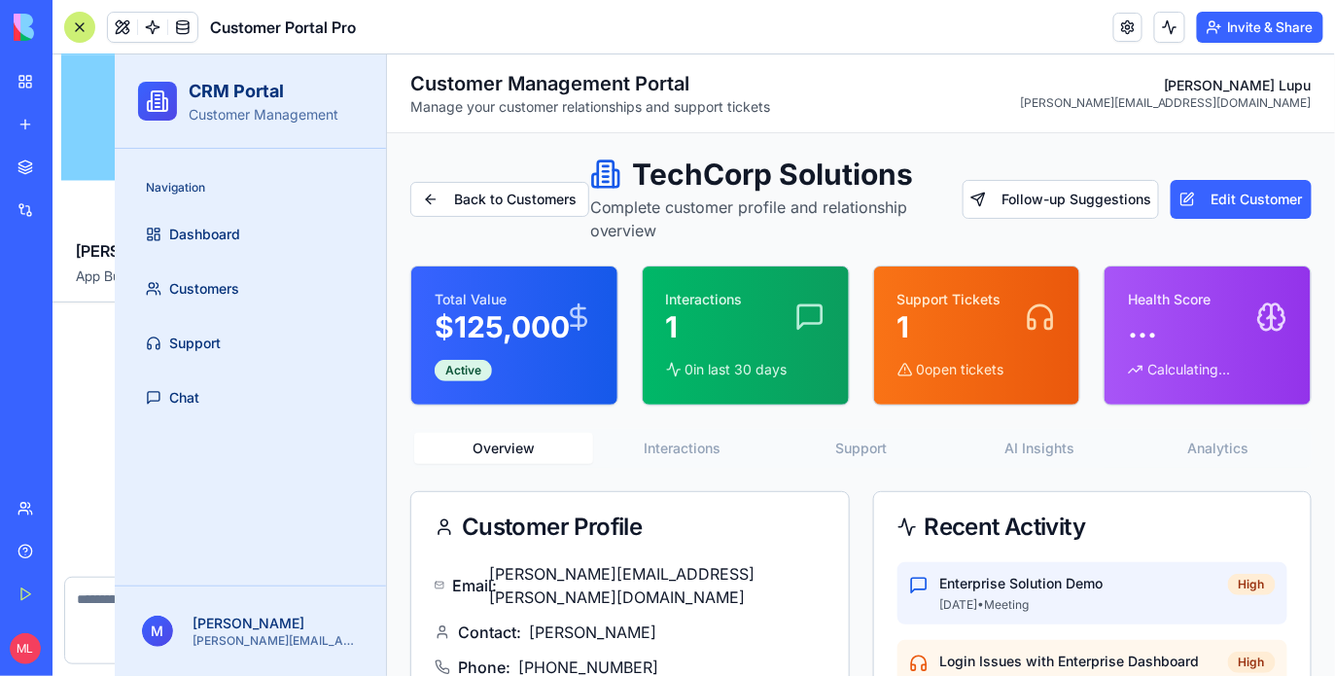
scroll to position [4505, 0]
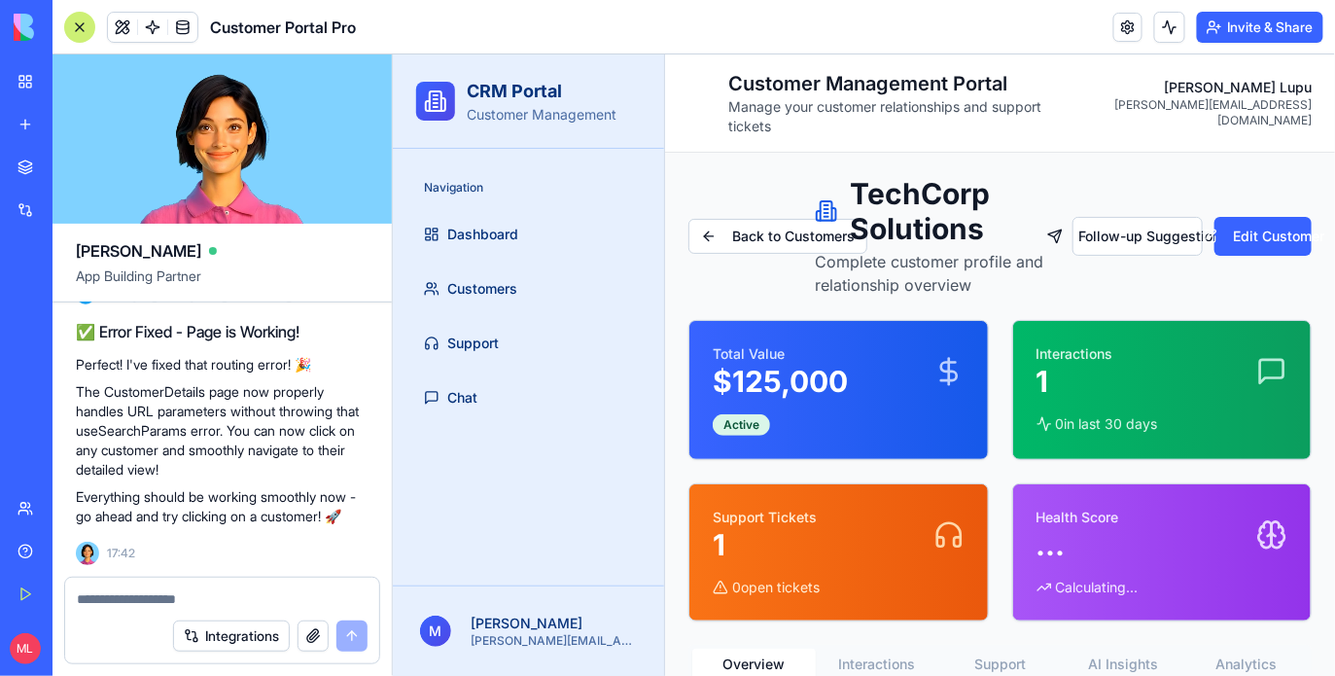
click at [94, 597] on textarea at bounding box center [222, 598] width 291 height 19
click at [282, 607] on textarea "**********" at bounding box center [222, 598] width 291 height 19
click at [357, 602] on textarea "**********" at bounding box center [222, 598] width 291 height 19
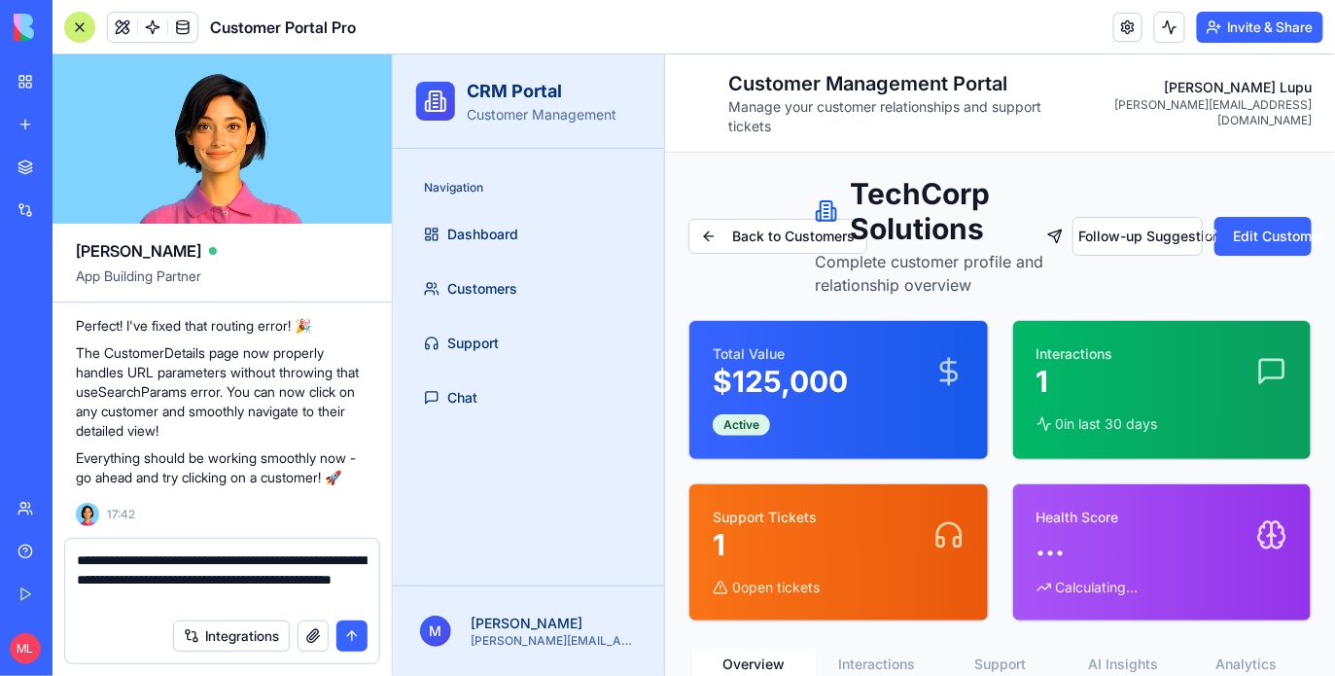
type textarea "**********"
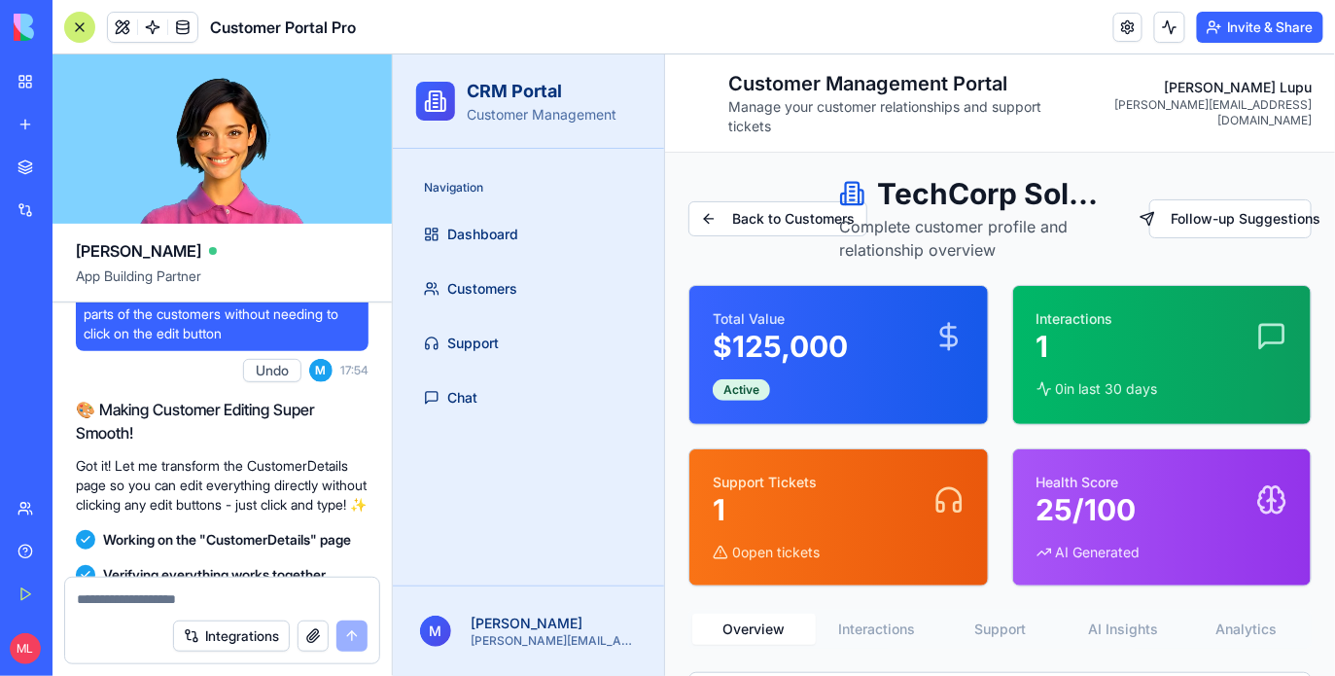
scroll to position [4688, 0]
click at [75, 25] on div at bounding box center [79, 27] width 31 height 31
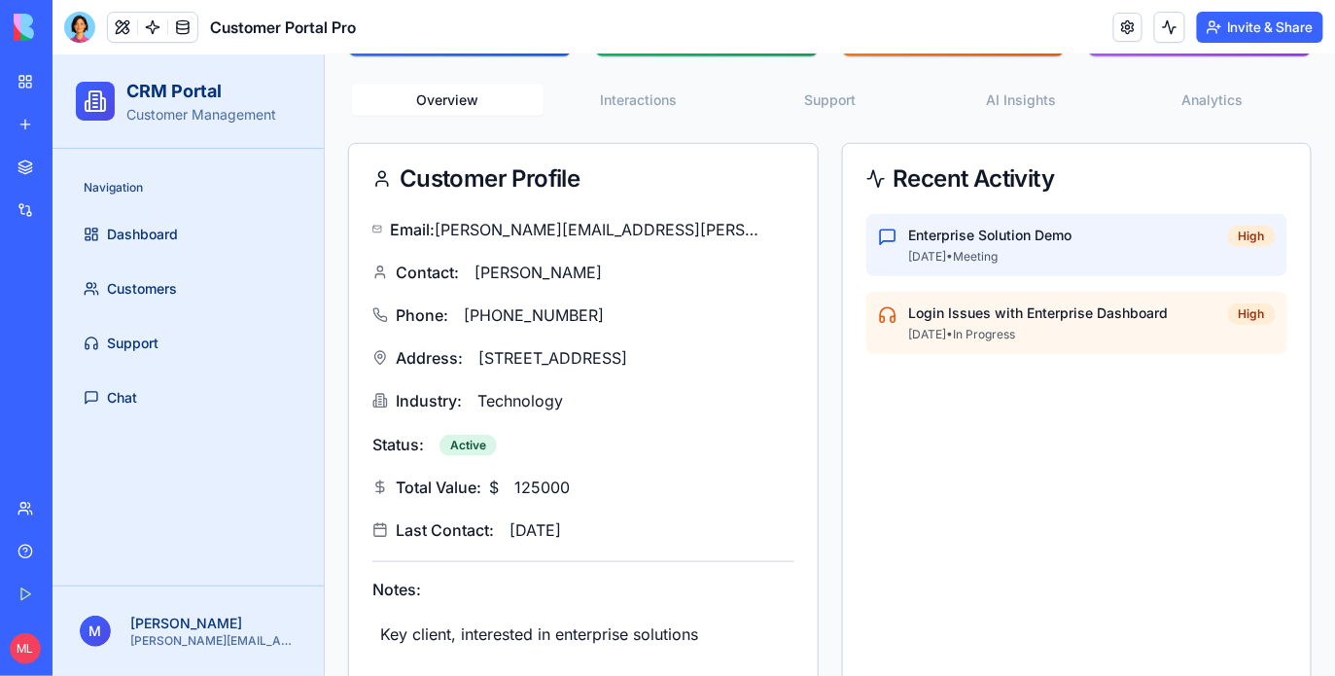
scroll to position [357, 0]
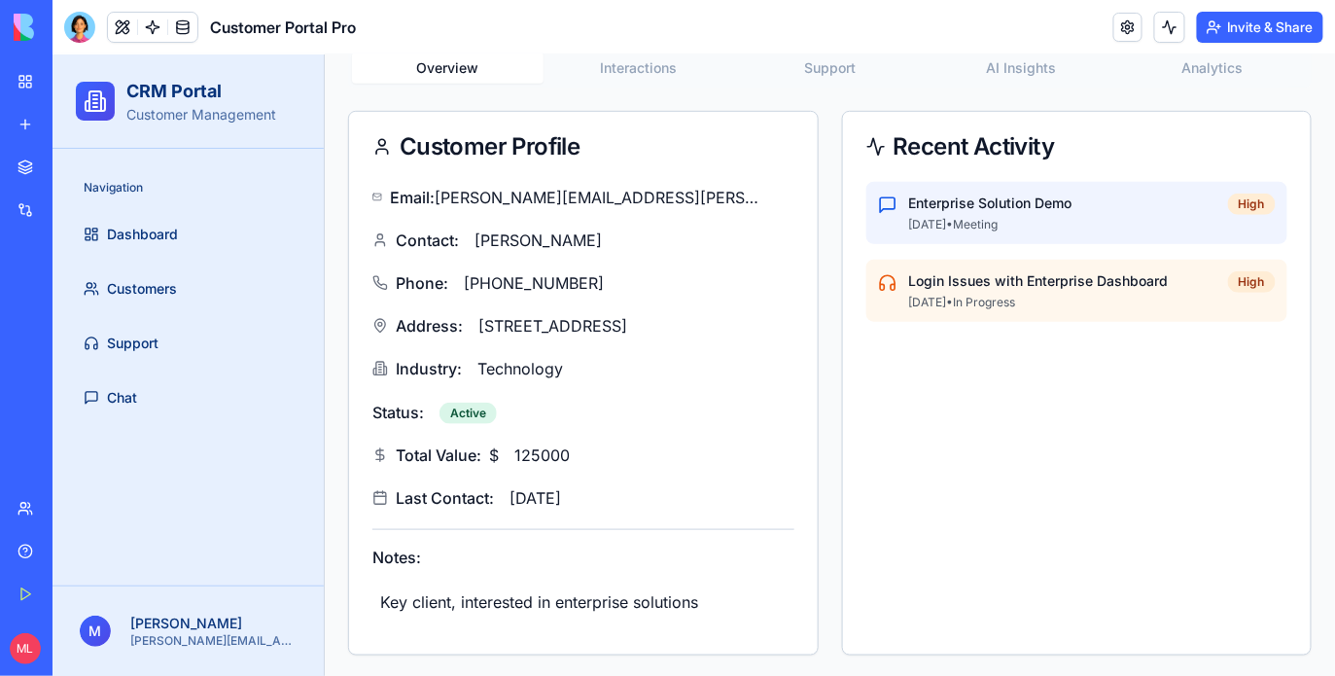
click at [625, 395] on div "Status: Active" at bounding box center [582, 411] width 422 height 32
click at [627, 395] on div "Status: Active" at bounding box center [582, 411] width 422 height 32
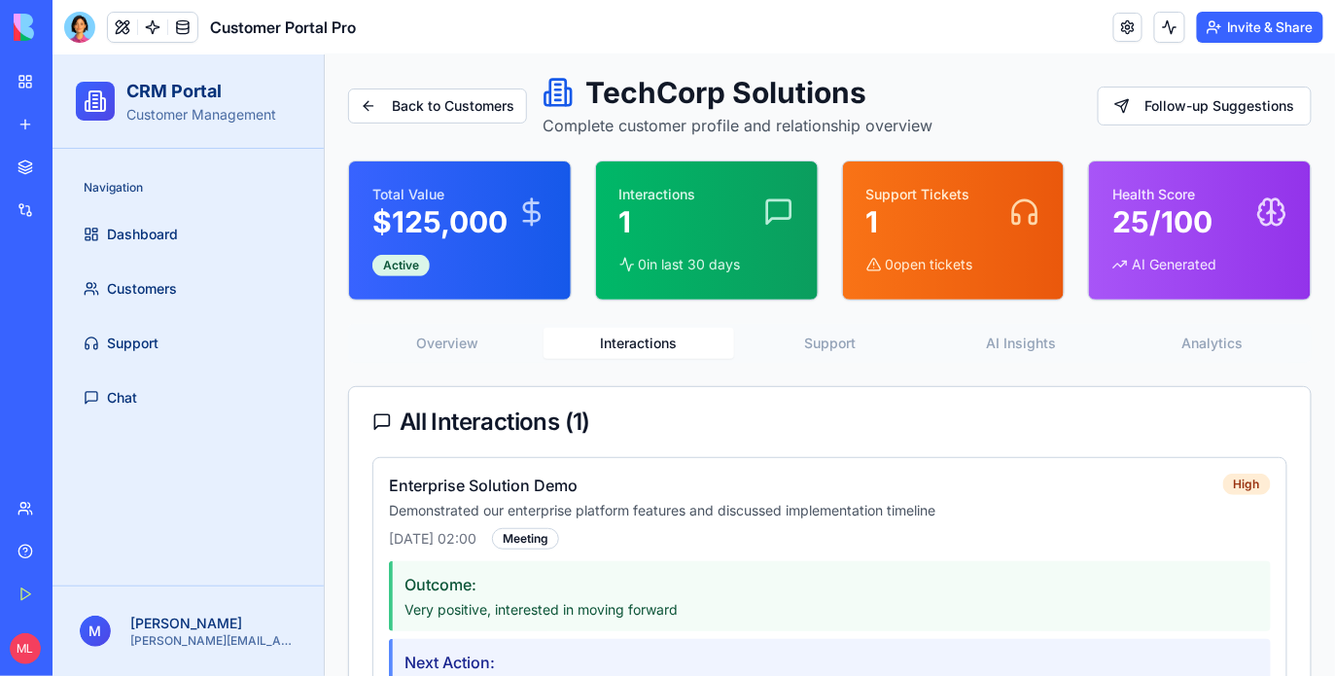
scroll to position [0, 0]
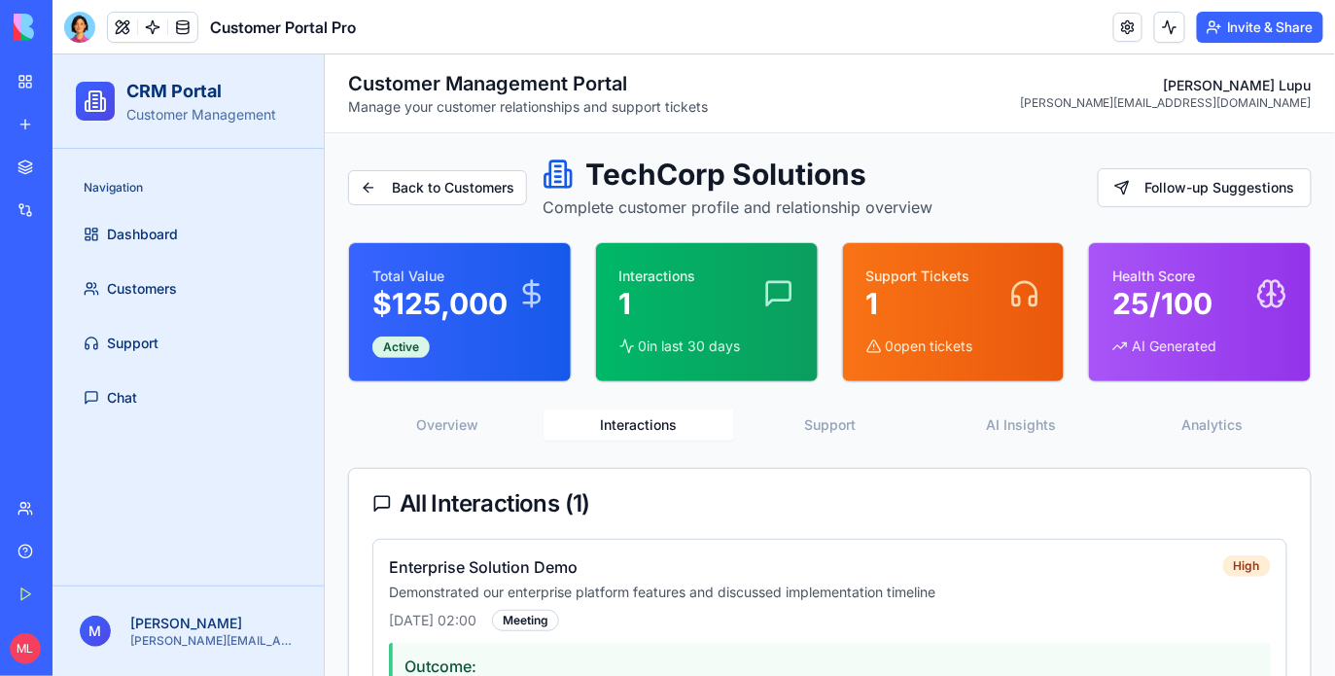
click at [622, 335] on div "Back to Customers TechCorp Solutions Complete customer profile and relationship…" at bounding box center [828, 493] width 963 height 675
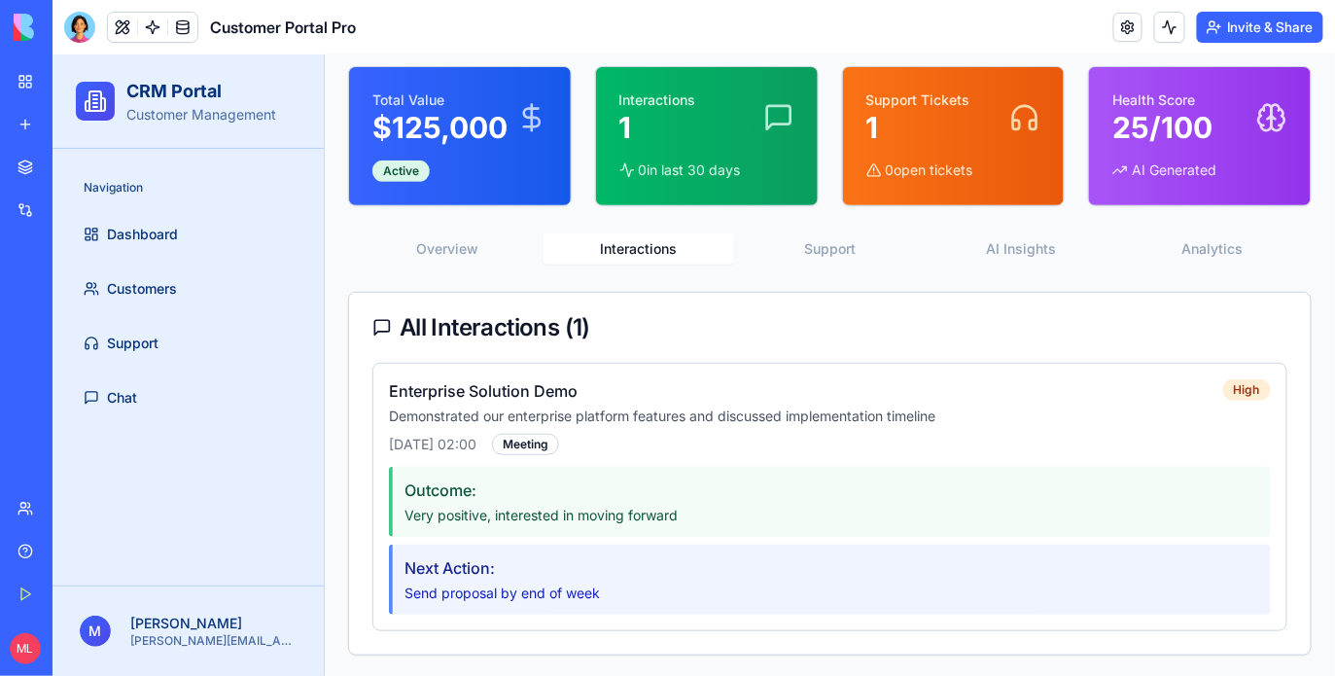
scroll to position [15, 0]
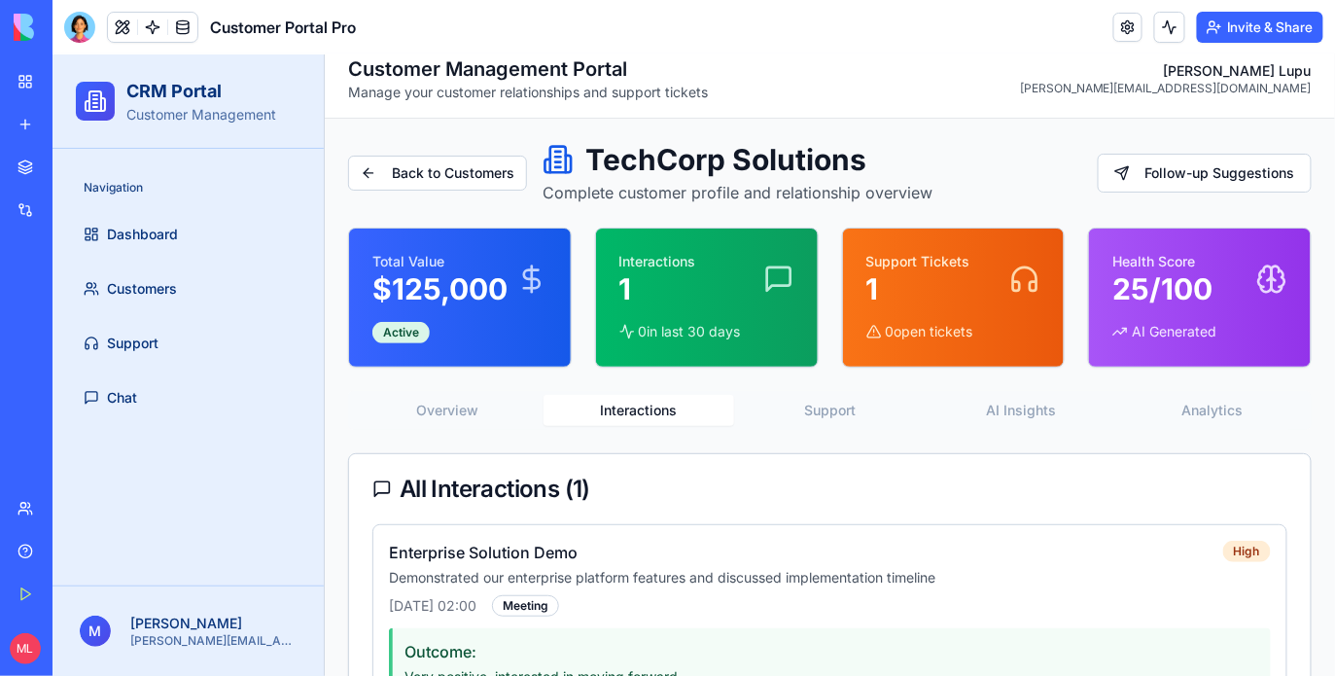
click at [869, 246] on div "Back to Customers TechCorp Solutions Complete customer profile and relationship…" at bounding box center [828, 478] width 963 height 675
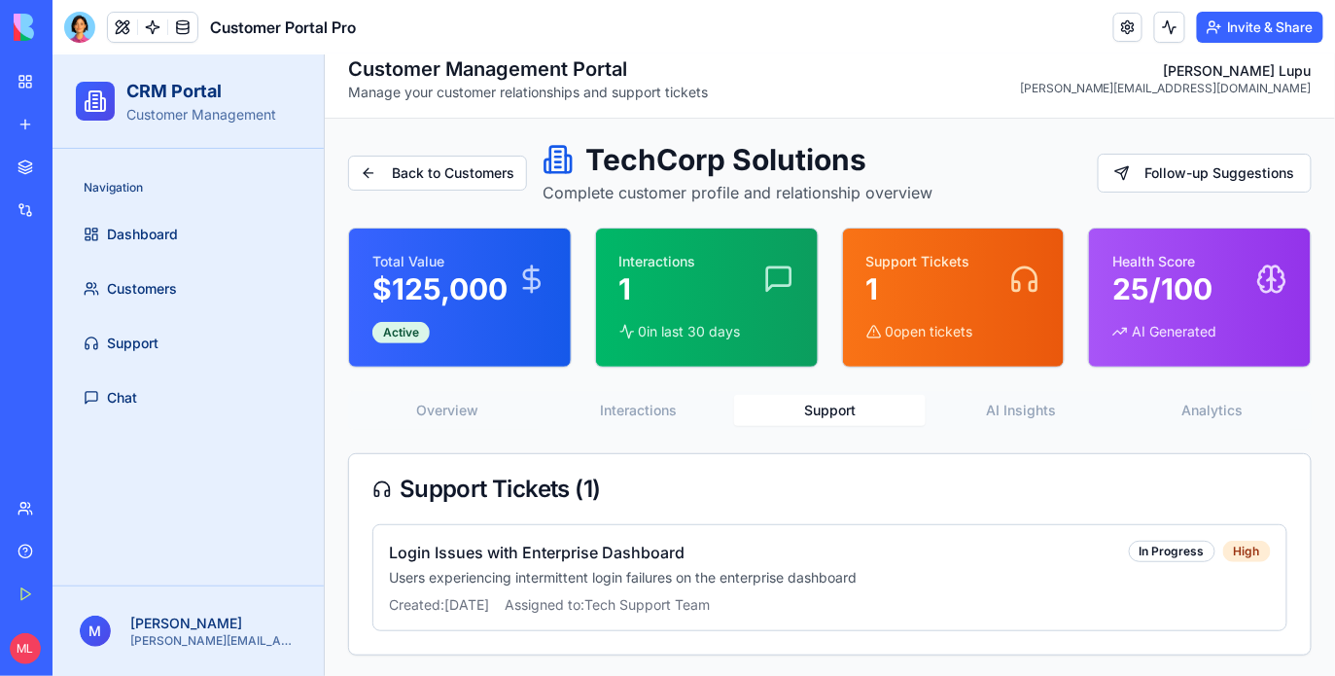
click at [477, 422] on button "Overview" at bounding box center [446, 409] width 191 height 31
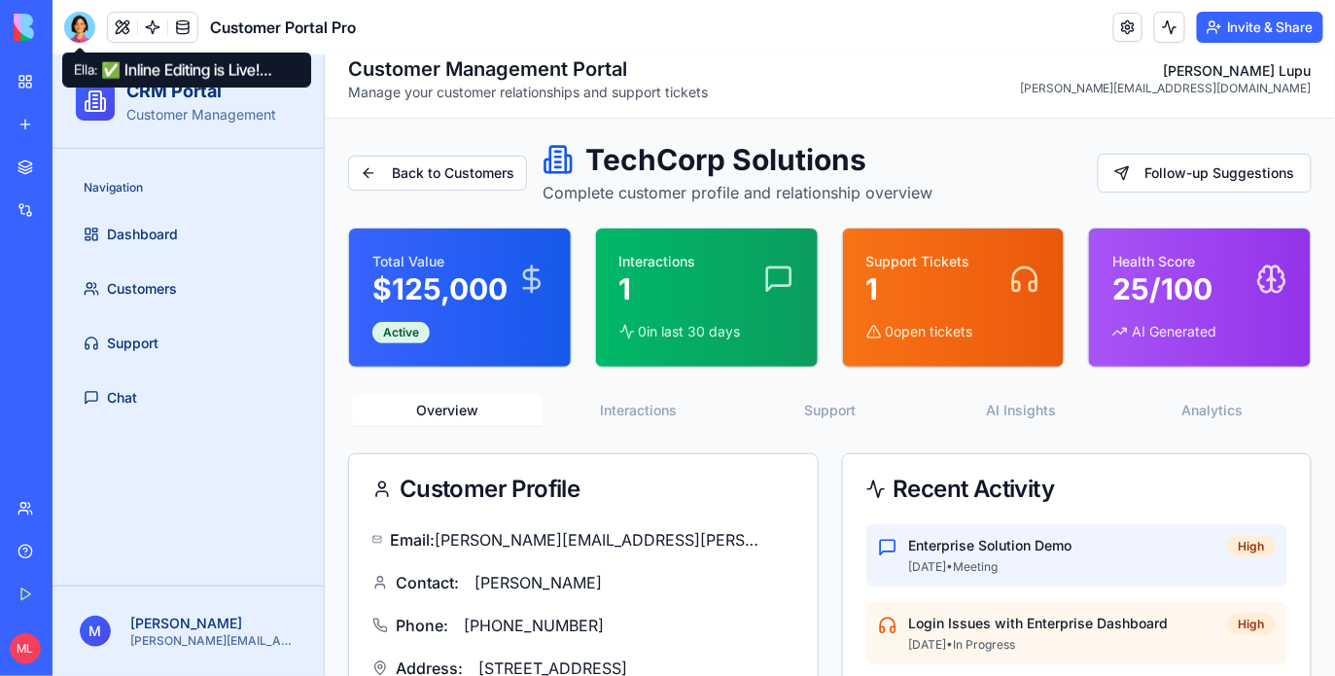
click at [85, 27] on div at bounding box center [79, 27] width 31 height 31
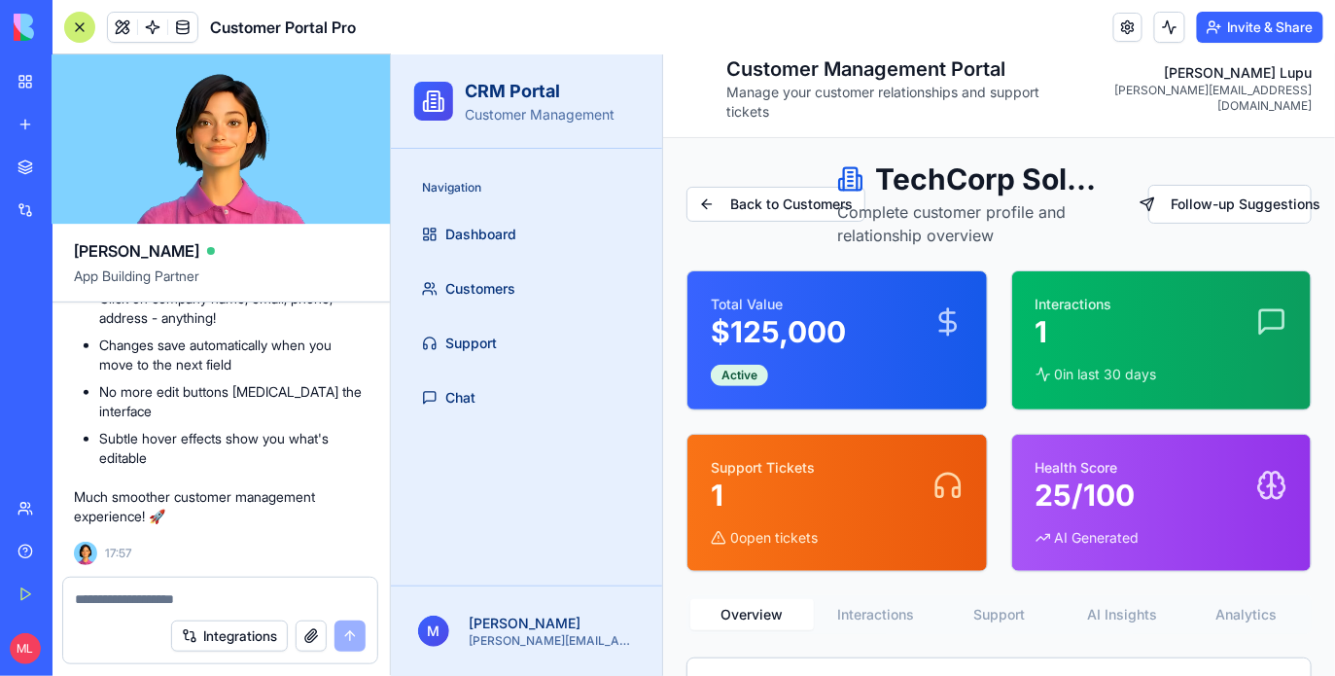
scroll to position [0, 0]
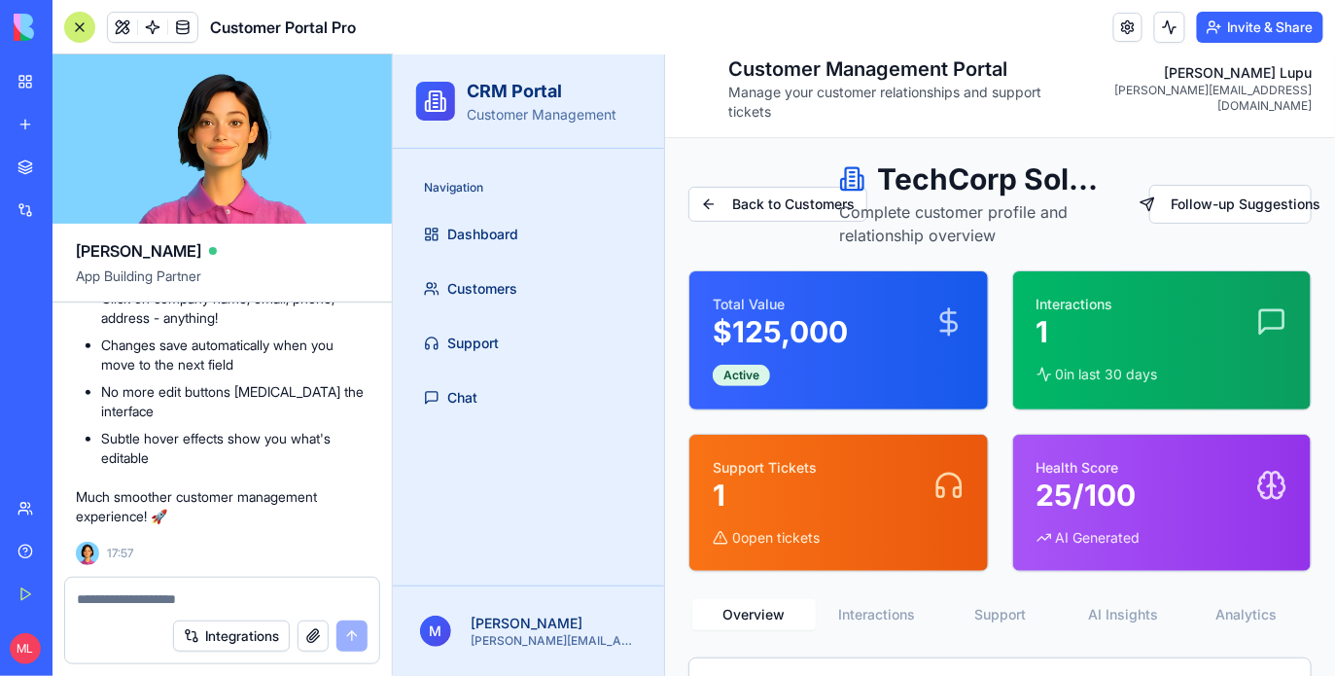
click at [123, 601] on textarea at bounding box center [222, 598] width 291 height 19
type textarea "*"
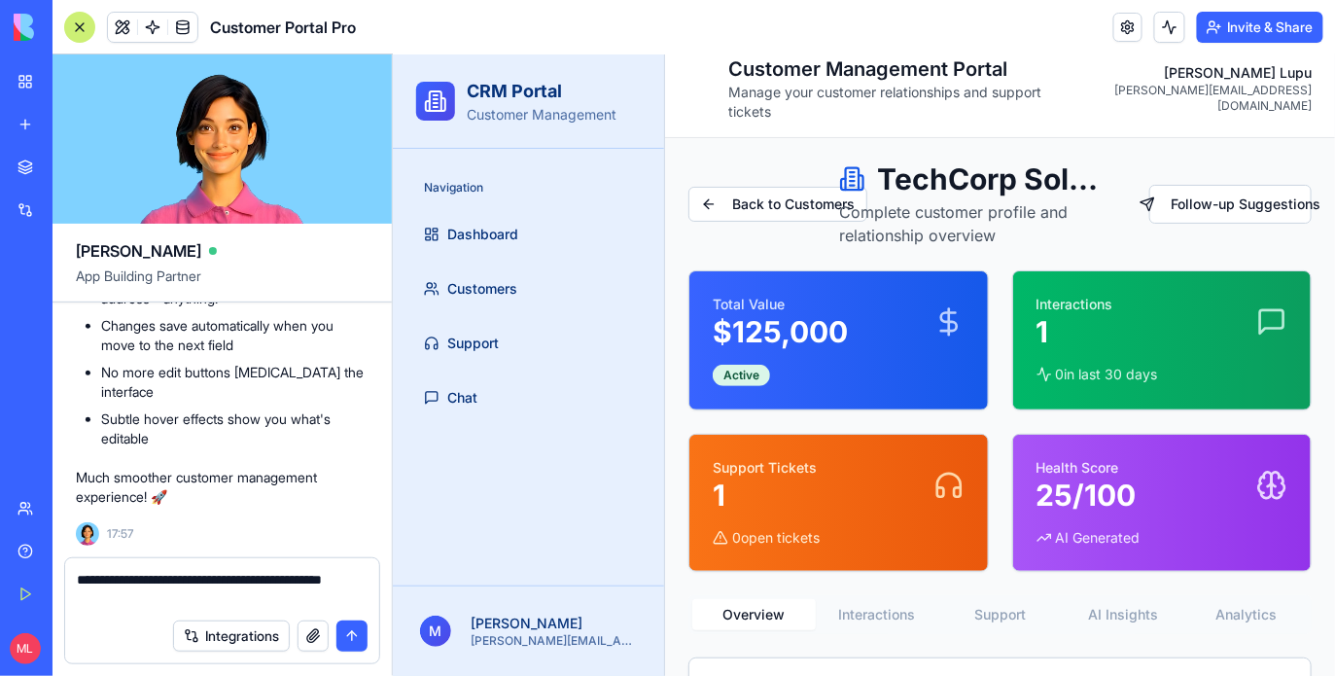
click at [287, 576] on textarea "**********" at bounding box center [222, 589] width 291 height 39
click at [266, 606] on textarea "**********" at bounding box center [222, 589] width 291 height 39
type textarea "**********"
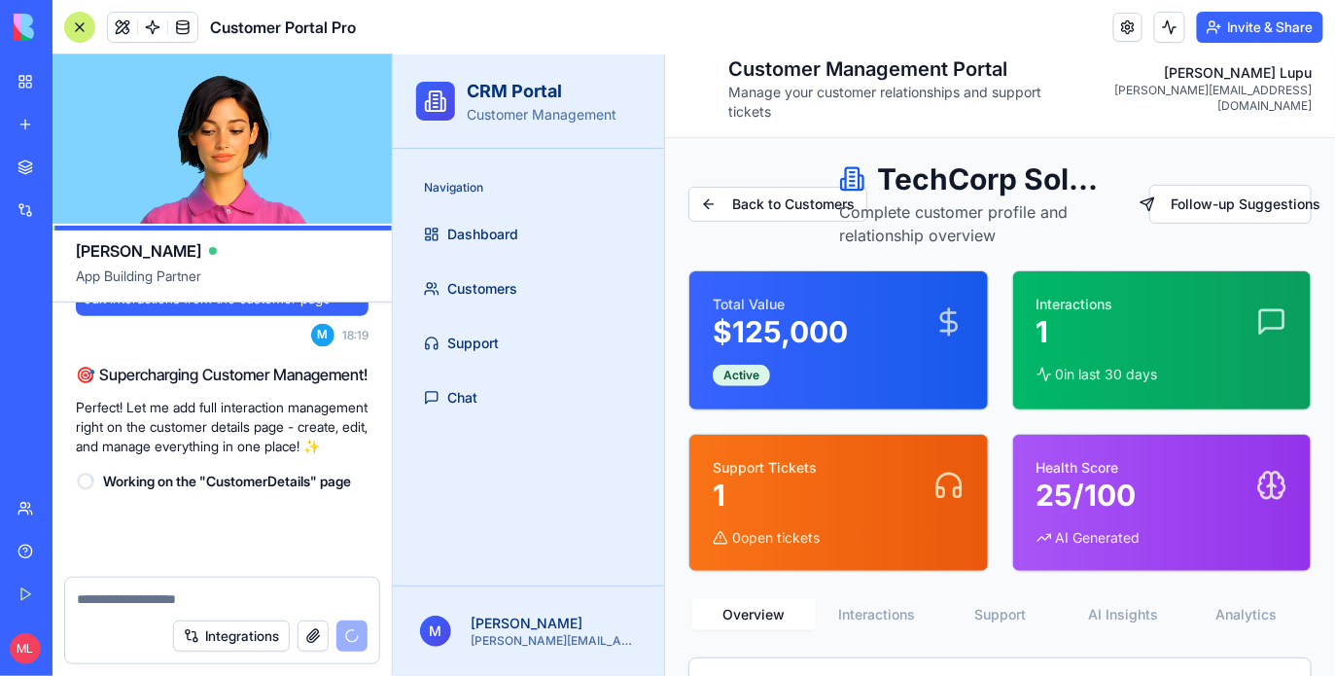
scroll to position [5555, 0]
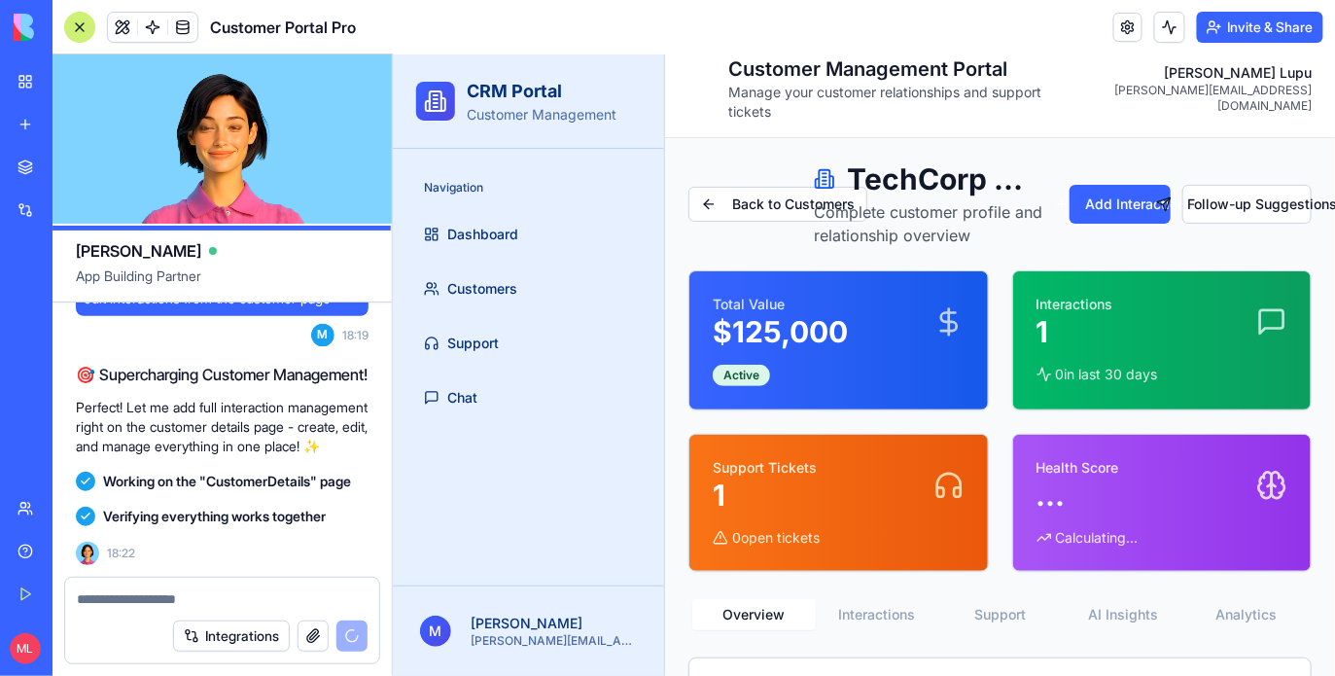
click at [85, 33] on div at bounding box center [79, 27] width 31 height 31
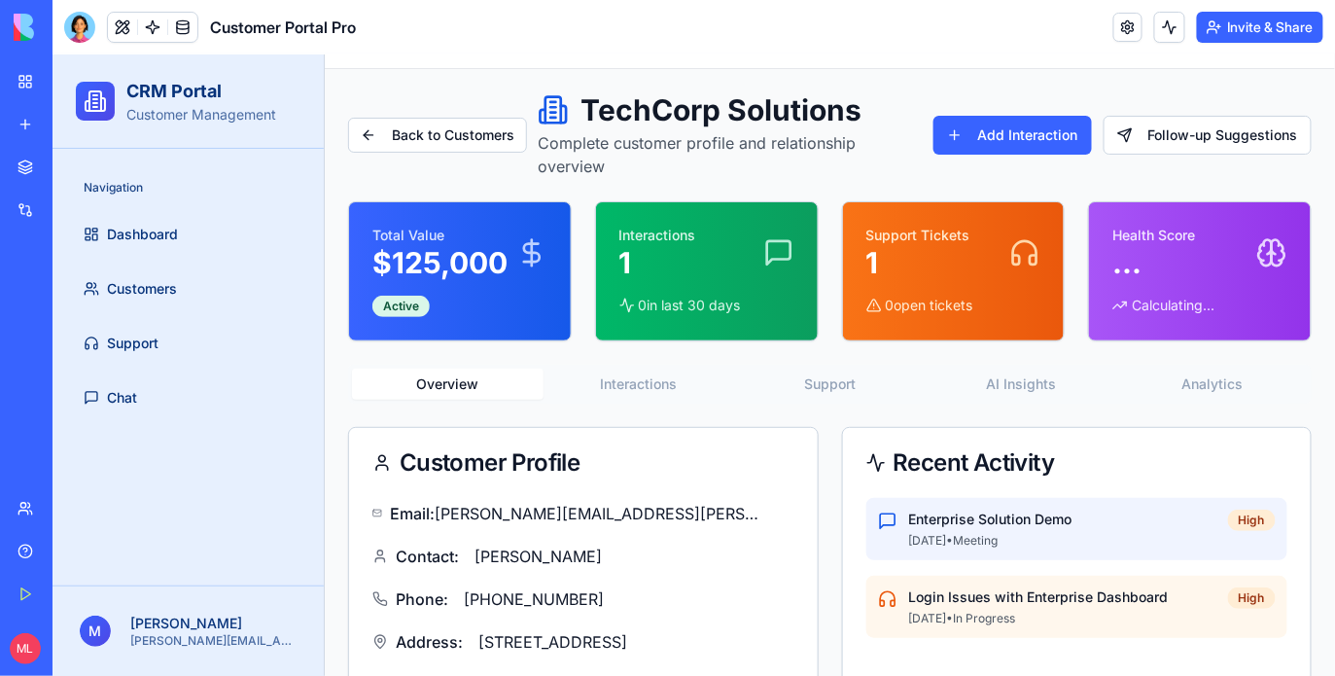
scroll to position [0, 0]
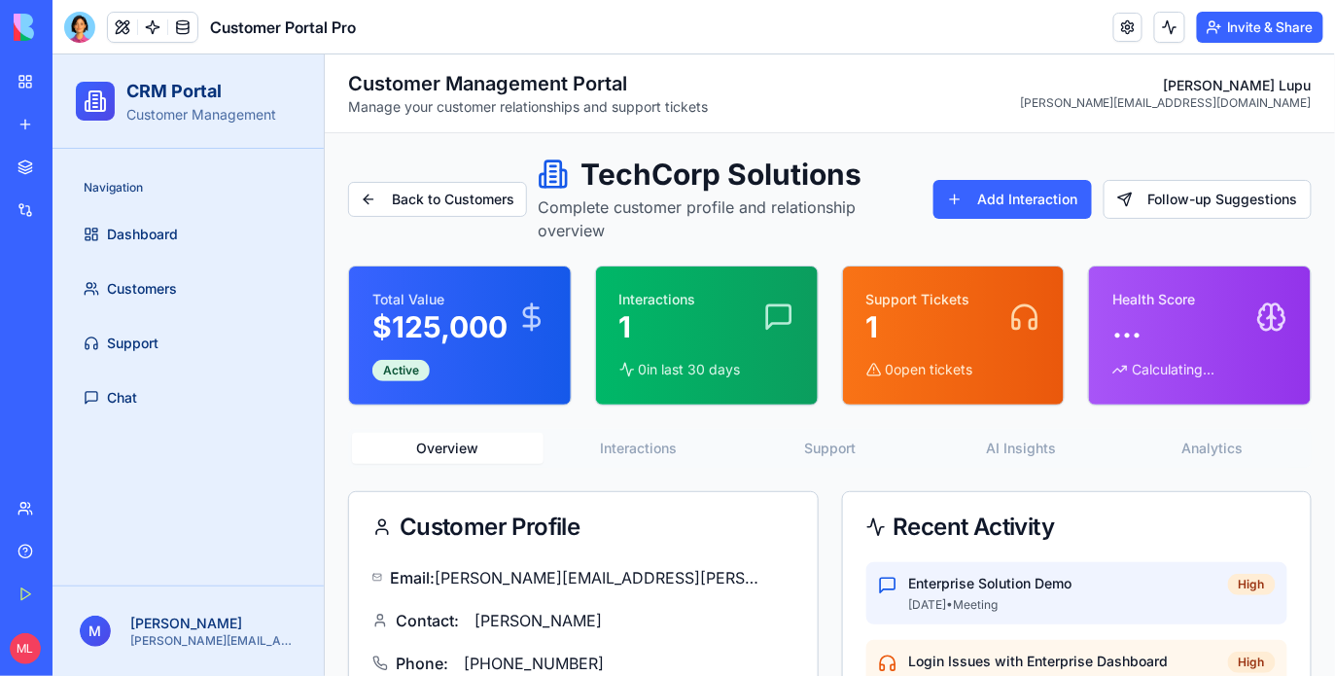
click at [524, 399] on div "Total Value $ 125,000 Active" at bounding box center [459, 334] width 222 height 138
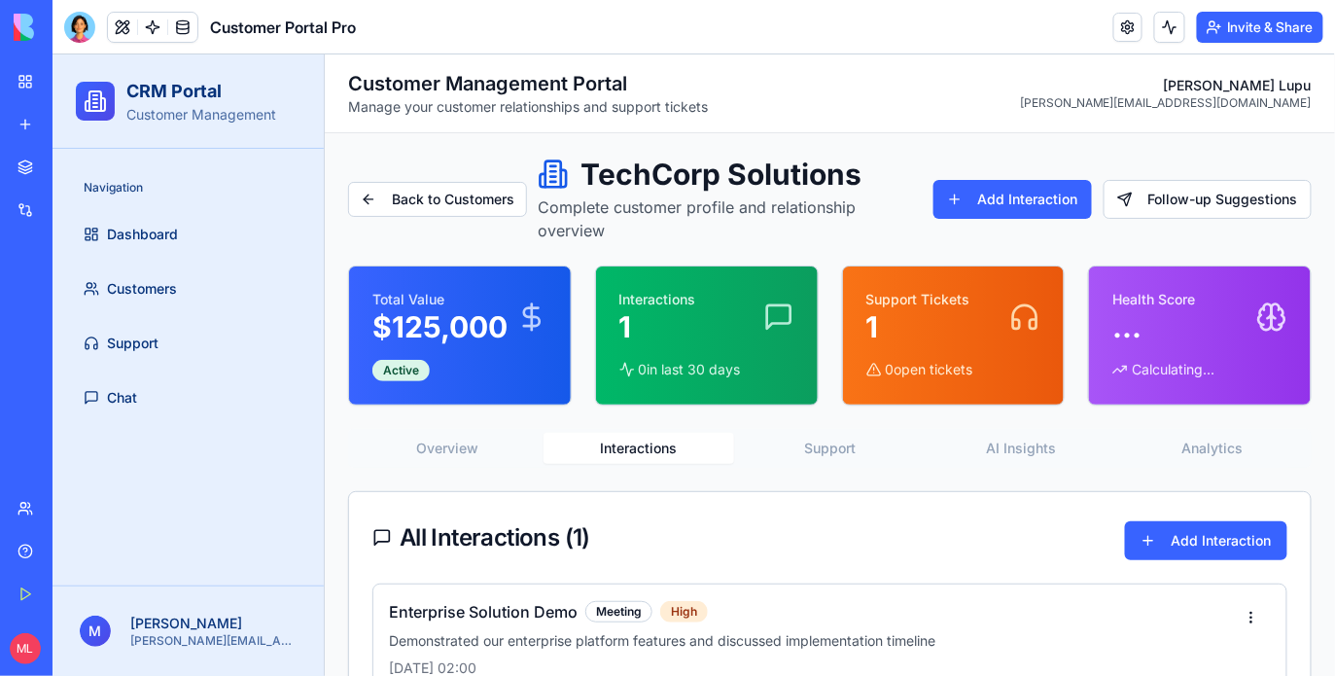
click at [598, 461] on button "Interactions" at bounding box center [637, 447] width 191 height 31
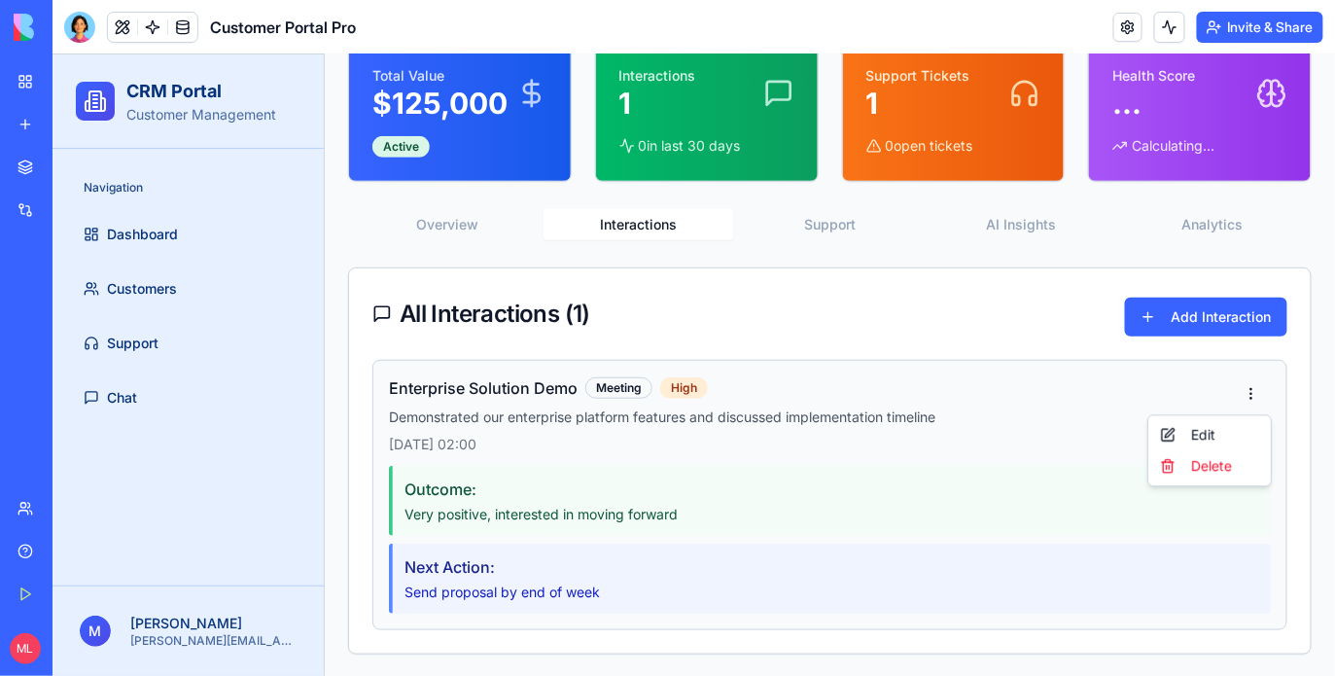
click at [1255, 407] on html "CRM Portal Customer Management Navigation Dashboard Customers Support Chat M Mi…" at bounding box center [693, 253] width 1282 height 847
click at [1239, 430] on div "Edit" at bounding box center [1208, 433] width 115 height 31
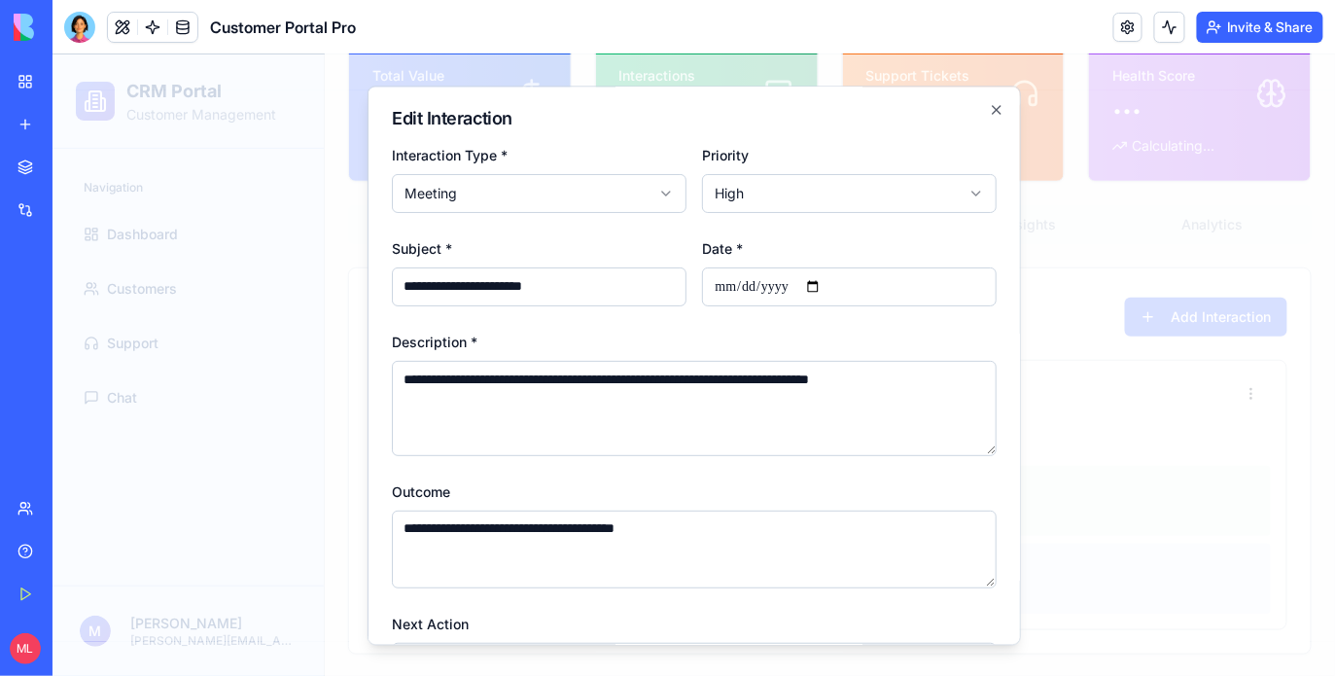
click at [1202, 419] on div at bounding box center [693, 363] width 1282 height 621
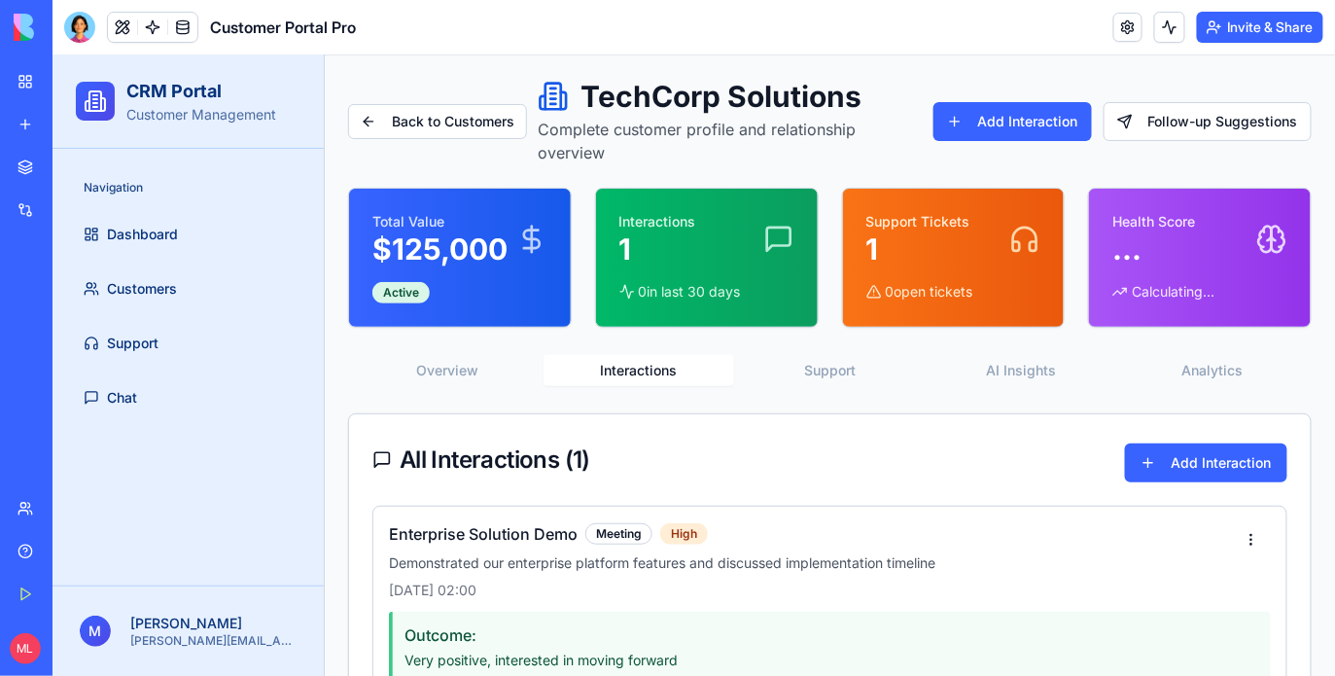
scroll to position [0, 0]
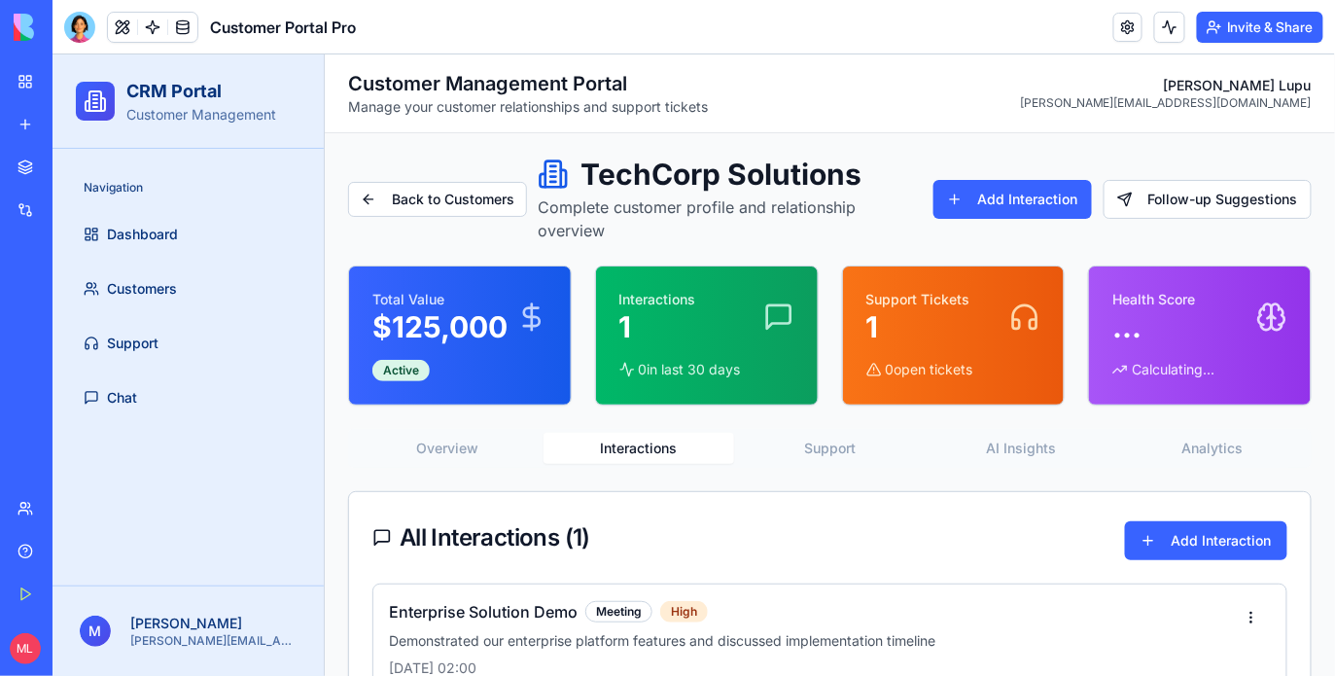
click at [1140, 517] on div "All Interactions ( 1 ) Add Interaction" at bounding box center [828, 536] width 961 height 91
click at [1156, 542] on button "Add Interaction" at bounding box center [1205, 539] width 162 height 39
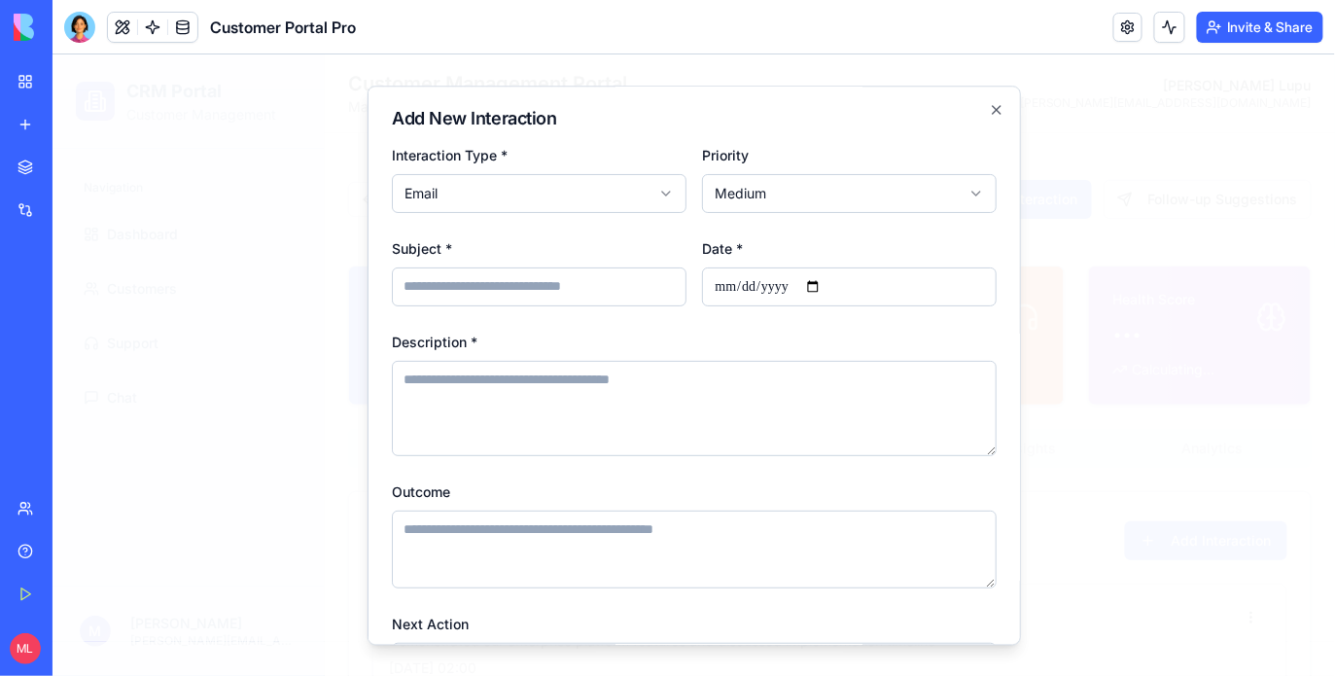
click at [622, 285] on input "Subject *" at bounding box center [538, 285] width 295 height 39
click at [596, 226] on form "**********" at bounding box center [693, 462] width 605 height 640
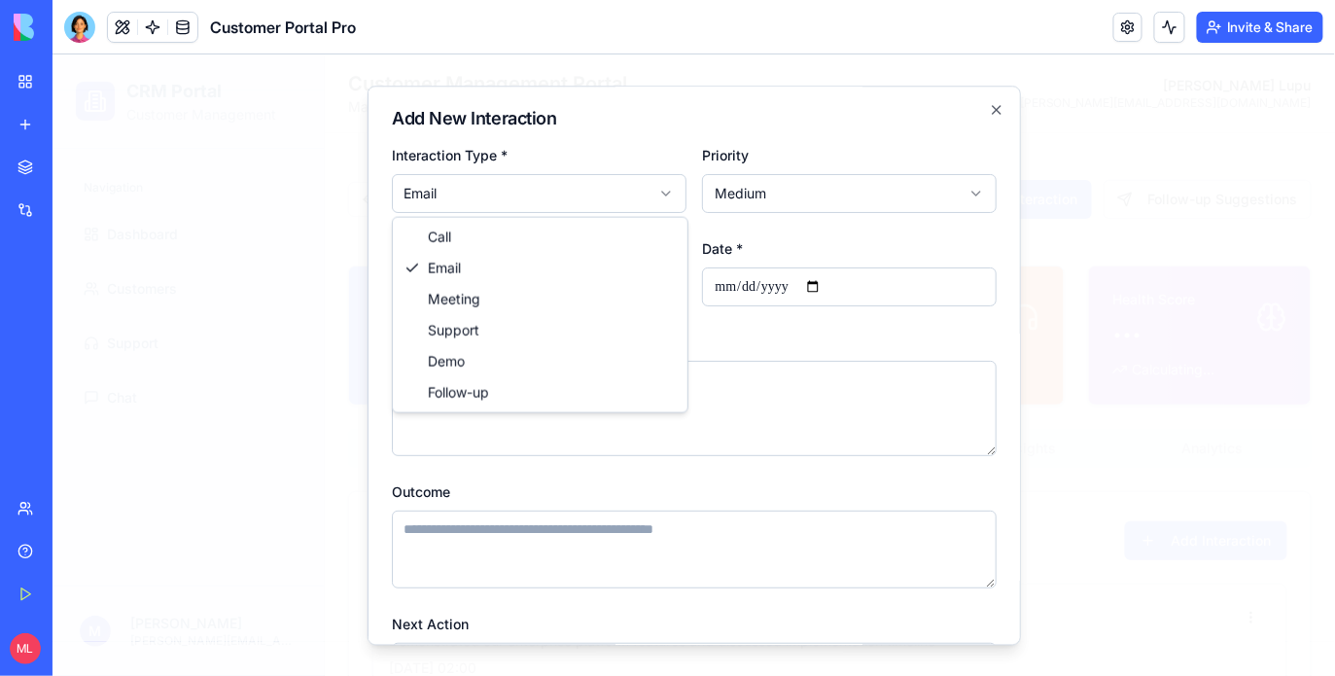
click at [596, 193] on body "**********" at bounding box center [693, 476] width 1282 height 847
click at [1159, 333] on div at bounding box center [693, 363] width 1282 height 621
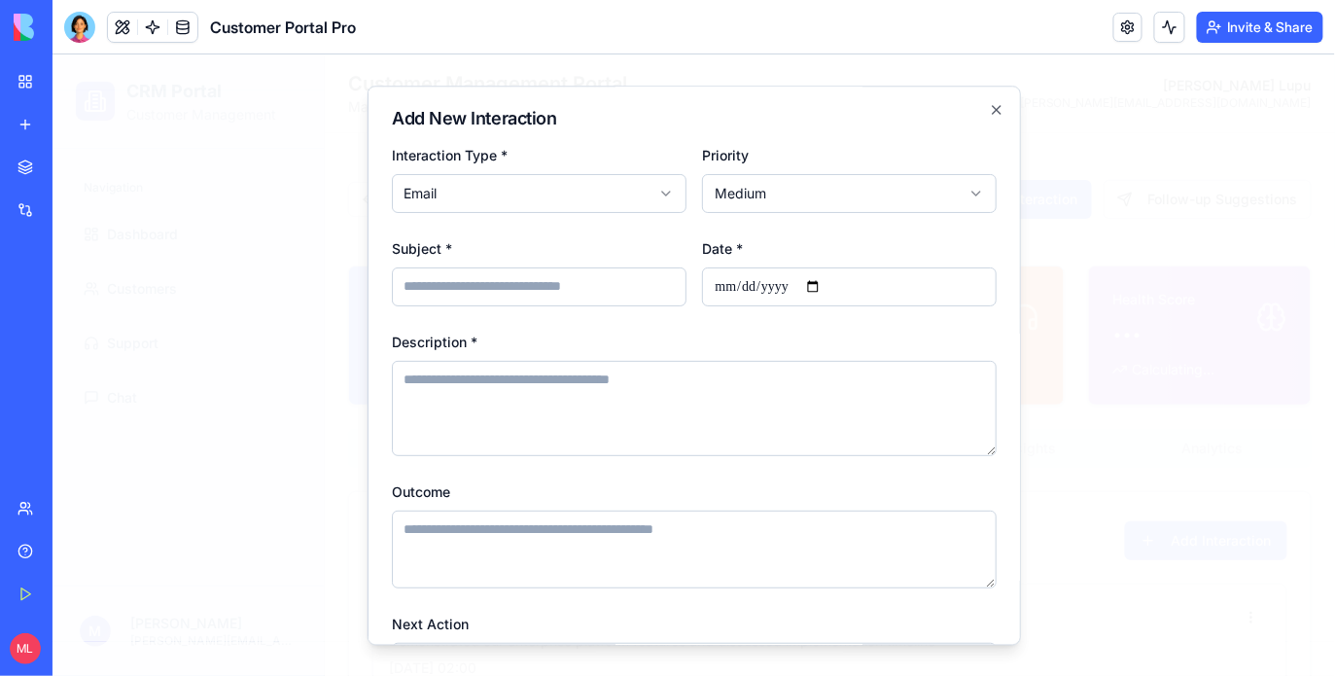
click at [1159, 333] on div at bounding box center [693, 363] width 1282 height 621
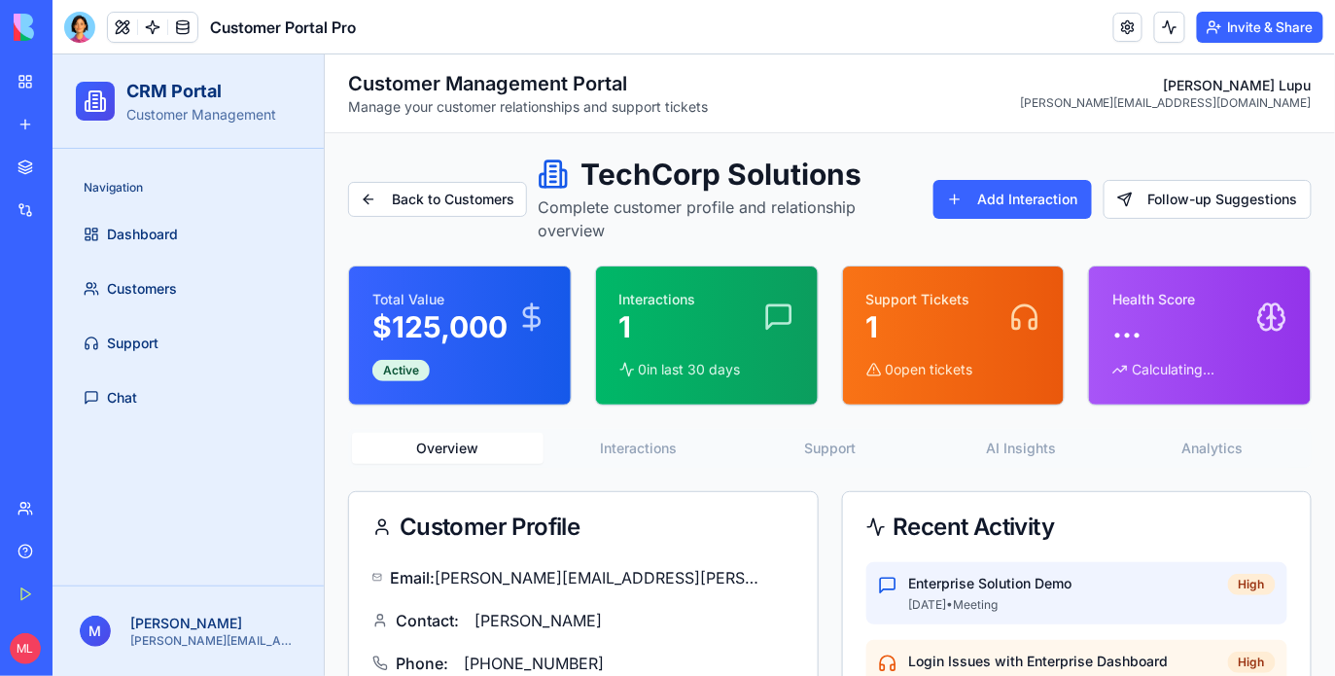
click at [457, 453] on button "Overview" at bounding box center [446, 447] width 191 height 31
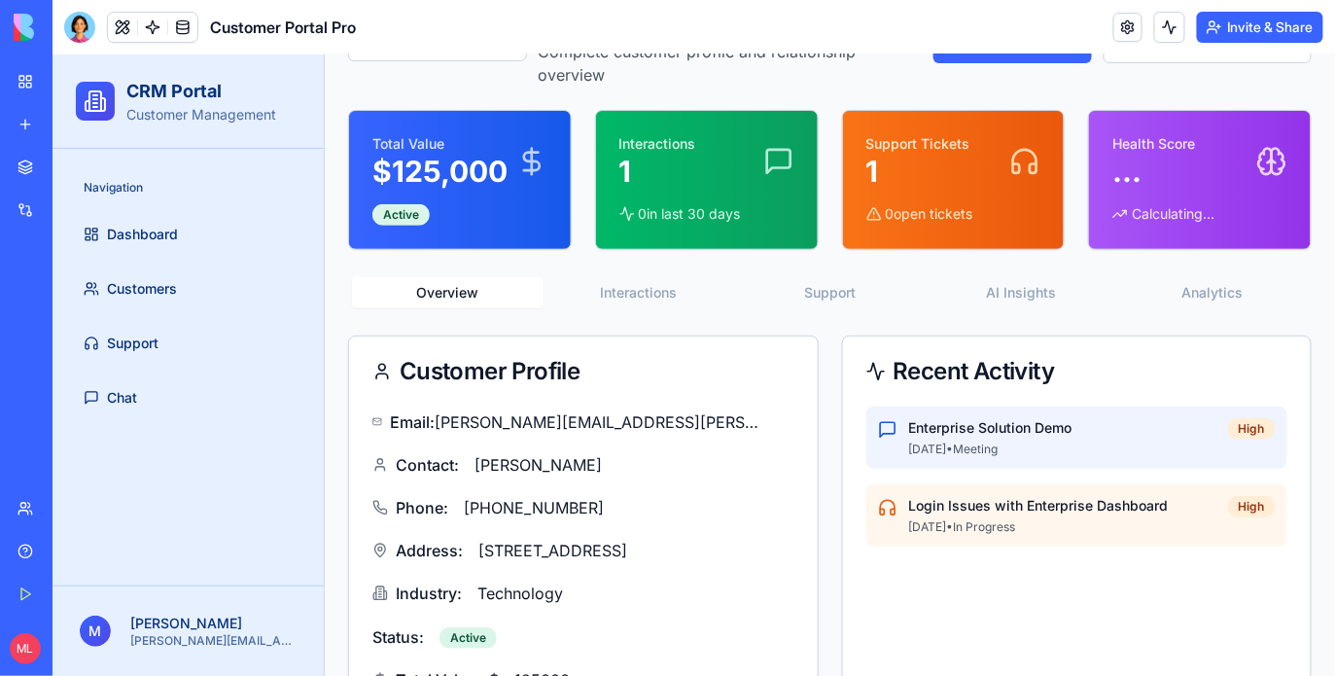
scroll to position [380, 0]
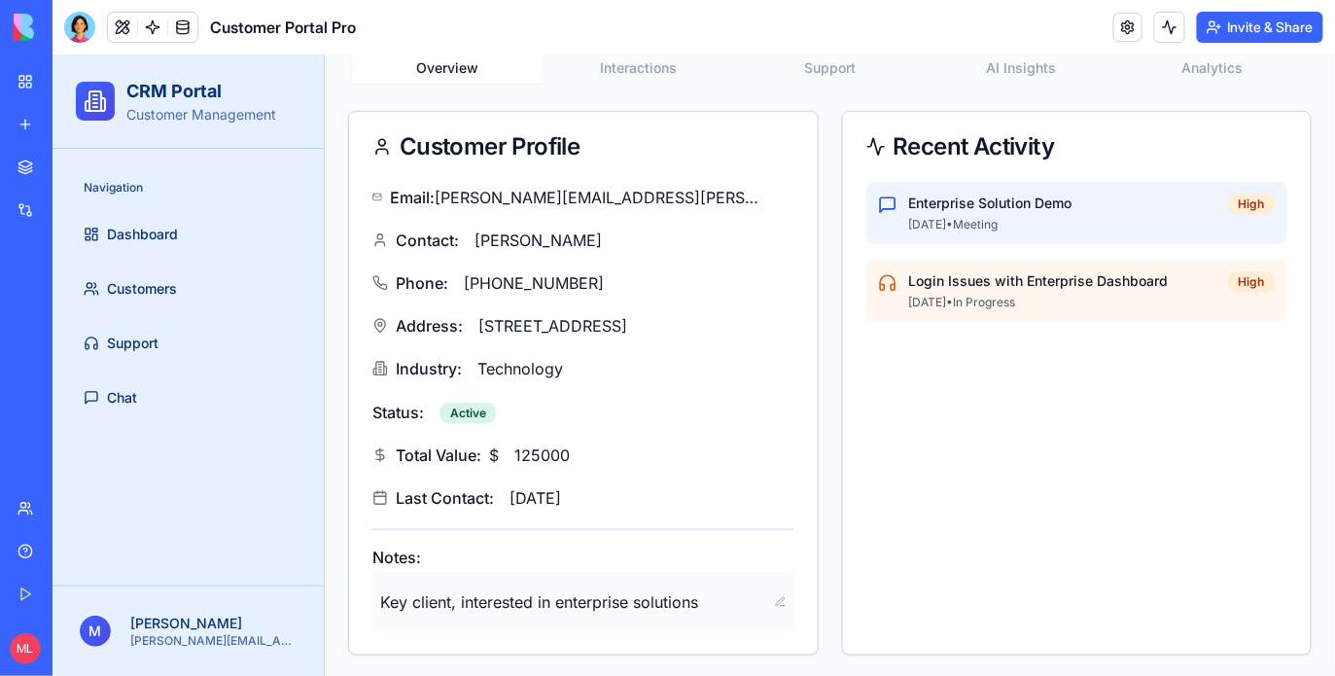
click at [549, 604] on span "Key client, interested in enterprise solutions" at bounding box center [572, 600] width 387 height 23
click at [490, 472] on div "Email: john.smith@techcorp.com Contact: John Smith Phone: +1-555-0123 Address: …" at bounding box center [582, 346] width 422 height 331
click at [510, 462] on div "125000" at bounding box center [550, 453] width 90 height 31
click at [538, 380] on div "Technology" at bounding box center [529, 367] width 121 height 31
click at [537, 276] on span "+1-555-0123" at bounding box center [533, 281] width 140 height 23
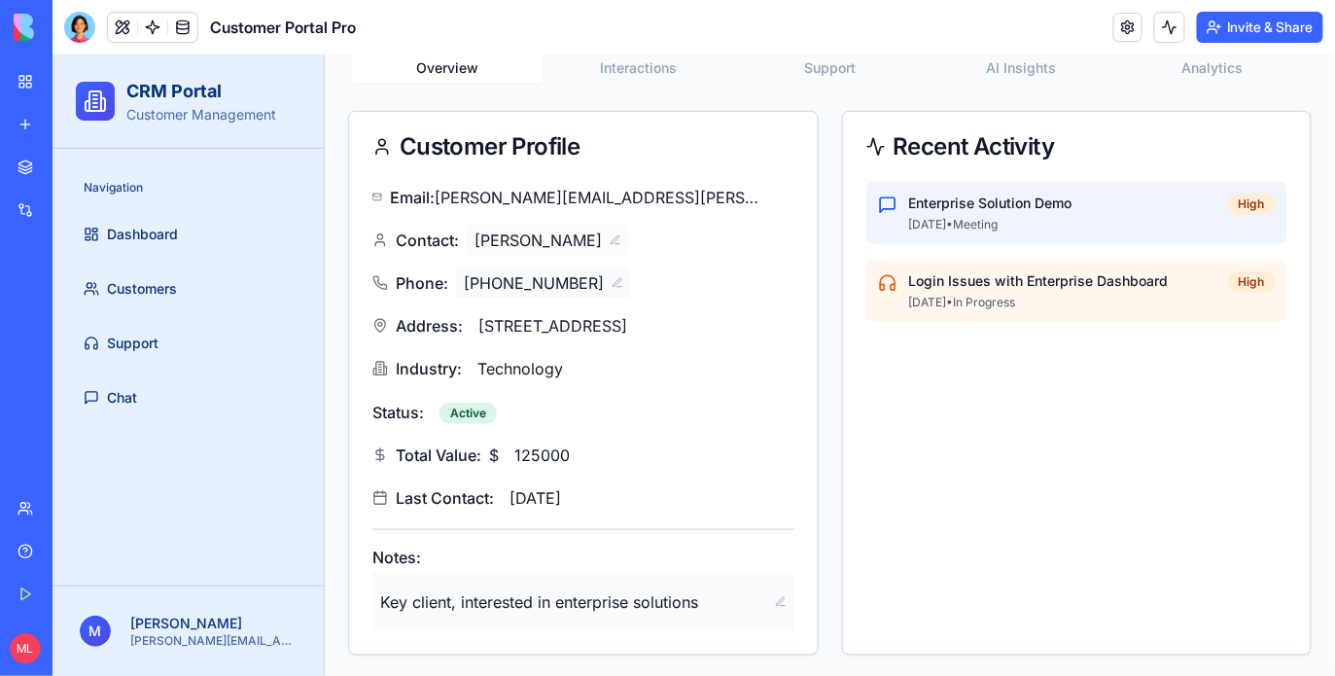
click at [544, 246] on span "John Smith" at bounding box center [536, 238] width 127 height 23
click at [576, 188] on span "john.smith@techcorp.com" at bounding box center [599, 196] width 331 height 23
click at [697, 262] on div "**********" at bounding box center [582, 346] width 422 height 331
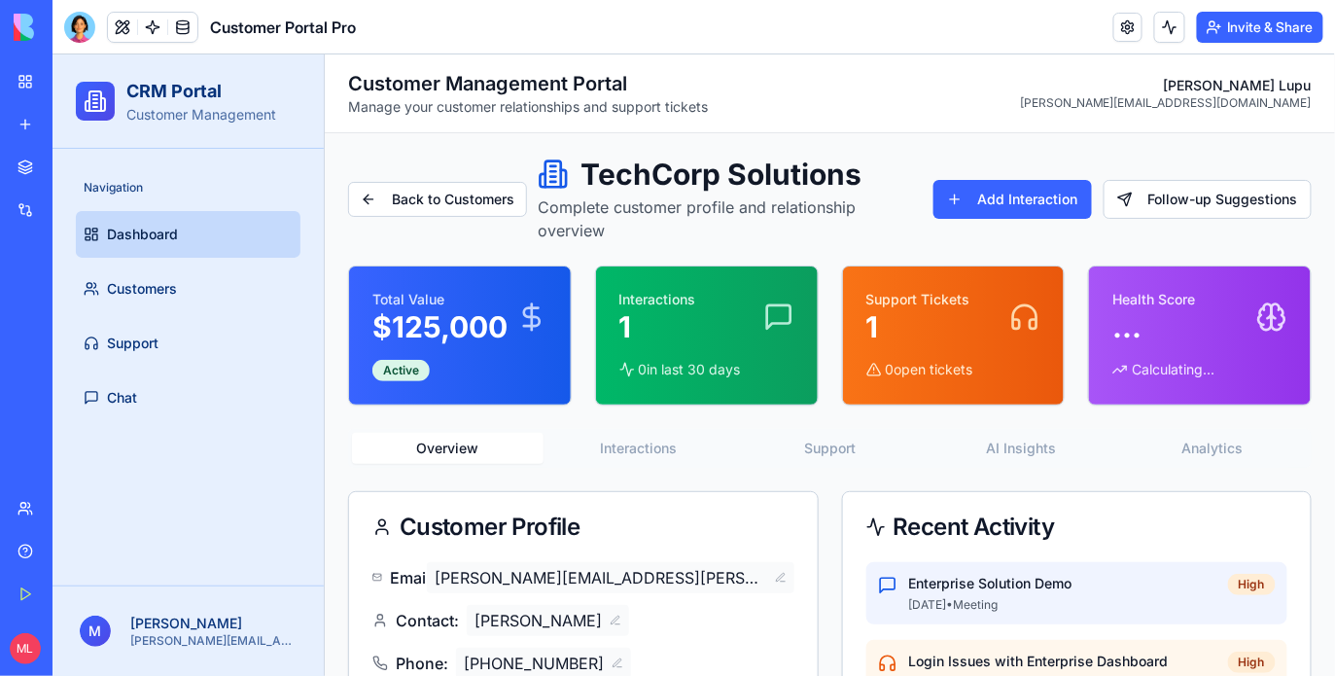
click at [155, 235] on span "Dashboard" at bounding box center [141, 233] width 71 height 19
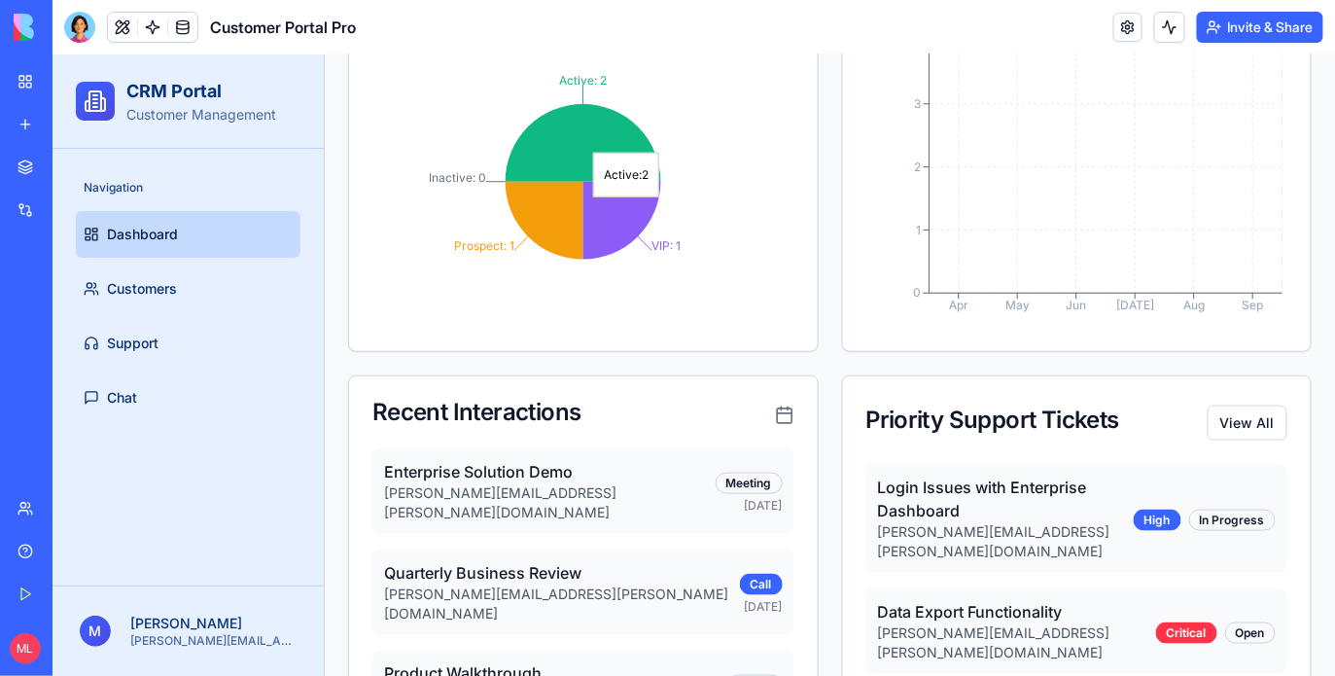
scroll to position [556, 0]
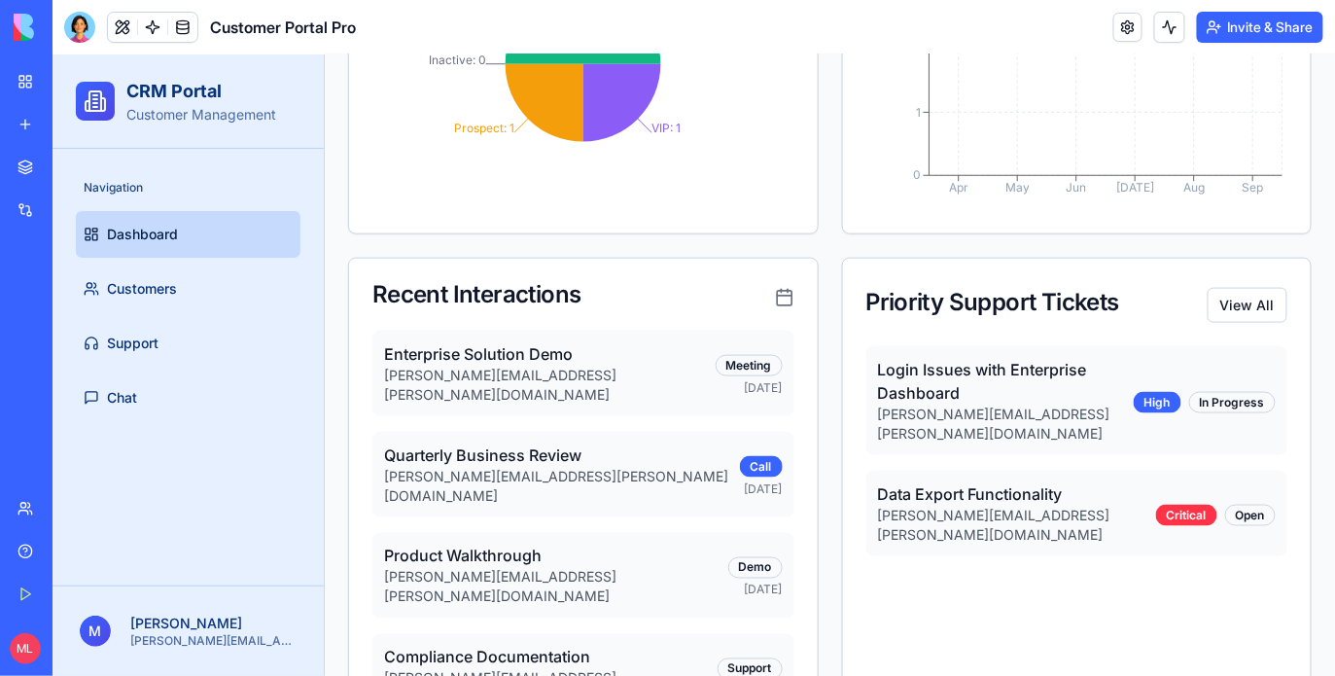
click at [989, 405] on p "john.smith@techcorp.com" at bounding box center [1005, 422] width 257 height 39
click at [742, 392] on div "Enterprise Solution Demo john.smith@techcorp.com Meeting Jan 15" at bounding box center [582, 373] width 422 height 86
click at [632, 442] on p "Quarterly Business Review" at bounding box center [561, 453] width 356 height 23
click at [186, 291] on link "Customers" at bounding box center [187, 287] width 225 height 47
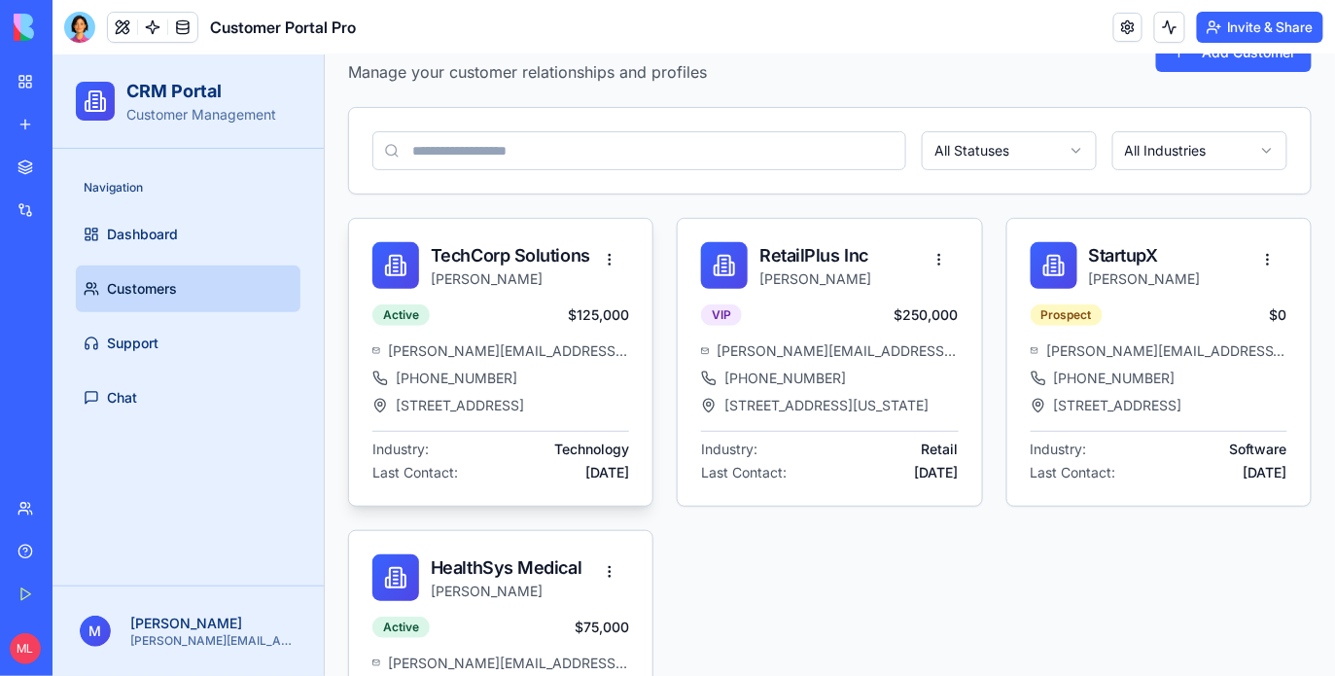
scroll to position [102, 0]
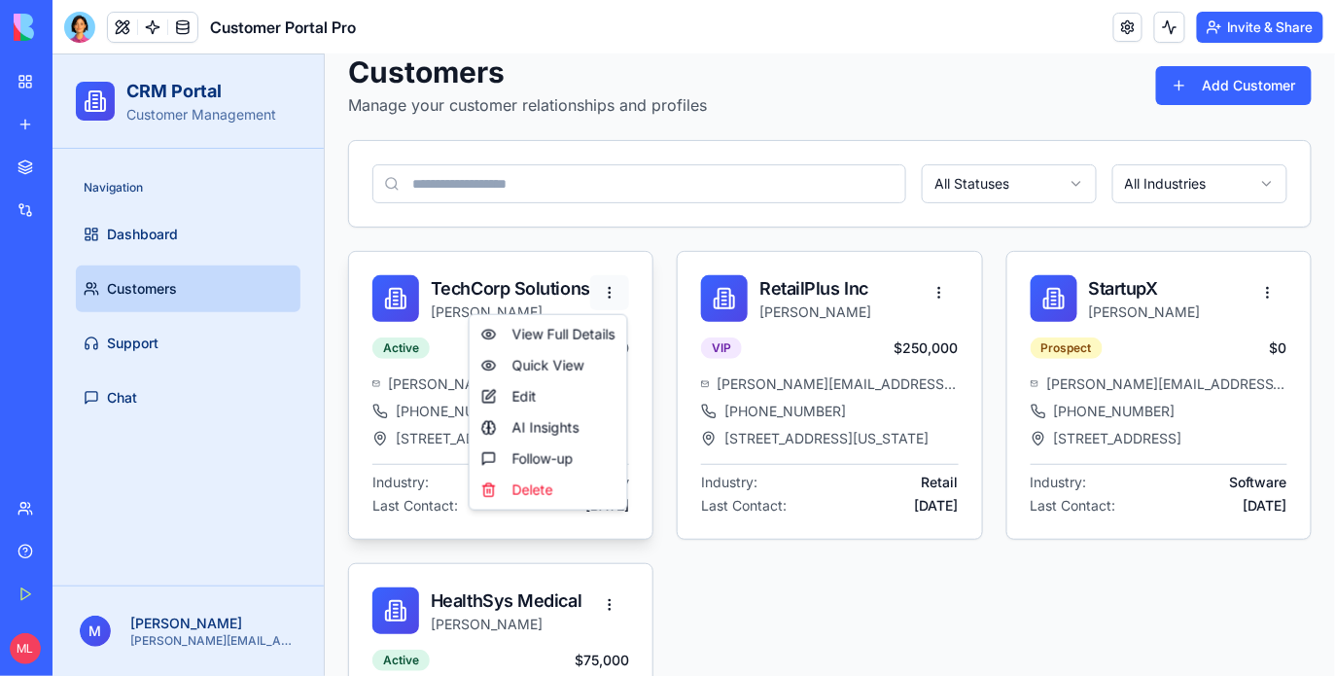
click at [608, 282] on html "CRM Portal Customer Management Navigation Dashboard Customers Support Chat M Mi…" at bounding box center [693, 412] width 1282 height 922
click at [436, 404] on html "CRM Portal Customer Management Navigation Dashboard Customers Support Chat M Mi…" at bounding box center [693, 412] width 1282 height 922
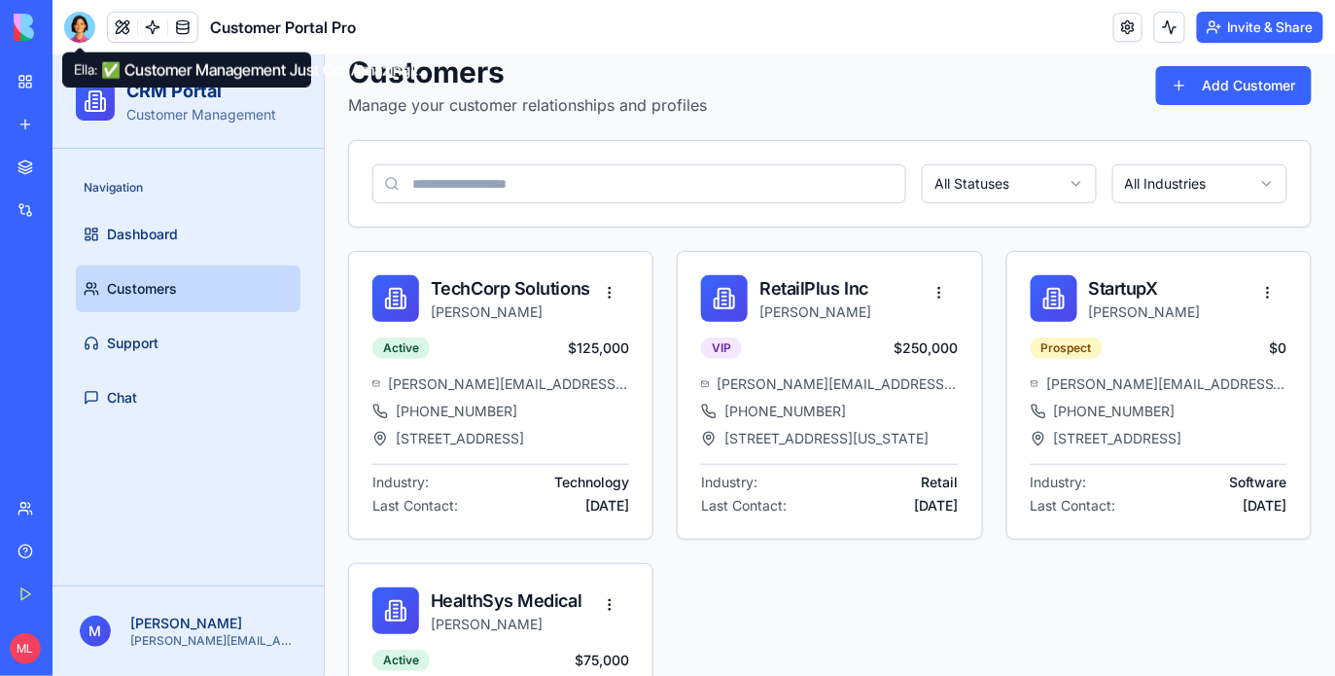
click at [87, 21] on div at bounding box center [79, 27] width 31 height 31
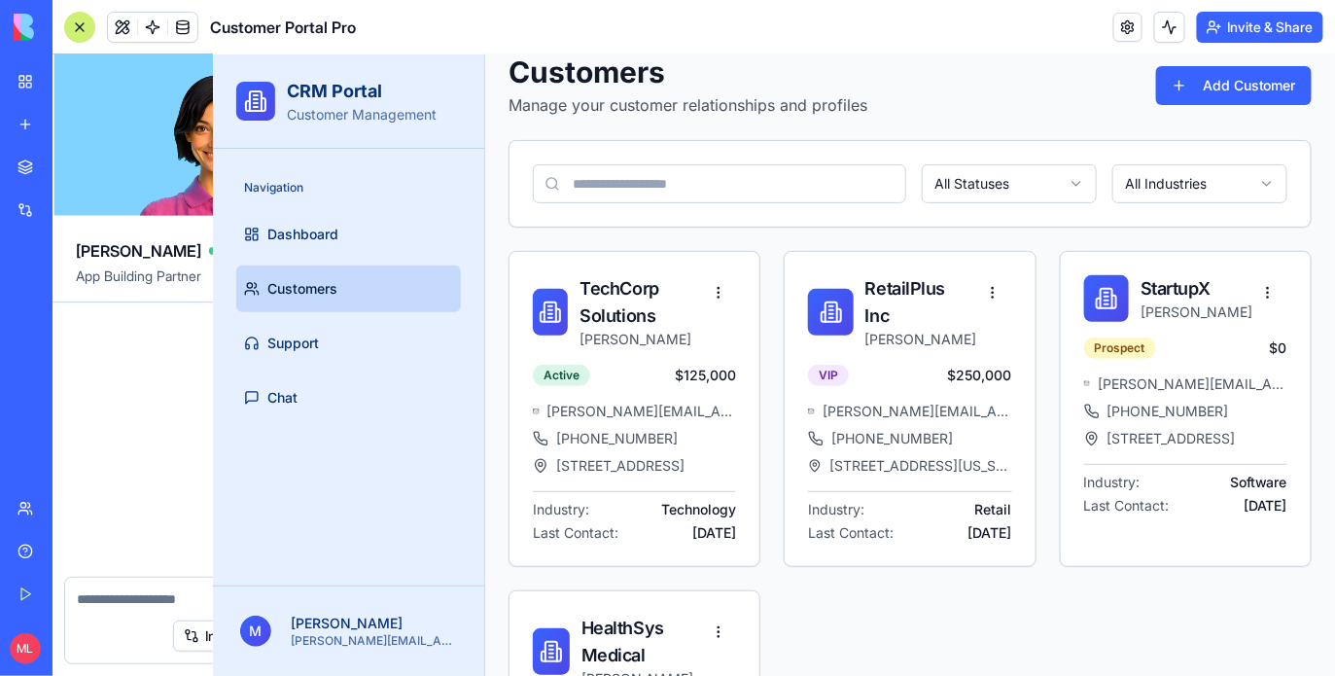
scroll to position [6010, 0]
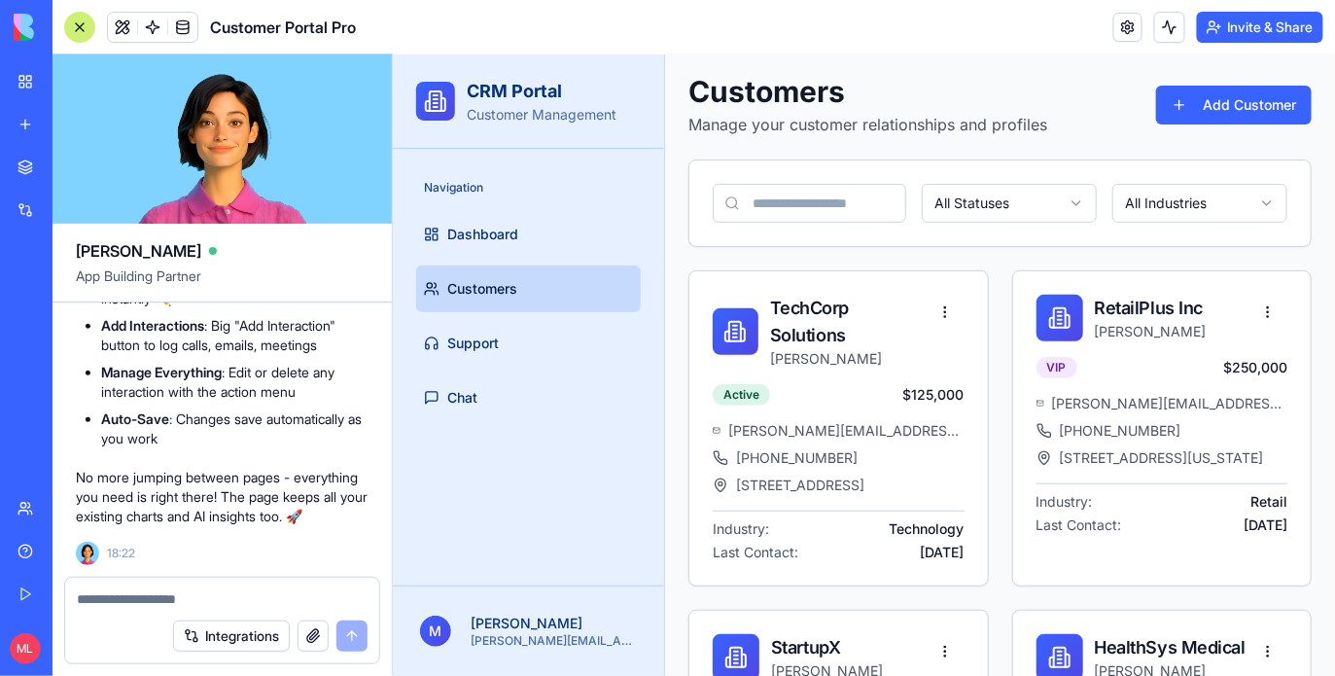
click at [158, 586] on div at bounding box center [222, 592] width 314 height 31
click at [158, 594] on textarea at bounding box center [222, 598] width 291 height 19
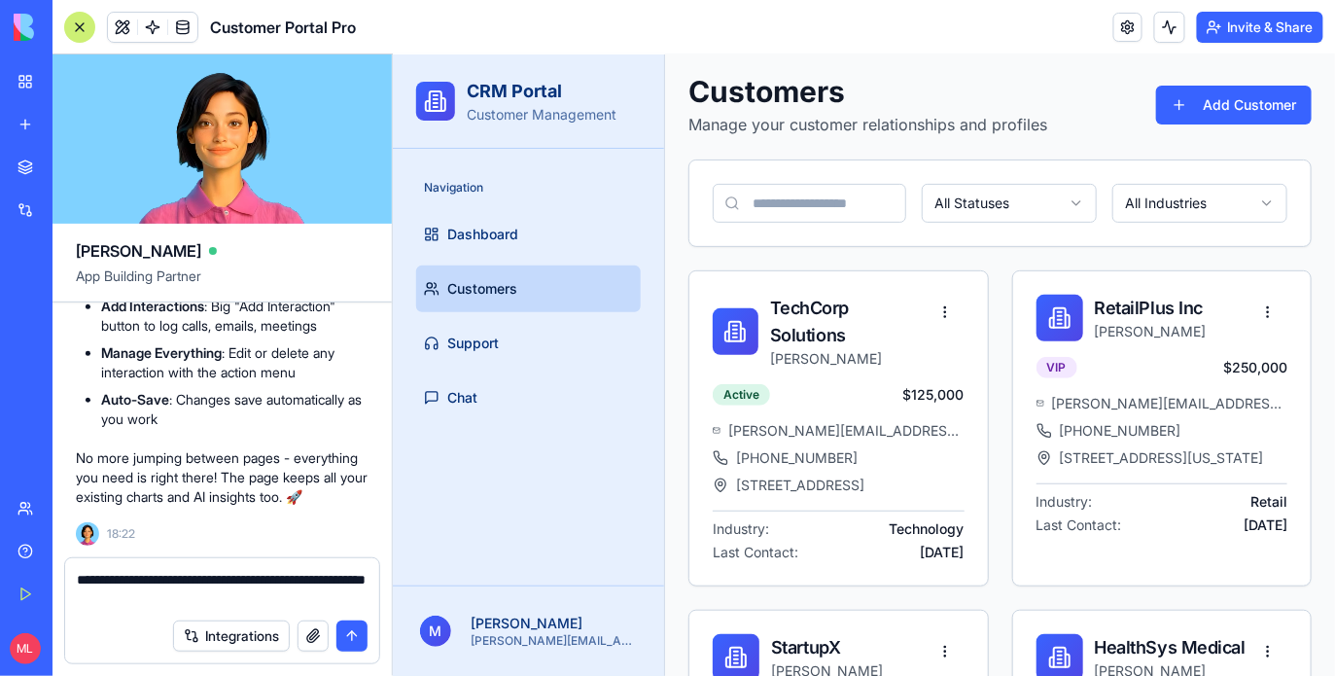
type textarea "**********"
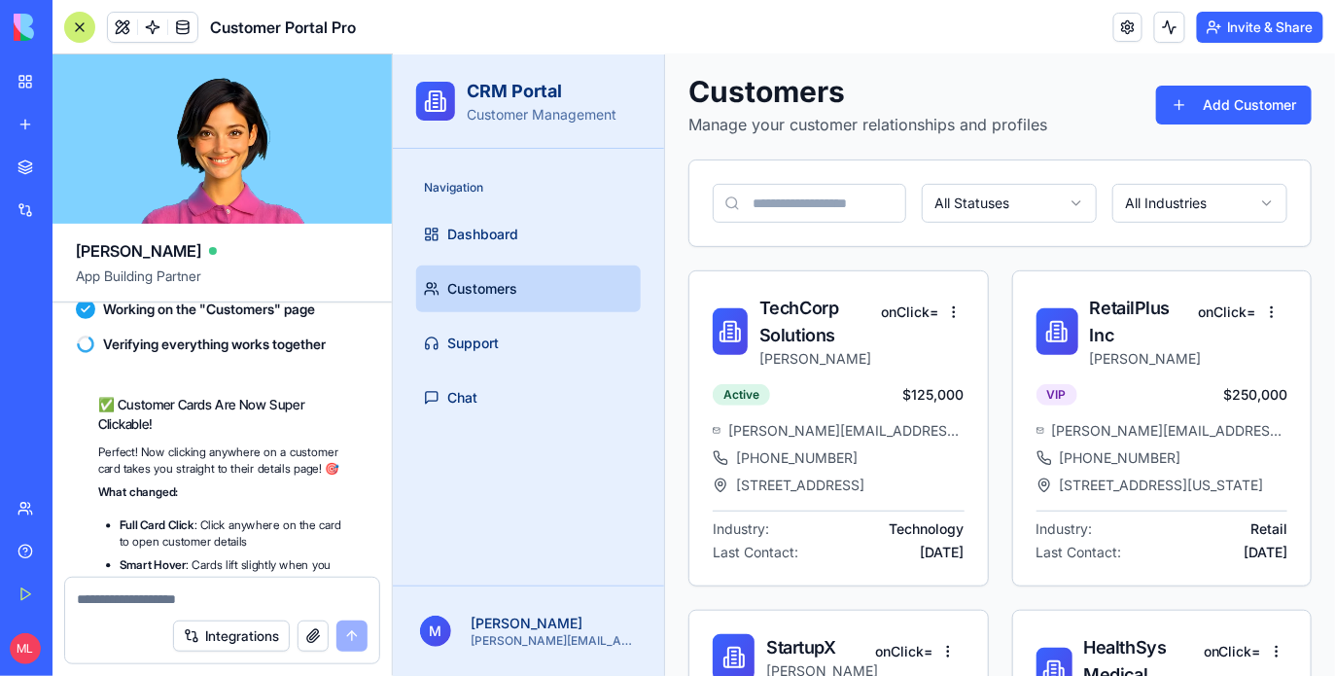
scroll to position [6749, 0]
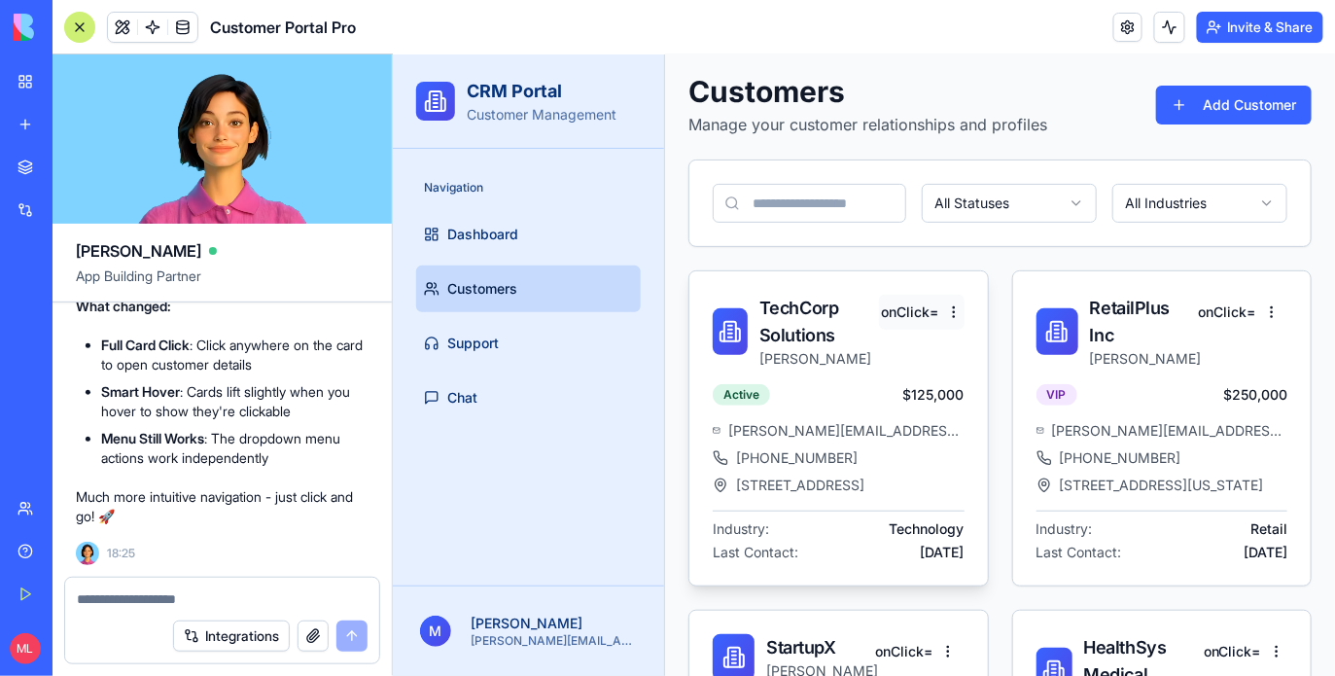
click at [896, 294] on html "CRM Portal Customer Management Navigation Dashboard Customers Support Chat M Mi…" at bounding box center [863, 449] width 942 height 996
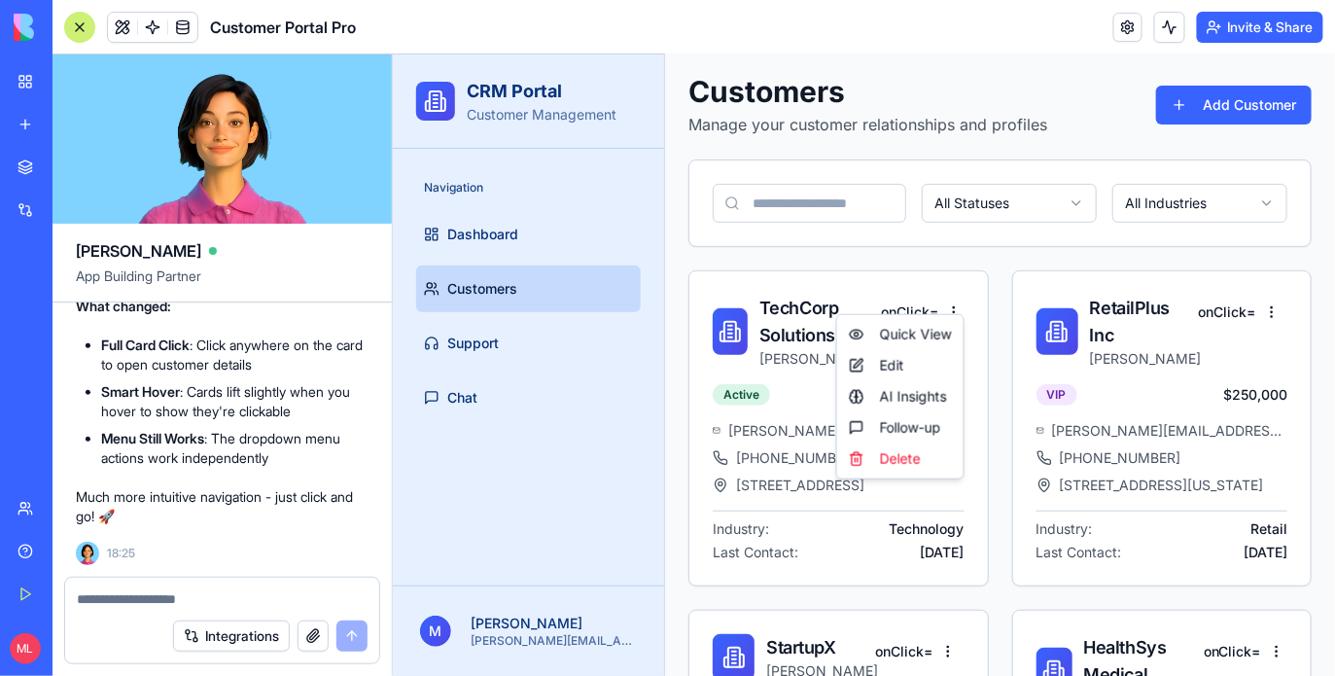
click at [844, 246] on html "CRM Portal Customer Management Navigation Dashboard Customers Support Chat M Mi…" at bounding box center [863, 449] width 942 height 996
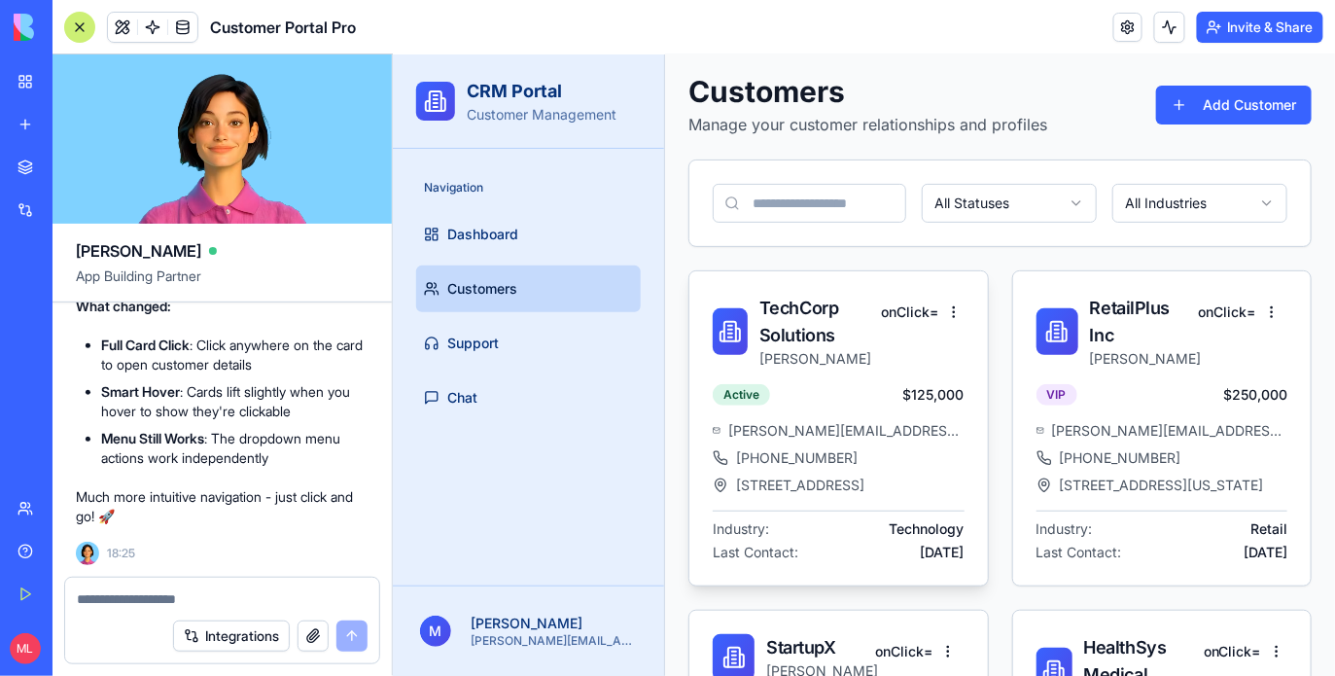
click at [822, 348] on p "John Smith" at bounding box center [818, 357] width 120 height 19
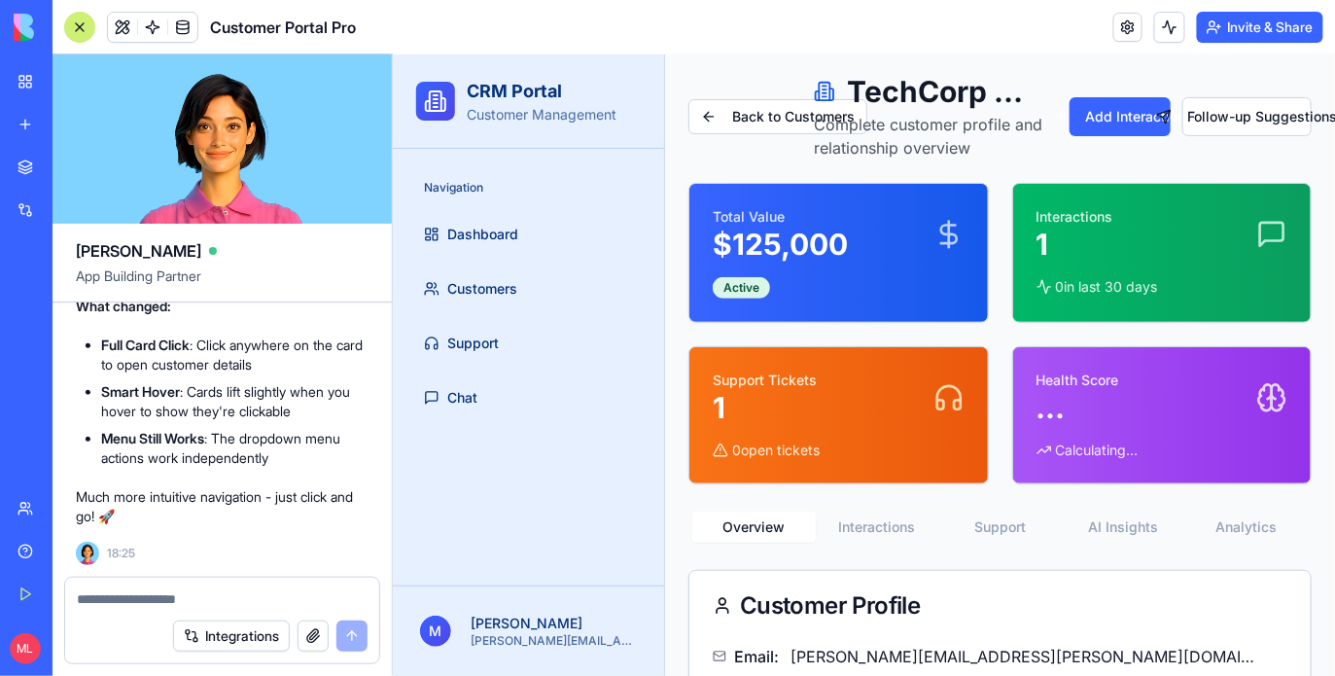
click at [75, 31] on div at bounding box center [79, 27] width 31 height 31
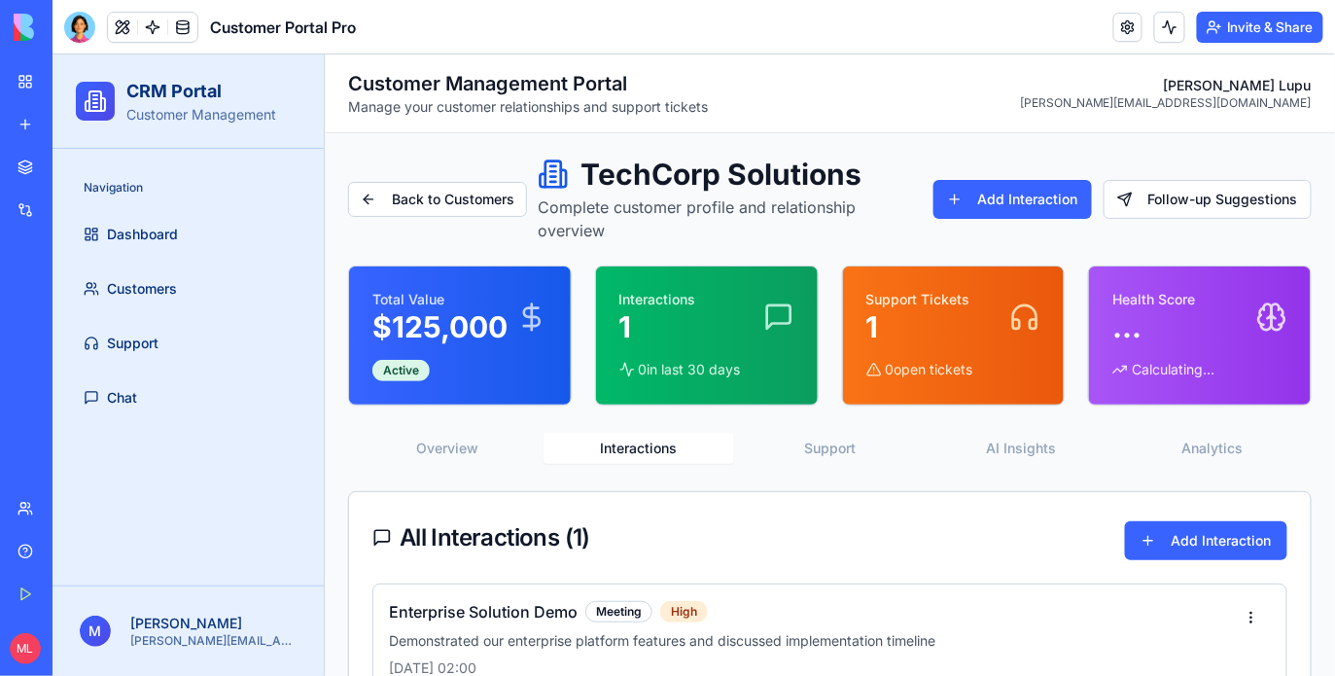
click at [646, 454] on button "Interactions" at bounding box center [637, 447] width 191 height 31
click at [868, 471] on div "Overview Interactions Support AI Insights Analytics All Interactions ( 1 ) Add …" at bounding box center [828, 652] width 963 height 449
click at [844, 450] on button "Support" at bounding box center [828, 447] width 191 height 31
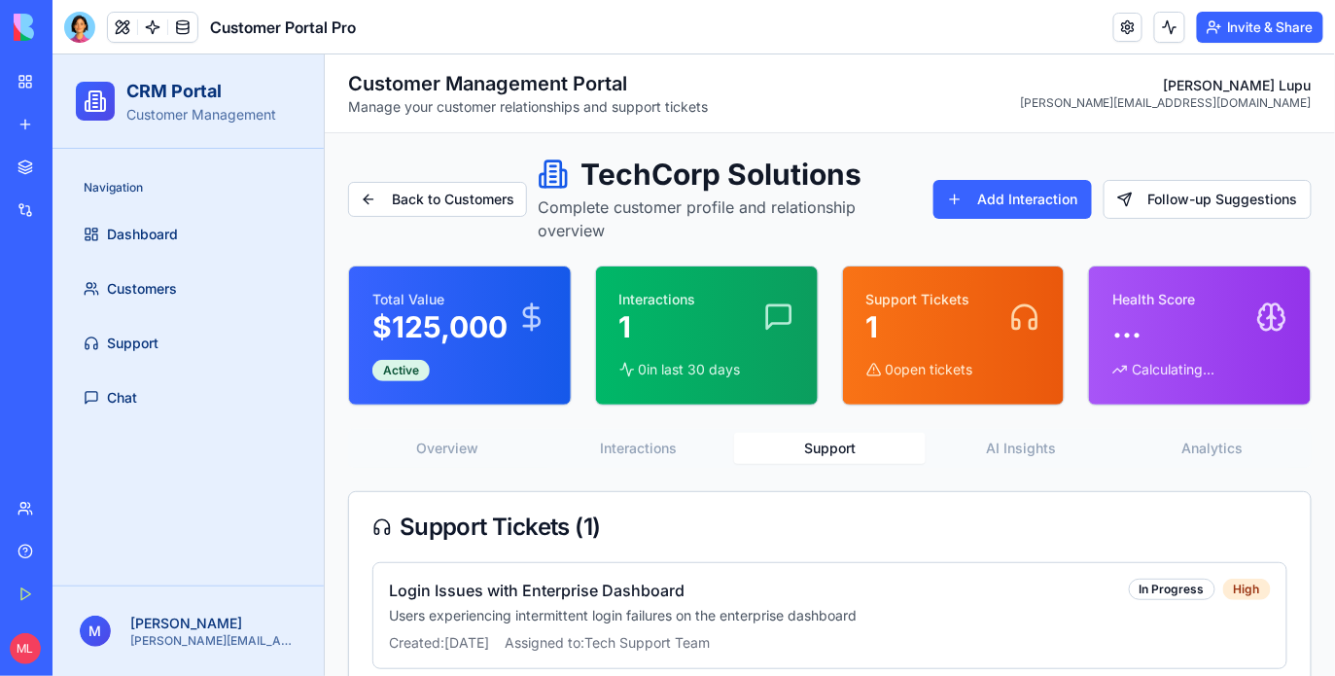
scroll to position [39, 0]
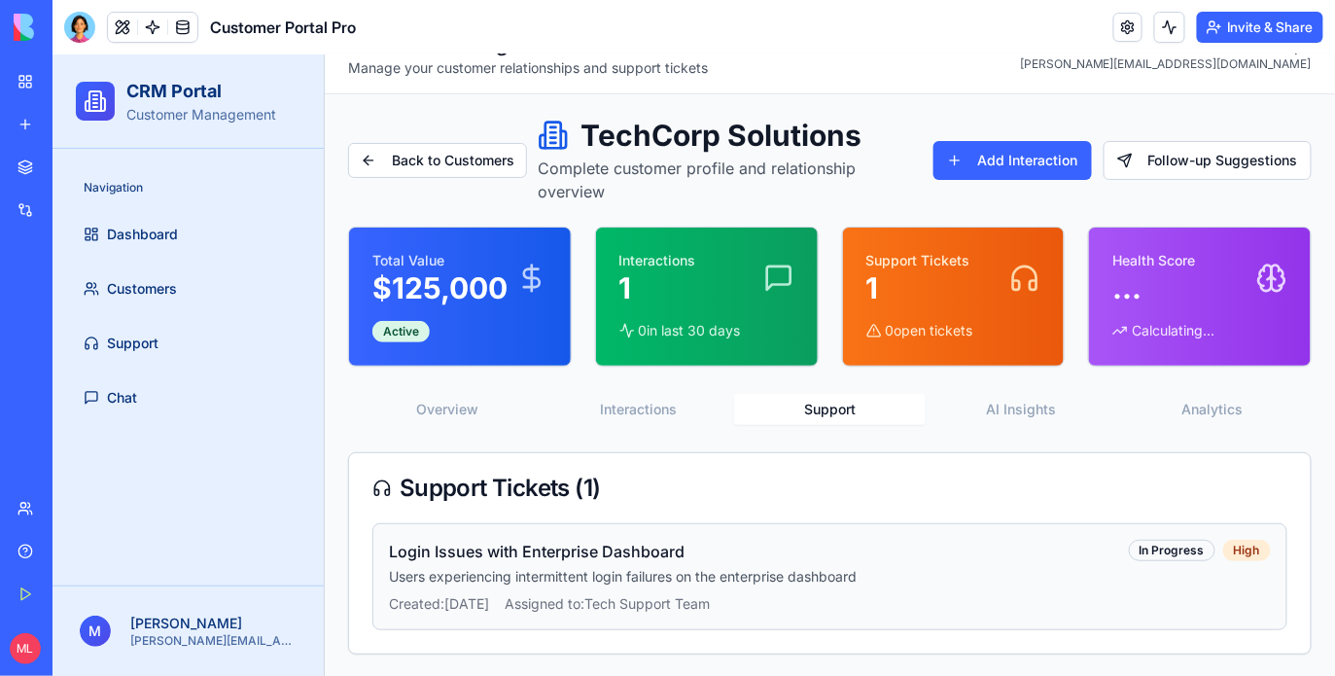
click at [823, 533] on div "Login Issues with Enterprise Dashboard Users experiencing intermittent login fa…" at bounding box center [828, 575] width 915 height 107
click at [709, 598] on span "Assigned to: Tech Support Team" at bounding box center [606, 602] width 205 height 19
click at [166, 330] on link "Support" at bounding box center [187, 342] width 225 height 47
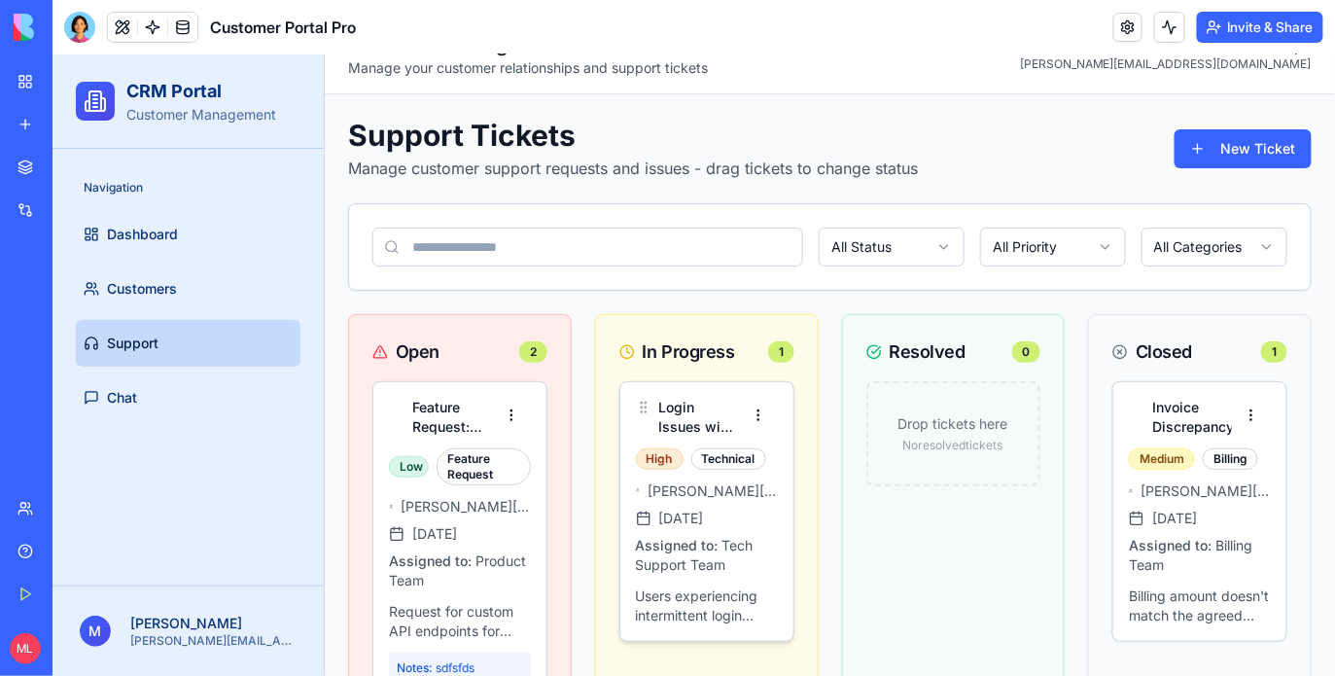
click at [707, 410] on h4 "Login Issues with Enterprise Dashboard" at bounding box center [698, 416] width 80 height 39
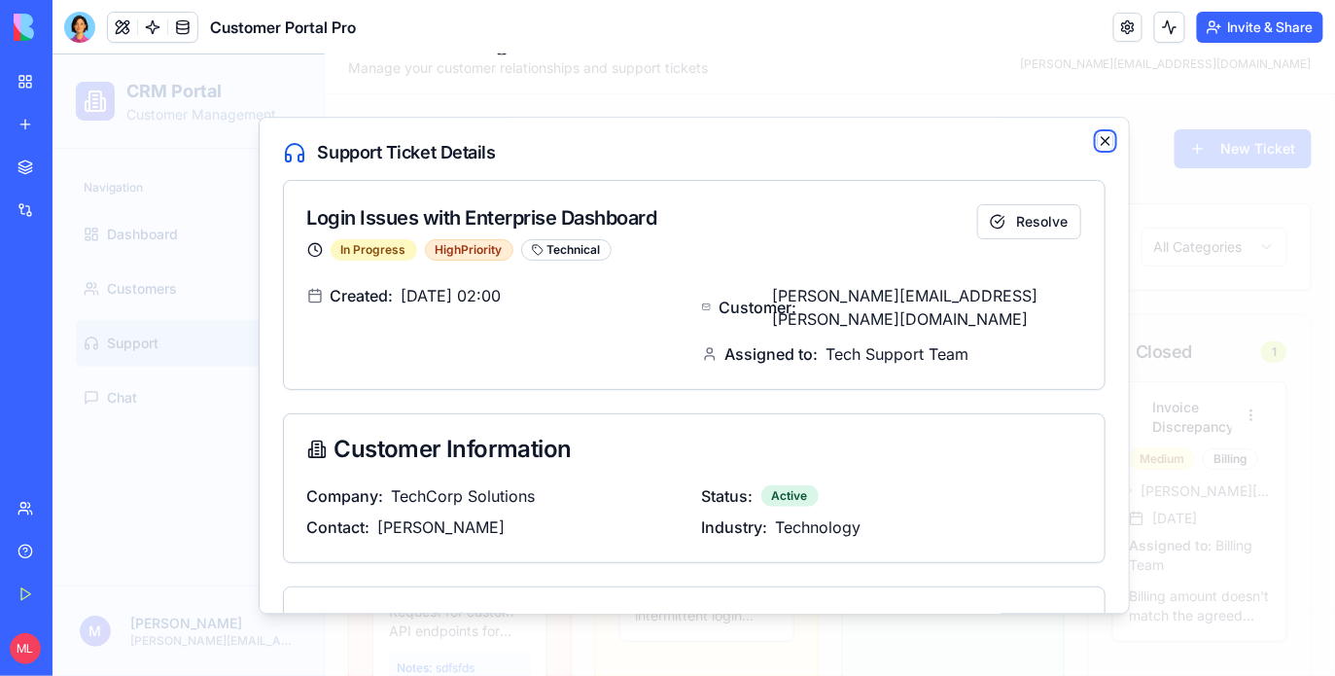
click at [1101, 135] on icon "button" at bounding box center [1104, 140] width 16 height 16
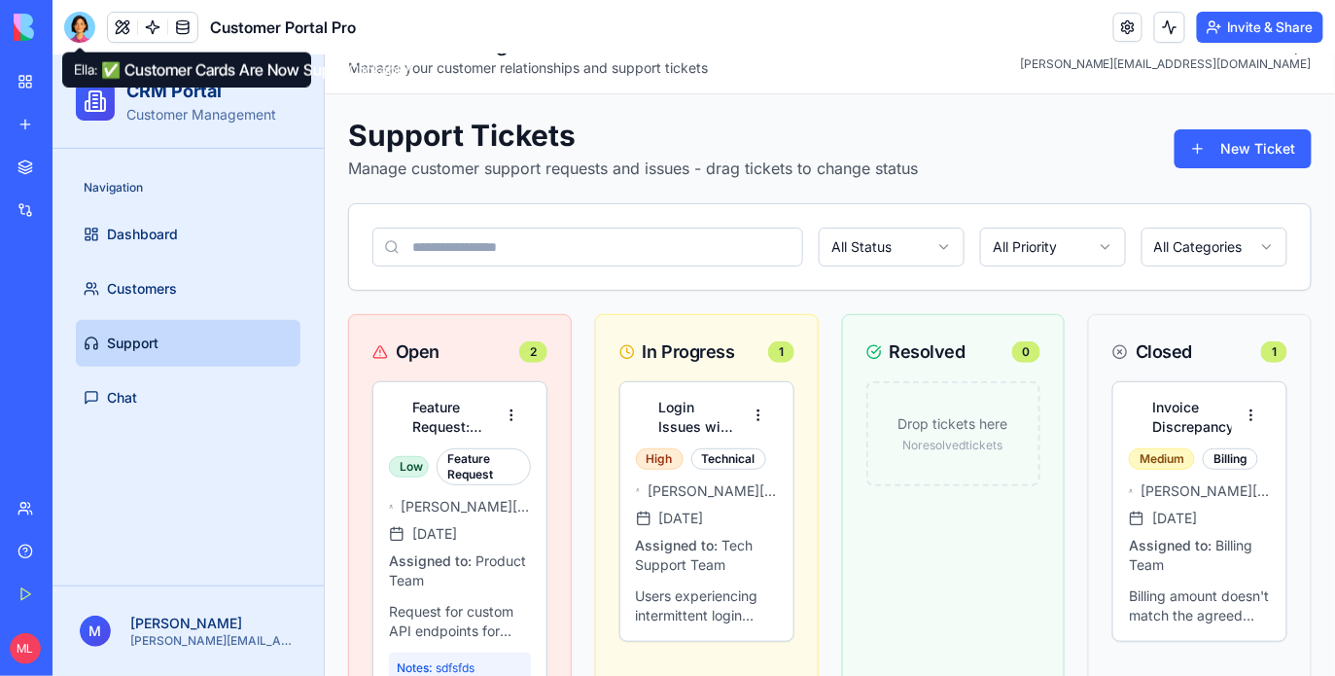
click at [85, 34] on div at bounding box center [79, 27] width 31 height 31
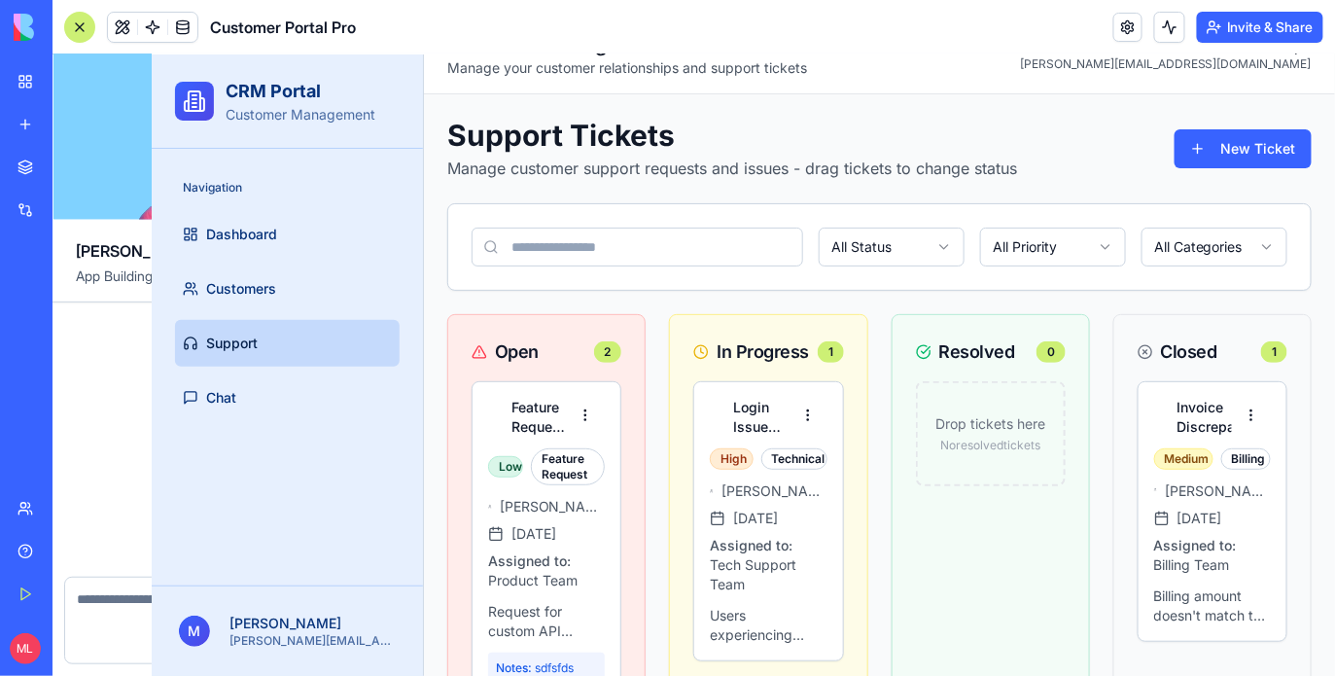
scroll to position [6749, 0]
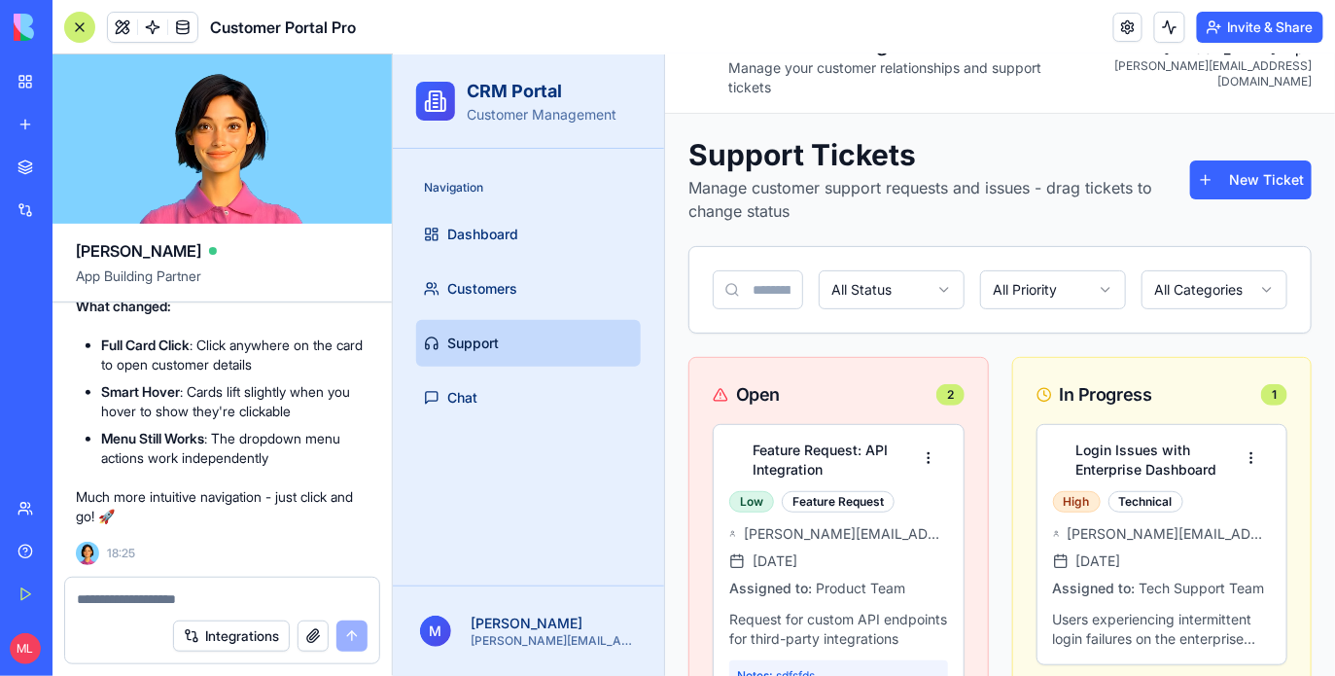
click at [141, 595] on textarea at bounding box center [222, 598] width 291 height 19
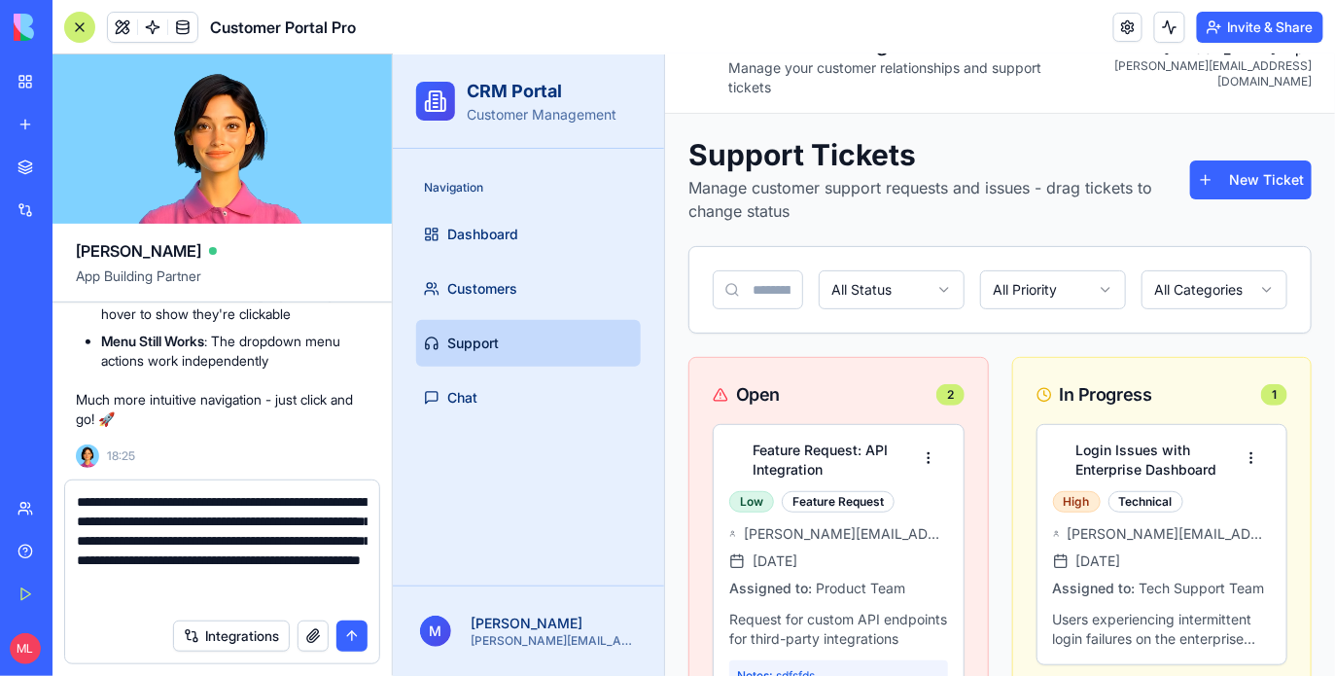
type textarea "**********"
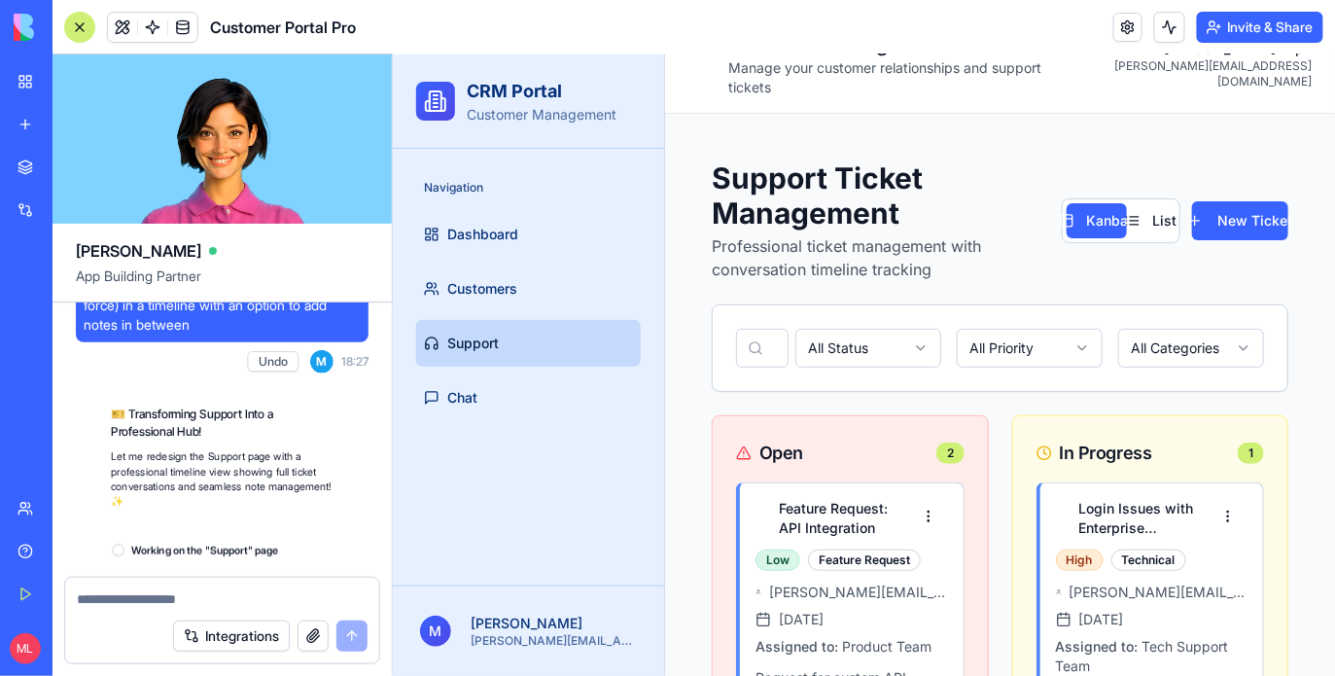
scroll to position [7704, 0]
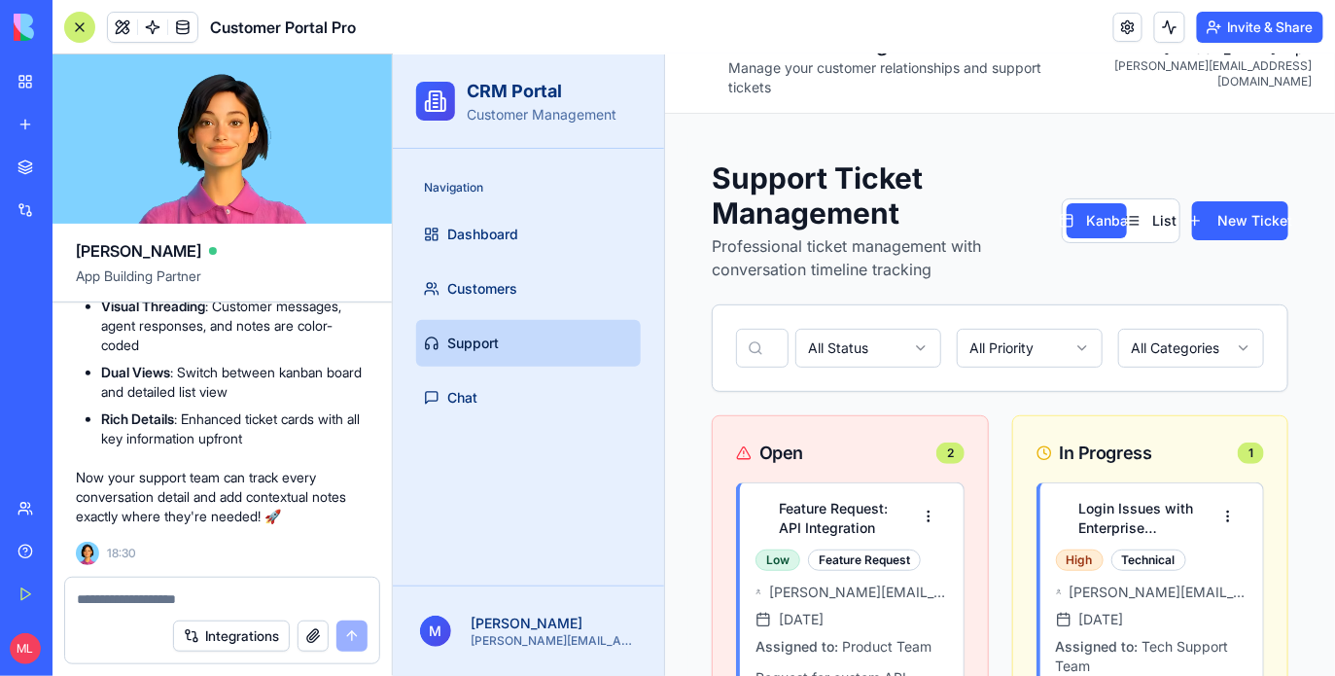
click at [80, 29] on div at bounding box center [79, 27] width 31 height 31
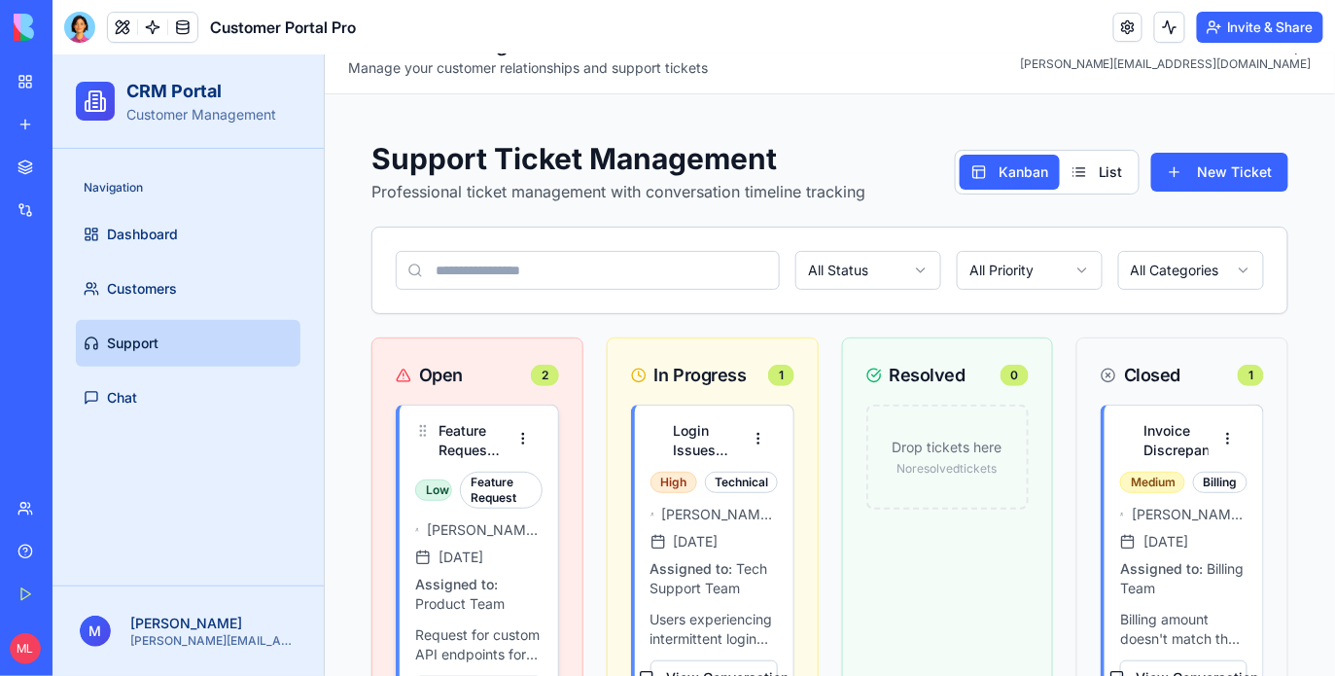
click at [488, 430] on h4 "Feature Request: API Integration" at bounding box center [469, 439] width 65 height 39
click at [479, 434] on h4 "Feature Request: API Integration" at bounding box center [469, 439] width 65 height 39
click at [485, 574] on span "Assigned to:" at bounding box center [455, 582] width 83 height 17
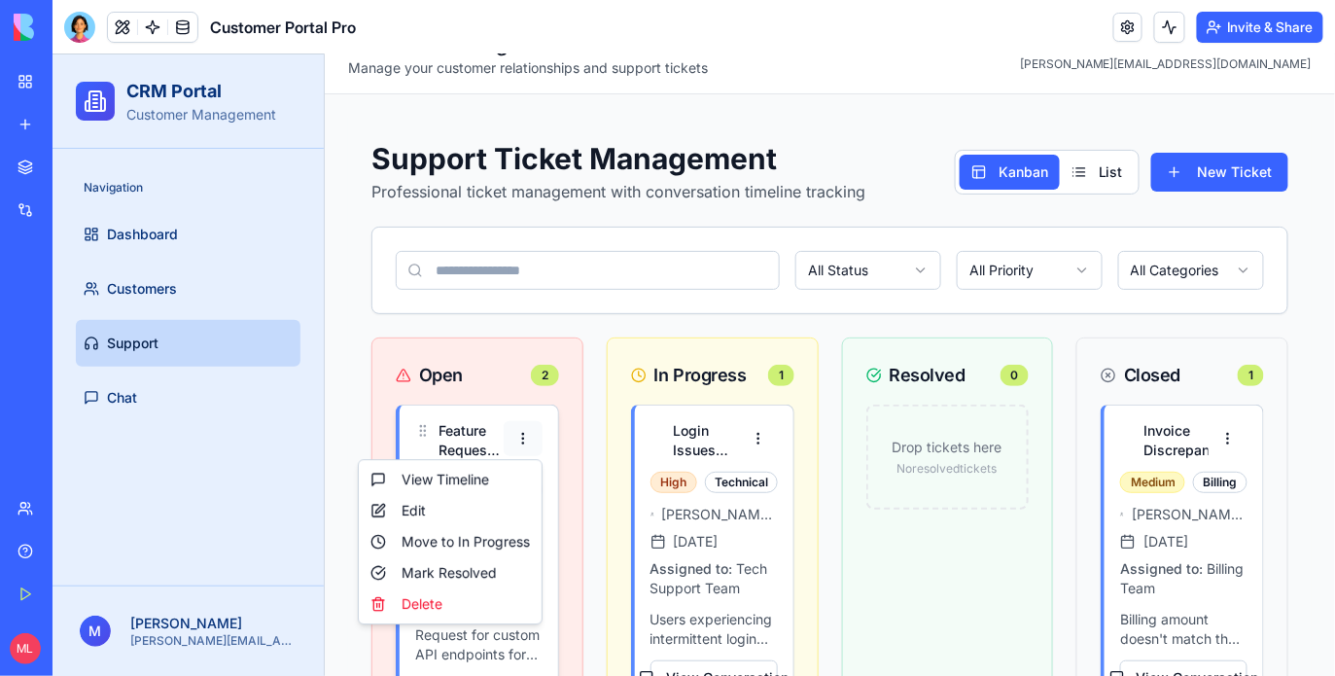
click at [521, 442] on html "CRM Portal Customer Management Navigation Dashboard Customers Support Chat M Mi…" at bounding box center [693, 567] width 1282 height 1105
click at [475, 477] on div "View Timeline" at bounding box center [449, 478] width 175 height 31
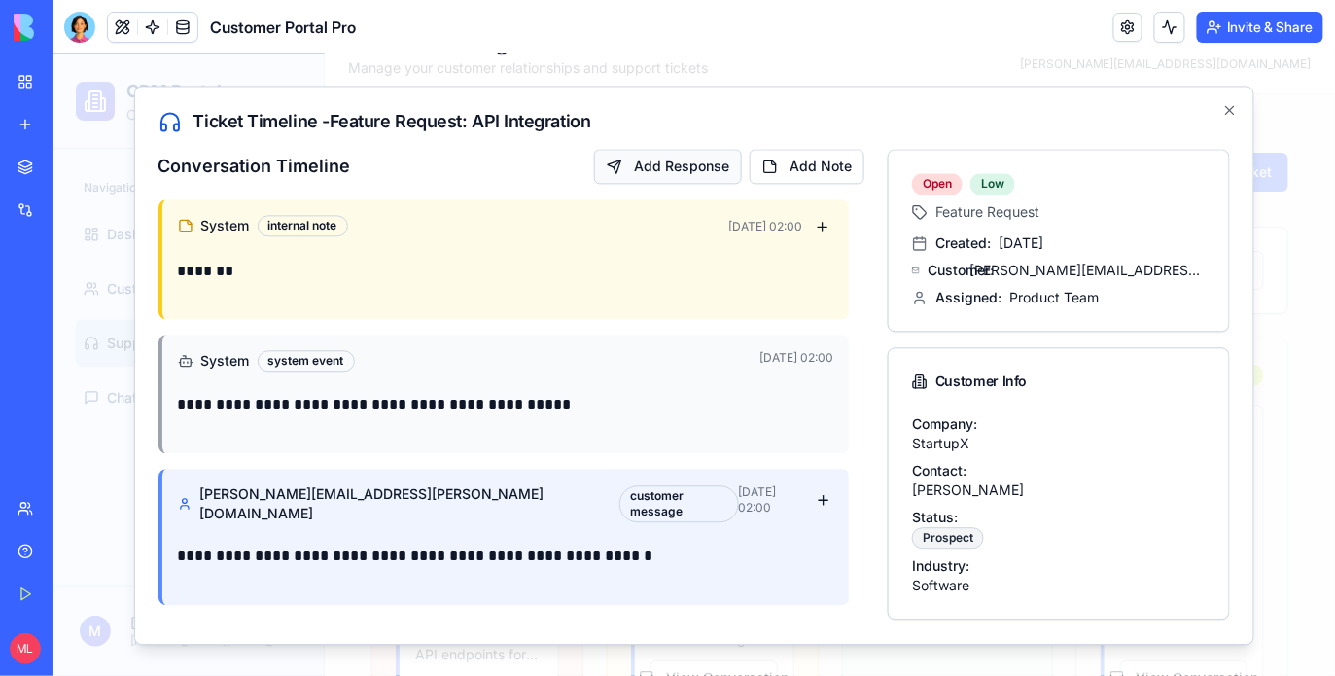
click at [635, 161] on button "Add Response" at bounding box center [667, 165] width 148 height 35
click at [782, 162] on button "Add Note" at bounding box center [805, 165] width 115 height 35
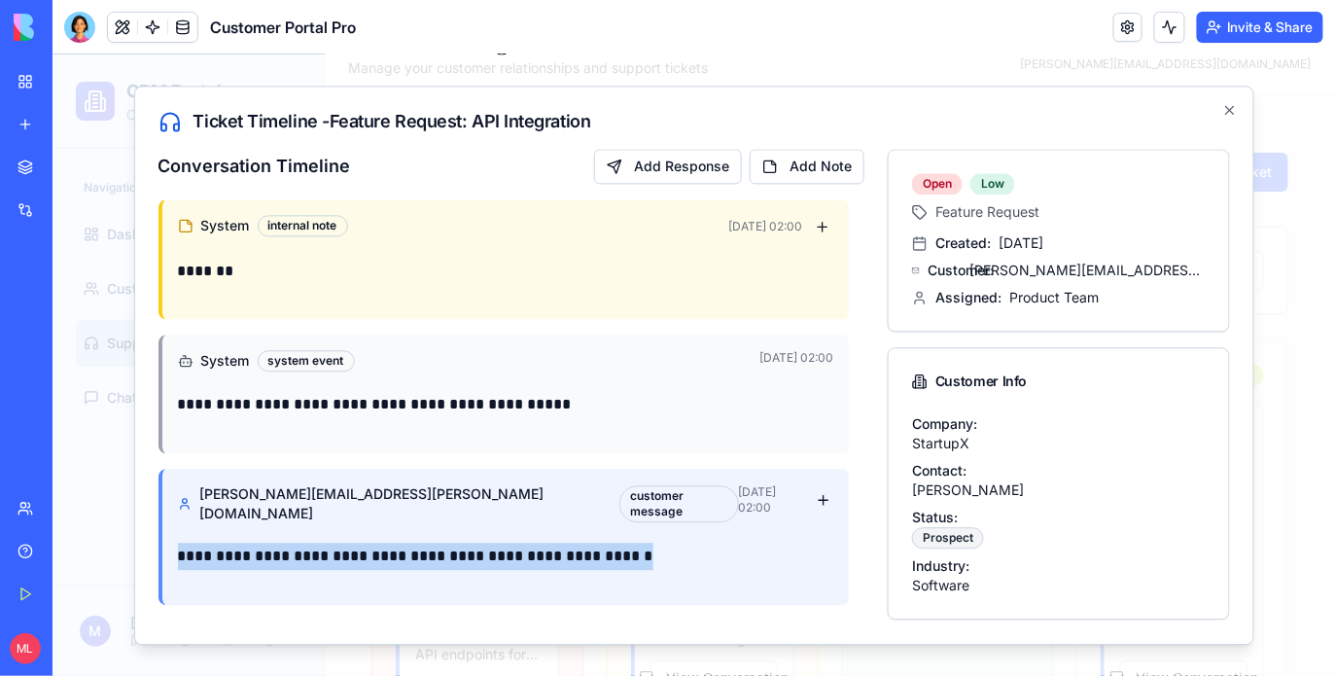
drag, startPoint x: 741, startPoint y: 544, endPoint x: 741, endPoint y: 508, distance: 36.0
click at [741, 508] on div "**********" at bounding box center [502, 537] width 691 height 136
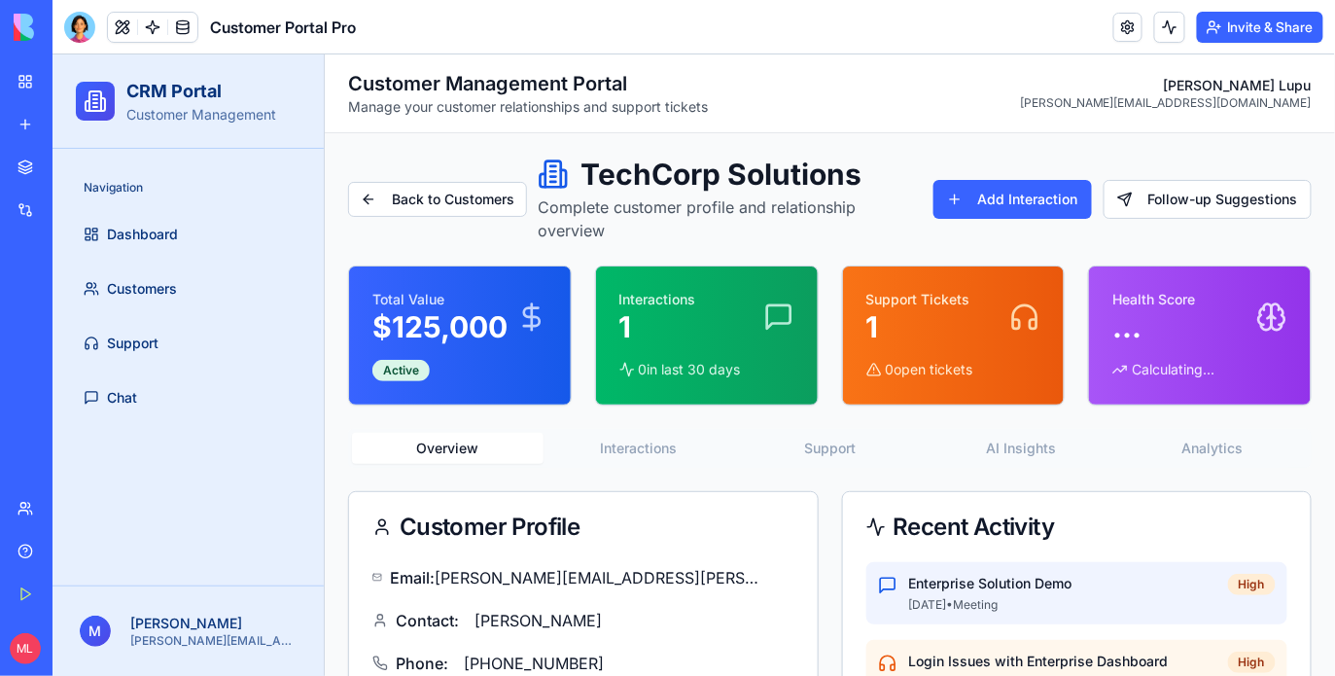
click at [648, 494] on div "Customer Profile" at bounding box center [582, 526] width 469 height 70
click at [650, 452] on button "Interactions" at bounding box center [637, 447] width 191 height 31
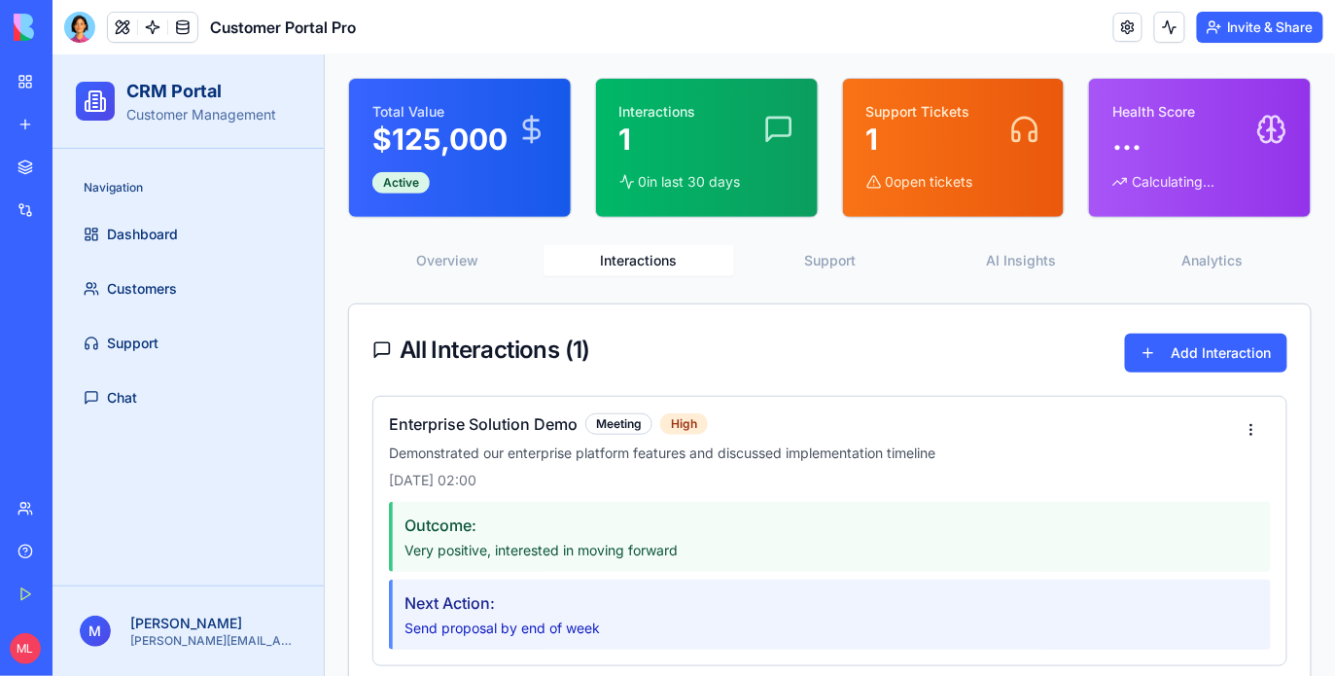
scroll to position [224, 0]
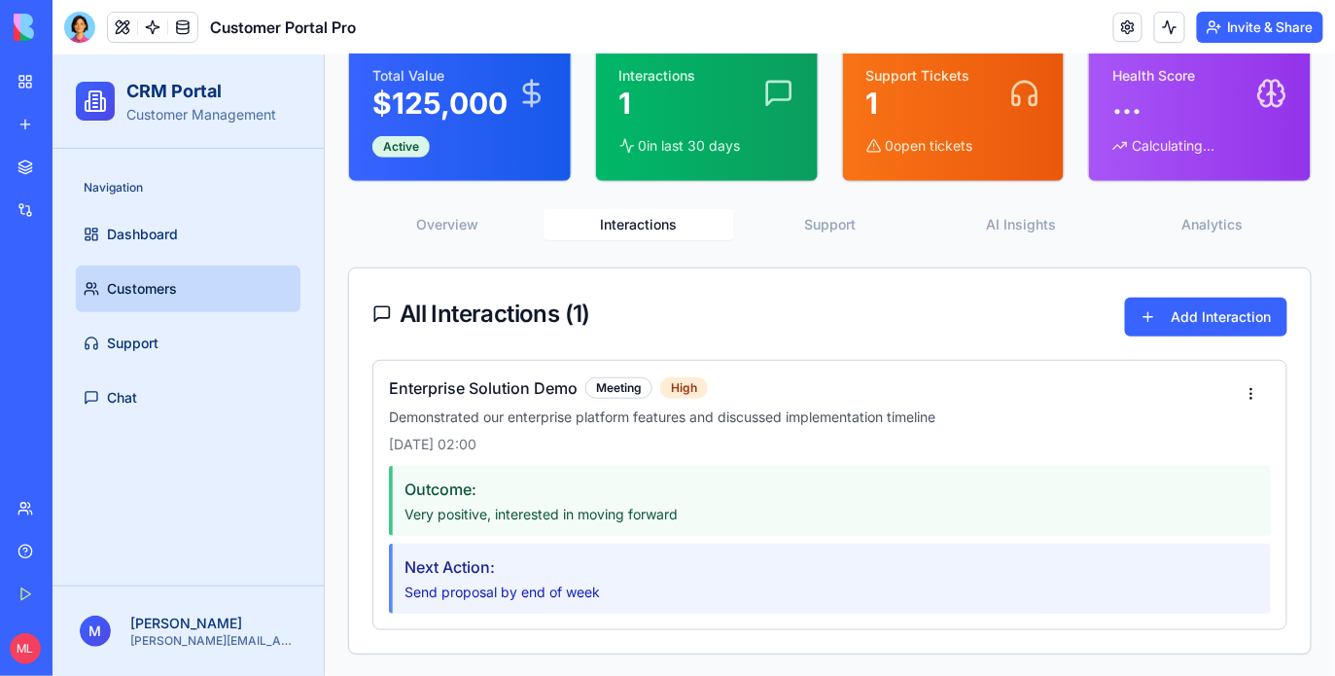
click at [238, 287] on link "Customers" at bounding box center [187, 287] width 225 height 47
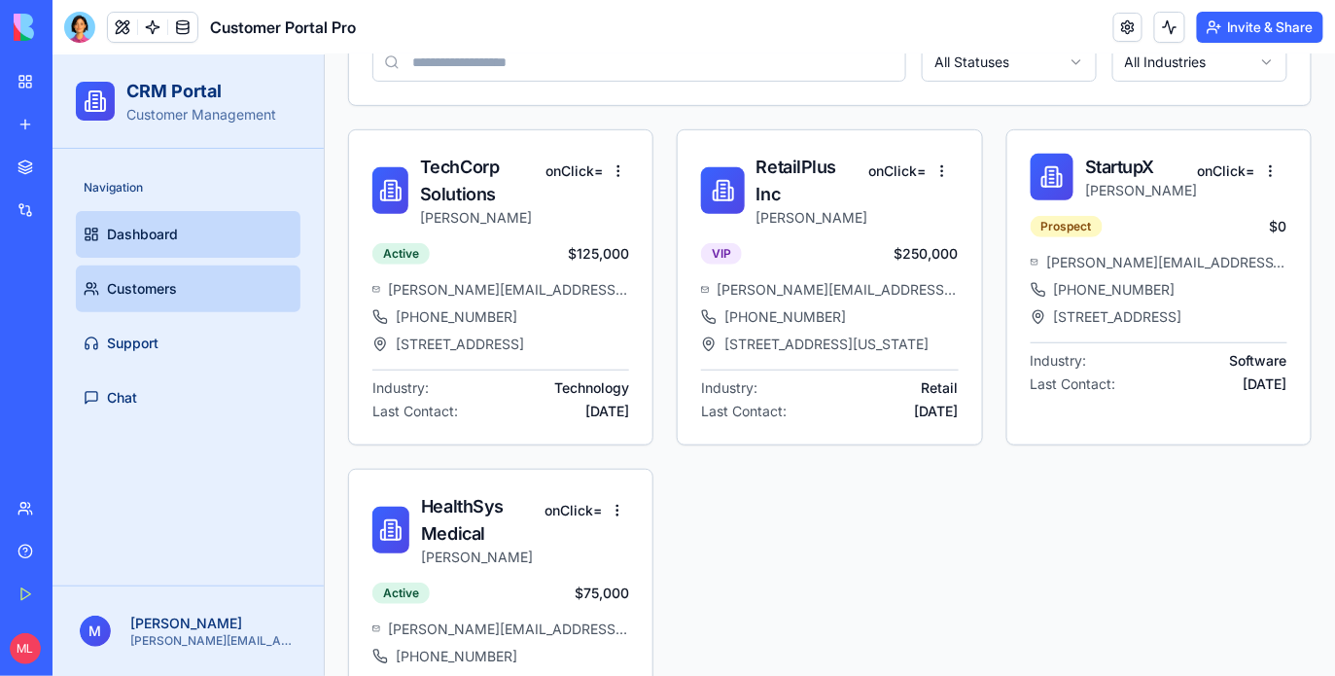
click at [225, 243] on link "Dashboard" at bounding box center [187, 233] width 225 height 47
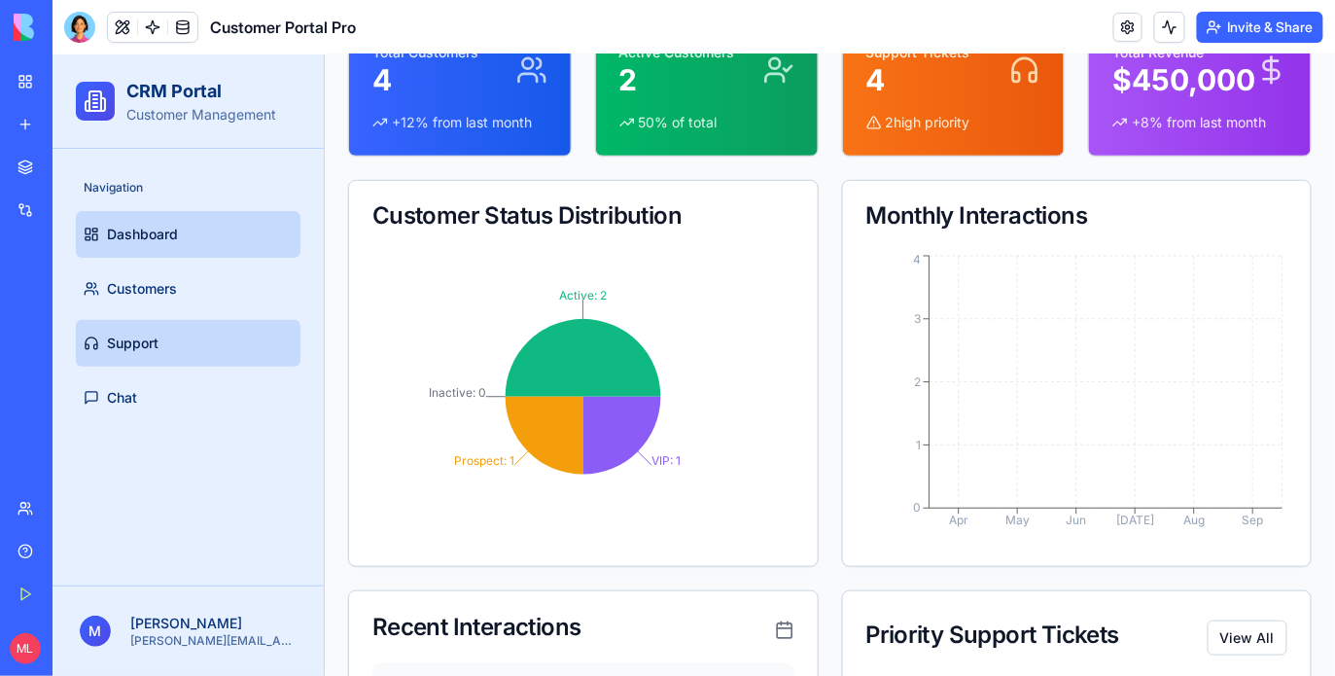
click at [211, 360] on link "Support" at bounding box center [187, 342] width 225 height 47
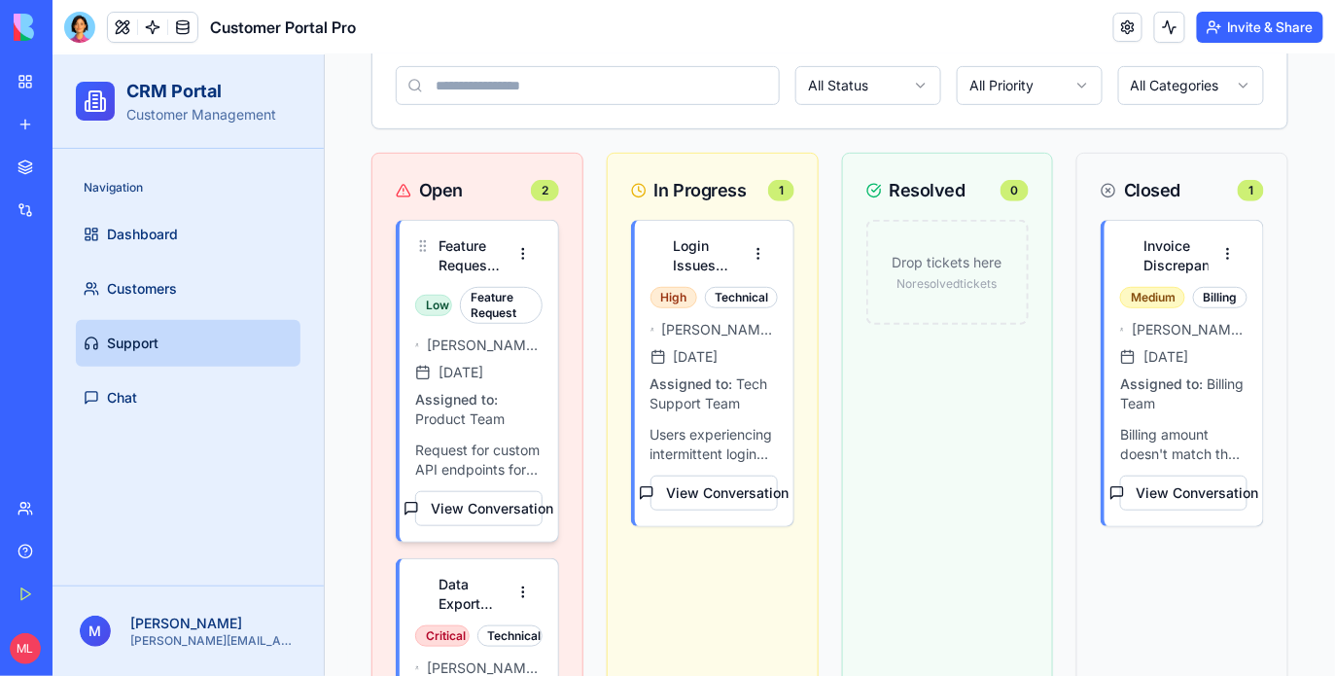
click at [454, 364] on span "Jan 11, 2024" at bounding box center [459, 371] width 45 height 19
click at [487, 520] on button "View Conversation" at bounding box center [477, 507] width 127 height 35
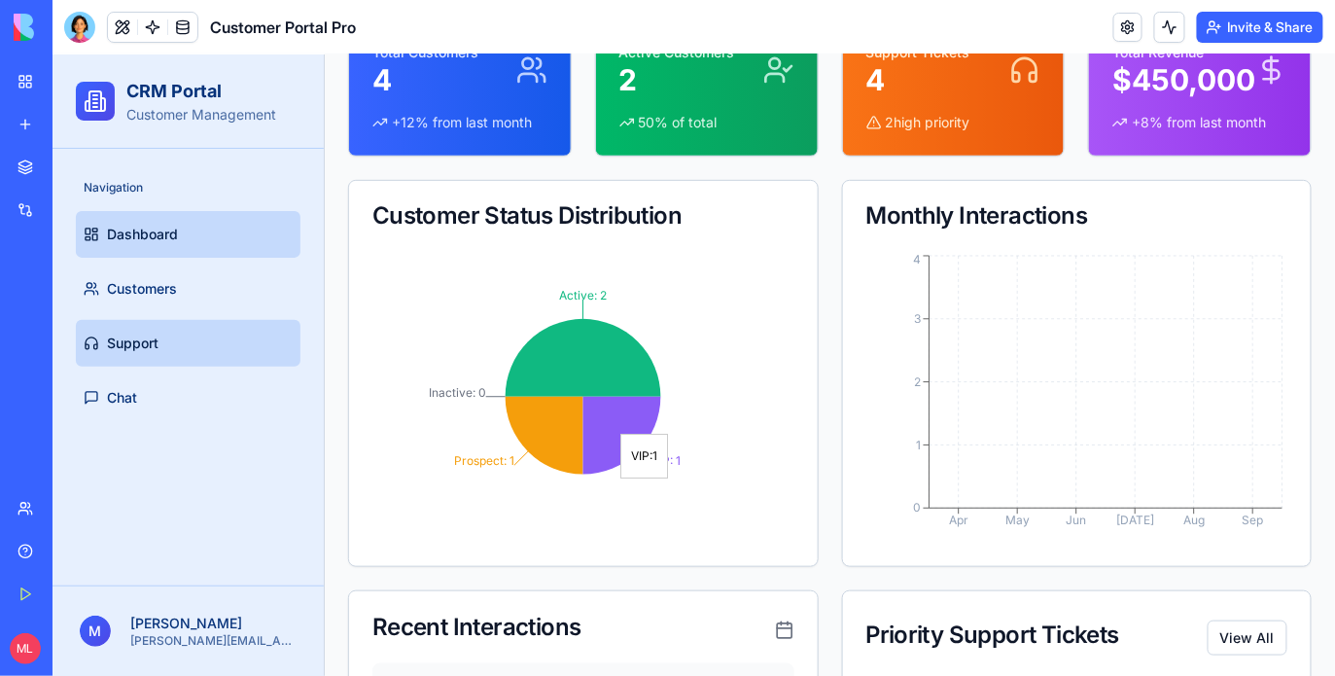
click at [181, 355] on link "Support" at bounding box center [187, 342] width 225 height 47
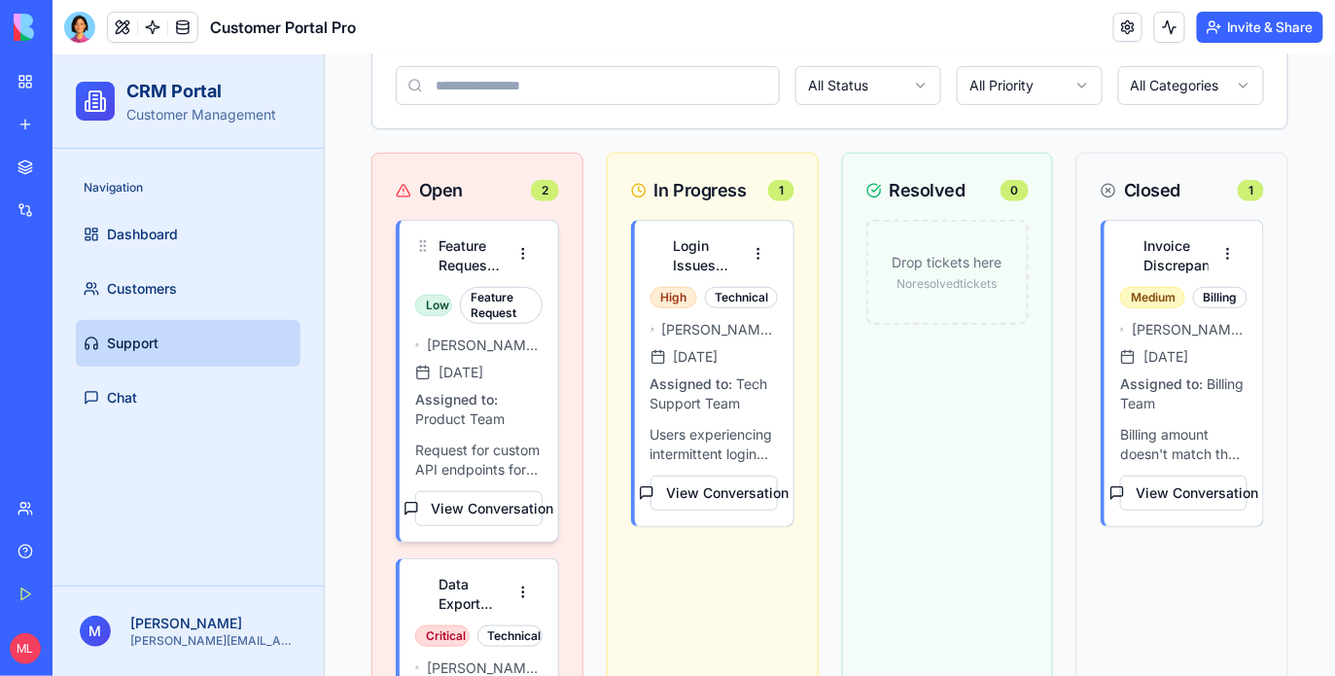
click at [451, 444] on p "Request for custom API endpoints for third-party integrations" at bounding box center [477, 458] width 127 height 39
click at [487, 493] on button "View Conversation" at bounding box center [477, 507] width 127 height 35
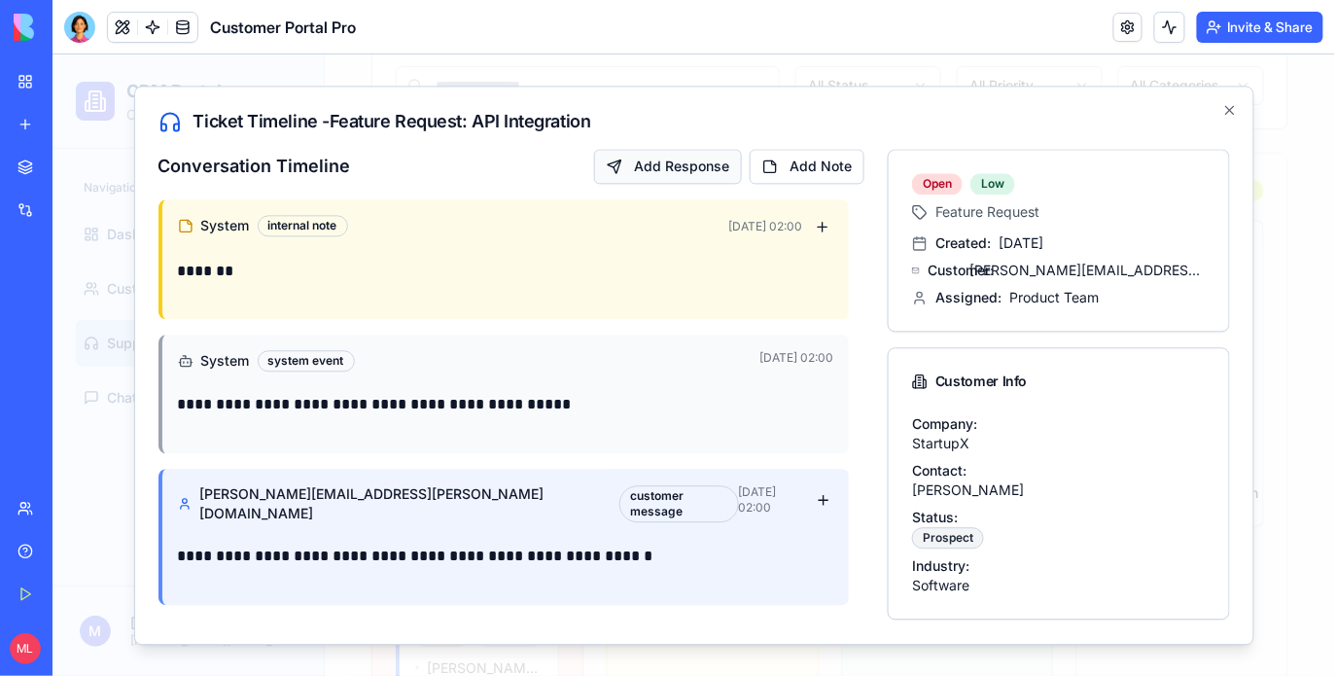
click at [667, 179] on button "Add Response" at bounding box center [667, 165] width 148 height 35
click at [803, 170] on button "Add Note" at bounding box center [805, 165] width 115 height 35
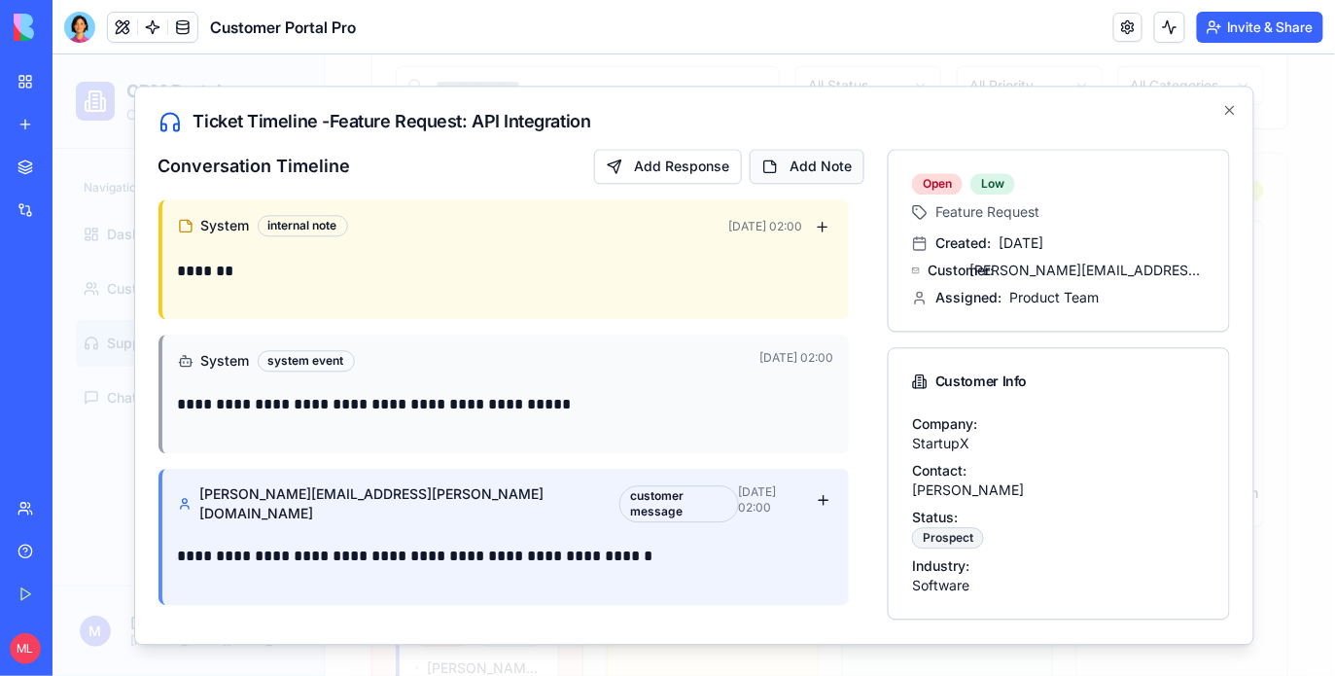
click at [803, 170] on button "Add Note" at bounding box center [805, 165] width 115 height 35
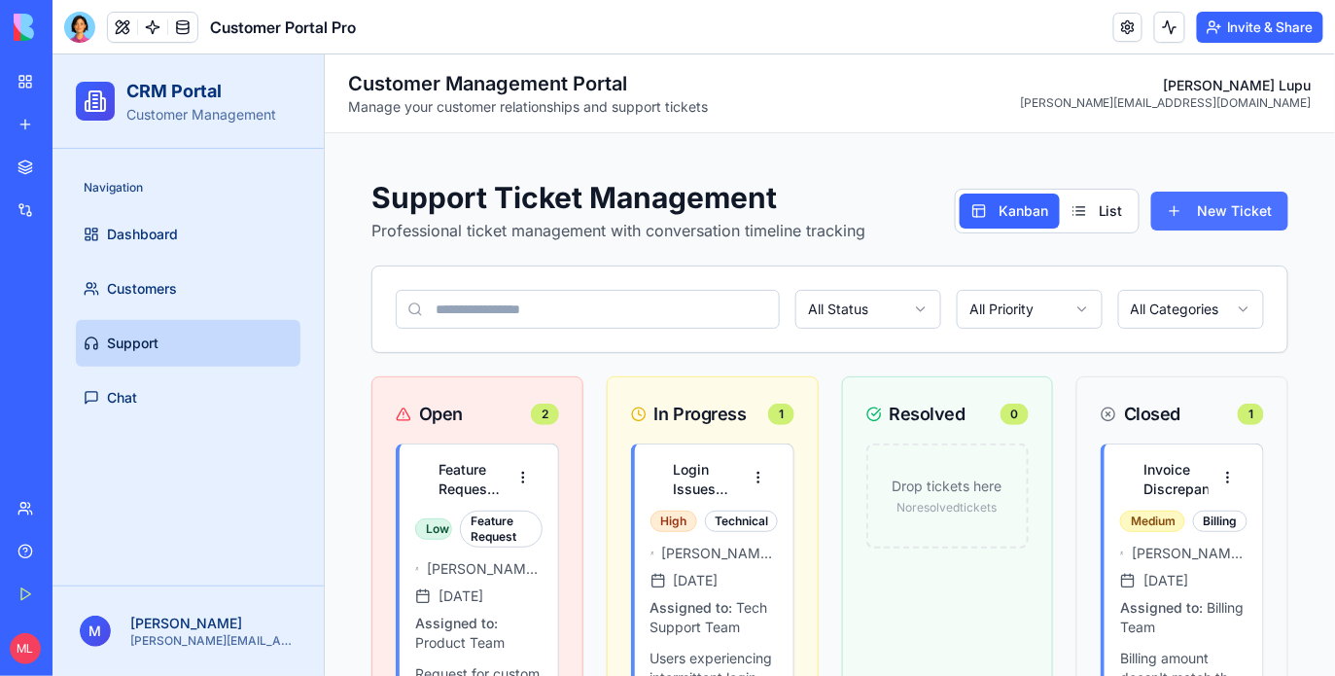
click at [1211, 206] on button "New Ticket" at bounding box center [1218, 210] width 137 height 39
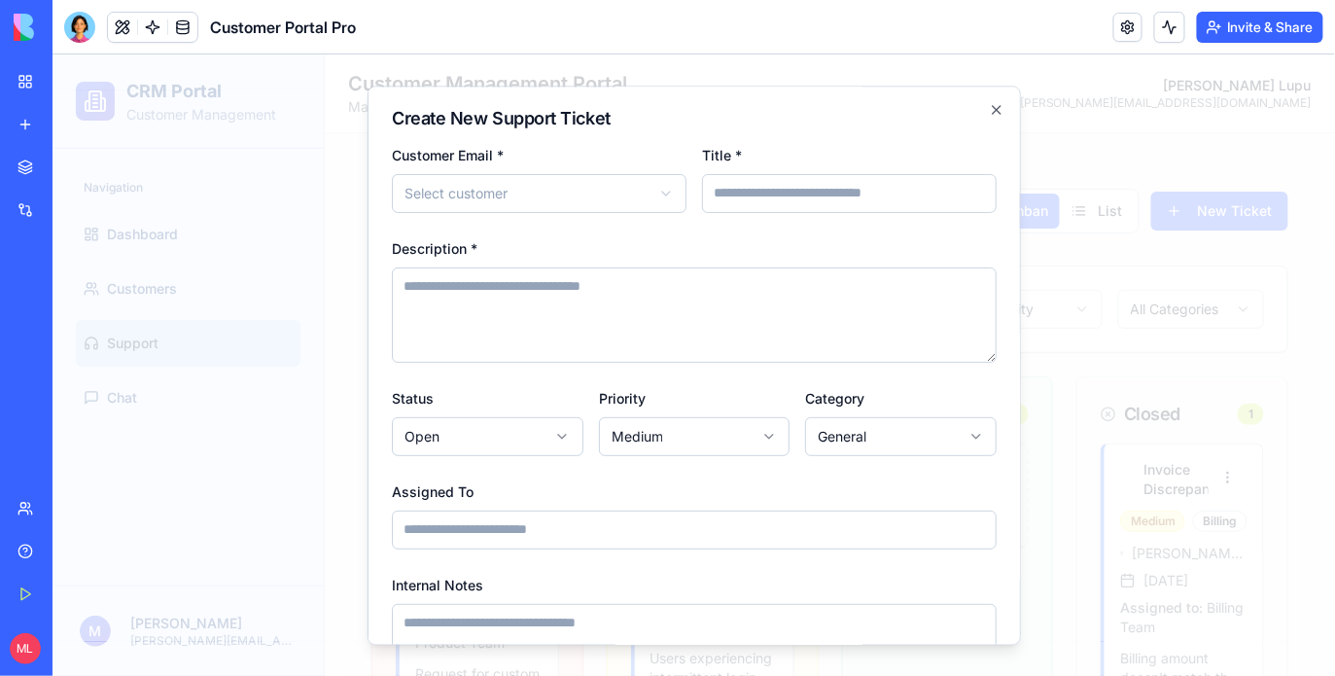
click at [1118, 71] on div at bounding box center [693, 363] width 1282 height 621
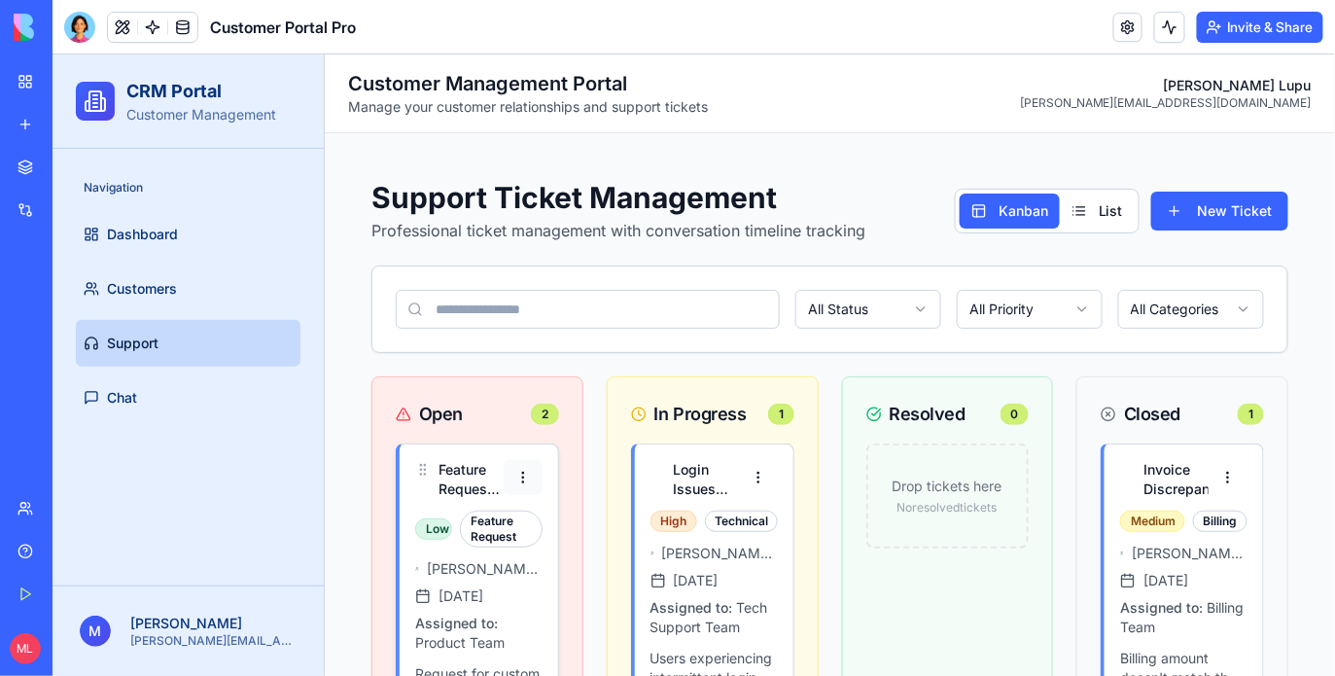
click at [506, 486] on html "CRM Portal Customer Management Navigation Dashboard Customers Support Chat M Mi…" at bounding box center [693, 605] width 1282 height 1105
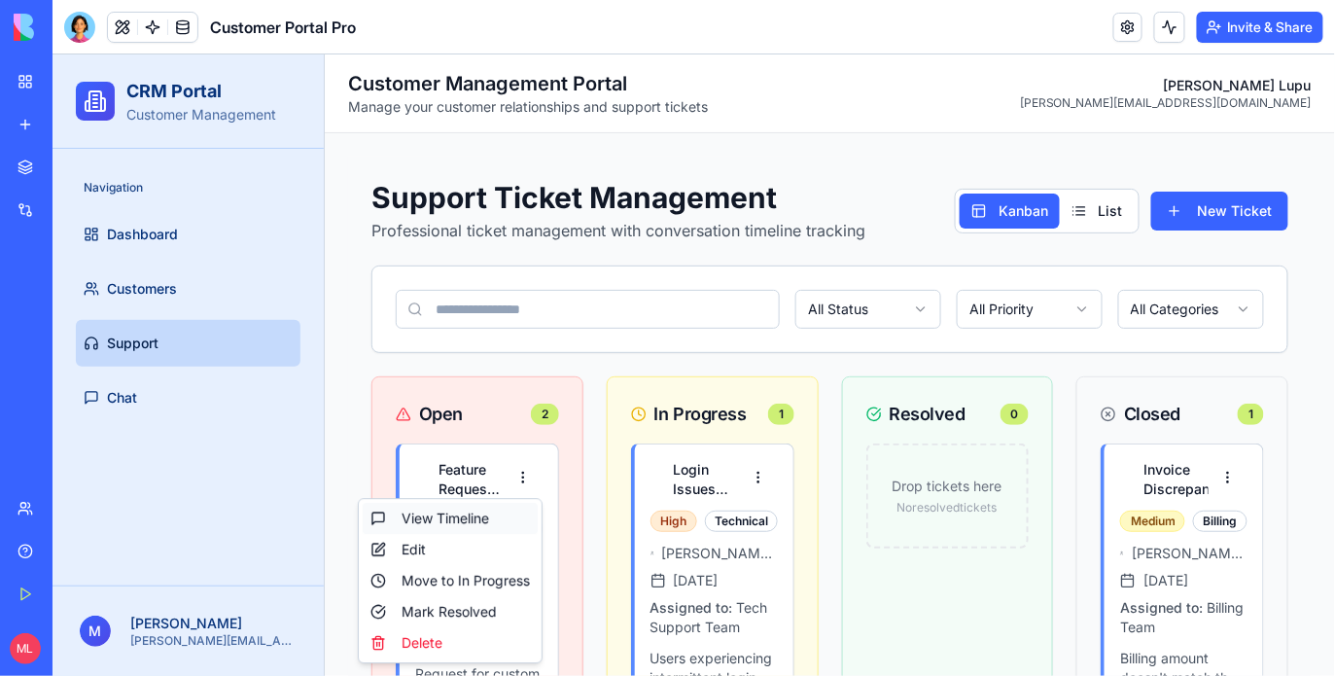
click at [454, 528] on div "View Timeline" at bounding box center [449, 517] width 175 height 31
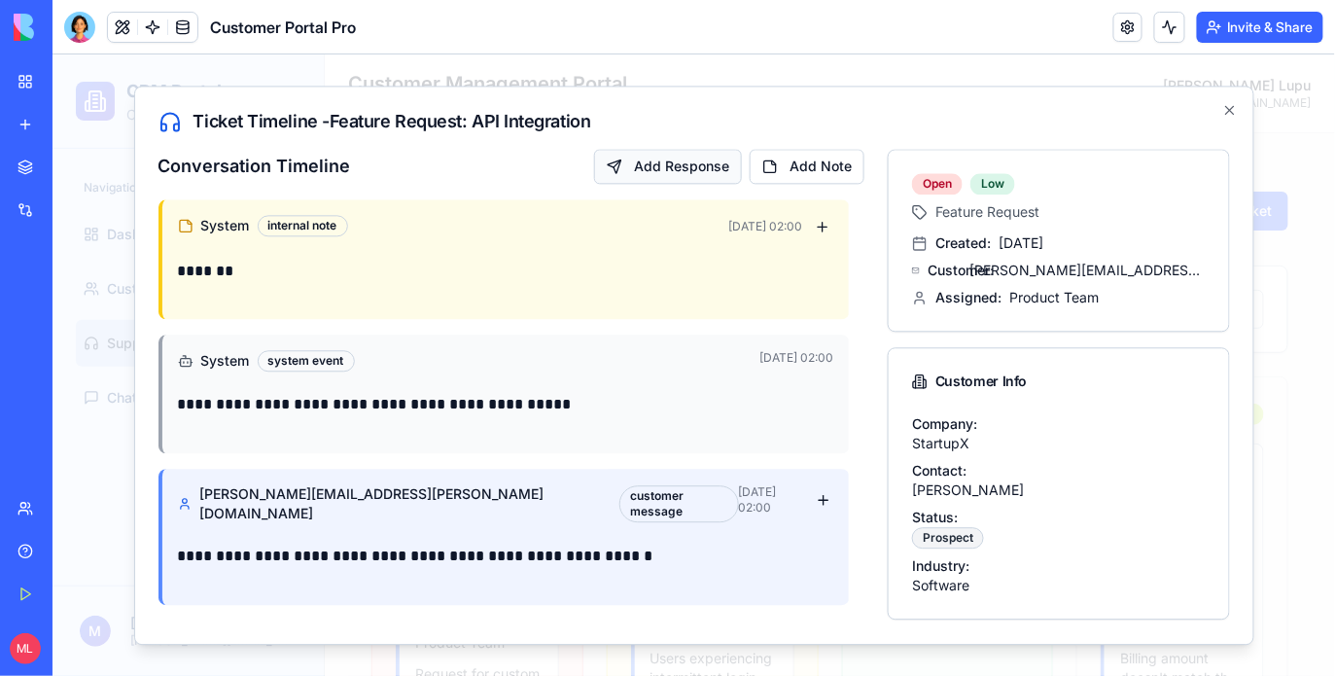
click at [634, 173] on button "Add Response" at bounding box center [667, 165] width 148 height 35
click at [155, 24] on span at bounding box center [152, 27] width 54 height 54
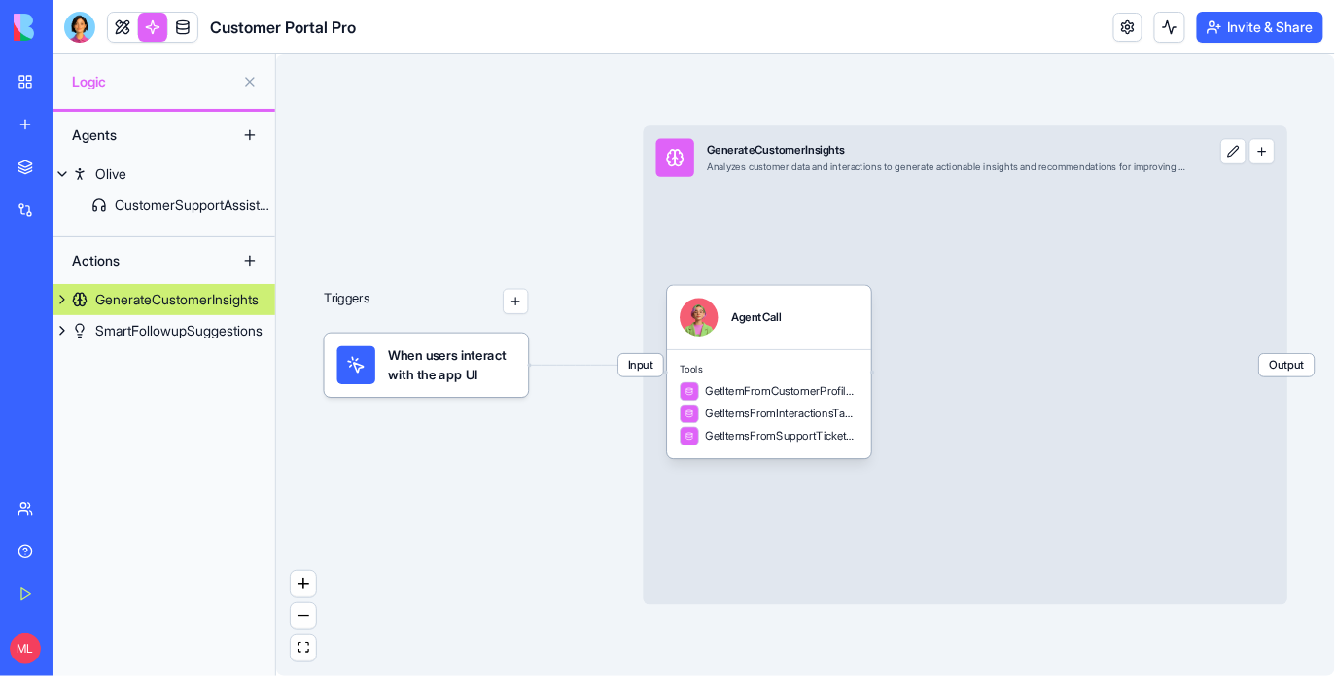
click at [185, 337] on div "SmartFollowupSuggestions" at bounding box center [178, 330] width 167 height 19
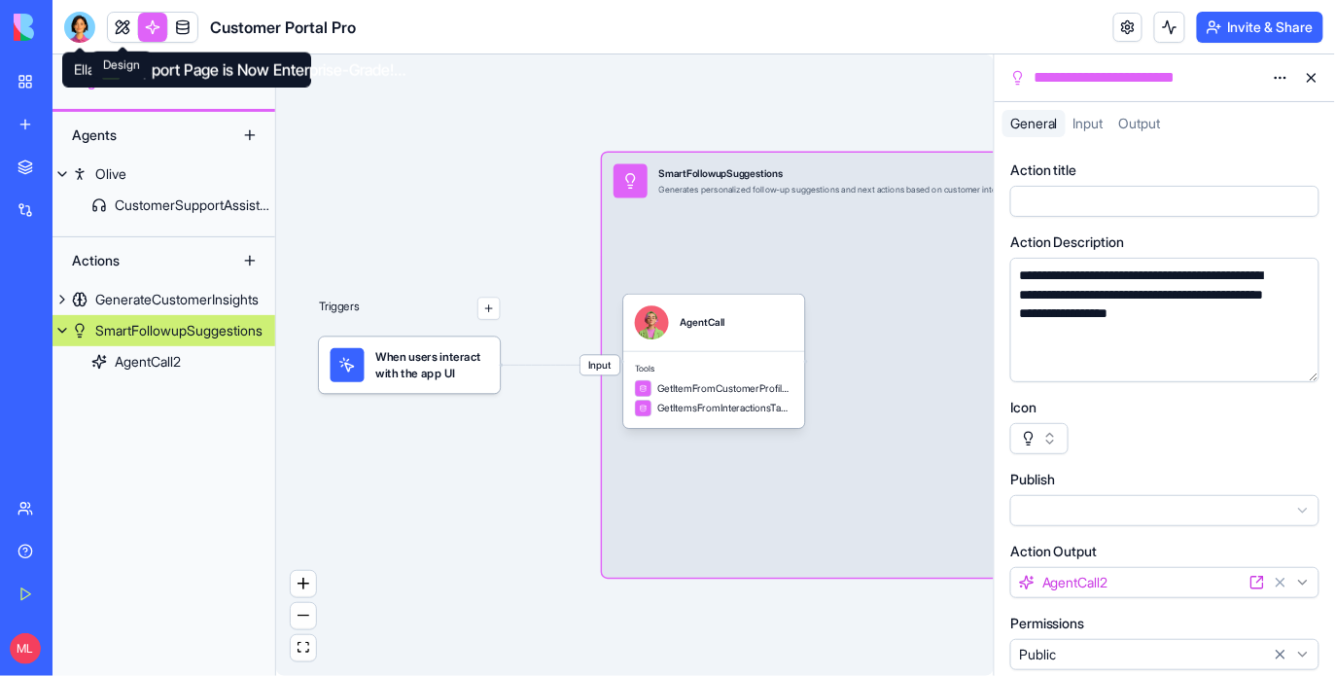
click at [118, 30] on link at bounding box center [122, 27] width 29 height 29
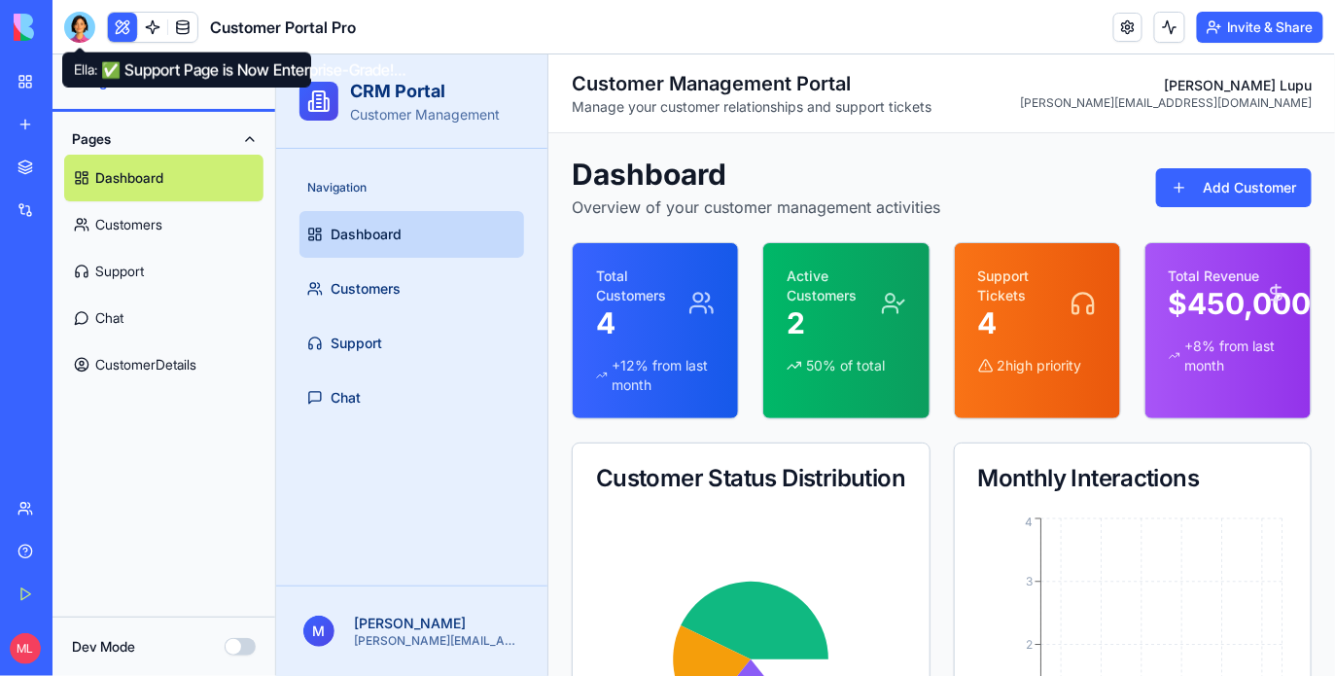
click at [83, 34] on div at bounding box center [79, 27] width 31 height 31
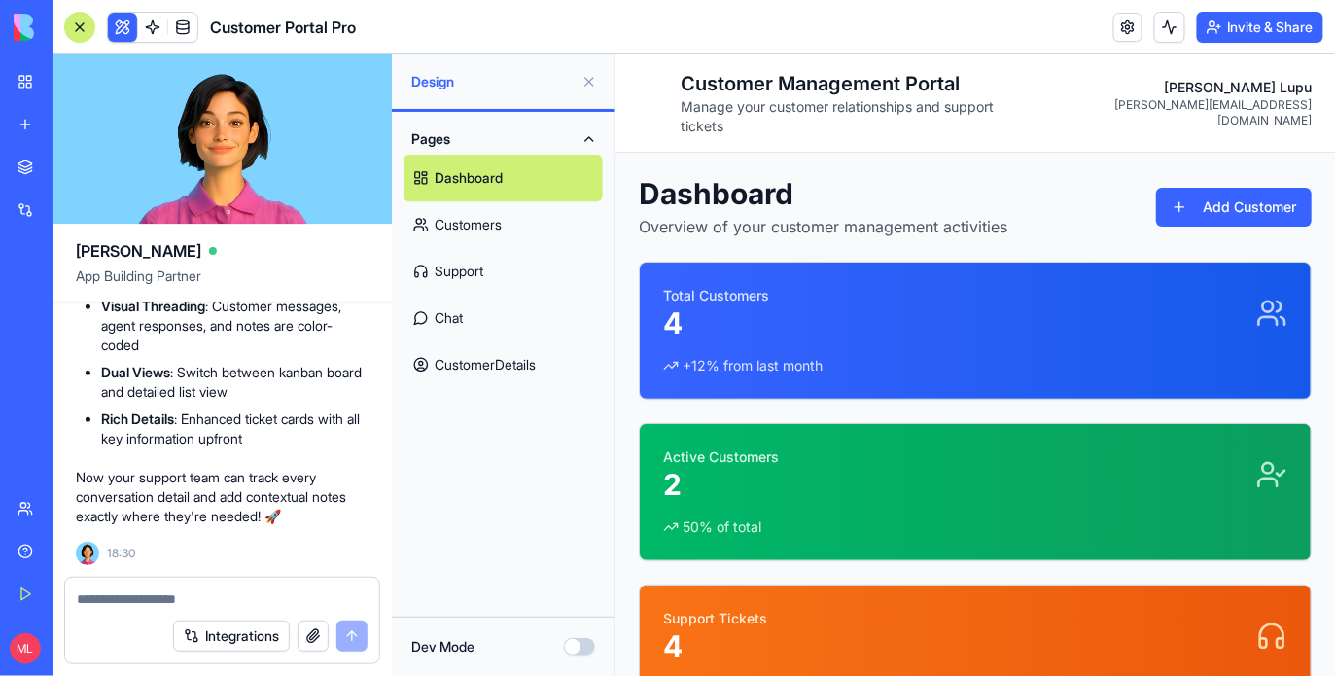
click at [83, 34] on div at bounding box center [79, 27] width 31 height 31
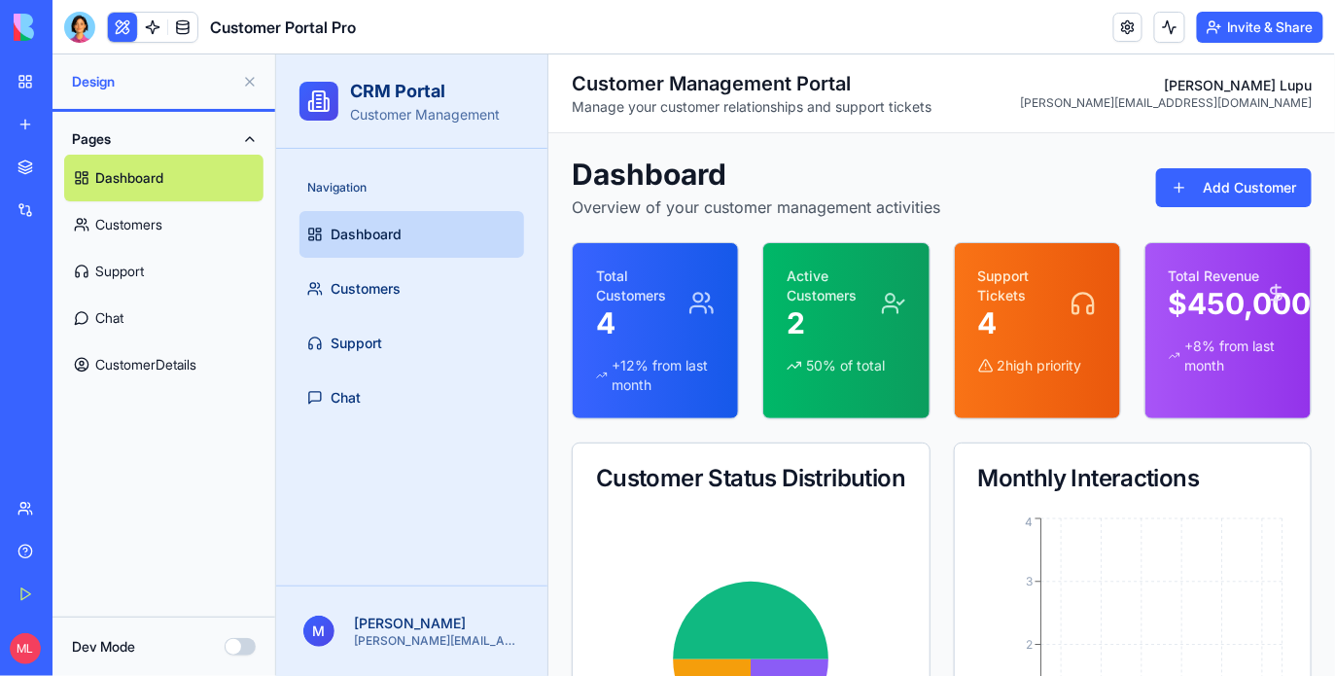
click at [122, 34] on button at bounding box center [122, 27] width 29 height 29
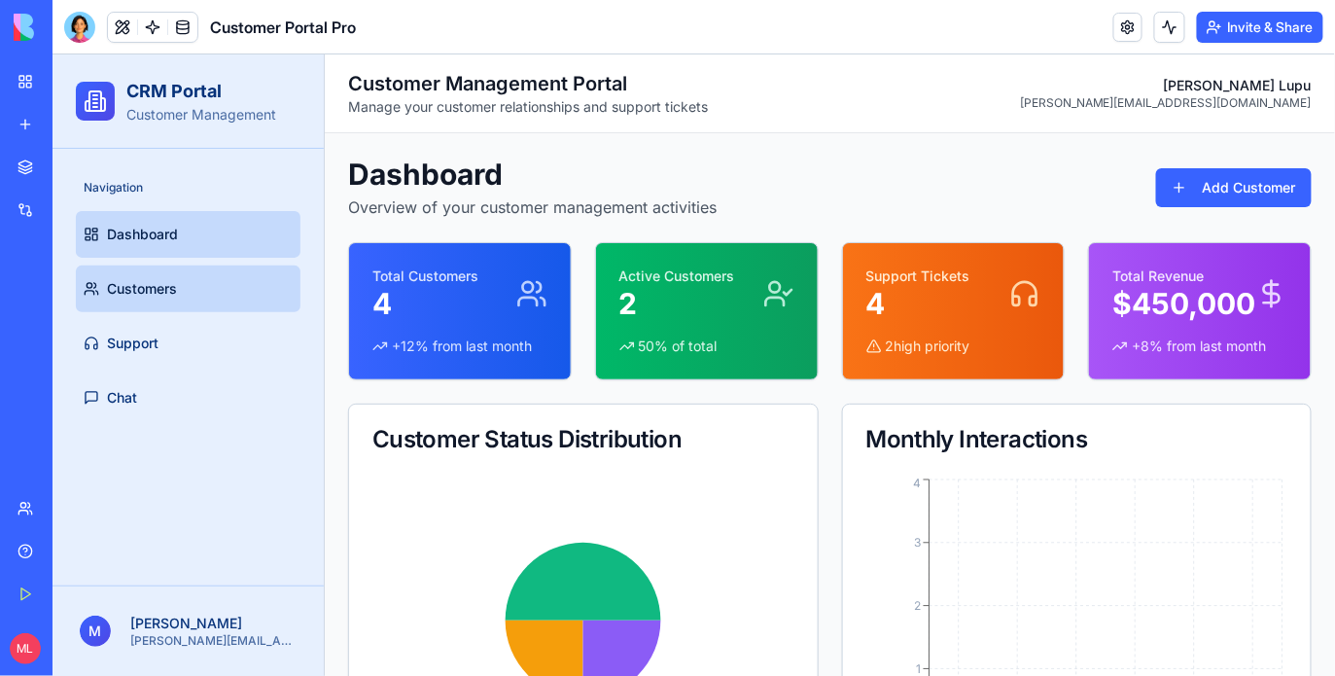
click at [156, 275] on link "Customers" at bounding box center [187, 287] width 225 height 47
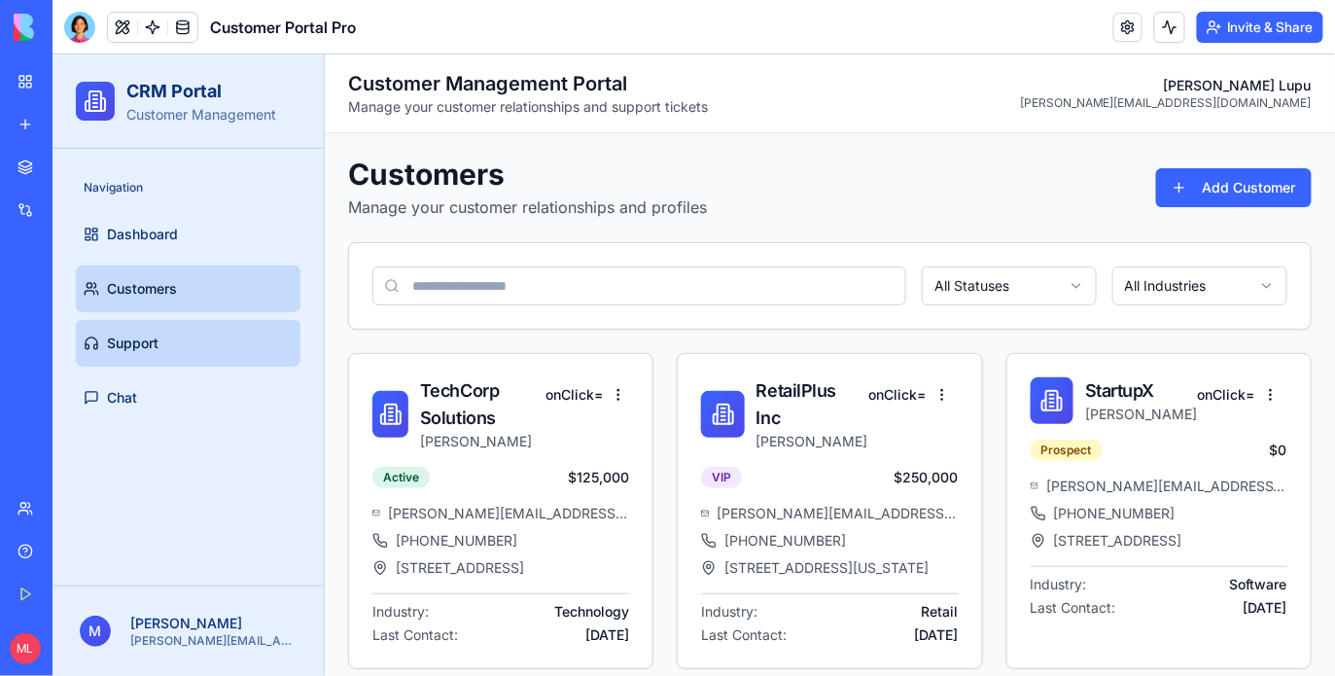
click at [124, 342] on span "Support" at bounding box center [132, 341] width 52 height 19
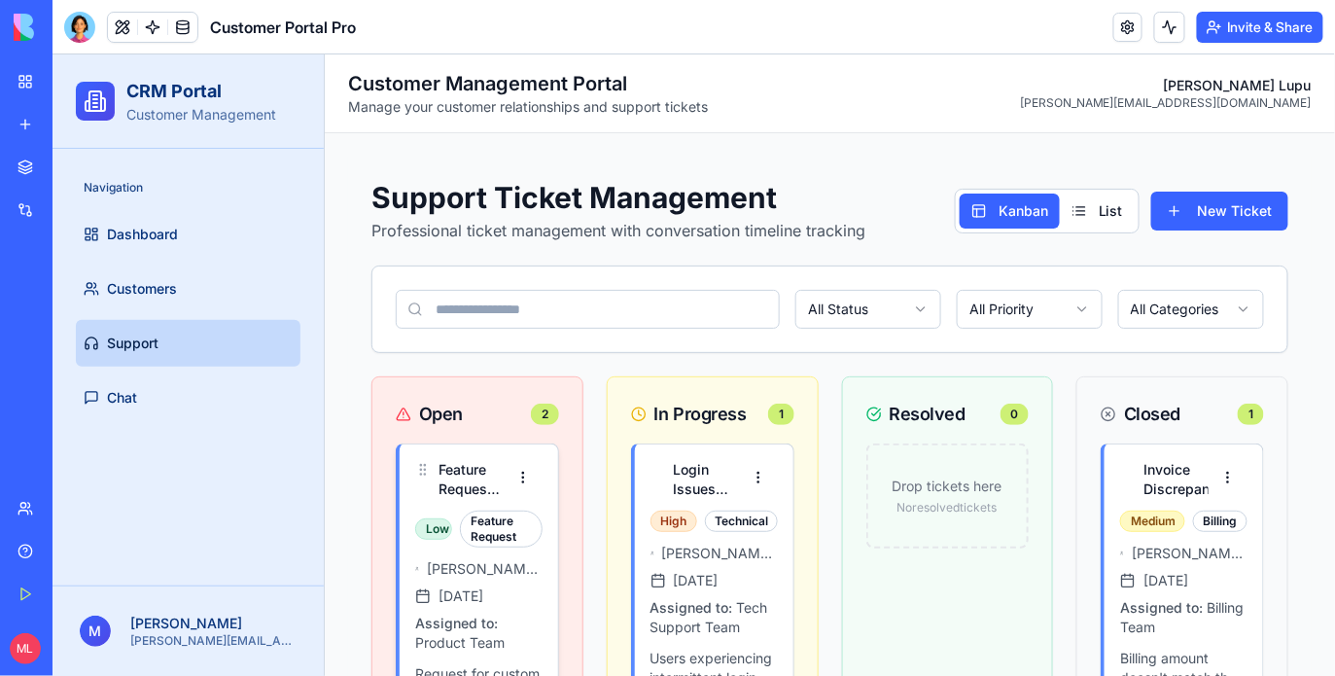
click at [475, 498] on div "Feature Request: API Integration Low Feature Request mike.davis@startupx.io Jan…" at bounding box center [477, 604] width 127 height 290
click at [527, 488] on html "CRM Portal Customer Management Navigation Dashboard Customers Support Chat M Mi…" at bounding box center [693, 605] width 1282 height 1105
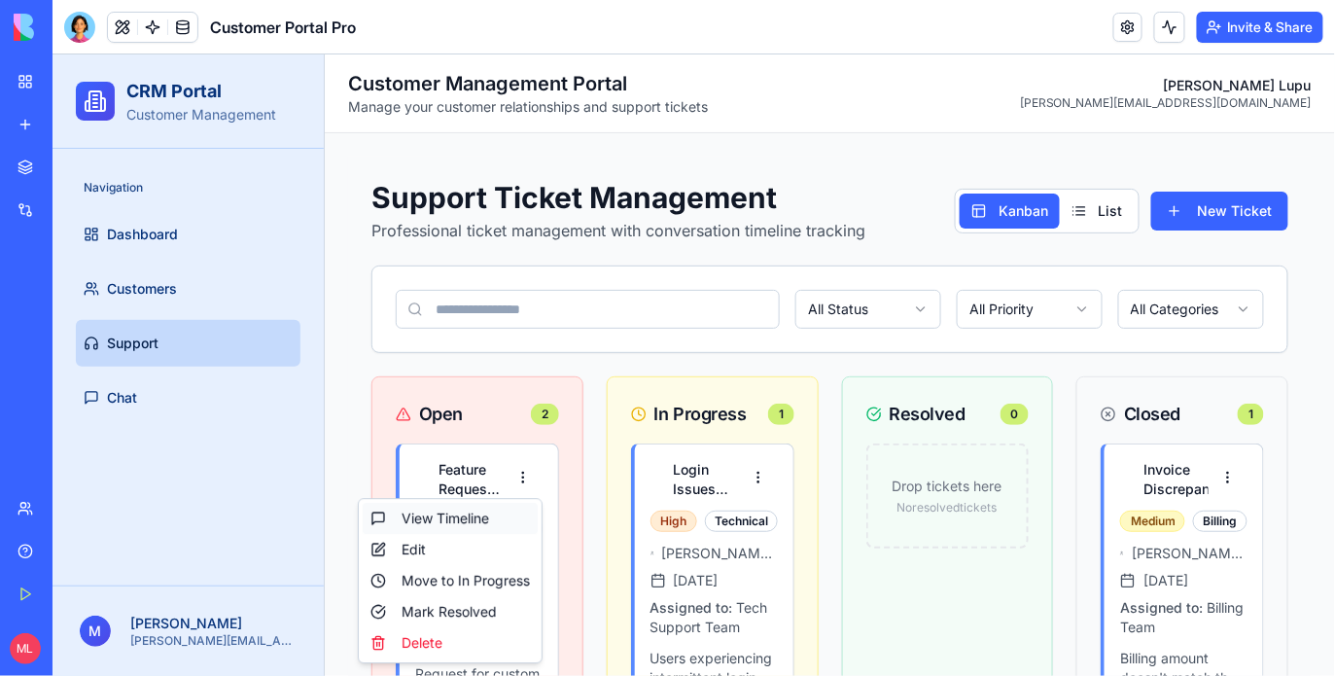
click at [502, 518] on div "View Timeline" at bounding box center [449, 517] width 175 height 31
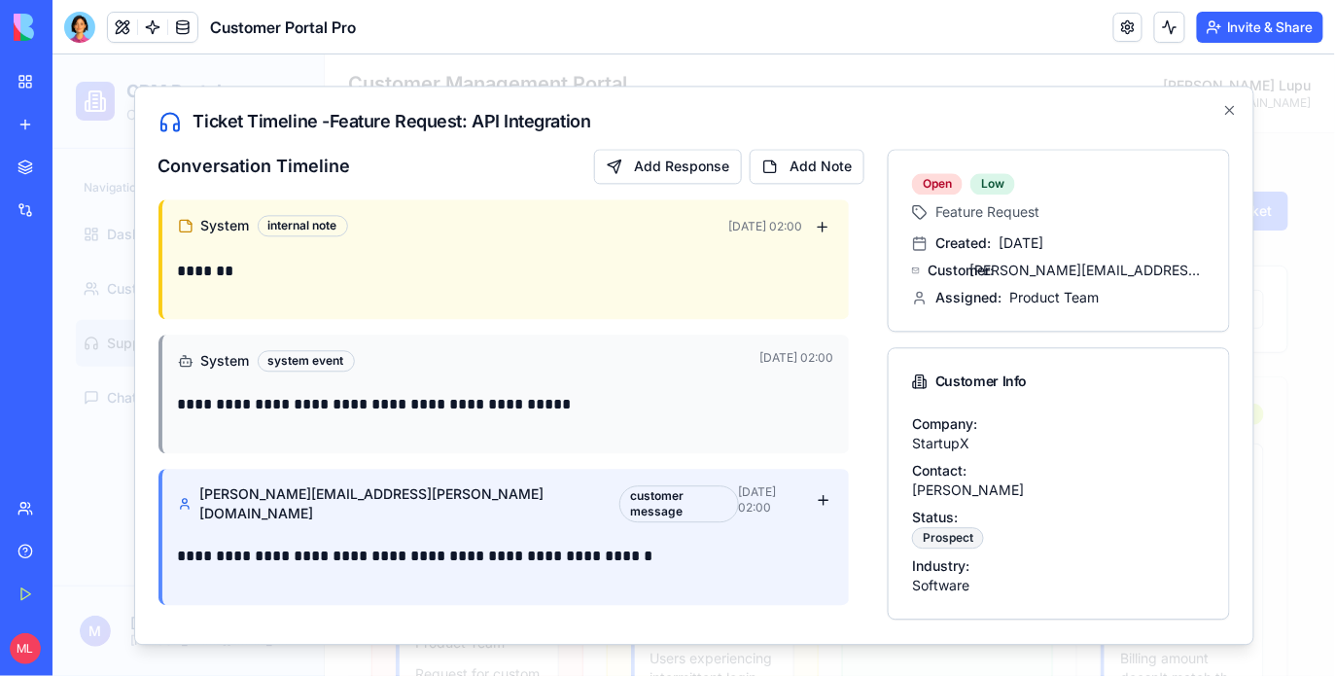
click at [670, 142] on div "**********" at bounding box center [693, 364] width 1120 height 559
click at [670, 190] on div "**********" at bounding box center [510, 487] width 707 height 678
click at [670, 180] on button "Add Response" at bounding box center [667, 165] width 148 height 35
click at [1169, 23] on button at bounding box center [1169, 27] width 31 height 31
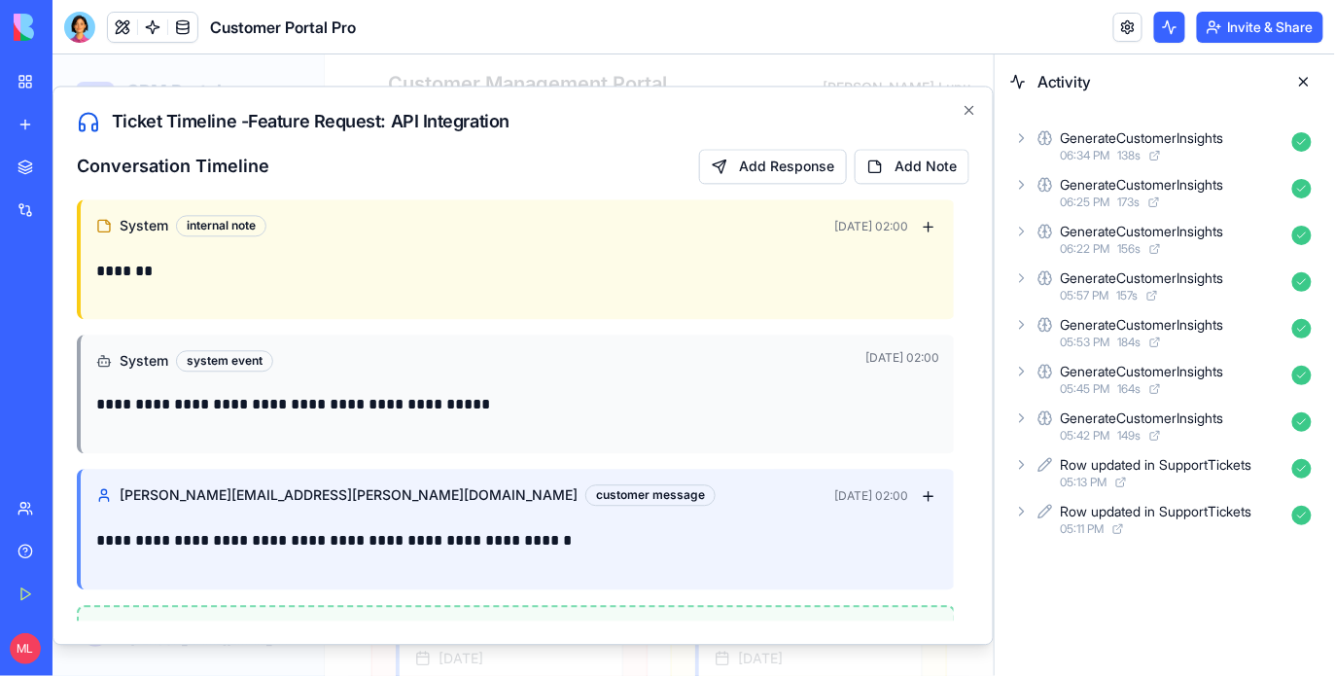
click at [1169, 24] on button at bounding box center [1169, 27] width 31 height 31
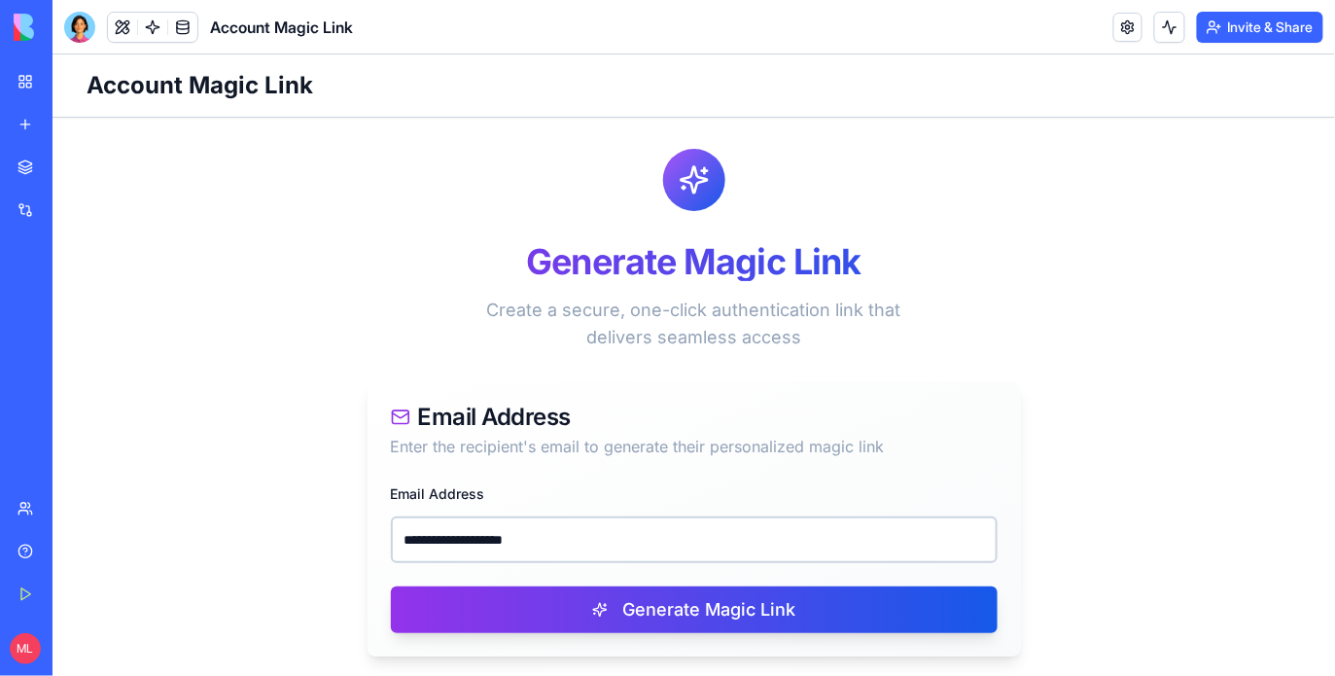
click at [510, 538] on input "**********" at bounding box center [693, 538] width 607 height 47
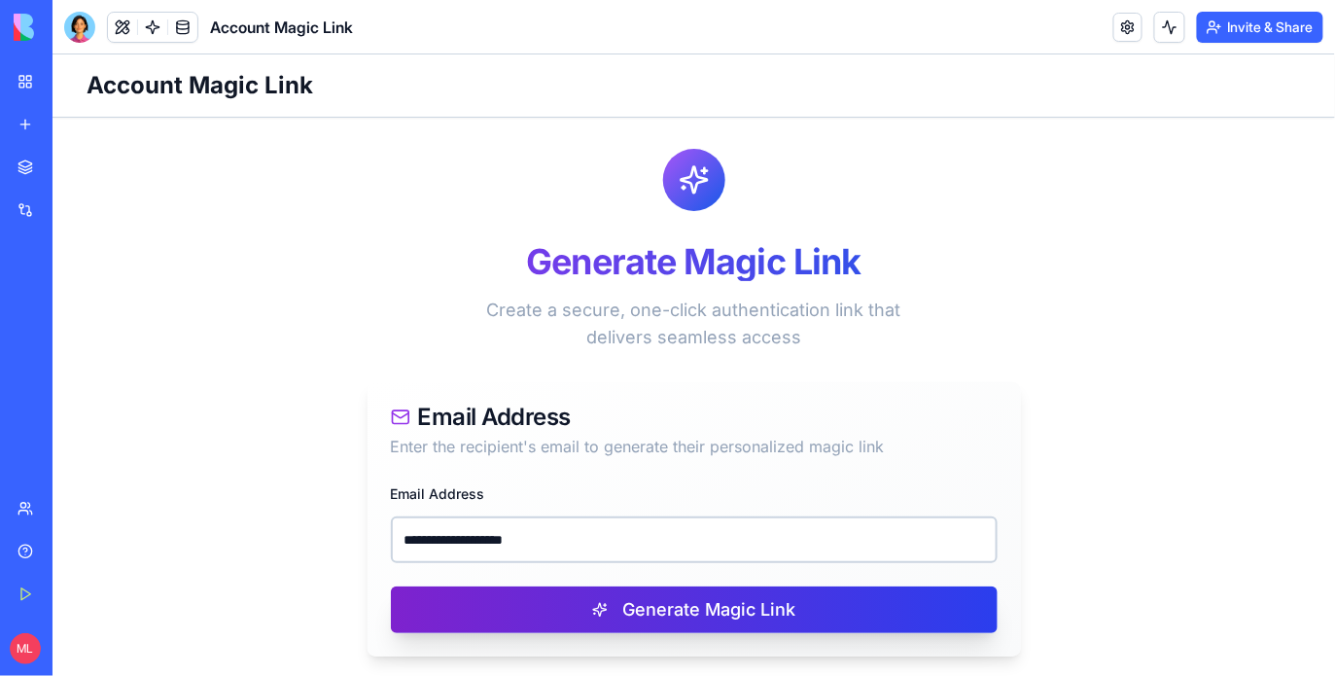
type input "**********"
click at [533, 615] on button "Generate Magic Link" at bounding box center [693, 608] width 607 height 47
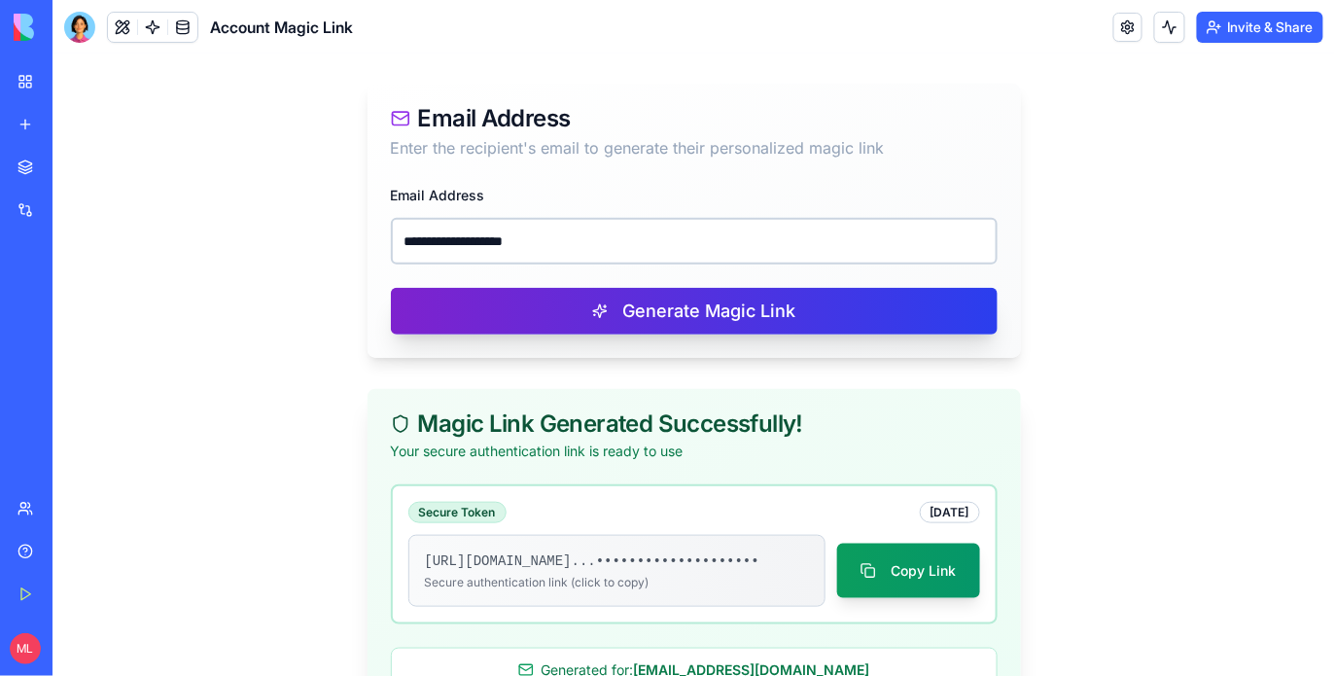
scroll to position [323, 0]
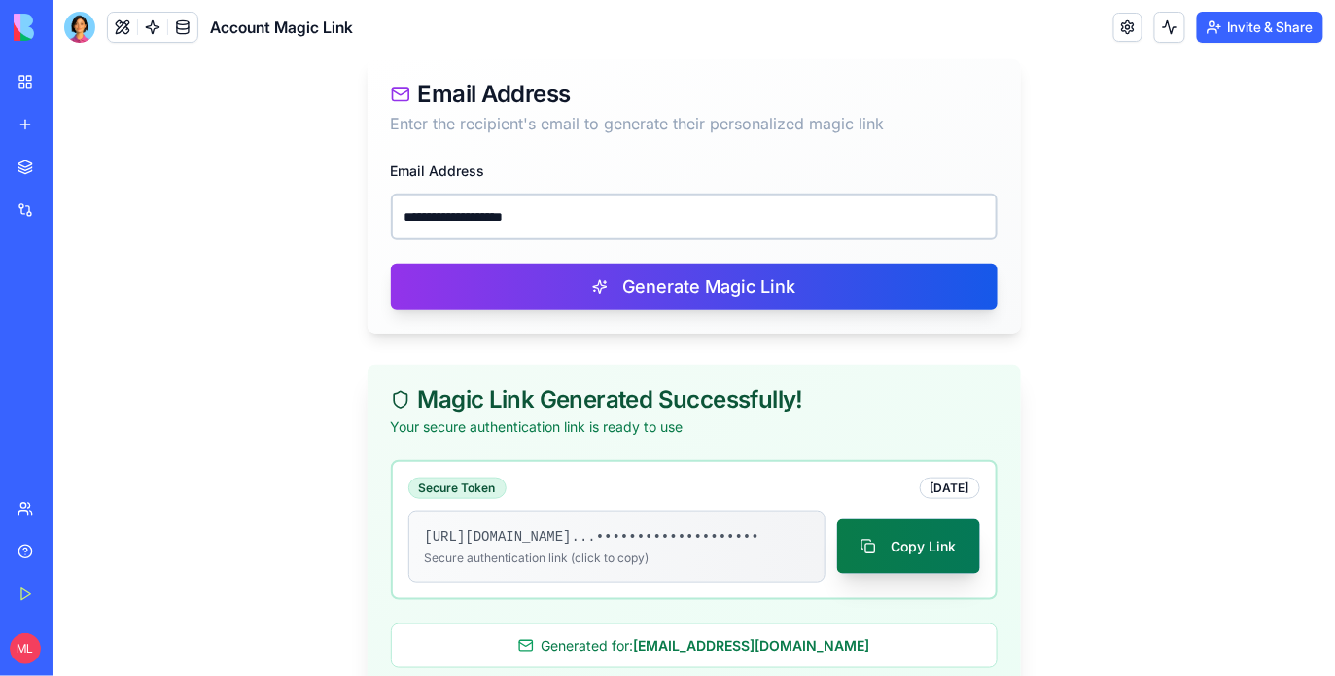
click at [883, 560] on button "Copy Link" at bounding box center [907, 545] width 143 height 54
